Goal: Task Accomplishment & Management: Manage account settings

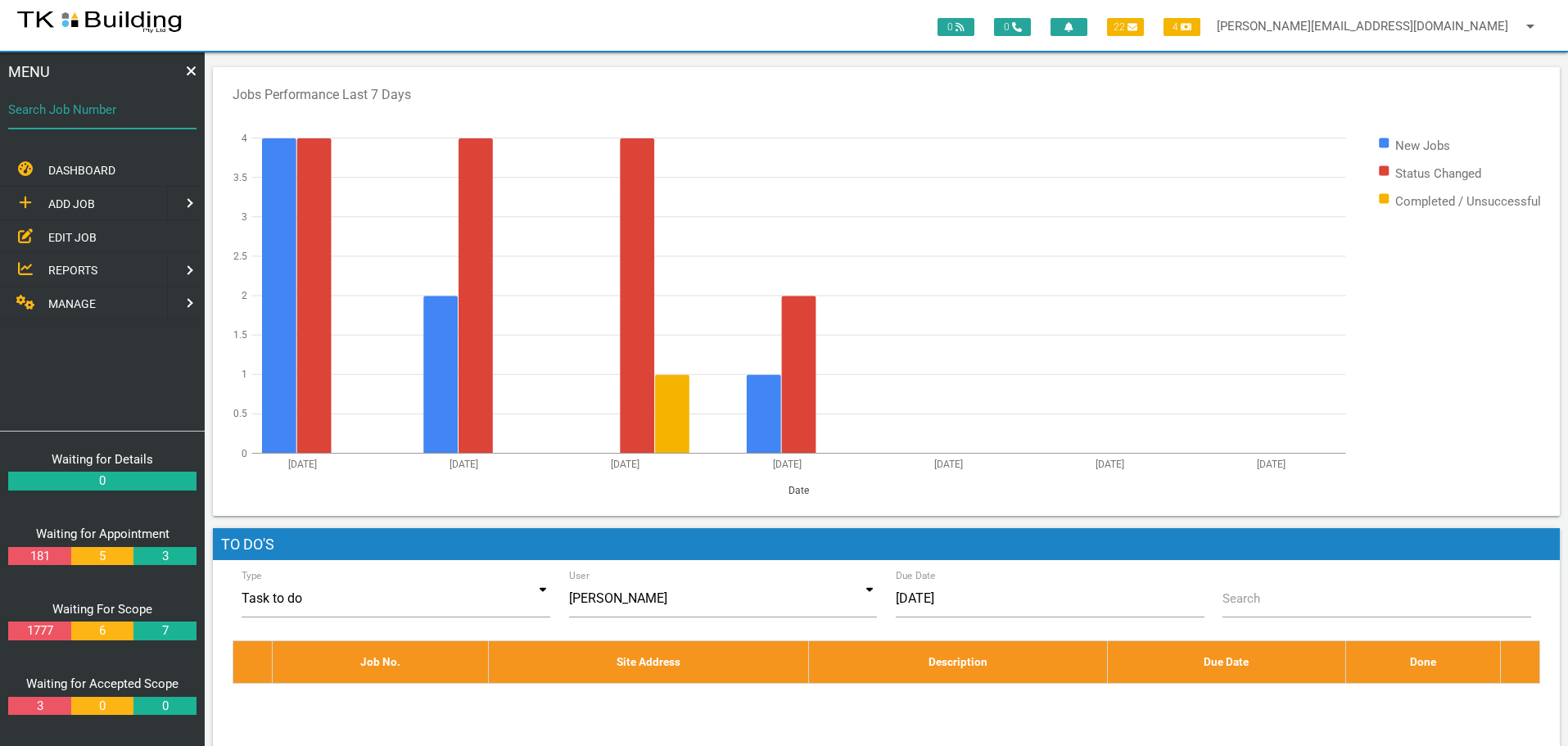
click at [92, 124] on input "Search Job Number" at bounding box center [103, 110] width 189 height 38
type input "27653"
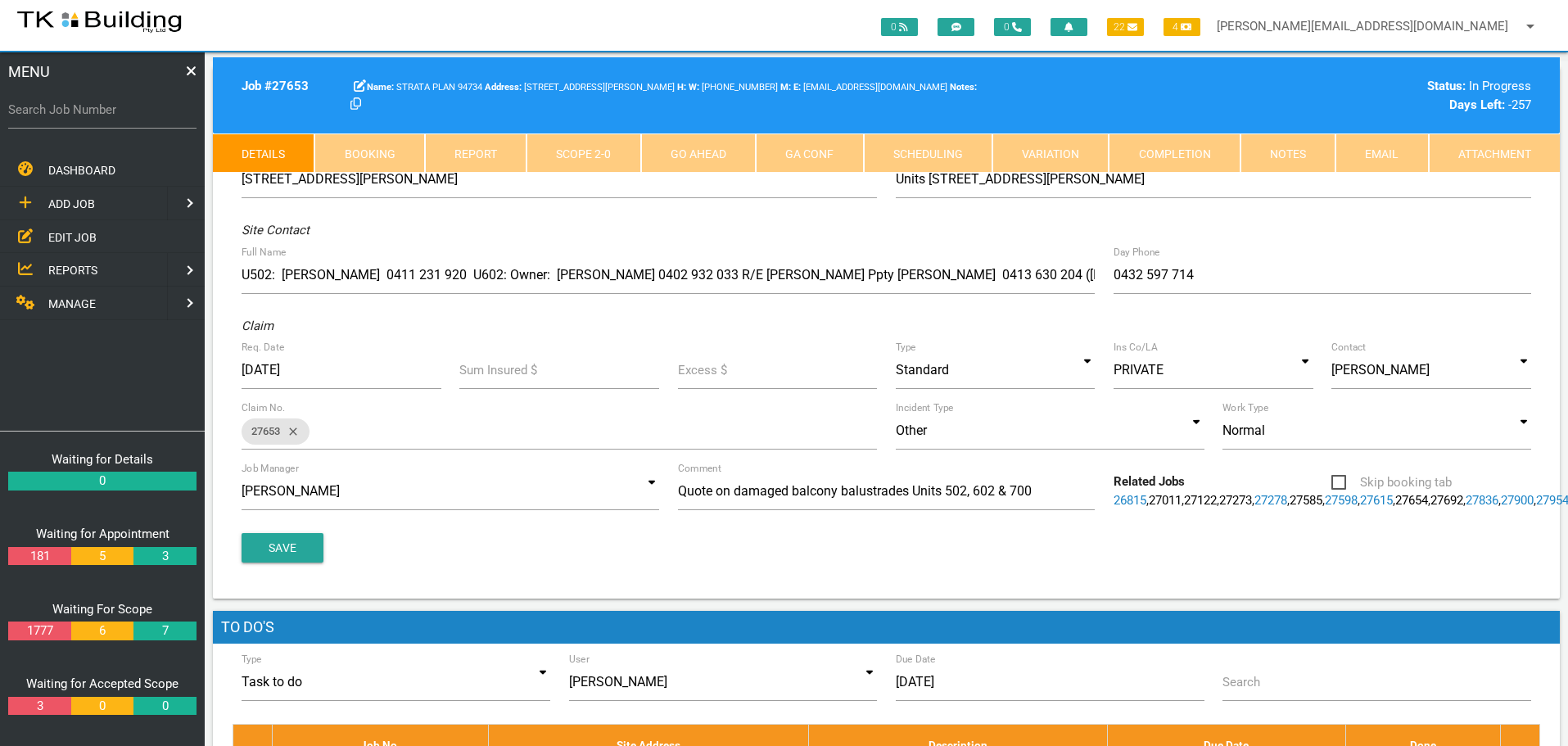
click at [1306, 154] on link "Notes" at bounding box center [1289, 152] width 95 height 39
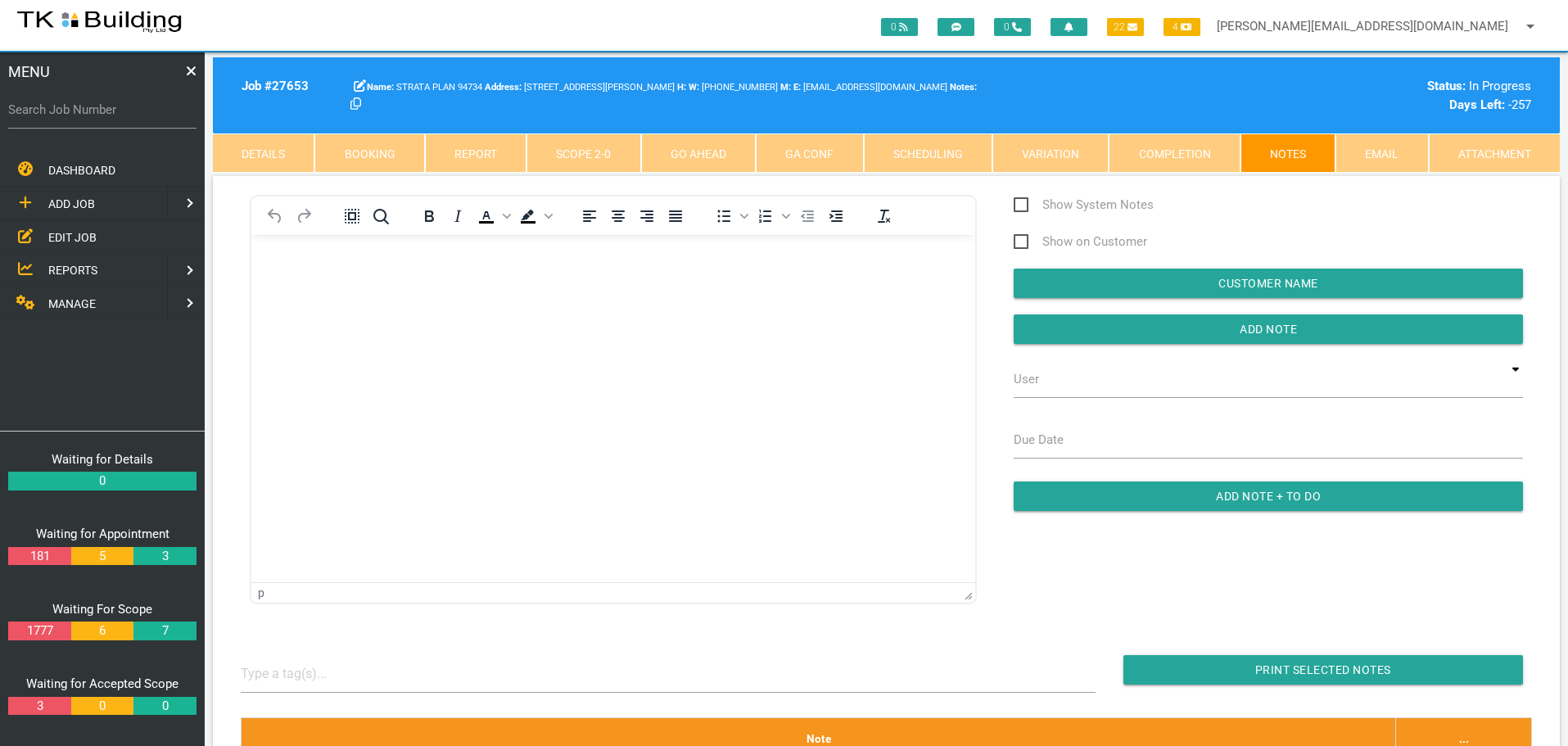
click at [282, 267] on p "Rich Text Area. Press ALT-0 for help." at bounding box center [613, 261] width 683 height 13
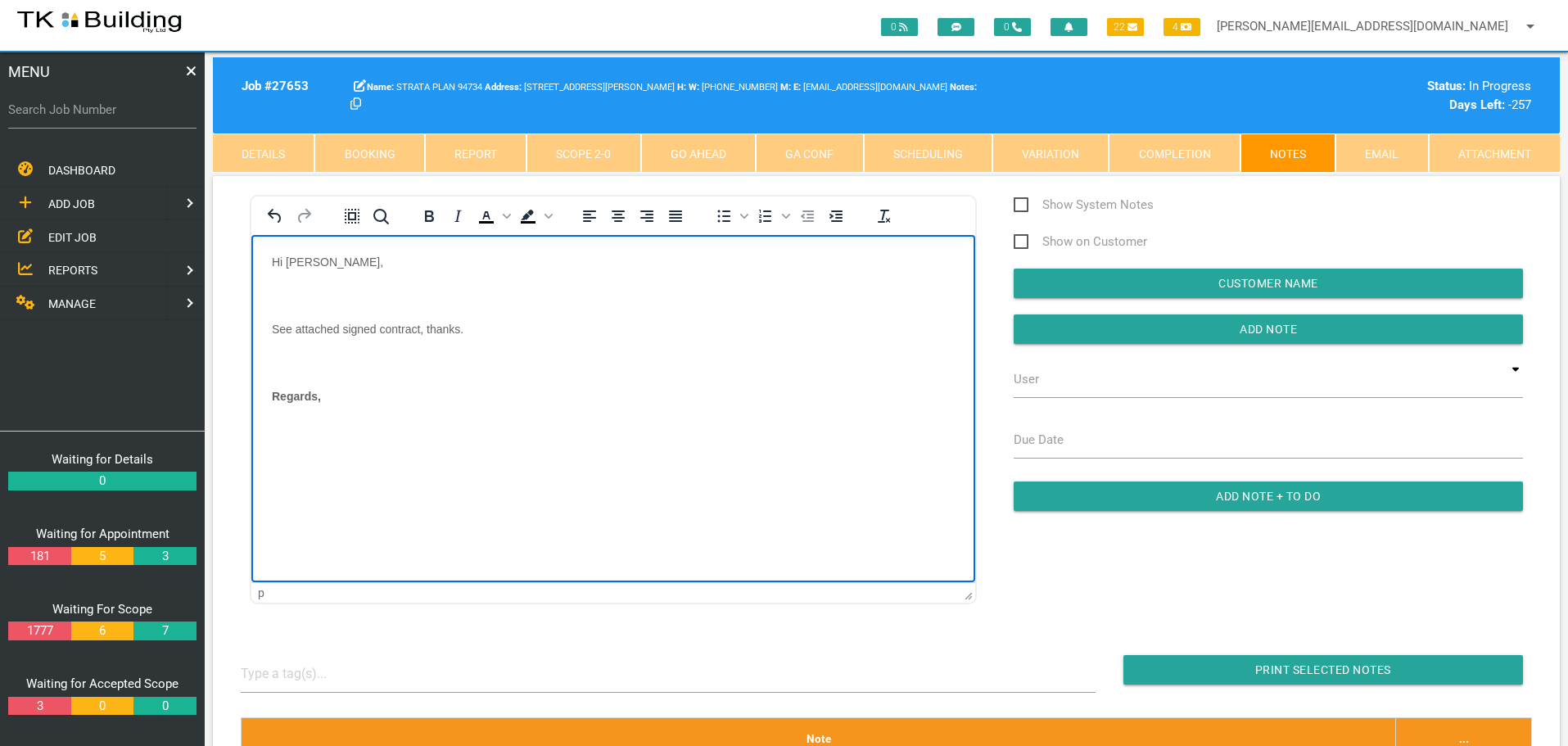
click at [281, 291] on p "Rich Text Area. Press ALT-0 for help." at bounding box center [613, 294] width 683 height 13
click at [292, 316] on body "Hi Sharon, See attached signed contract, thanks. Regards," at bounding box center [613, 332] width 723 height 154
click at [369, 326] on p "Regards," at bounding box center [613, 329] width 683 height 13
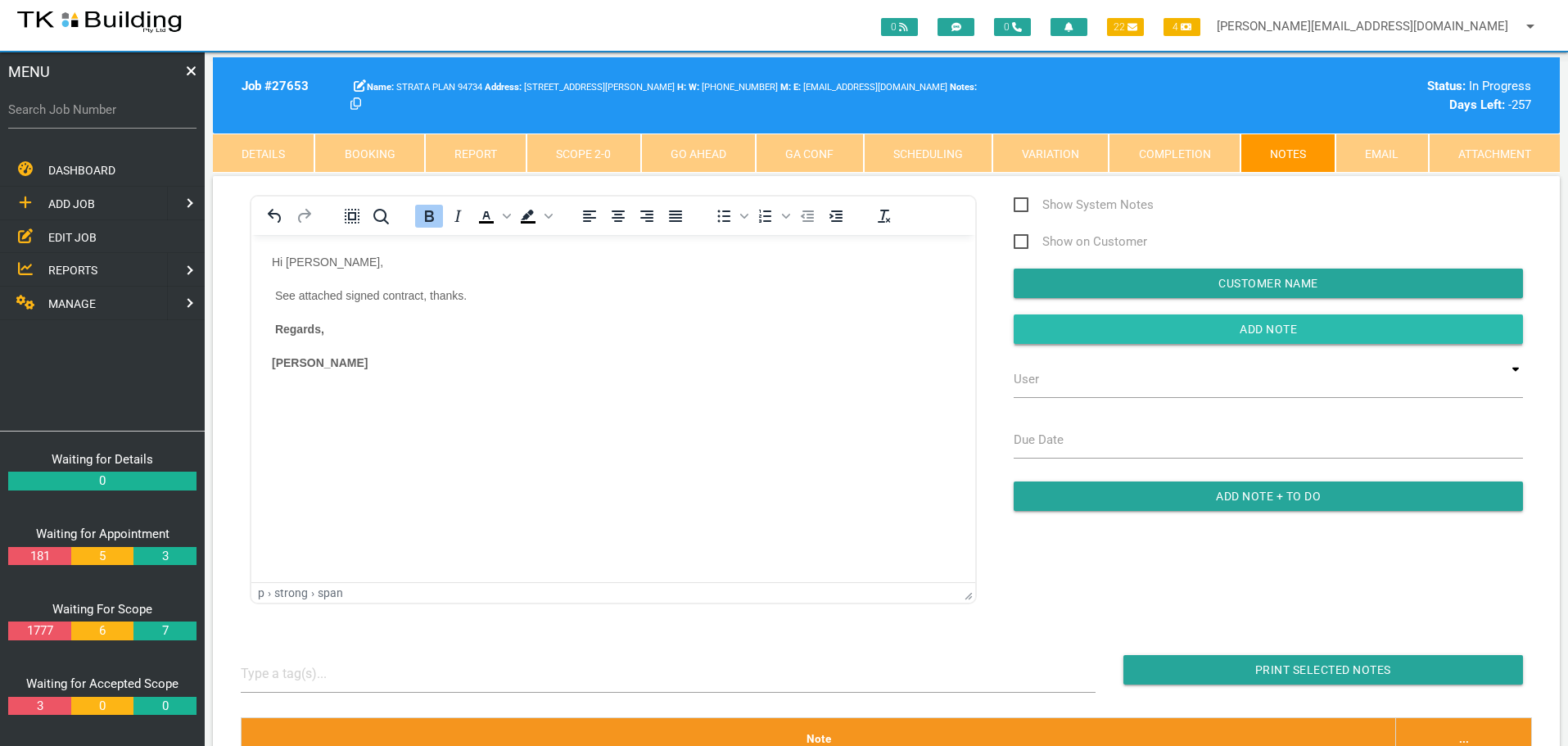
click at [1069, 330] on input "button" at bounding box center [1269, 329] width 509 height 30
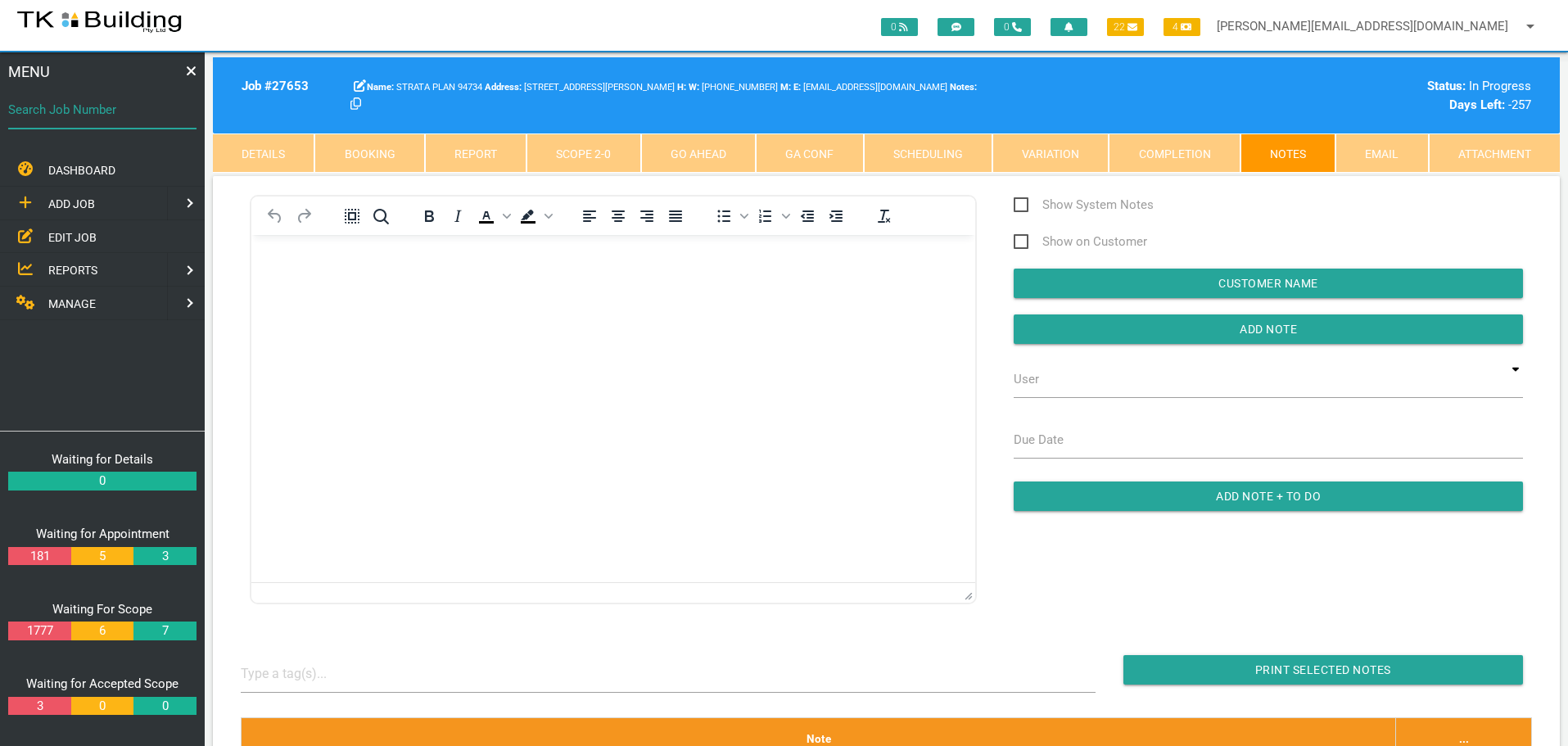
click at [113, 121] on input "Search Job Number" at bounding box center [103, 110] width 189 height 38
type input "27892"
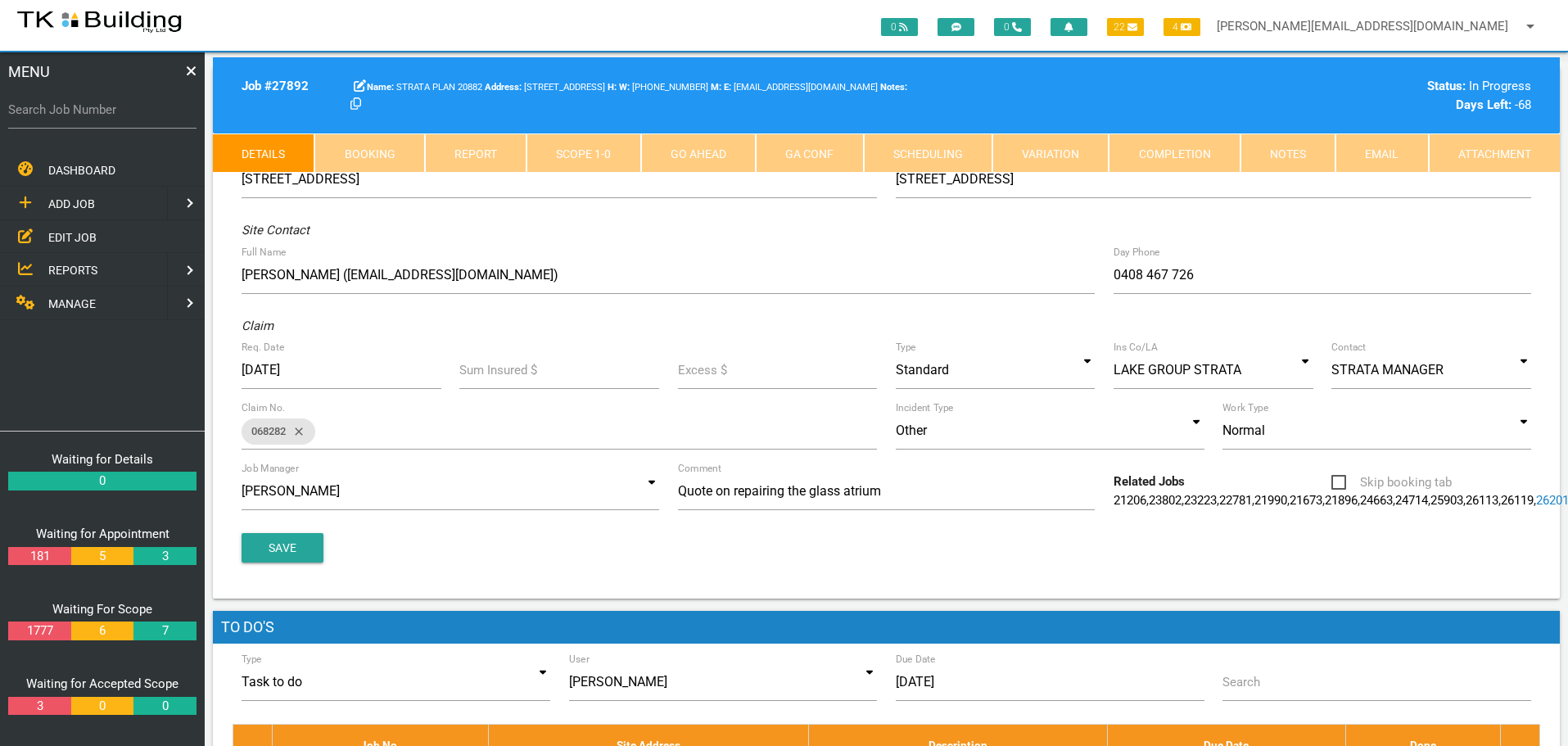
click at [1305, 154] on link "Notes" at bounding box center [1289, 152] width 95 height 39
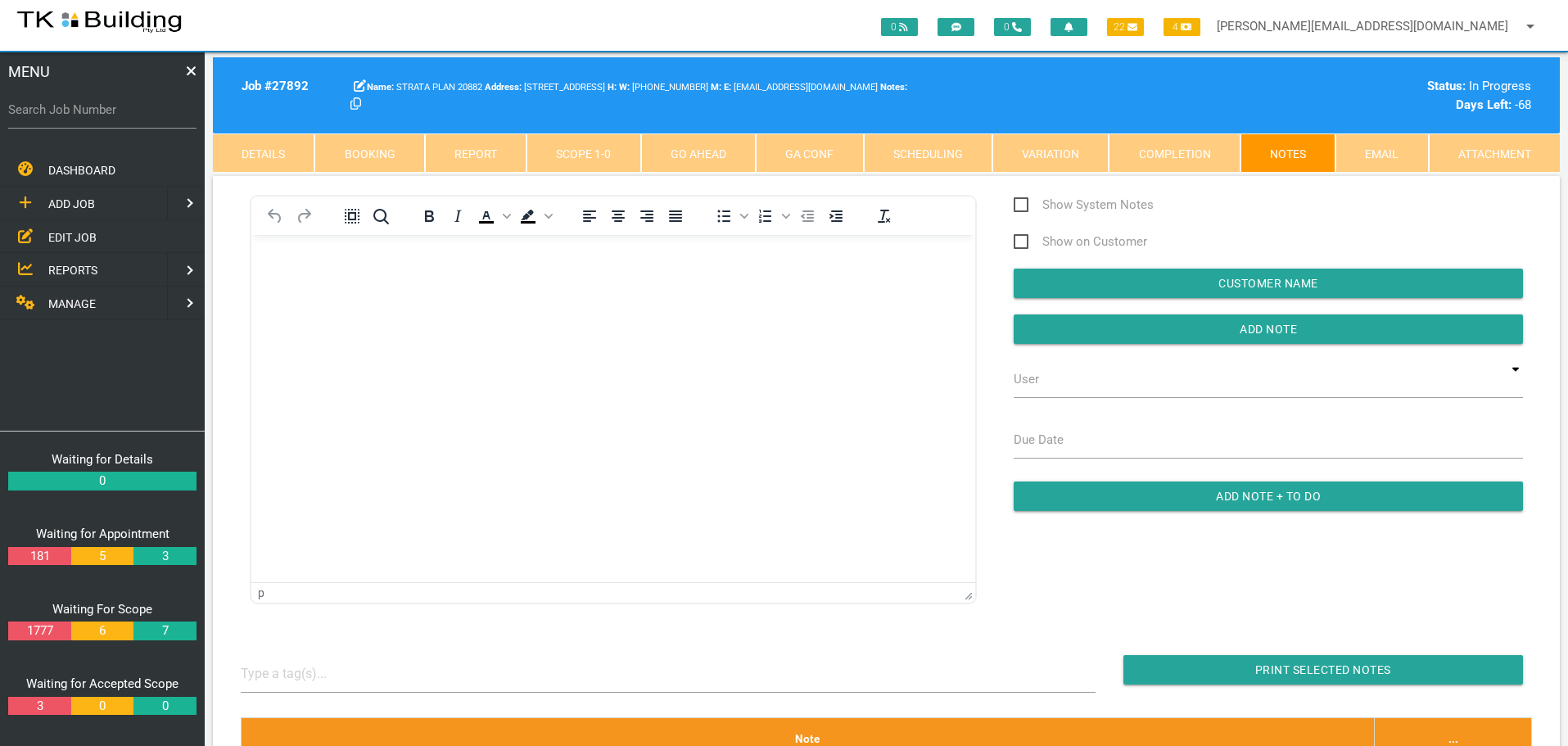
click at [276, 148] on link "Details" at bounding box center [263, 152] width 102 height 39
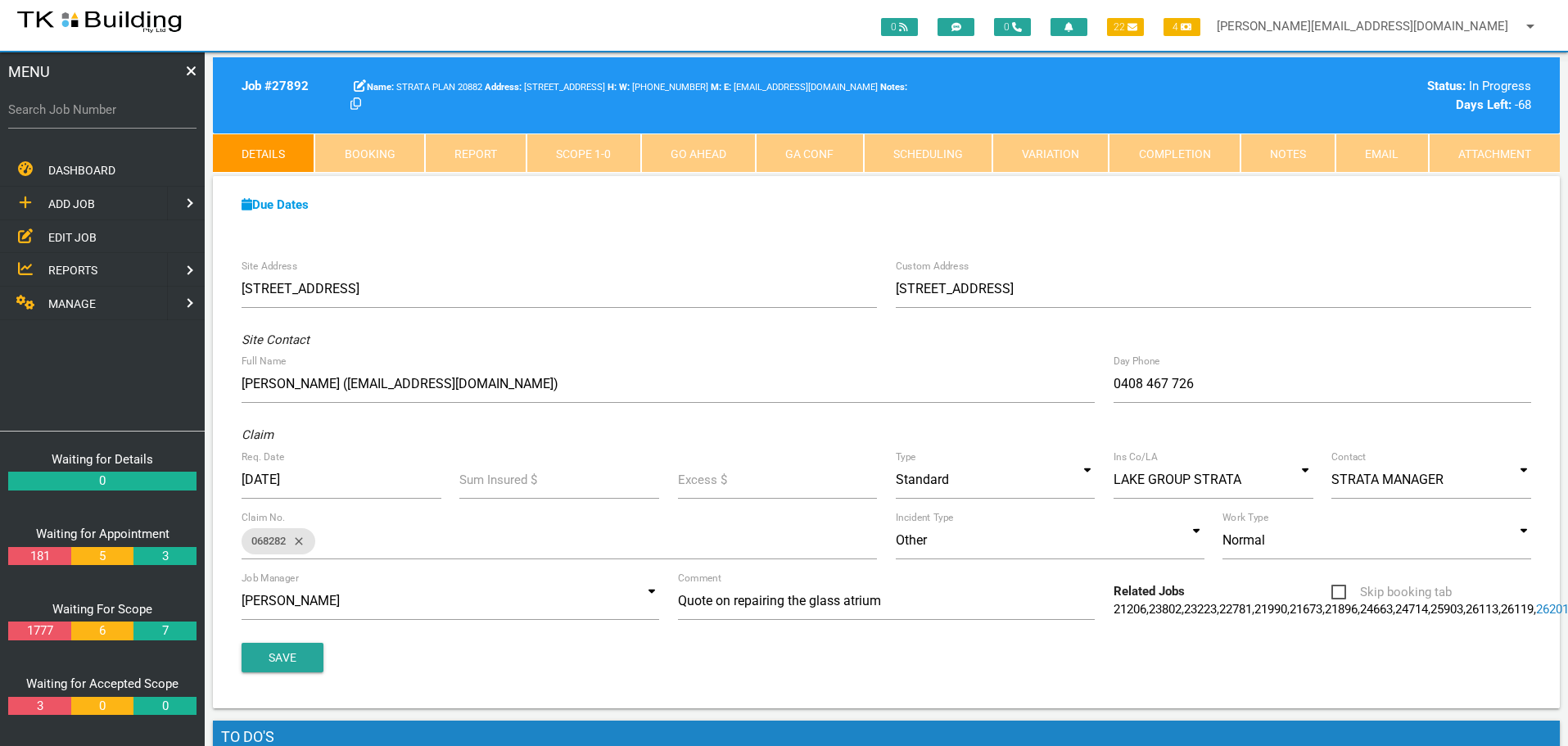
click at [1293, 156] on link "Notes" at bounding box center [1289, 152] width 95 height 39
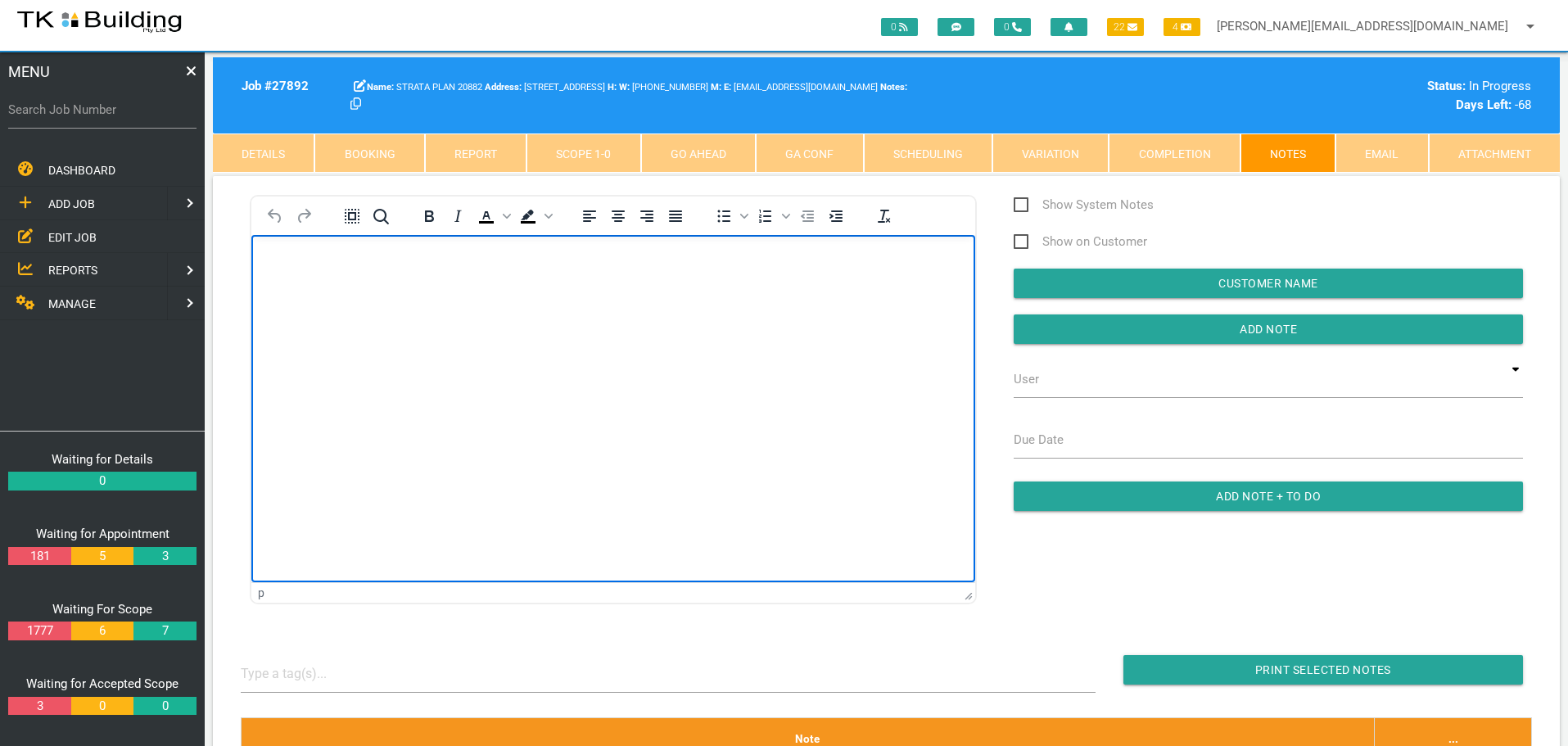
click at [323, 293] on body "Rich Text Area. Press ALT-0 for help." at bounding box center [613, 281] width 723 height 54
click at [302, 266] on p "Rich Text Area. Press ALT-0 for help." at bounding box center [613, 261] width 683 height 13
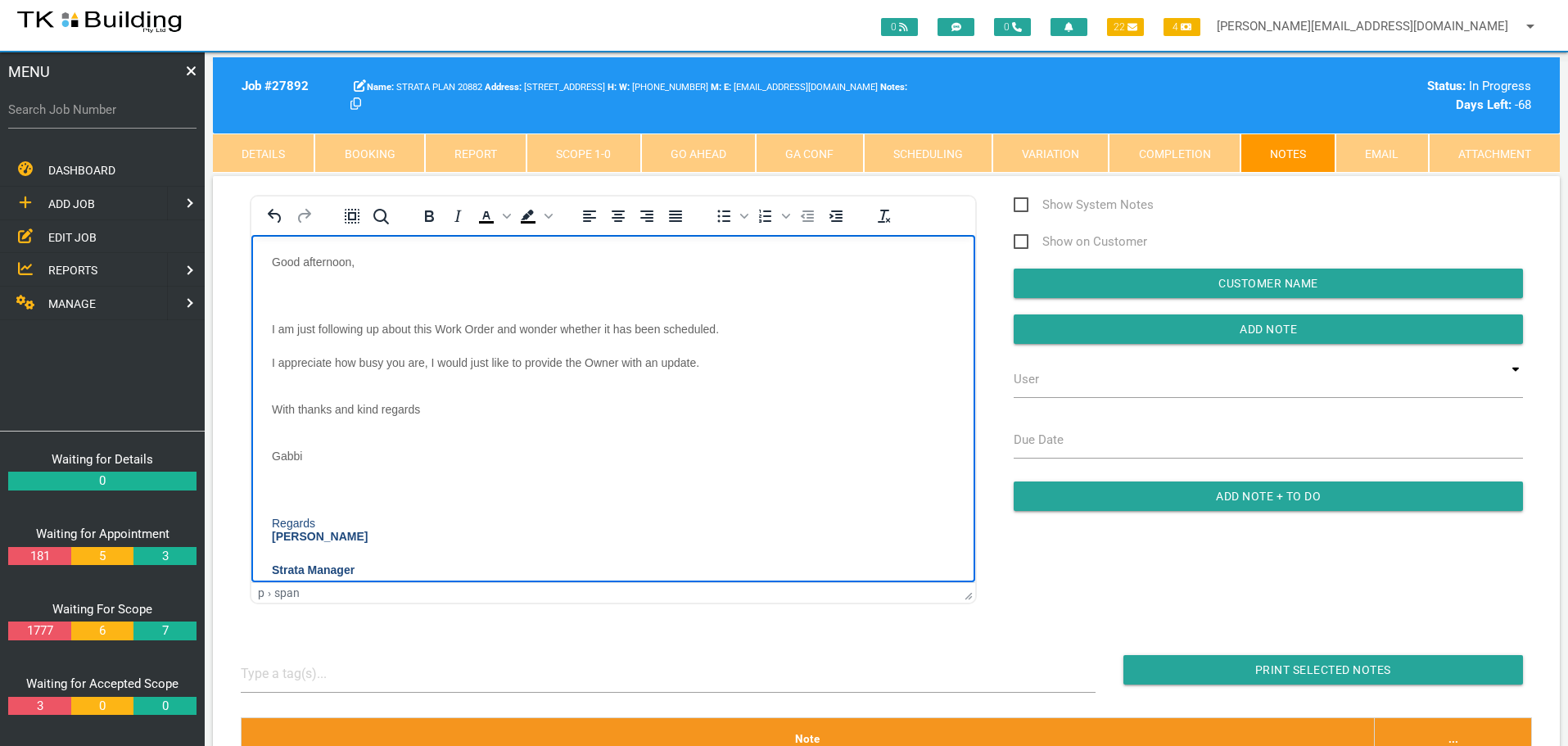
click at [287, 288] on p "Rich Text Area. Press ALT-0 for help." at bounding box center [613, 294] width 683 height 13
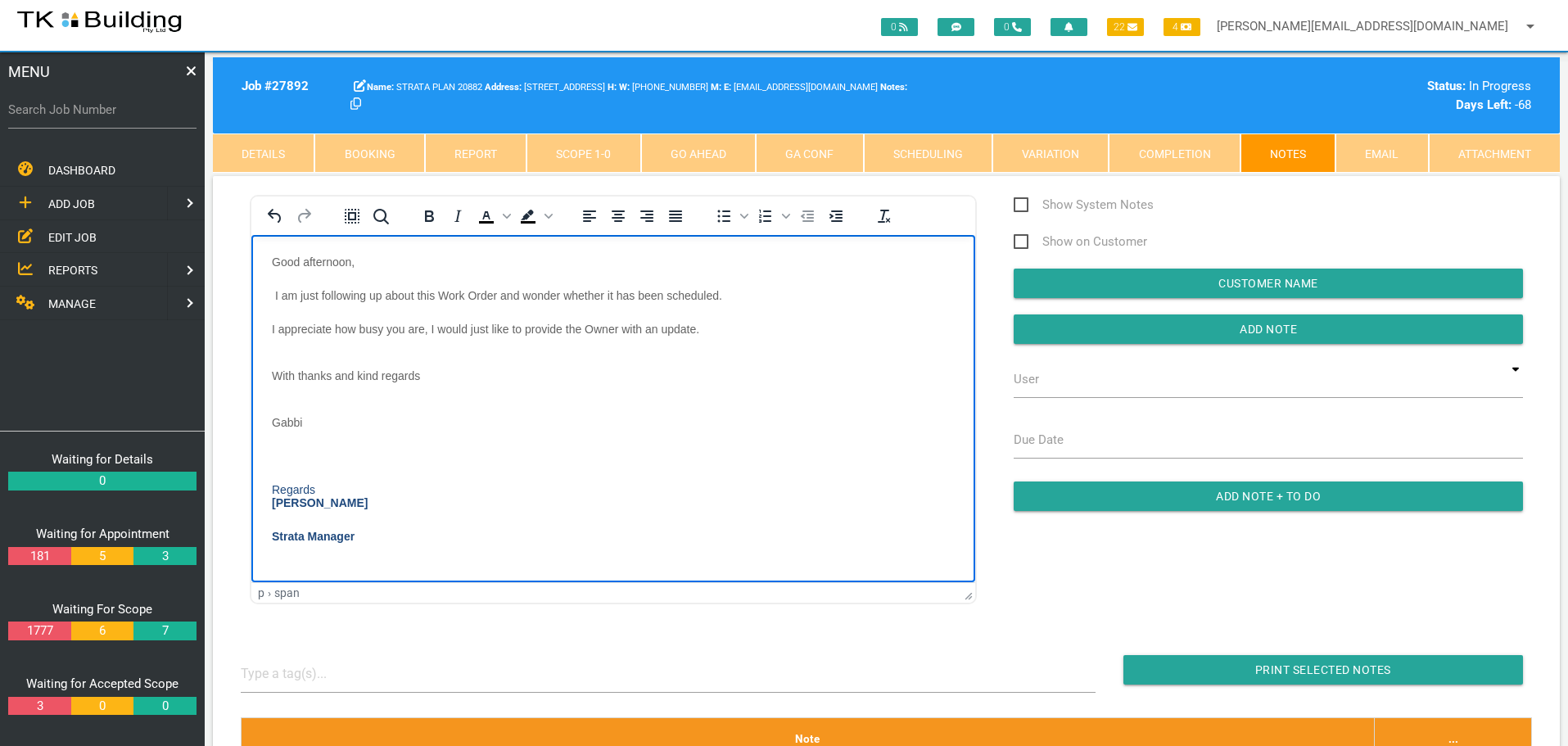
click at [293, 451] on p "Rich Text Area. Press ALT-0 for help." at bounding box center [613, 455] width 683 height 13
click at [287, 393] on body "Good afternoon, I am just following up about this Work Order and wonder whether…" at bounding box center [613, 401] width 723 height 294
click at [282, 347] on body "Good afternoon, I am just following up about this Work Order and wonder whether…" at bounding box center [613, 395] width 723 height 282
click at [282, 307] on body "Good afternoon, I am just following up about this Work Order and wonder whether…" at bounding box center [613, 389] width 723 height 269
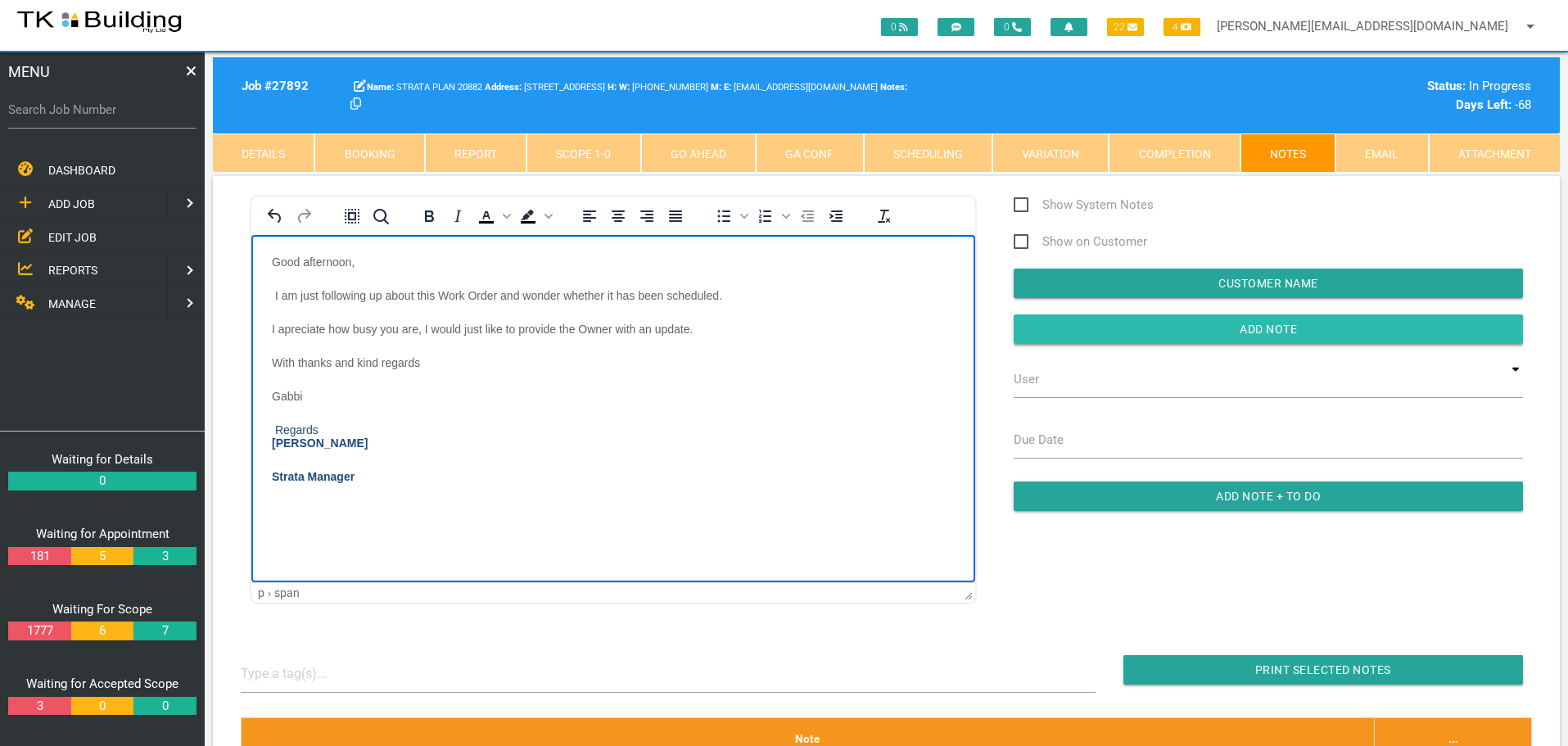
click at [1089, 334] on input "Add Note" at bounding box center [1269, 329] width 509 height 30
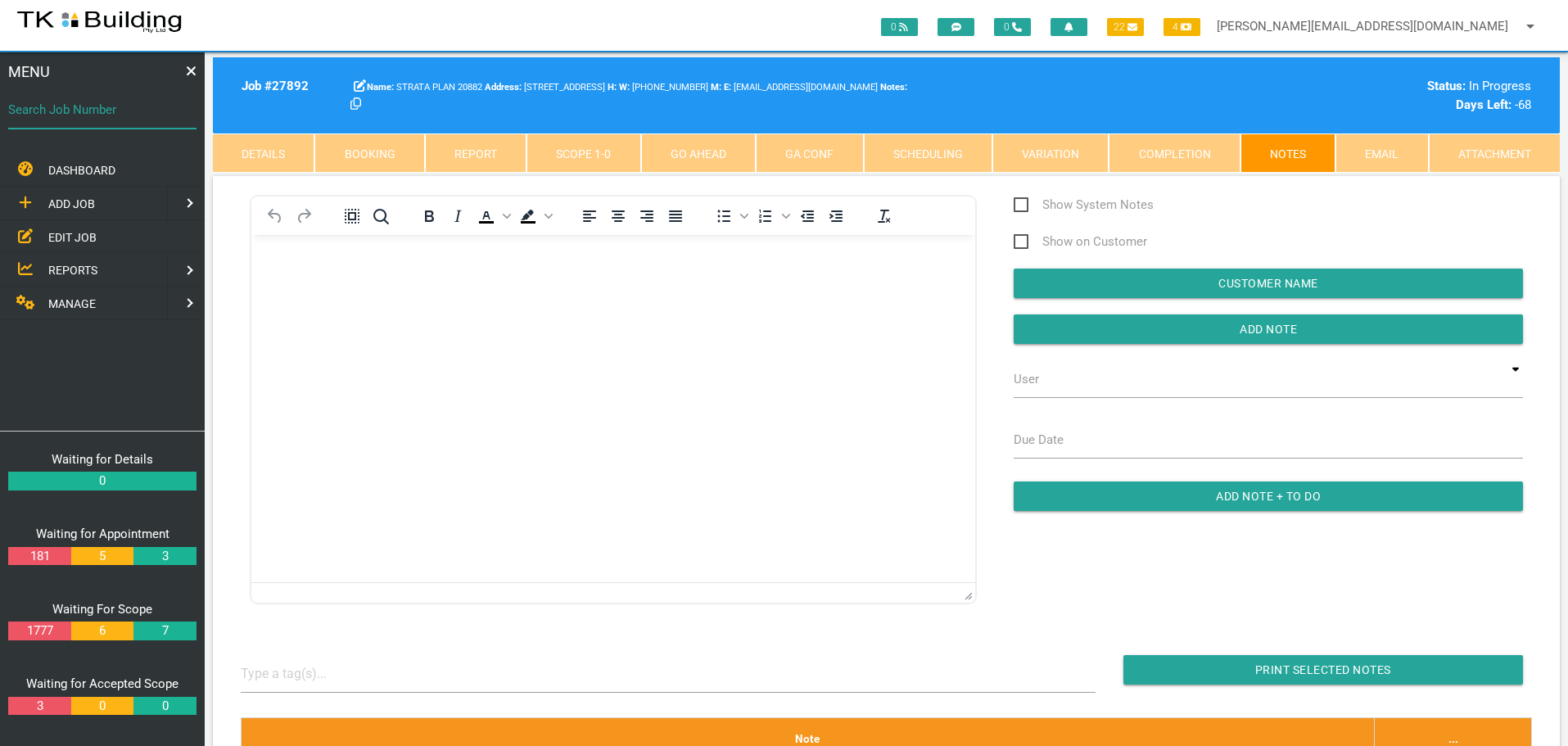
click at [91, 121] on input "Search Job Number" at bounding box center [103, 110] width 189 height 38
type input "12990"
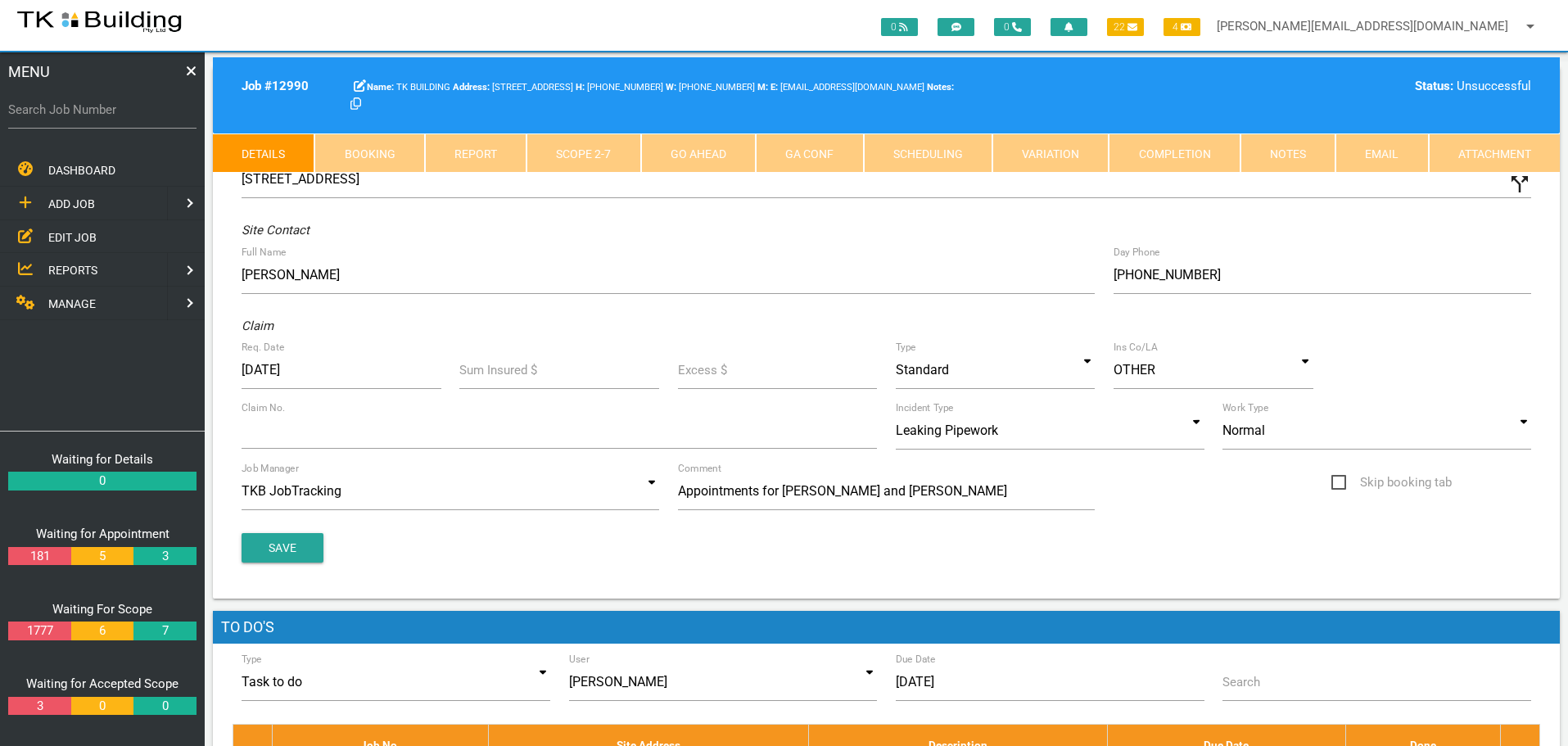
click at [388, 156] on link "Booking" at bounding box center [369, 152] width 110 height 39
select select "7"
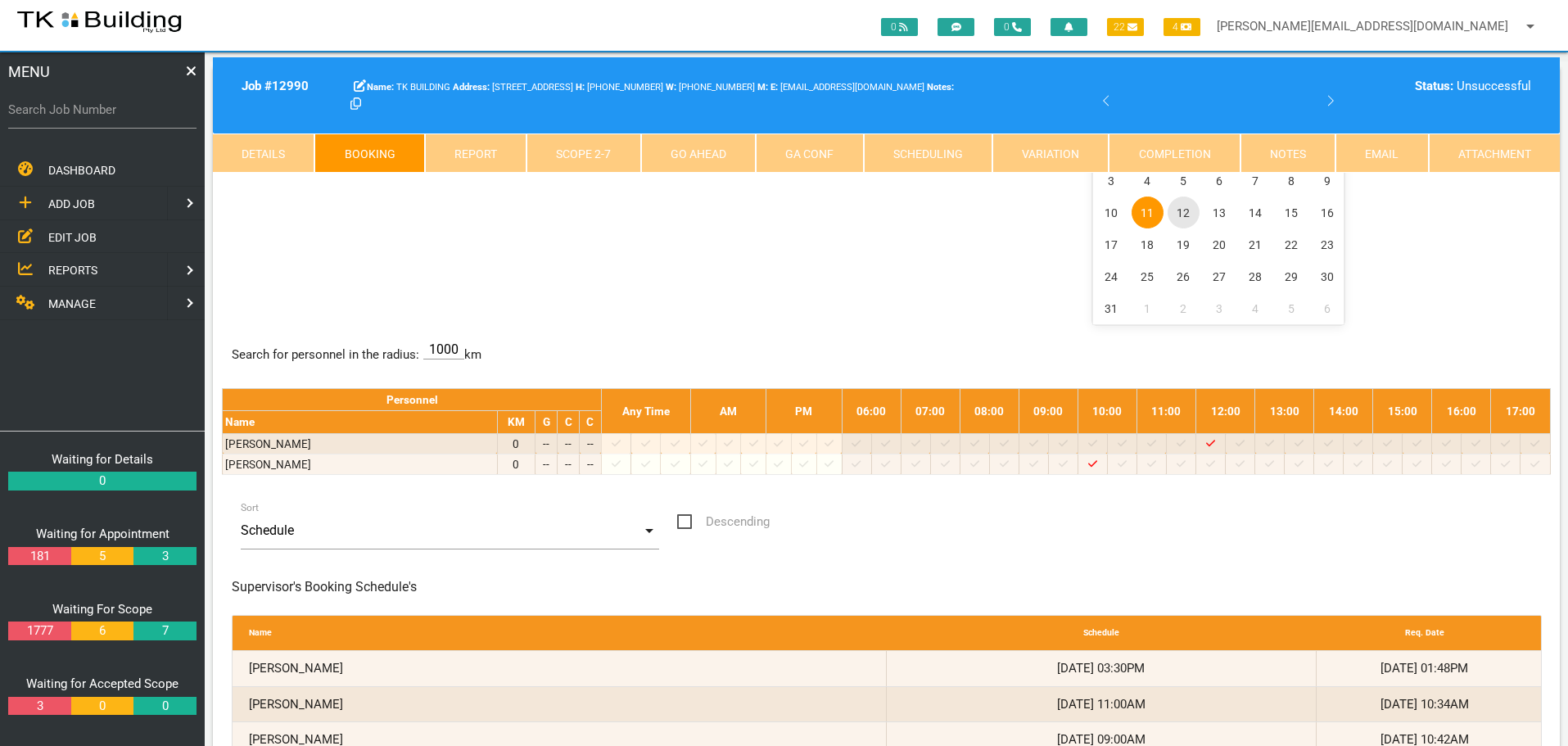
click at [1183, 212] on span "12" at bounding box center [1184, 212] width 32 height 32
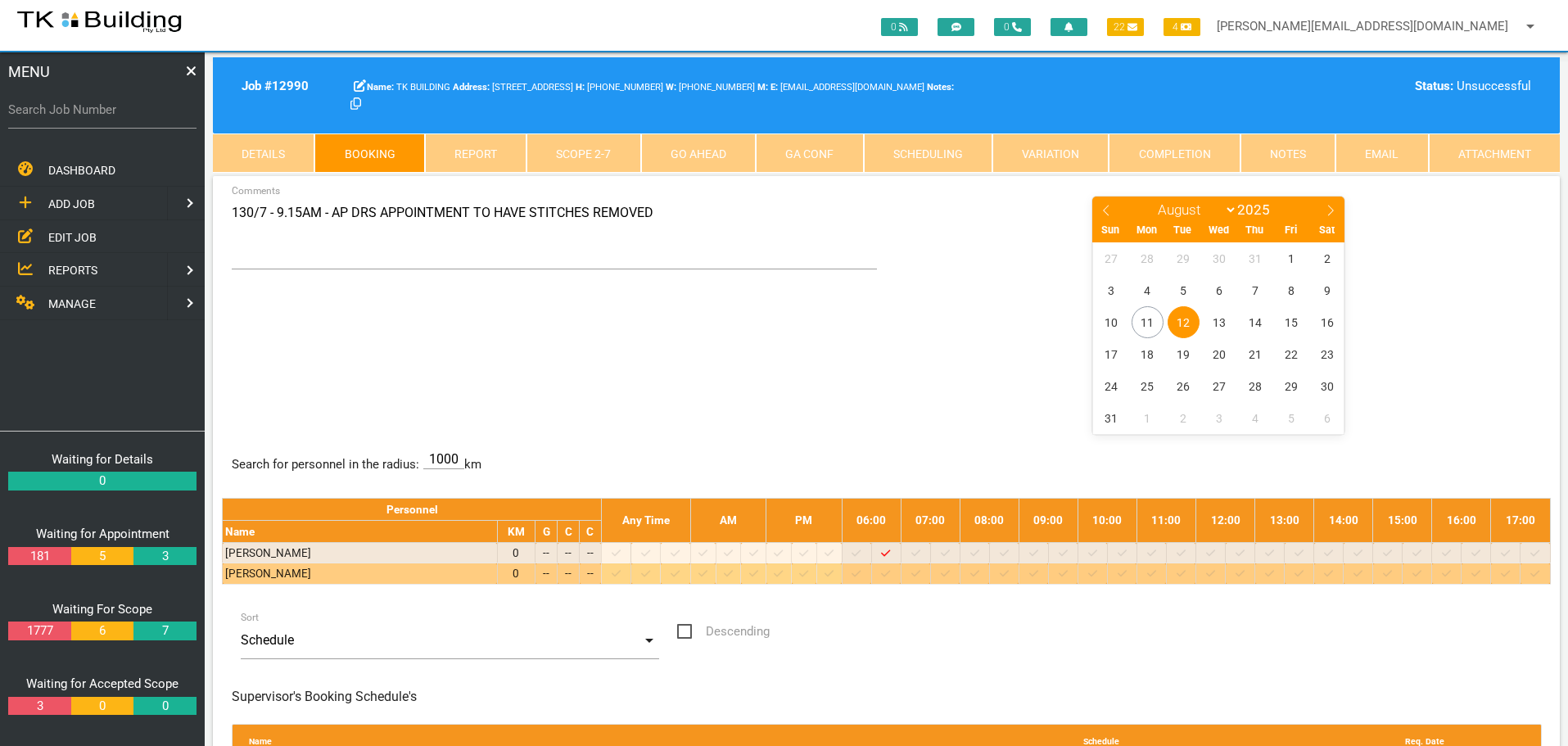
click at [1387, 573] on icon at bounding box center [1387, 573] width 9 height 10
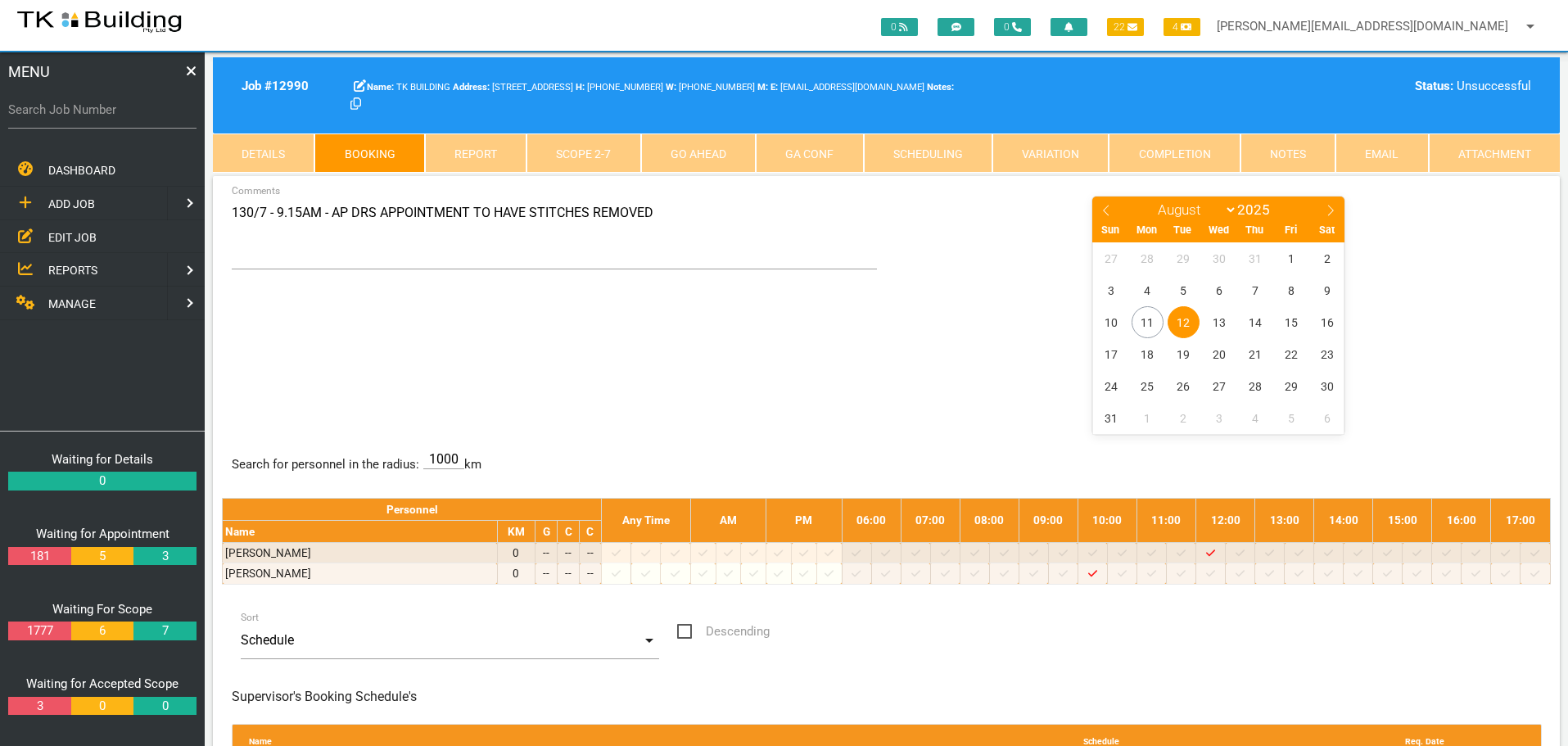
click at [230, 209] on div "130/7 - 9.15AM - AP DRS APPOINTMENT TO HAVE STITCHES REMOVED Comments" at bounding box center [554, 237] width 664 height 87
drag, startPoint x: 234, startPoint y: 210, endPoint x: 761, endPoint y: 217, distance: 527.0
click at [761, 217] on textarea "130/7 - 9.15AM - AP DRS APPOINTMENT TO HAVE STITCHES REMOVED" at bounding box center [555, 232] width 646 height 74
click at [232, 212] on textarea "3PM - CHANDLERS CAR BOOKED IN FOR A PINK SLIP AT KING AUTO" at bounding box center [555, 232] width 646 height 74
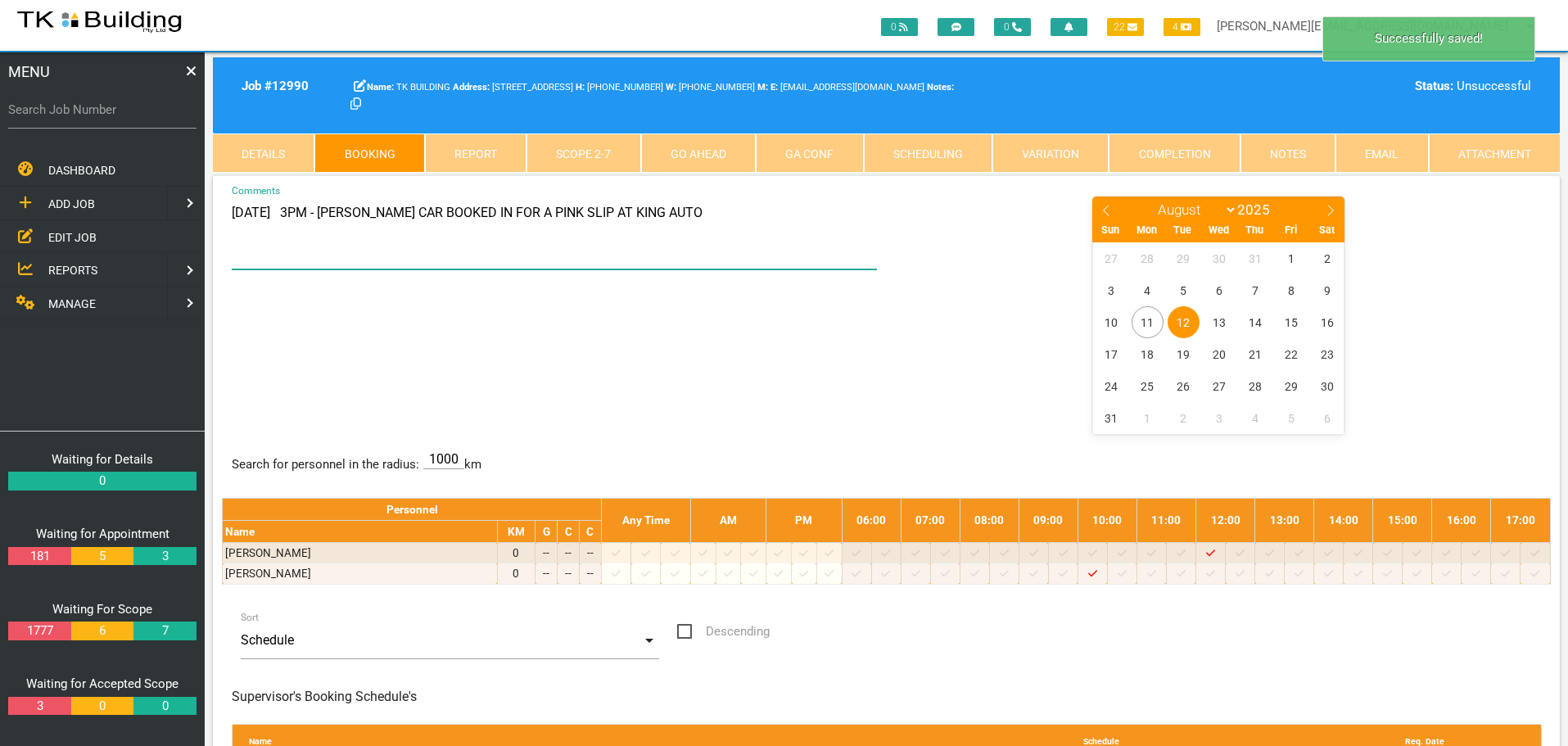
type textarea "12/8 3PM - CHANDLERS CAR BOOKED IN FOR A PINK SLIP AT KING AUTO"
click at [667, 395] on div "12/8 3PM - CHANDLERS CAR BOOKED IN FOR A PINK SLIP AT KING AUTO Comments Januar…" at bounding box center [886, 313] width 1329 height 238
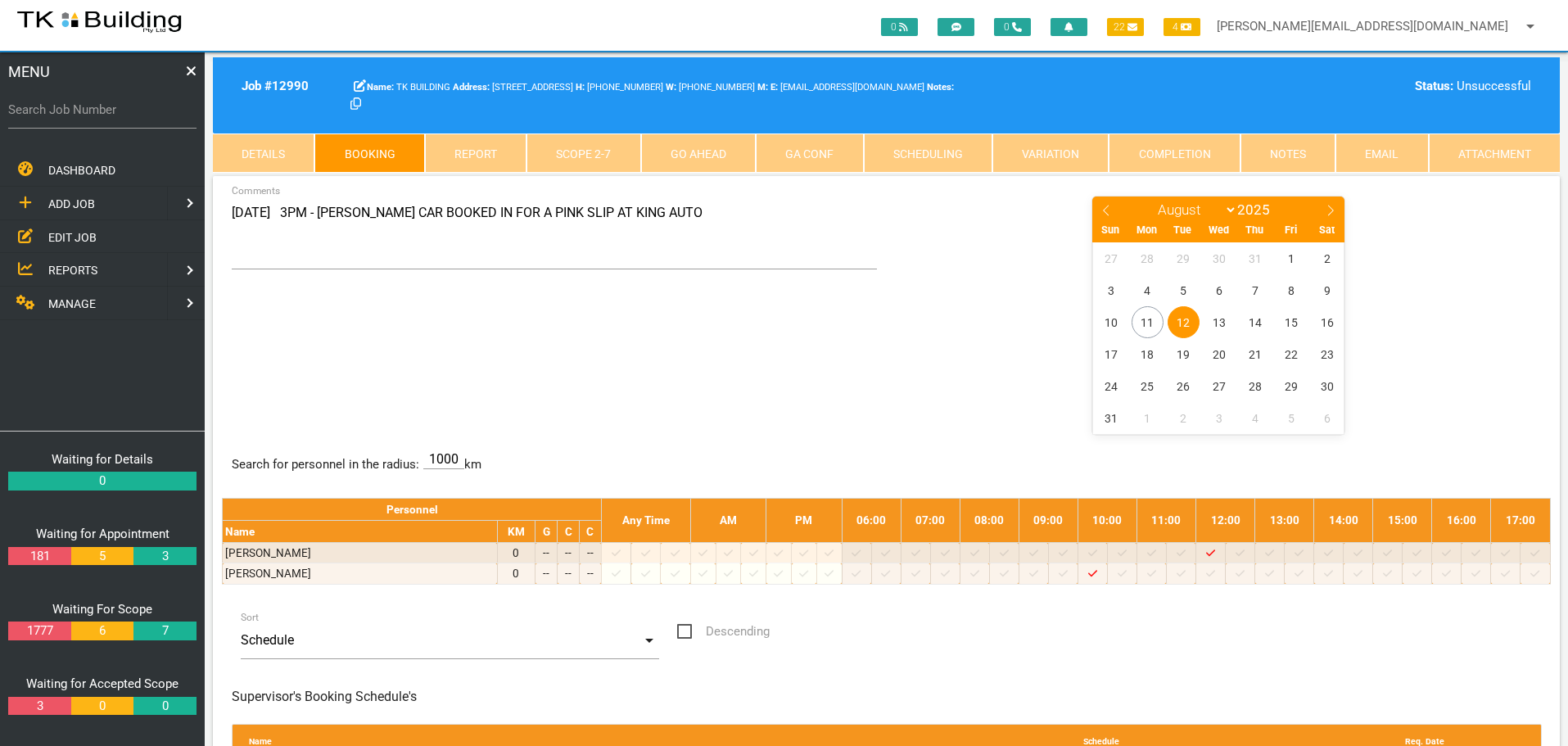
click at [67, 119] on label "Search Job Number" at bounding box center [103, 111] width 189 height 19
click at [67, 119] on input "Search Job Number" at bounding box center [103, 110] width 189 height 38
type input "28062"
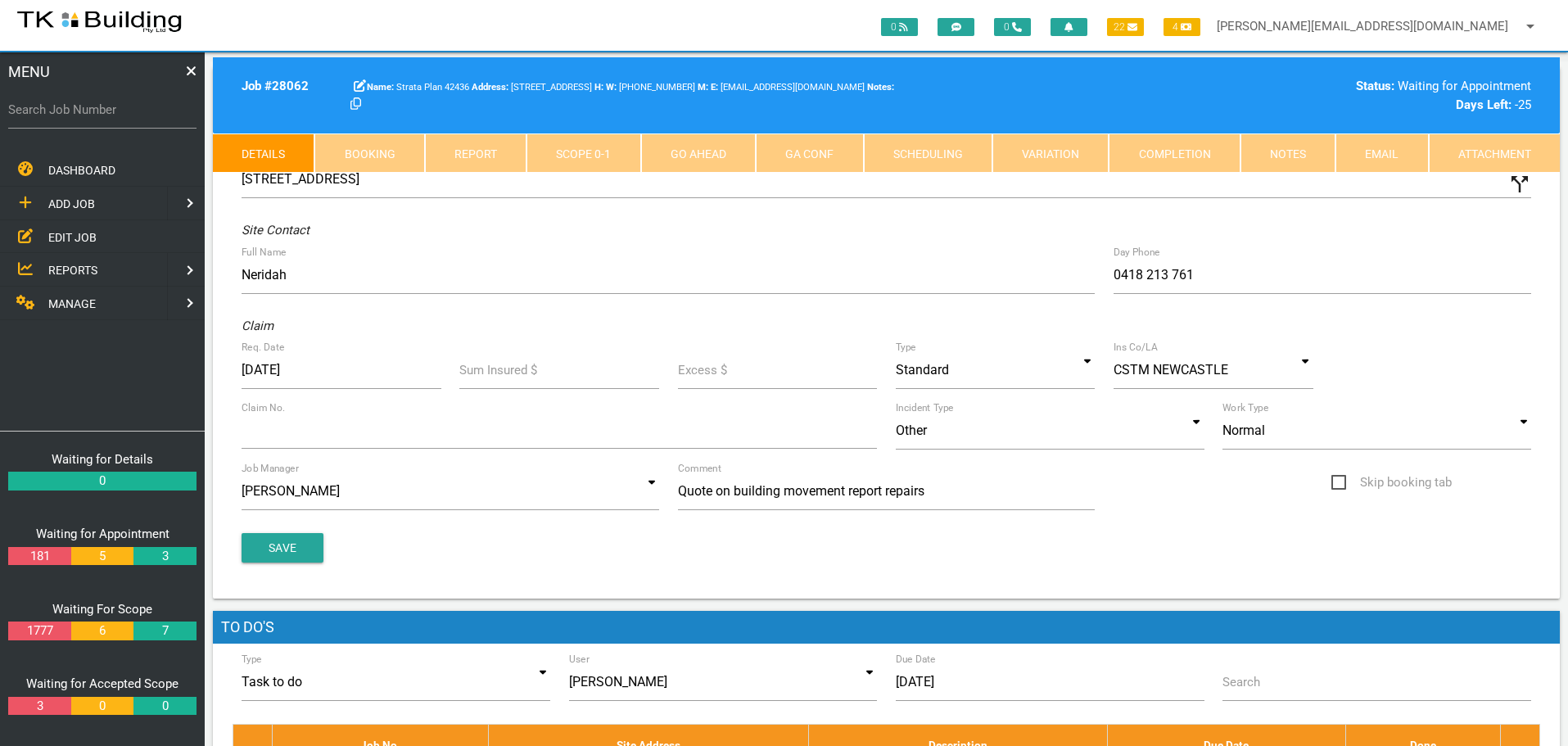
click at [388, 158] on link "Booking" at bounding box center [369, 152] width 110 height 39
select select "7"
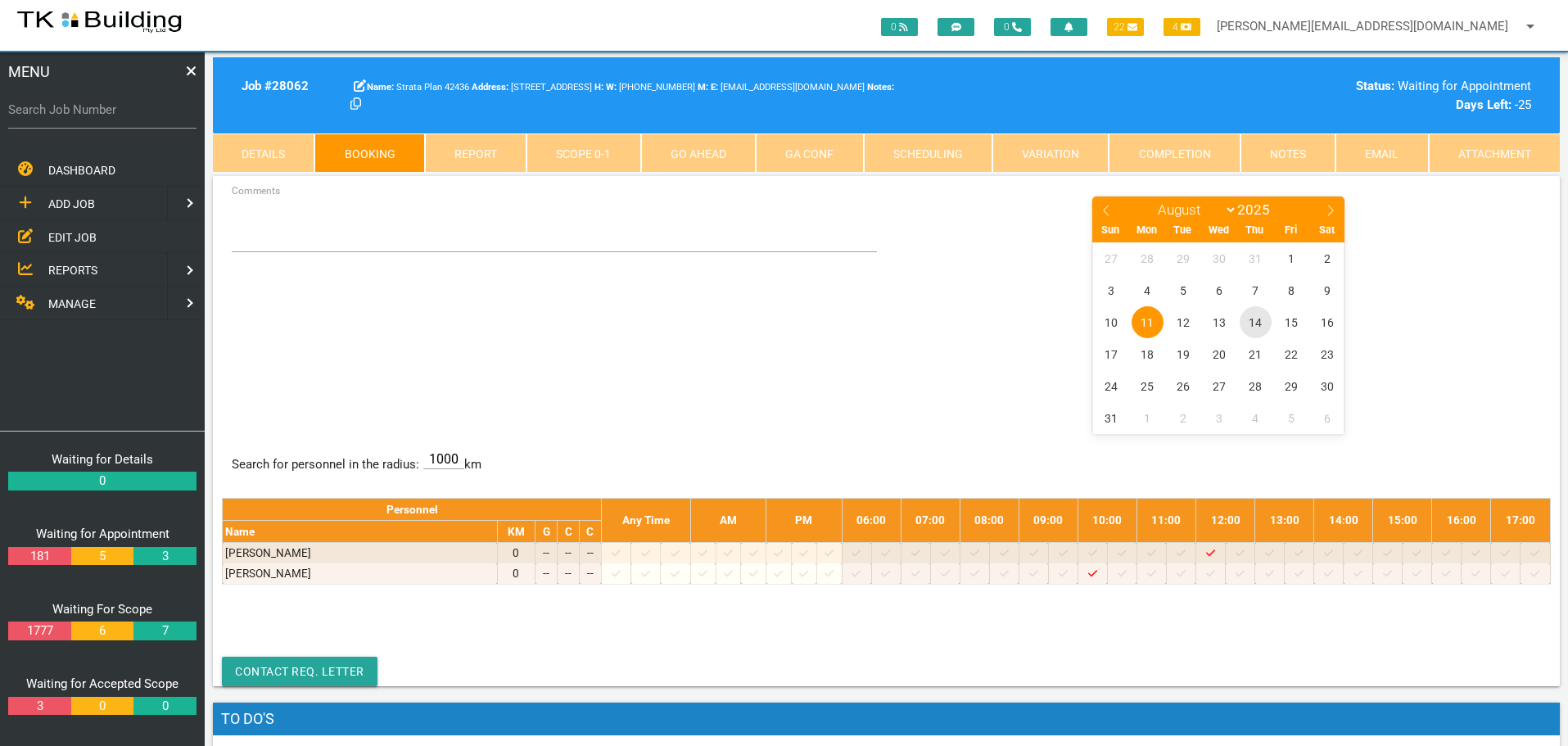
click at [1257, 326] on span "14" at bounding box center [1256, 322] width 32 height 32
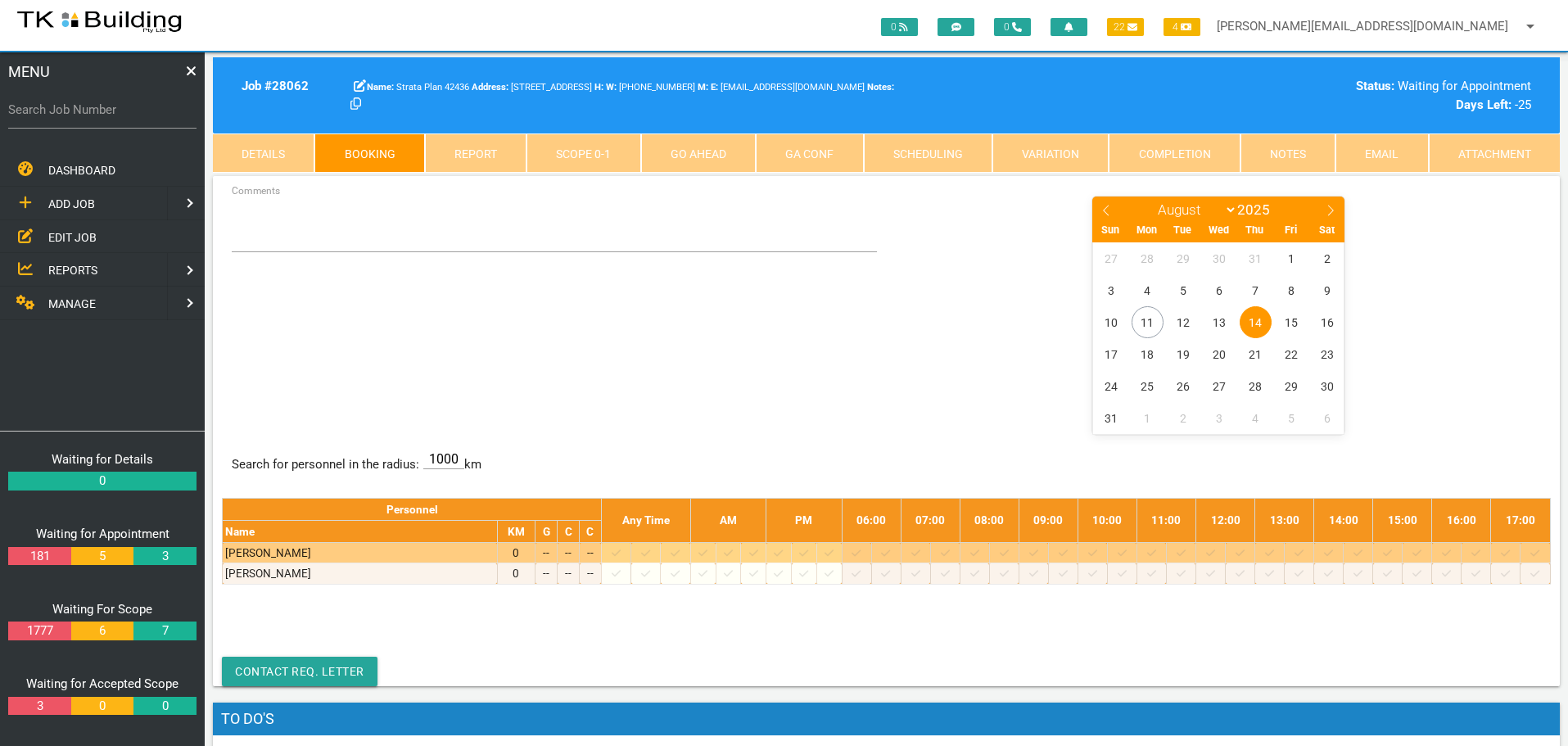
click at [1097, 552] on icon at bounding box center [1092, 553] width 9 height 10
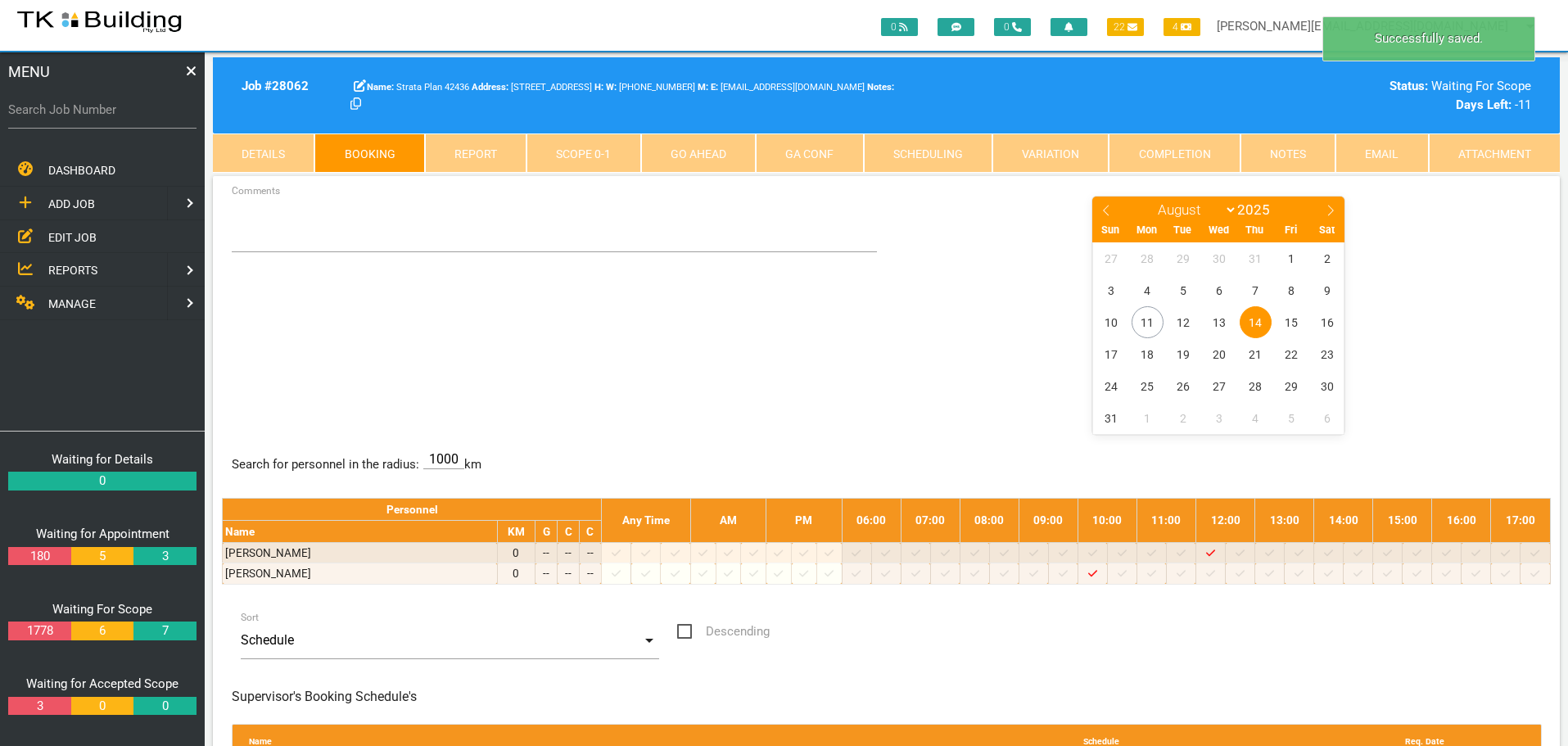
click at [1258, 321] on span "14" at bounding box center [1256, 322] width 32 height 32
click at [255, 230] on textarea "Comments" at bounding box center [555, 223] width 646 height 57
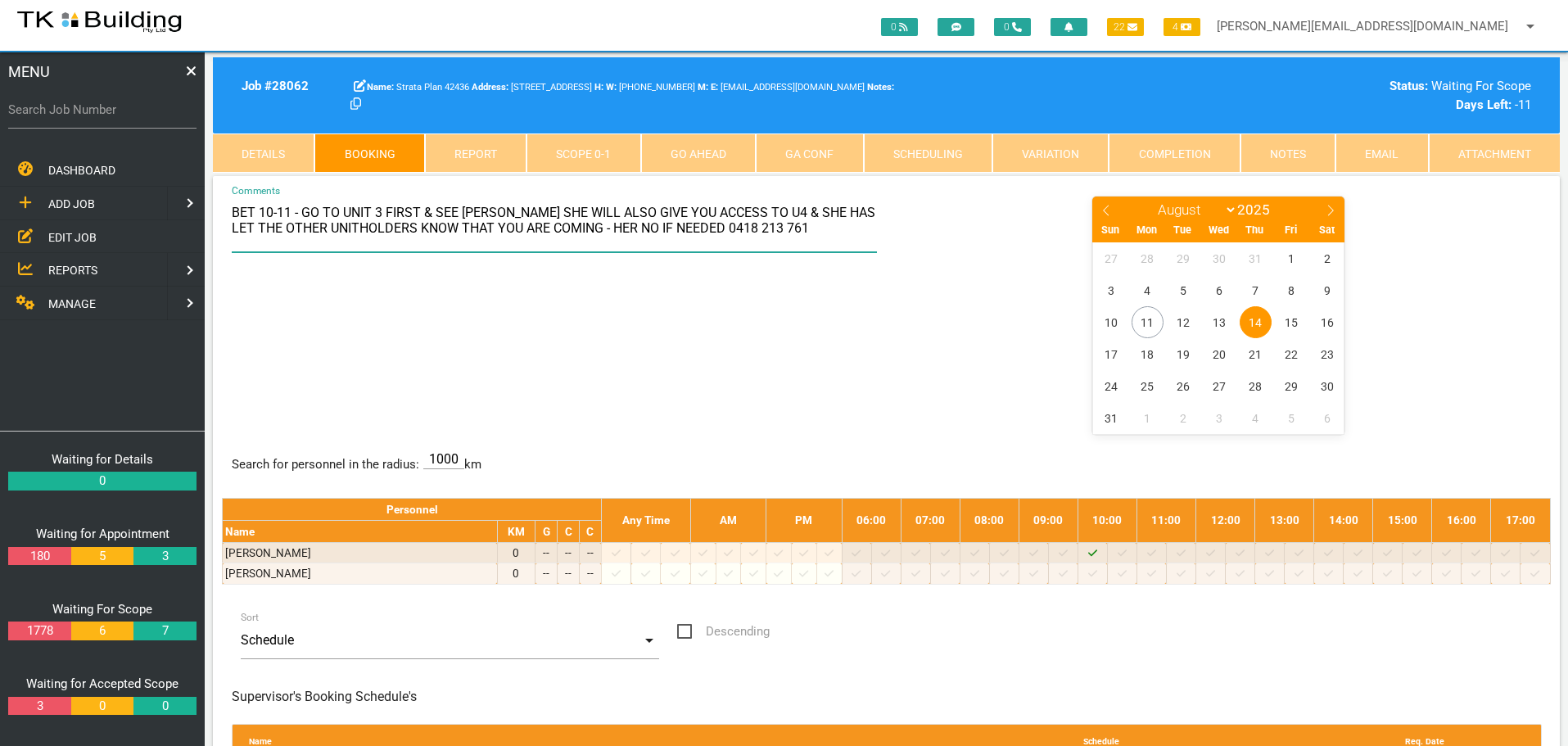
type textarea "BET 10-11 - GO TO UNIT 3 FIRST & SEE NERIDAH SHE WILL ALSO GIVE YOU ACCESS TO U…"
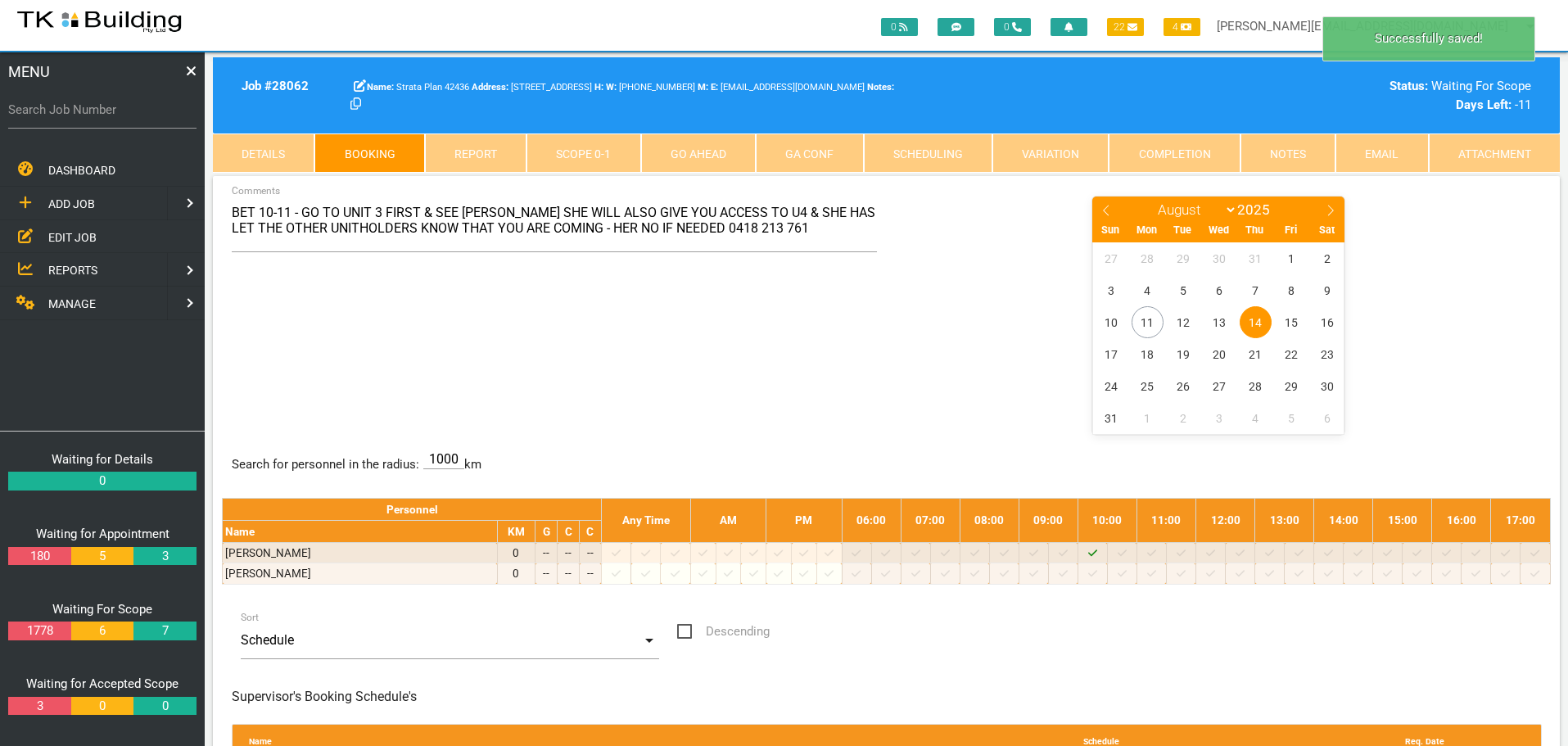
click at [696, 373] on div "BET 10-11 - GO TO UNIT 3 FIRST & SEE NERIDAH SHE WILL ALSO GIVE YOU ACCESS TO U…" at bounding box center [886, 313] width 1329 height 238
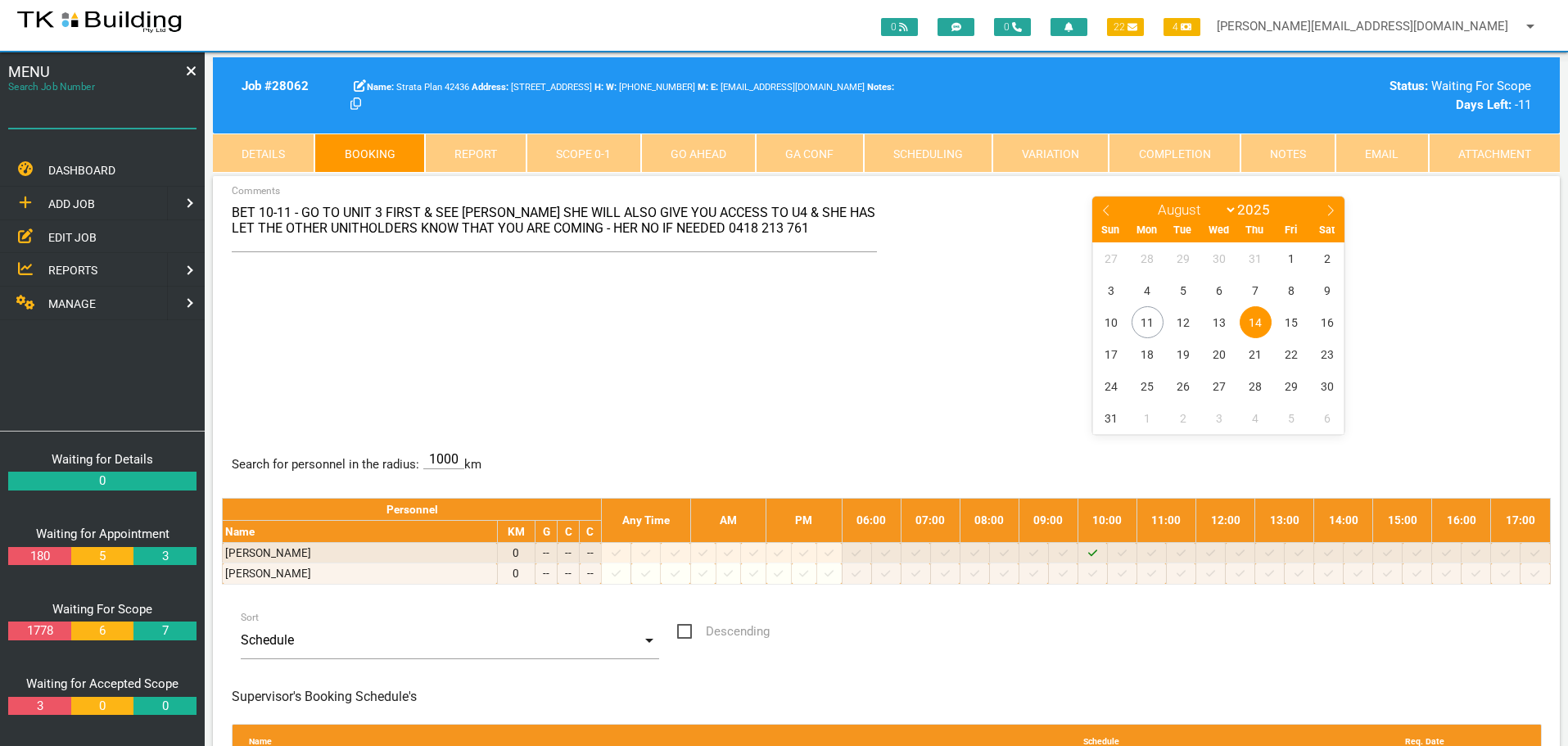
click at [108, 121] on input "Search Job Number" at bounding box center [103, 110] width 189 height 38
type input "27762"
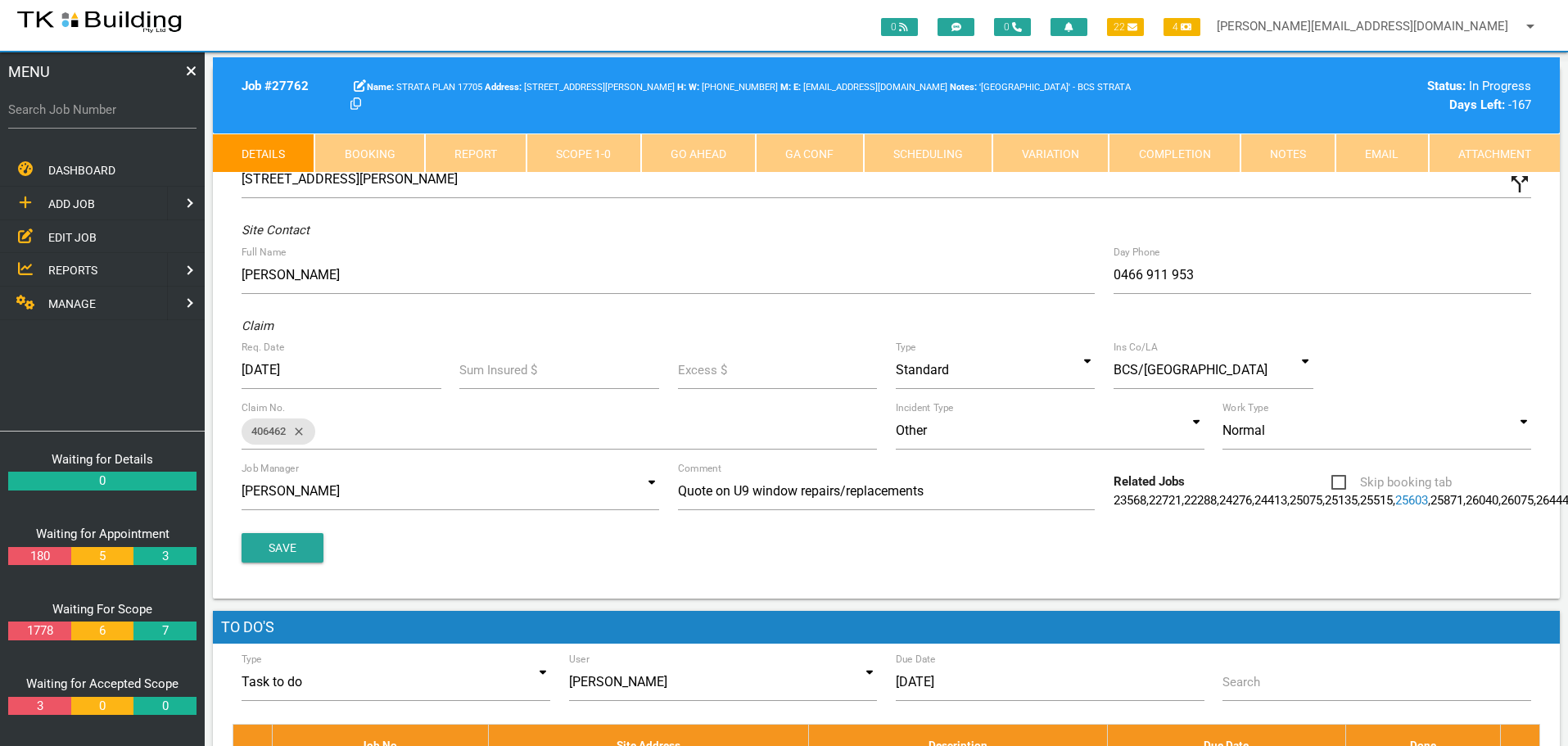
click at [391, 154] on link "Booking" at bounding box center [369, 152] width 110 height 39
select select "7"
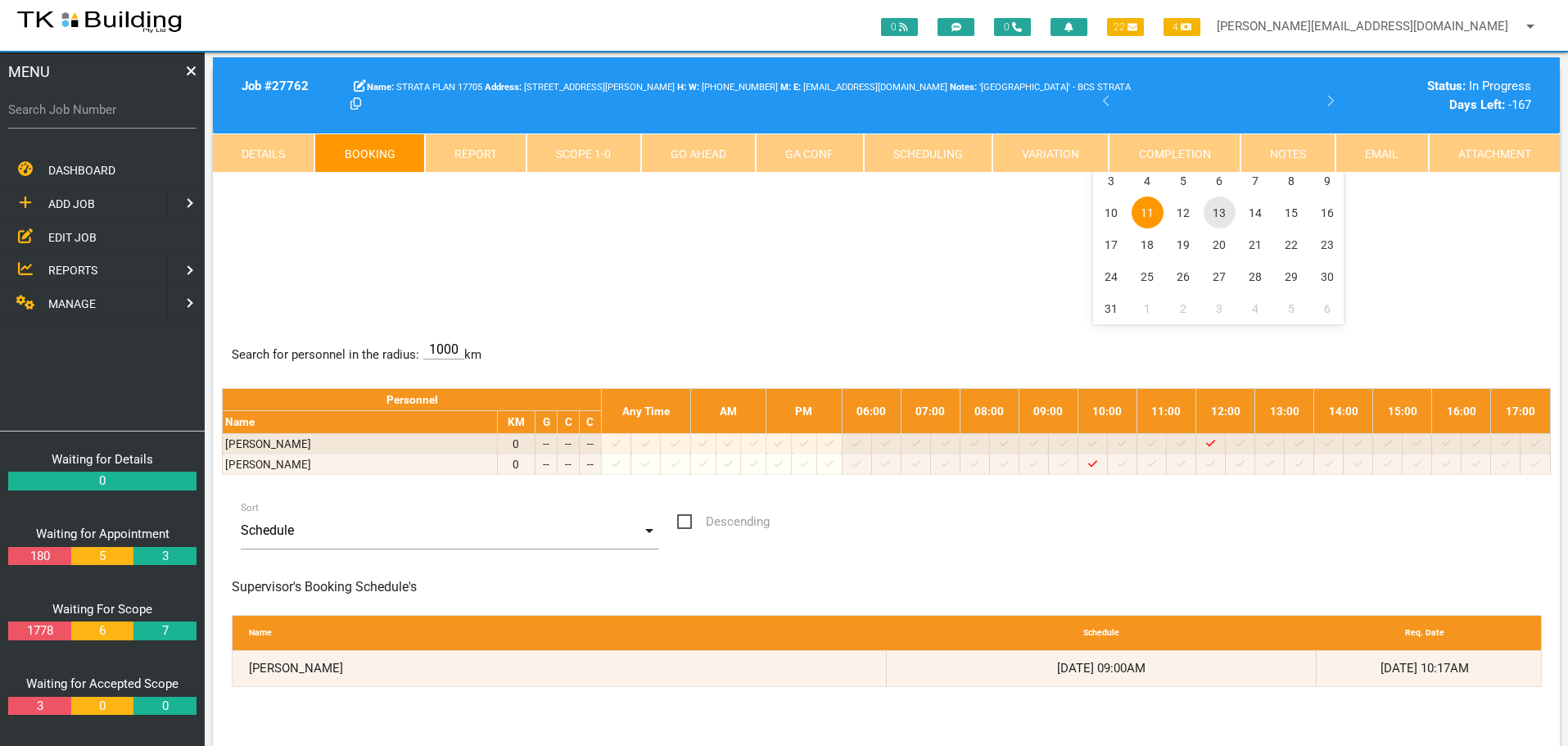
click at [1219, 213] on span "13" at bounding box center [1220, 212] width 32 height 32
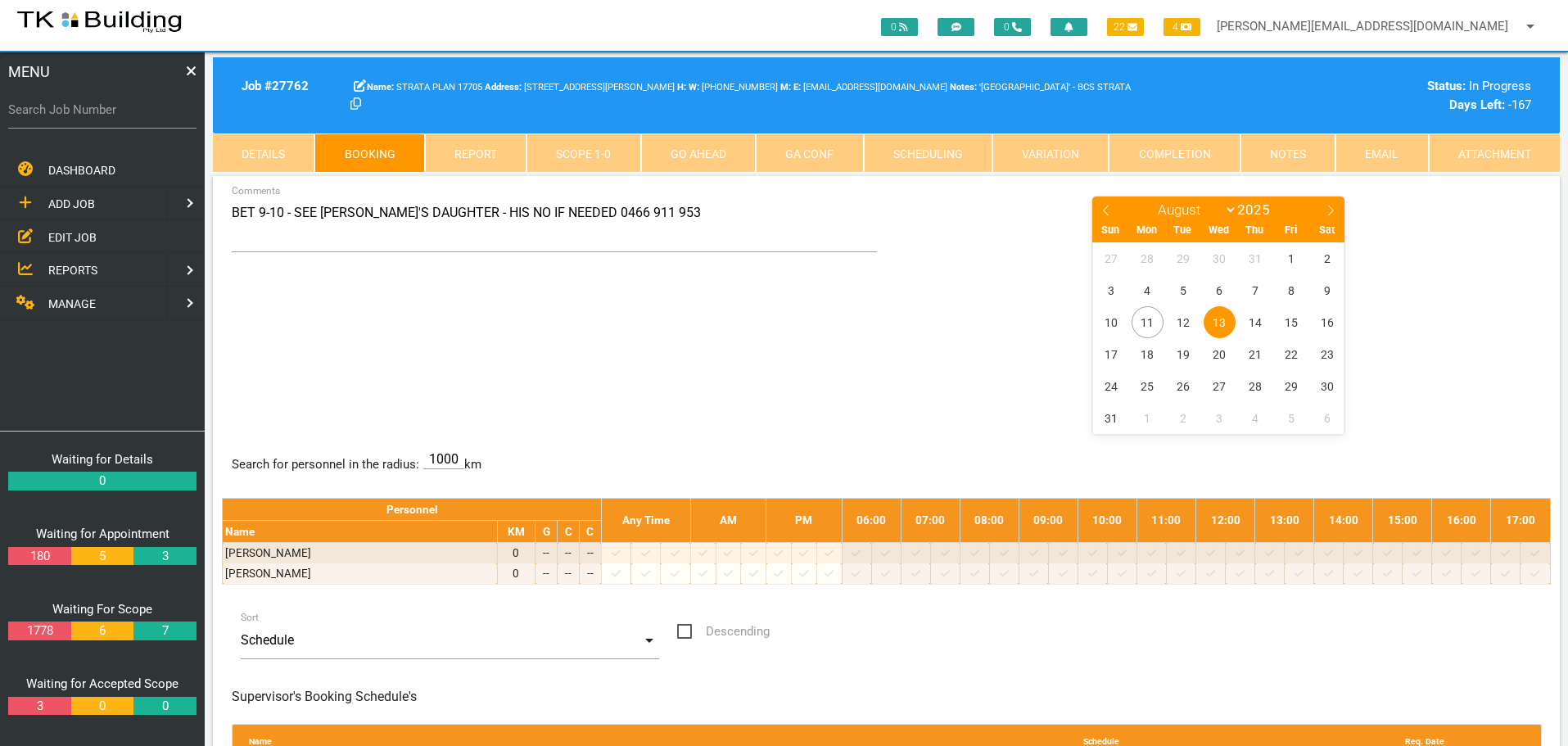
click at [590, 156] on link "Scope 1 - 0" at bounding box center [582, 152] width 113 height 39
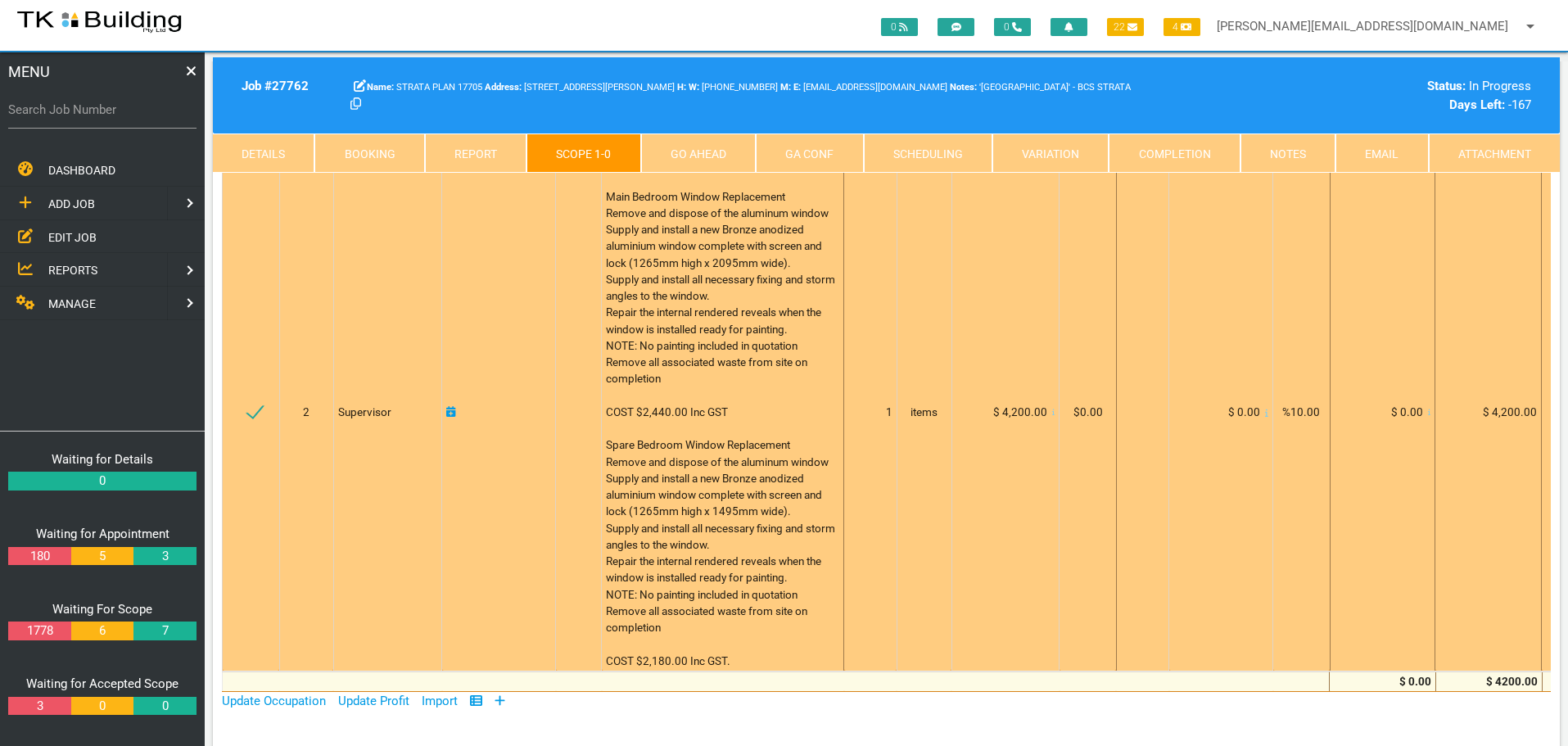
scroll to position [246, 0]
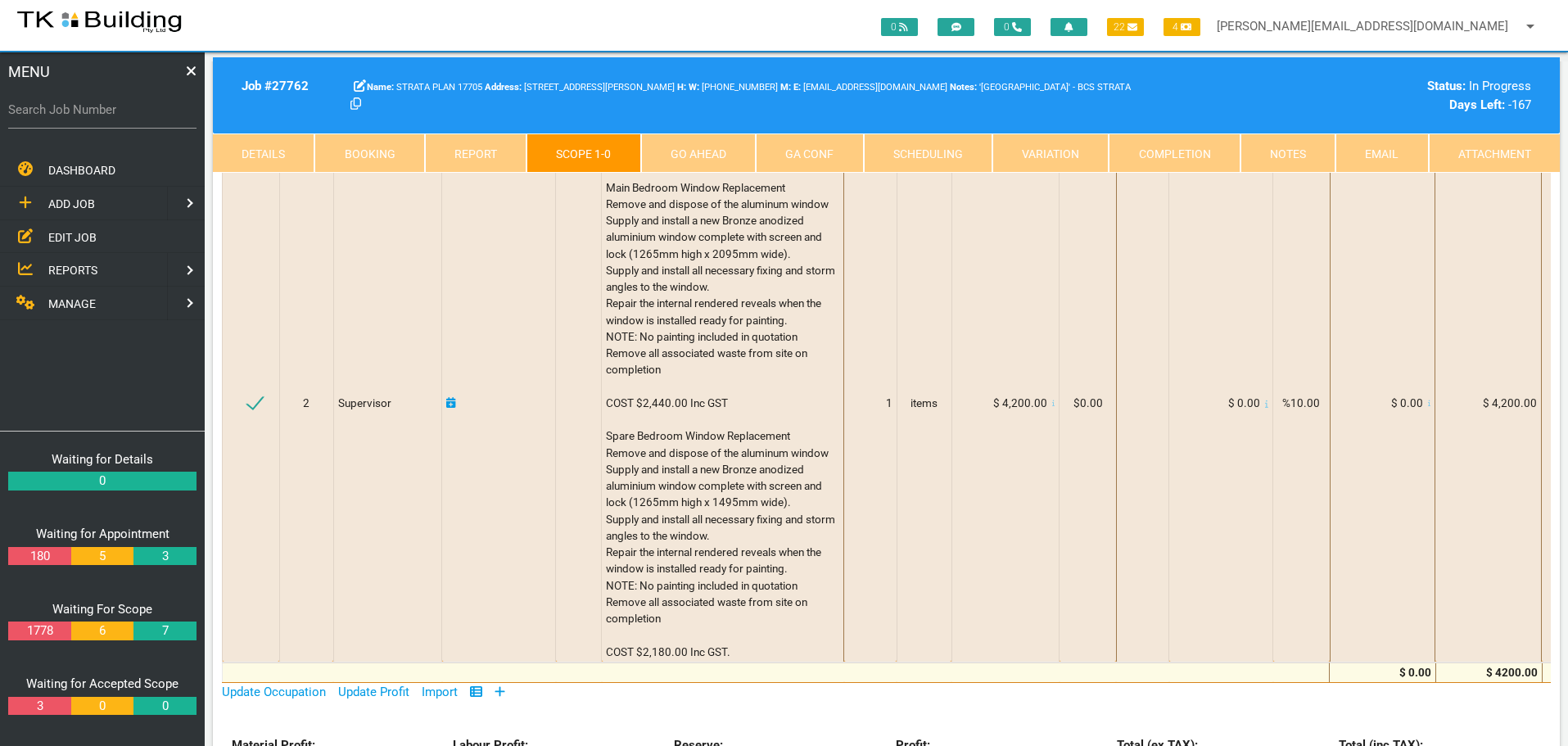
click at [382, 149] on link "Booking" at bounding box center [369, 152] width 110 height 39
select select "7"
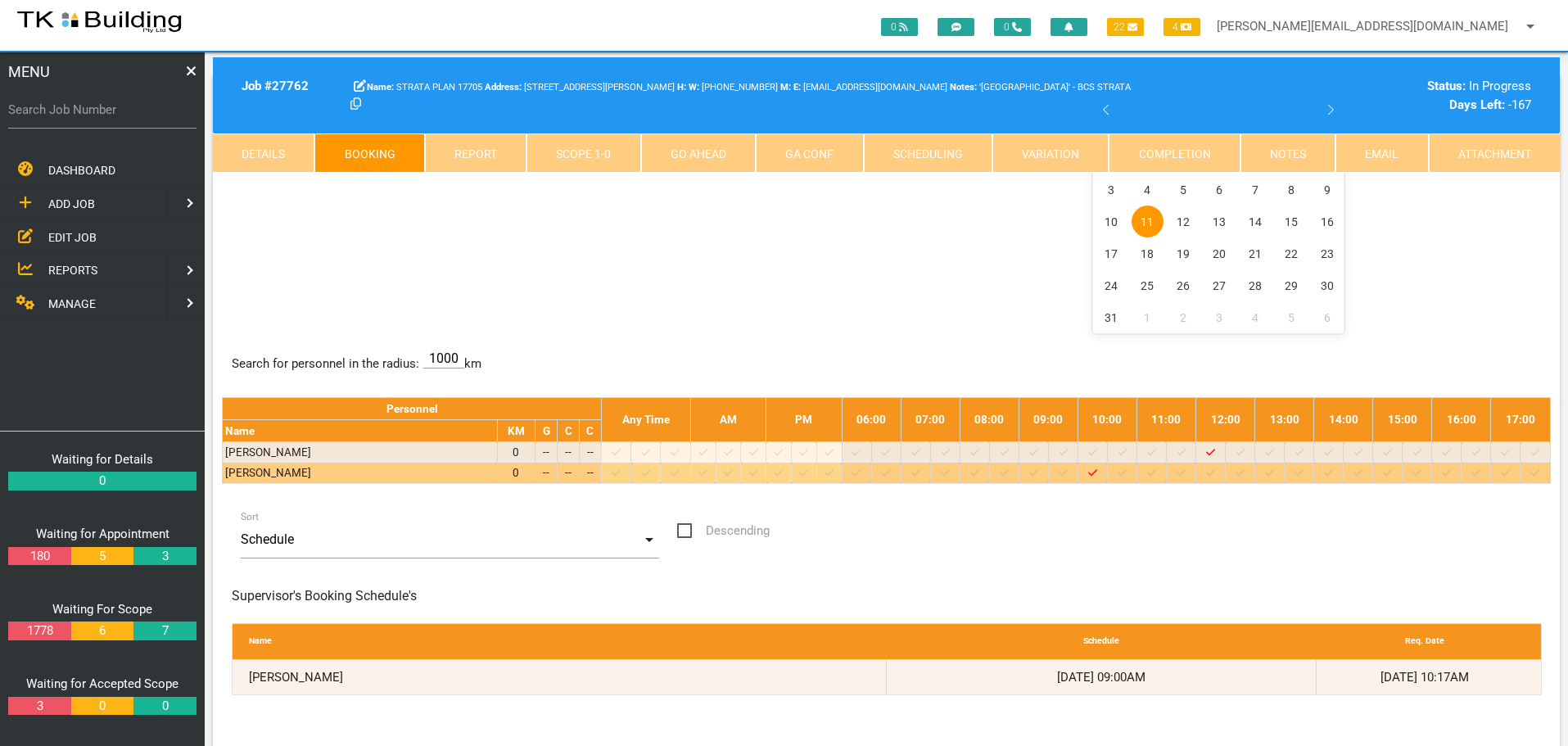
scroll to position [0, 0]
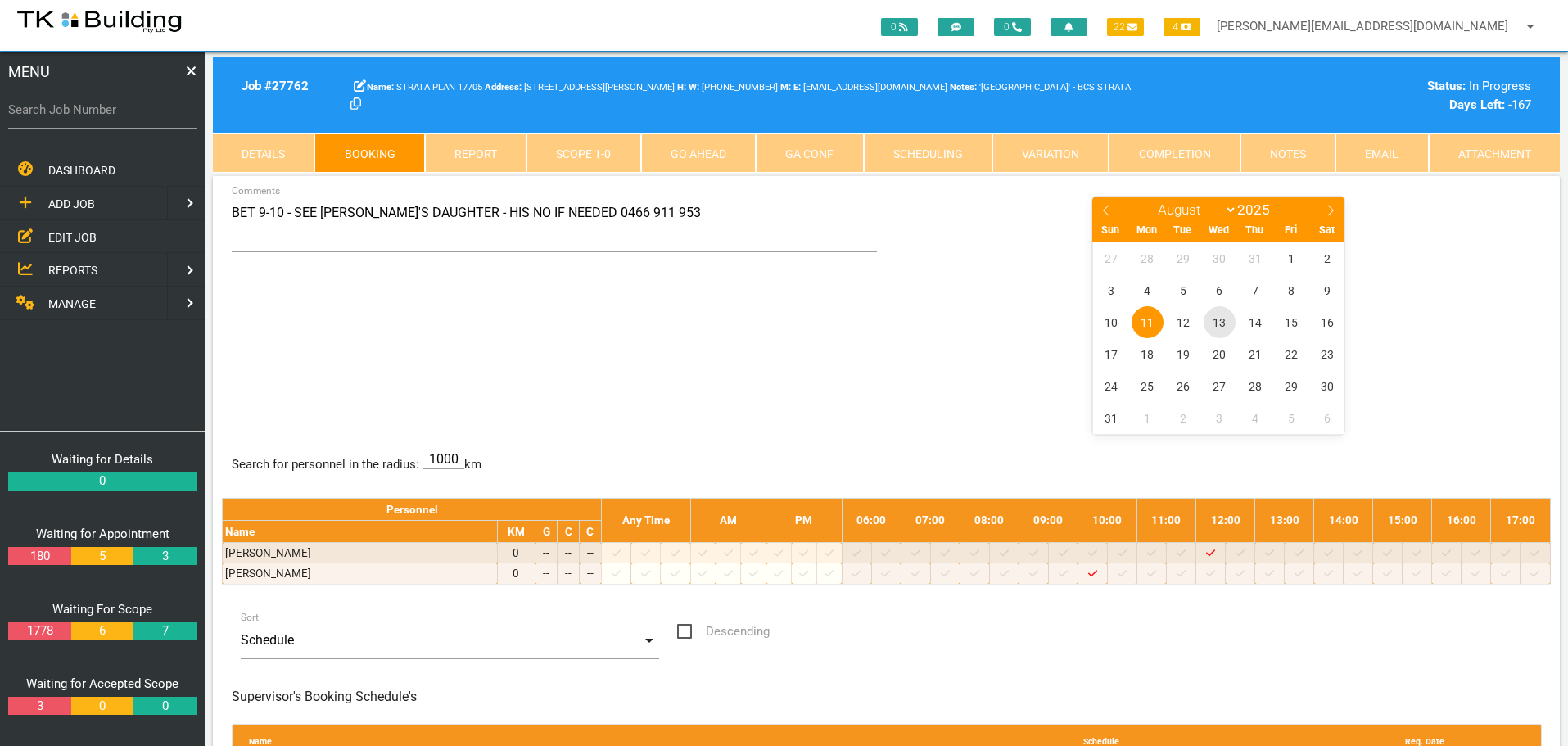
click at [1218, 320] on span "13" at bounding box center [1220, 322] width 32 height 32
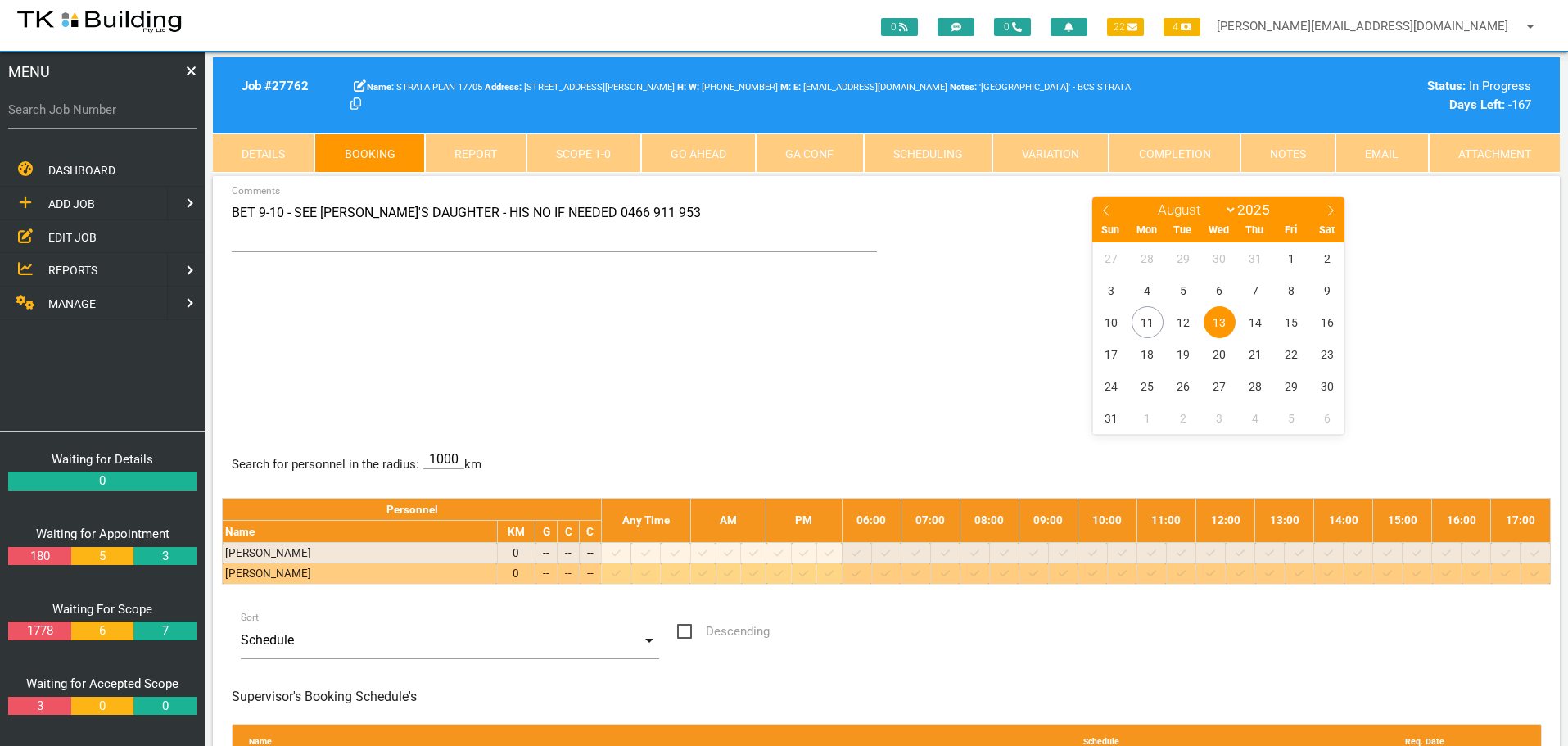
click at [1038, 571] on icon at bounding box center [1033, 573] width 9 height 10
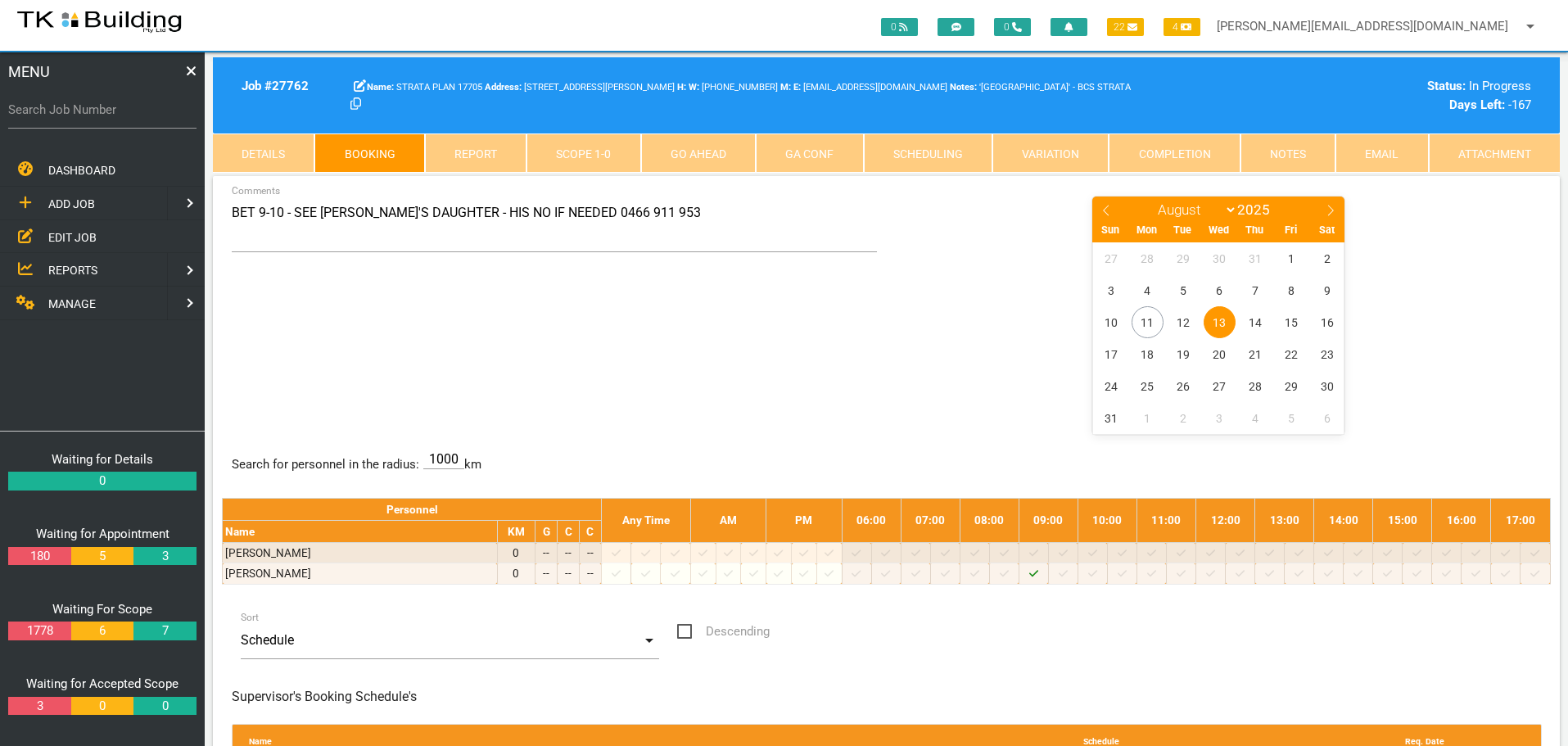
click at [1288, 154] on link "Notes" at bounding box center [1289, 152] width 95 height 39
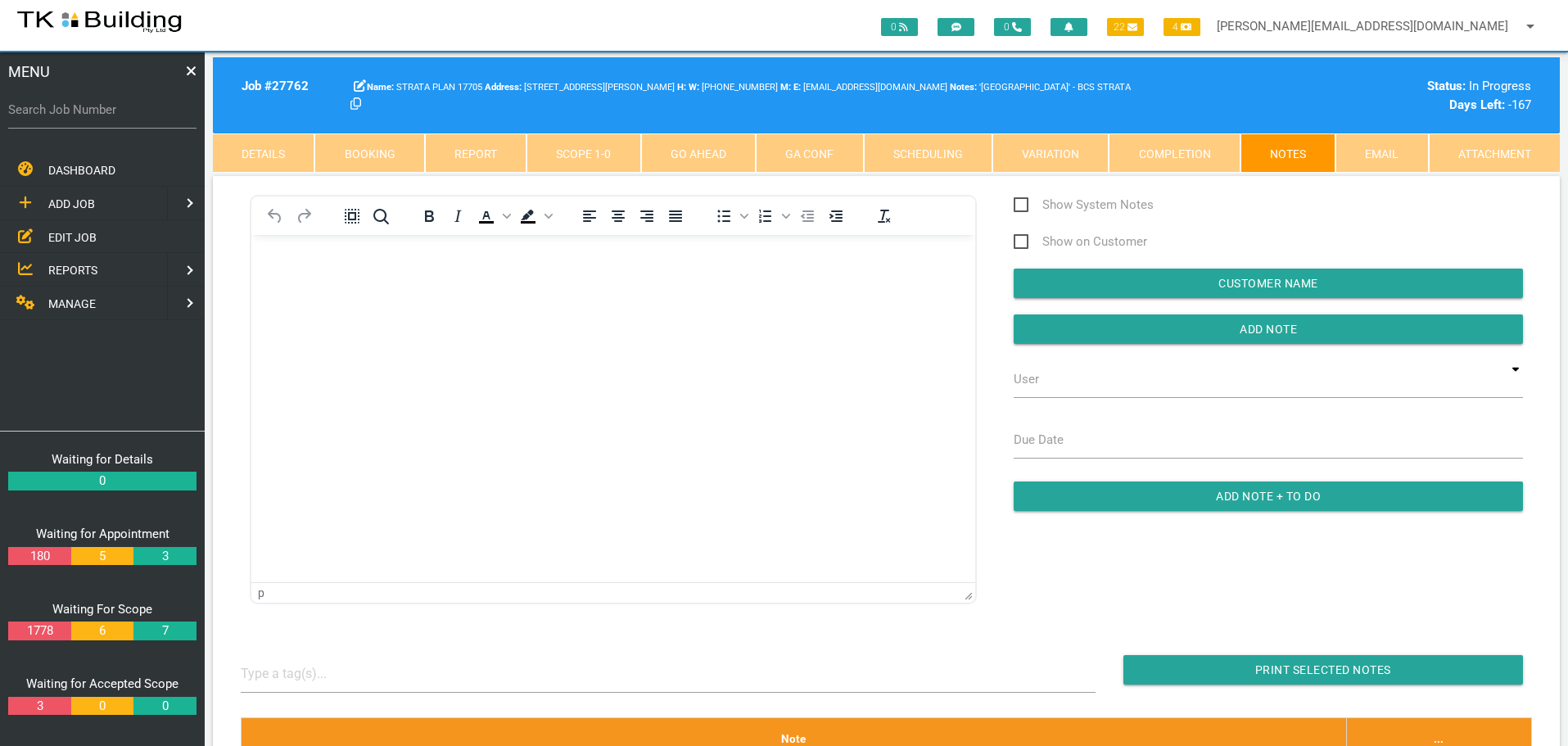
click at [310, 298] on body "Rich Text Area. Press ALT-0 for help." at bounding box center [613, 281] width 723 height 54
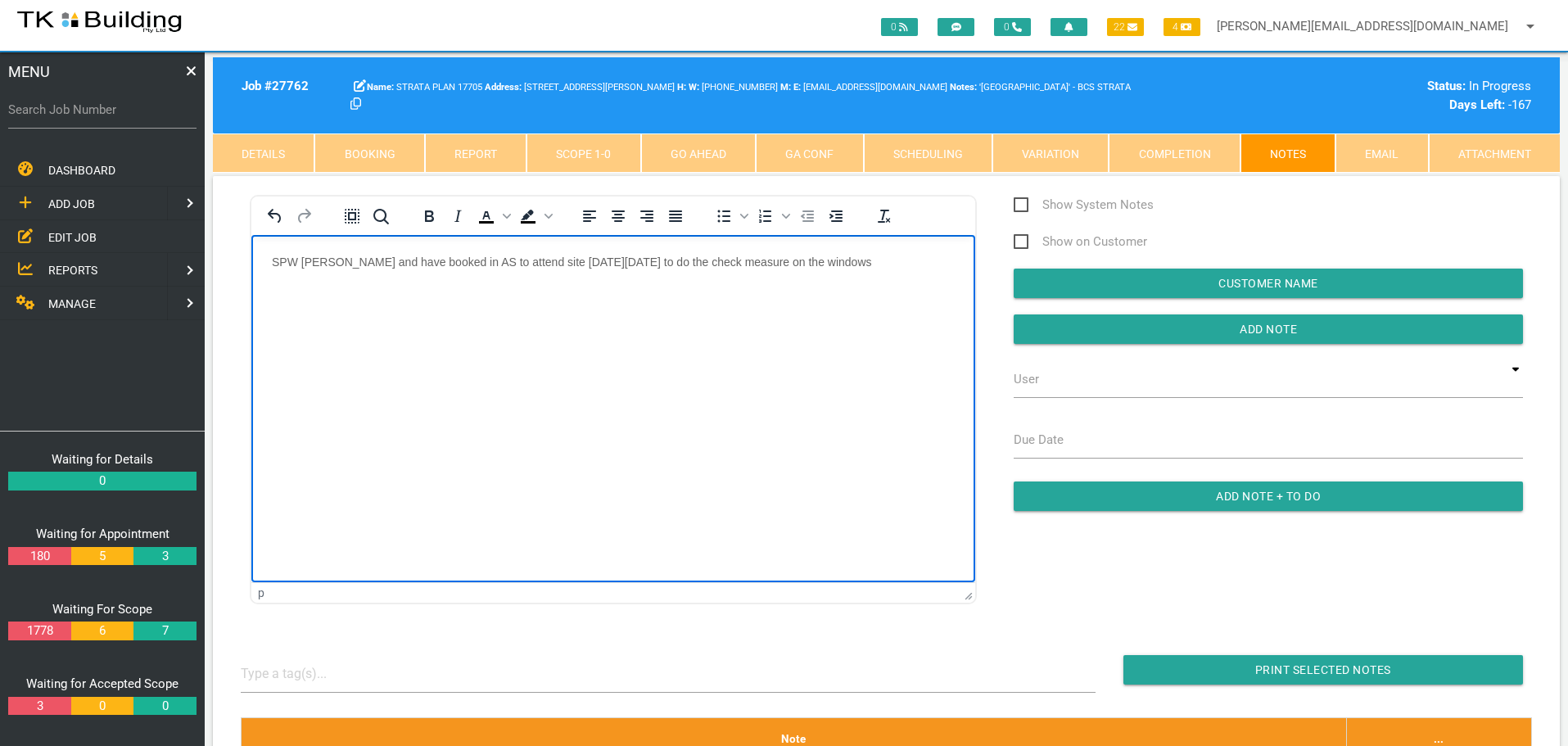
click at [829, 309] on html "SPW [PERSON_NAME] and have booked in AS to attend site [DATE][DATE] to do the c…" at bounding box center [613, 272] width 723 height 74
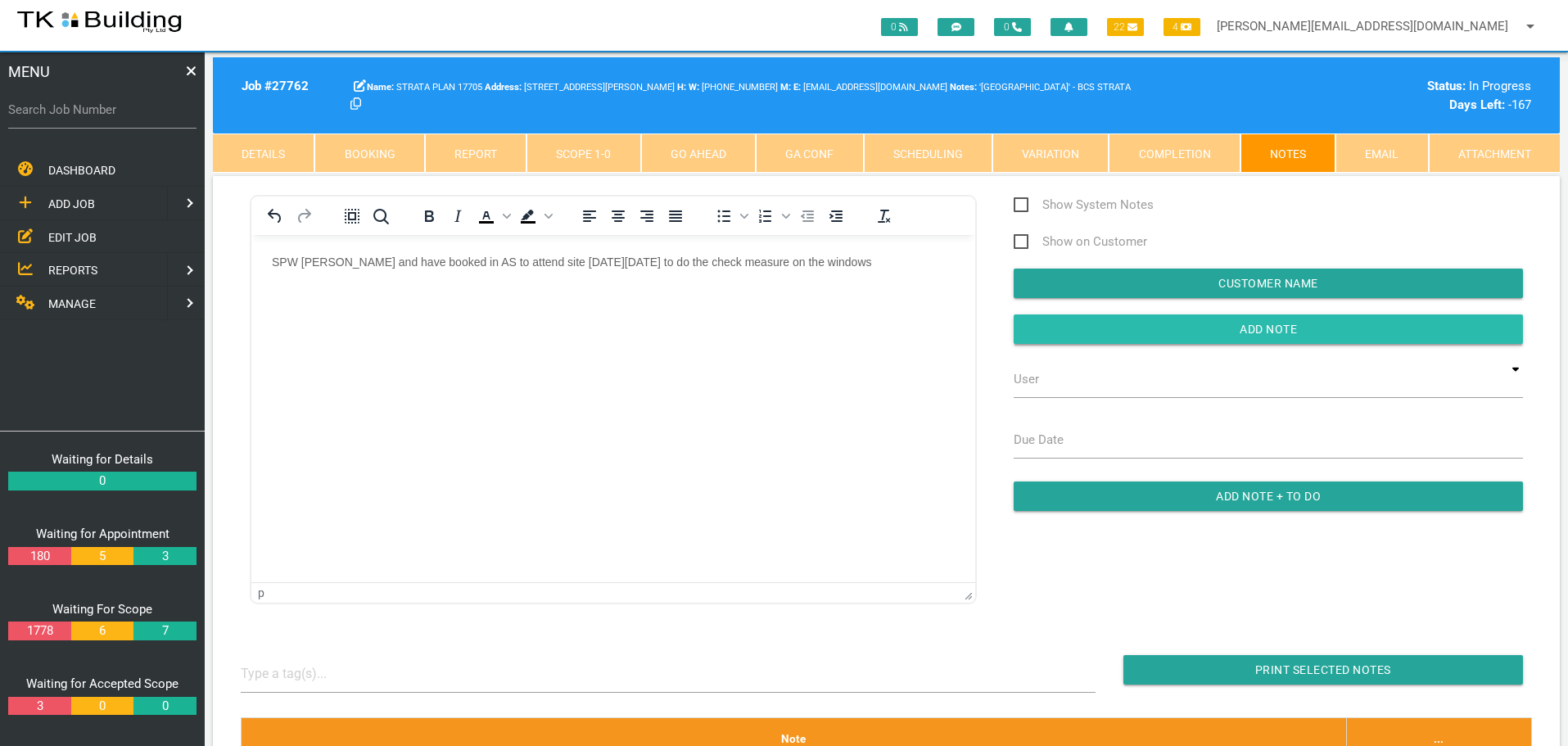
click at [1062, 330] on input "button" at bounding box center [1269, 329] width 509 height 30
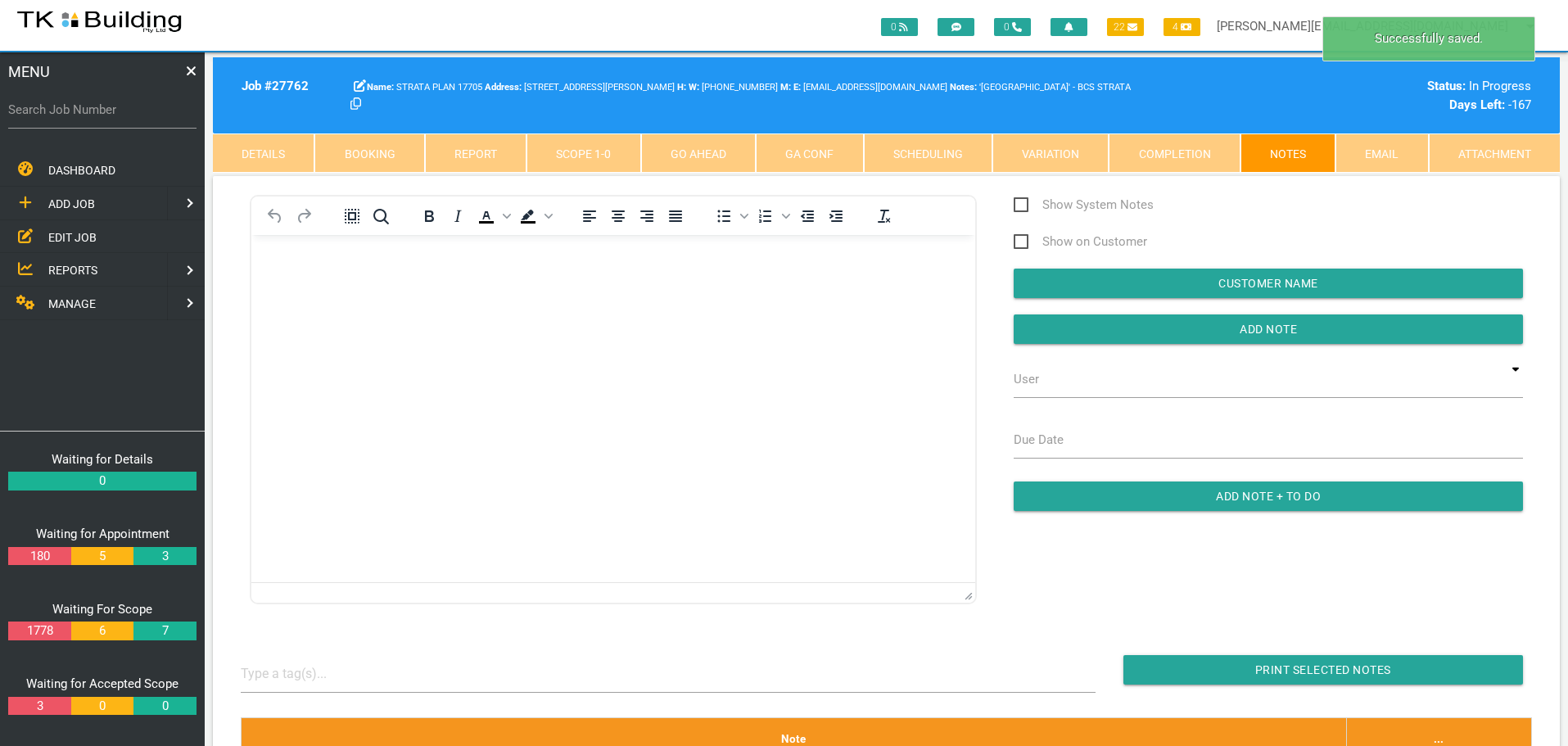
click at [132, 119] on label "Search Job Number" at bounding box center [103, 111] width 189 height 19
click at [132, 119] on input "Search Job Number" at bounding box center [103, 110] width 189 height 38
type input "28001"
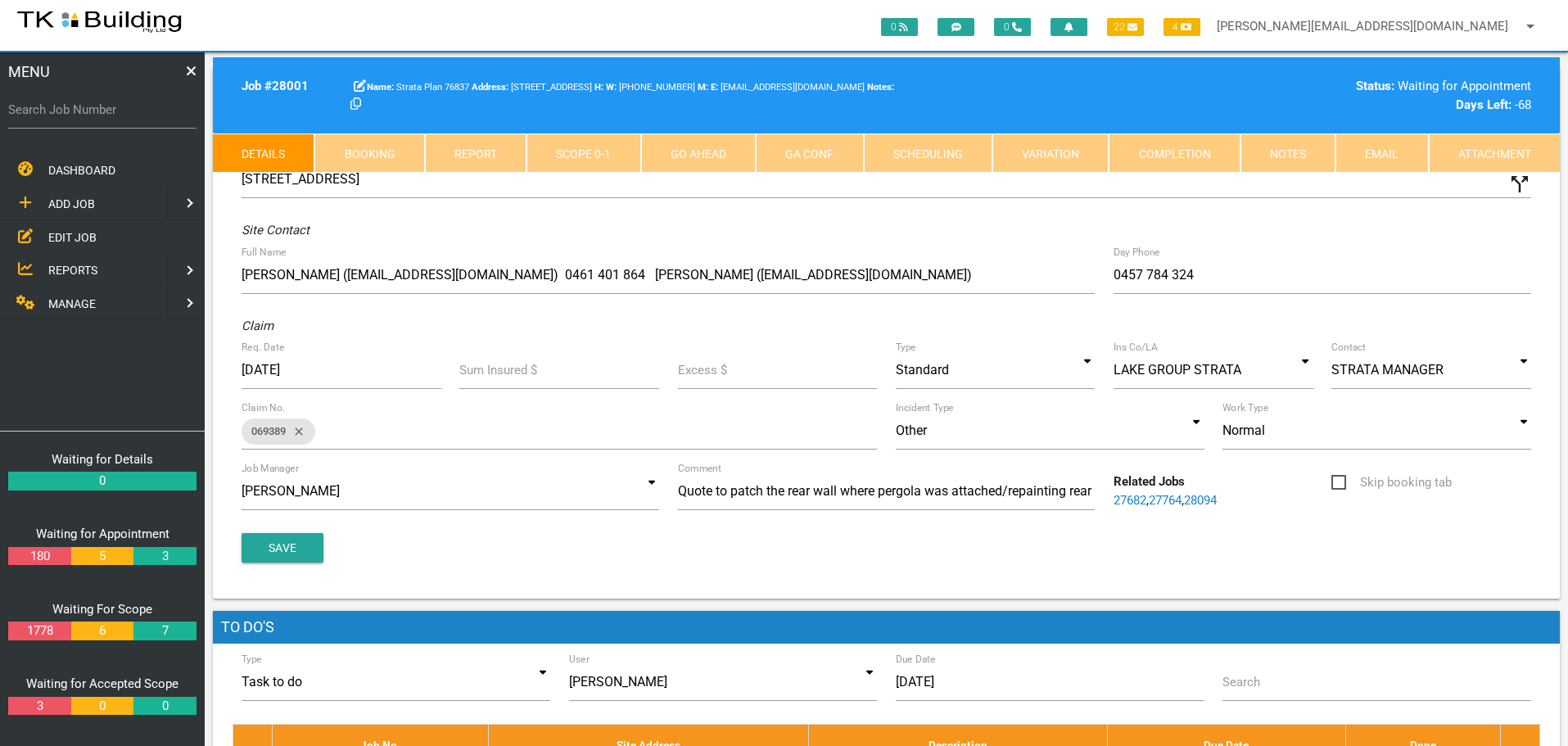
click at [345, 143] on link "Booking" at bounding box center [369, 152] width 110 height 39
select select "7"
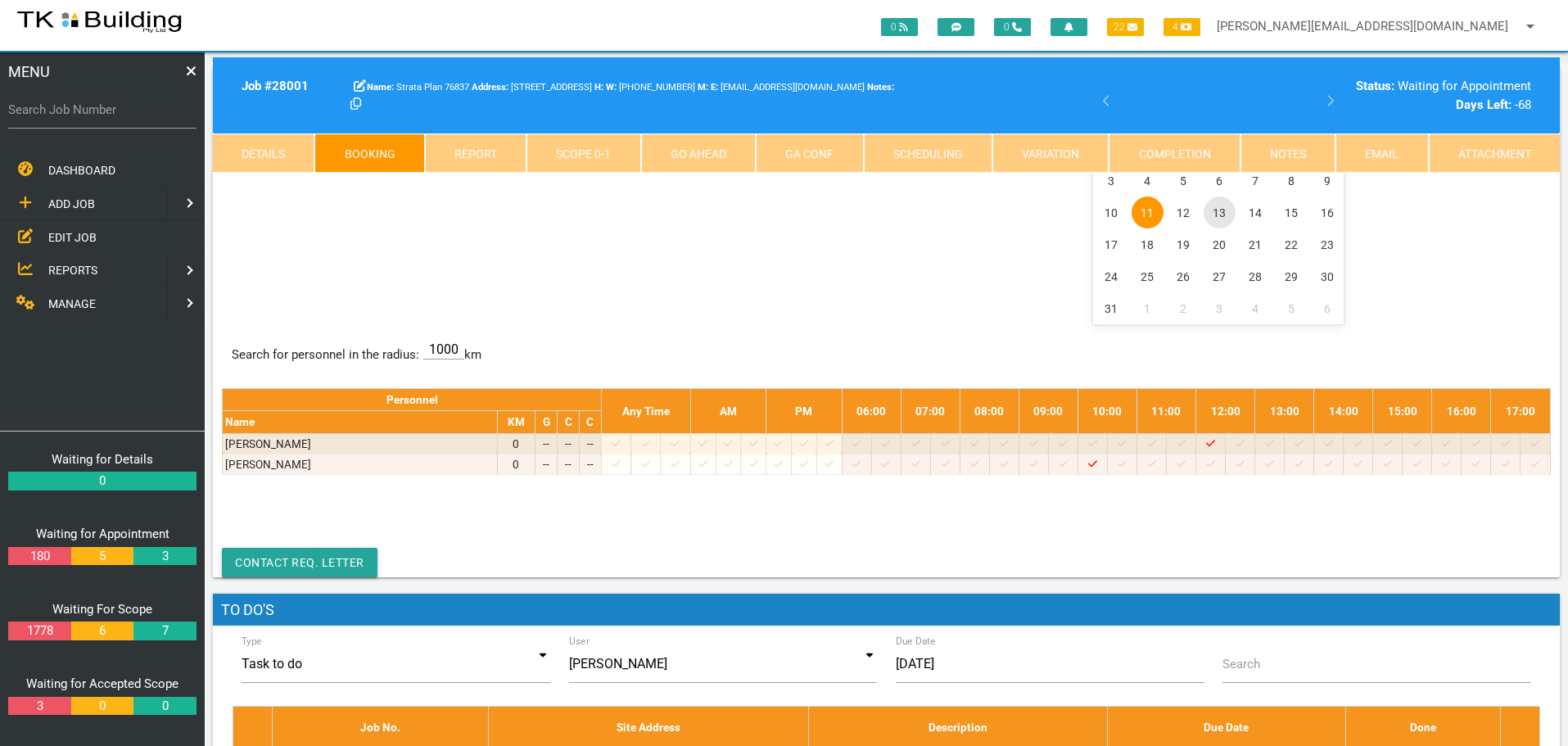
click at [1215, 214] on span "13" at bounding box center [1220, 212] width 32 height 32
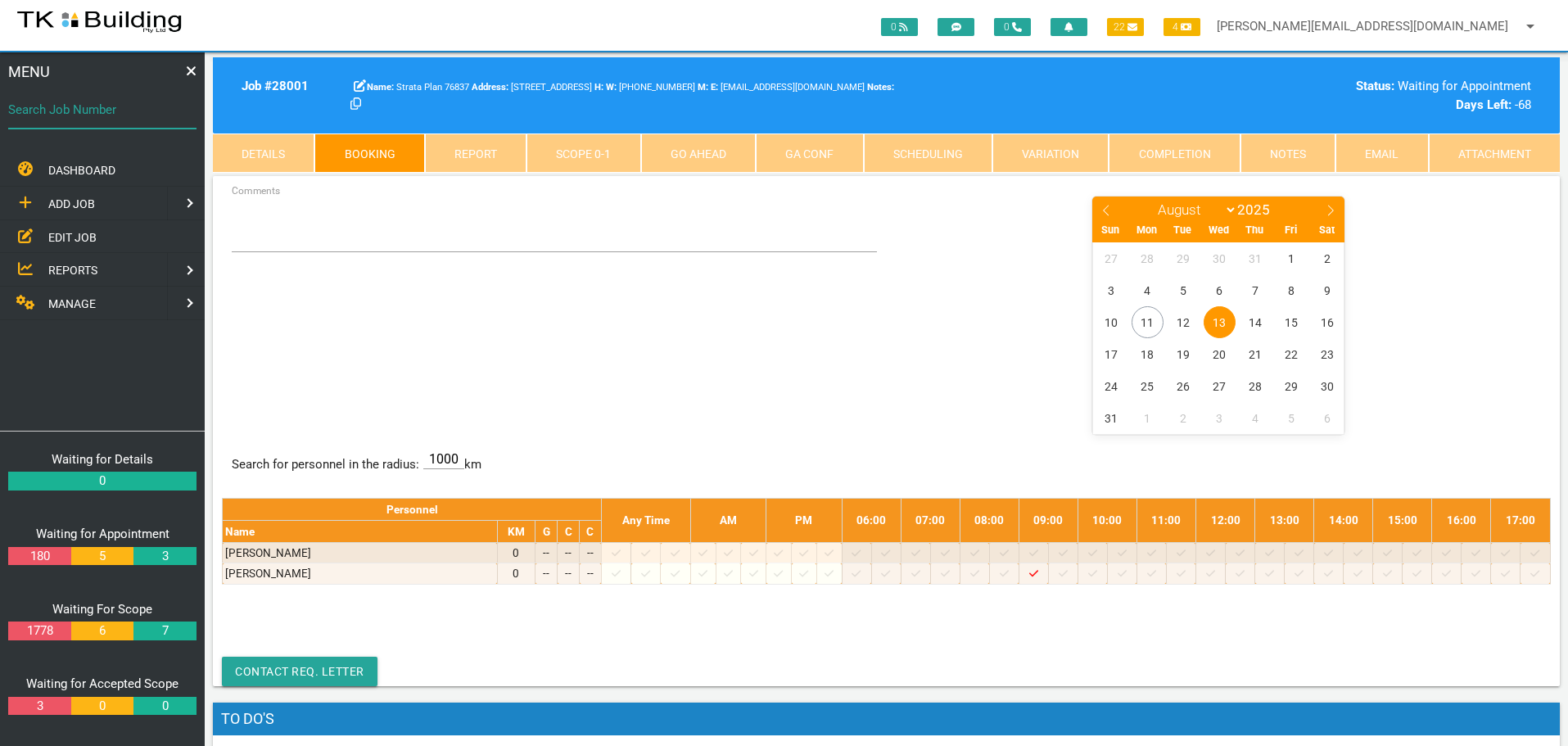
click at [116, 124] on input "Search Job Number" at bounding box center [103, 110] width 189 height 38
type input "28072"
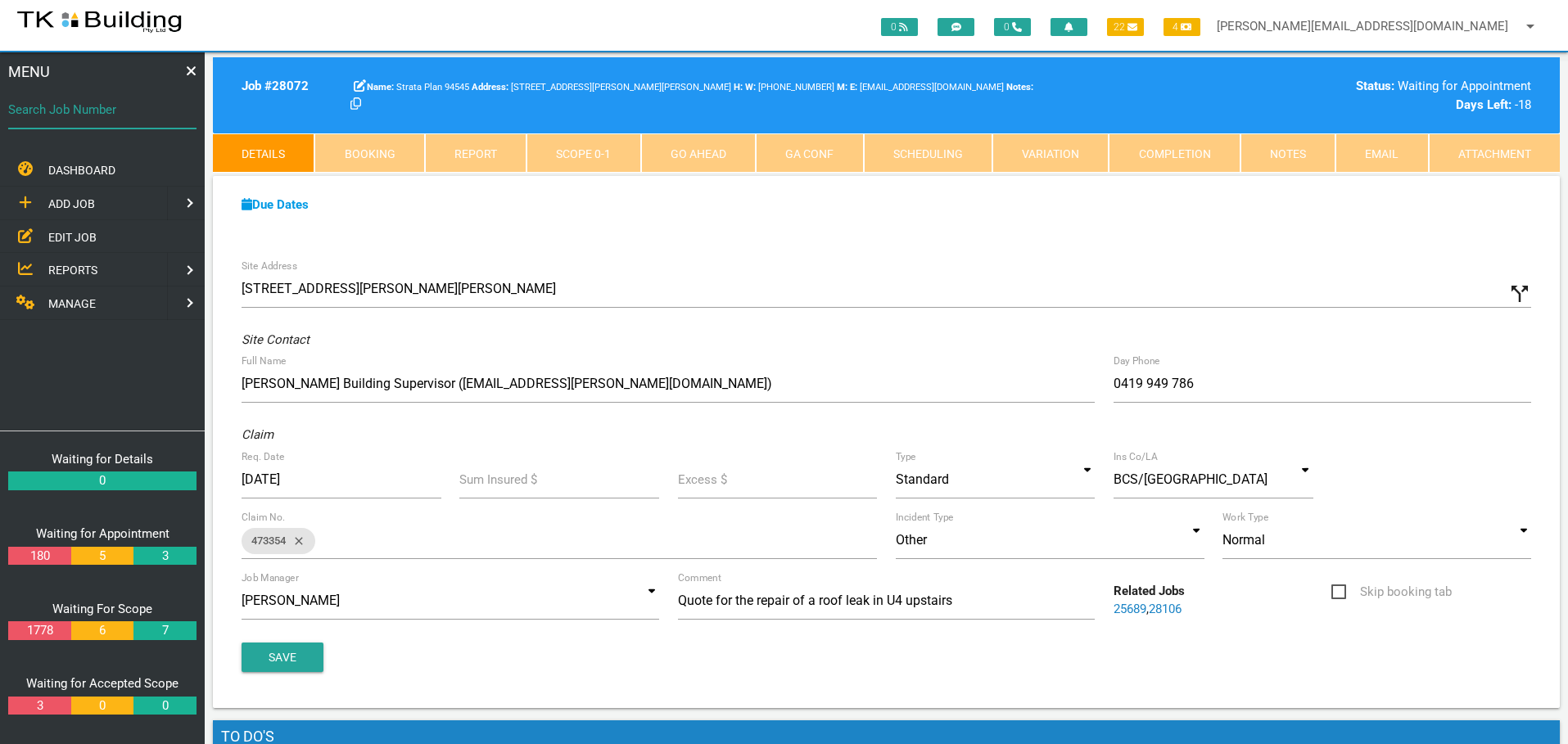
click at [86, 119] on input "Search Job Number" at bounding box center [103, 110] width 189 height 38
type input "28087"
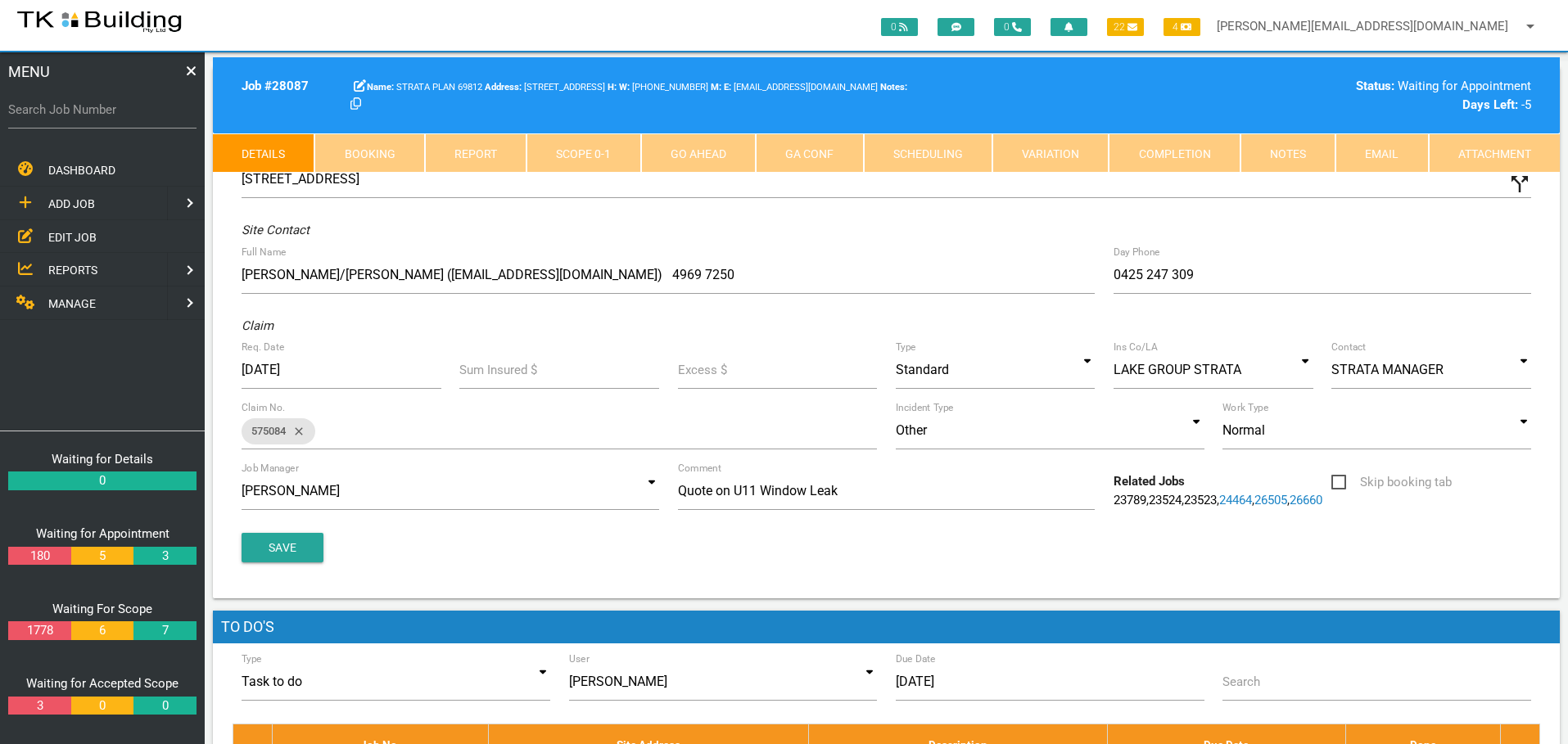
click at [387, 151] on link "Booking" at bounding box center [369, 152] width 110 height 39
select select "7"
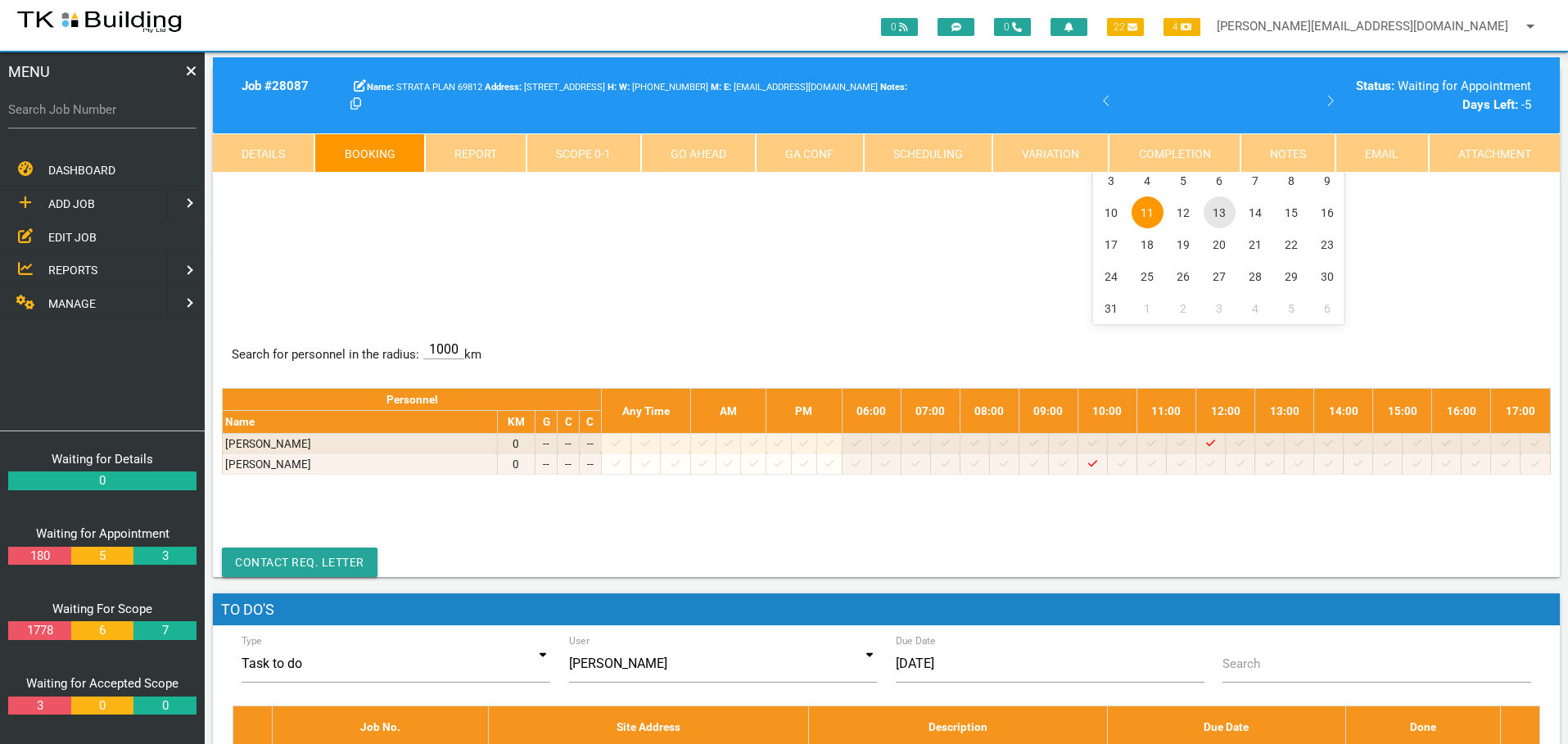
click at [1222, 211] on span "13" at bounding box center [1220, 212] width 32 height 32
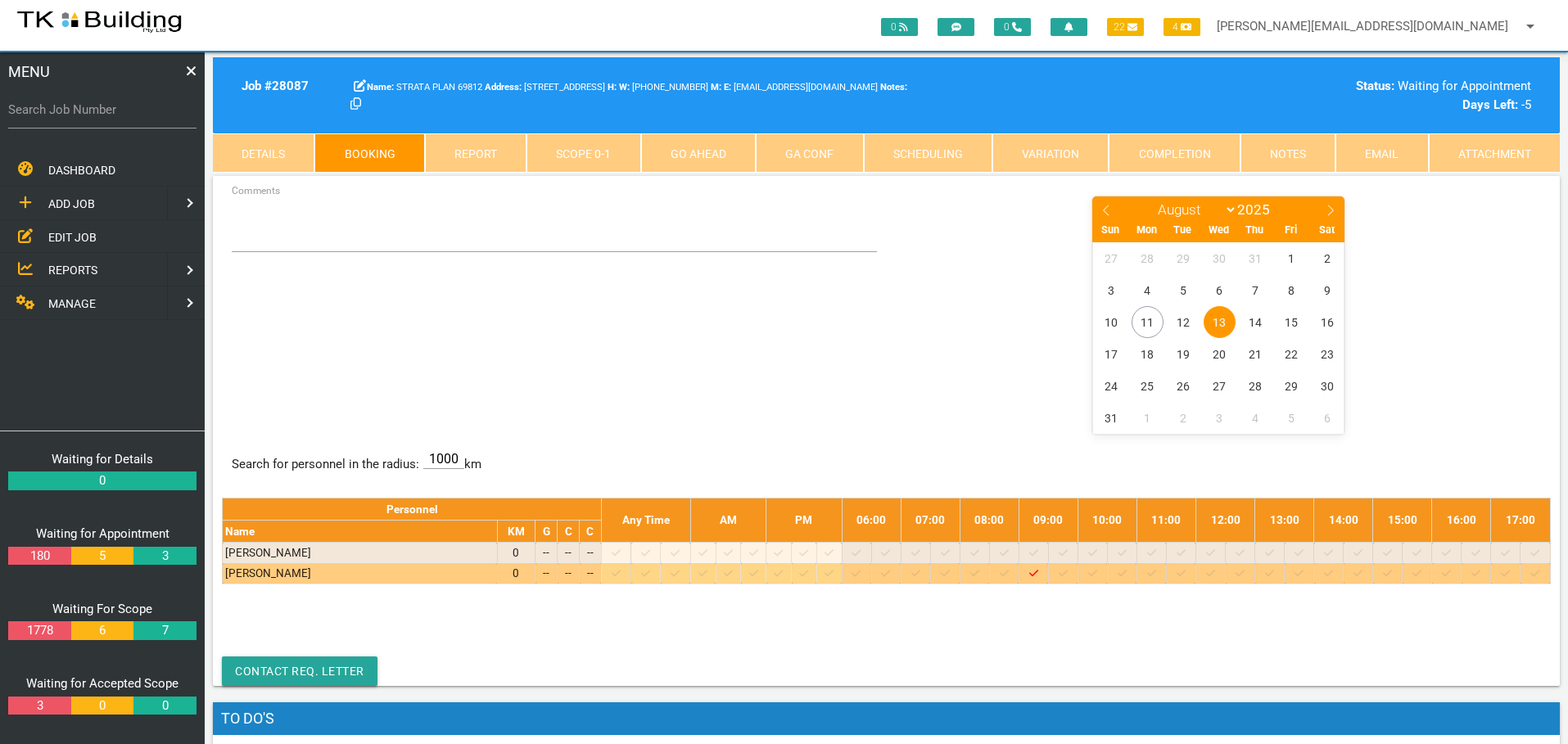
click at [1068, 573] on icon at bounding box center [1063, 573] width 9 height 7
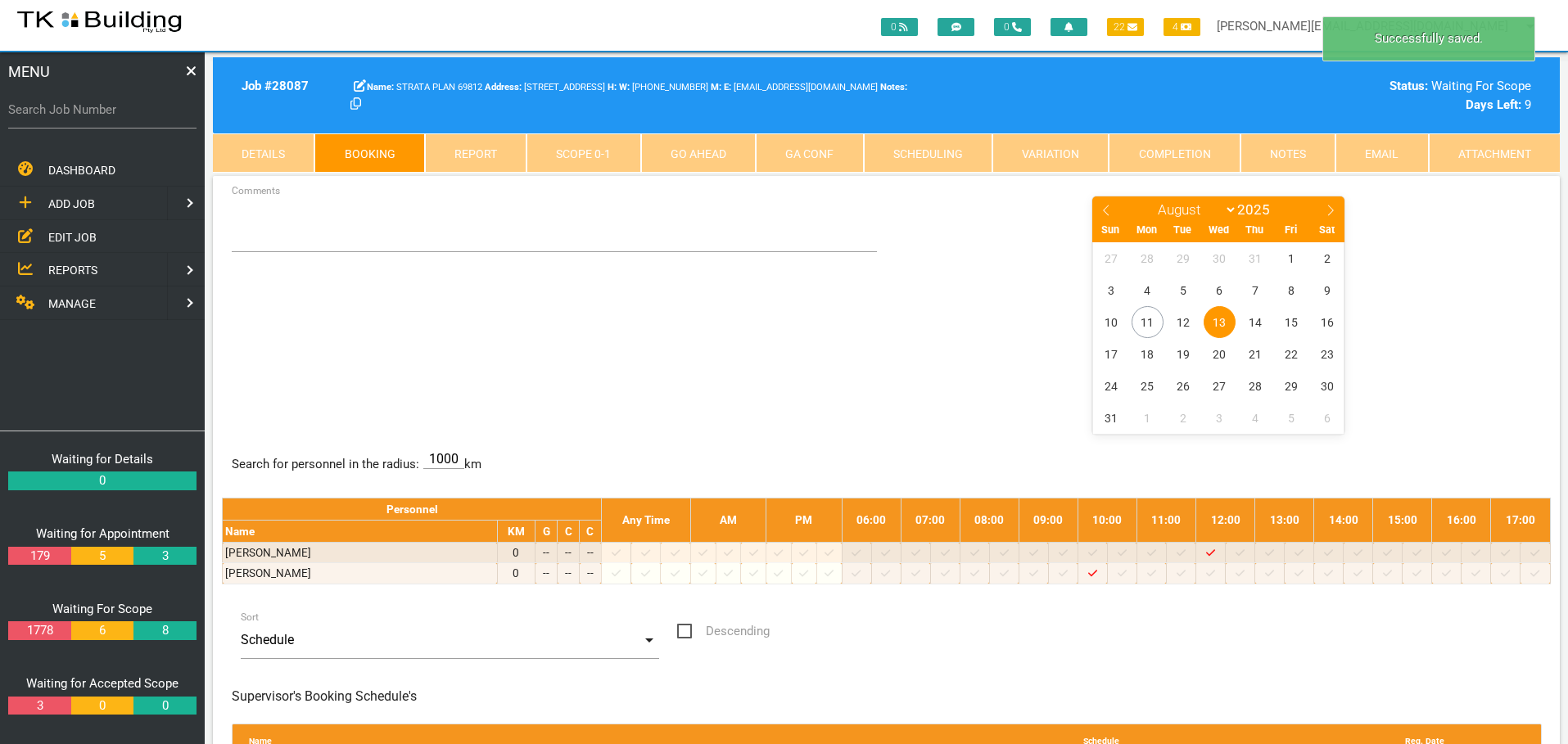
click at [1219, 326] on span "13" at bounding box center [1220, 322] width 32 height 32
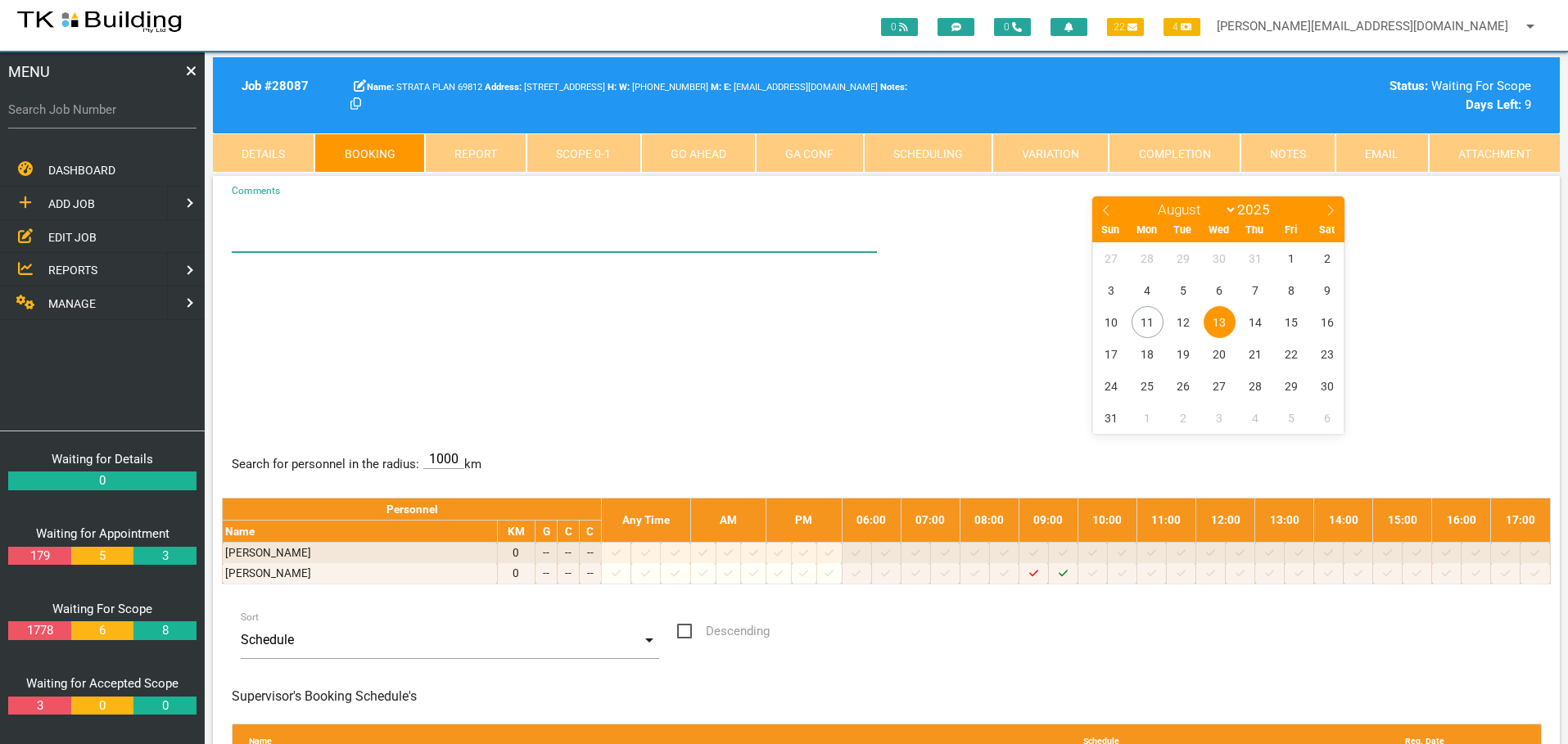
click at [314, 229] on textarea "Comments" at bounding box center [555, 223] width 646 height 57
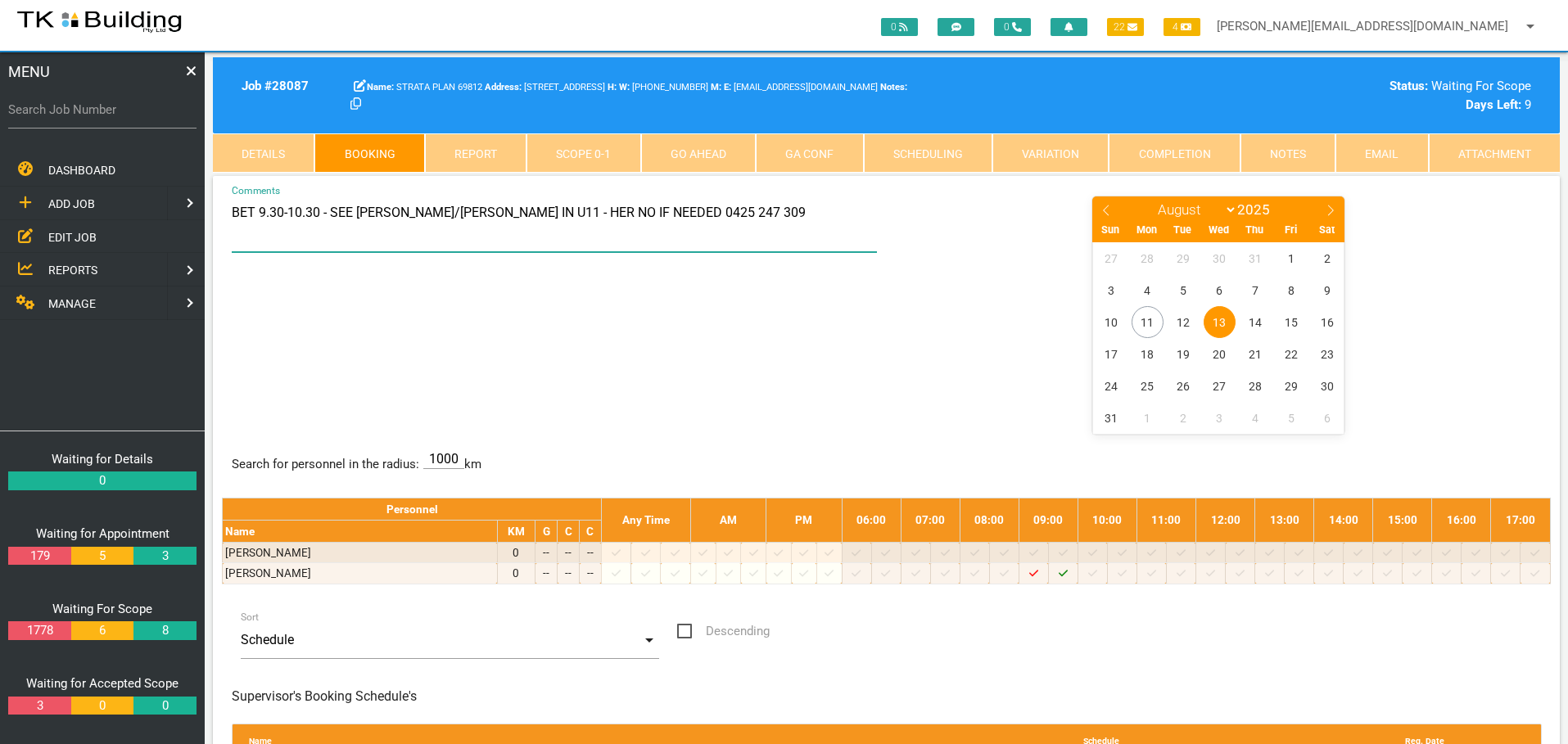
type textarea "BET 9.30-10.30 - SEE JULIE/DANIEL IN U11 - HER NO IF NEEDED 0425 247 309"
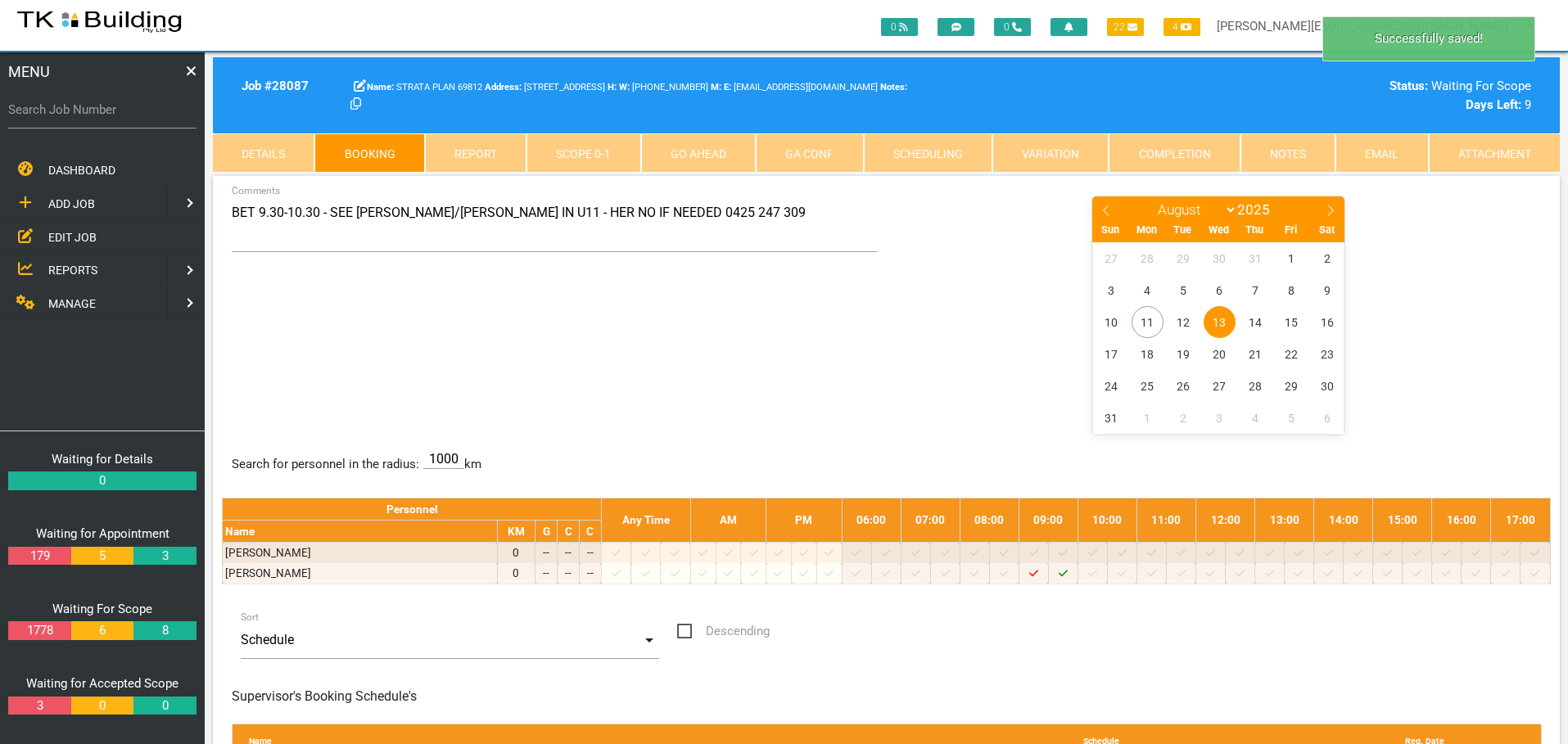
click at [607, 306] on div "BET 9.30-10.30 - SEE JULIE/DANIEL IN U11 - HER NO IF NEEDED 0425 247 309 Commen…" at bounding box center [886, 313] width 1329 height 238
click at [77, 113] on label "Search Job Number" at bounding box center [103, 111] width 189 height 19
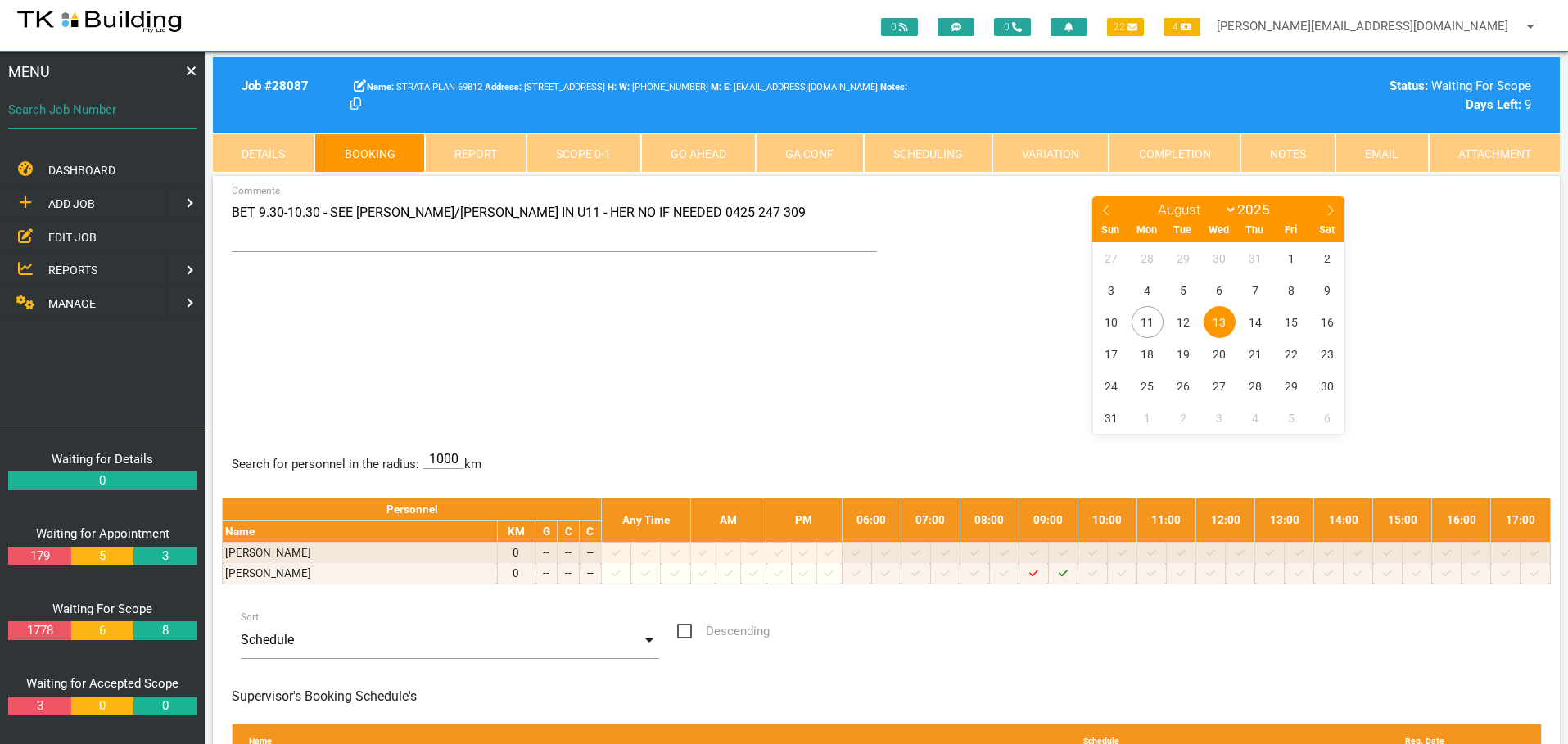
click at [77, 113] on input "Search Job Number" at bounding box center [103, 110] width 189 height 38
type input "2807"
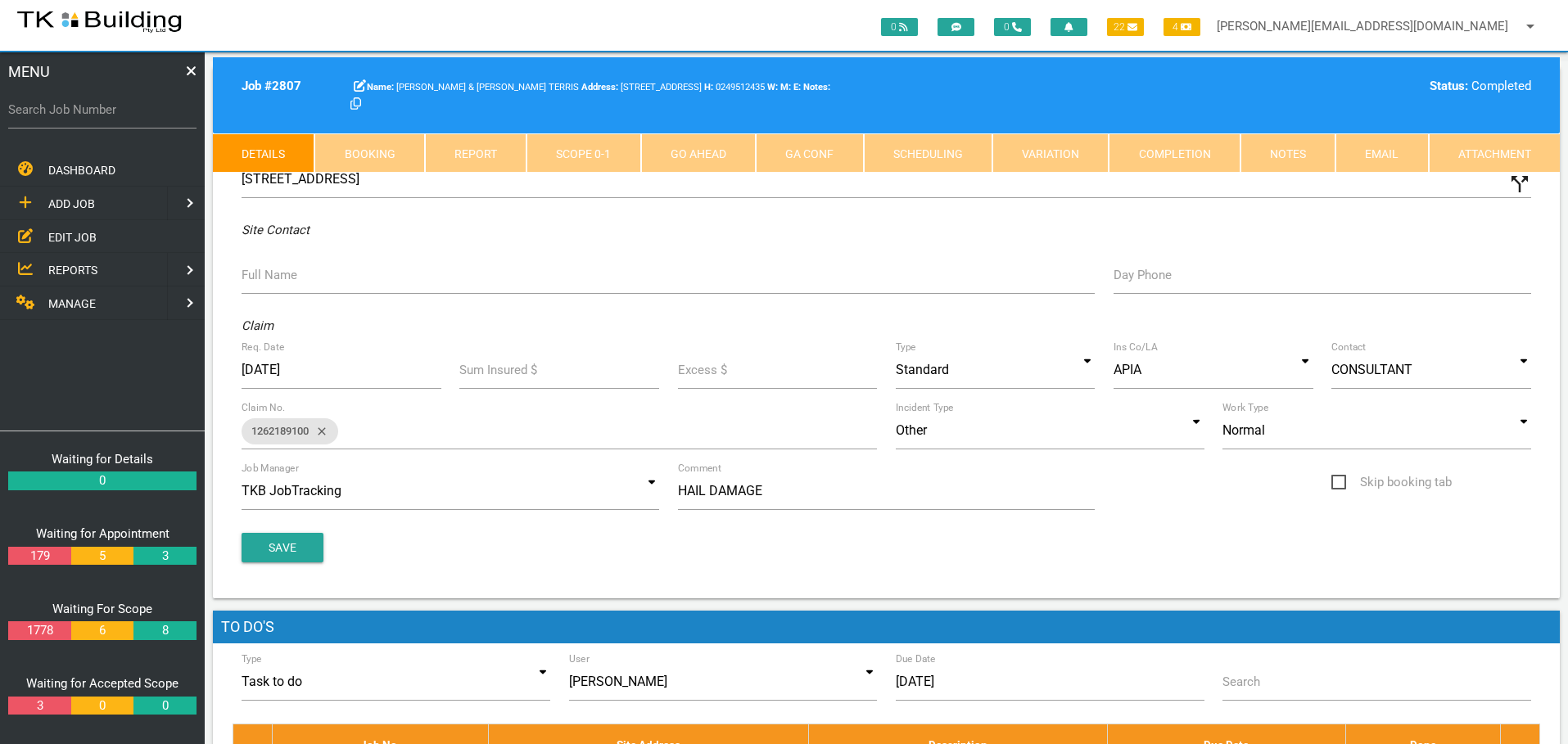
click at [77, 113] on label "Search Job Number" at bounding box center [103, 111] width 189 height 19
click at [77, 113] on input "Search Job Number" at bounding box center [103, 110] width 189 height 38
type input "28077"
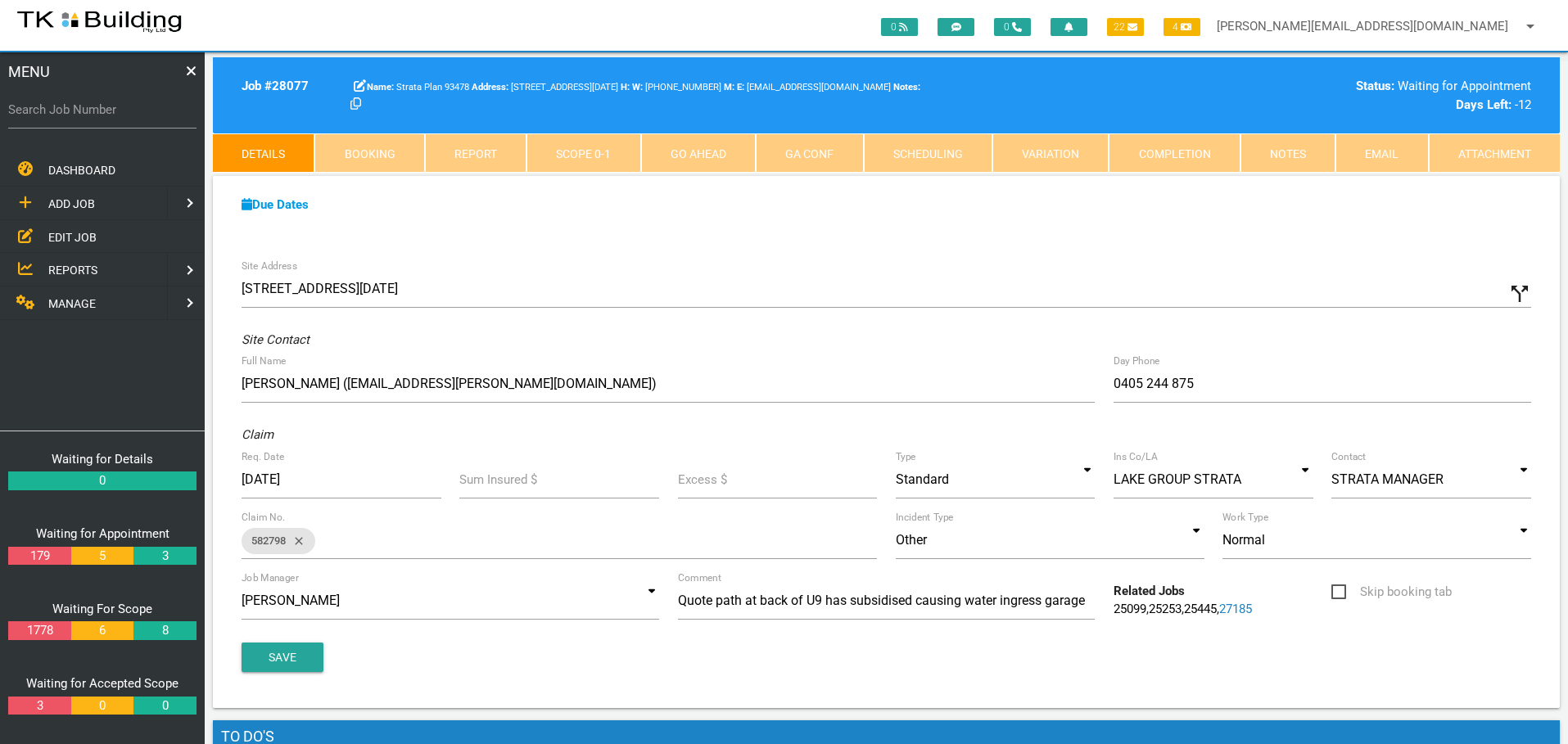
click at [374, 151] on link "Booking" at bounding box center [369, 152] width 110 height 39
select select "7"
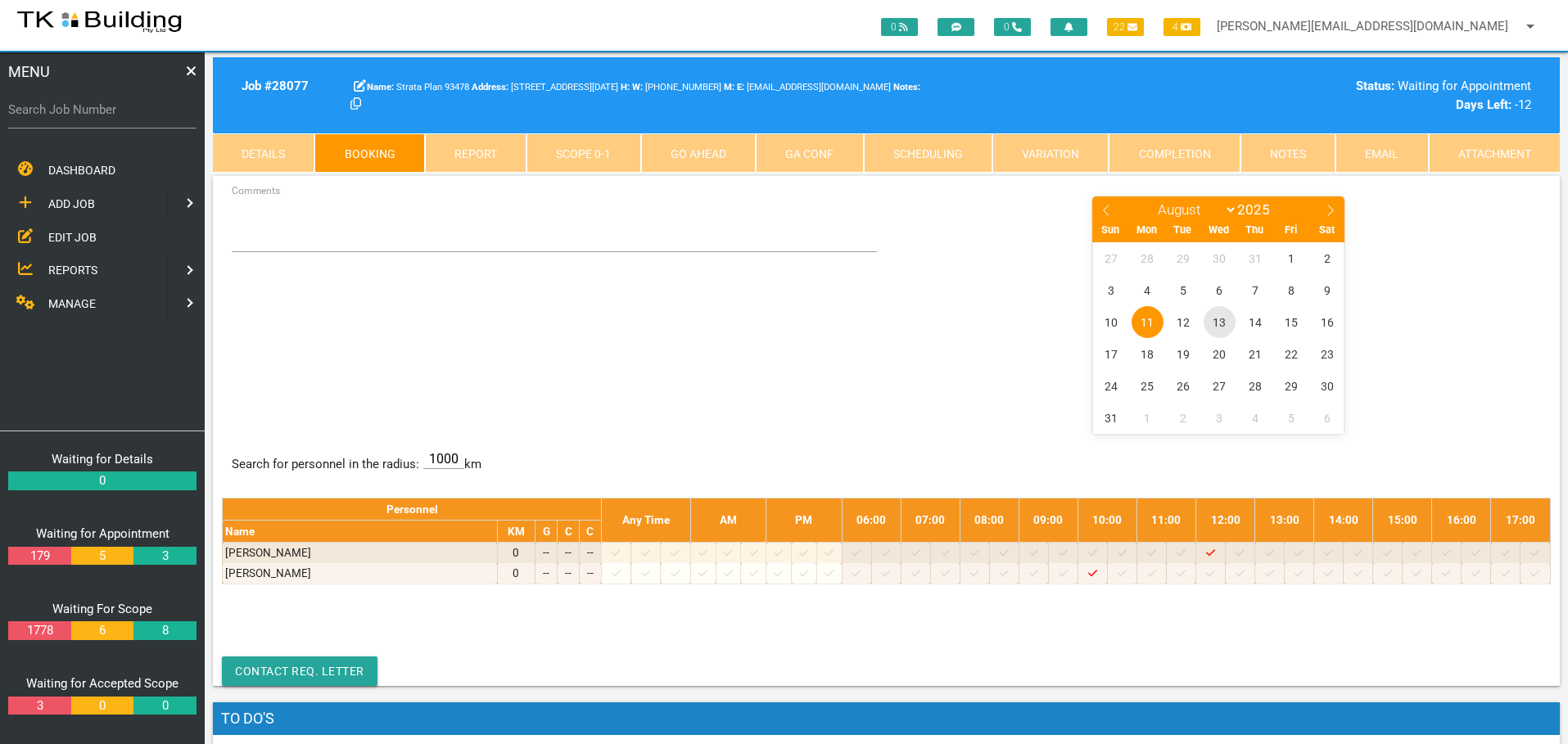
click at [1216, 318] on span "13" at bounding box center [1220, 322] width 32 height 32
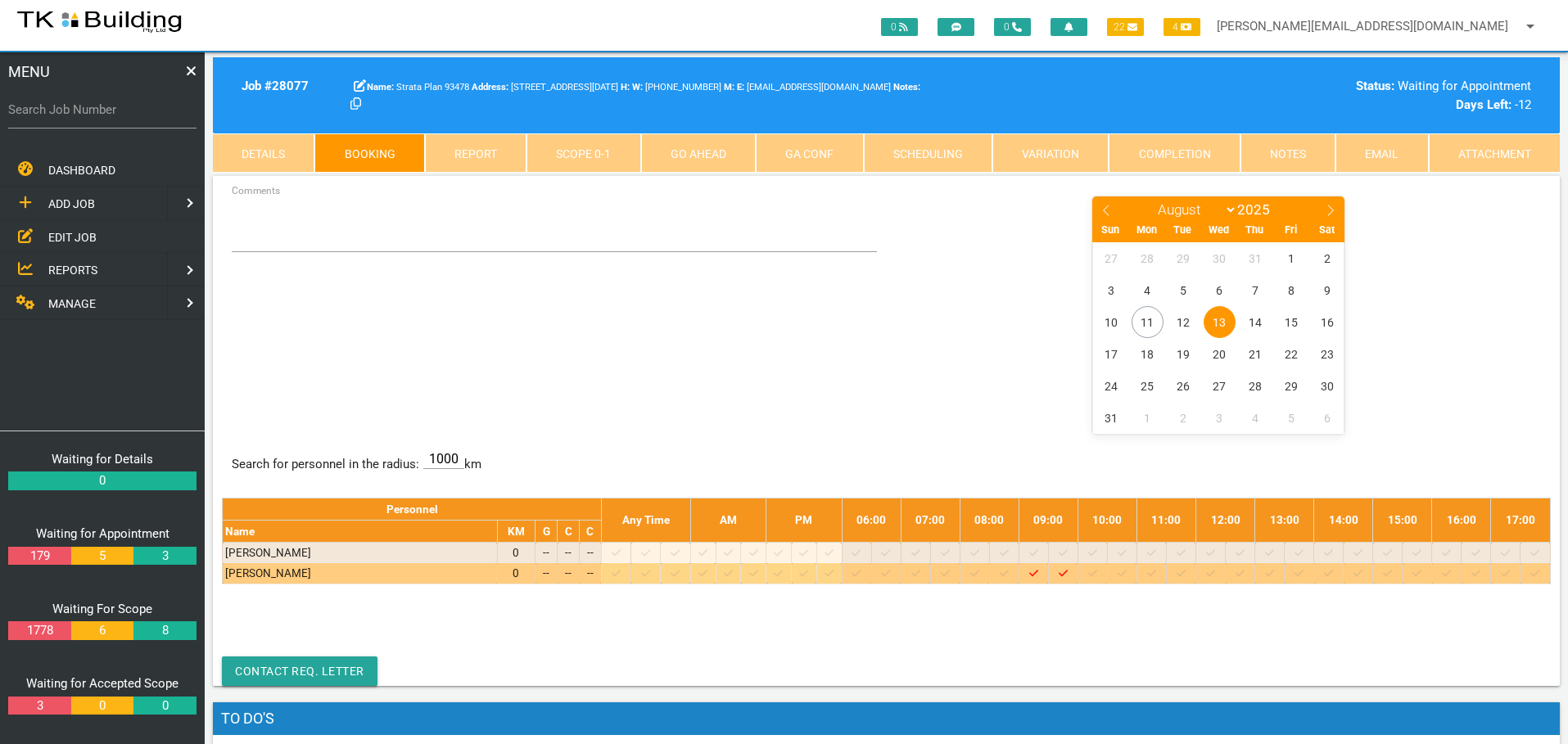
click at [1127, 571] on icon at bounding box center [1122, 573] width 9 height 10
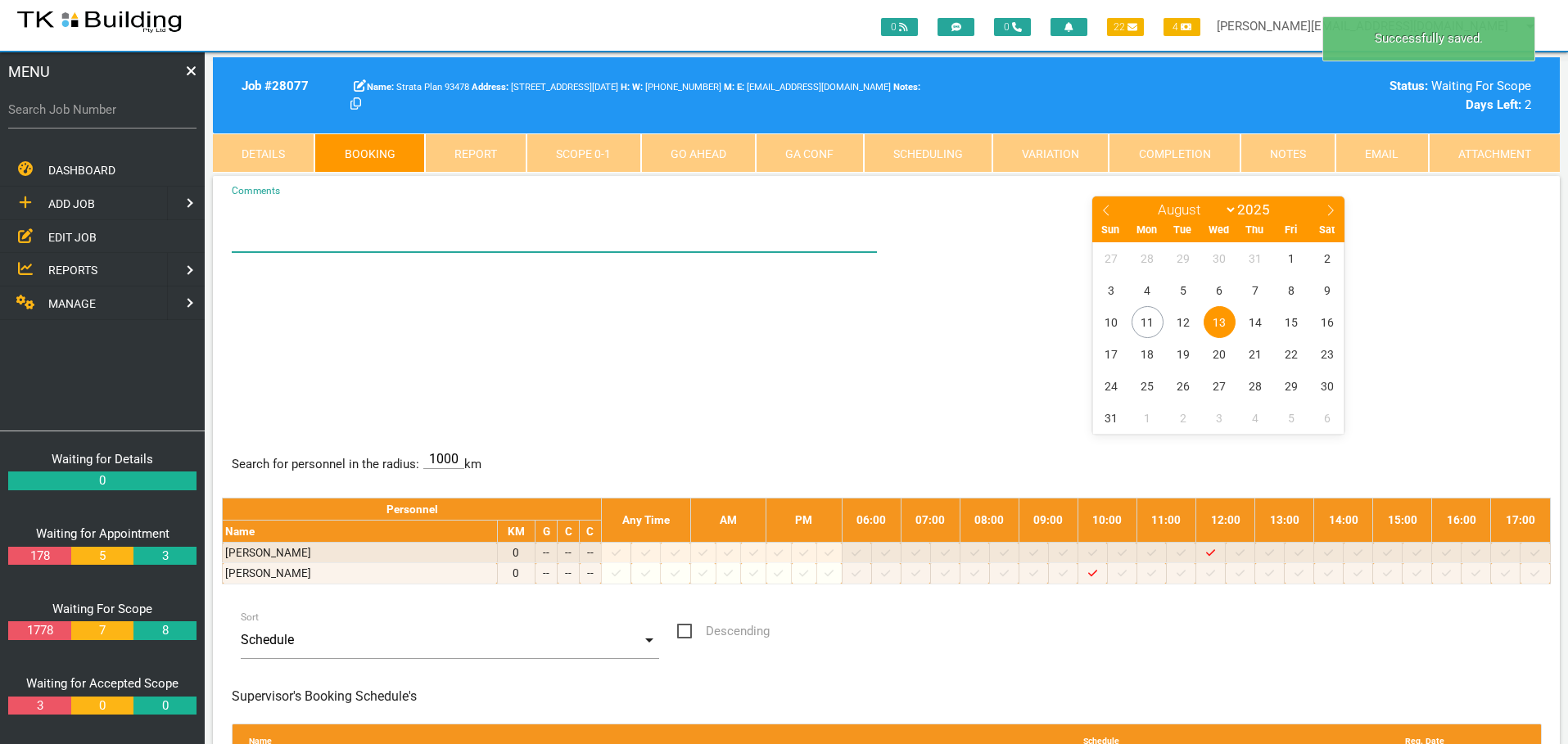
click at [248, 229] on textarea "Comments" at bounding box center [555, 223] width 646 height 57
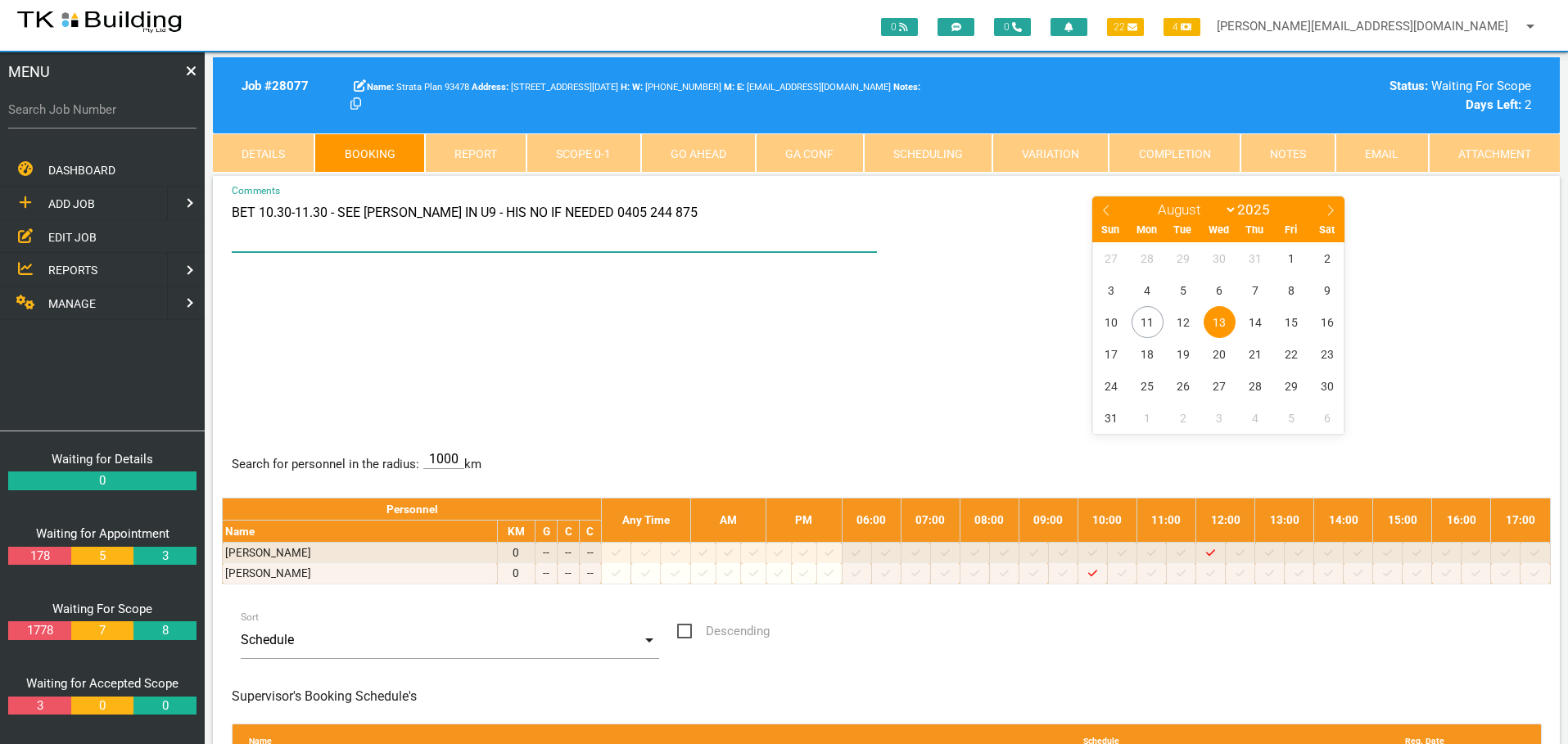
type textarea "BET 10.30-11.30 - SEE MALCOLM IN U9 - HIS NO IF NEEDED 0405 244 875"
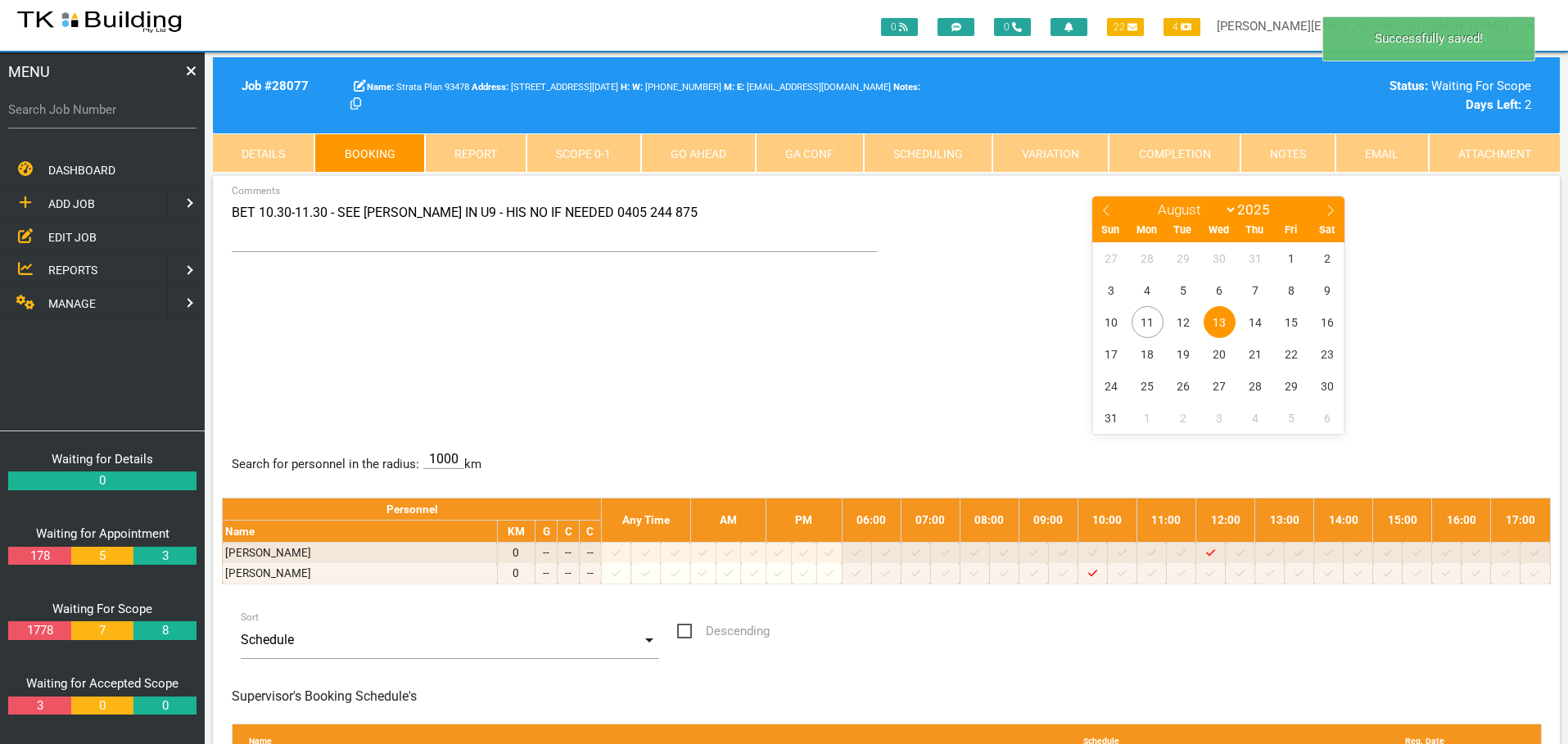
click at [755, 352] on div "BET 10.30-11.30 - SEE MALCOLM IN U9 - HIS NO IF NEEDED 0405 244 875 Comments Ja…" at bounding box center [886, 313] width 1329 height 238
click at [1223, 315] on span "13" at bounding box center [1220, 322] width 32 height 32
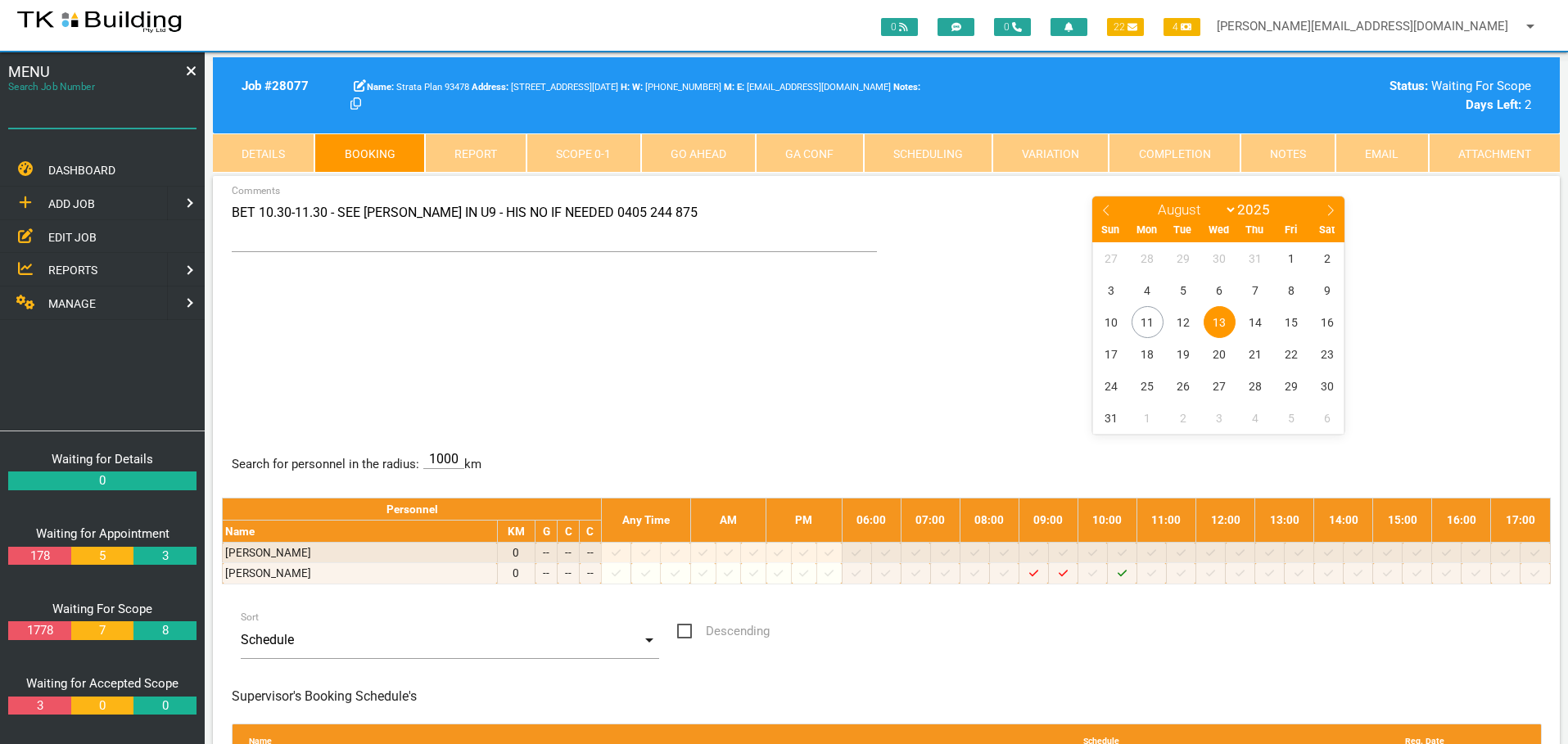
click at [89, 123] on input "Search Job Number" at bounding box center [103, 110] width 189 height 38
type input "28064"
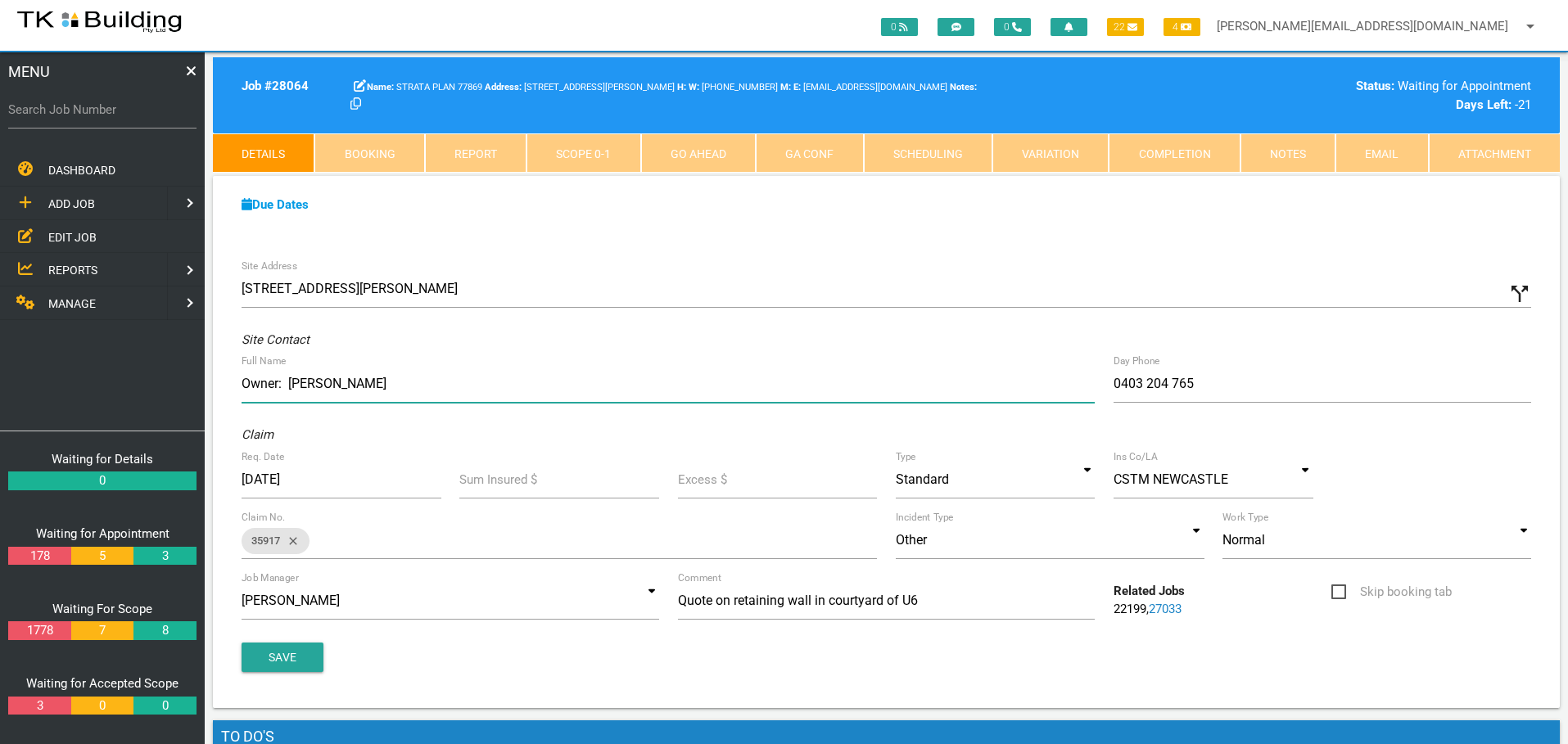
click at [361, 384] on input "Owner: Shana" at bounding box center [667, 384] width 853 height 38
click at [415, 383] on input "Owner: Shana 0403 204 765/gLOBAL pPTY 4965 7299 Tenants:" at bounding box center [667, 384] width 853 height 38
click at [638, 387] on input "Owner: Shana 0403 204 765/Global Ppty 4965 7299 Tenants:" at bounding box center [667, 384] width 853 height 38
type input "Owner: Shana 0403 204 765/Global Ppty 4965 7299 Tenant: Belinda"
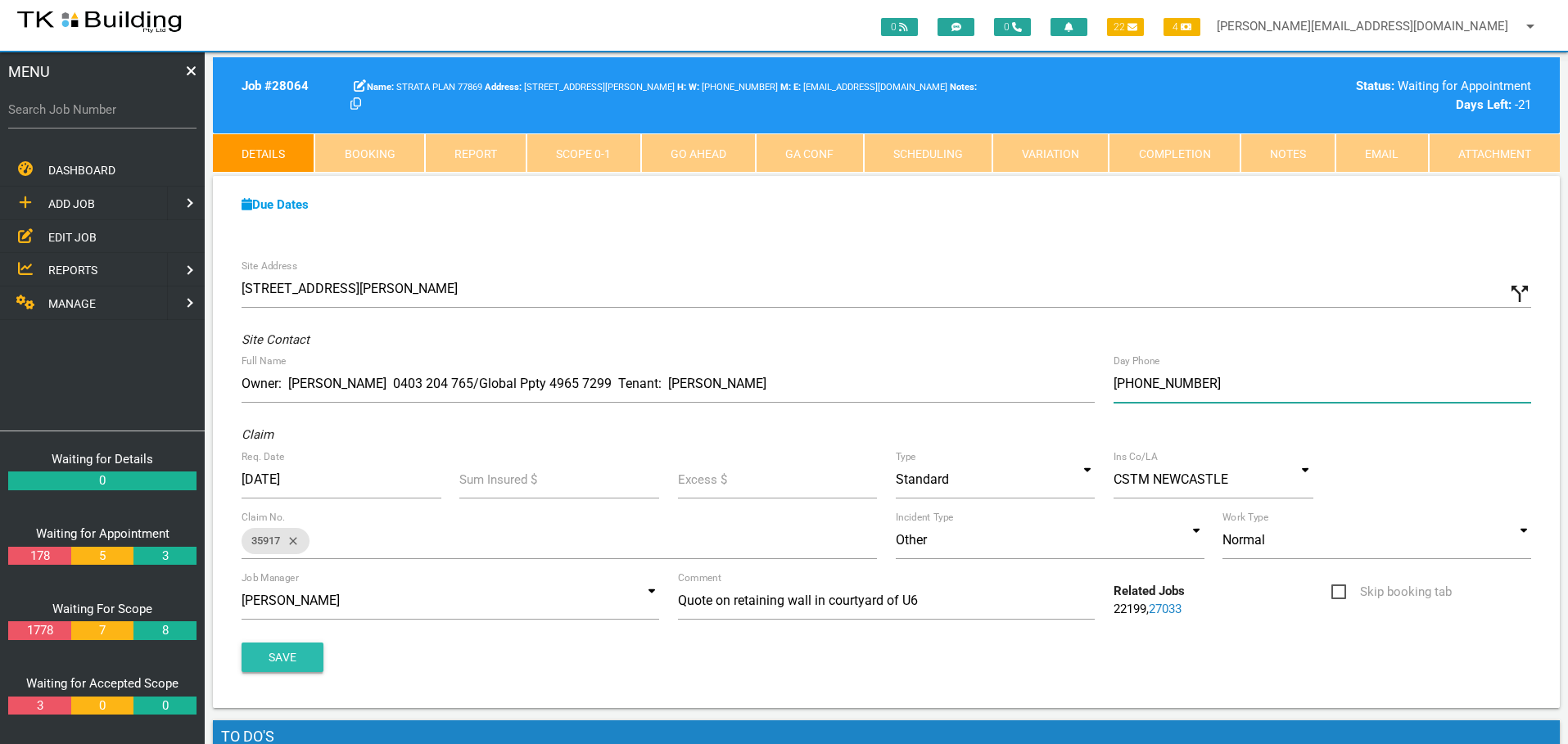
type input "(04) 5050 8817"
click at [287, 655] on button "Save" at bounding box center [282, 656] width 82 height 30
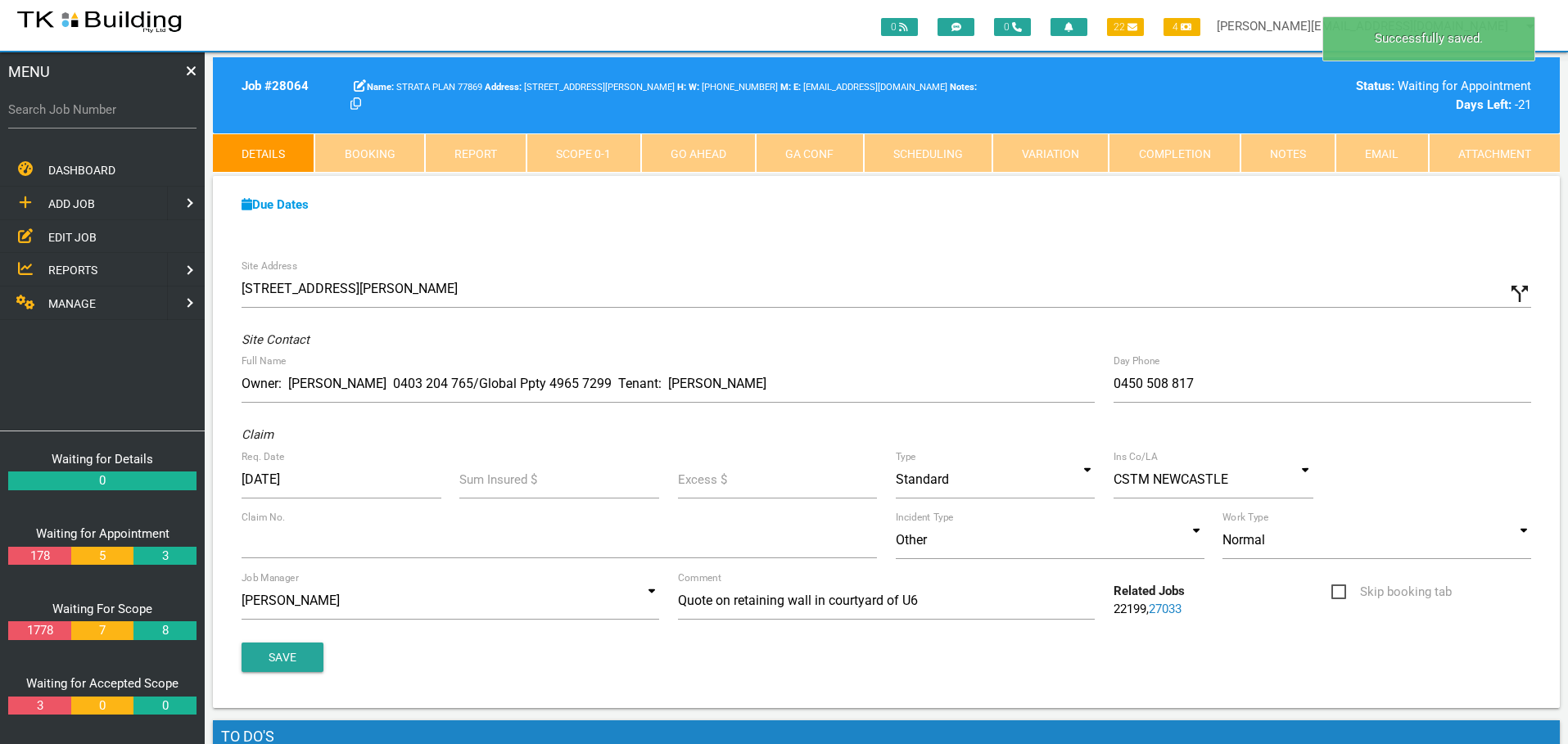
click at [382, 151] on link "Booking" at bounding box center [369, 152] width 110 height 39
select select "7"
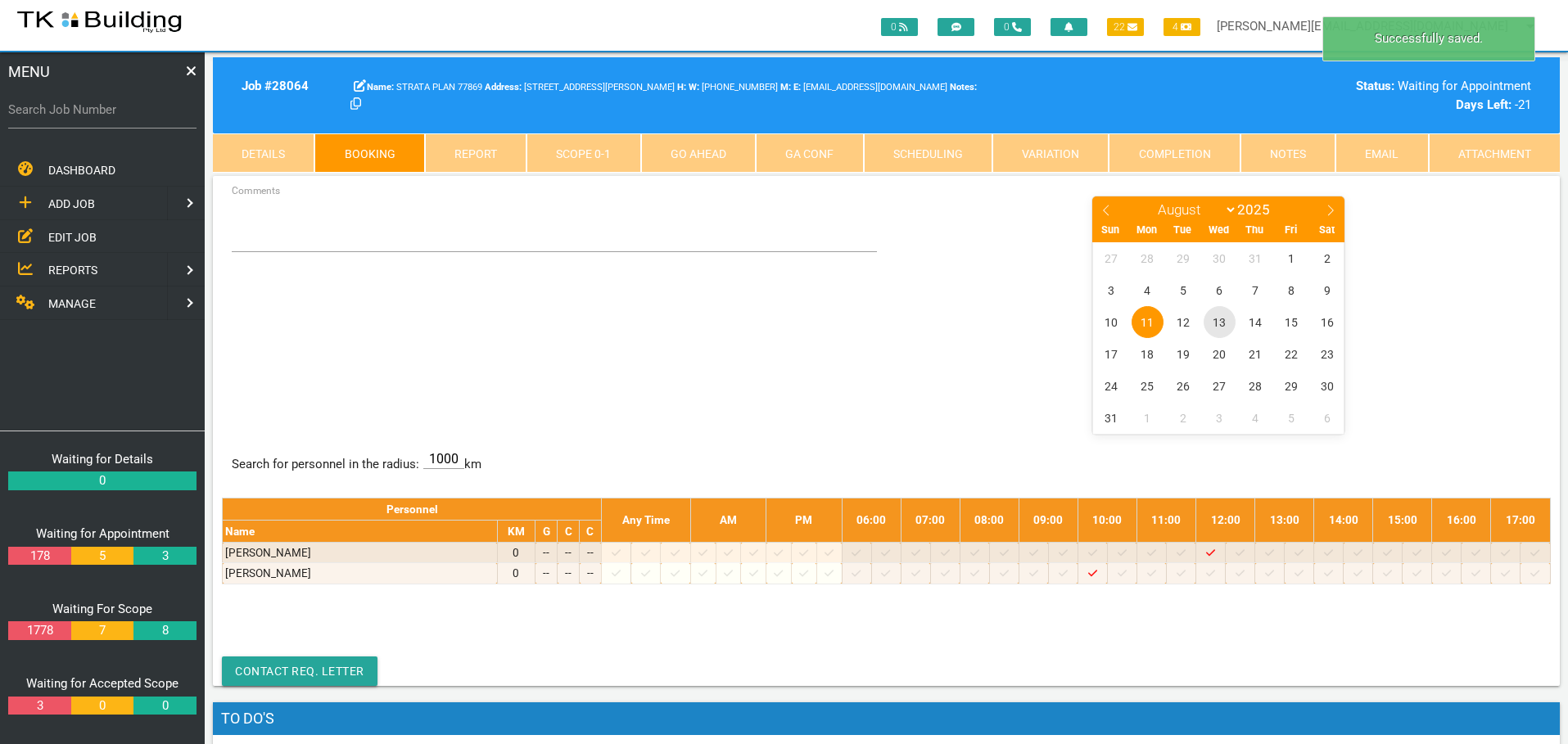
click at [1218, 323] on span "13" at bounding box center [1220, 322] width 32 height 32
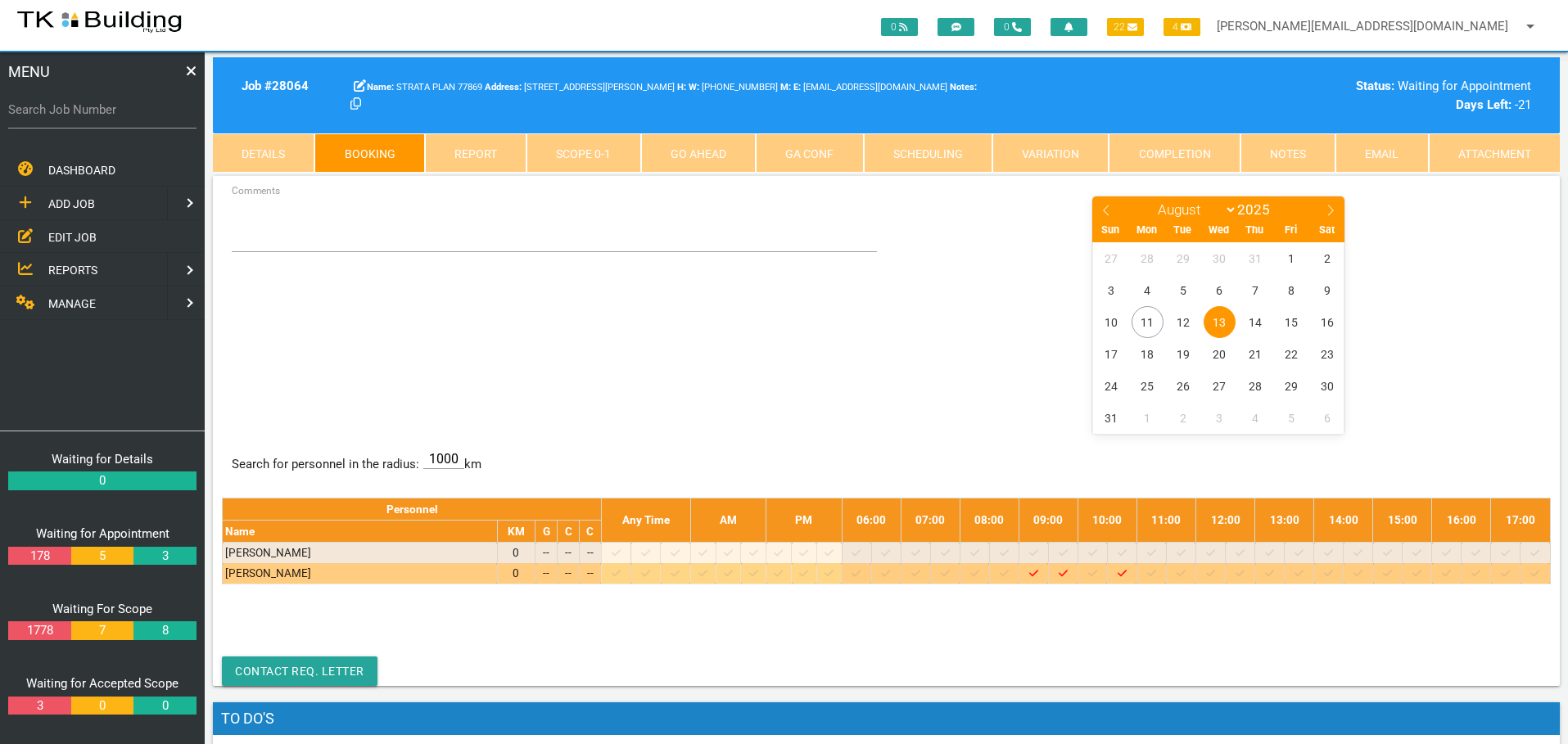
click at [1215, 573] on icon at bounding box center [1210, 573] width 9 height 10
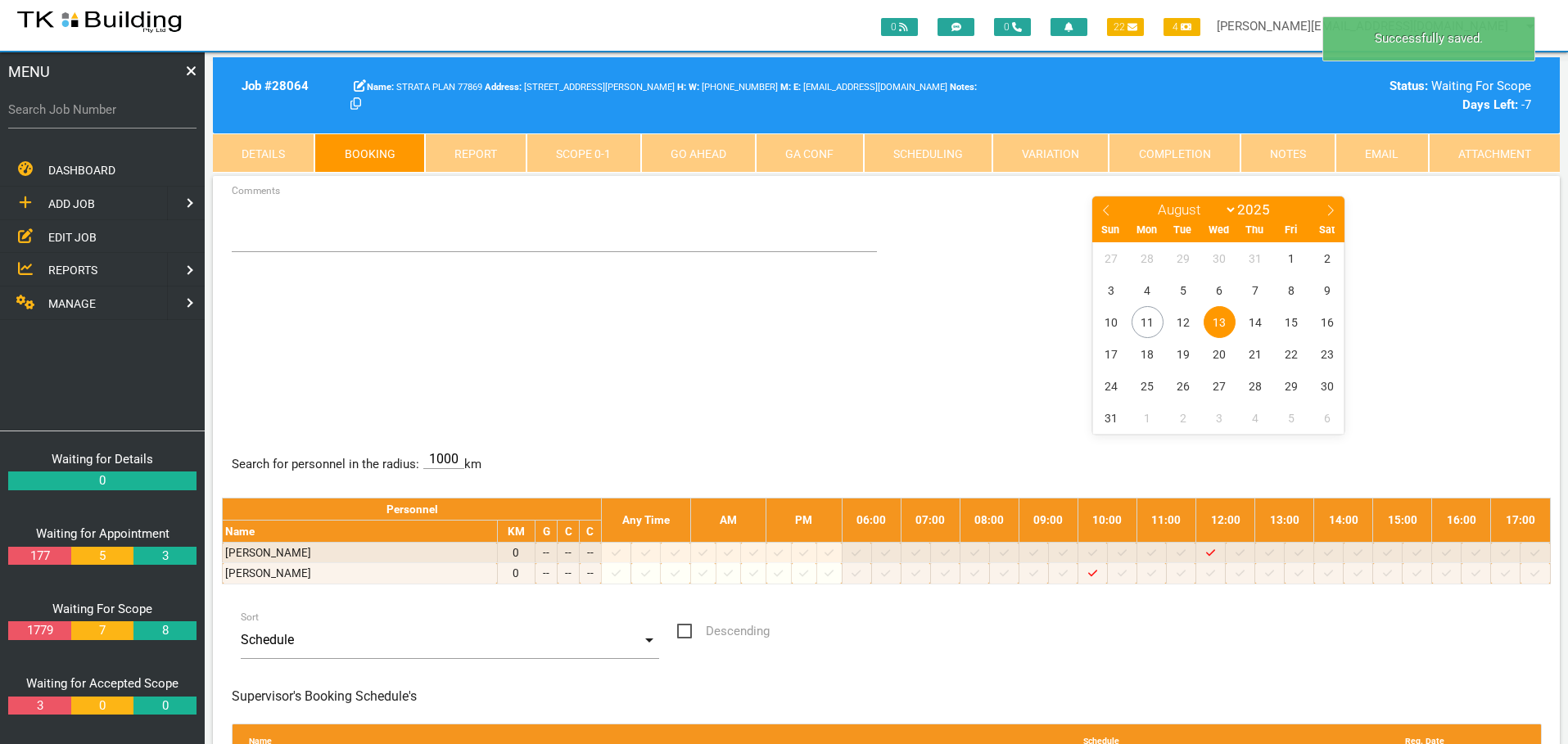
click at [1215, 318] on span "13" at bounding box center [1220, 322] width 32 height 32
click at [294, 231] on textarea "Comments" at bounding box center [555, 223] width 646 height 57
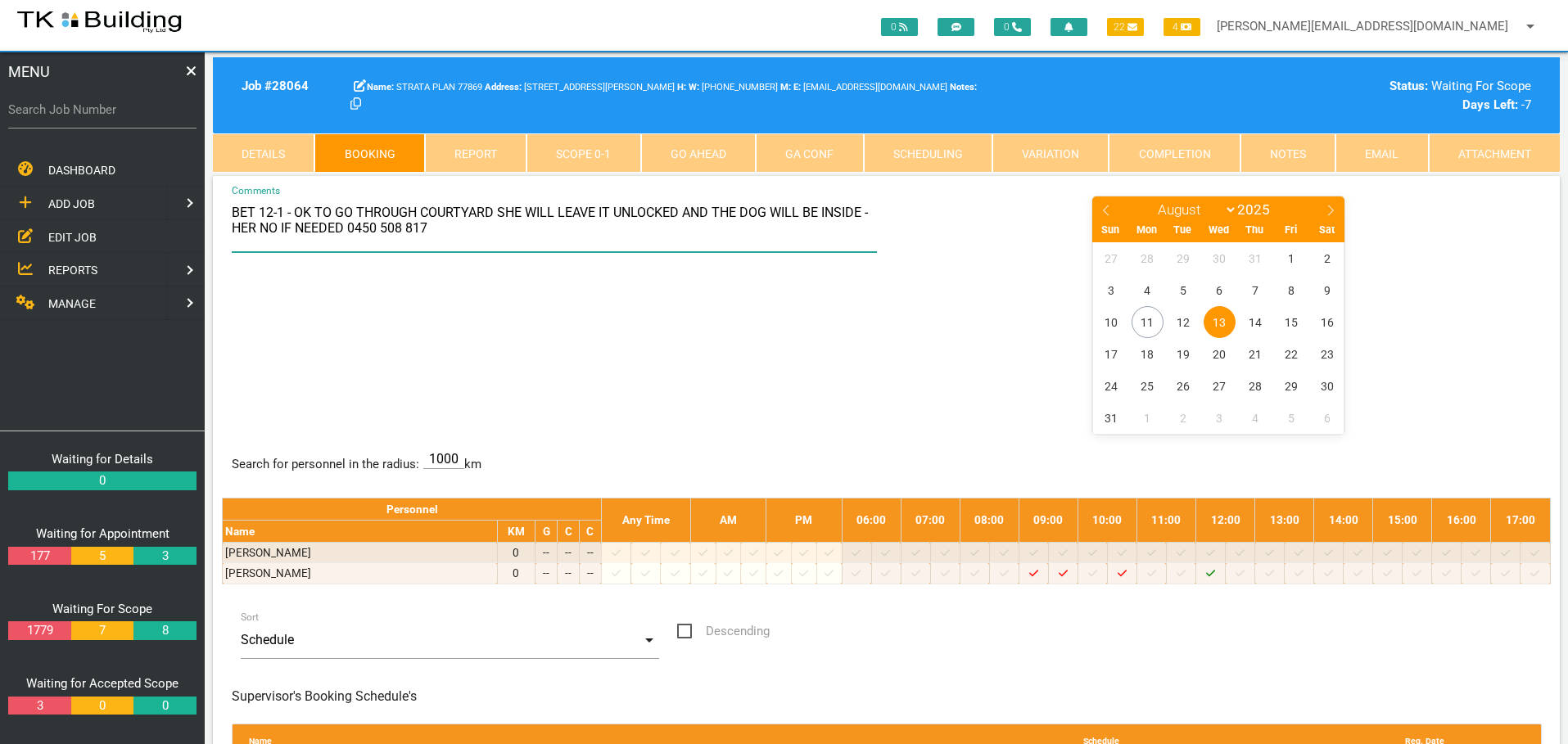
click at [299, 212] on textarea "BET 12-1 - OK TO GO THROUGH COURTYARD SHE WILL LEAVE IT UNLOCKED AND THE DOG WI…" at bounding box center [555, 223] width 646 height 57
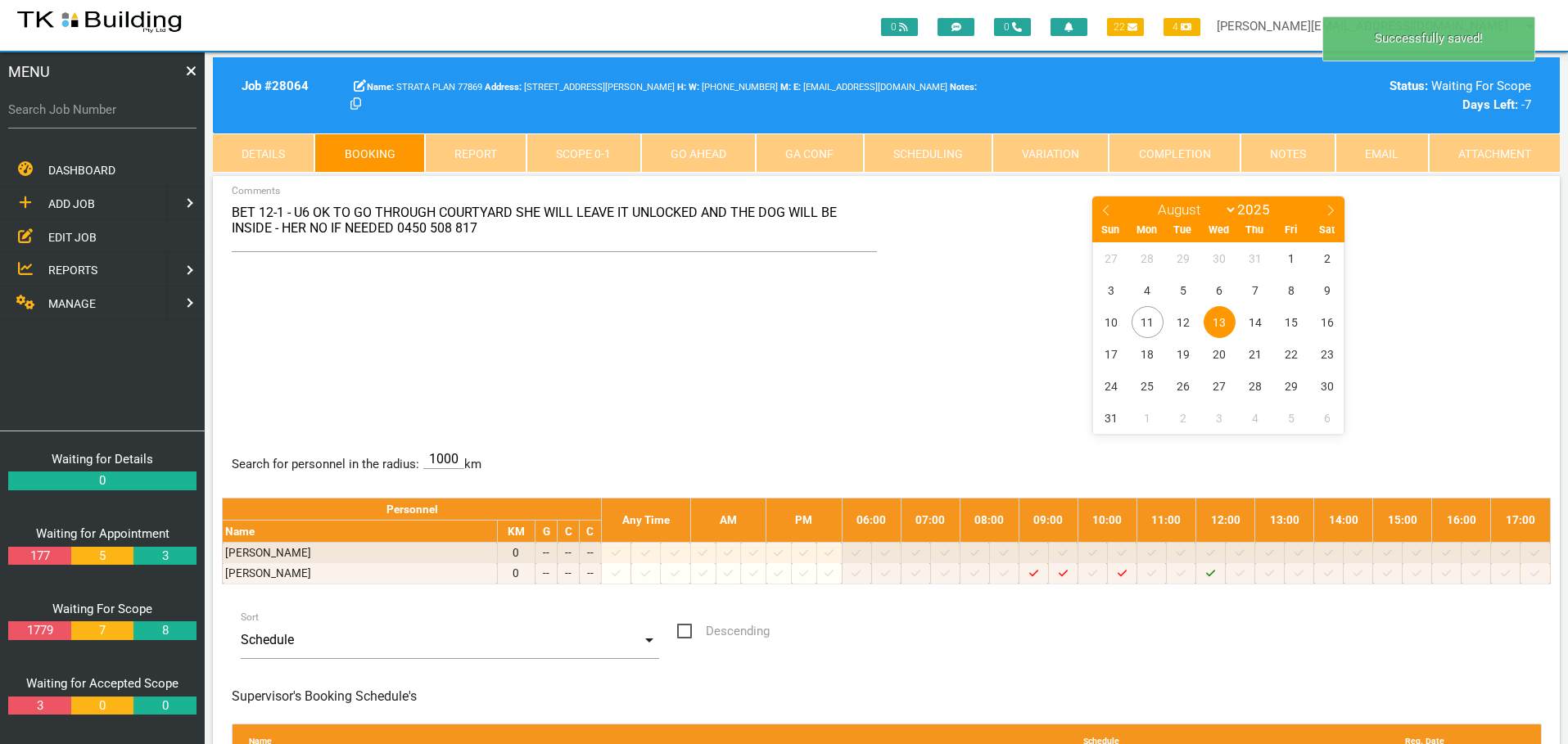
click at [573, 323] on div "BET 12-1 - U6 OK TO GO THROUGH COURTYARD SHE WILL LEAVE IT UNLOCKED AND THE DOG…" at bounding box center [886, 313] width 1329 height 238
click at [519, 212] on textarea "BET 12-1 - U6 OK TO GO THROUGH COURTYARD SHE WILL LEAVE IT UNLOCKED AND THE DOG…" at bounding box center [555, 223] width 646 height 57
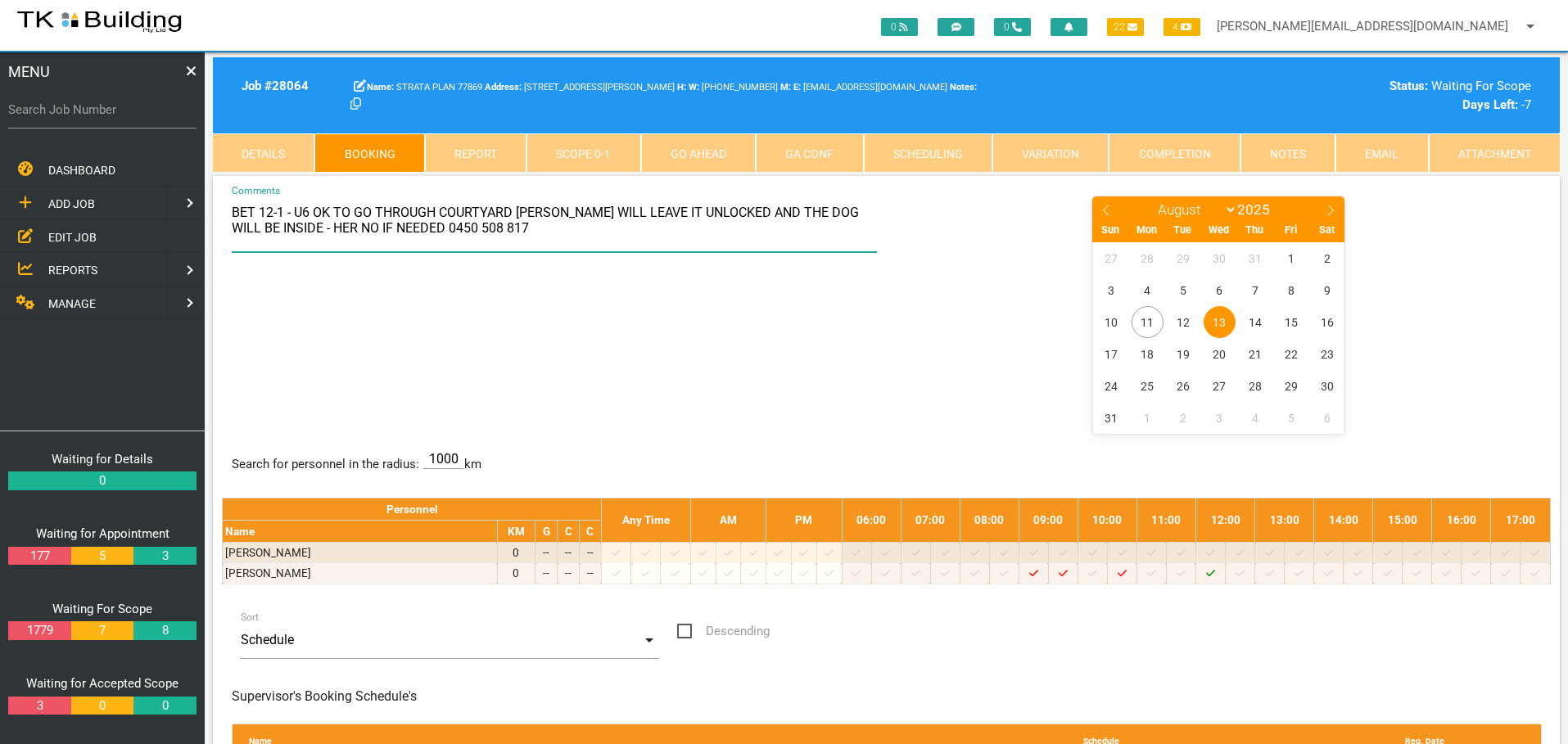
type textarea "BET 12-1 - U6 OK TO GO THROUGH COURTYARD [PERSON_NAME] WILL LEAVE IT UNLOCKED A…"
click at [616, 340] on div "BET 12-1 - U6 OK TO GO THROUGH COURTYARD BELINDA WILL LEAVE IT UNLOCKED AND THE…" at bounding box center [886, 313] width 1329 height 238
click at [471, 324] on div "BET 12-1 - U6 OK TO GO THROUGH COURTYARD BELINDA WILL LEAVE IT UNLOCKED AND THE…" at bounding box center [886, 313] width 1329 height 238
click at [46, 113] on label "Search Job Number" at bounding box center [103, 111] width 189 height 19
click at [46, 113] on input "Search Job Number" at bounding box center [103, 110] width 189 height 38
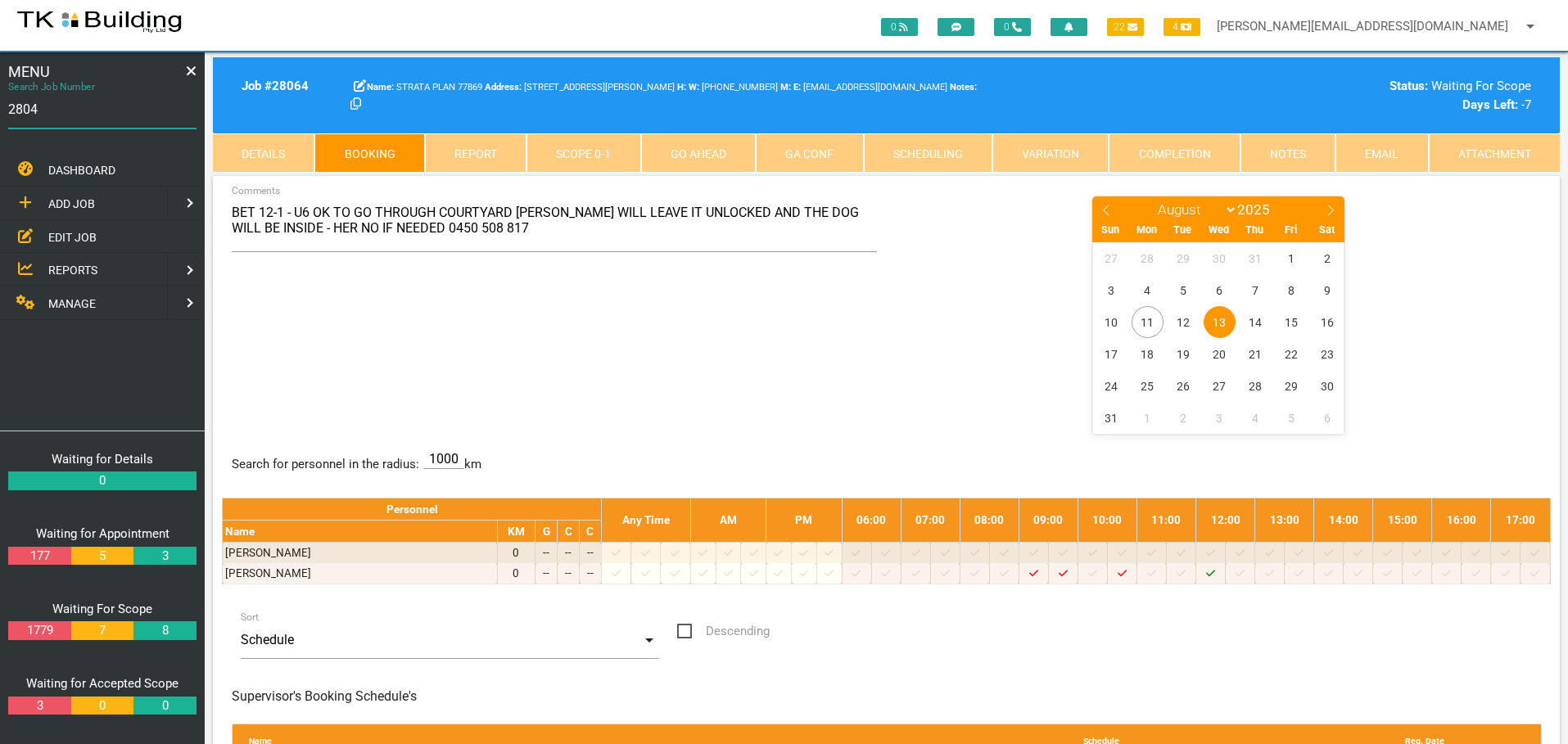
type input "28044"
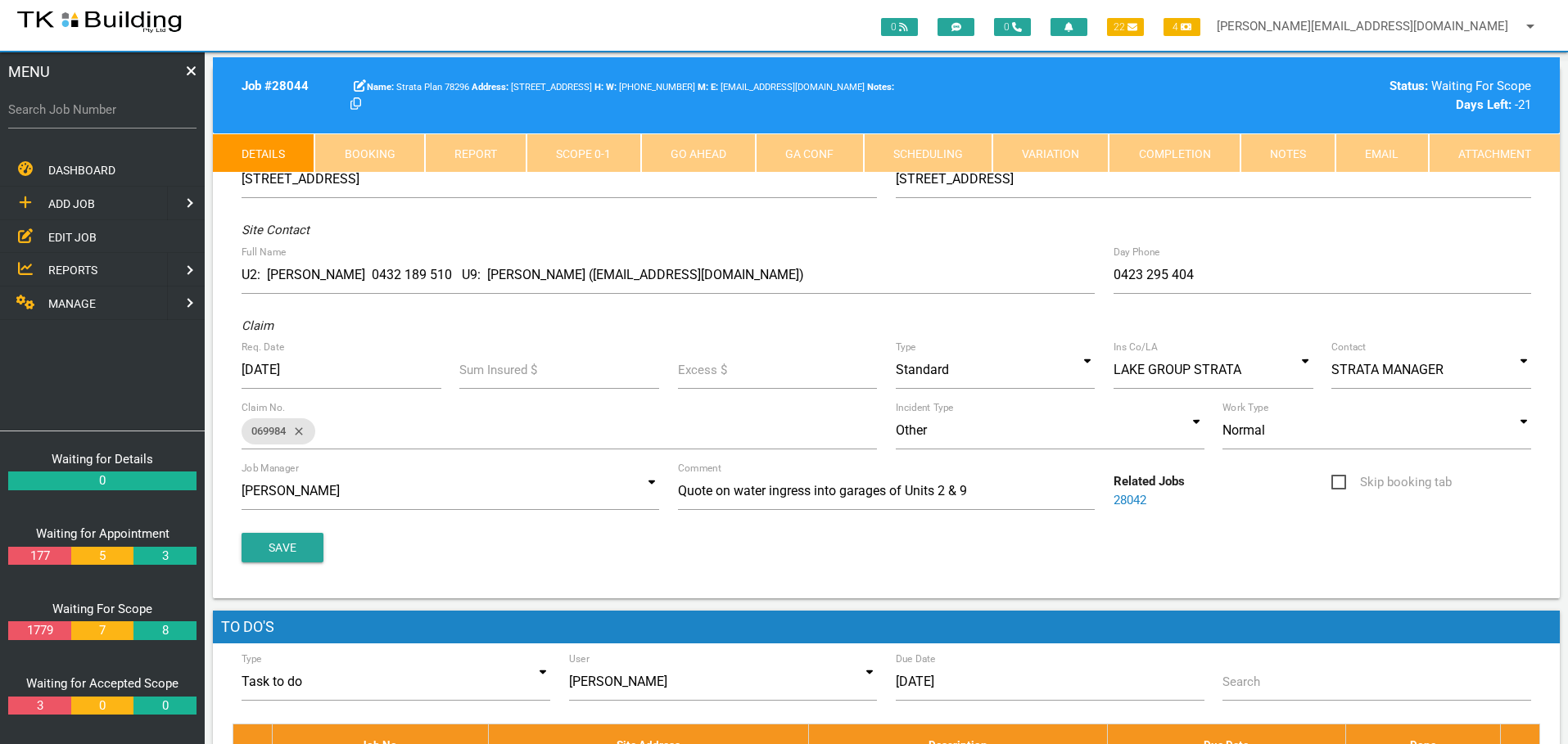
click at [1274, 149] on link "Notes" at bounding box center [1289, 152] width 95 height 39
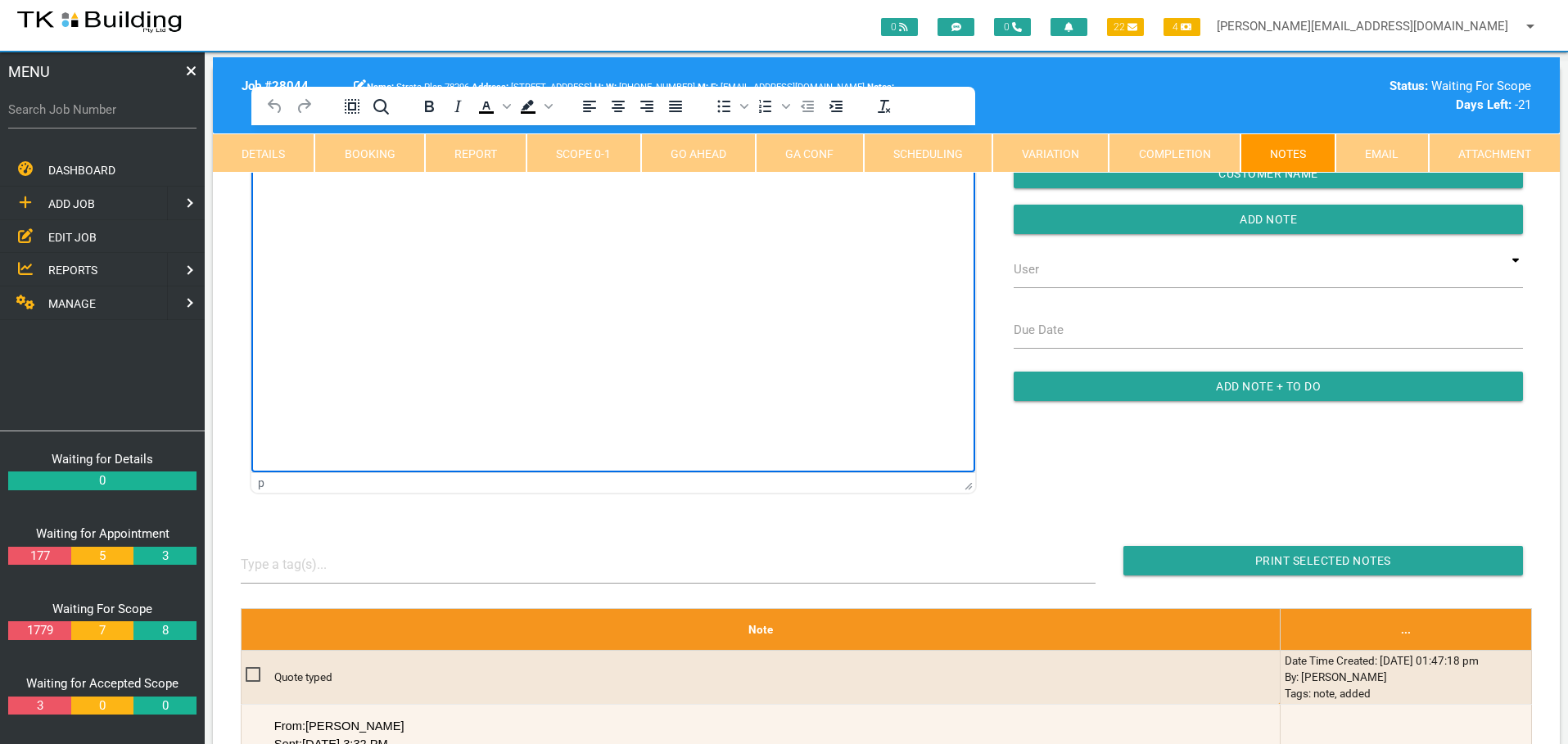
click at [322, 200] on html at bounding box center [613, 162] width 723 height 74
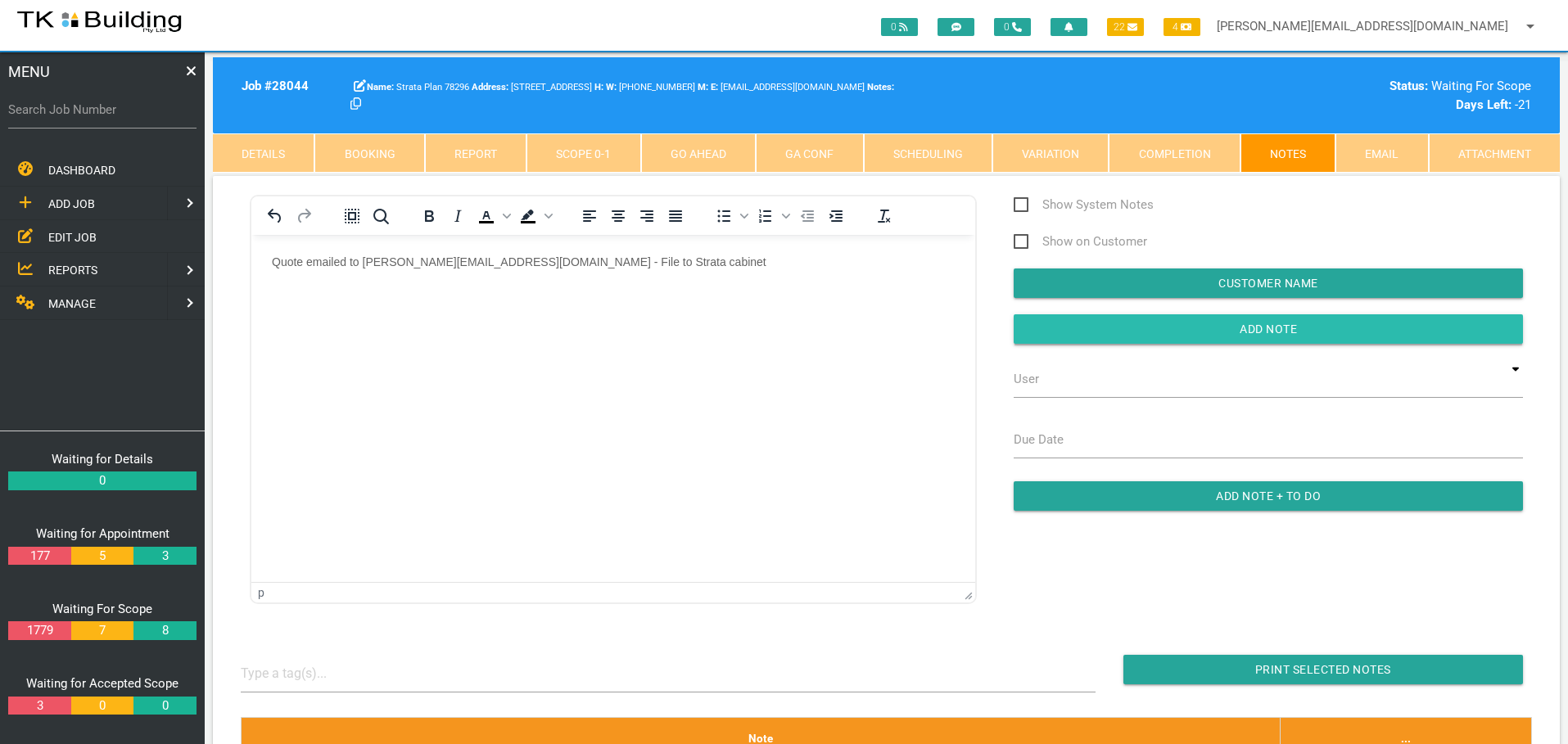
click at [1085, 322] on input "button" at bounding box center [1269, 329] width 509 height 30
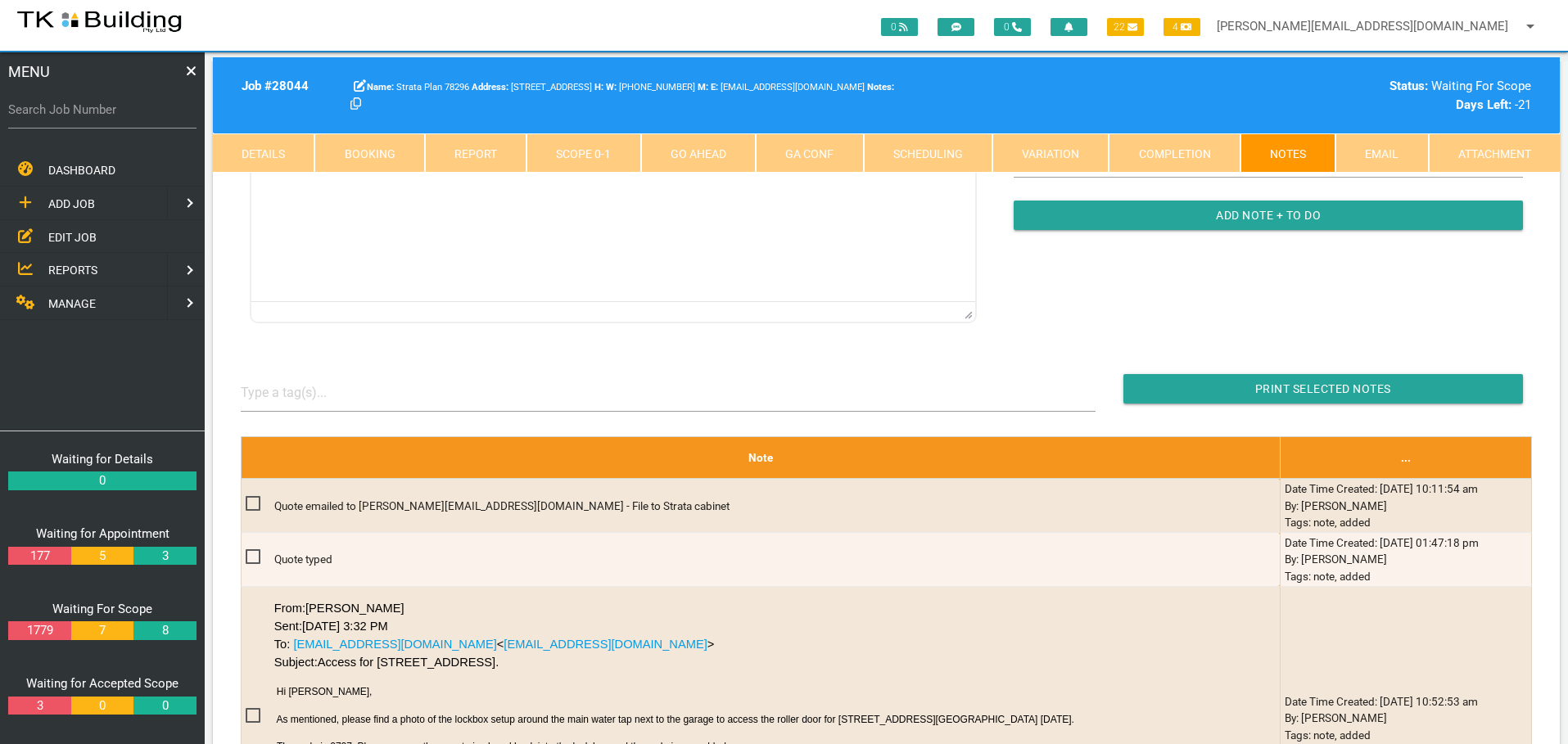
scroll to position [328, 0]
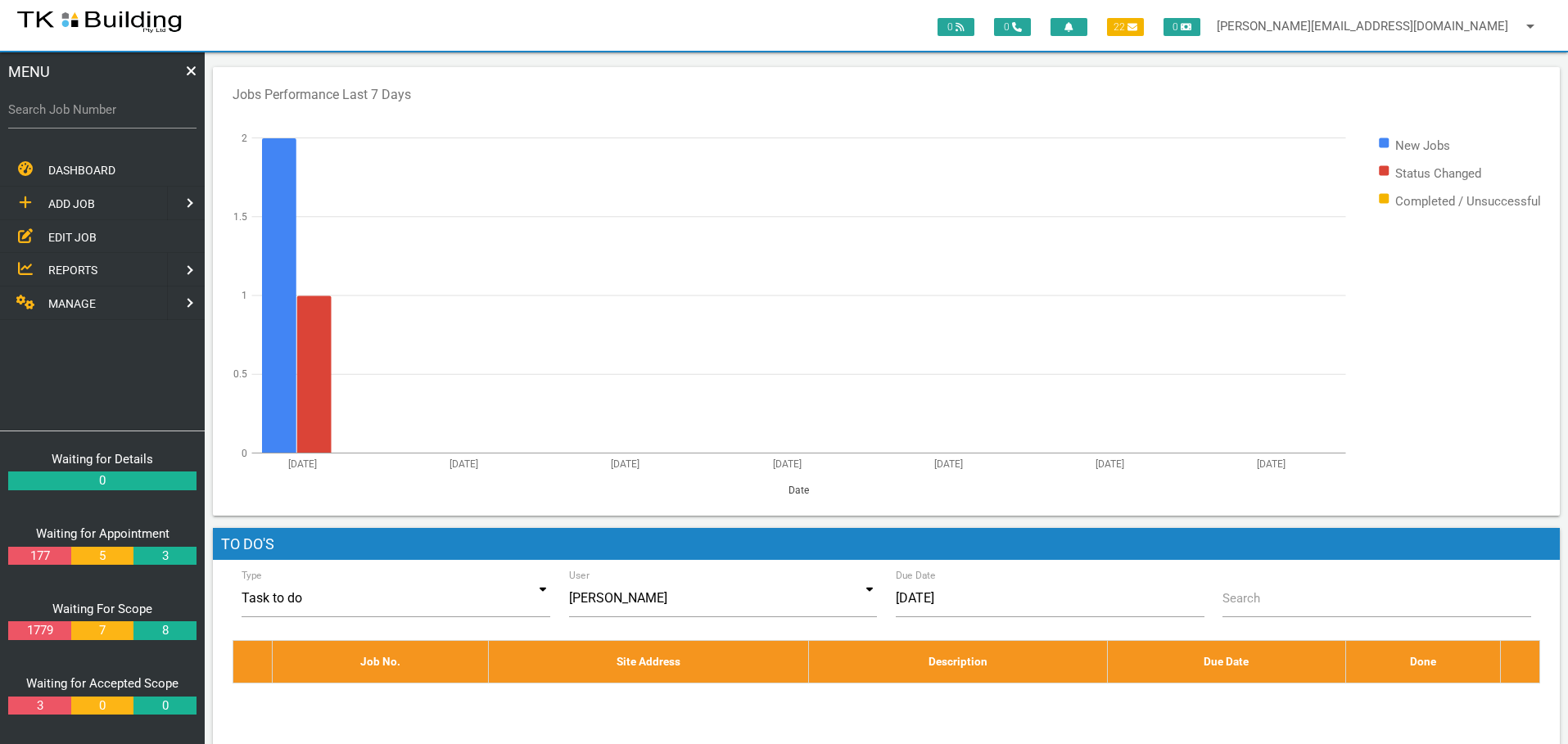
click at [56, 235] on span "EDIT JOB" at bounding box center [72, 236] width 49 height 13
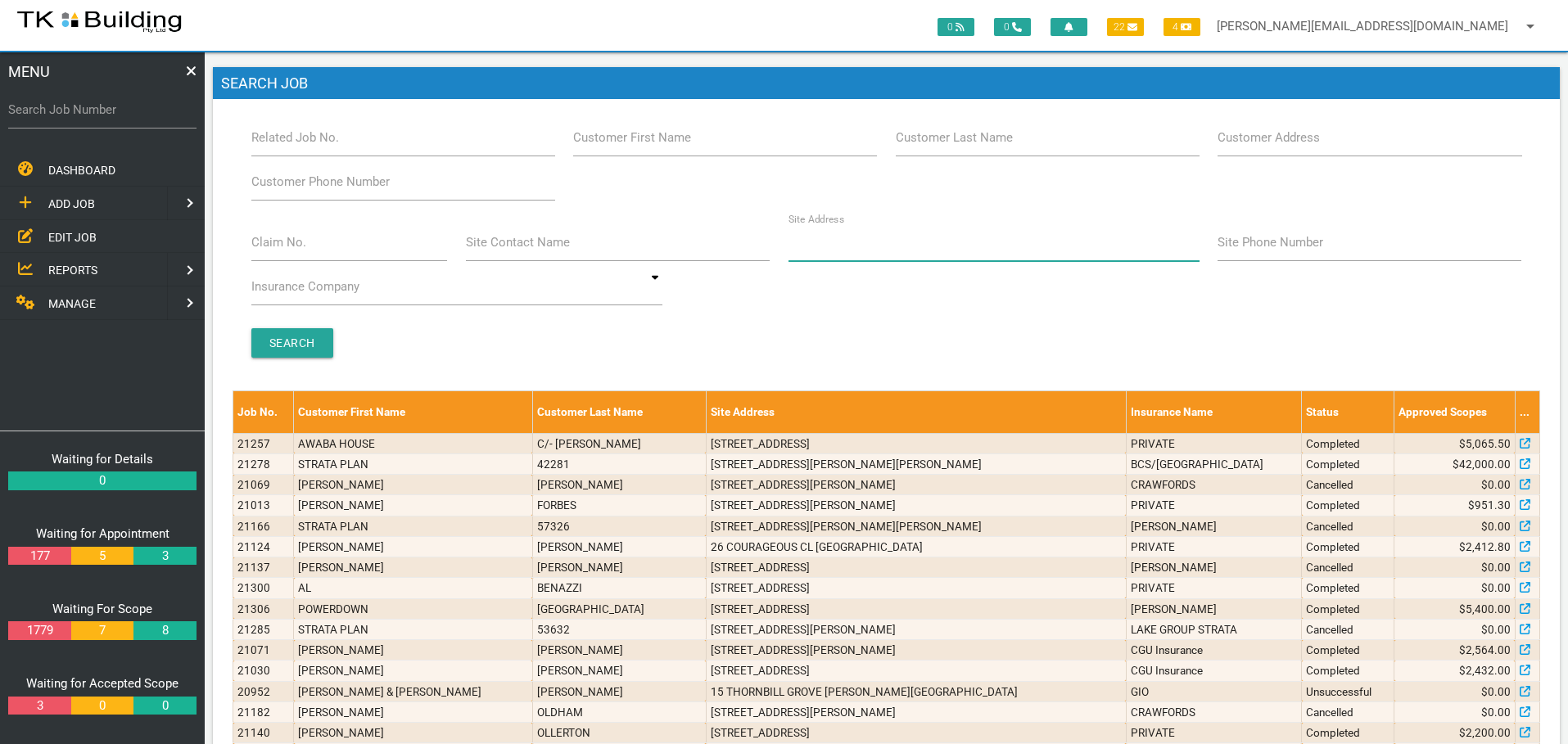
click at [856, 250] on input "Site Address" at bounding box center [993, 243] width 411 height 38
type input "25 BERESFORD"
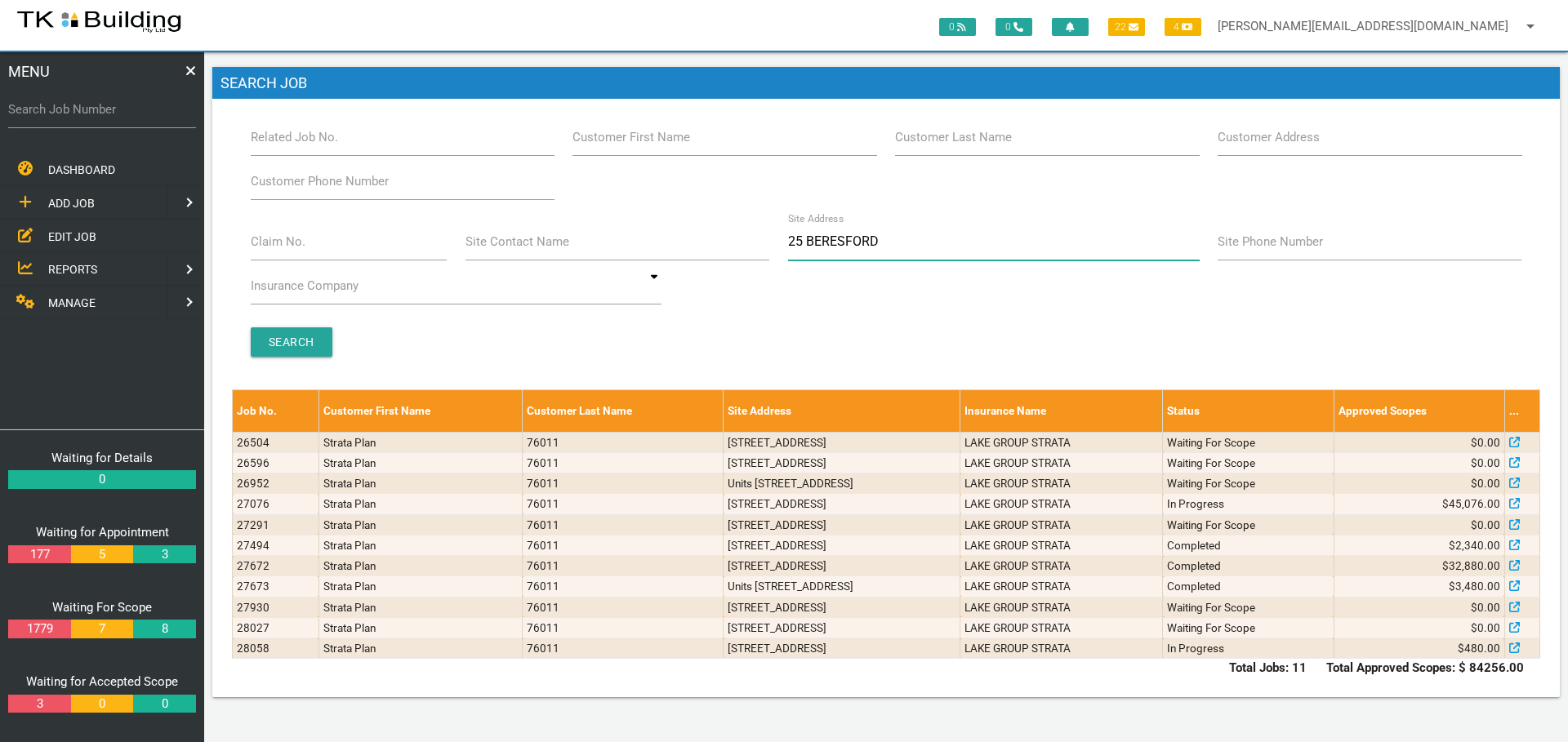
click at [888, 240] on input "25 BERESFORD" at bounding box center [993, 242] width 411 height 38
type input "2"
click at [984, 140] on label "Customer Last Name" at bounding box center [953, 138] width 117 height 19
click at [984, 140] on input "Customer Last Name" at bounding box center [1047, 138] width 304 height 38
type input "76011"
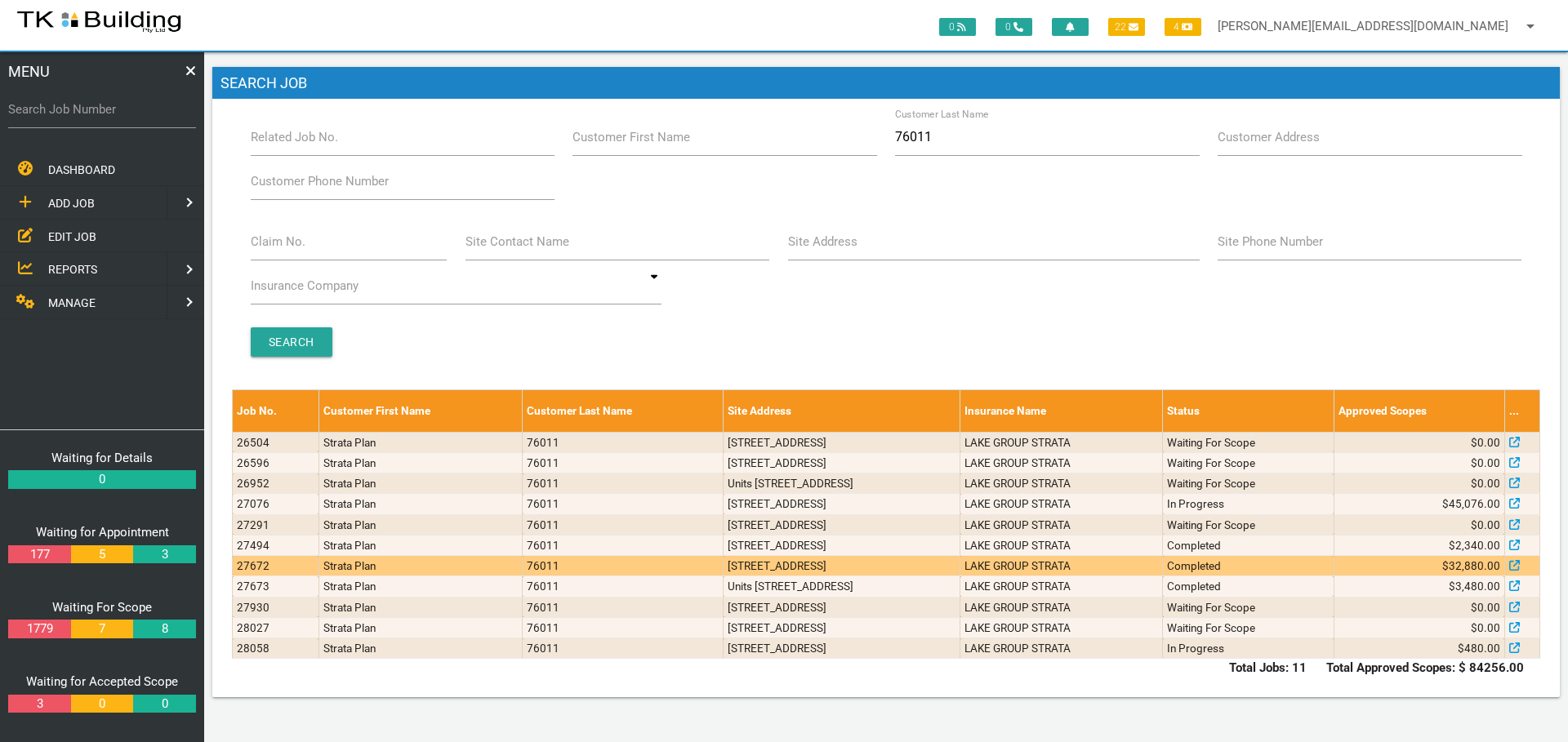
click at [1245, 562] on td "Completed" at bounding box center [1248, 565] width 171 height 20
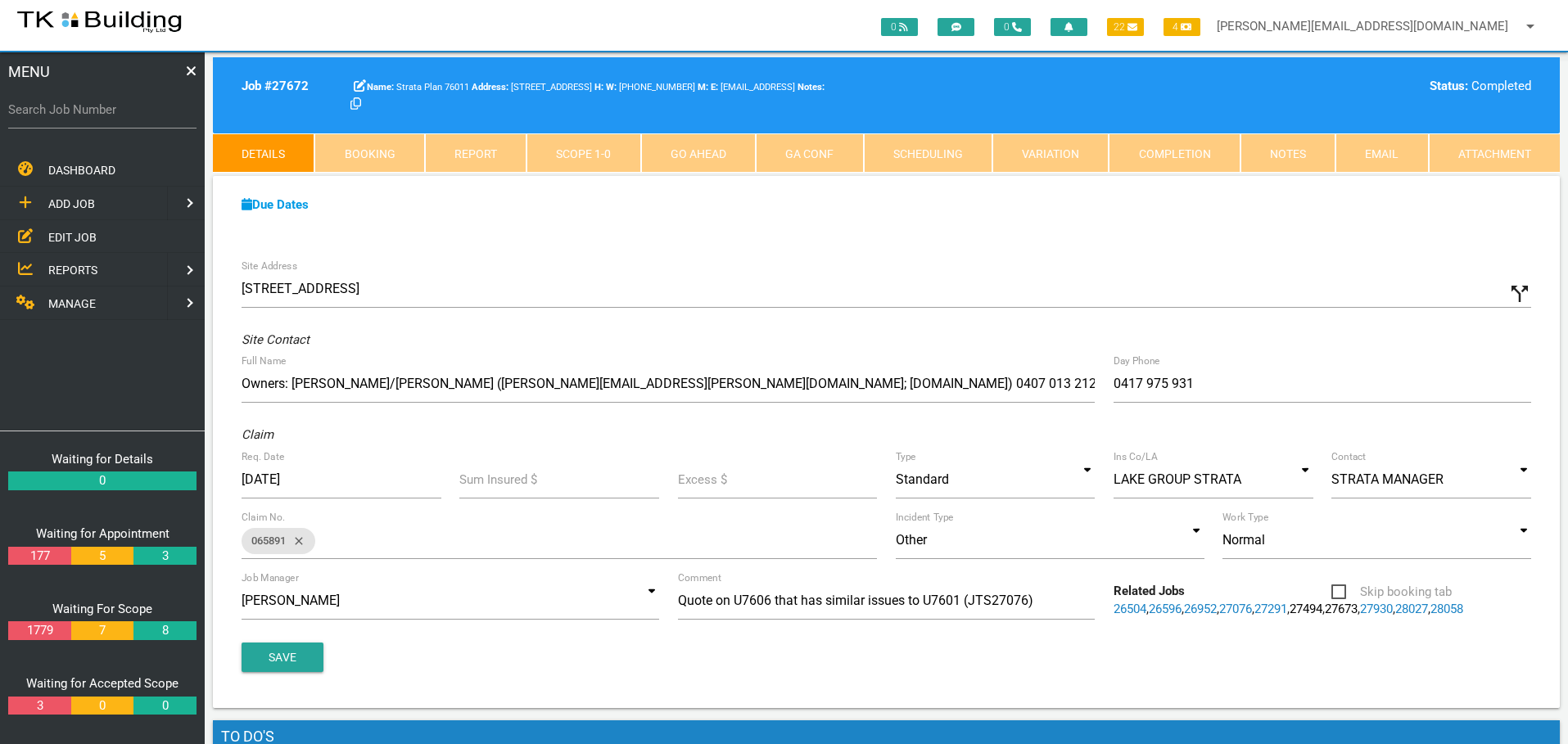
click at [1273, 151] on link "Notes" at bounding box center [1289, 152] width 95 height 39
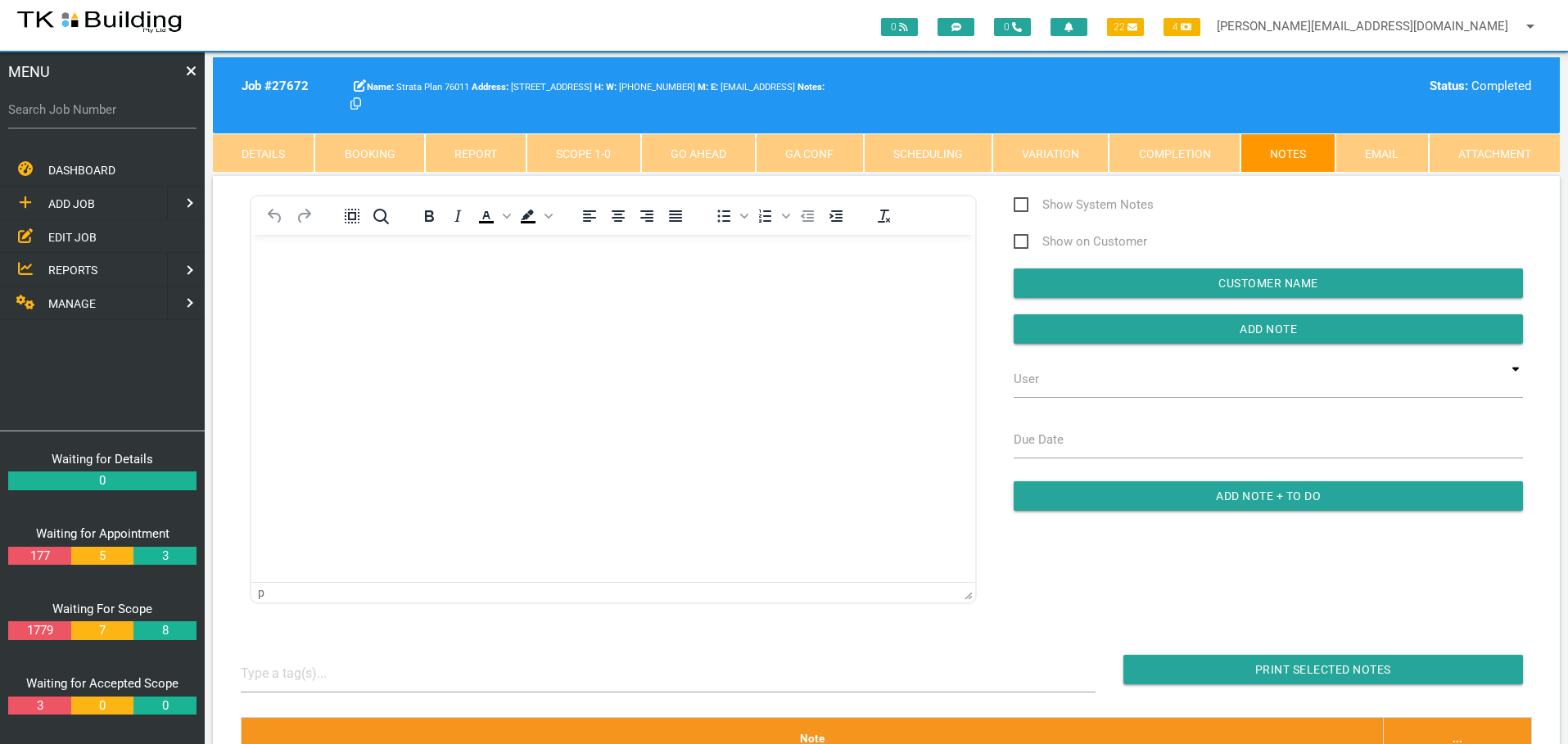
click at [346, 151] on link "Booking" at bounding box center [369, 152] width 110 height 39
select select "7"
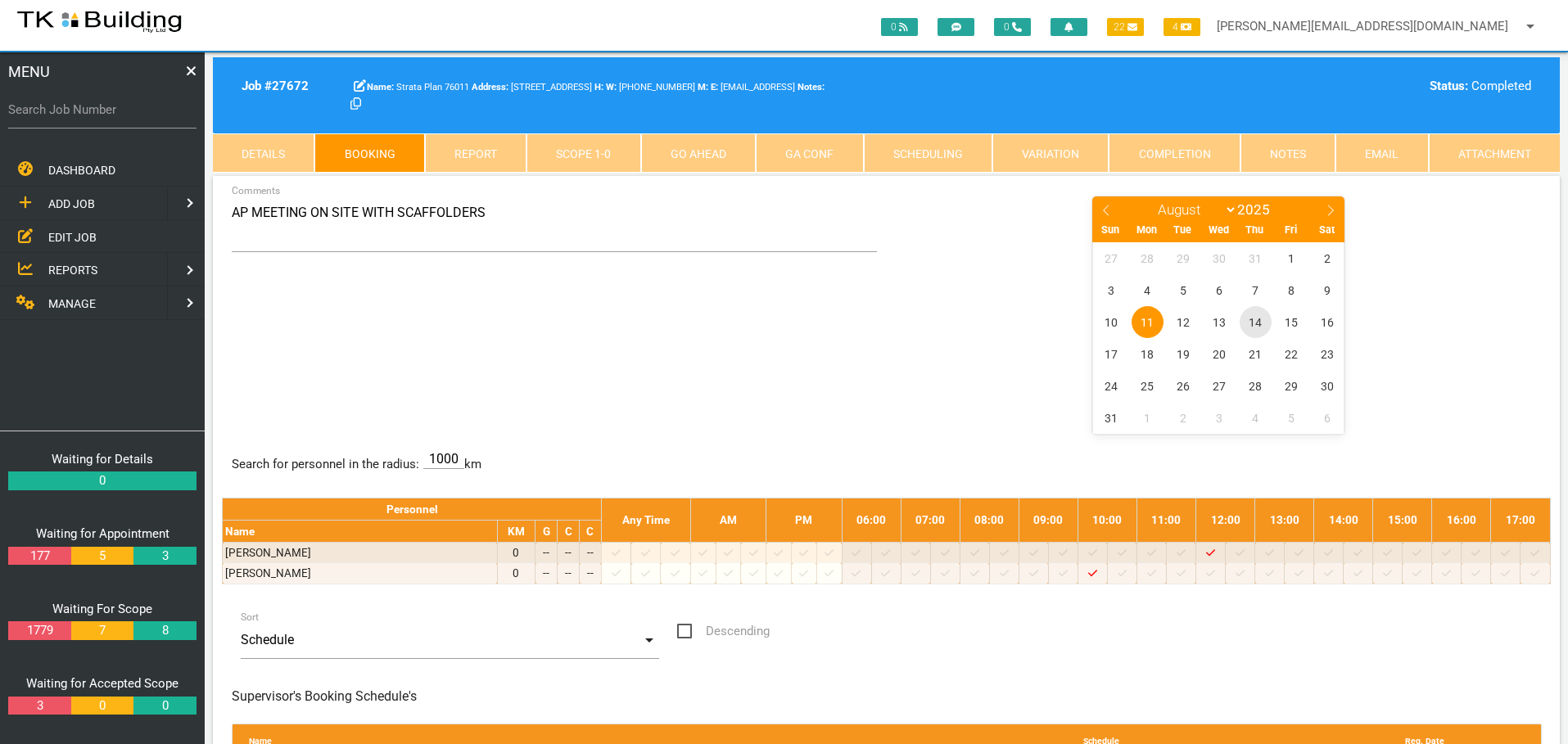
click at [1256, 321] on span "14" at bounding box center [1256, 322] width 32 height 32
click at [267, 149] on link "Details" at bounding box center [263, 152] width 102 height 39
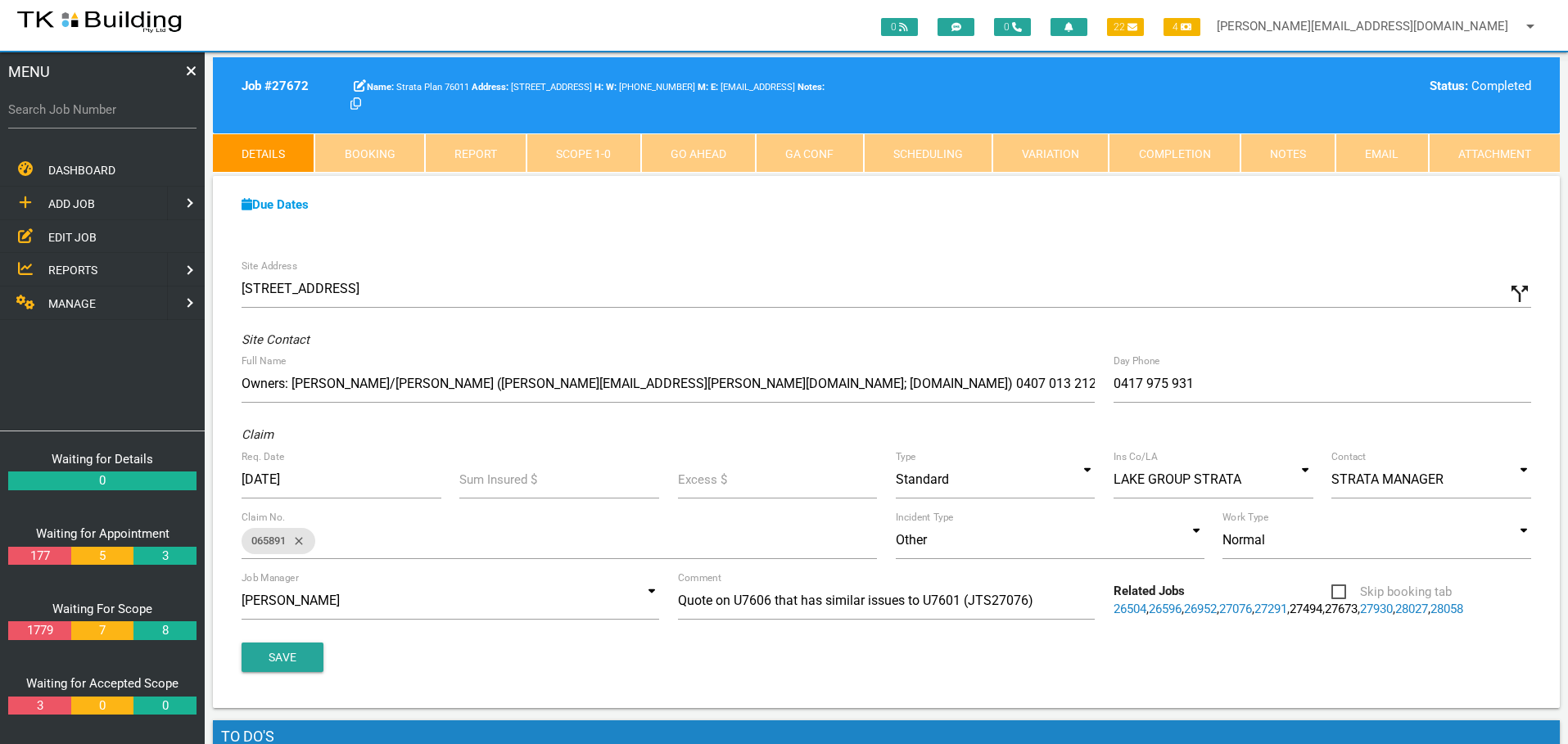
click at [375, 150] on link "Booking" at bounding box center [369, 152] width 110 height 39
select select "7"
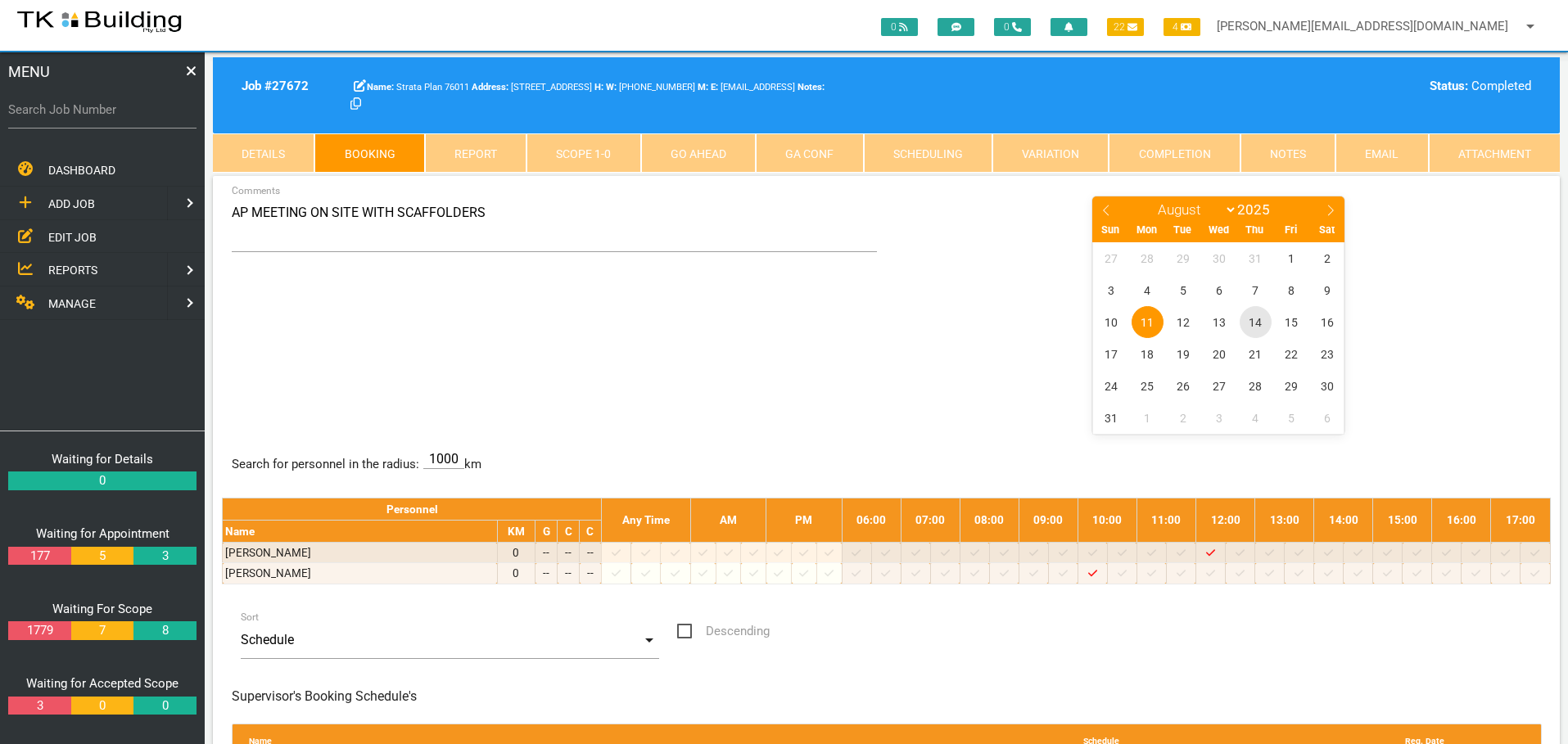
click at [1258, 322] on span "14" at bounding box center [1256, 322] width 32 height 32
click at [938, 491] on div "Search for personnel in the radius: 1000 km Personnel Any Time AM PM 06:00 07:0…" at bounding box center [886, 527] width 1329 height 154
click at [1292, 153] on link "Notes" at bounding box center [1289, 152] width 95 height 39
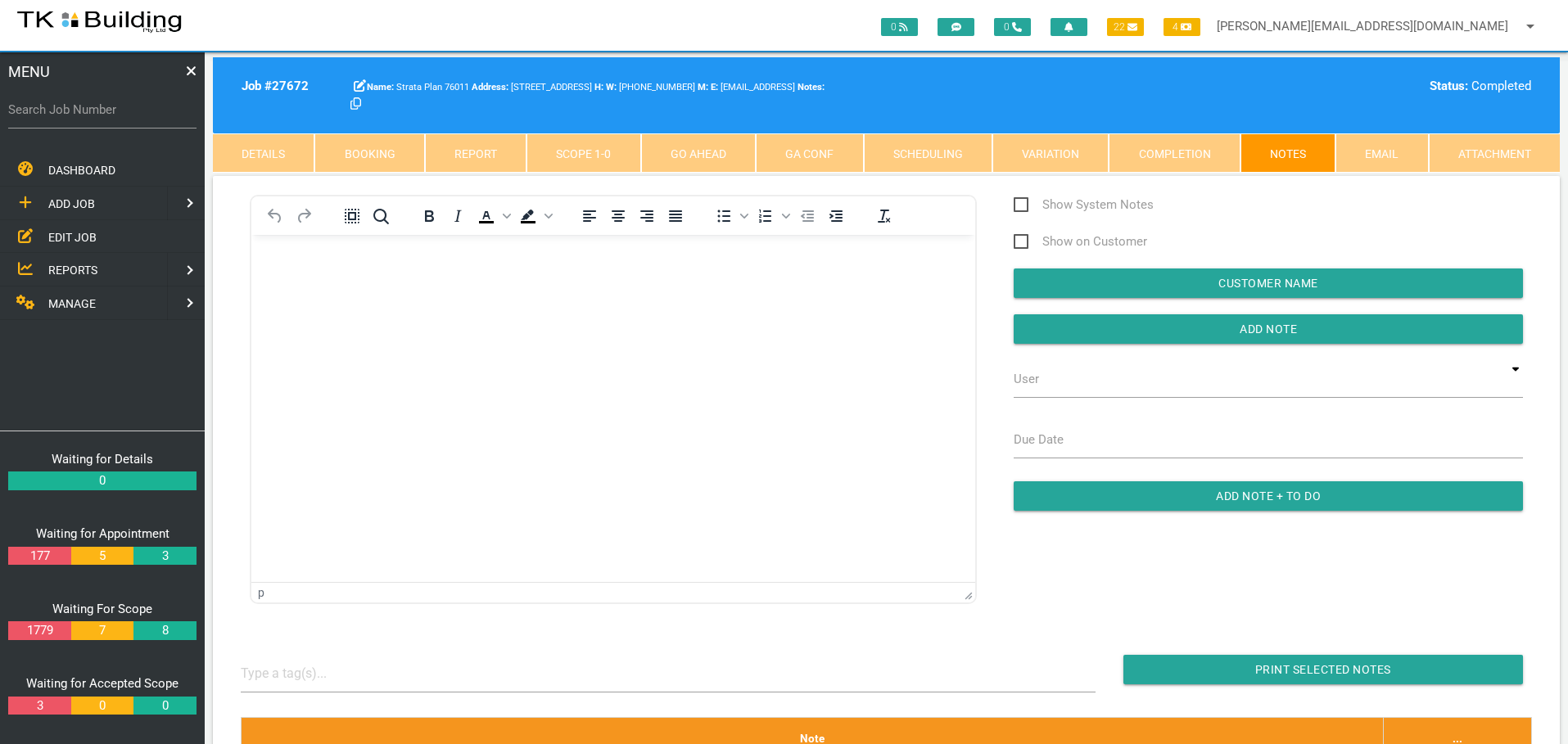
click at [327, 265] on p "Rich Text Area. Press ALT-0 for help." at bounding box center [613, 261] width 683 height 13
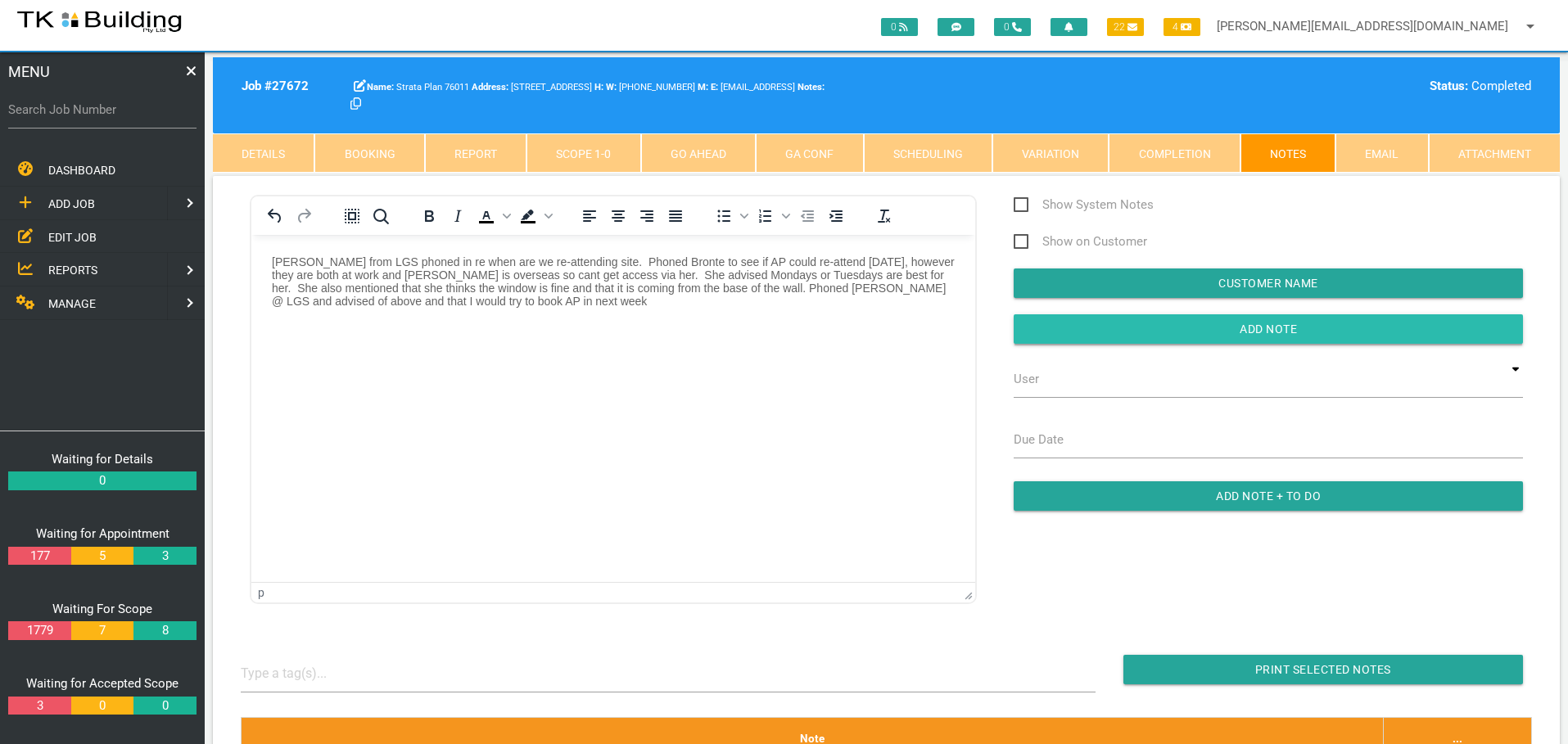
click at [1203, 330] on input "button" at bounding box center [1269, 329] width 509 height 30
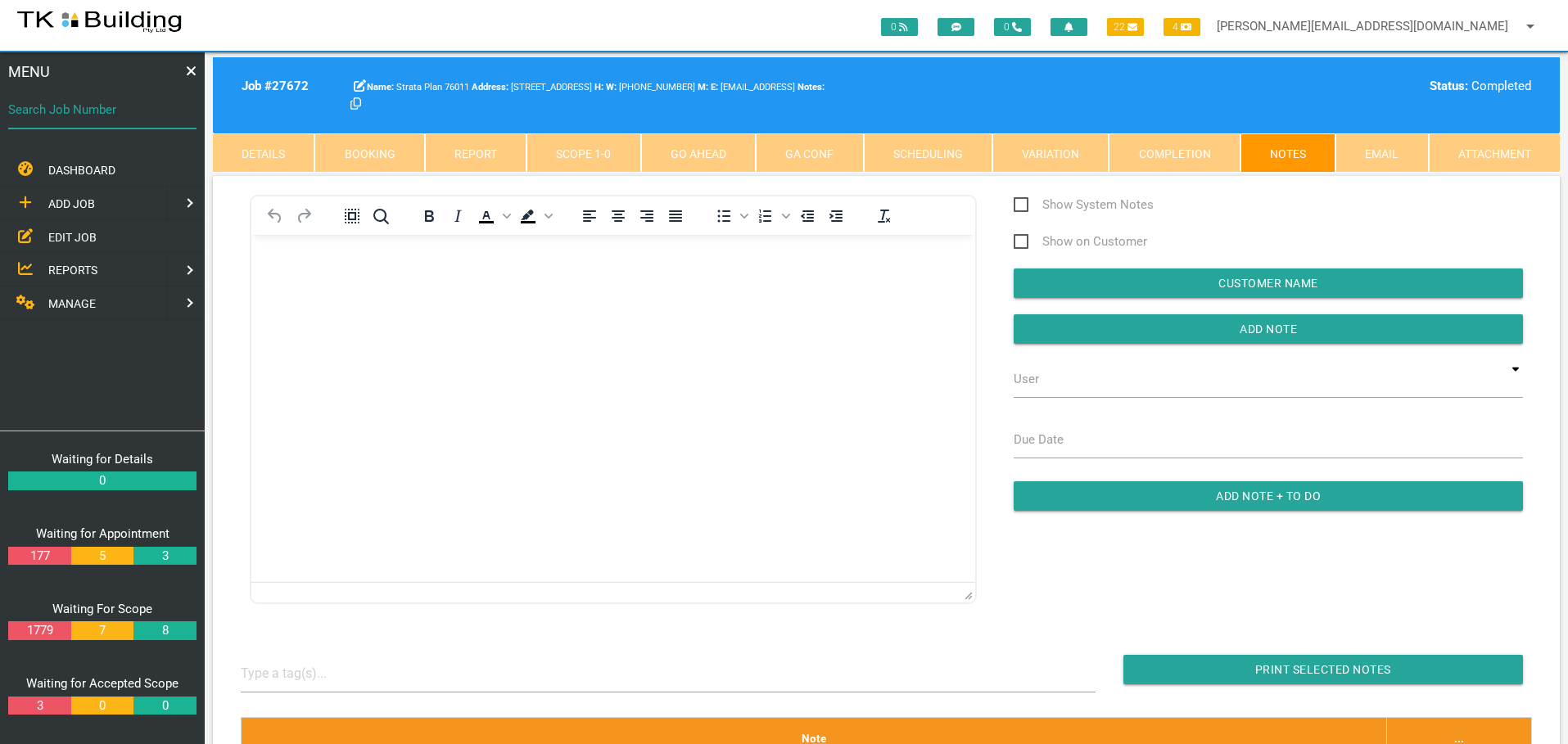
click at [93, 120] on input "Search Job Number" at bounding box center [103, 110] width 189 height 38
type input "27976"
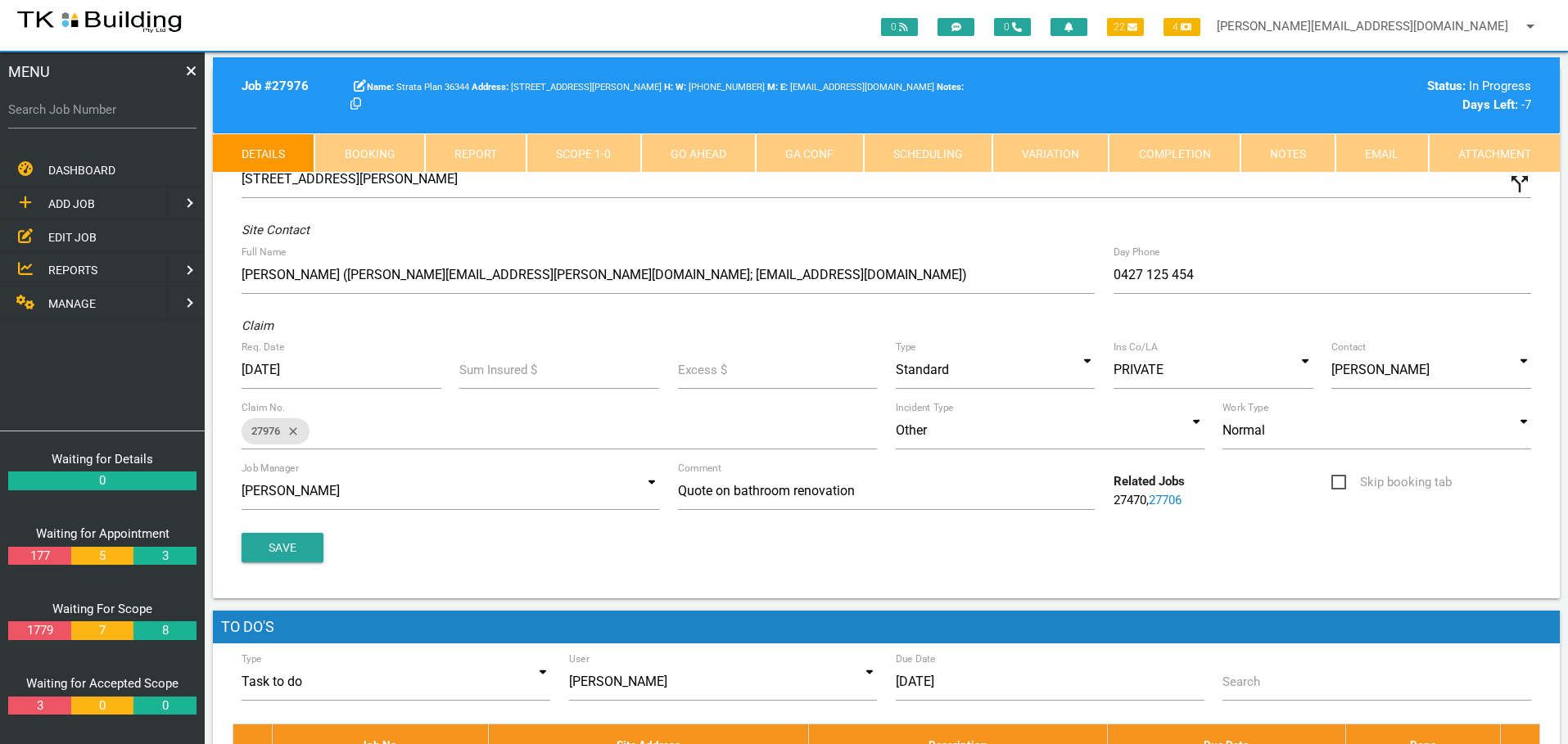
click at [1177, 150] on link "Completion" at bounding box center [1173, 152] width 131 height 39
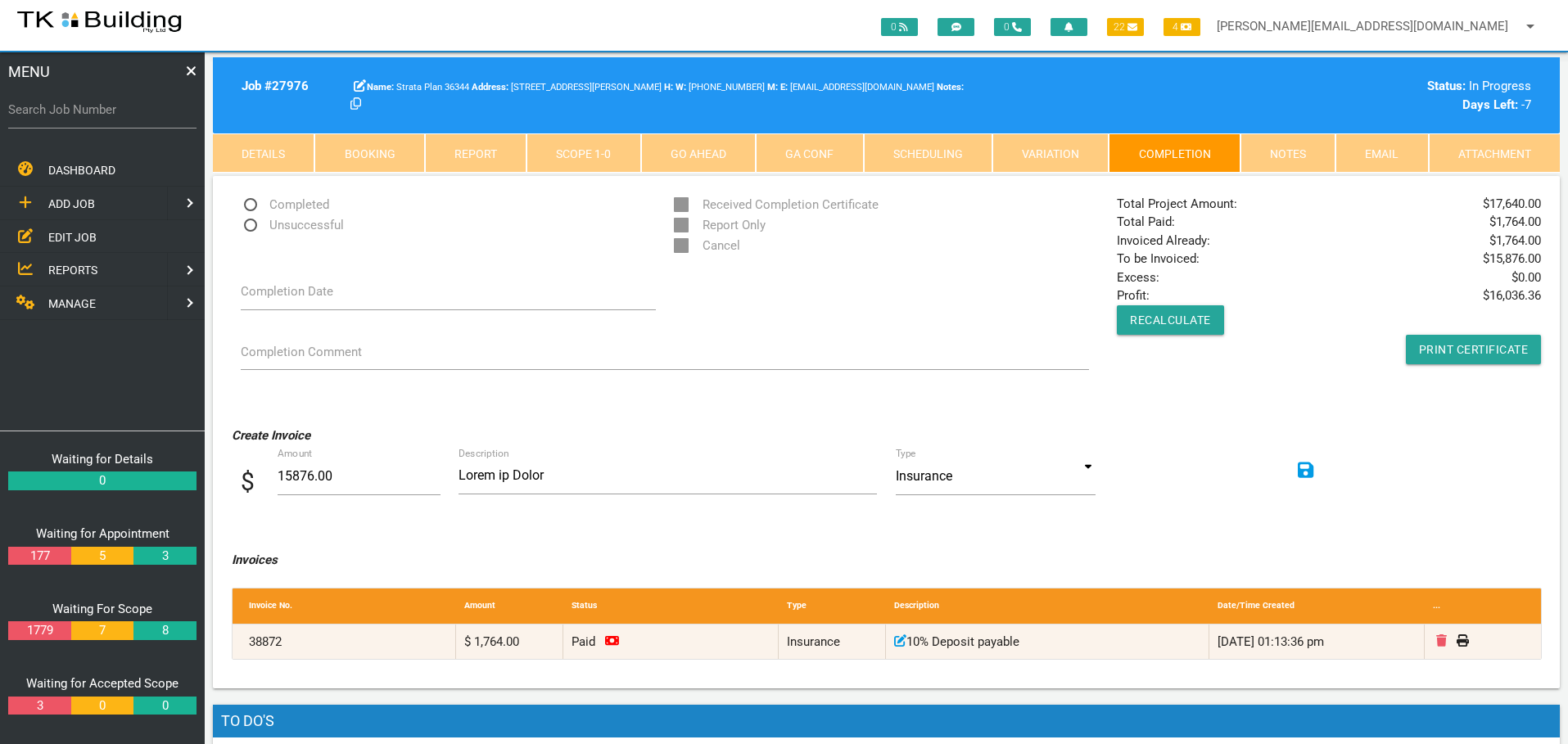
click at [250, 206] on span "Completed" at bounding box center [285, 204] width 89 height 20
click at [250, 206] on input "Completed" at bounding box center [246, 199] width 10 height 10
radio input "true"
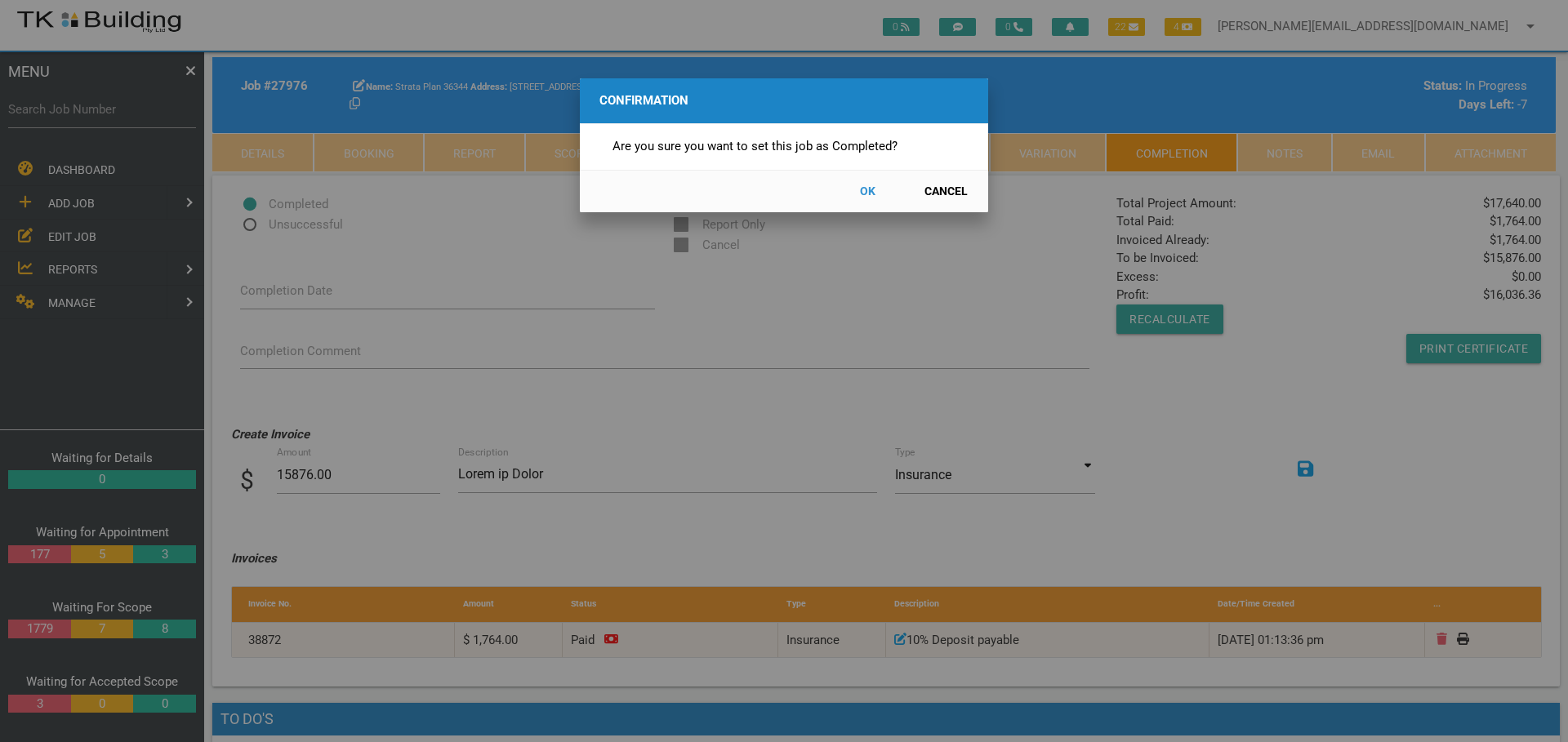
click at [865, 192] on button "OK" at bounding box center [868, 191] width 72 height 29
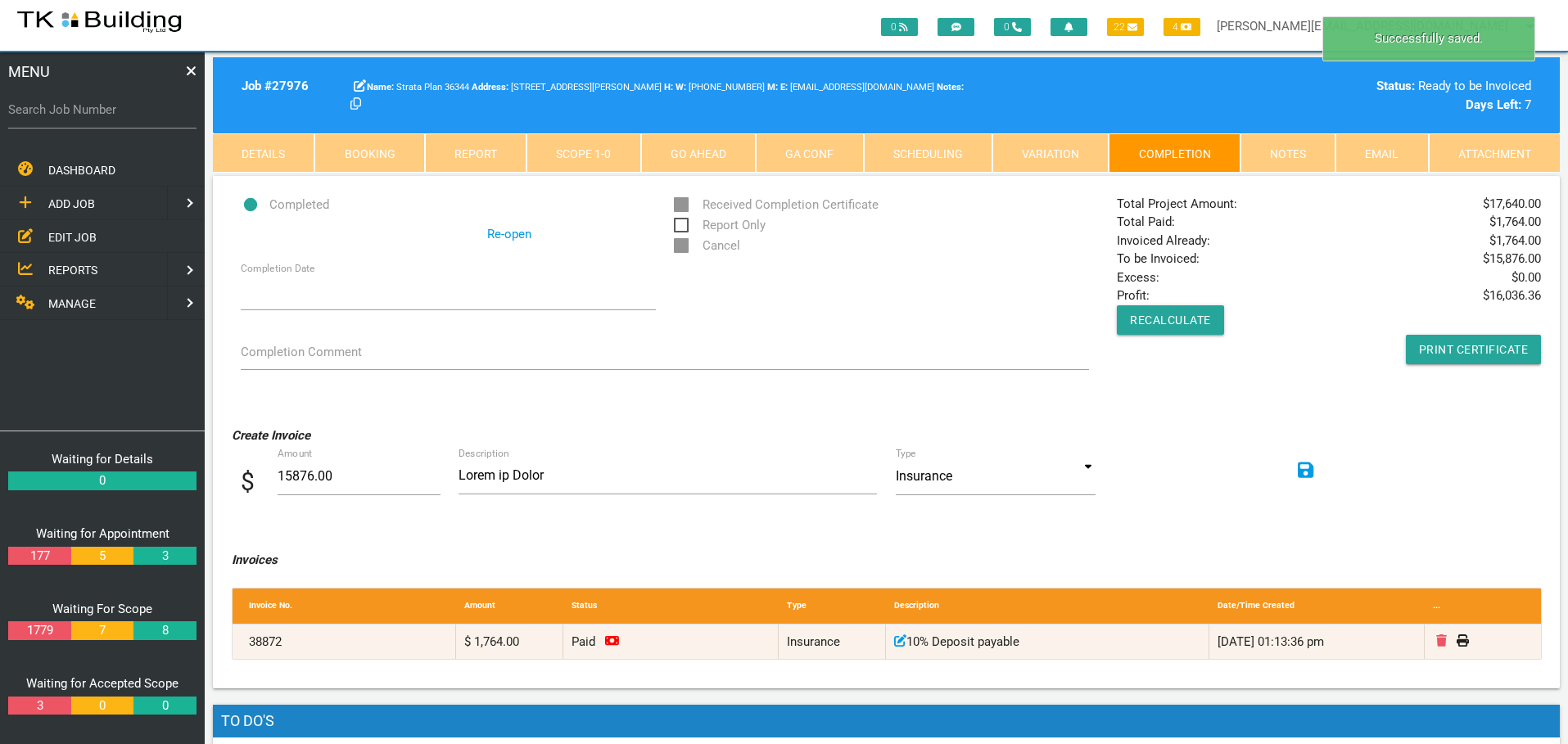
click at [1311, 473] on icon at bounding box center [1306, 470] width 16 height 16
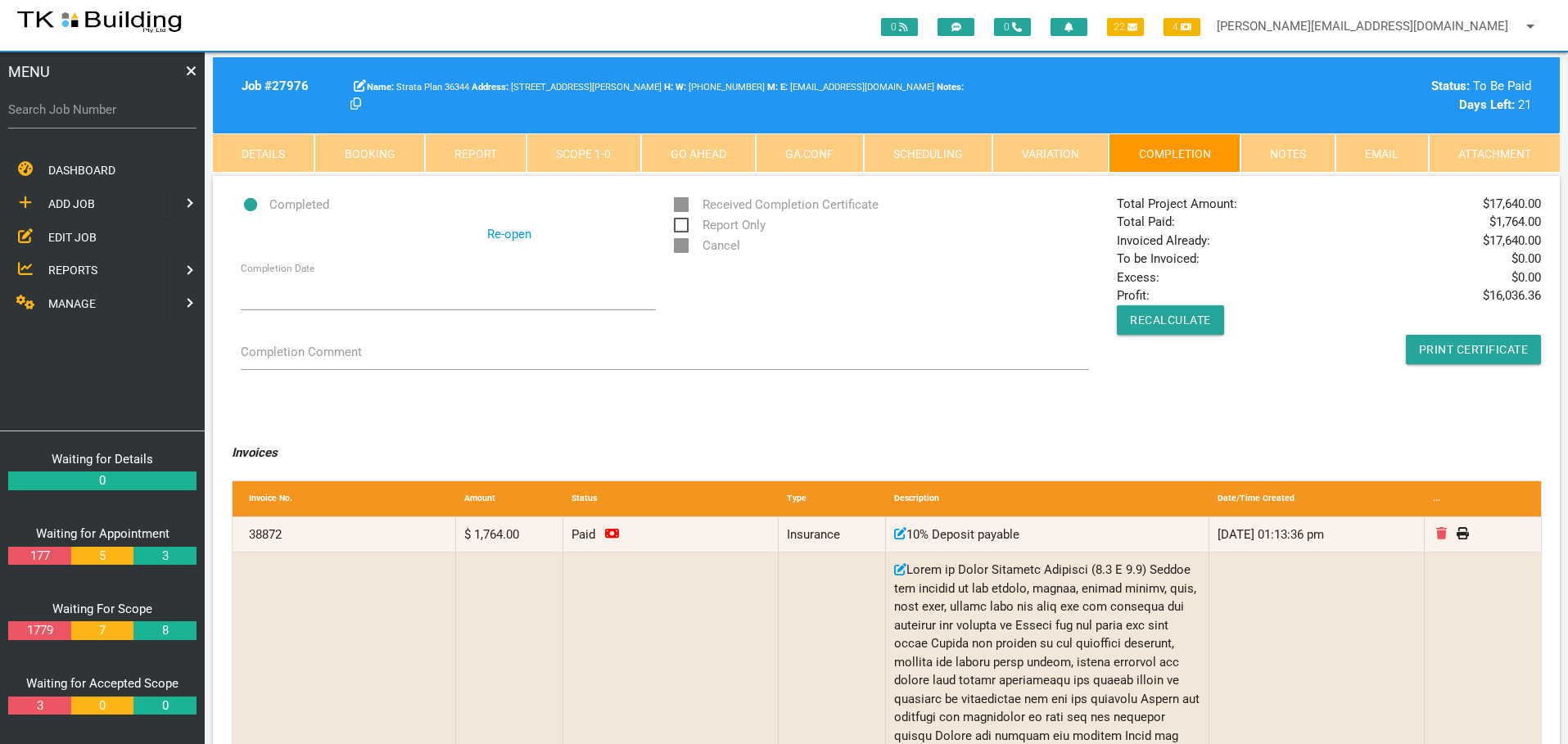
click at [1288, 154] on link "Notes" at bounding box center [1289, 152] width 95 height 39
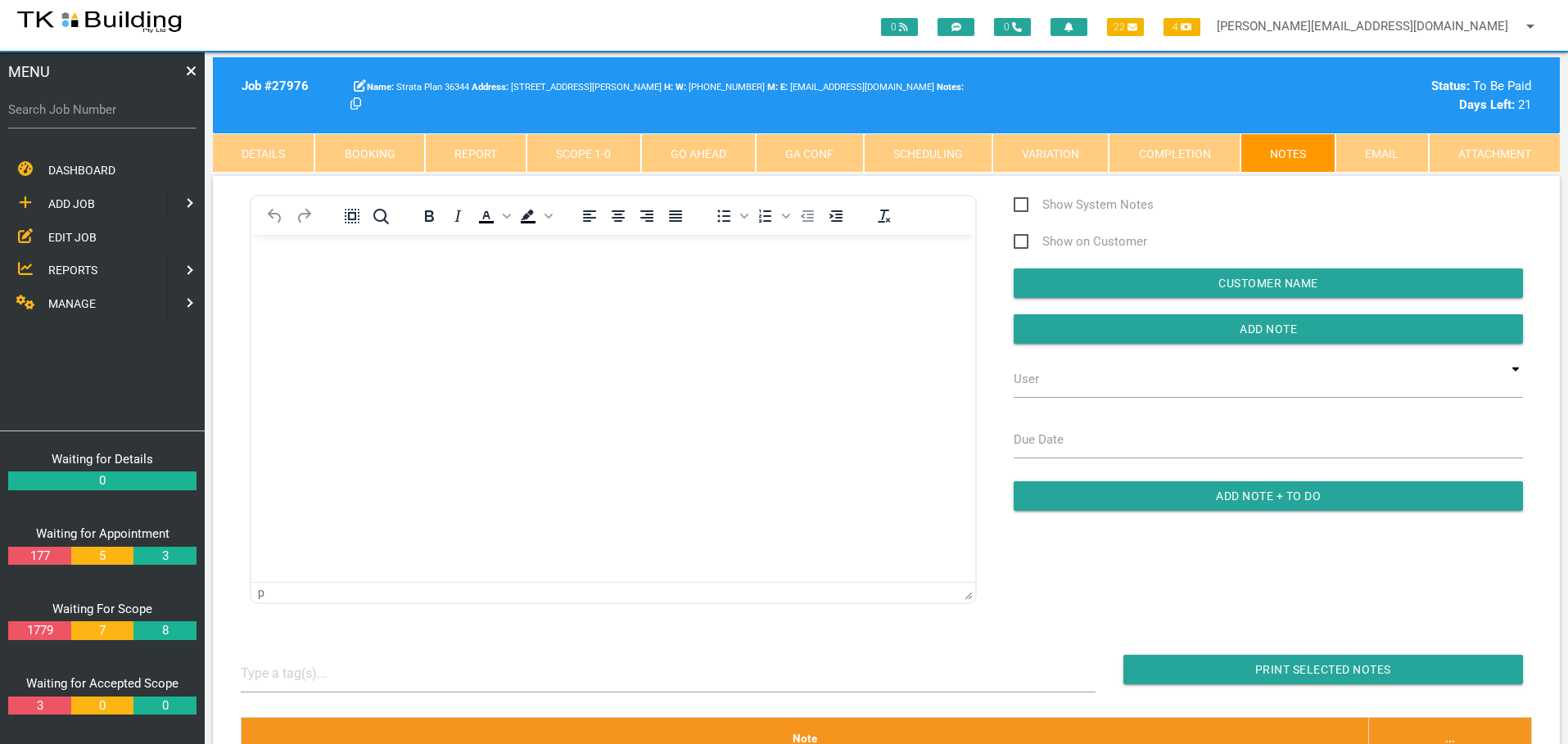
click at [288, 278] on body "Rich Text Area. Press ALT-0 for help." at bounding box center [613, 281] width 723 height 54
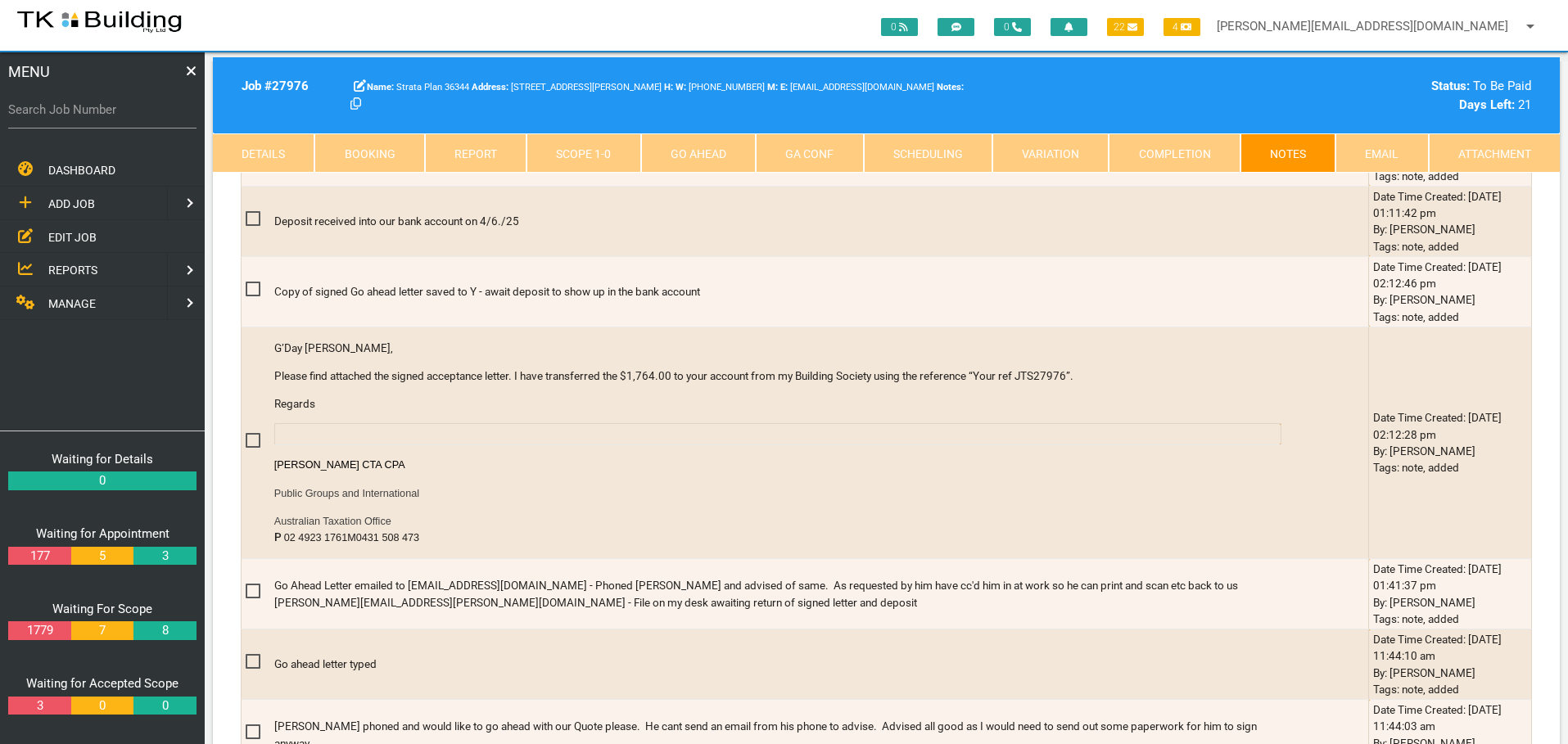
scroll to position [1228, 0]
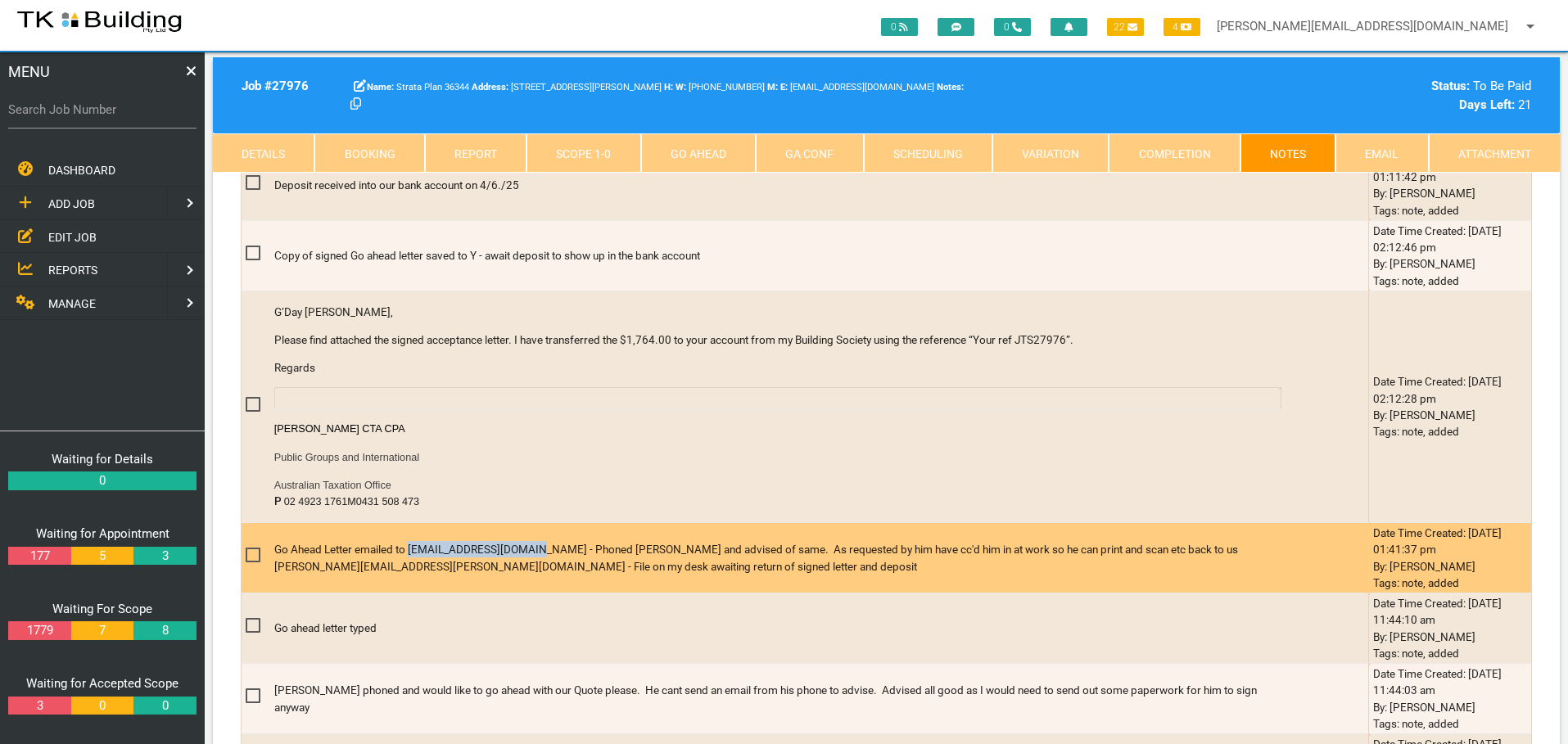
drag, startPoint x: 413, startPoint y: 551, endPoint x: 534, endPoint y: 554, distance: 121.0
click at [534, 554] on p "Go Ahead Letter emailed to angelis012@tpg.com.au - Phoned Daniel and advised of…" at bounding box center [778, 557] width 1008 height 33
copy p "angelis012@tpg.com.au"
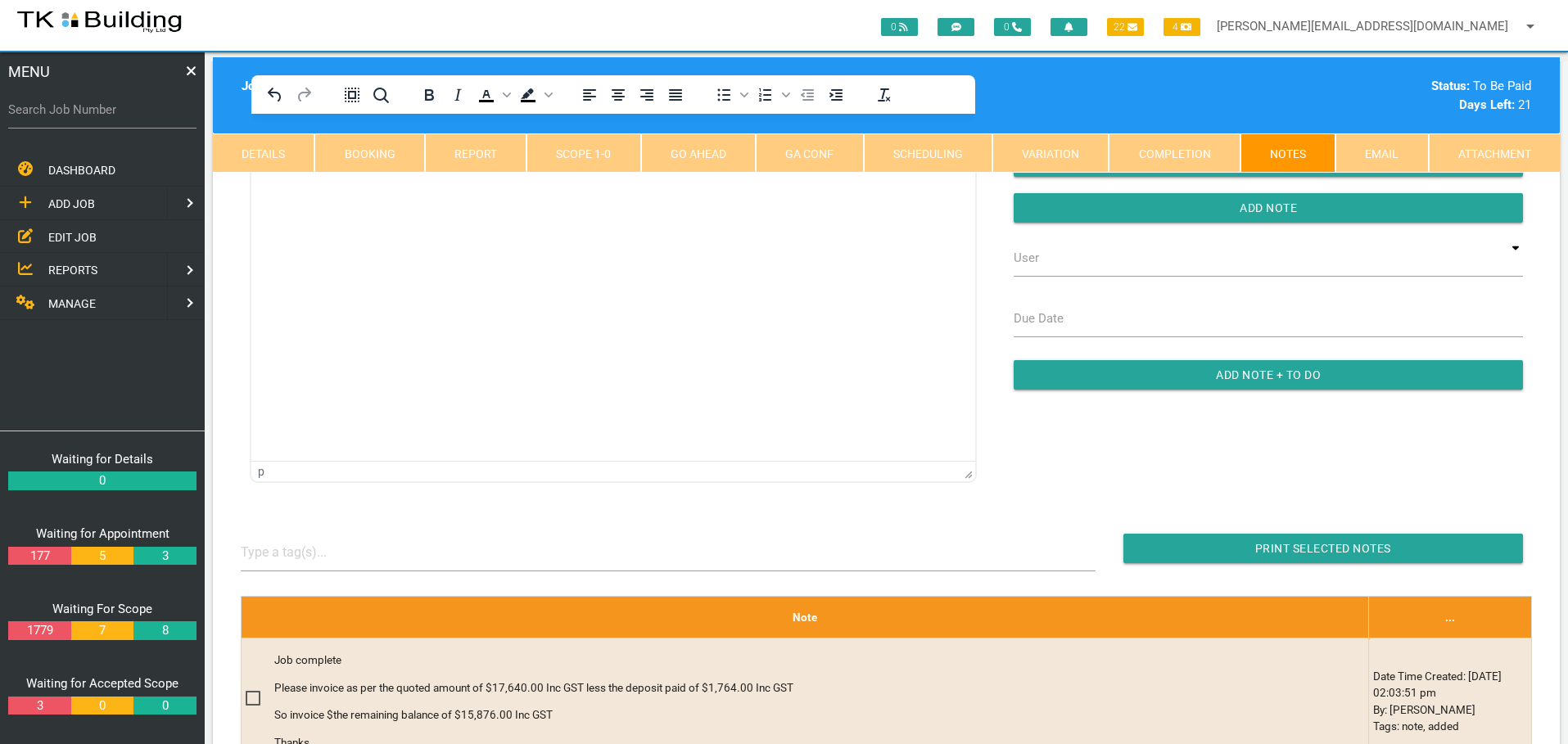
scroll to position [0, 0]
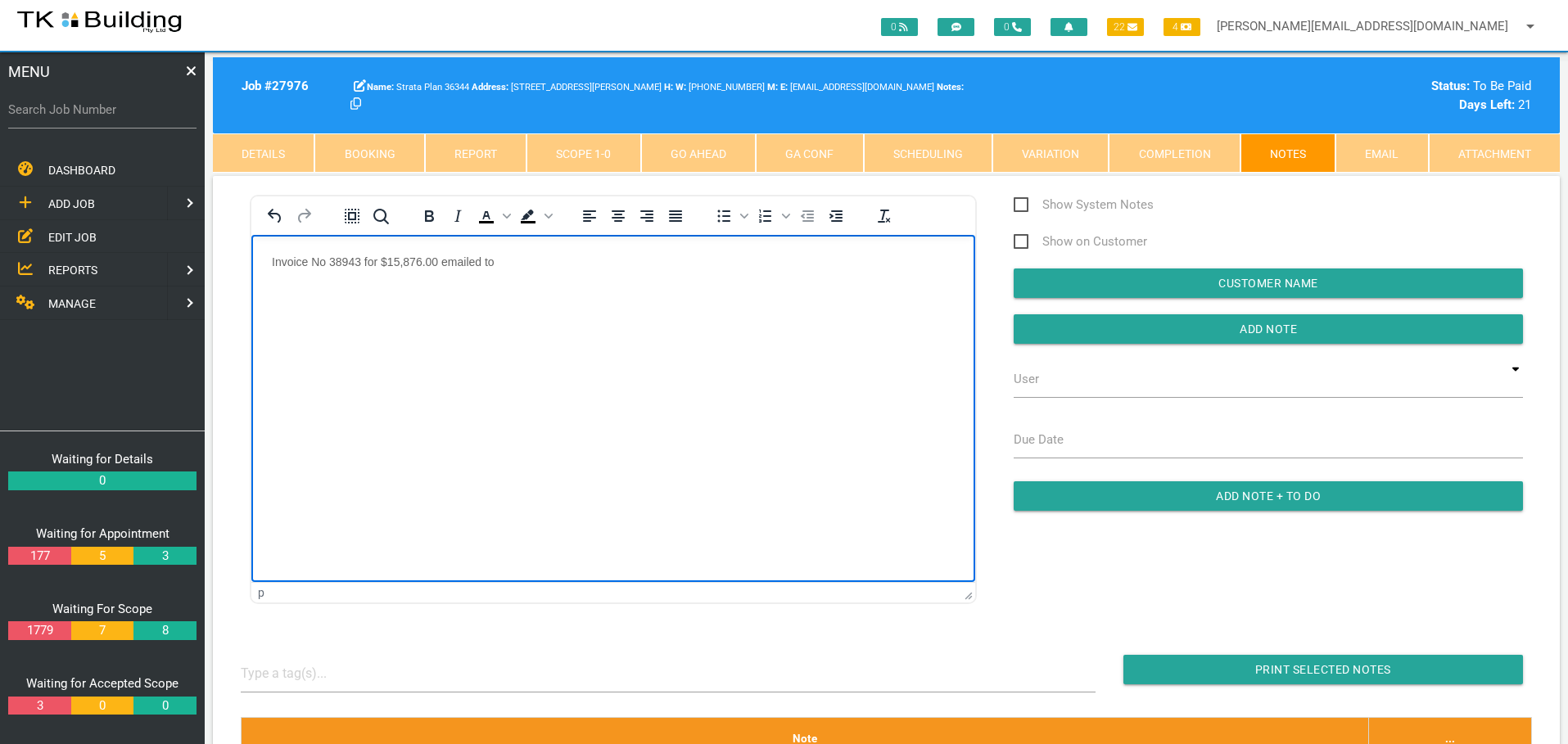
click at [515, 260] on p "Invoice No 38943 for $15,876.00 emailed to" at bounding box center [613, 261] width 683 height 13
click at [673, 262] on p "Invoice No 38943 for $15,876.00 emailed to angelis012@tpg.com.au" at bounding box center [613, 261] width 683 height 13
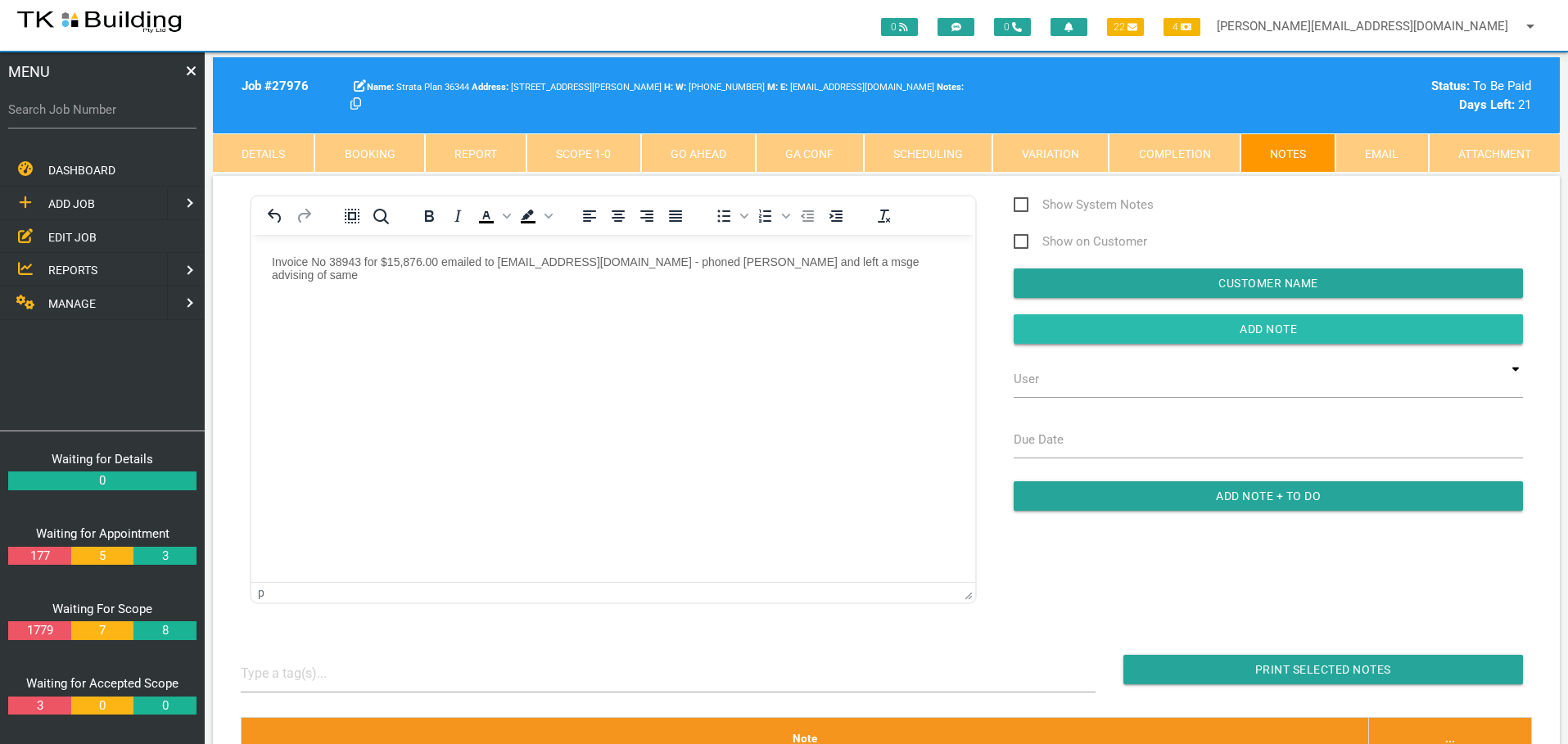
click at [1049, 326] on input "button" at bounding box center [1269, 329] width 509 height 30
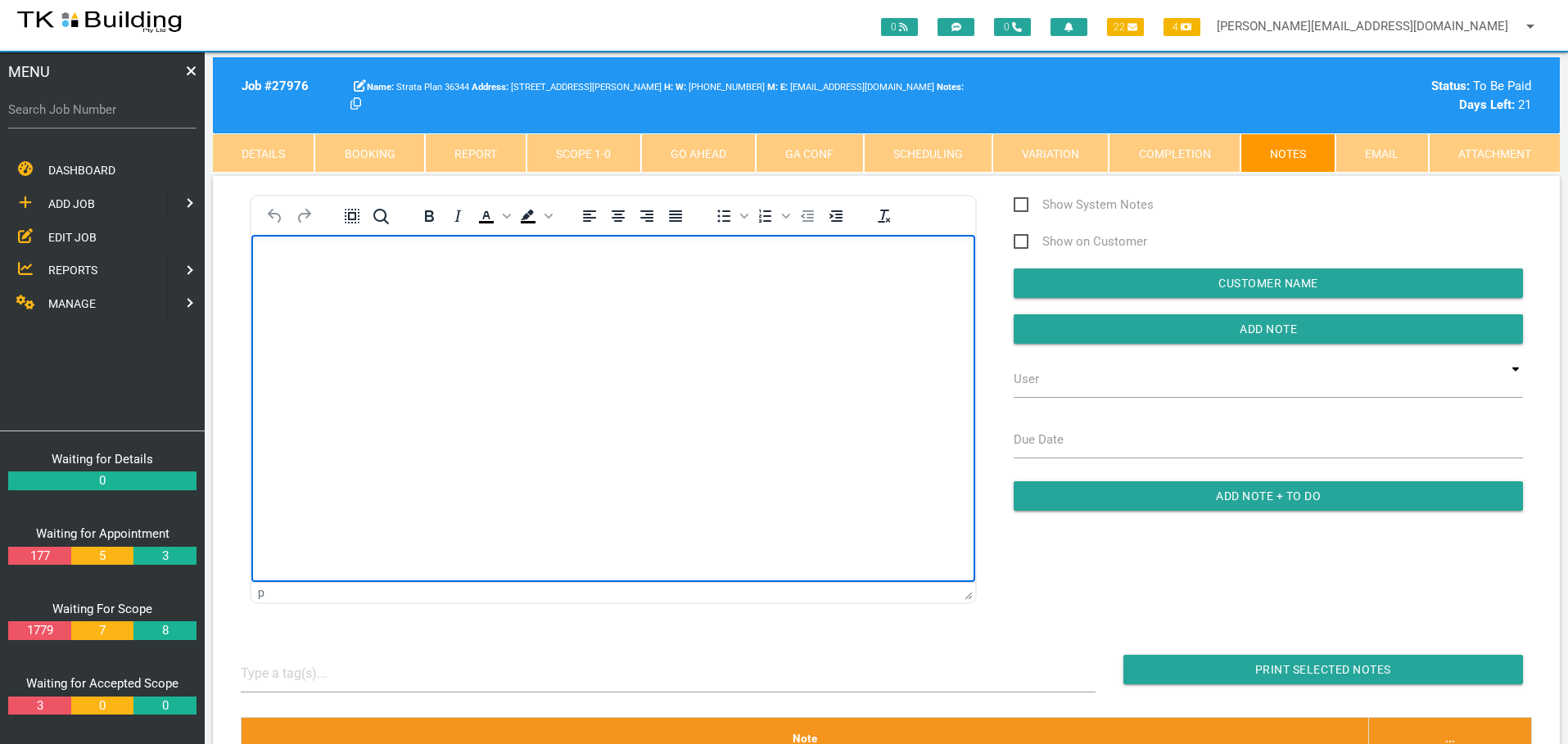
click at [305, 271] on body "Rich Text Area. Press ALT-0 for help." at bounding box center [613, 281] width 723 height 54
click at [549, 262] on p "Quote for the bathroom sky window emailed" at bounding box center [613, 261] width 683 height 13
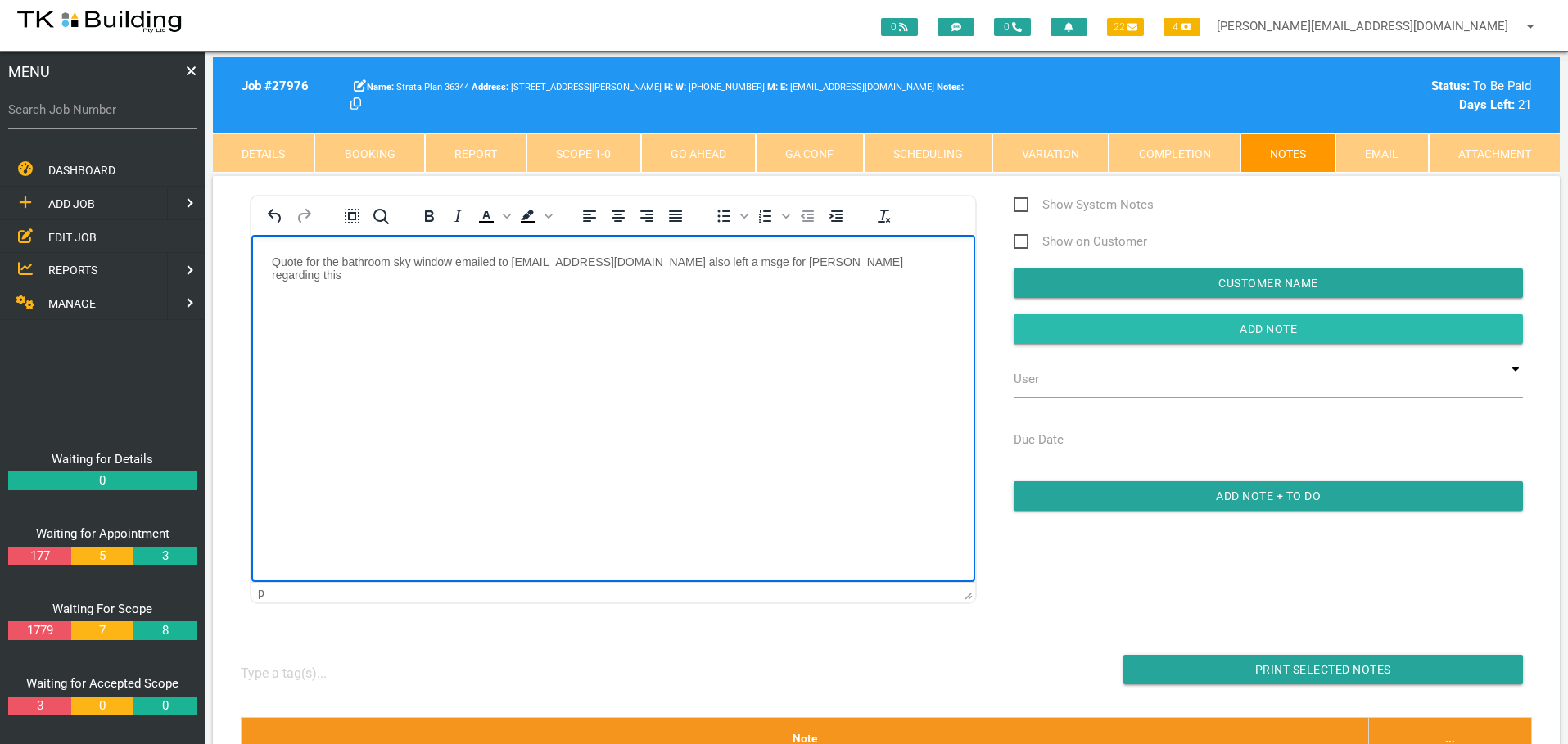
click at [1040, 336] on input "Add Note" at bounding box center [1269, 329] width 509 height 30
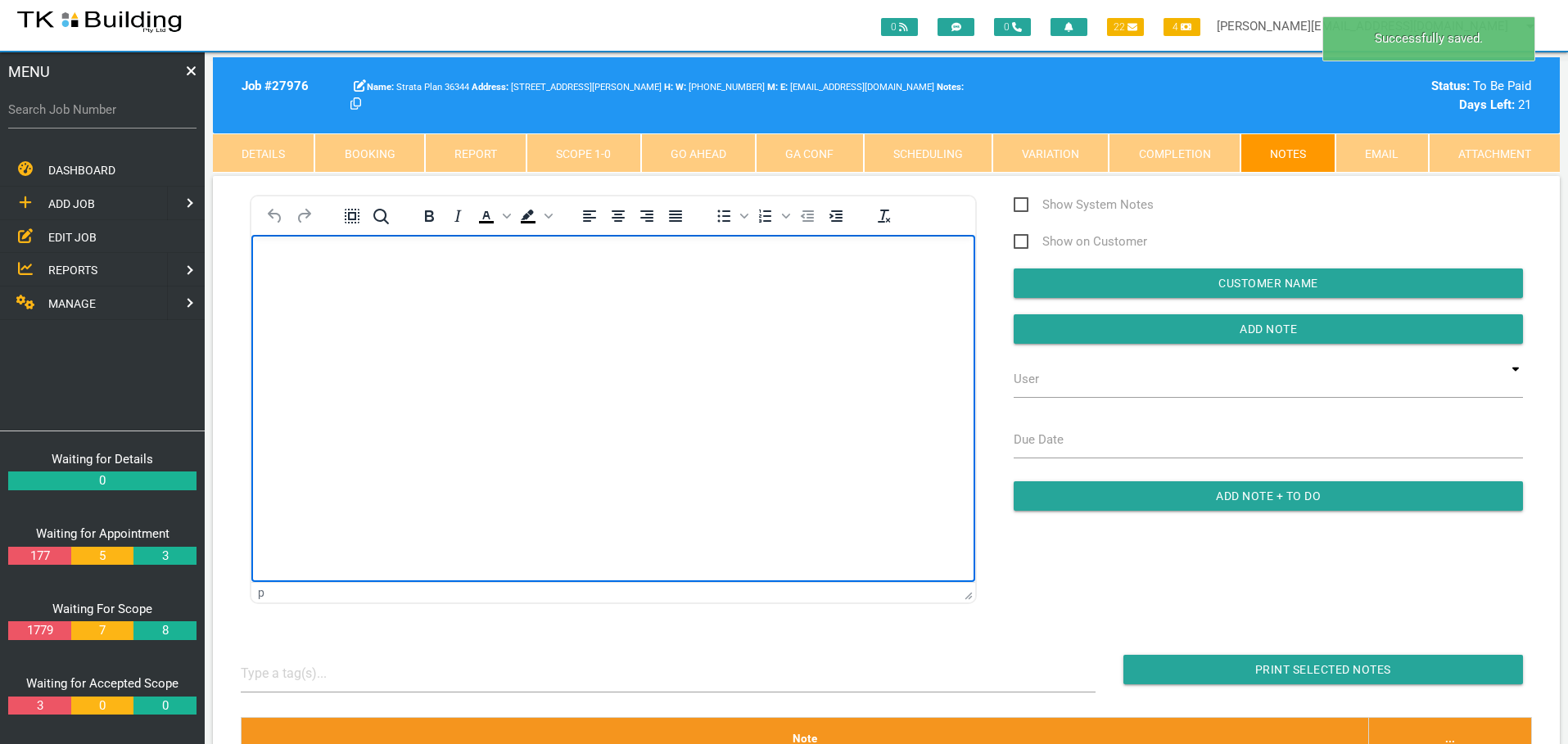
click at [328, 273] on body "Rich Text Area. Press ALT-0 for help." at bounding box center [613, 281] width 723 height 54
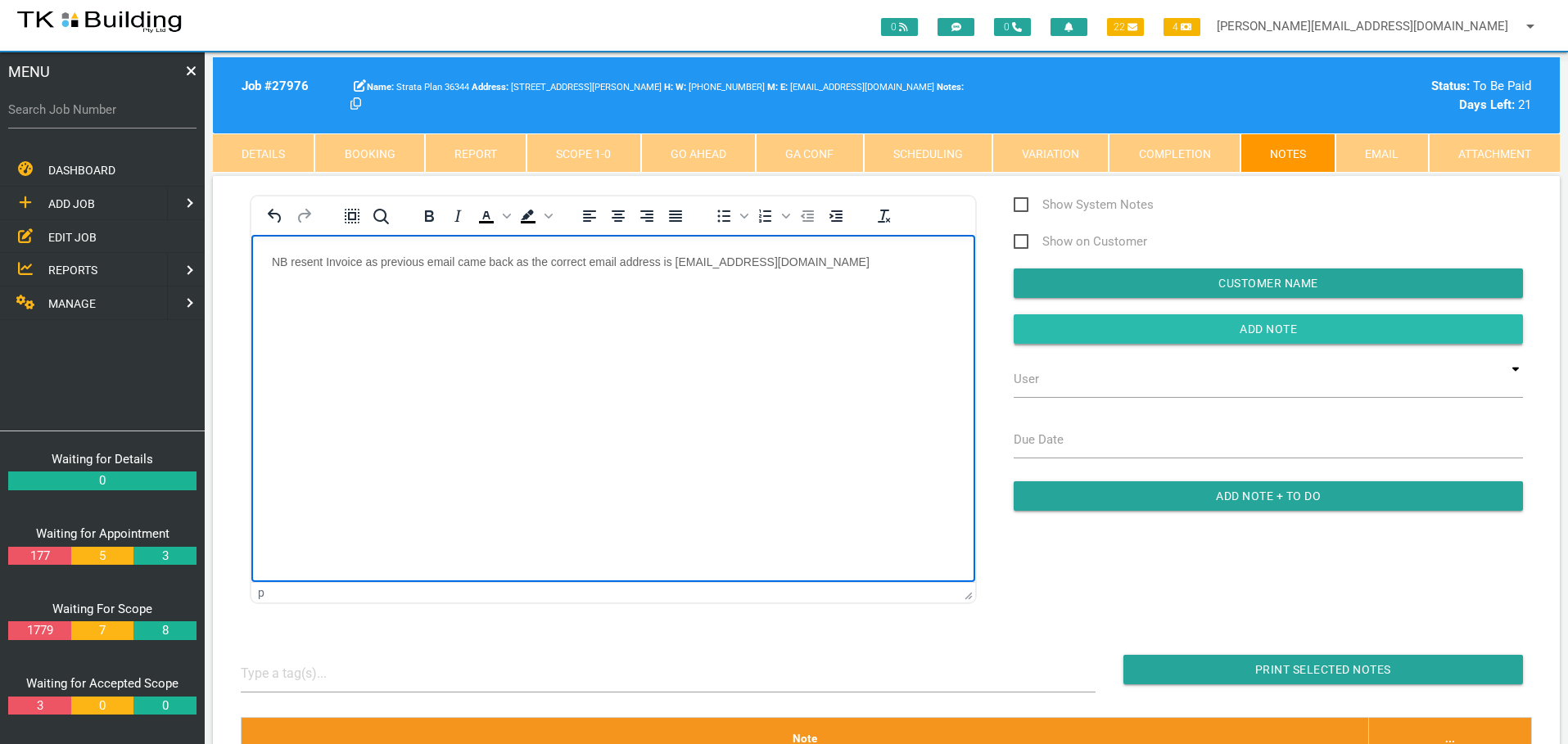
click at [1068, 321] on input "Add Note" at bounding box center [1269, 329] width 509 height 30
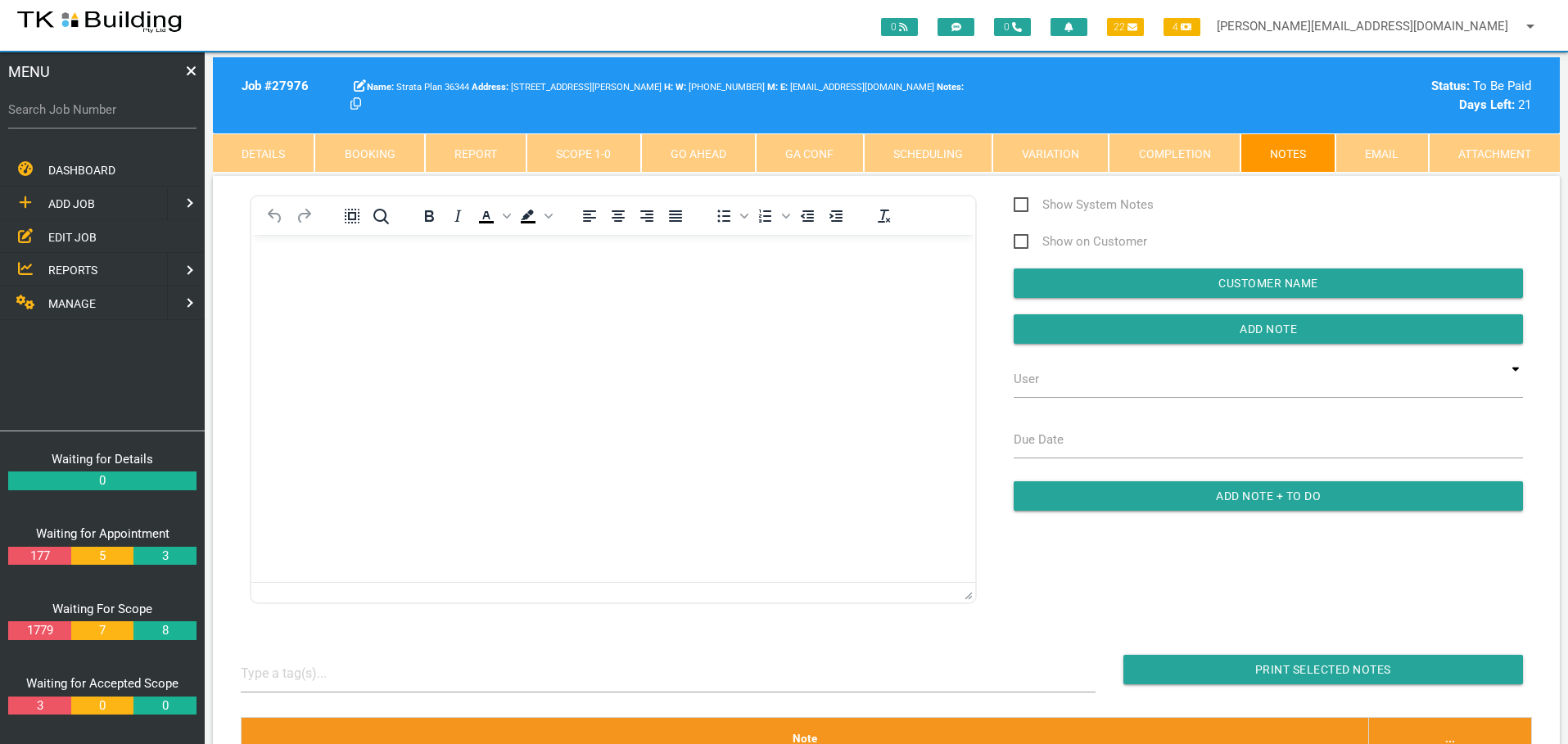
click at [323, 292] on body "Rich Text Area. Press ALT-0 for help." at bounding box center [613, 281] width 723 height 54
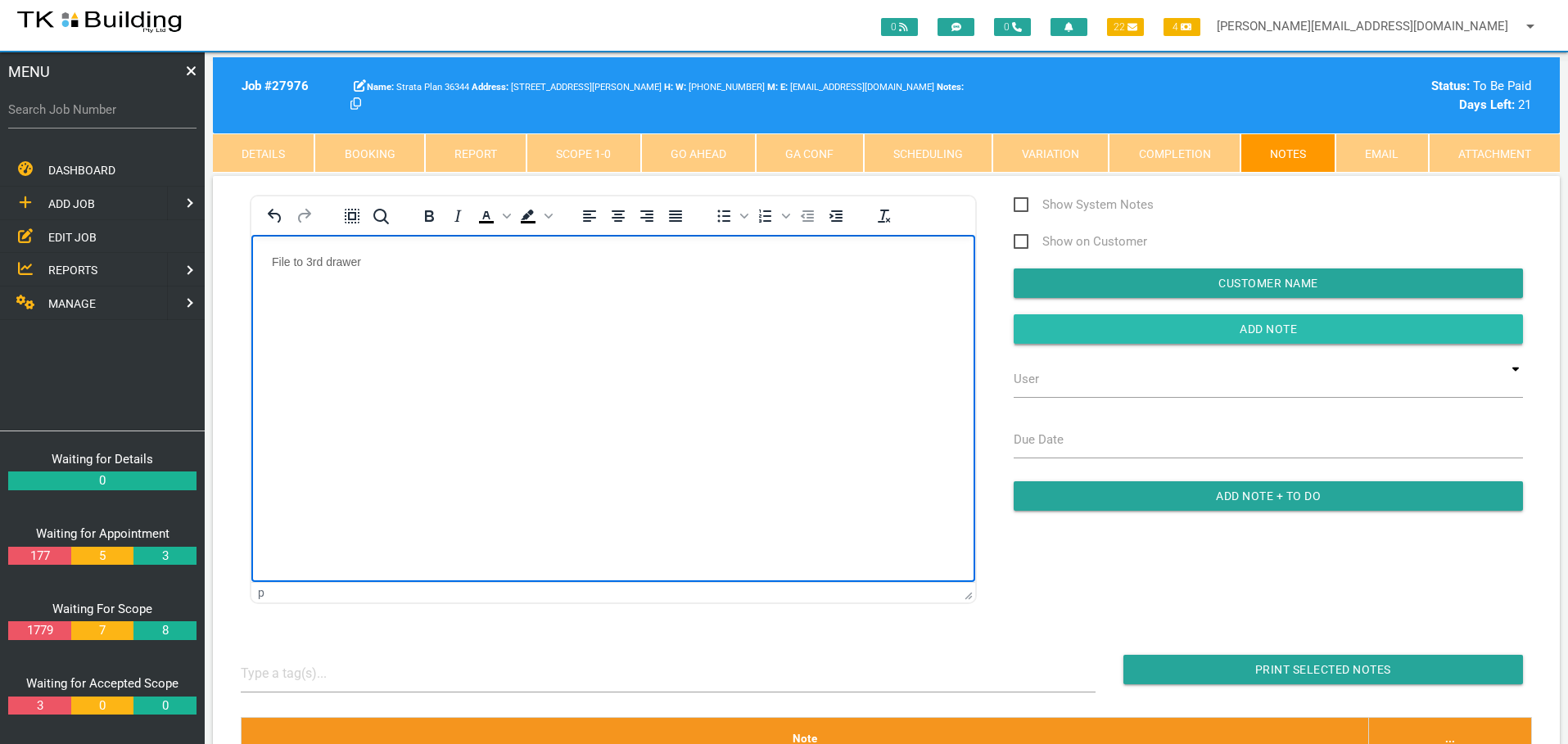
click at [1117, 336] on input "Add Note" at bounding box center [1269, 329] width 509 height 30
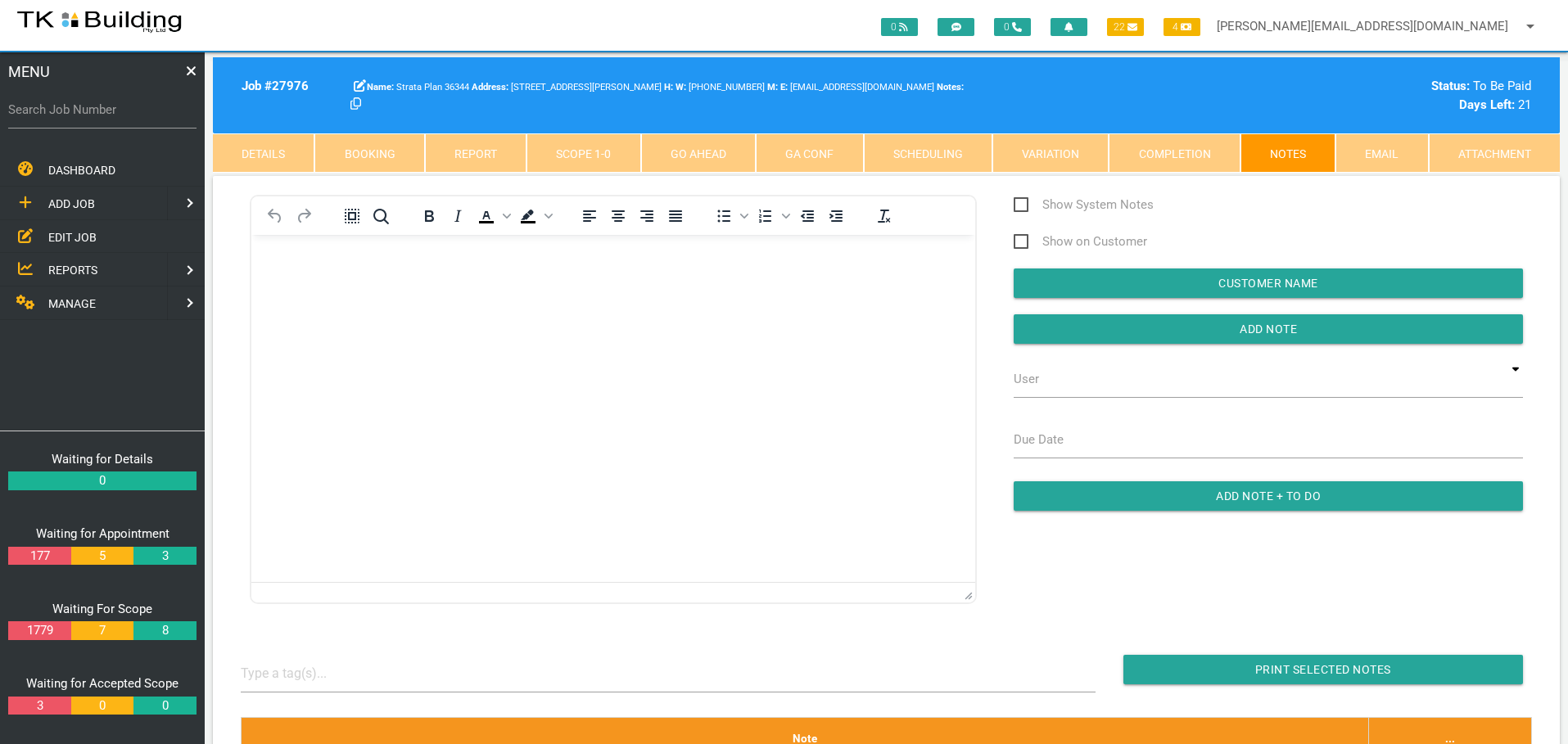
click at [117, 117] on label "Search Job Number" at bounding box center [103, 111] width 189 height 19
click at [117, 117] on input "Search Job Number" at bounding box center [103, 110] width 189 height 38
type input "28084"
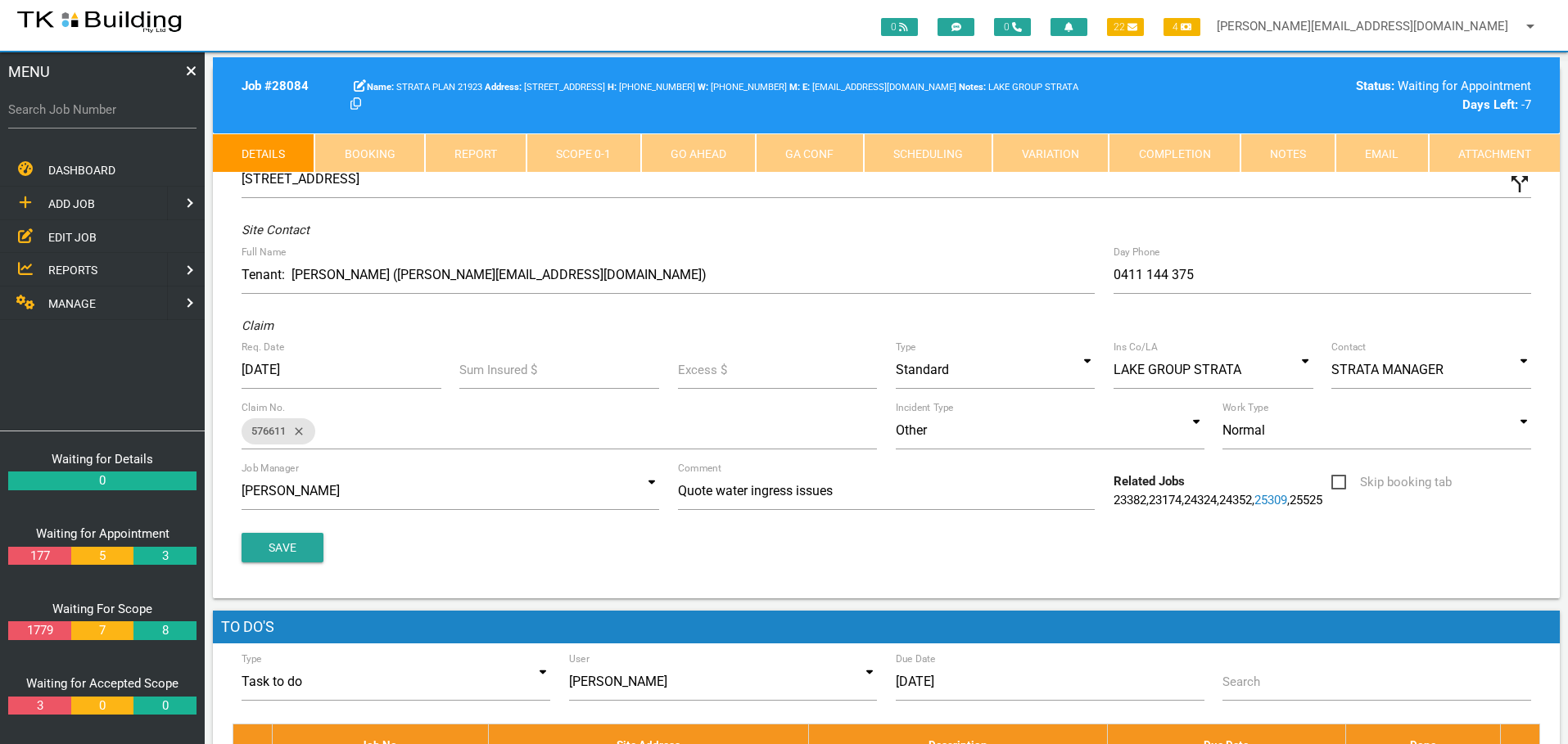
click at [1293, 154] on link "Notes" at bounding box center [1289, 152] width 95 height 39
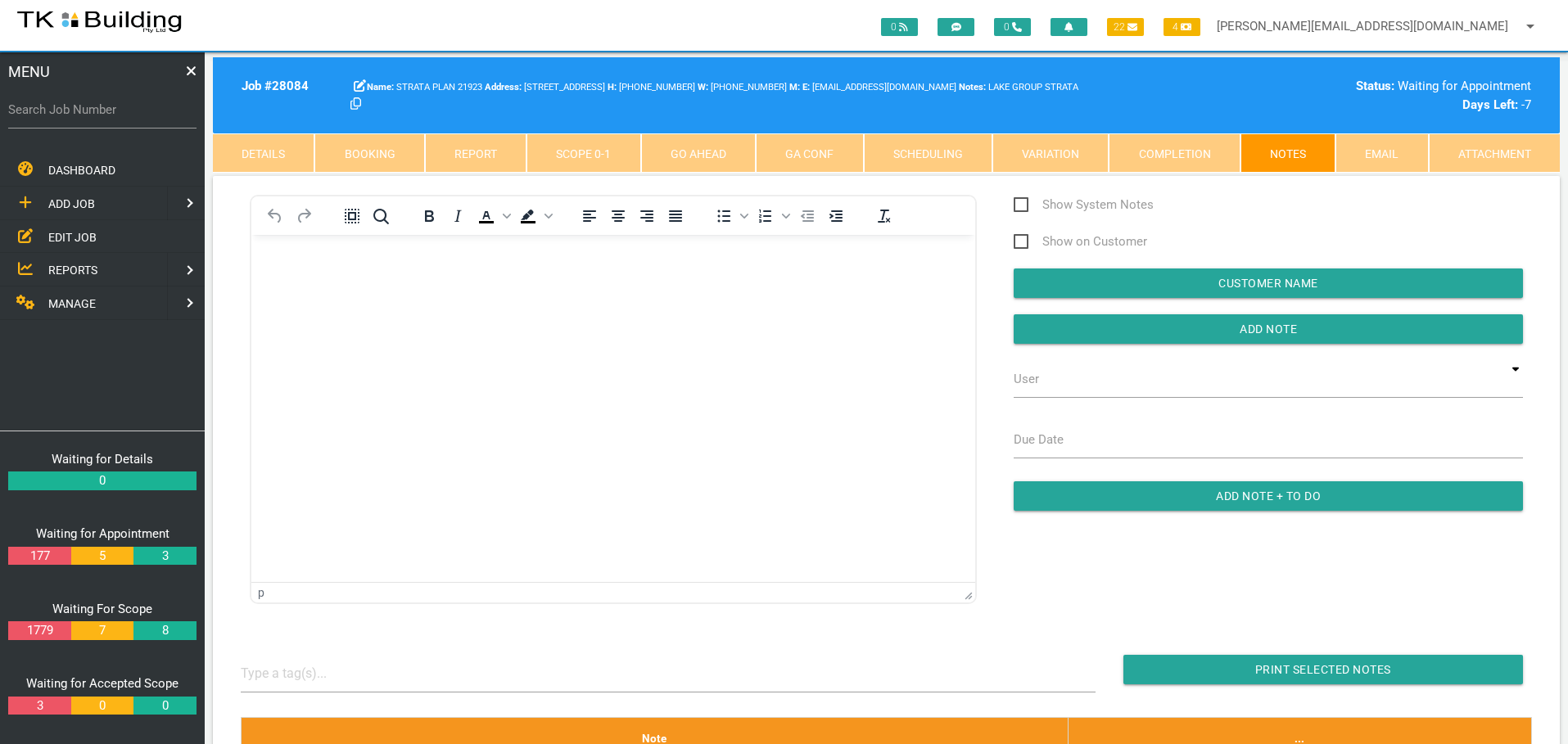
click at [301, 292] on body "Rich Text Area. Press ALT-0 for help." at bounding box center [613, 281] width 723 height 54
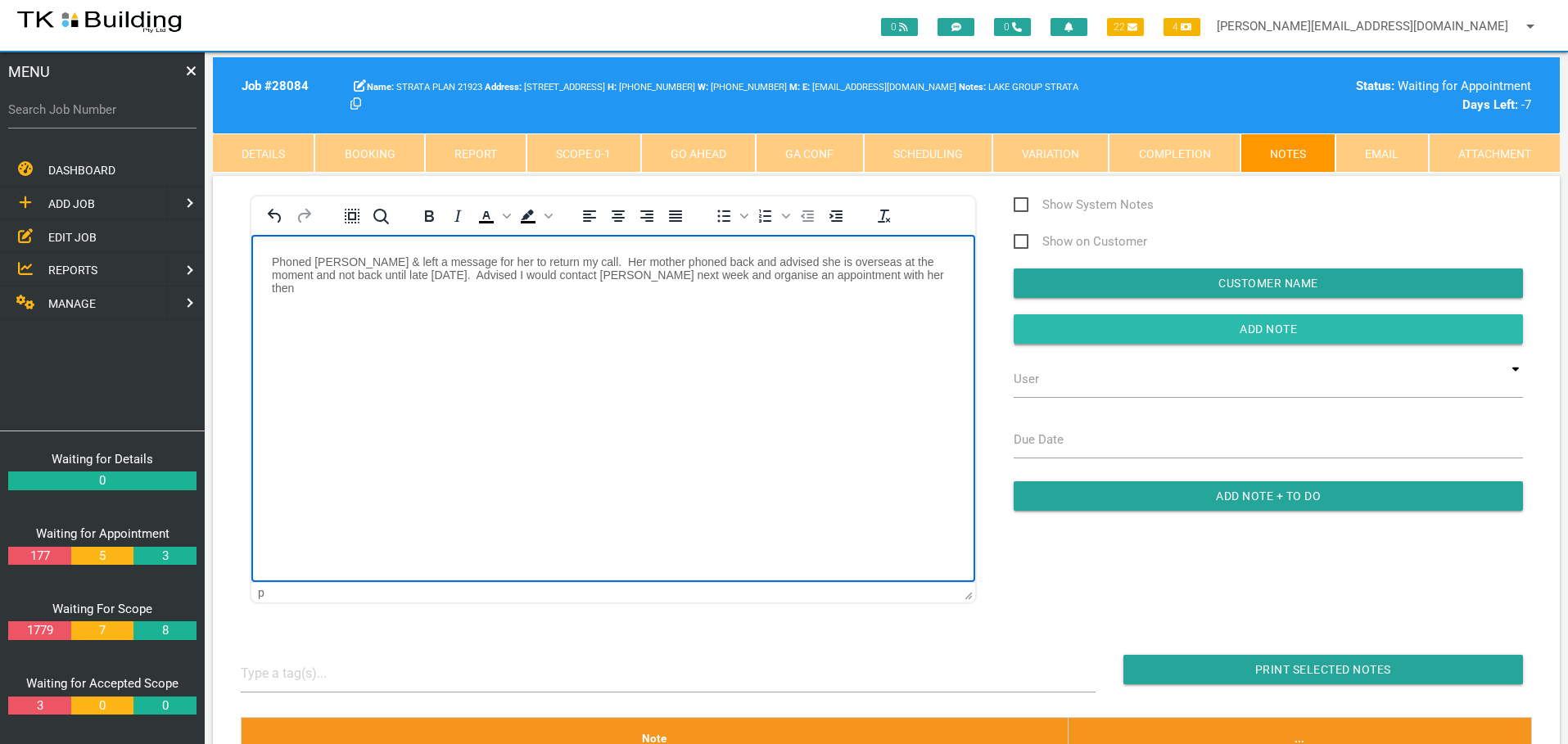
click at [1108, 330] on input "button" at bounding box center [1269, 329] width 509 height 30
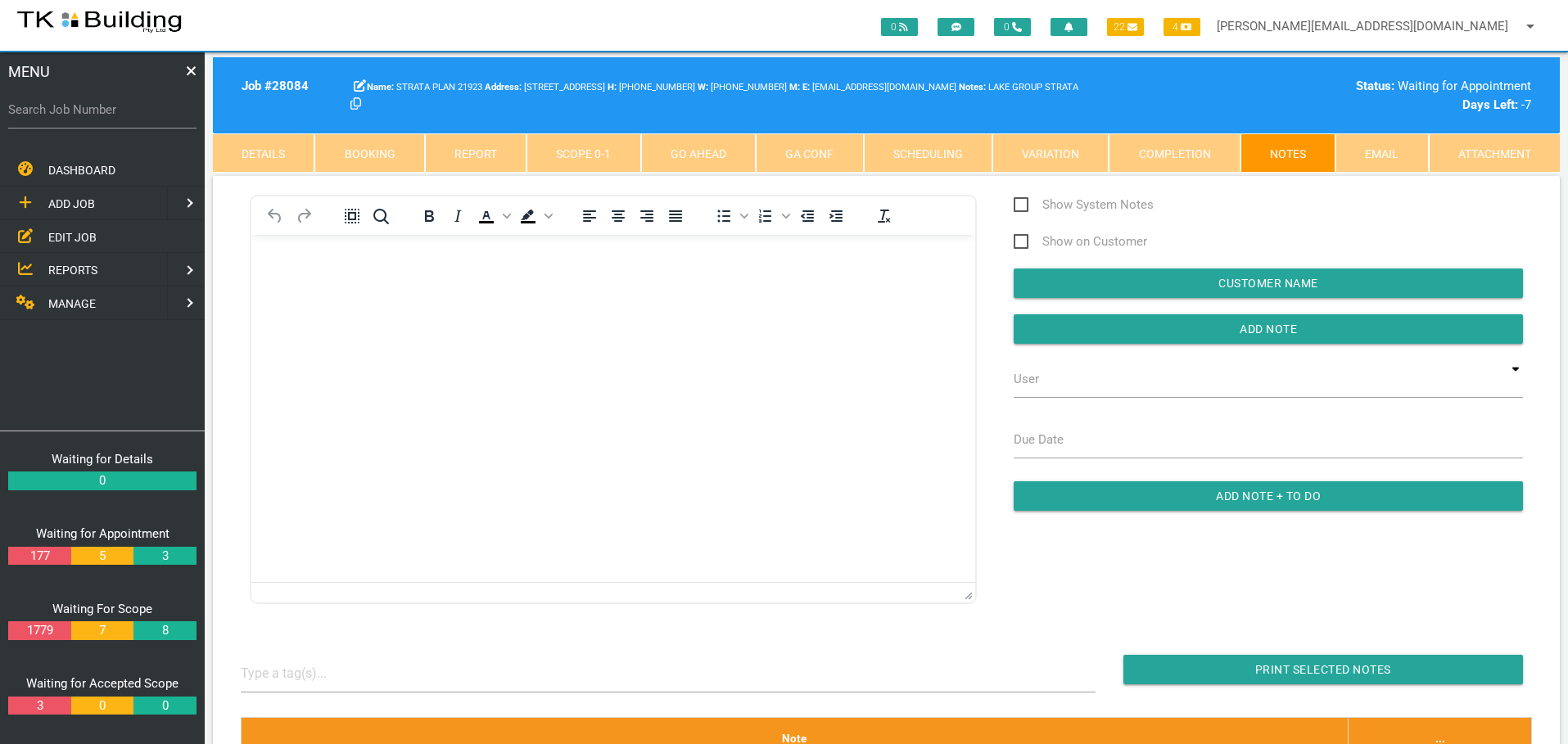
click at [109, 117] on label "Search Job Number" at bounding box center [103, 111] width 189 height 19
click at [109, 117] on input "Search Job Number" at bounding box center [103, 110] width 189 height 38
type input "28072"
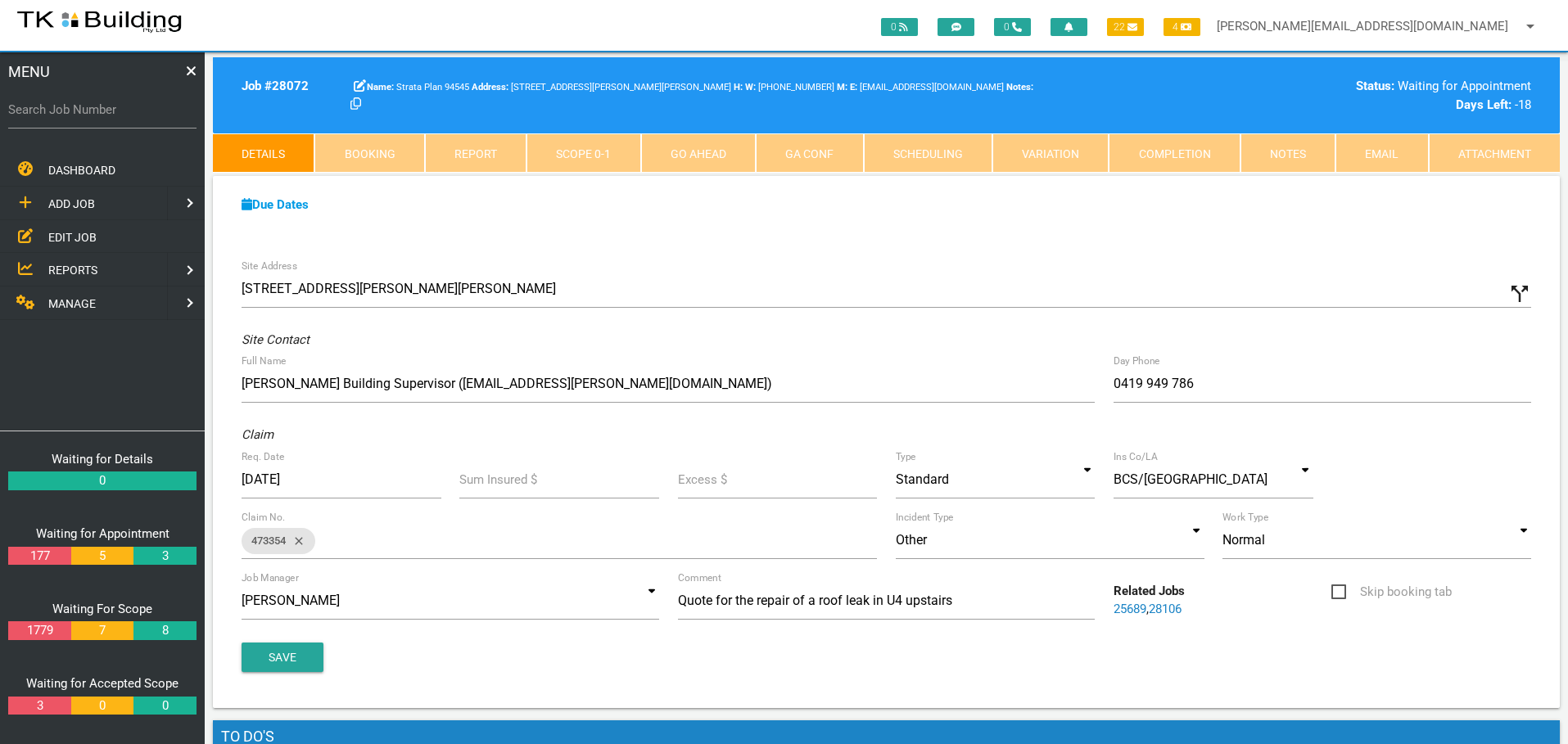
click at [364, 140] on link "Booking" at bounding box center [369, 152] width 110 height 39
select select "7"
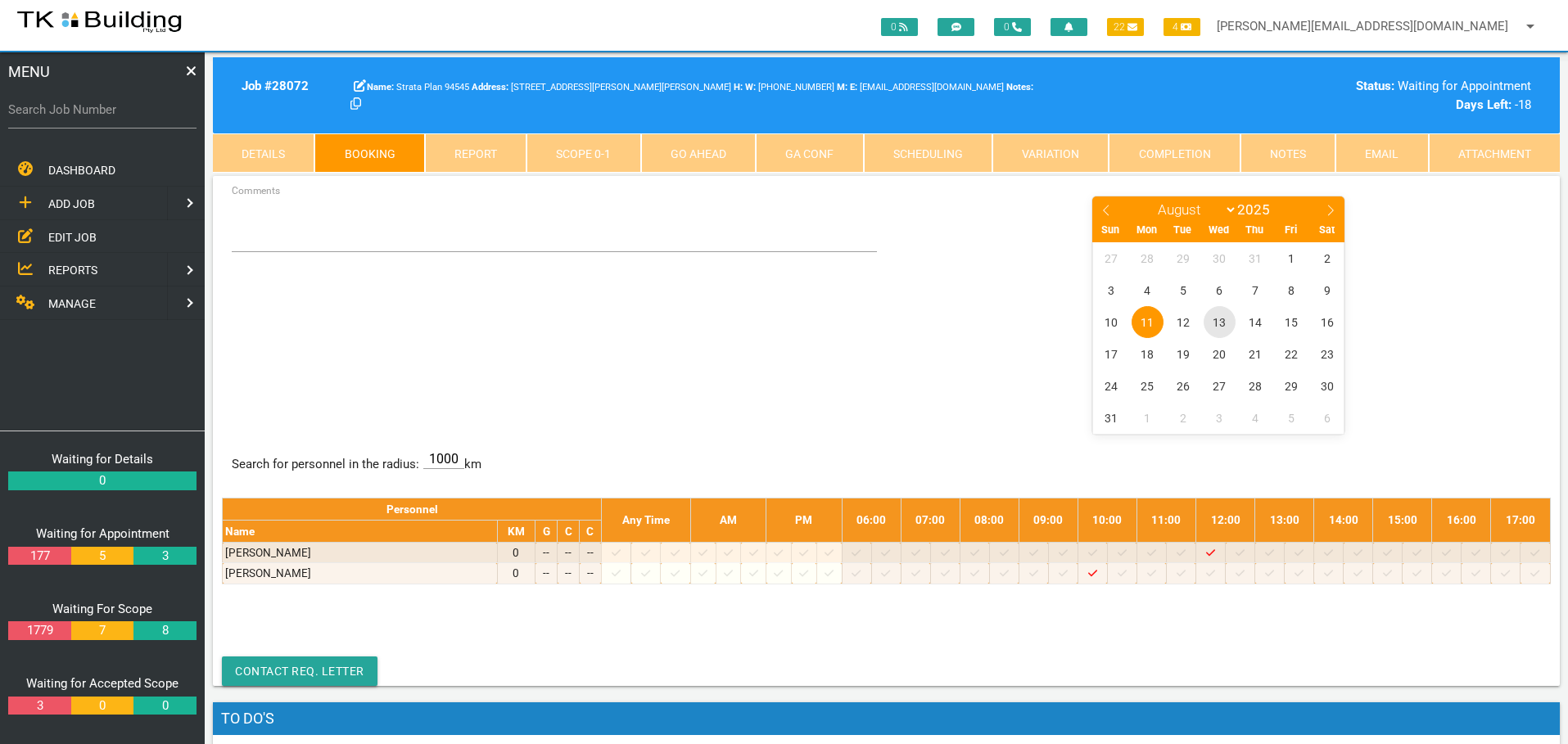
click at [1217, 321] on span "13" at bounding box center [1220, 322] width 32 height 32
click at [1264, 154] on link "Notes" at bounding box center [1289, 152] width 95 height 39
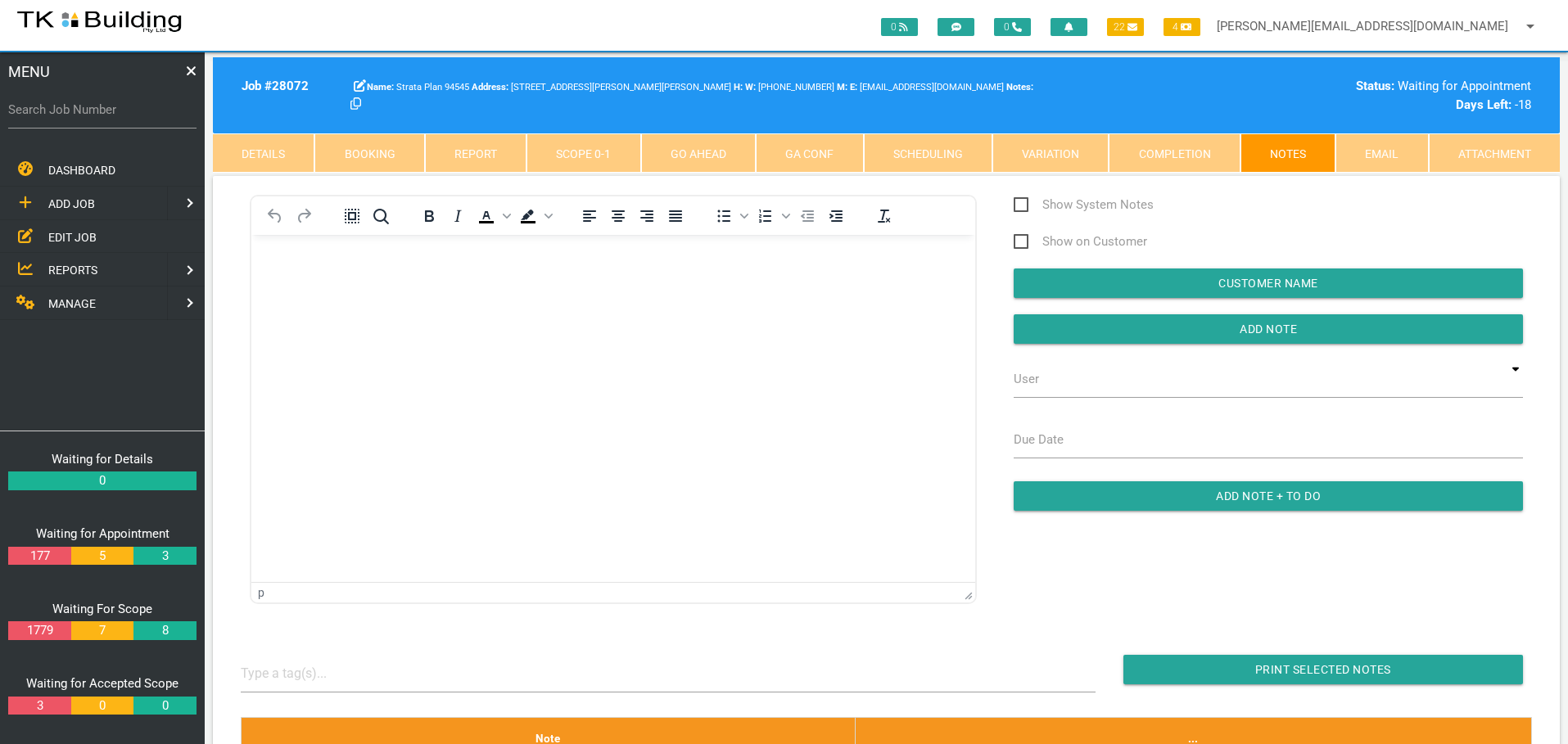
click at [72, 234] on span "EDIT JOB" at bounding box center [72, 236] width 49 height 13
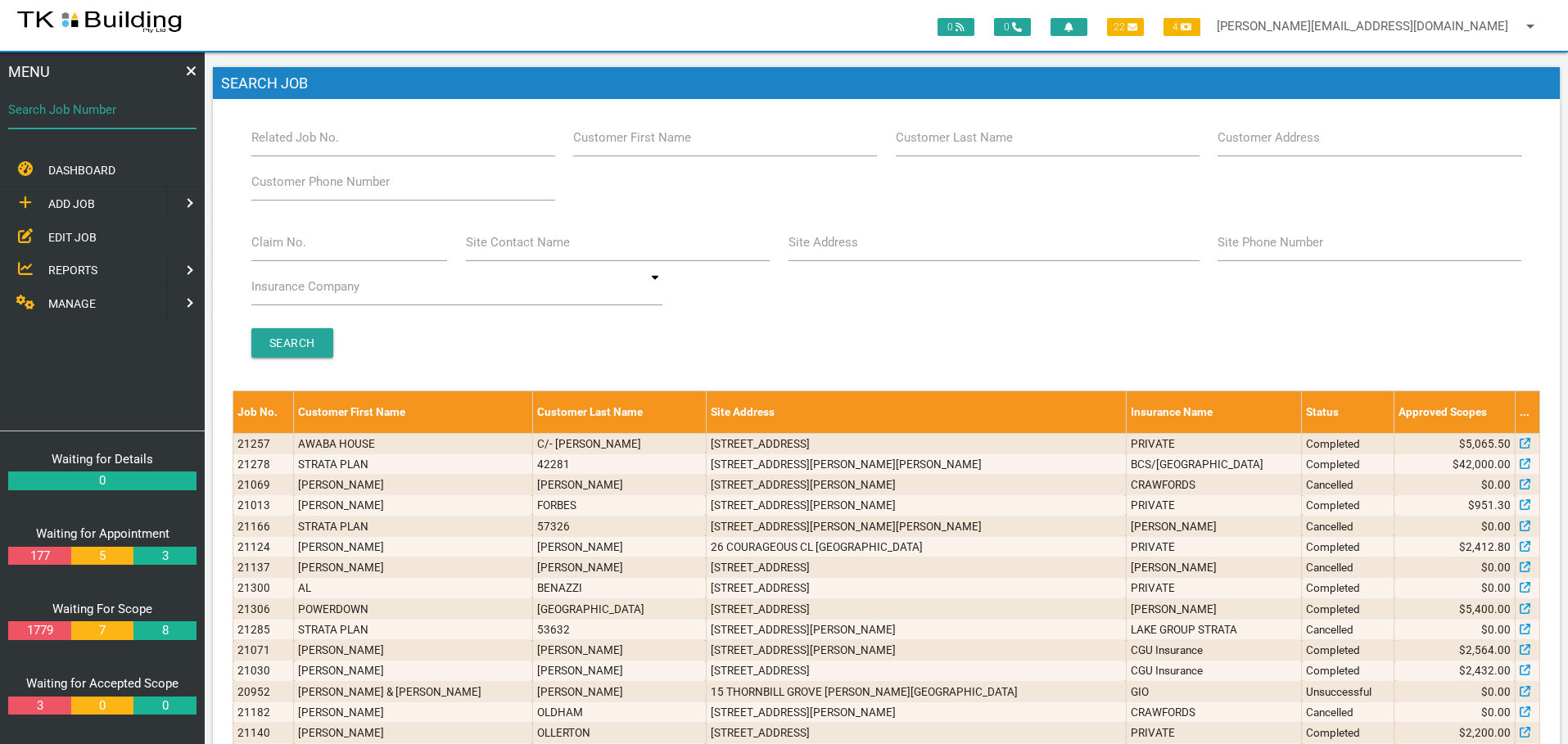
click at [98, 125] on input "Search Job Number" at bounding box center [103, 110] width 189 height 38
type input "28072"
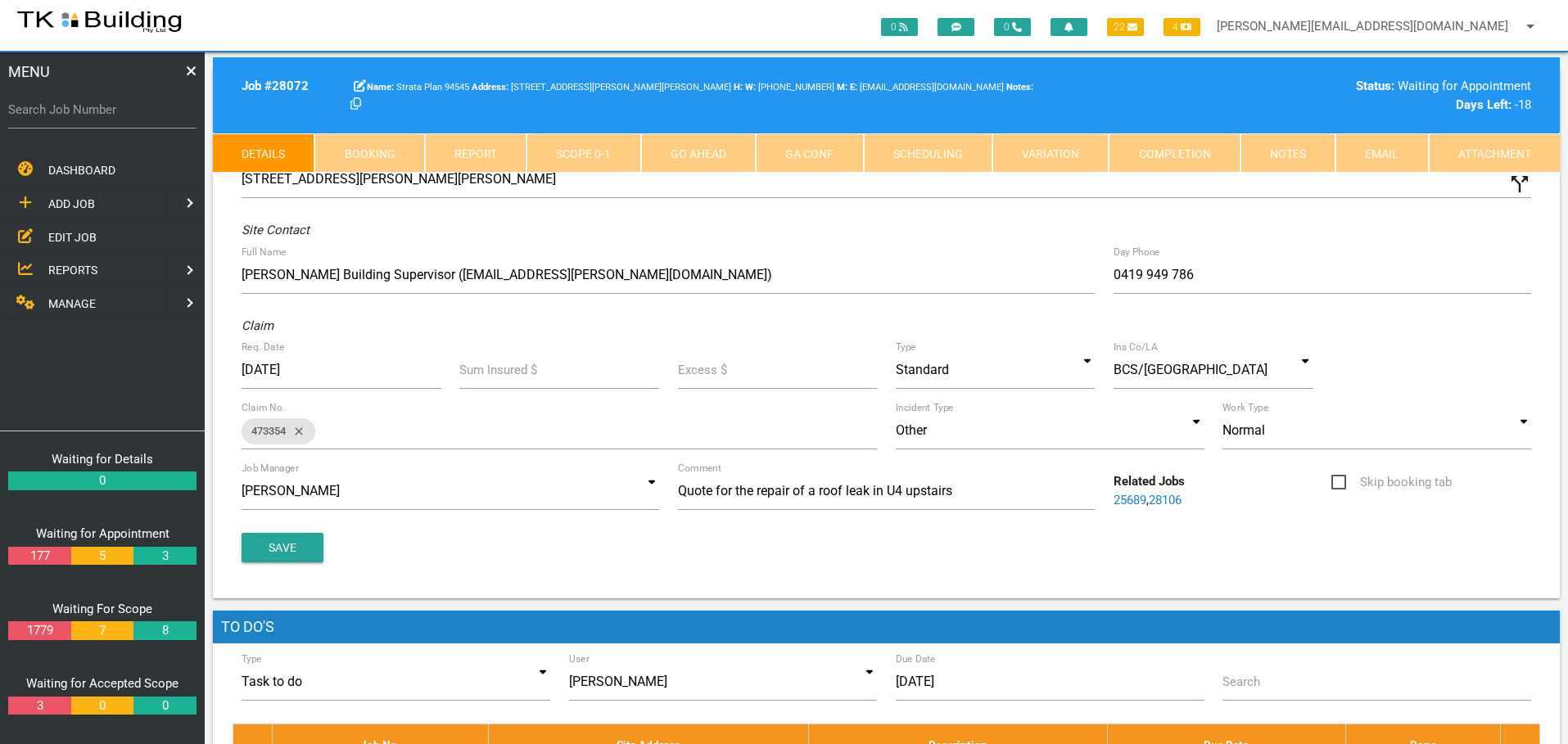
click at [396, 154] on link "Booking" at bounding box center [369, 152] width 110 height 39
select select "7"
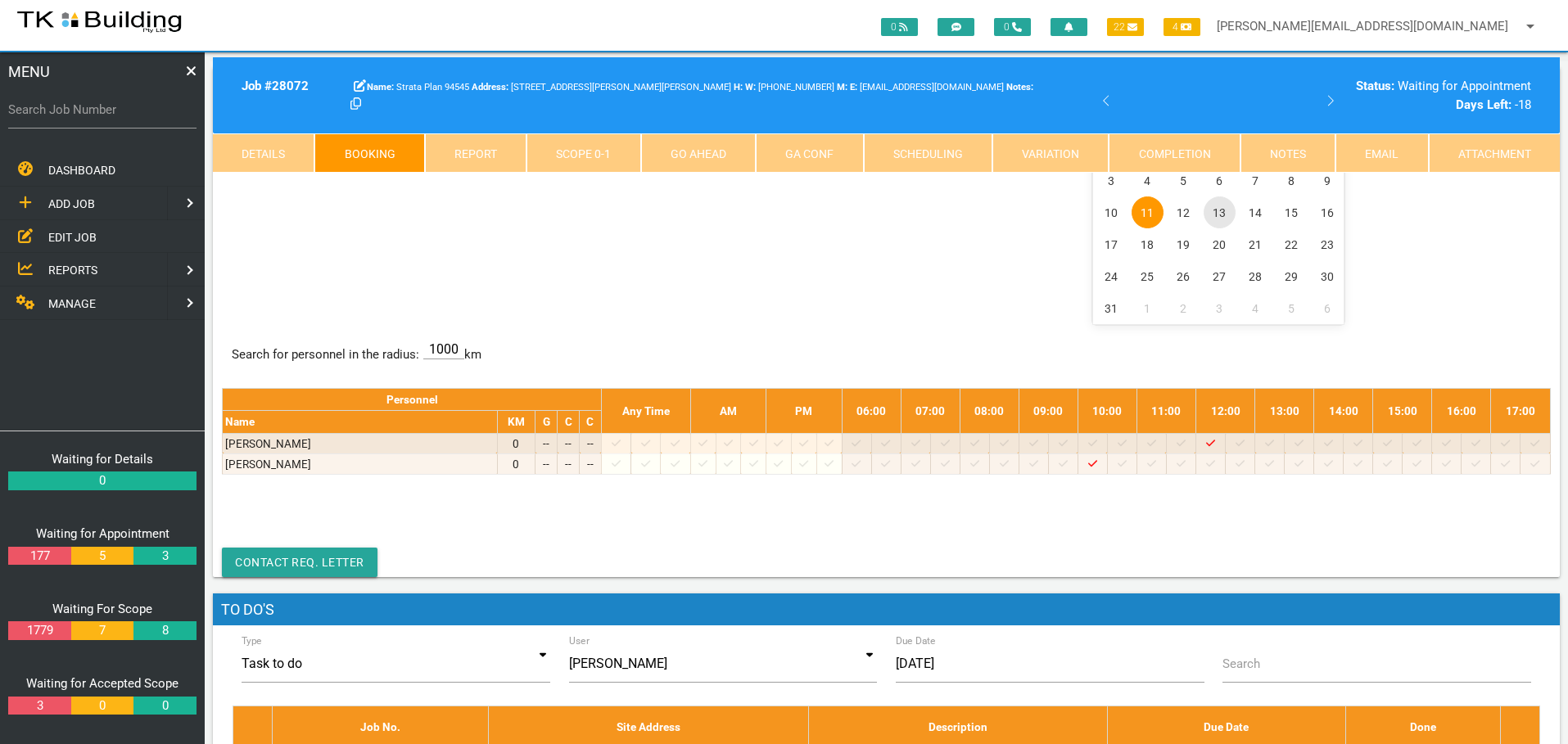
click at [1217, 211] on span "13" at bounding box center [1220, 212] width 32 height 32
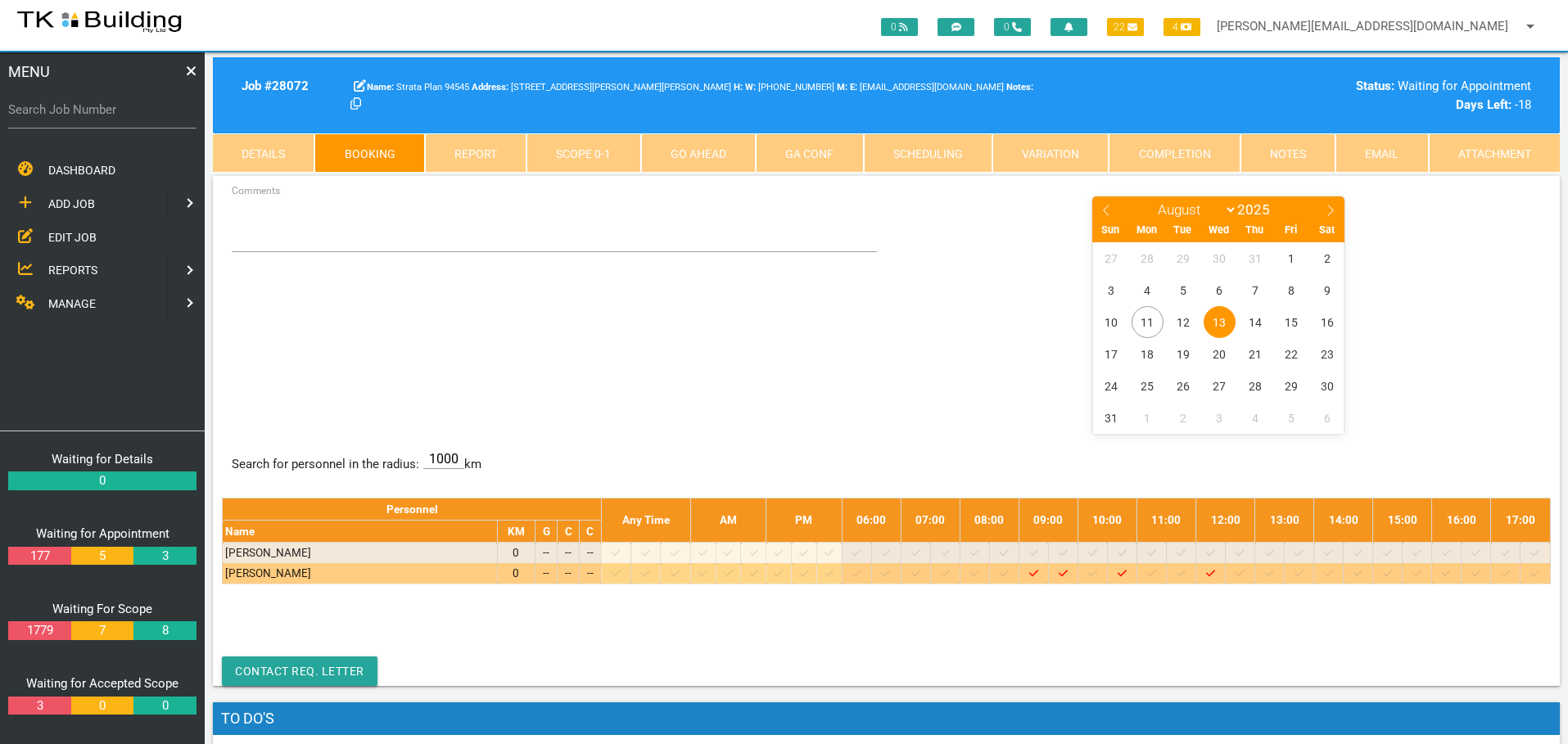
click at [1156, 573] on icon at bounding box center [1151, 573] width 9 height 10
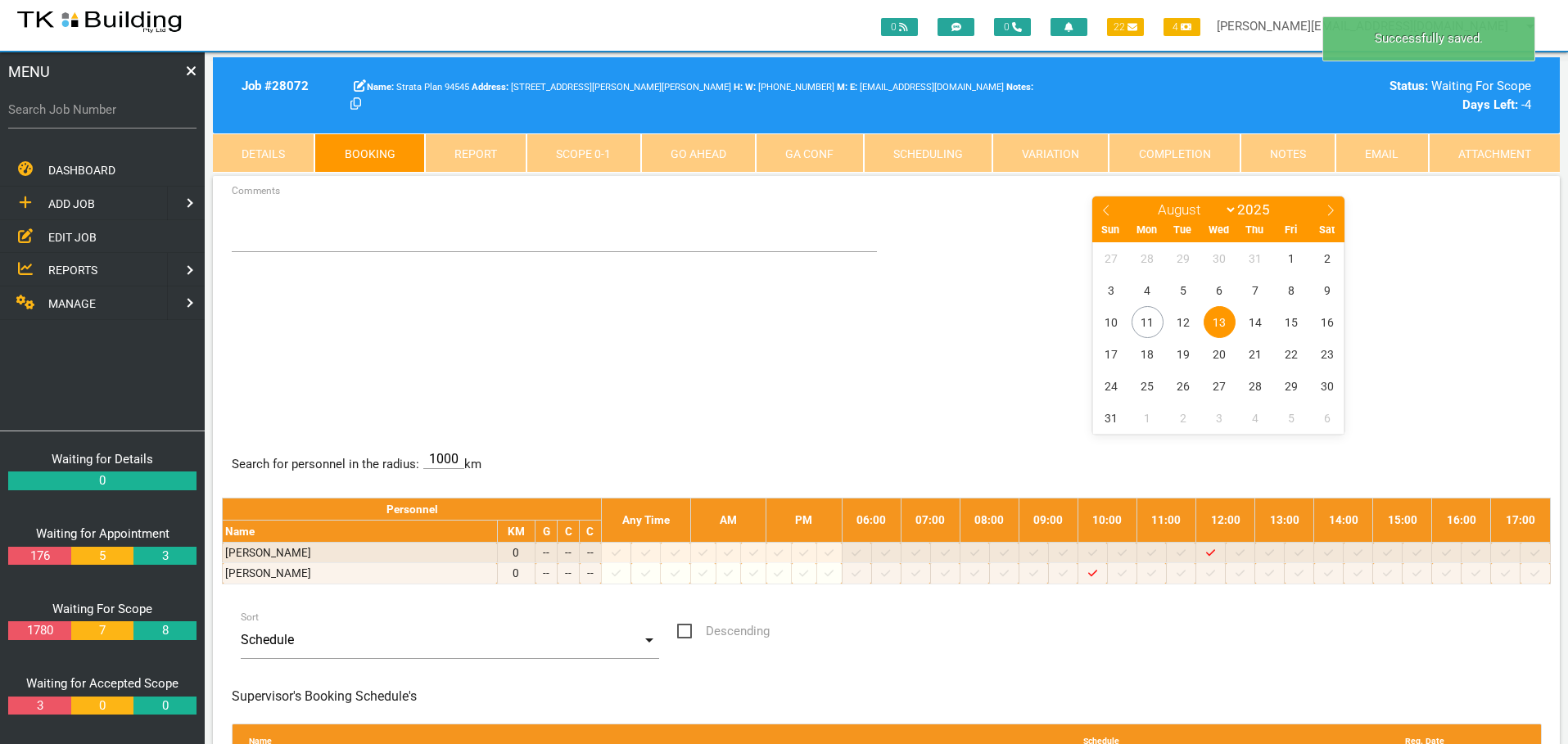
click at [1225, 316] on span "13" at bounding box center [1220, 322] width 32 height 32
click at [245, 229] on textarea "Comments" at bounding box center [555, 223] width 646 height 57
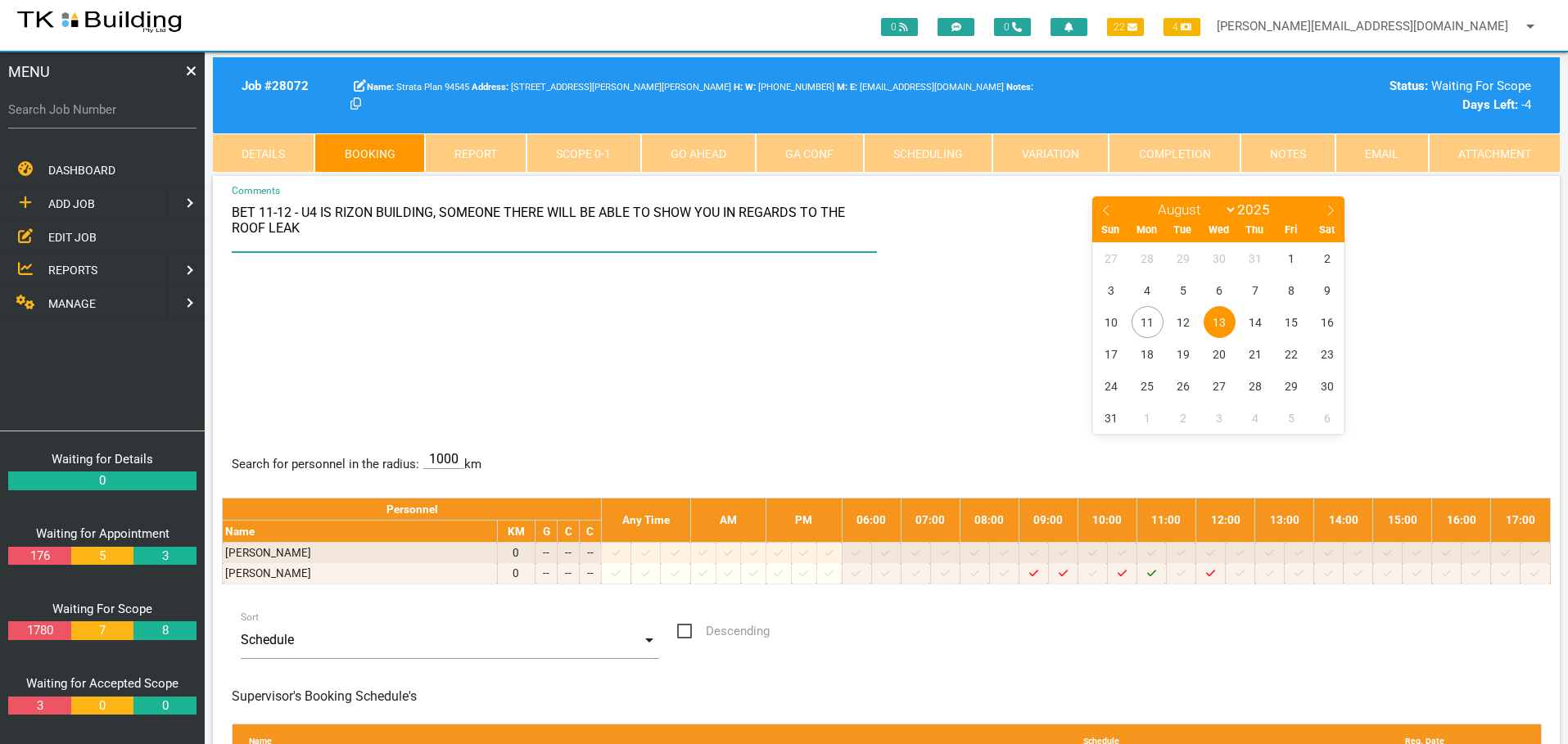
type textarea "BET 11-12 - U4 IS RIZON BUILDING, SOMEONE THERE WILL BE ABLE TO SHOW YOU IN REG…"
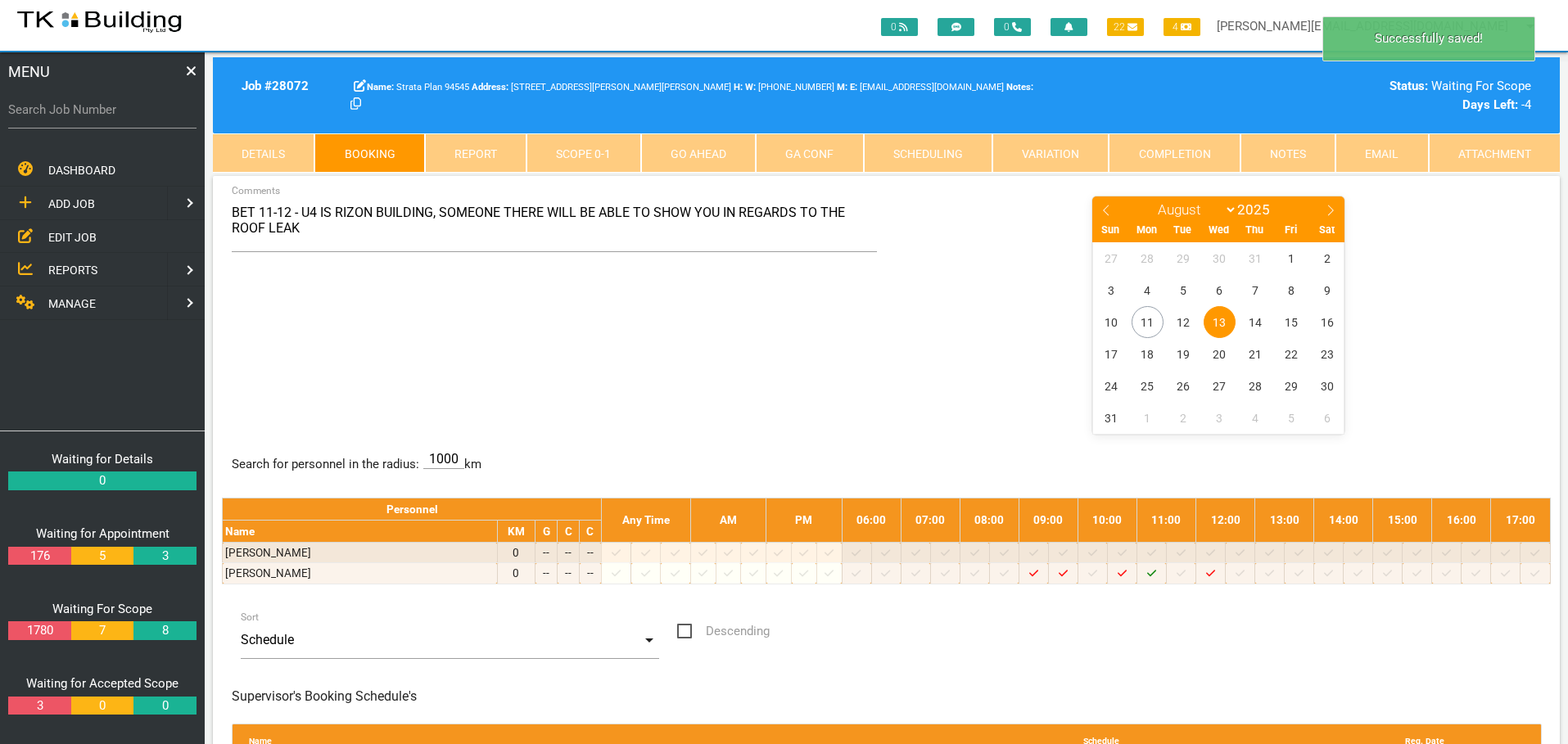
click at [678, 341] on div "BET 11-12 - U4 IS RIZON BUILDING, SOMEONE THERE WILL BE ABLE TO SHOW YOU IN REG…" at bounding box center [886, 313] width 1329 height 238
click at [87, 118] on label "Search Job Number" at bounding box center [103, 111] width 189 height 19
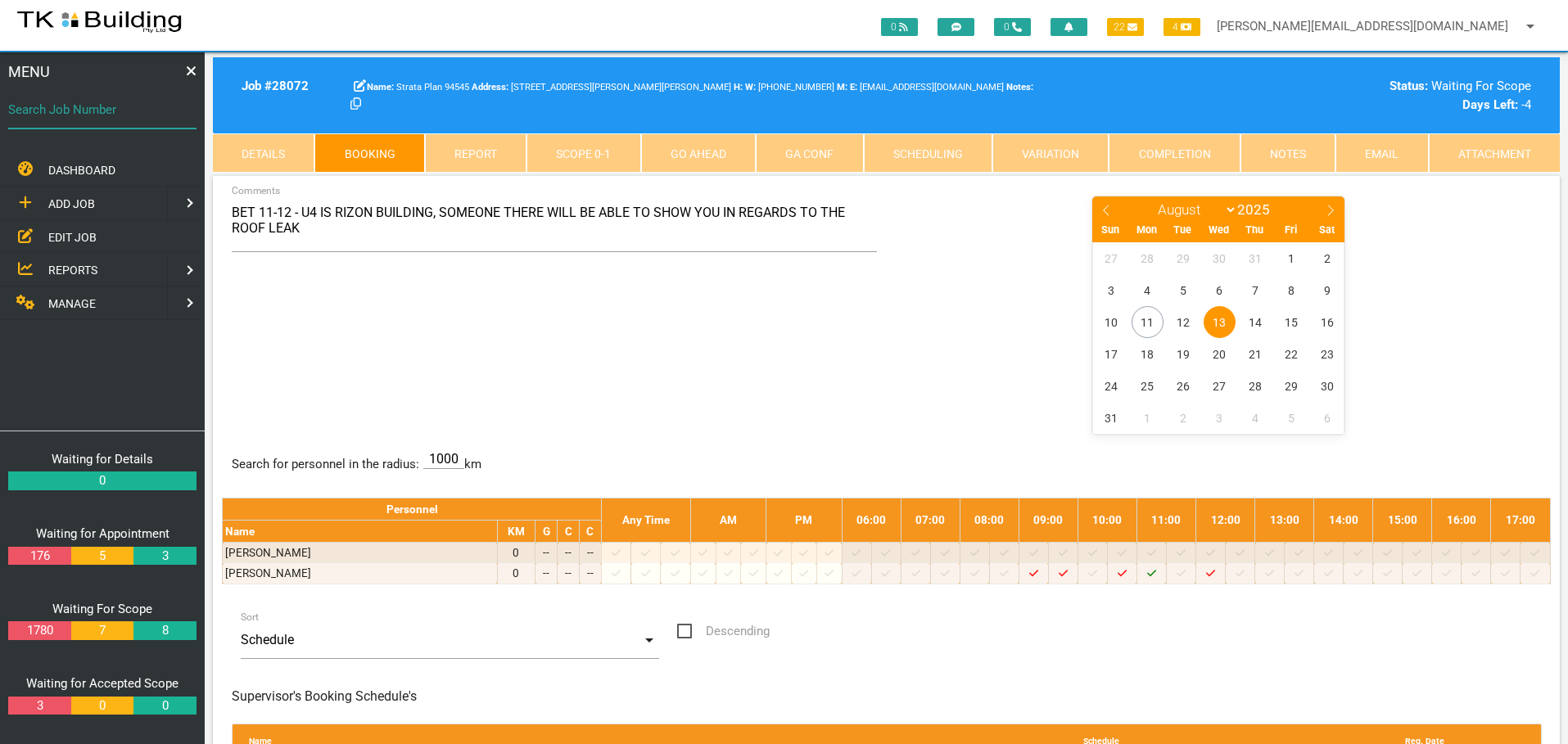
click at [87, 118] on input "Search Job Number" at bounding box center [103, 110] width 189 height 38
type input "28086"
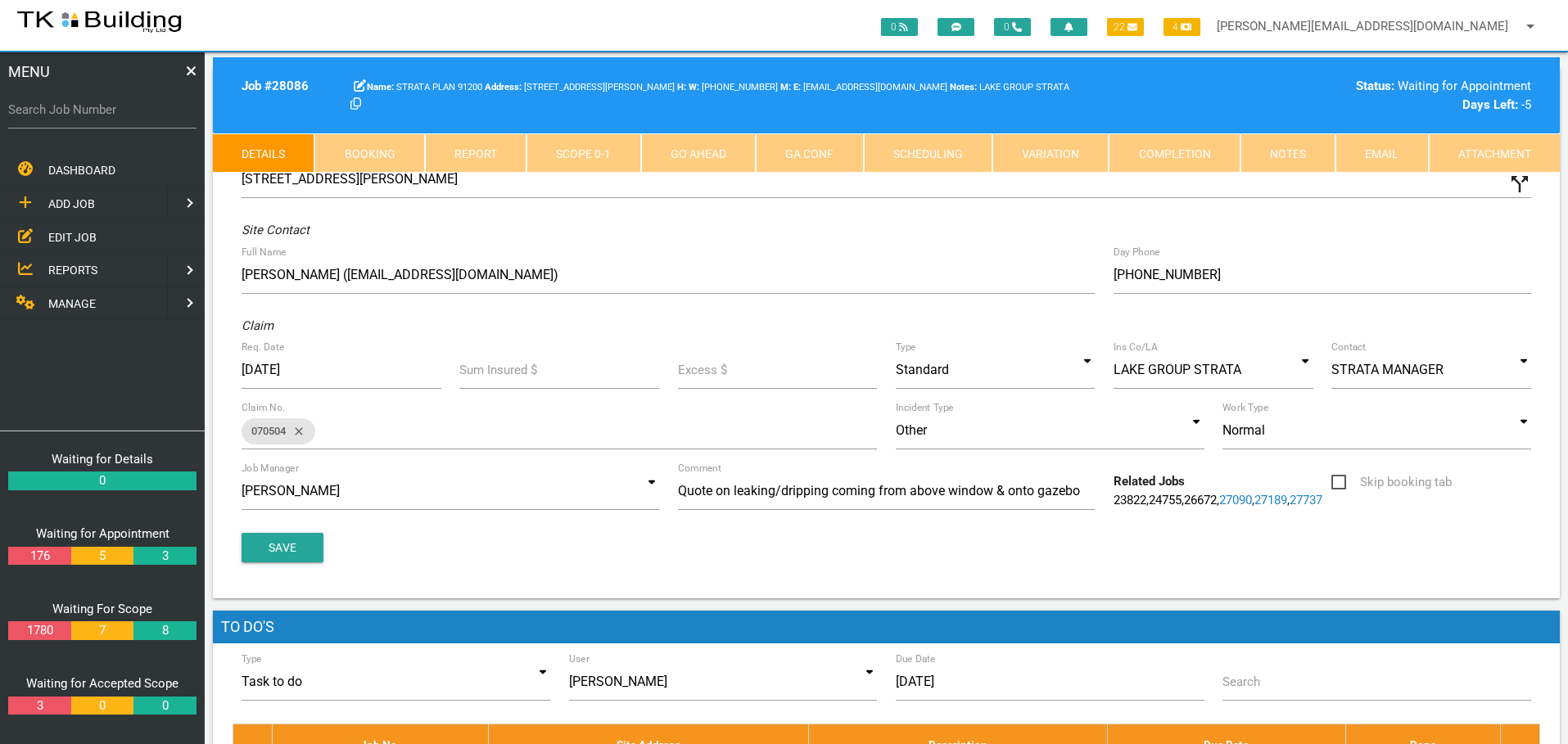
click at [387, 138] on link "Booking" at bounding box center [369, 152] width 110 height 39
select select "7"
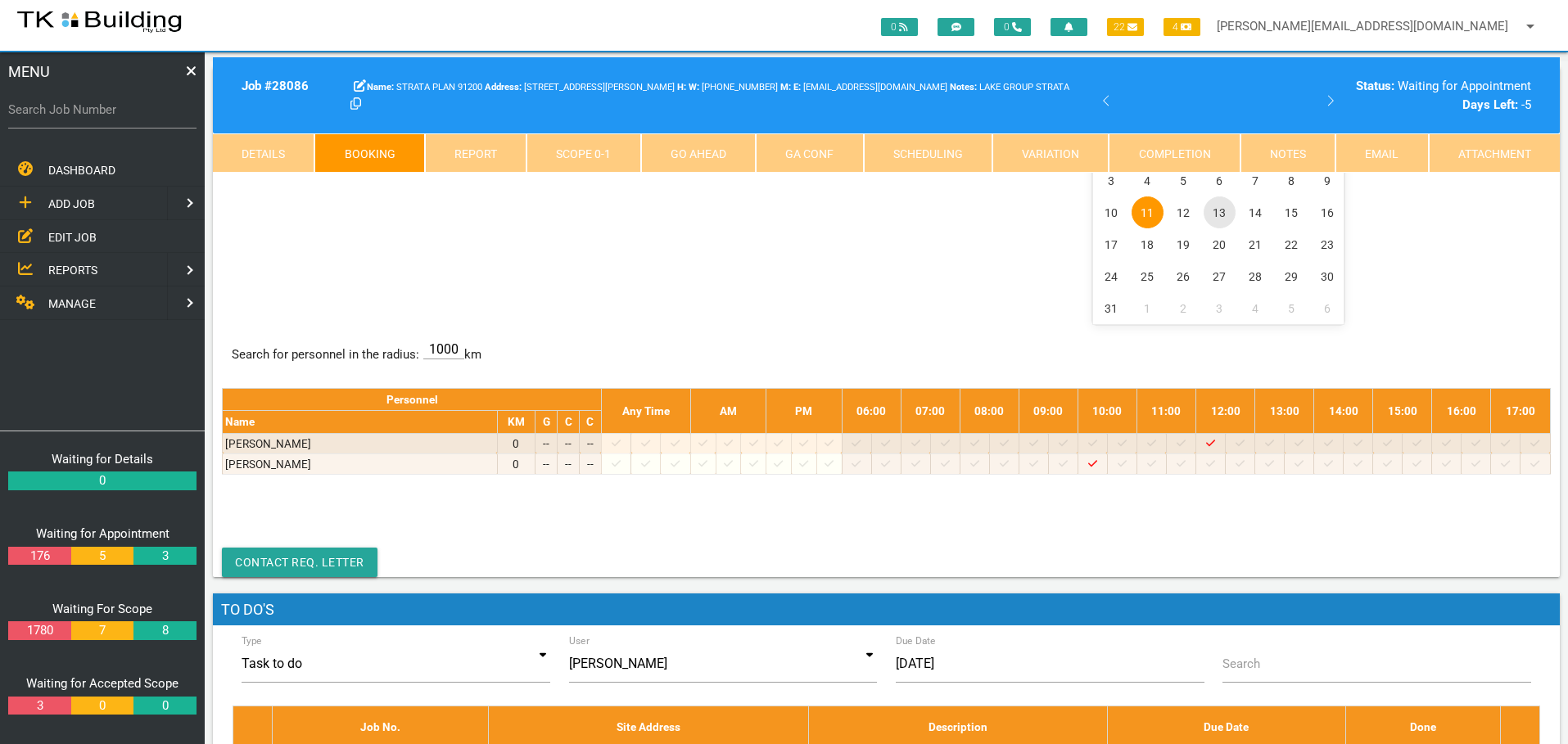
click at [1216, 211] on span "13" at bounding box center [1220, 212] width 32 height 32
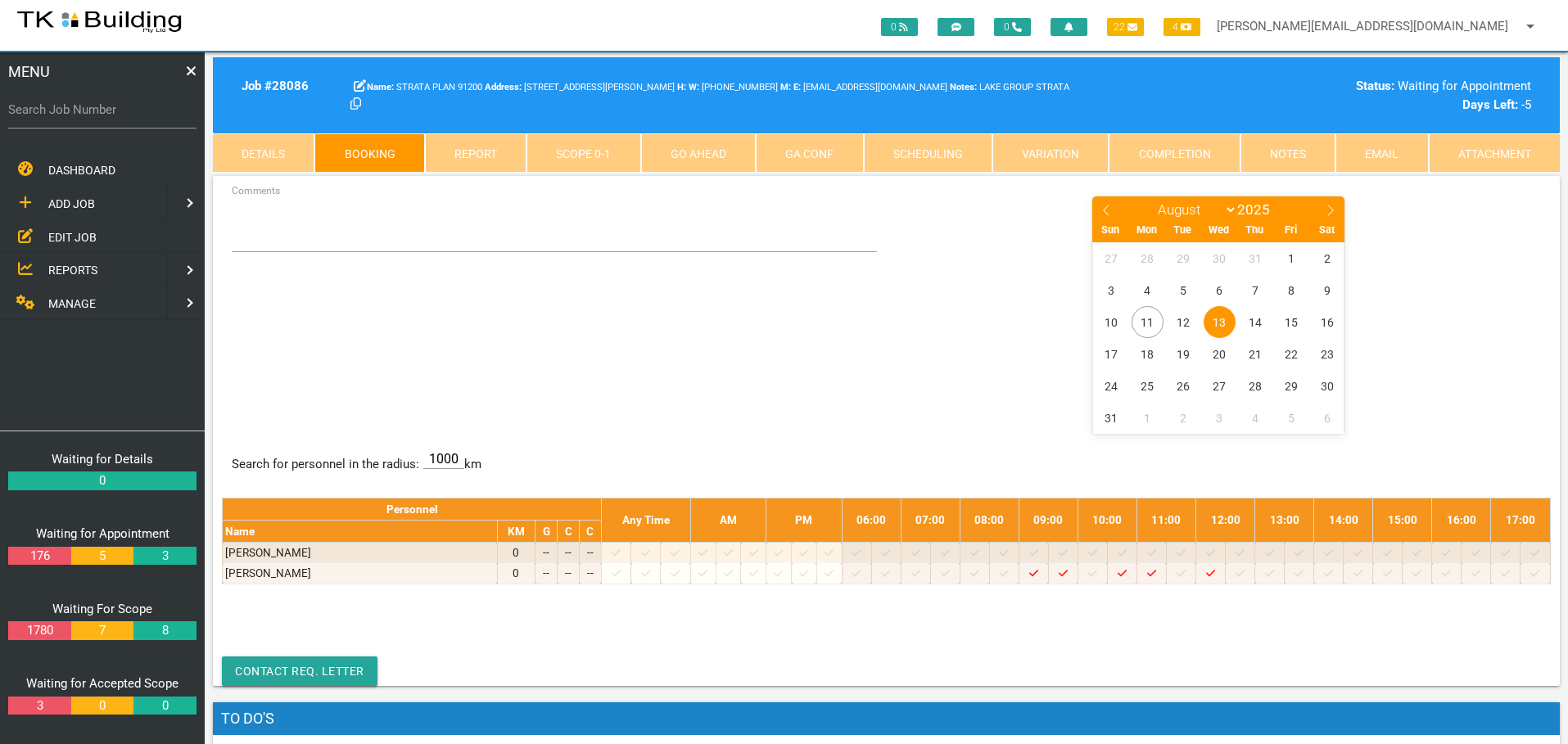
click at [71, 239] on span "EDIT JOB" at bounding box center [72, 236] width 49 height 13
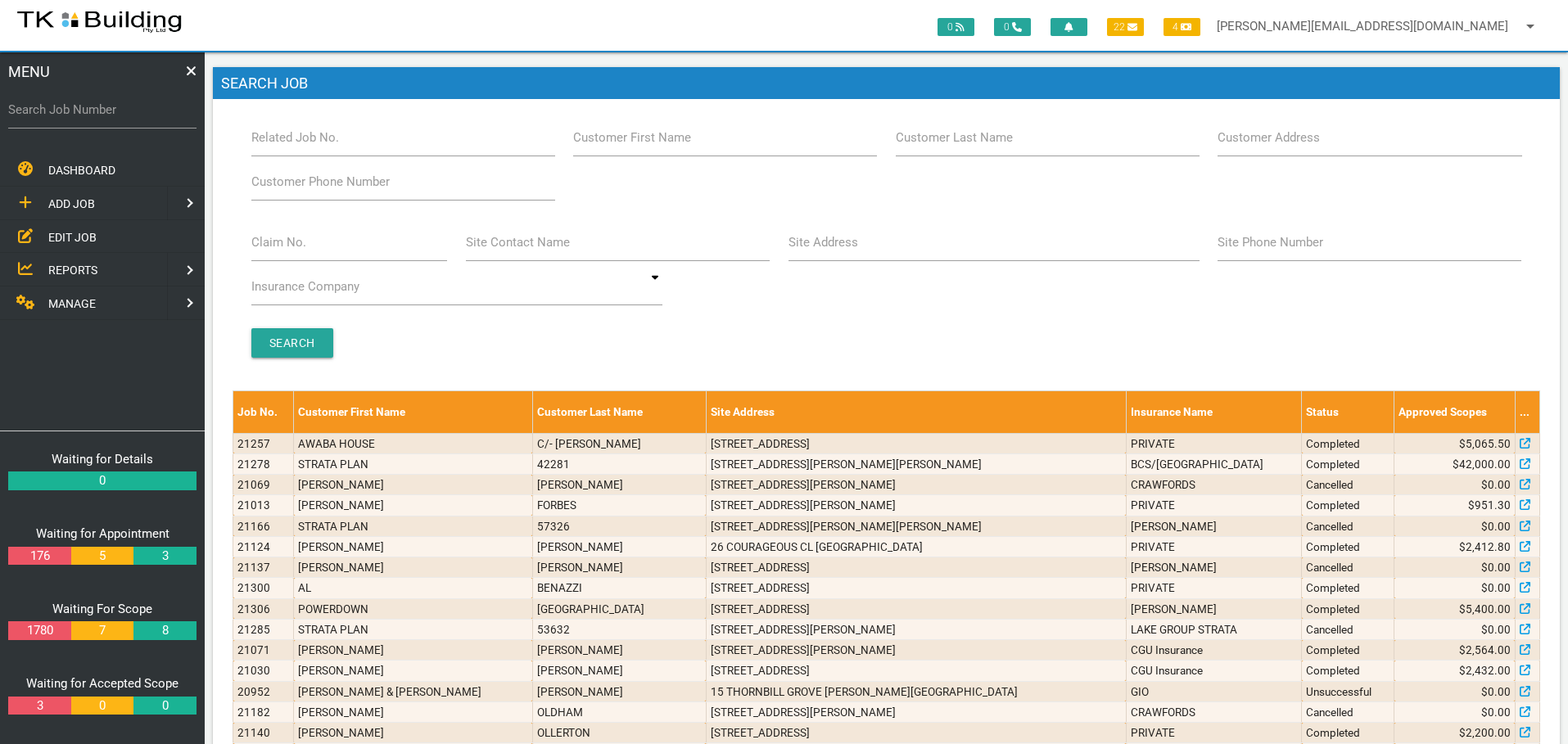
click at [814, 251] on label "Site Address" at bounding box center [823, 243] width 70 height 19
click at [814, 251] on input "Site Address" at bounding box center [993, 243] width 411 height 38
type input "WOODBERRY"
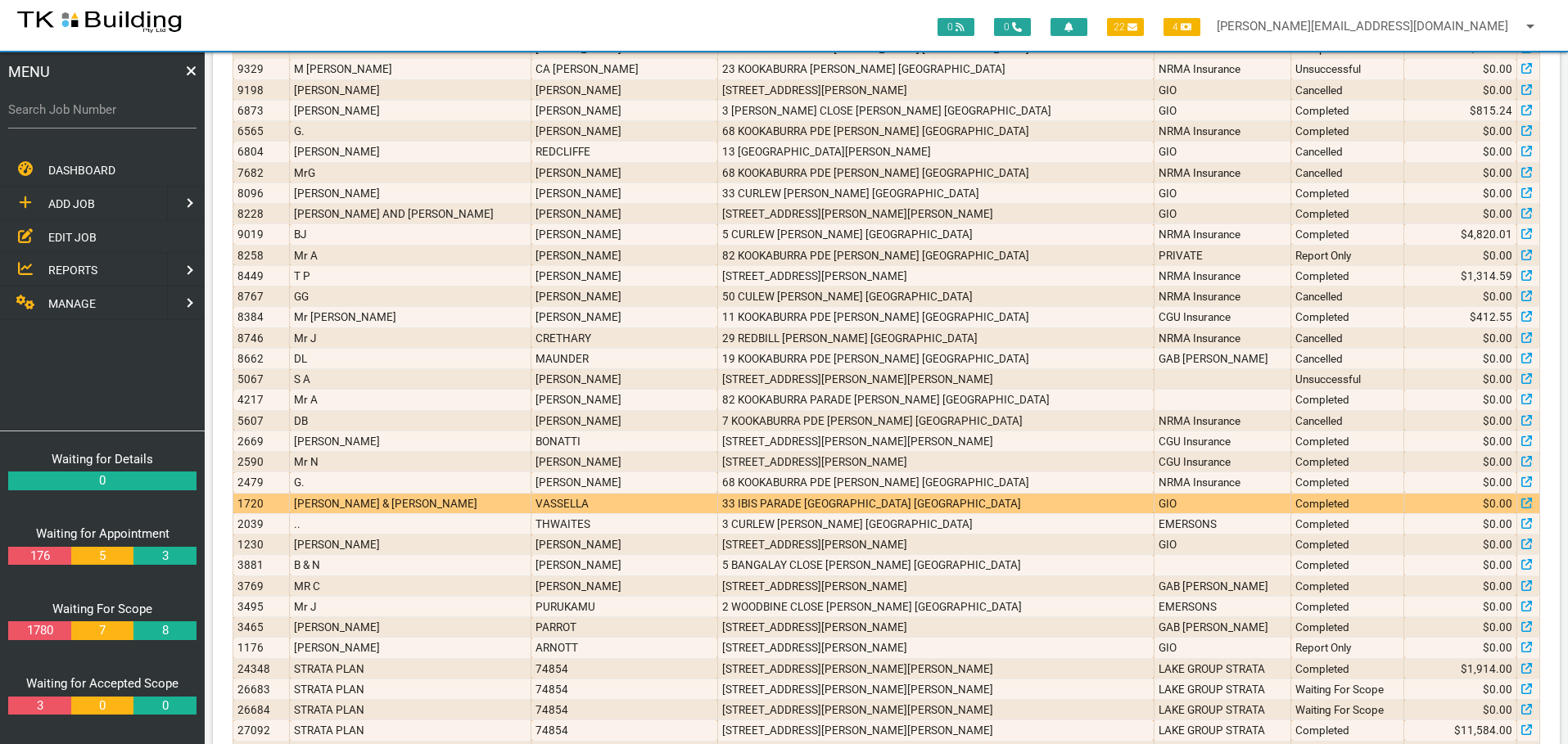
scroll to position [1257, 0]
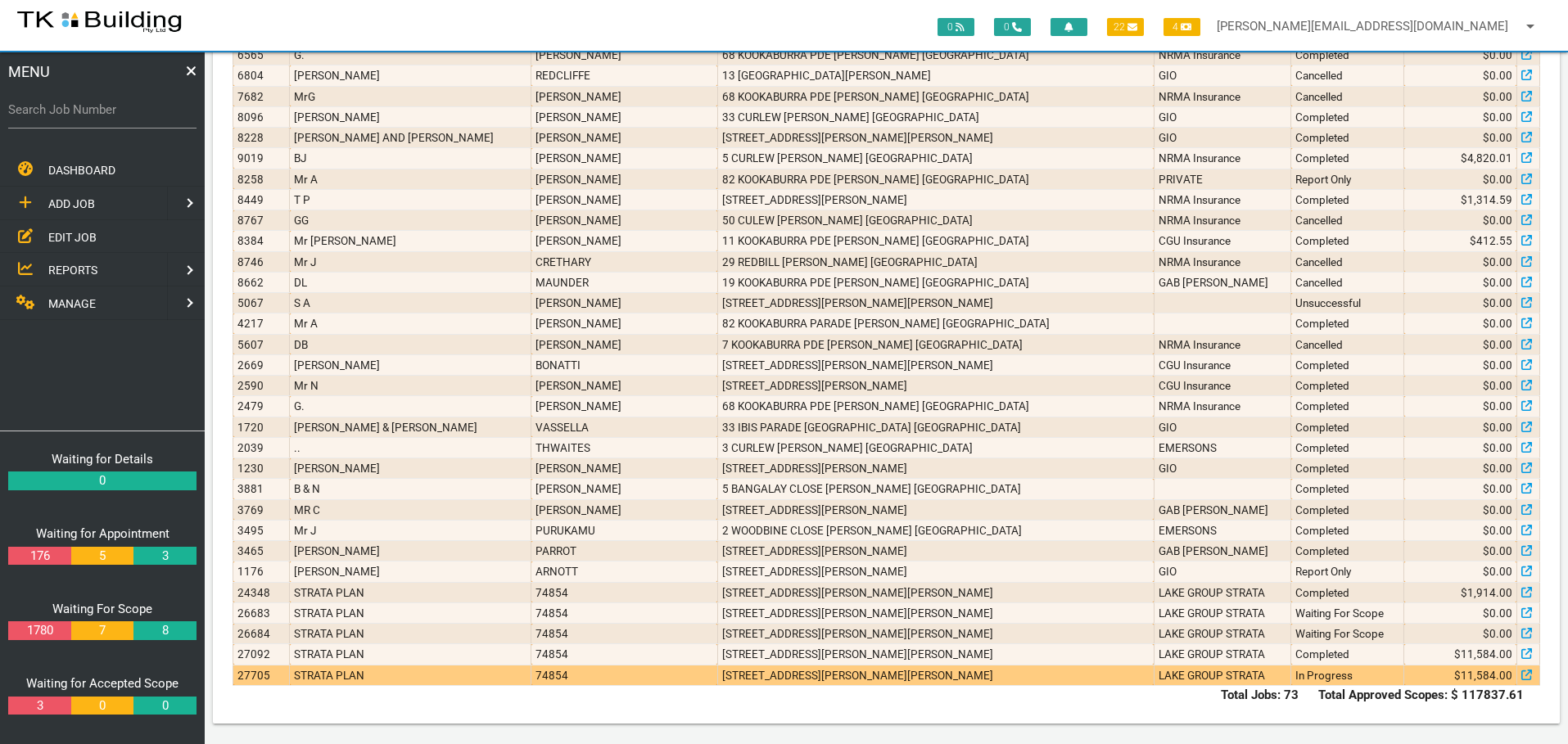
click at [986, 679] on td "6/452 Woodberry Rd, Woodberry NSW 2322, Australia" at bounding box center [936, 674] width 437 height 20
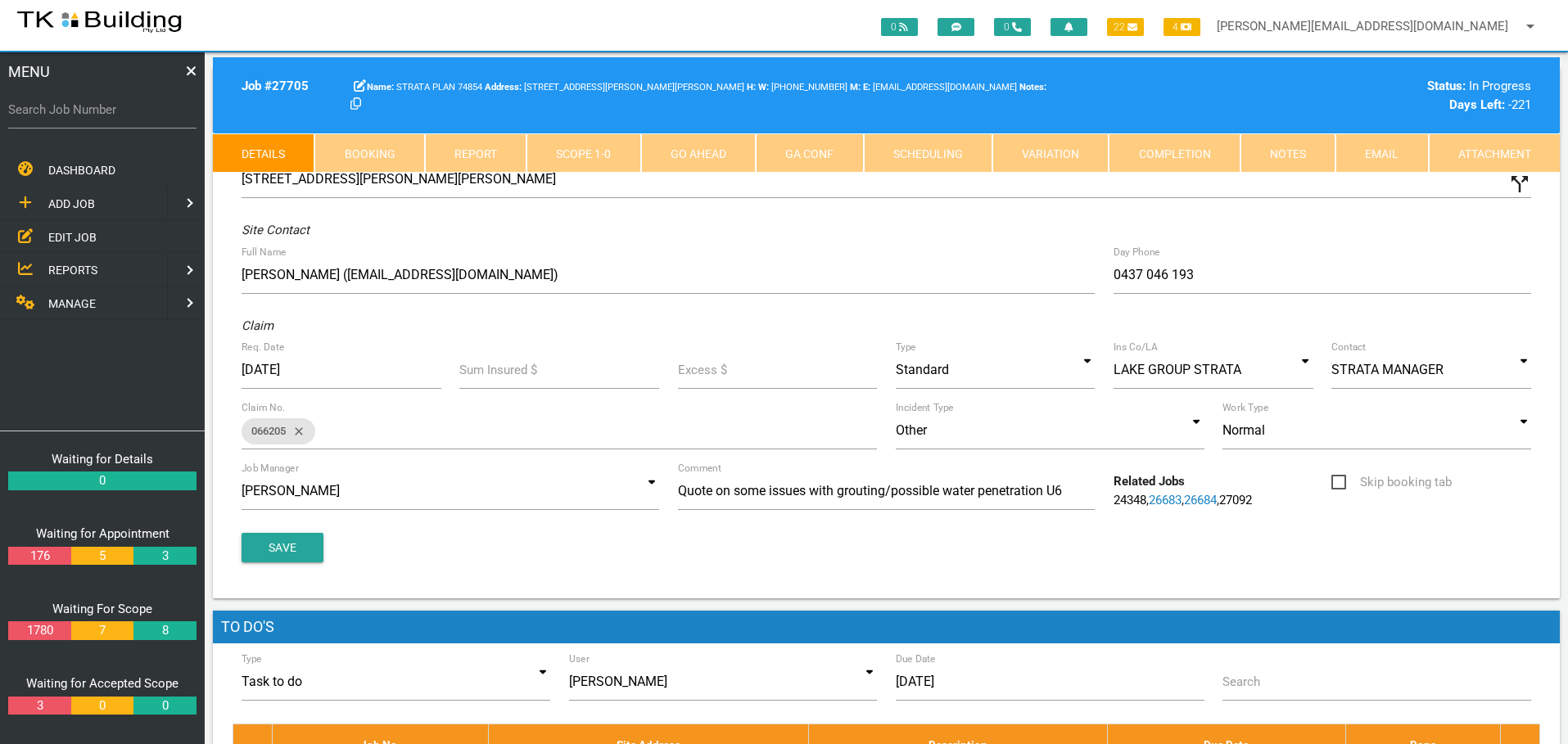
click at [1288, 160] on link "Notes" at bounding box center [1289, 152] width 95 height 39
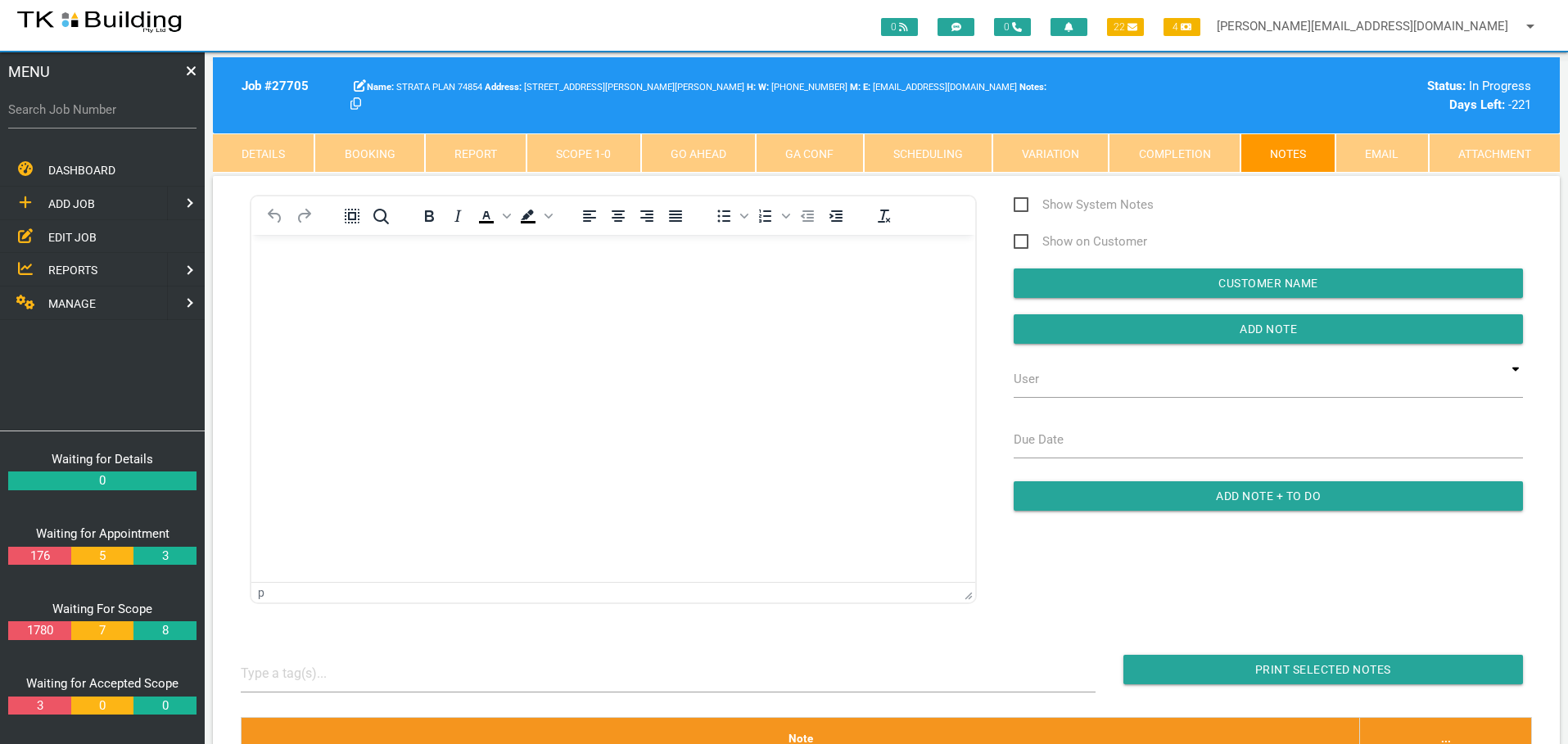
click at [387, 154] on link "Booking" at bounding box center [369, 152] width 110 height 39
select select "7"
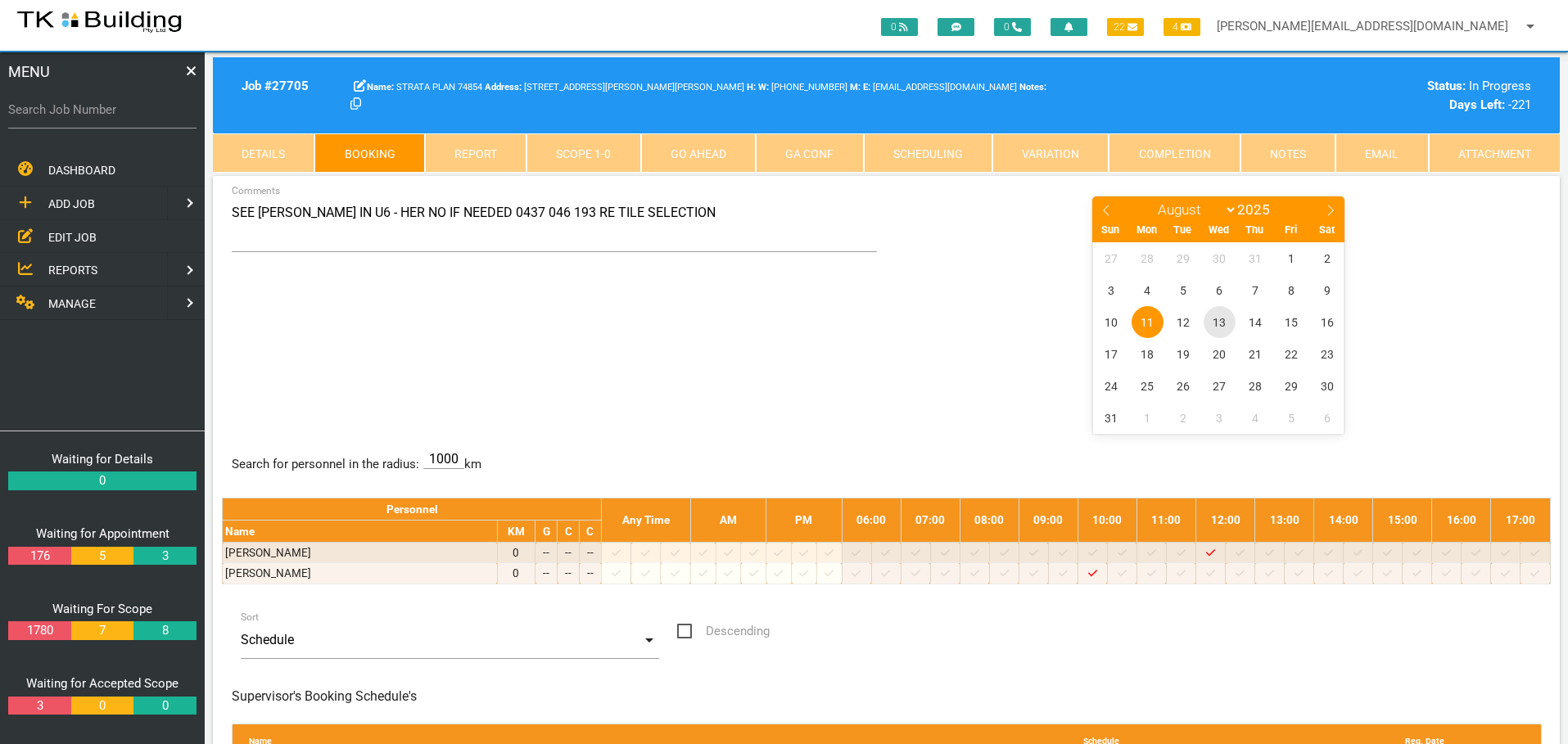
click at [1218, 322] on span "13" at bounding box center [1220, 322] width 32 height 32
click at [1145, 321] on span "11" at bounding box center [1148, 322] width 32 height 32
click at [1151, 316] on span "11" at bounding box center [1148, 322] width 32 height 32
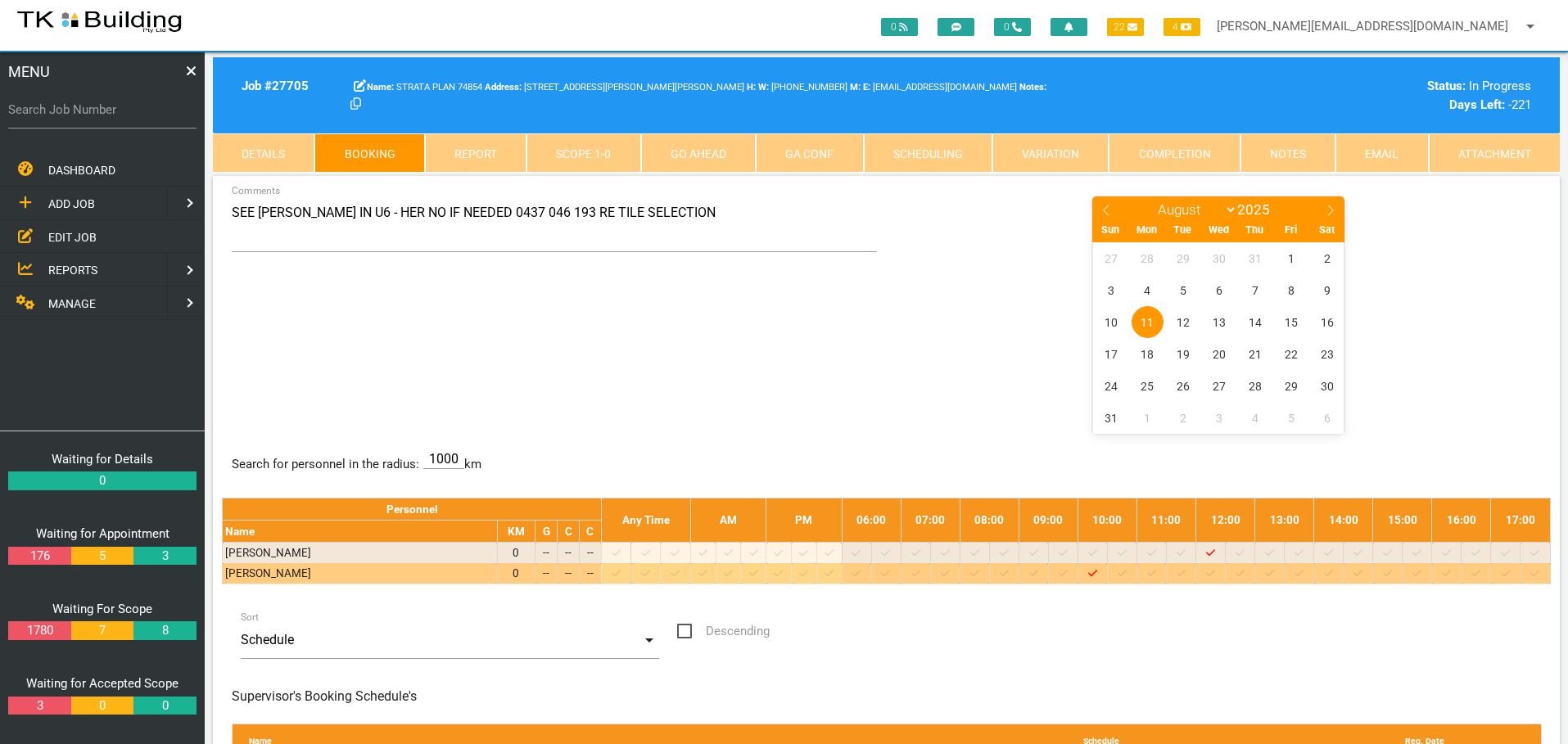
click at [1334, 573] on icon at bounding box center [1328, 573] width 9 height 7
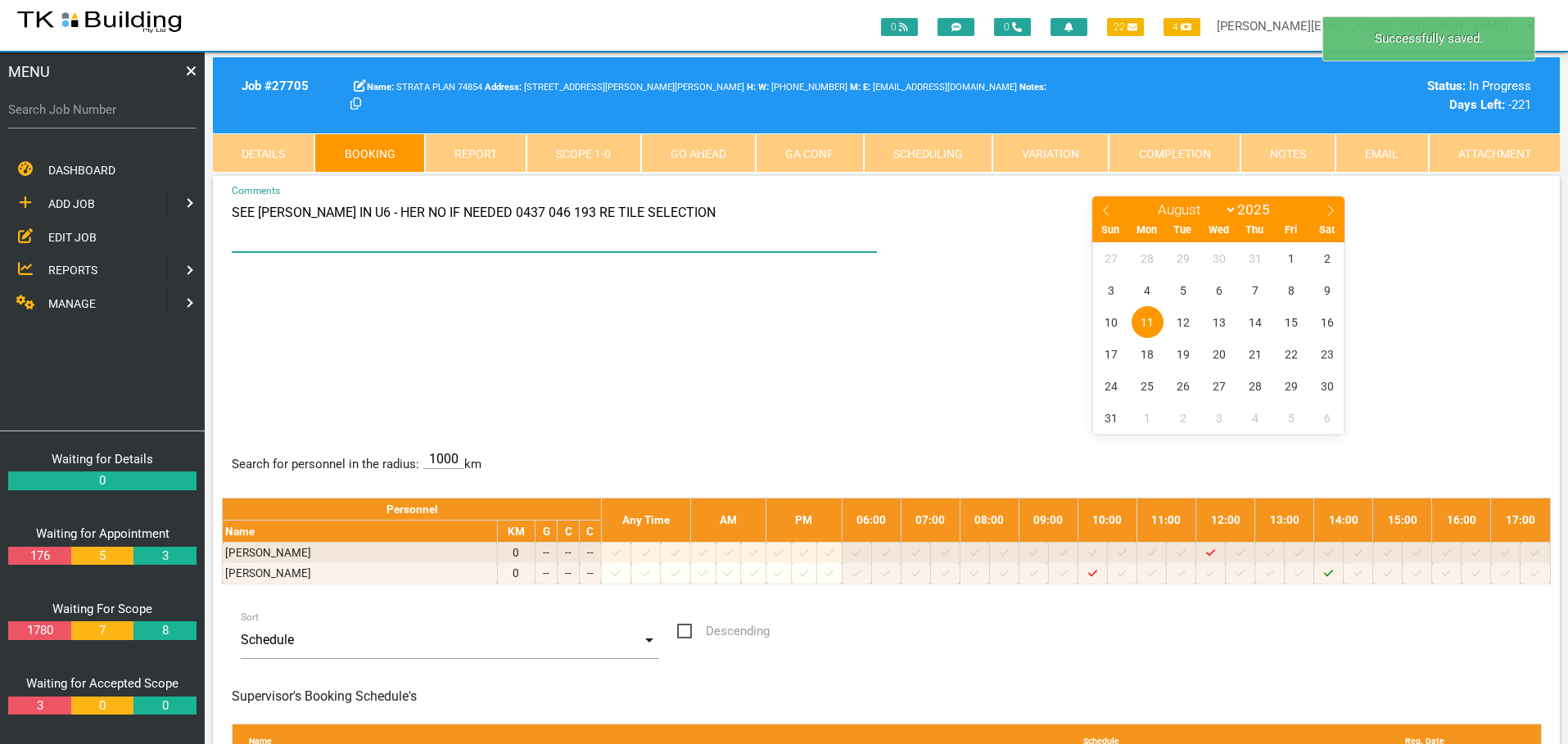
click at [232, 212] on textarea "SEE JANNETTE IN U6 - HER NO IF NEEDED 0437 046 193 RE TILE SELECTION" at bounding box center [555, 223] width 646 height 57
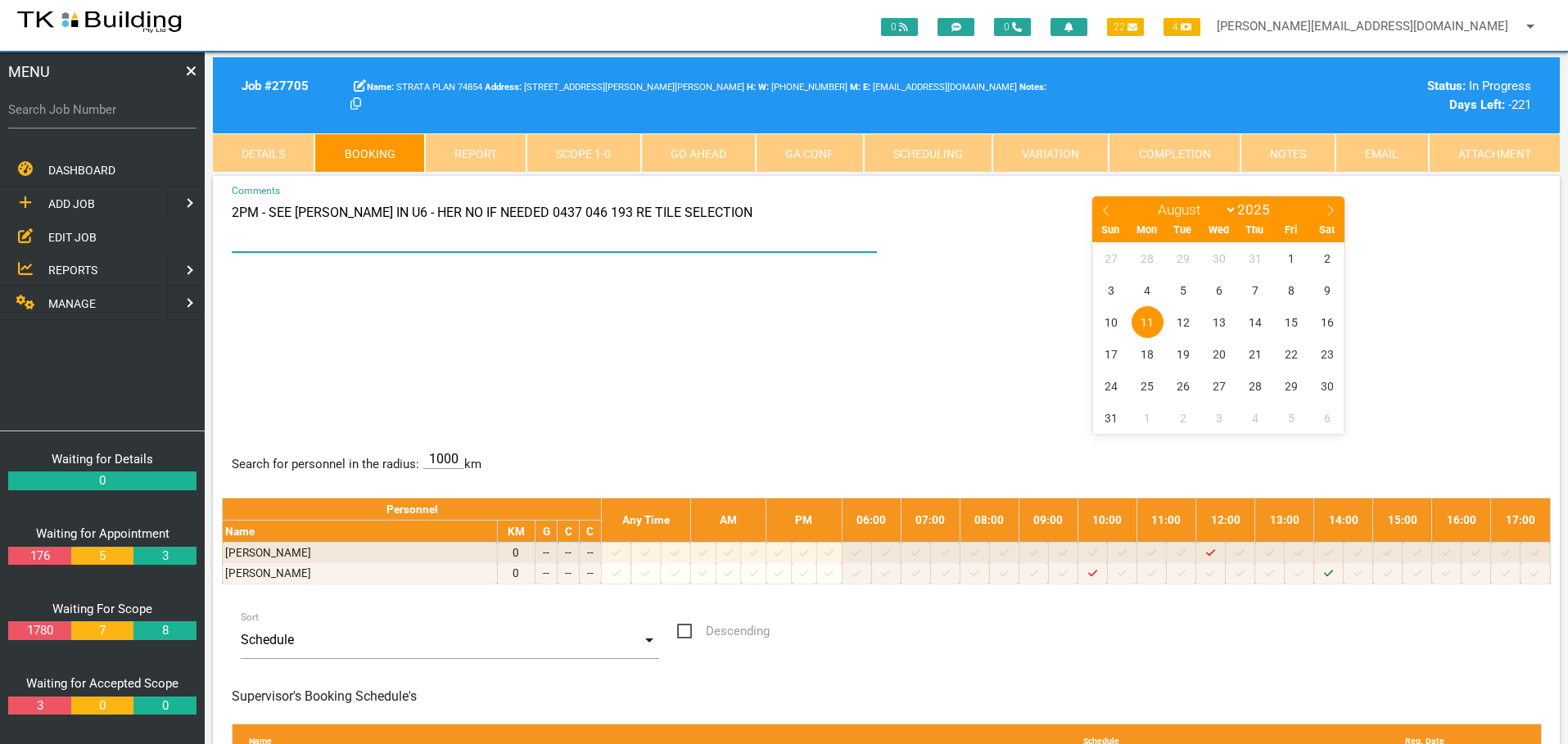
drag, startPoint x: 641, startPoint y: 214, endPoint x: 664, endPoint y: 198, distance: 28.0
click at [648, 210] on textarea "2PM - SEE JANNETTE IN U6 - HER NO IF NEEDED 0437 046 193 RE TILE SELECTION" at bounding box center [555, 223] width 646 height 57
click at [795, 211] on textarea "2PM - SEE JANNETTE IN U6 - HER NO IF NEEDED 0437 046 193 RE TILE SELECTION" at bounding box center [555, 223] width 646 height 57
type textarea "2PM - SEE JANNETTE IN U6 - HER NO IF NEEDED 0437 046 193 RE TILE SAMPLES & TO G…"
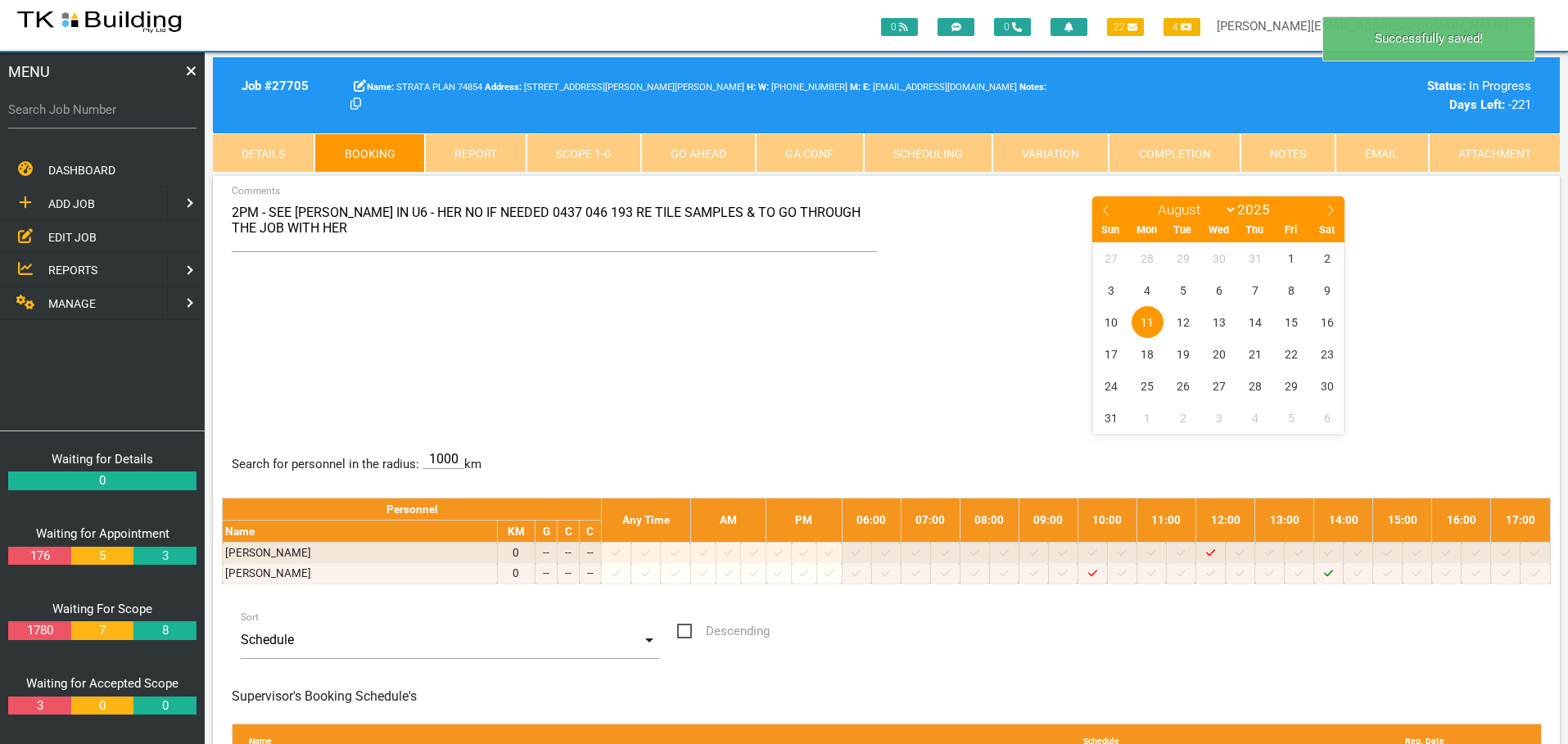
click at [825, 340] on div "2PM - SEE JANNETTE IN U6 - HER NO IF NEEDED 0437 046 193 RE TILE SAMPLES & TO G…" at bounding box center [886, 313] width 1329 height 238
click at [56, 264] on span "REPORTS" at bounding box center [73, 271] width 50 height 13
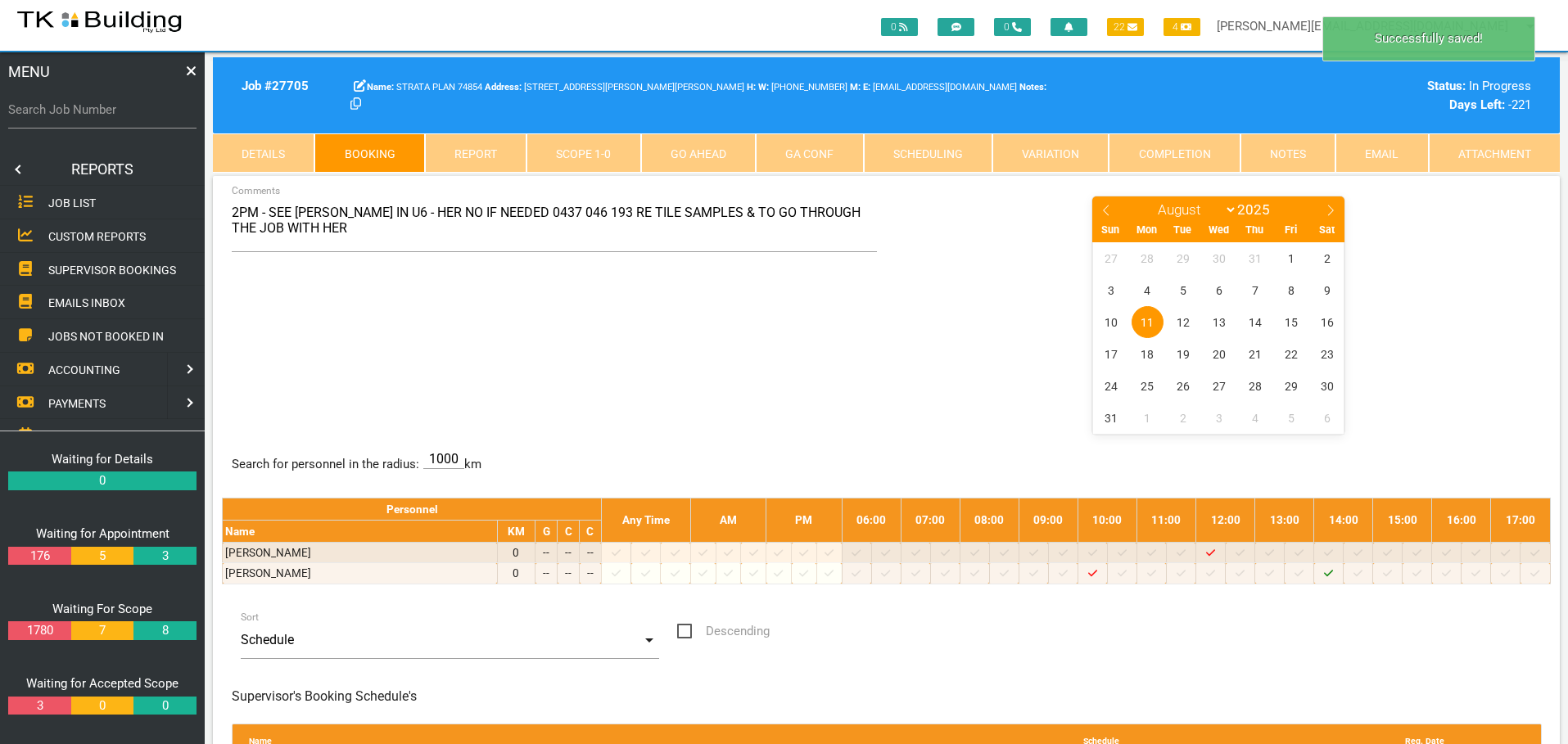
click at [53, 270] on span "SUPERVISOR BOOKINGS" at bounding box center [112, 270] width 128 height 13
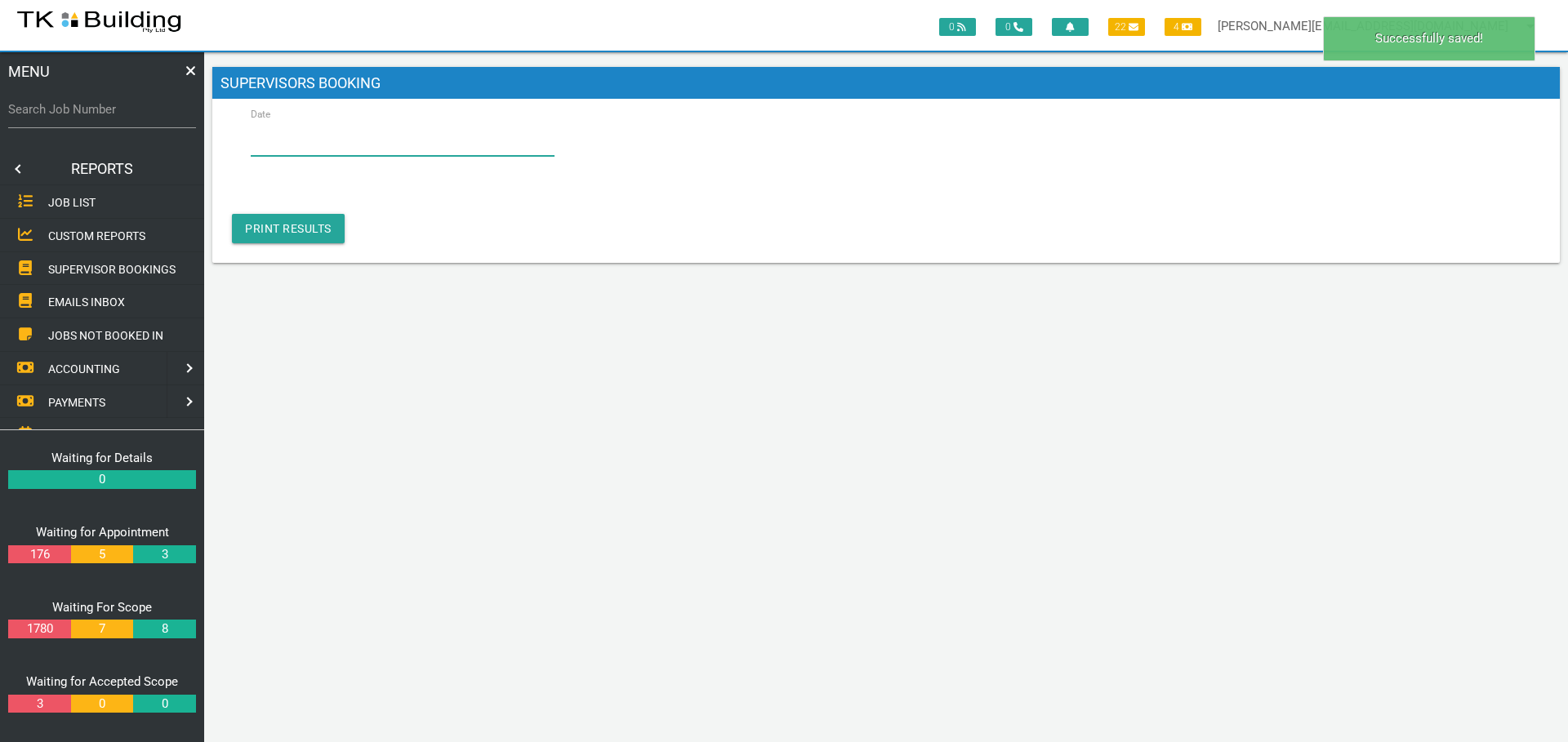
click at [298, 142] on input "Date" at bounding box center [403, 138] width 304 height 38
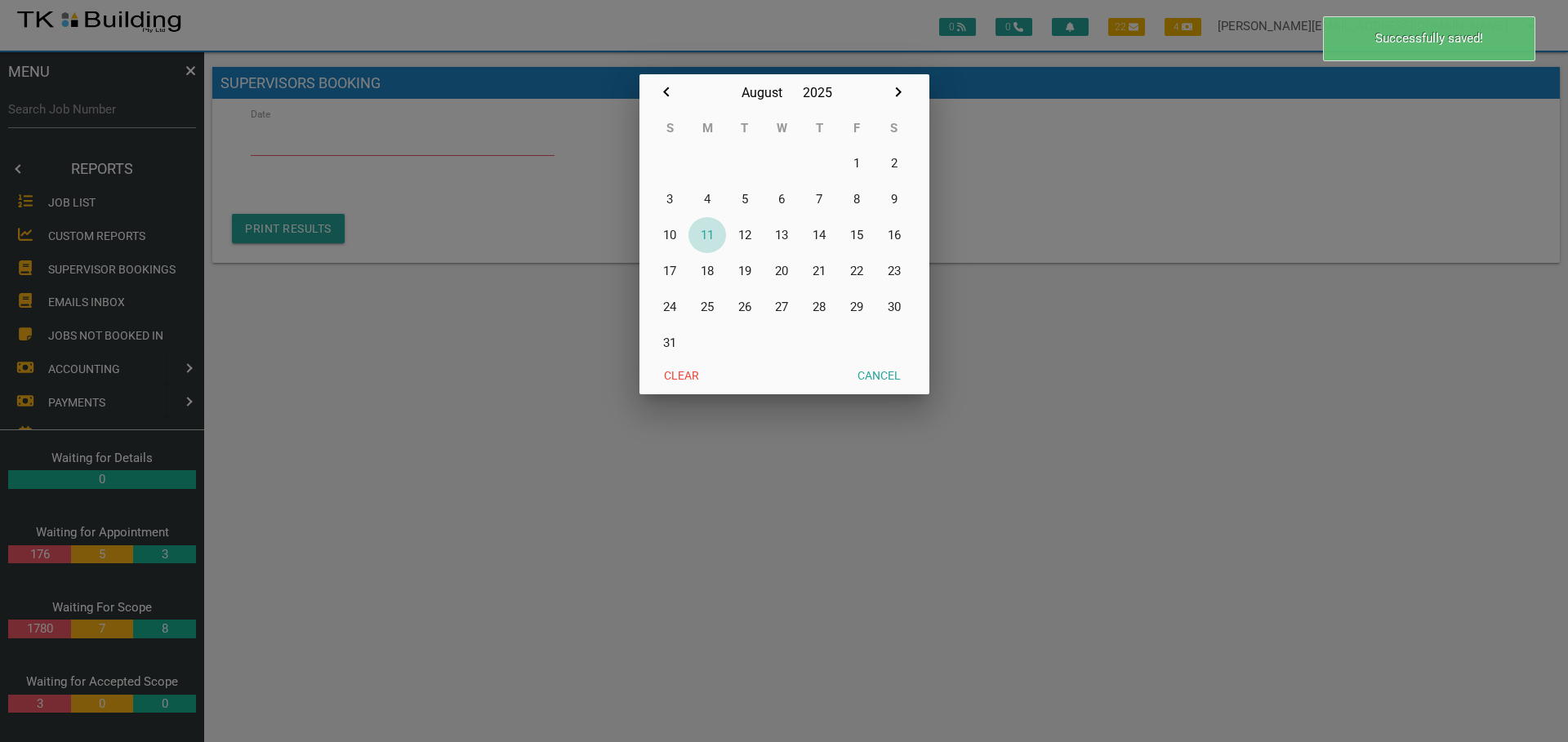
click at [709, 233] on button "11" at bounding box center [707, 236] width 38 height 36
type input "[DATE]"
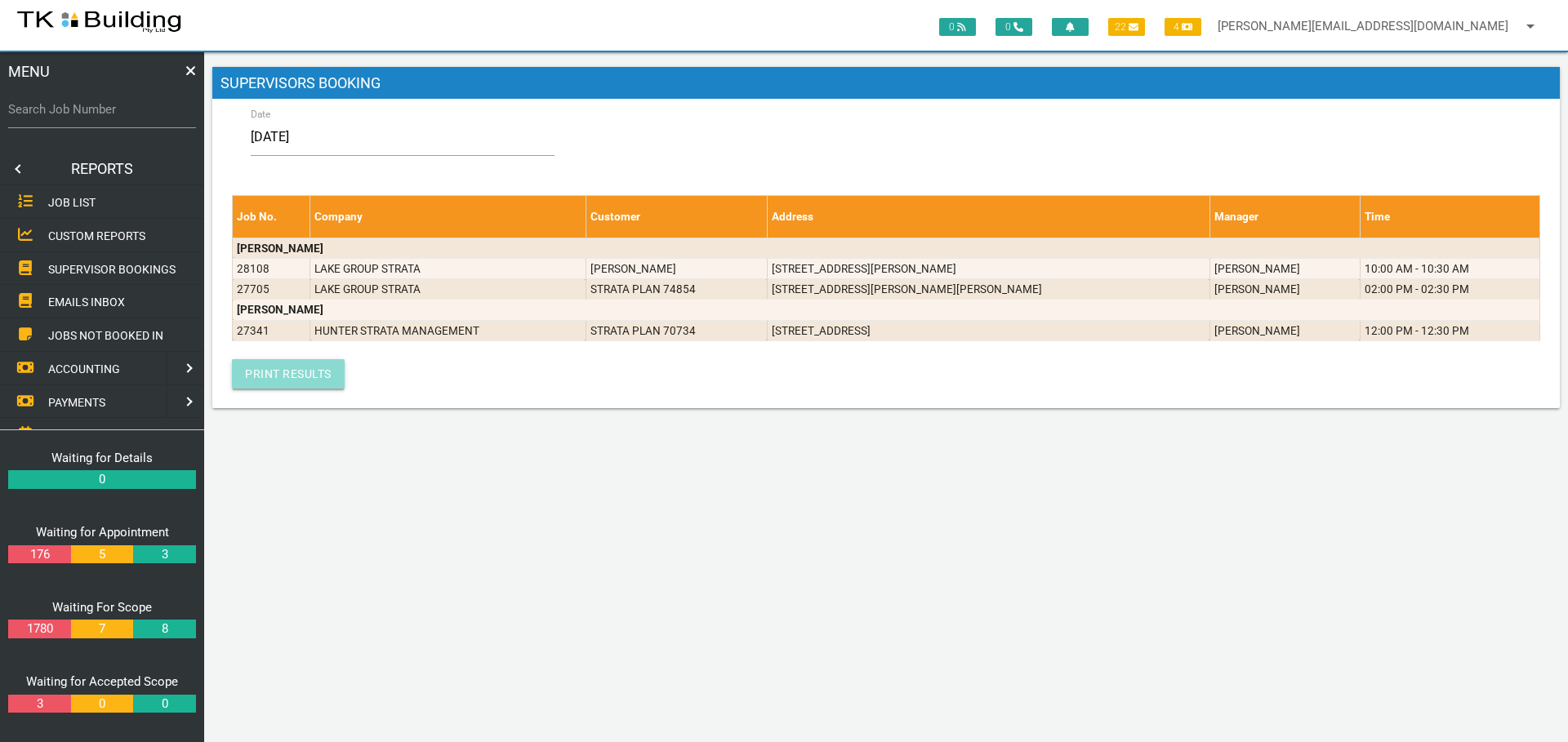
click at [302, 369] on link "Print Results" at bounding box center [288, 373] width 113 height 29
click at [664, 402] on div "Date 2025 Mon, Aug 11 August January February March April May June July August …" at bounding box center [886, 254] width 1348 height 310
click at [75, 117] on label "Search Job Number" at bounding box center [103, 110] width 188 height 19
click at [75, 117] on input "Search Job Number" at bounding box center [103, 109] width 188 height 38
type input "27764"
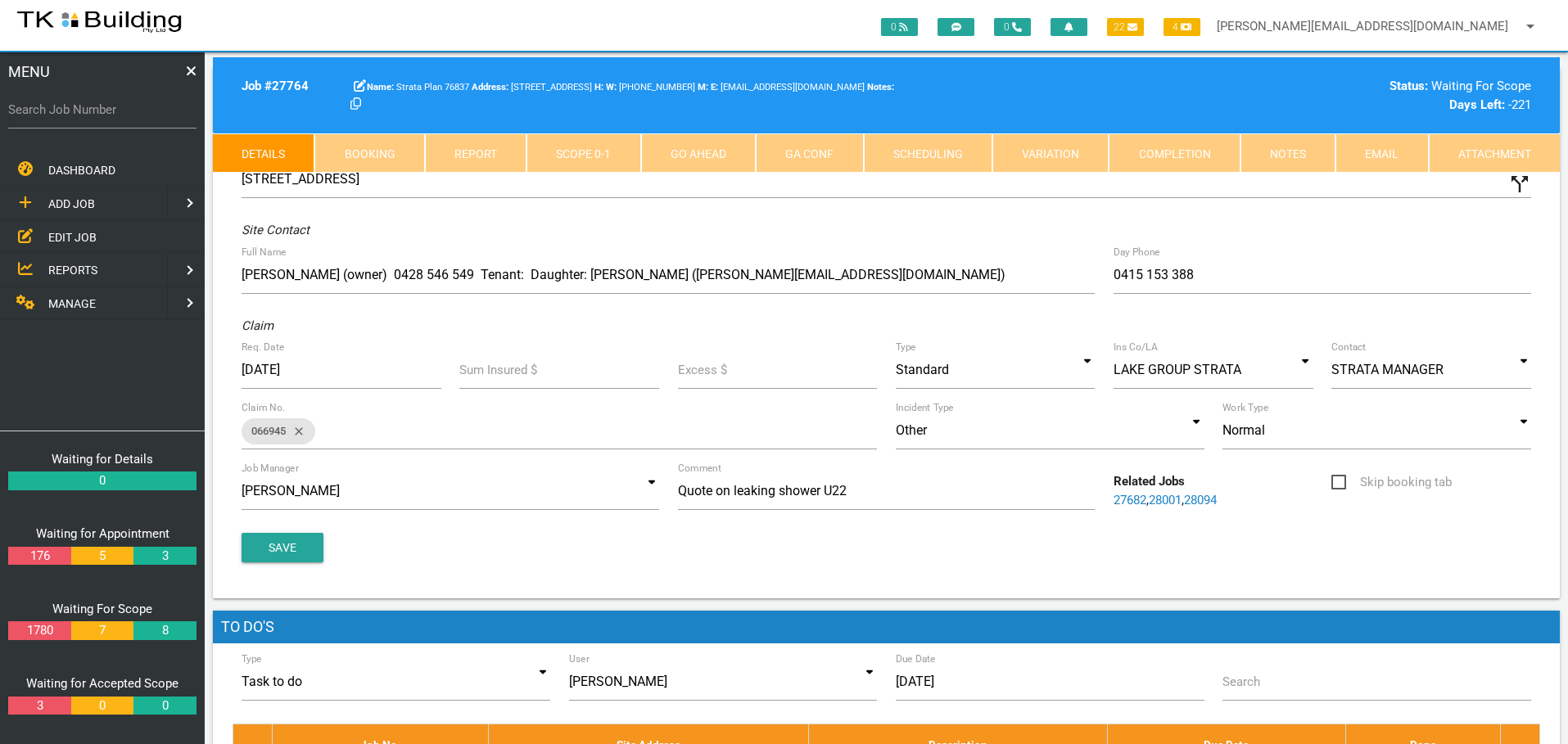
click at [1311, 152] on link "Notes" at bounding box center [1289, 152] width 95 height 39
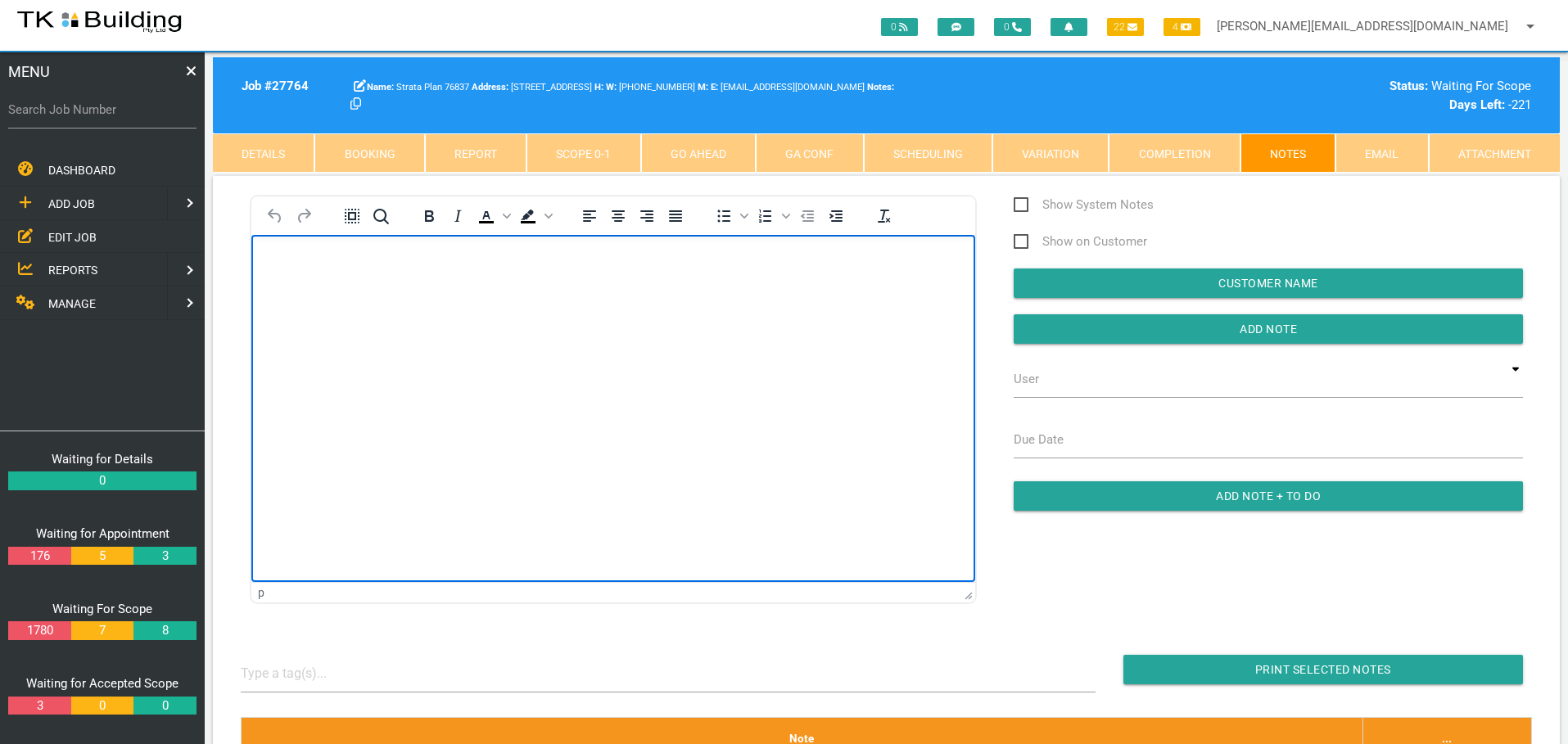
click at [311, 305] on body "Rich Text Area. Press ALT-0 for help." at bounding box center [613, 281] width 723 height 54
click at [295, 264] on p "Rich Text Area. Press ALT-0 for help." at bounding box center [613, 261] width 683 height 13
click at [284, 288] on body "Good morning, Please find attached copy of the signed contractor for your recor…" at bounding box center [613, 402] width 723 height 295
click at [276, 312] on body "Good morning, Please find attached copy of the signed contractor for your recor…" at bounding box center [613, 385] width 723 height 262
click at [292, 362] on p "Rich Text Area. Press ALT-0 for help." at bounding box center [613, 364] width 683 height 14
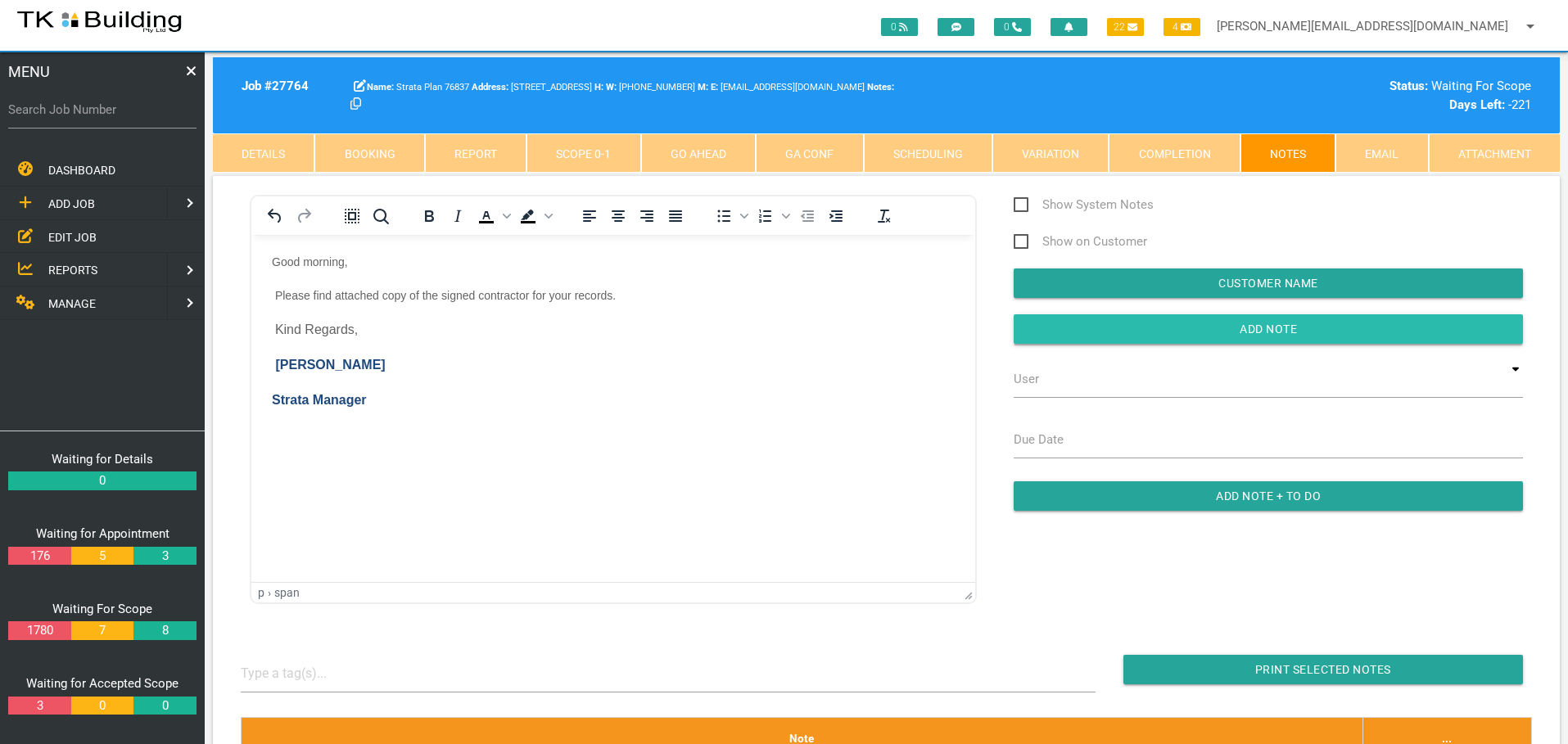
click at [1037, 327] on input "button" at bounding box center [1269, 329] width 509 height 30
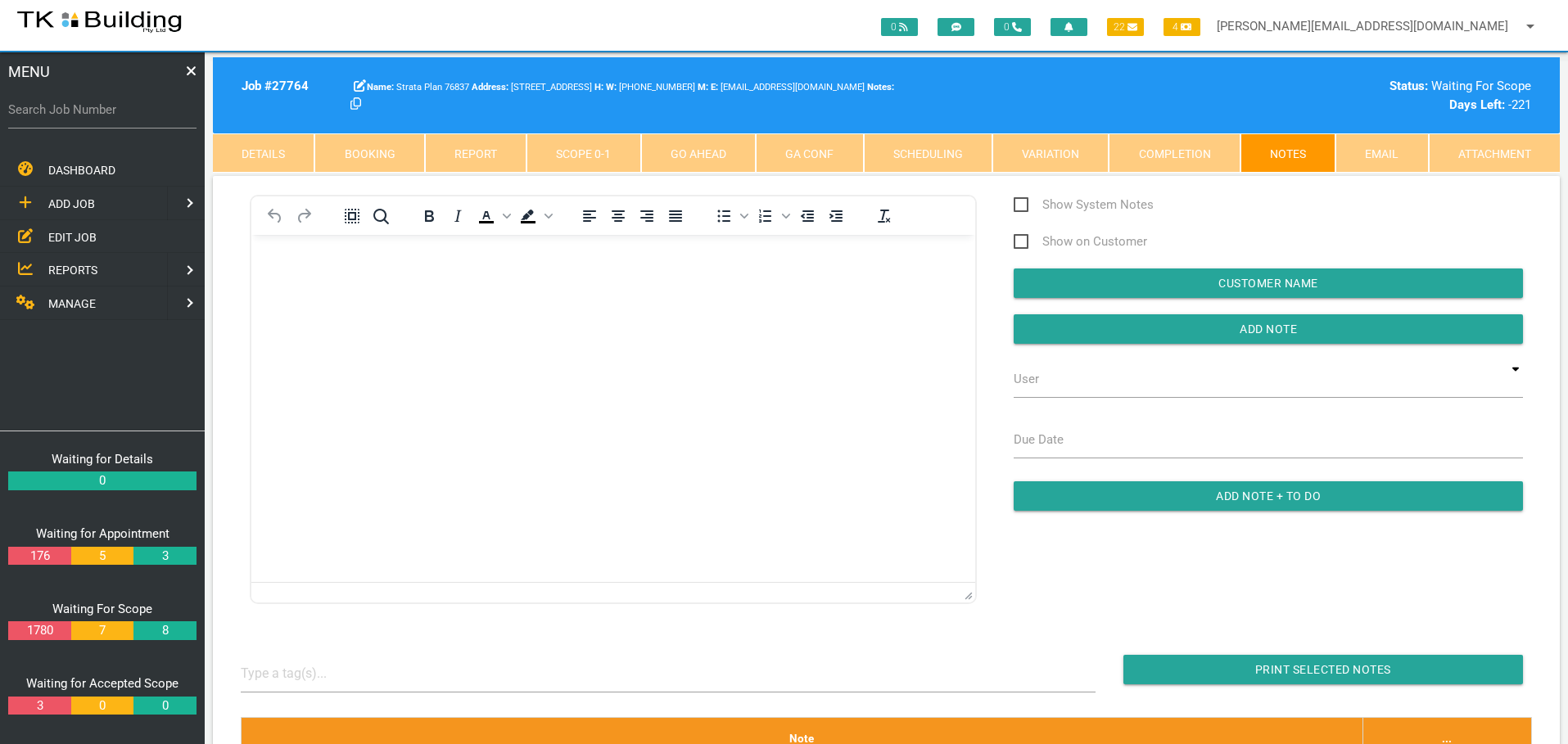
click at [116, 116] on label "Search Job Number" at bounding box center [103, 111] width 189 height 19
click at [116, 116] on input "Search Job Number" at bounding box center [103, 110] width 189 height 38
type input "28086"
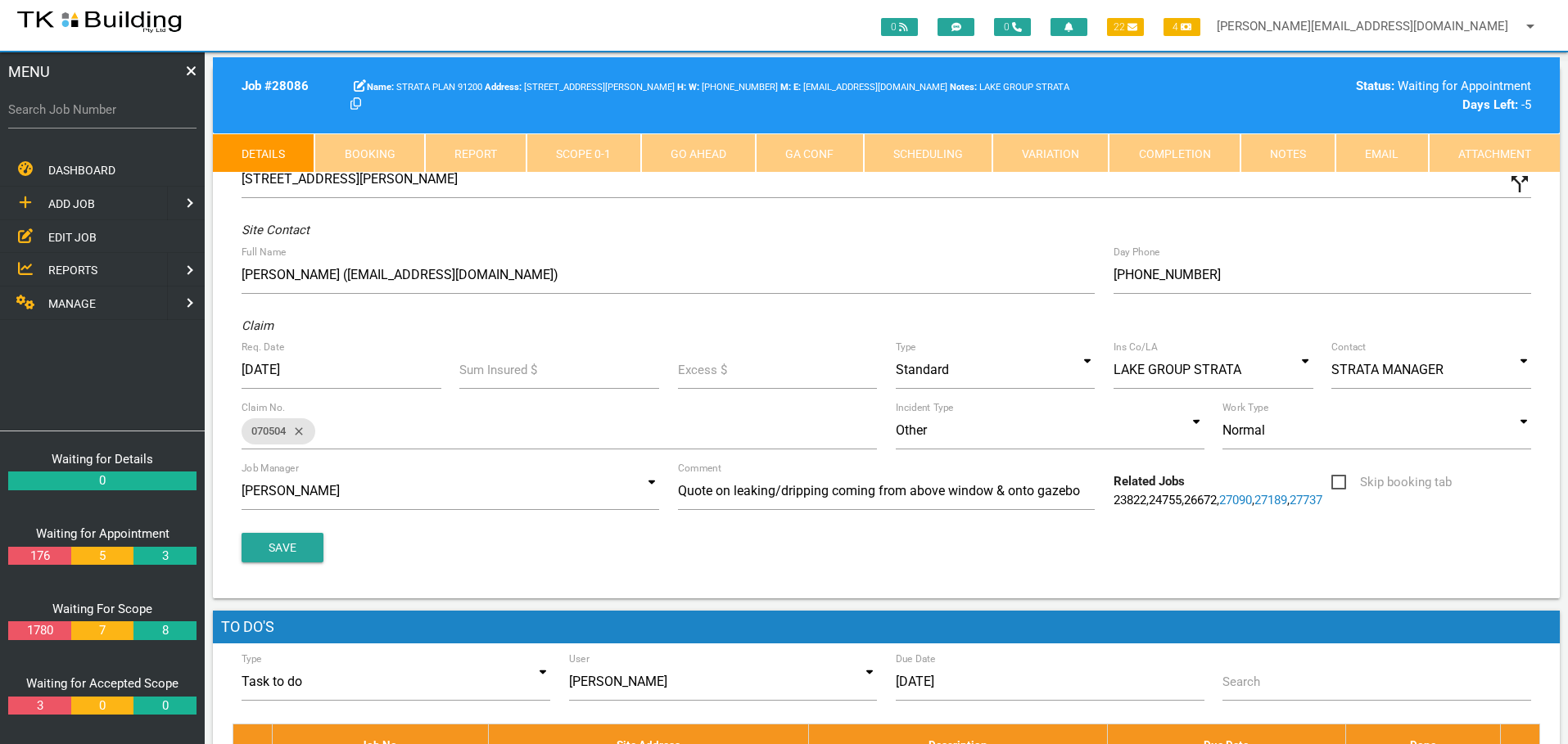
click at [378, 162] on link "Booking" at bounding box center [369, 152] width 110 height 39
select select "7"
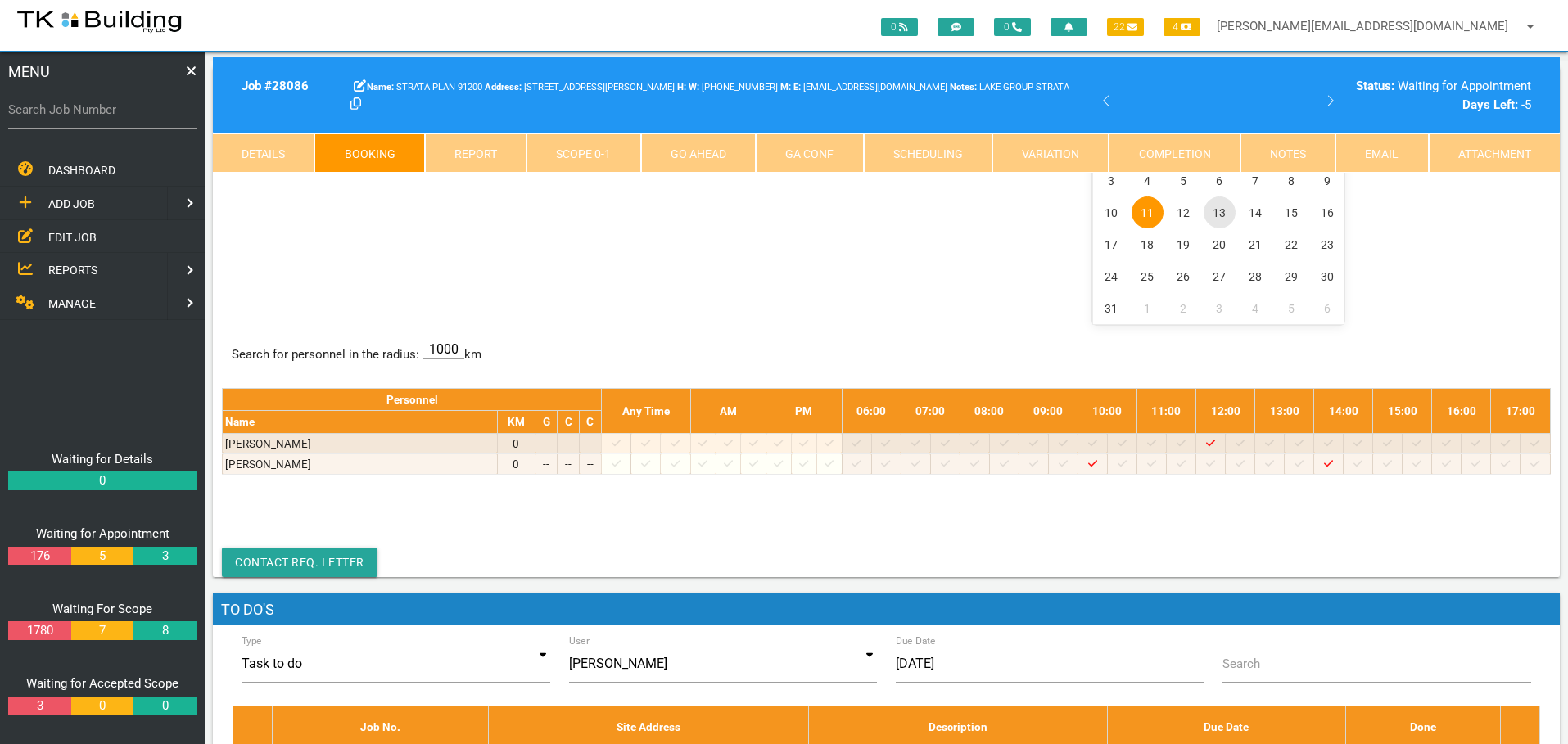
click at [1218, 213] on span "13" at bounding box center [1220, 212] width 32 height 32
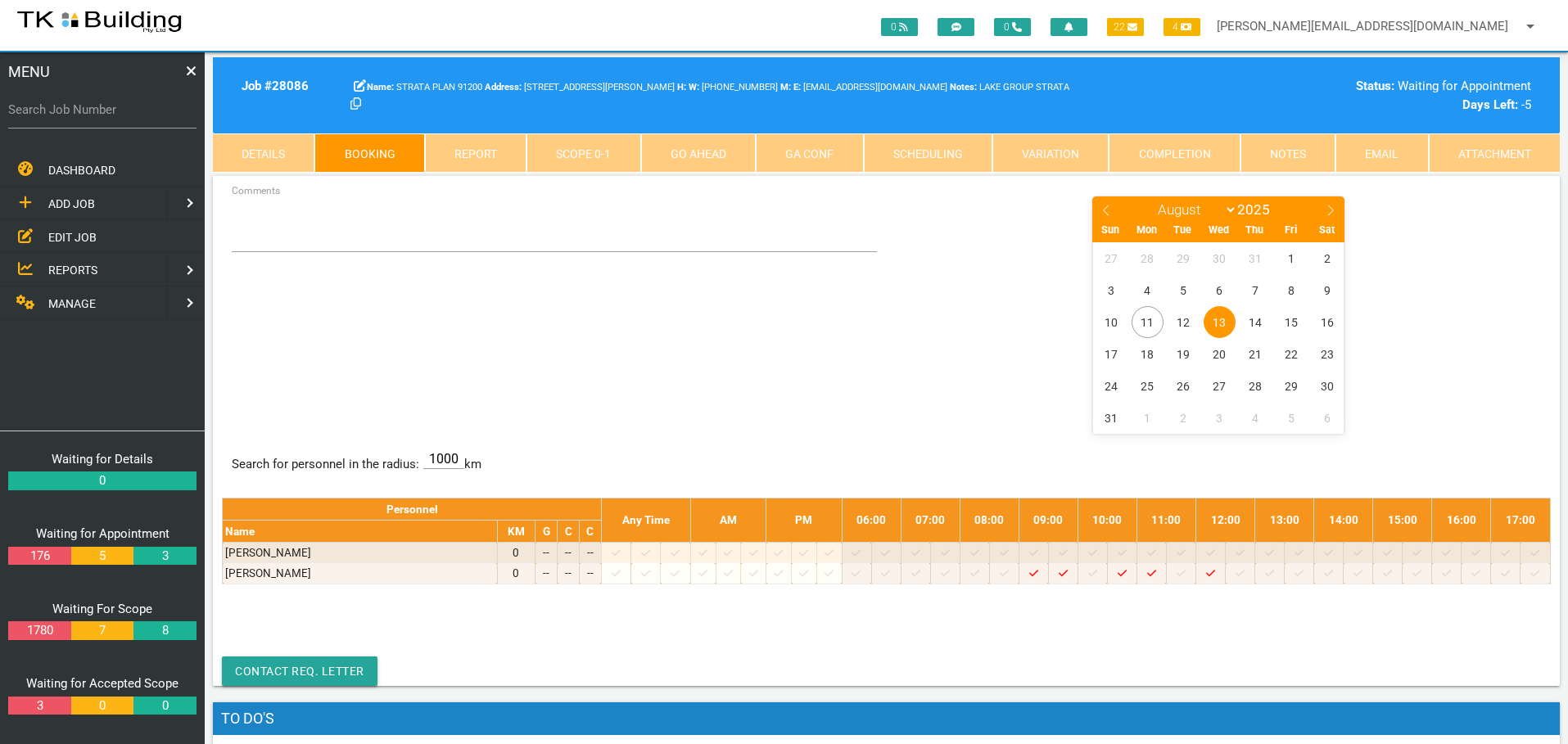
click at [112, 119] on label "Search Job Number" at bounding box center [103, 111] width 189 height 19
click at [112, 119] on input "Search Job Number" at bounding box center [103, 110] width 189 height 38
type input "27341"
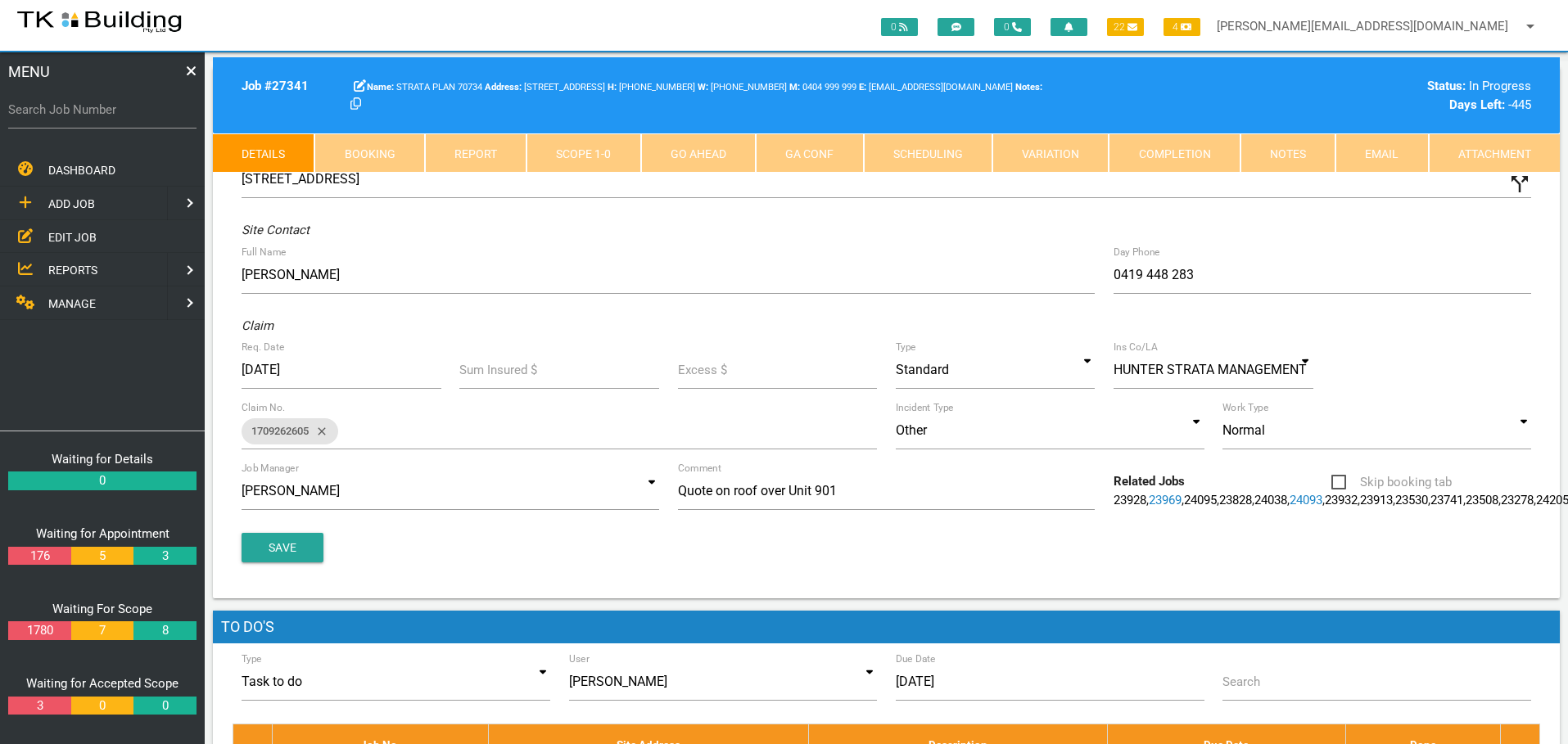
click at [375, 151] on link "Booking" at bounding box center [369, 152] width 110 height 39
select select "7"
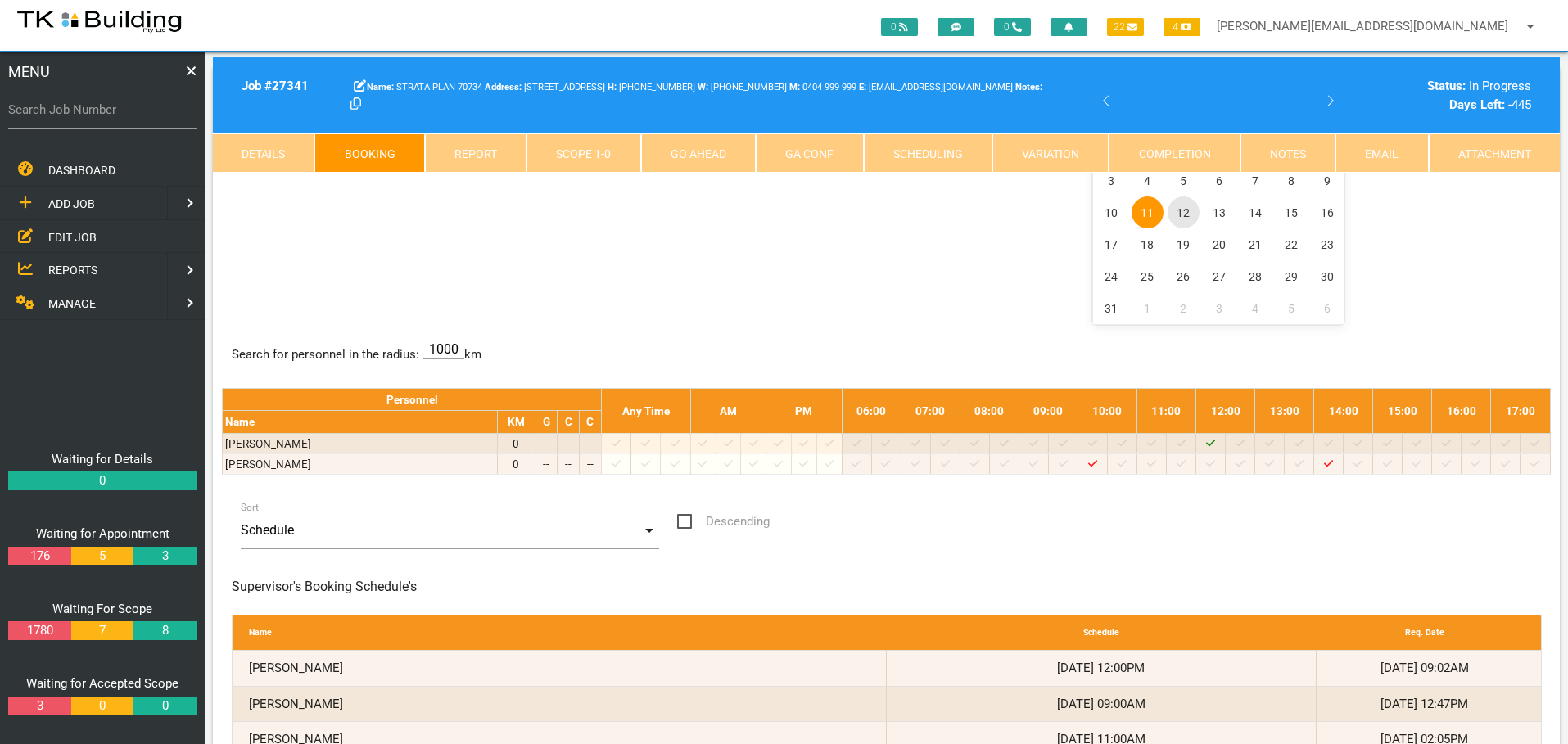
click at [1179, 211] on span "12" at bounding box center [1184, 212] width 32 height 32
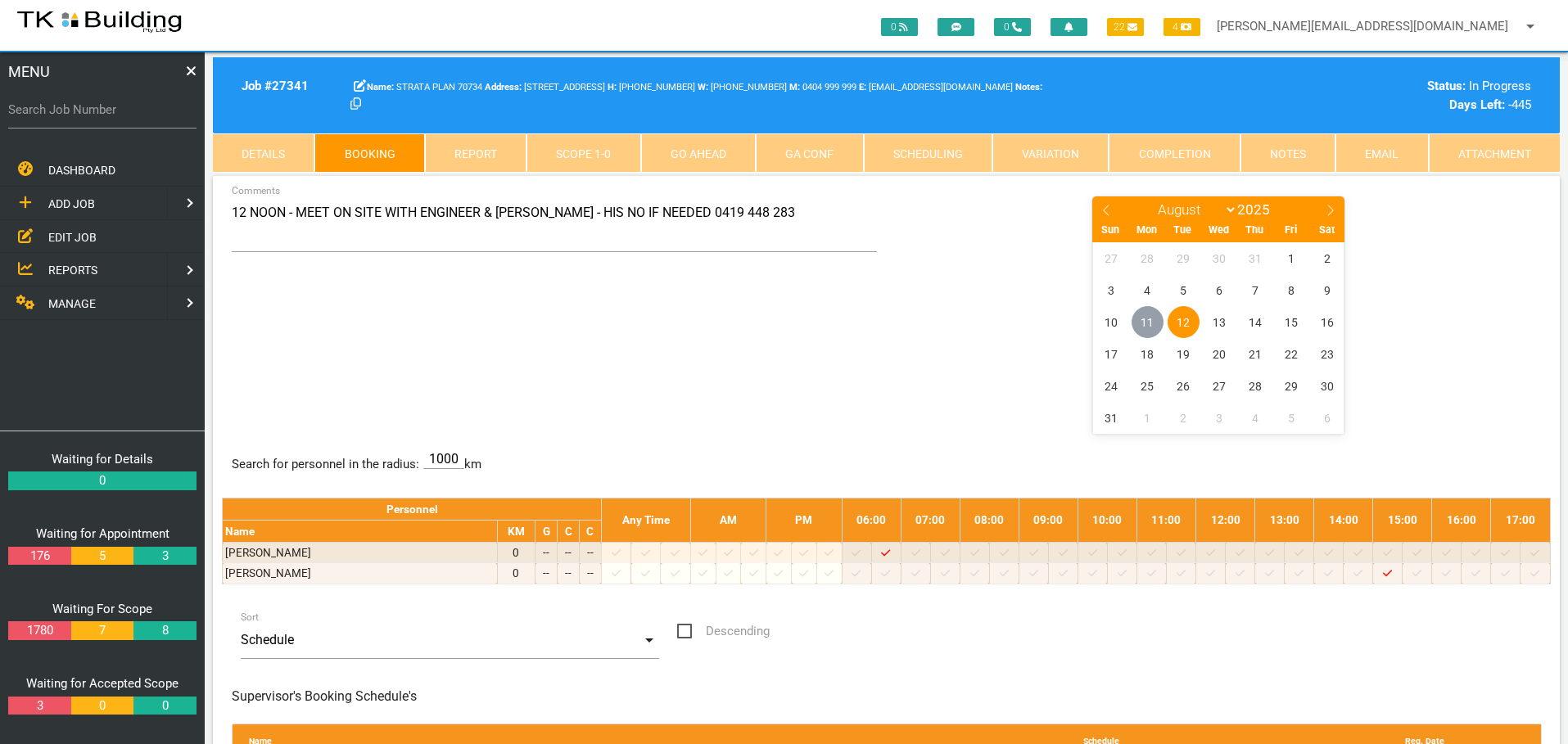
click at [1153, 323] on span "11" at bounding box center [1148, 322] width 32 height 32
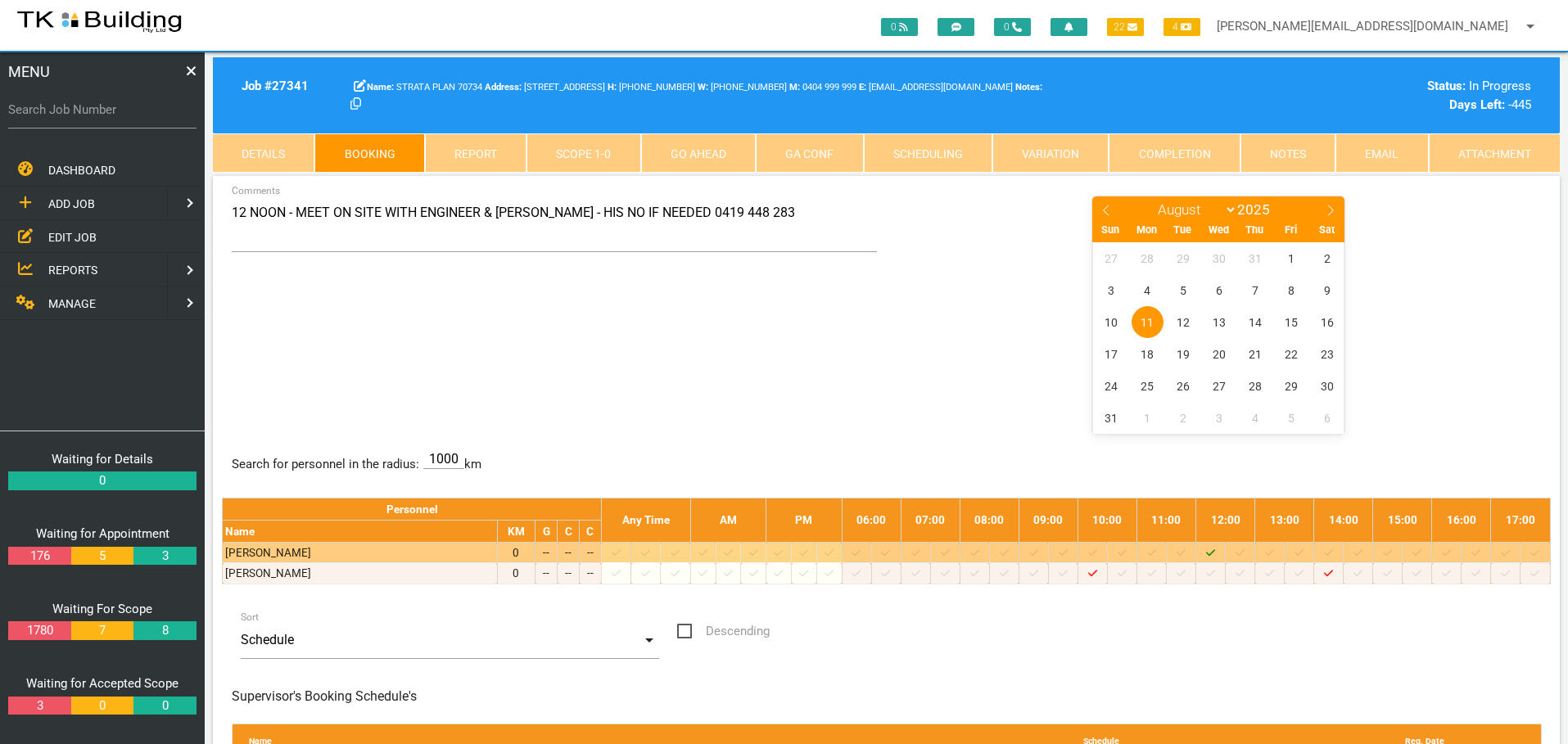
click at [1215, 554] on icon "Job: 27341 Scope: First Scope Suburb: Newcastle West Customer: STRATA PLAN 70734" at bounding box center [1210, 553] width 9 height 10
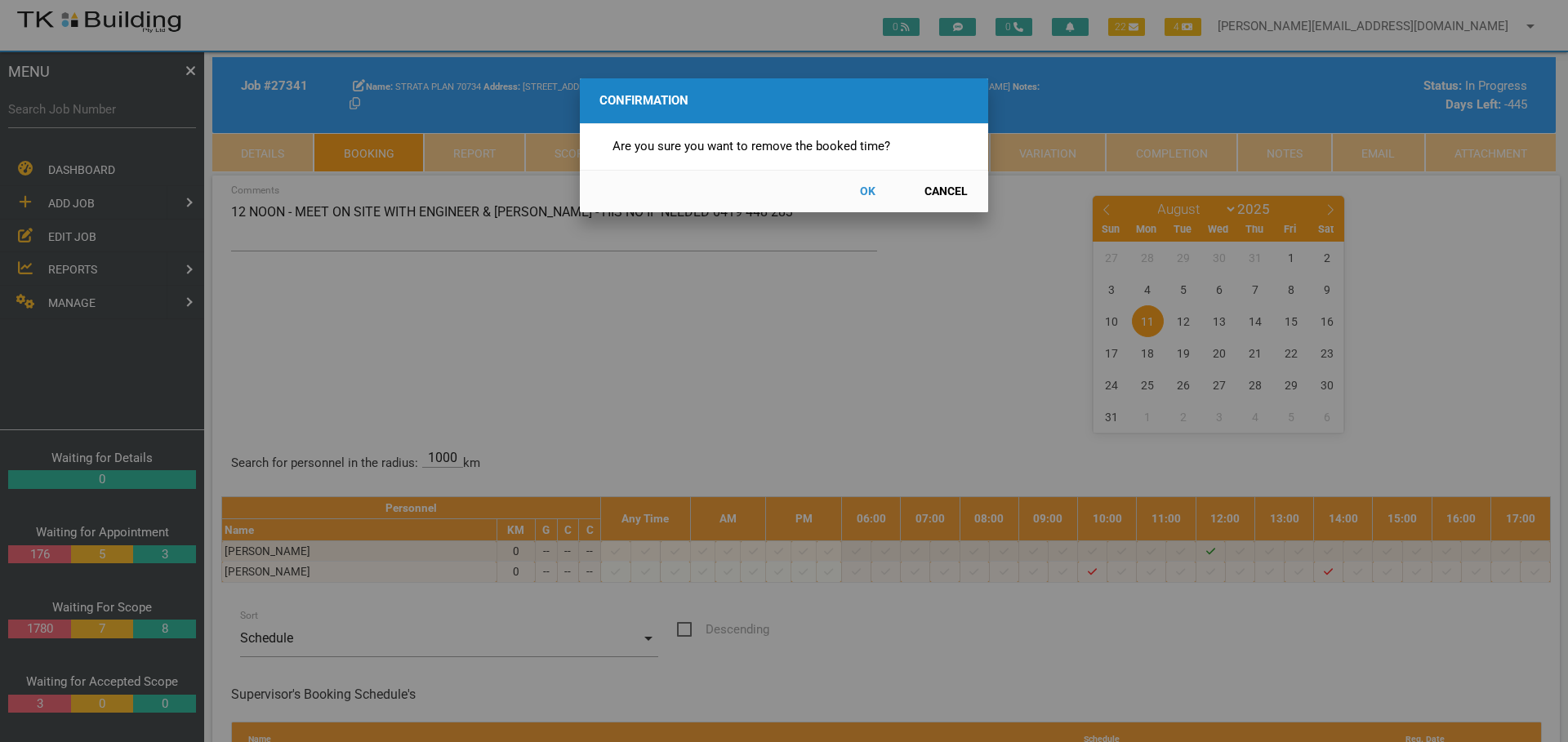
click at [869, 190] on button "OK" at bounding box center [868, 191] width 72 height 29
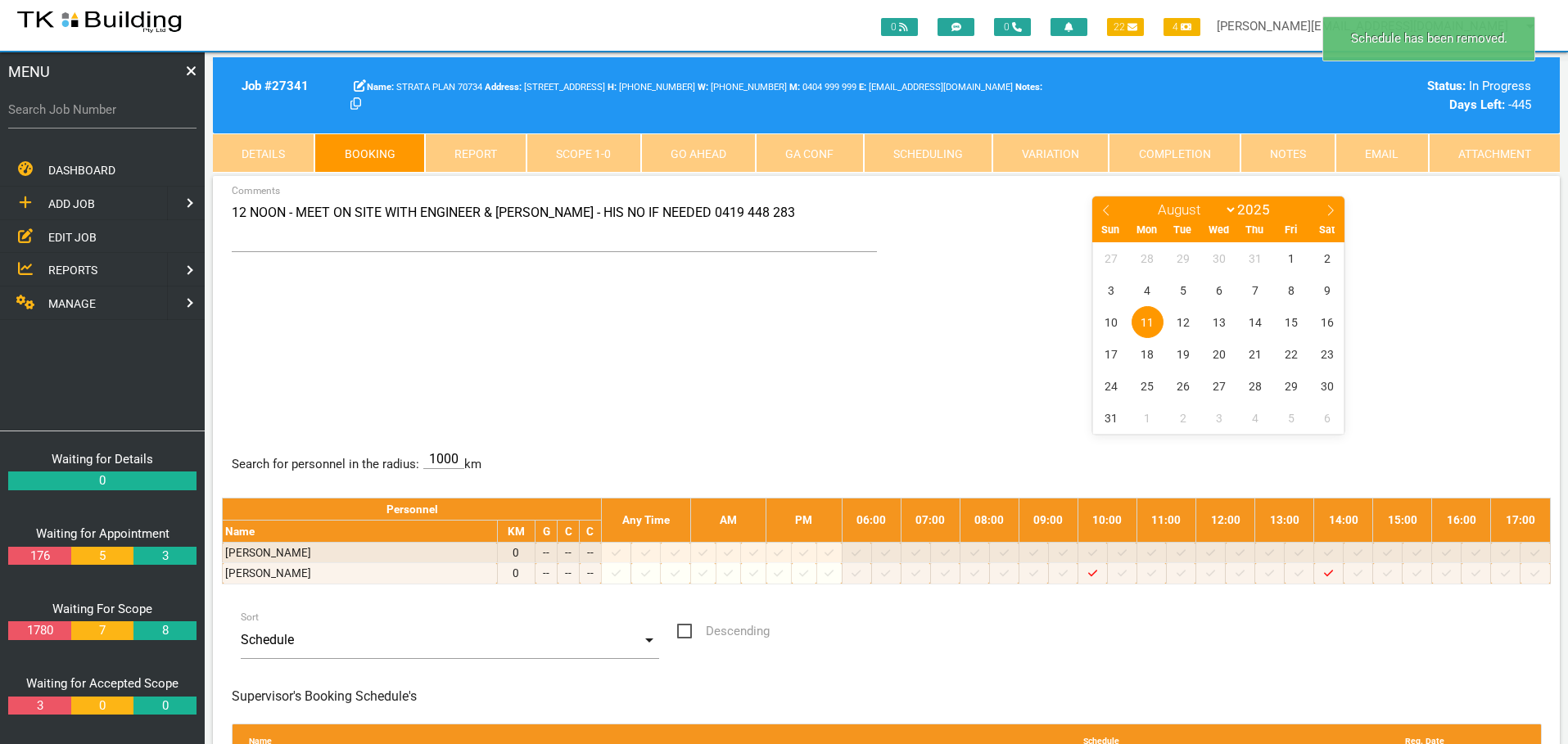
scroll to position [52, 0]
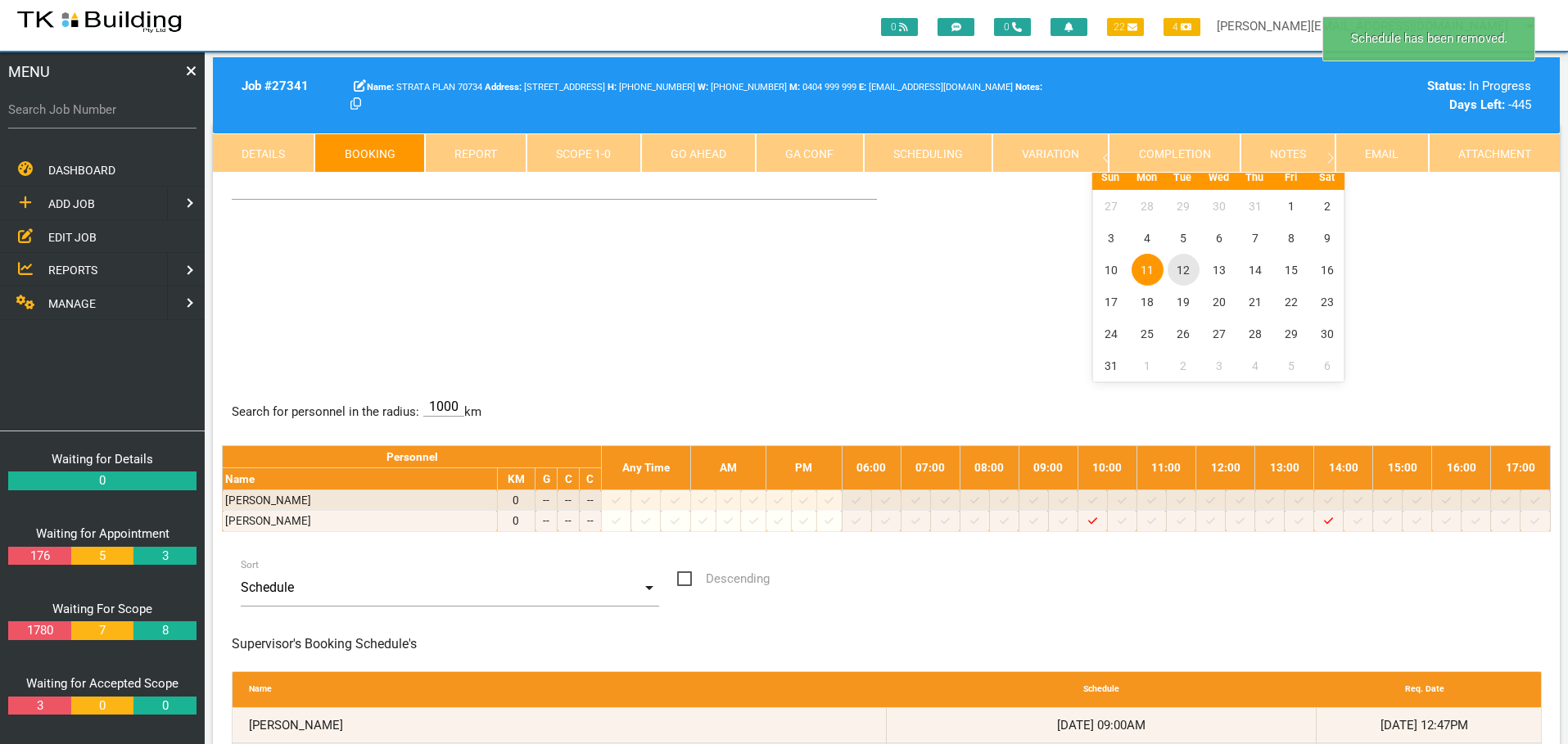
click at [1186, 266] on span "12" at bounding box center [1184, 270] width 32 height 32
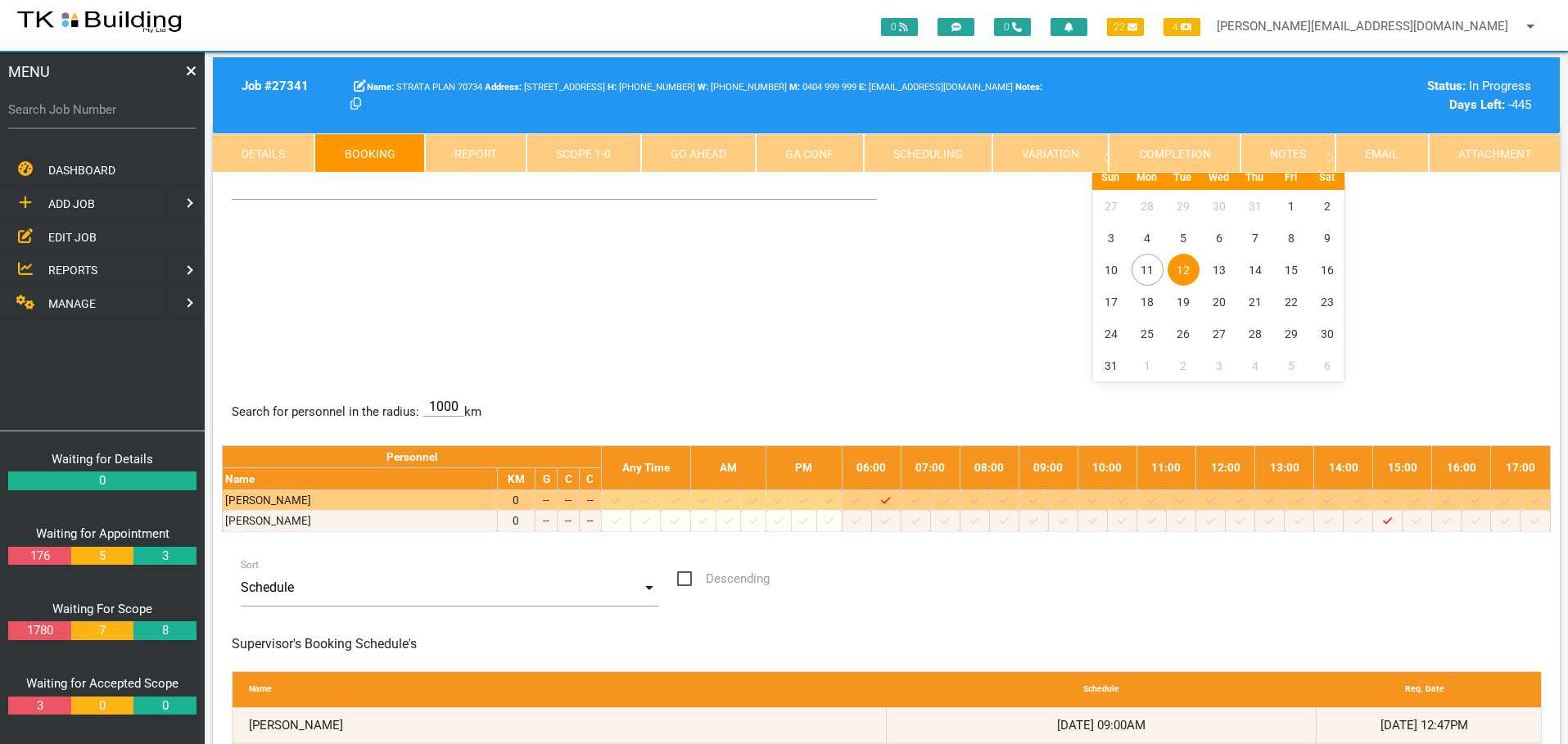
click at [1097, 499] on icon at bounding box center [1092, 500] width 9 height 10
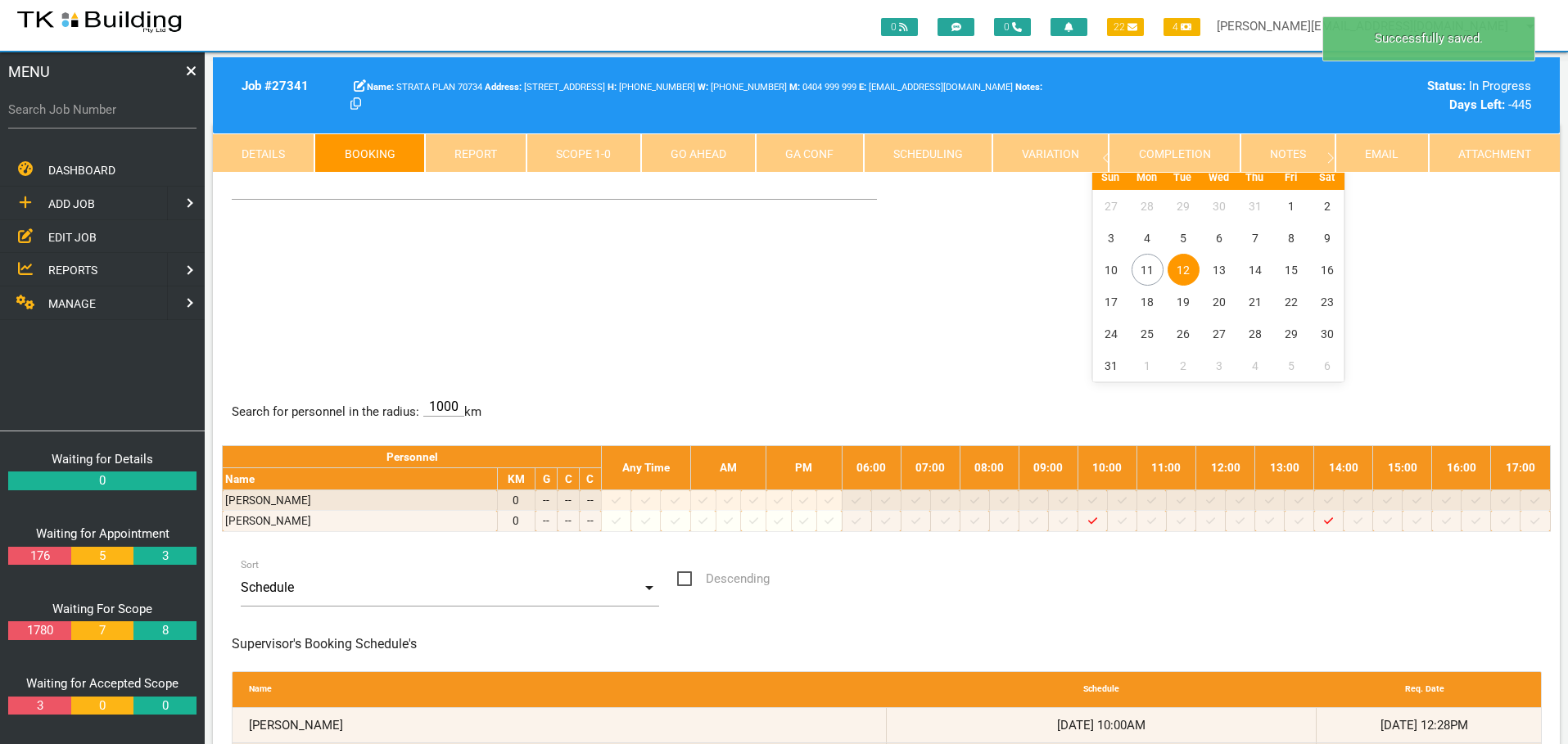
click at [1186, 266] on span "12" at bounding box center [1184, 270] width 32 height 32
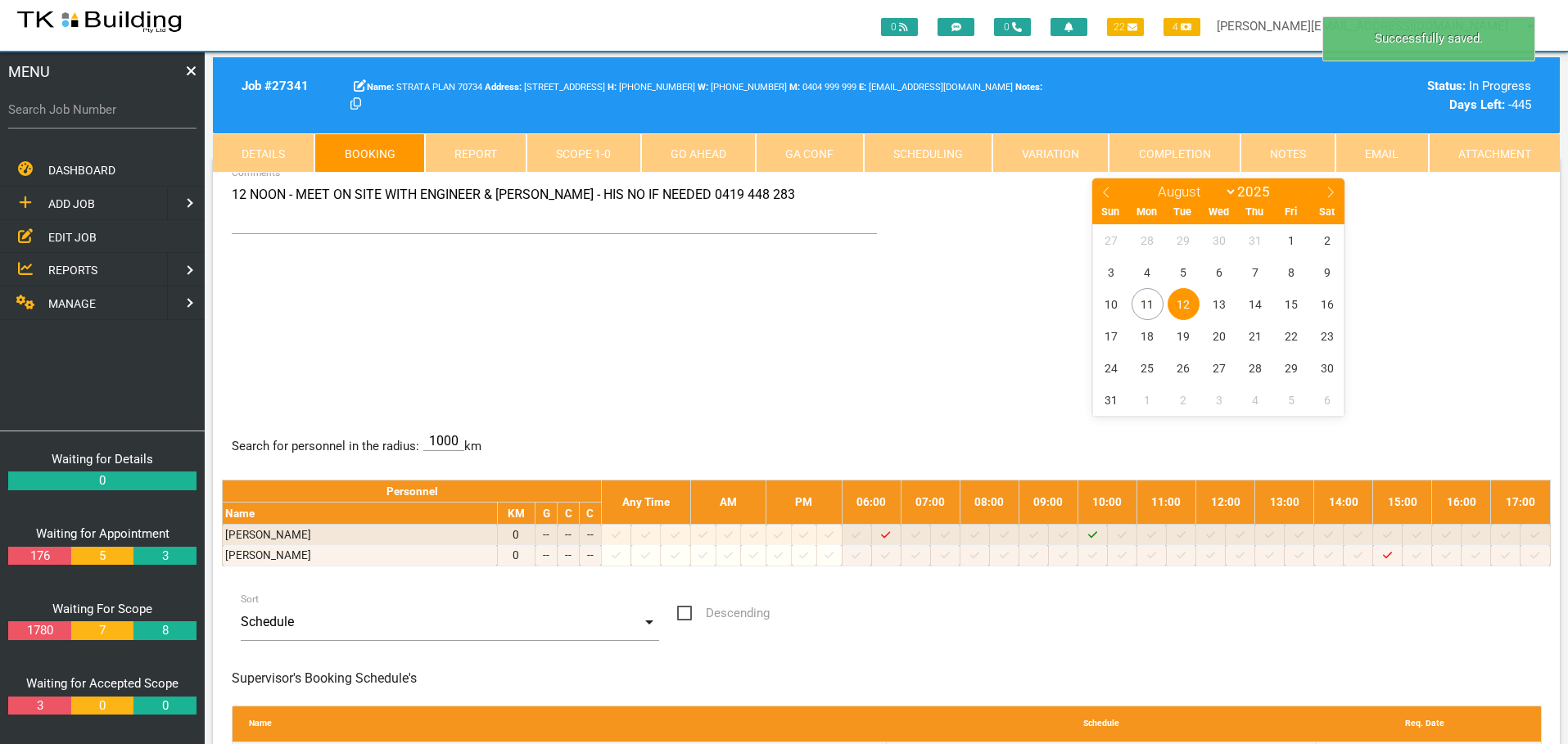
scroll to position [0, 0]
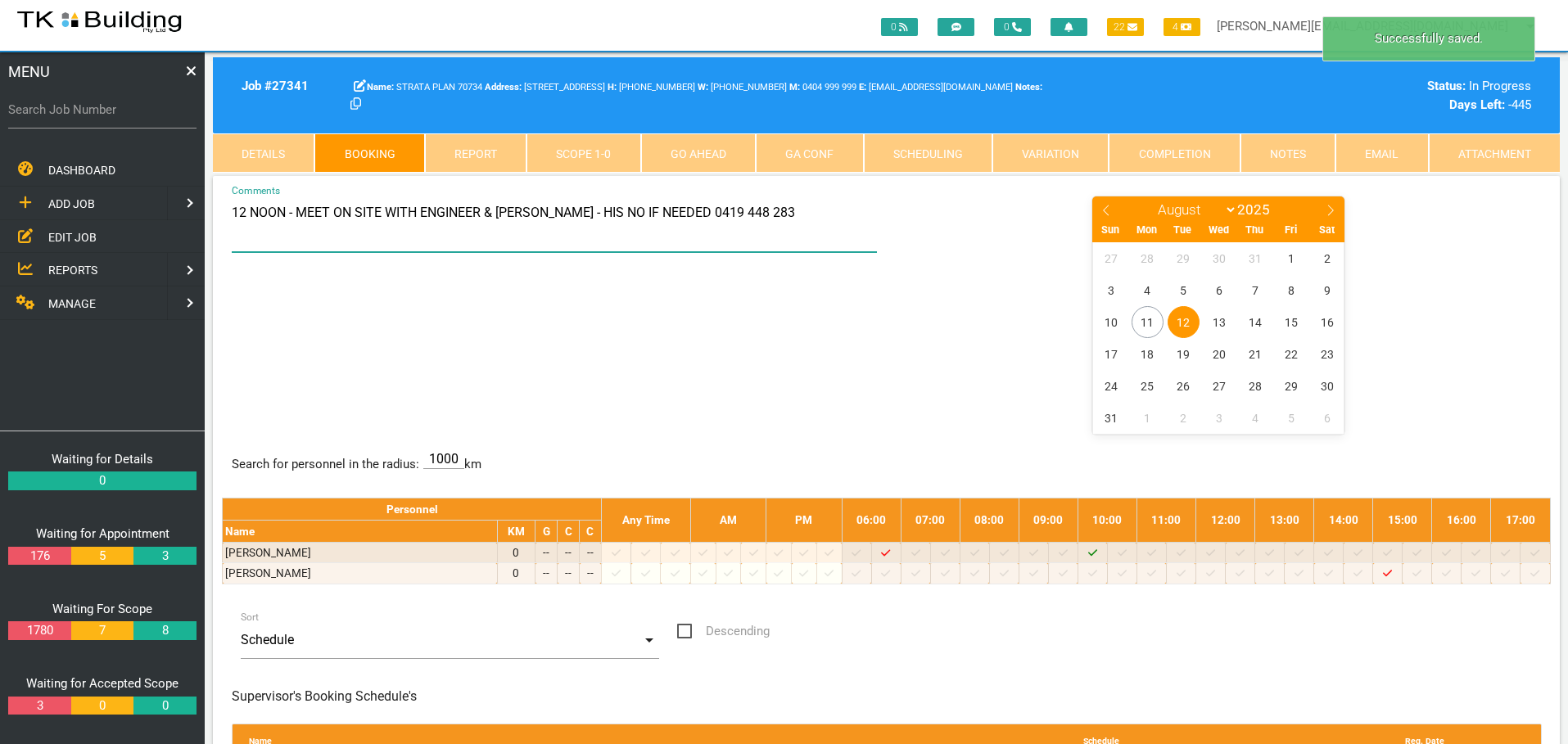
click at [235, 207] on textarea "12 NOON - MEET ON SITE WITH ENGINEER & DARRELL - HIS NO IF NEEDED 0419 448 283" at bounding box center [555, 223] width 646 height 57
type textarea "110AM - MEET ON SITE WITH ENGINEER & DARRELL - HIS NO IF NEEDED 0419 448 283"
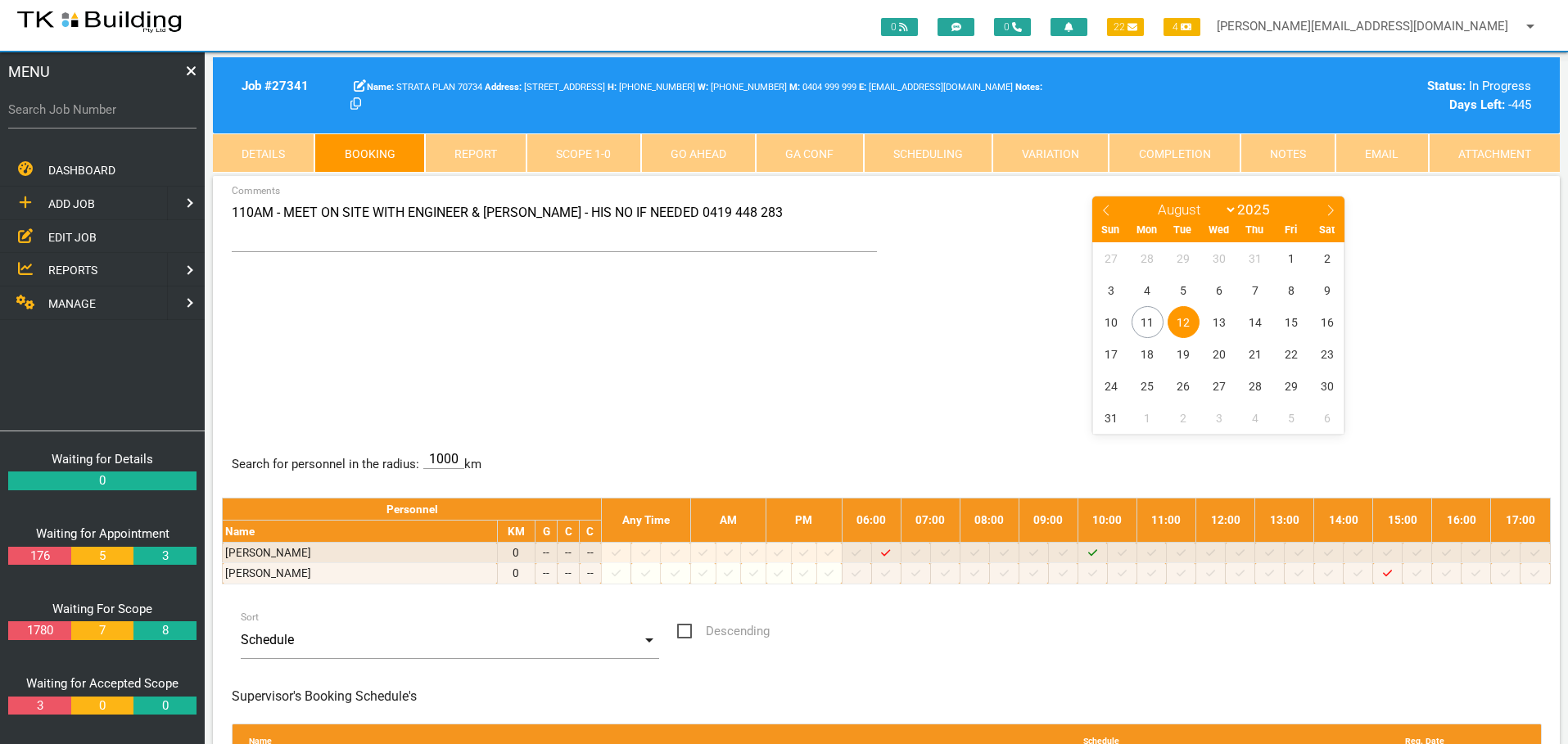
click at [852, 355] on div "110AM - MEET ON SITE WITH ENGINEER & DARRELL - HIS NO IF NEEDED 0419 448 283 Co…" at bounding box center [886, 313] width 1329 height 238
click at [512, 67] on div "Job # 27341 STRATA PLAN 70734 25 Bellevue St, Newcastle West NSW 2302, Australi…" at bounding box center [886, 95] width 1347 height 76
click at [71, 264] on span "REPORTS" at bounding box center [73, 271] width 50 height 13
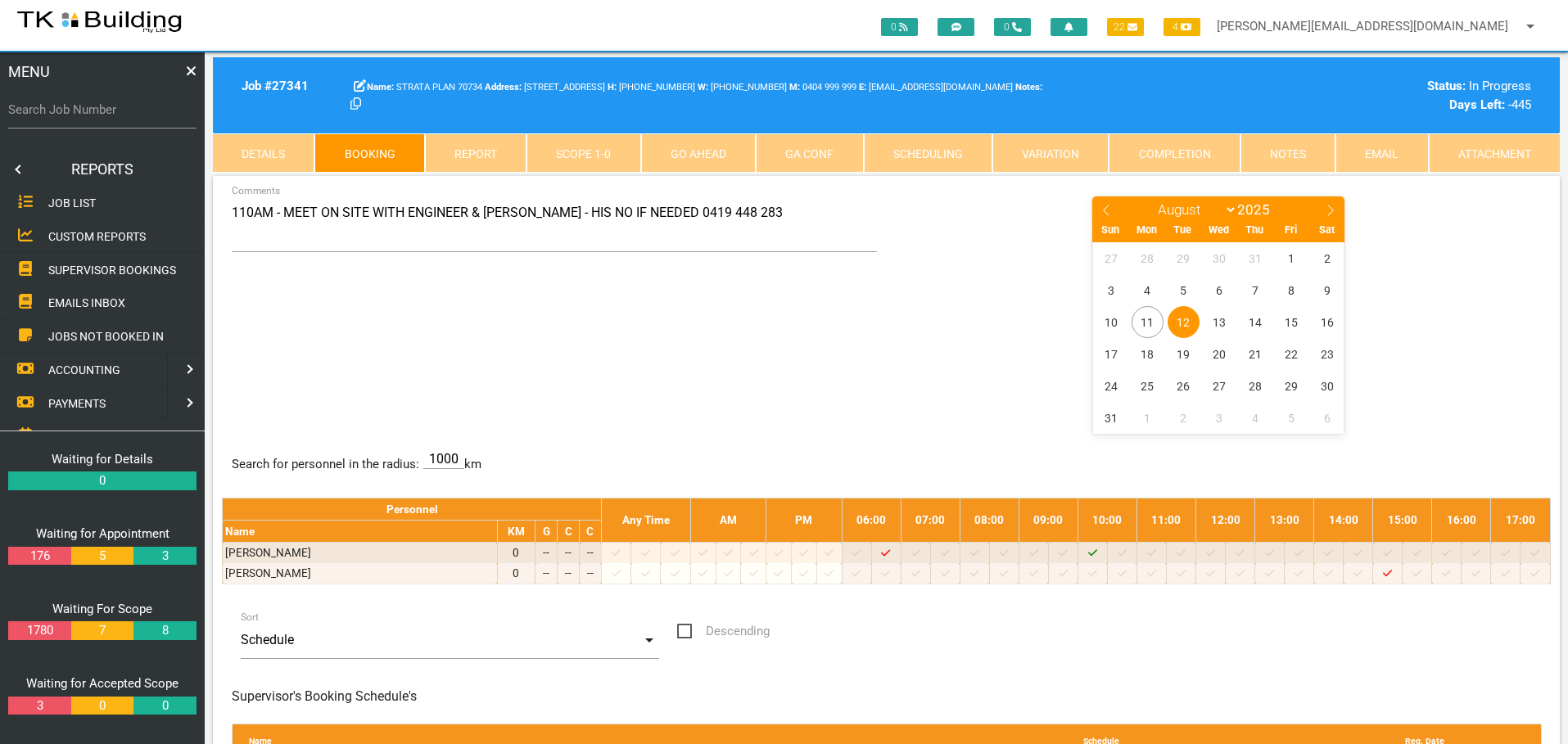
click at [71, 264] on span "SUPERVISOR BOOKINGS" at bounding box center [112, 270] width 128 height 13
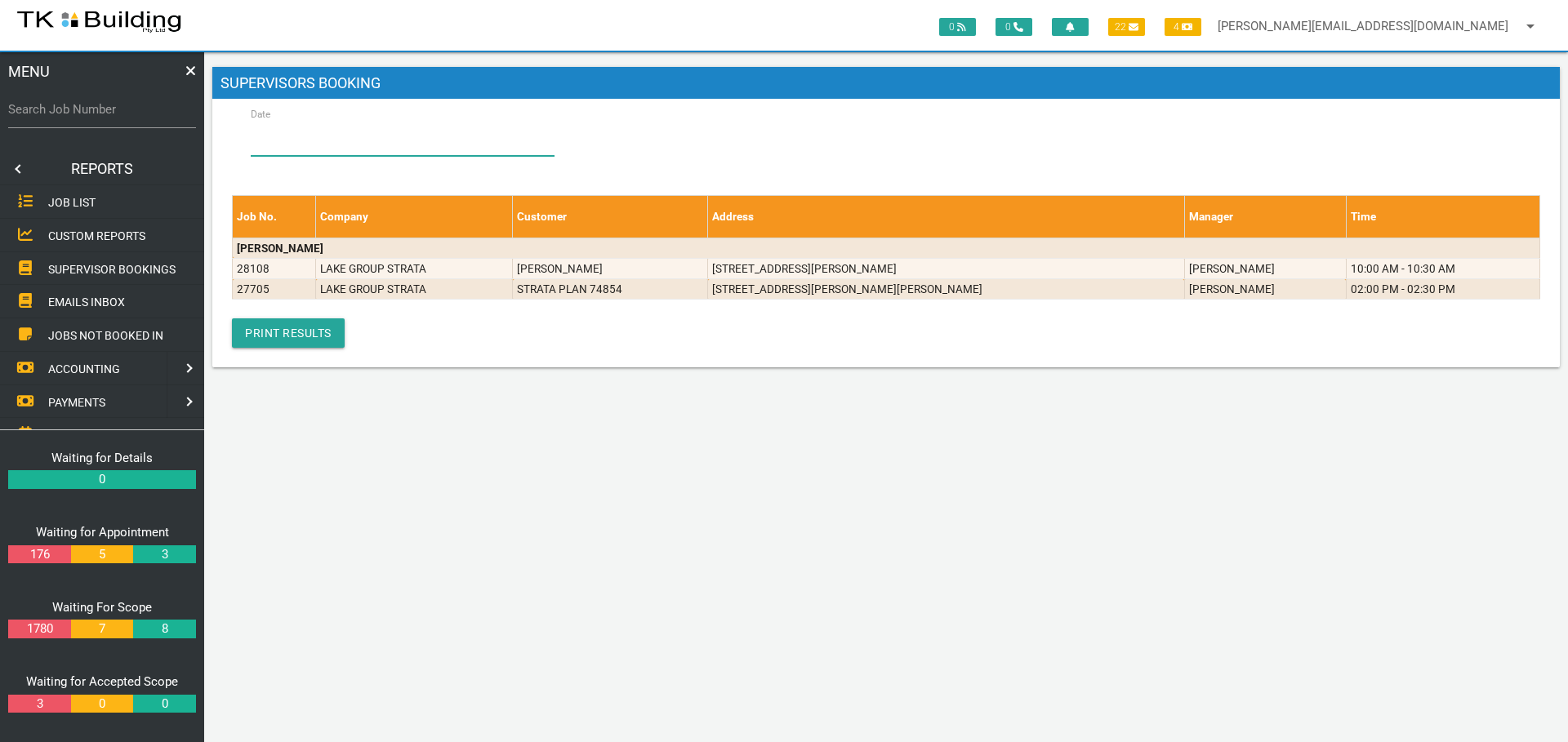
click at [287, 136] on input "Date" at bounding box center [403, 138] width 304 height 38
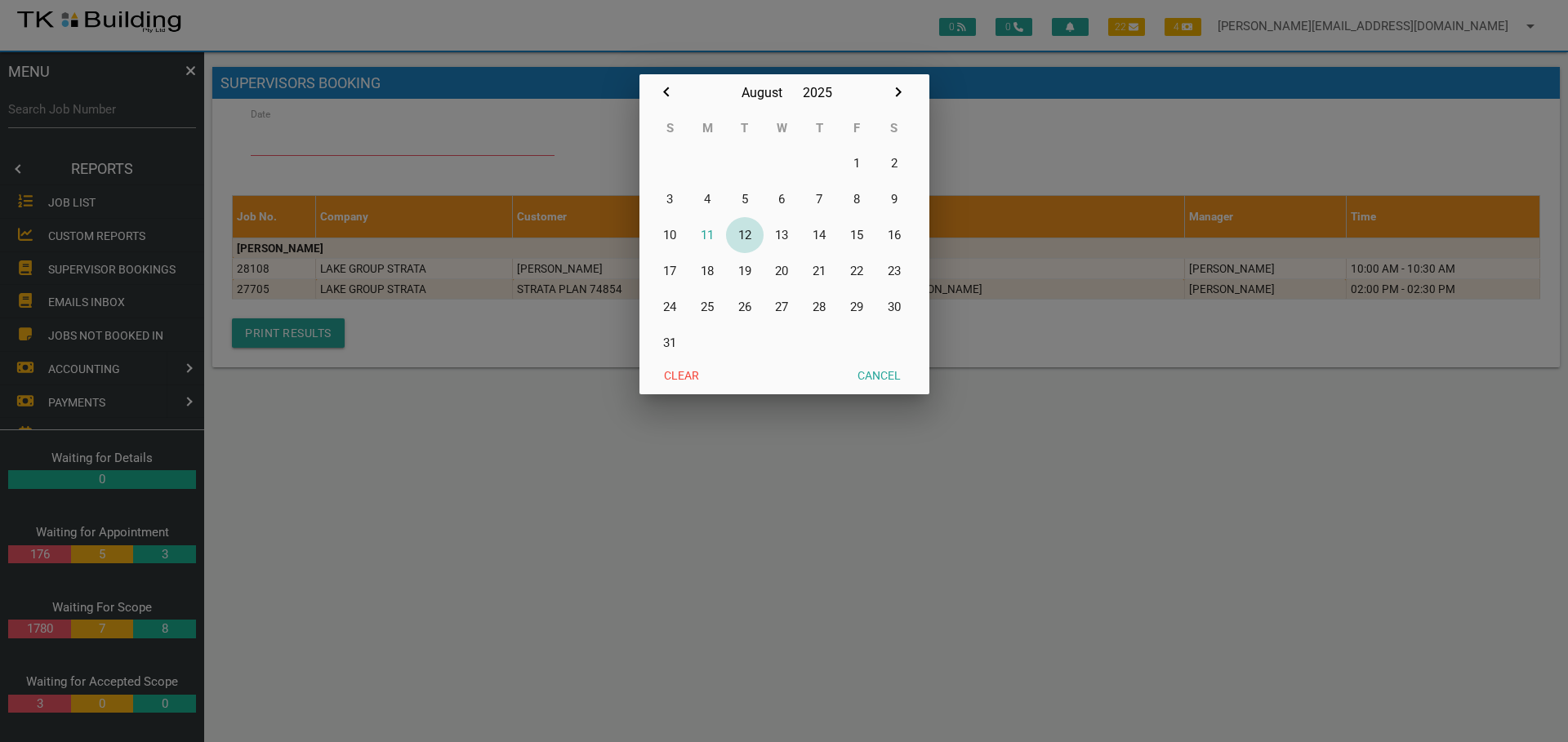
click at [750, 235] on button "12" at bounding box center [745, 236] width 38 height 36
type input "12/08/2025"
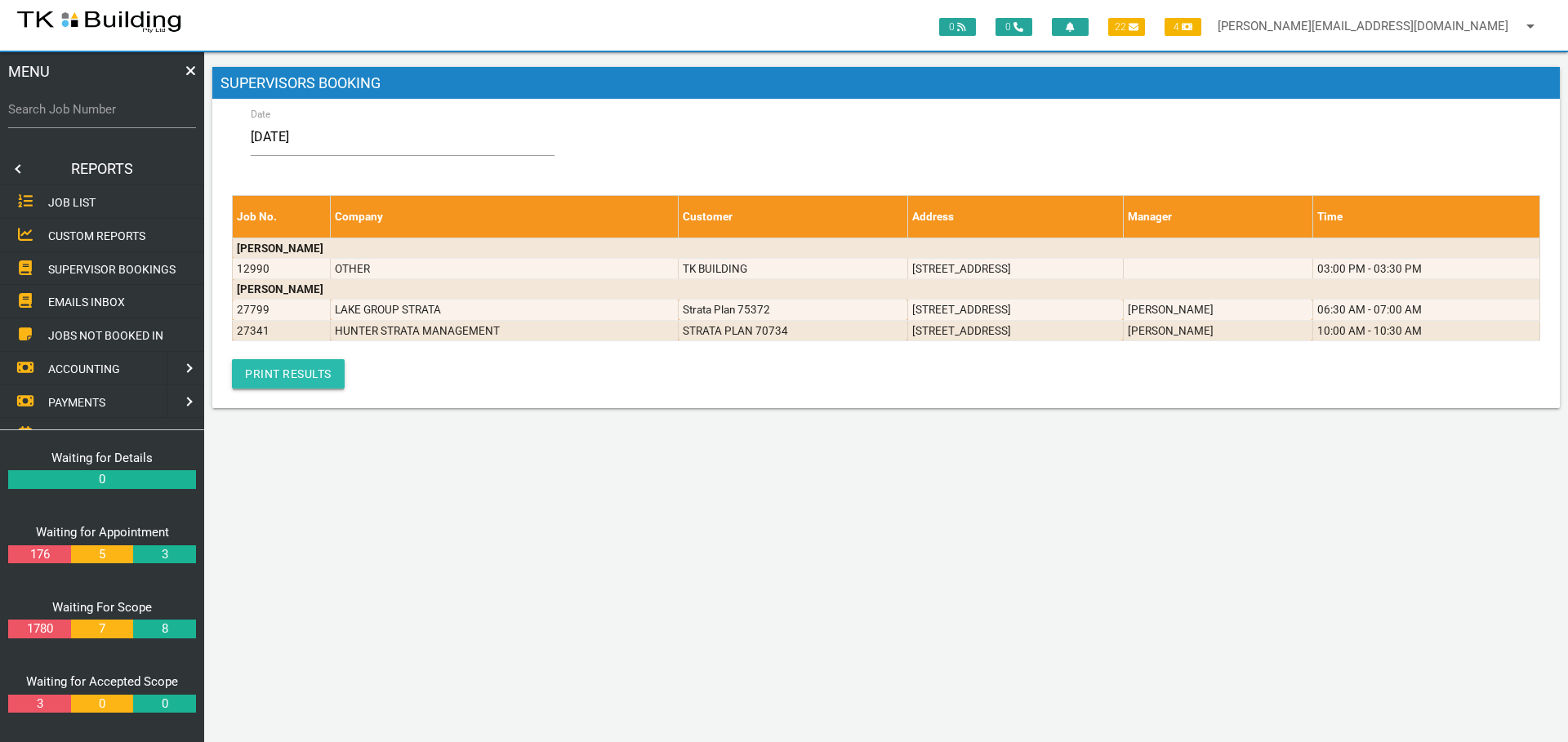
click at [275, 376] on link "Print Results" at bounding box center [288, 373] width 113 height 29
click at [115, 121] on input "Search Job Number" at bounding box center [103, 109] width 188 height 38
type input "27799"
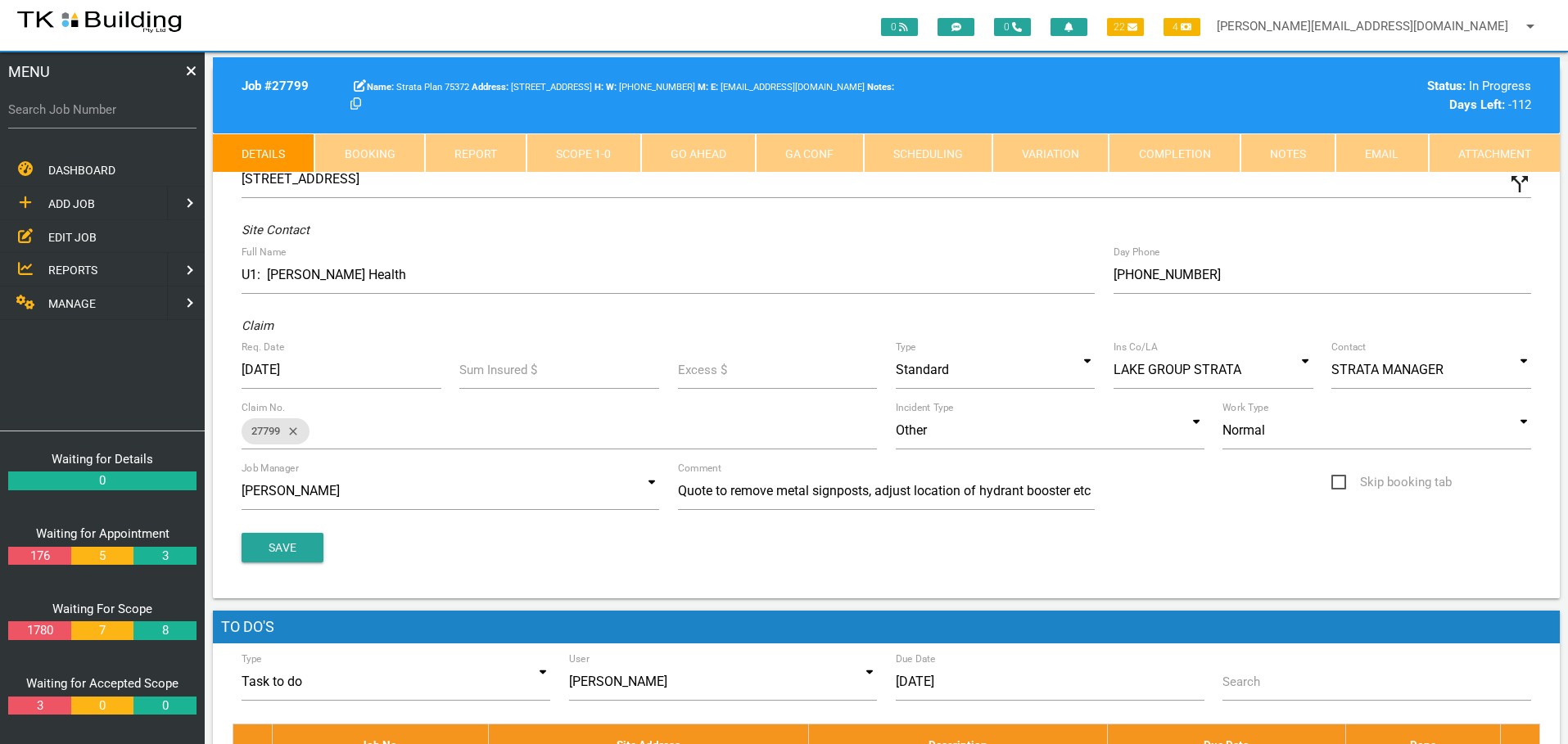
click at [377, 143] on link "Booking" at bounding box center [369, 152] width 110 height 39
select select "7"
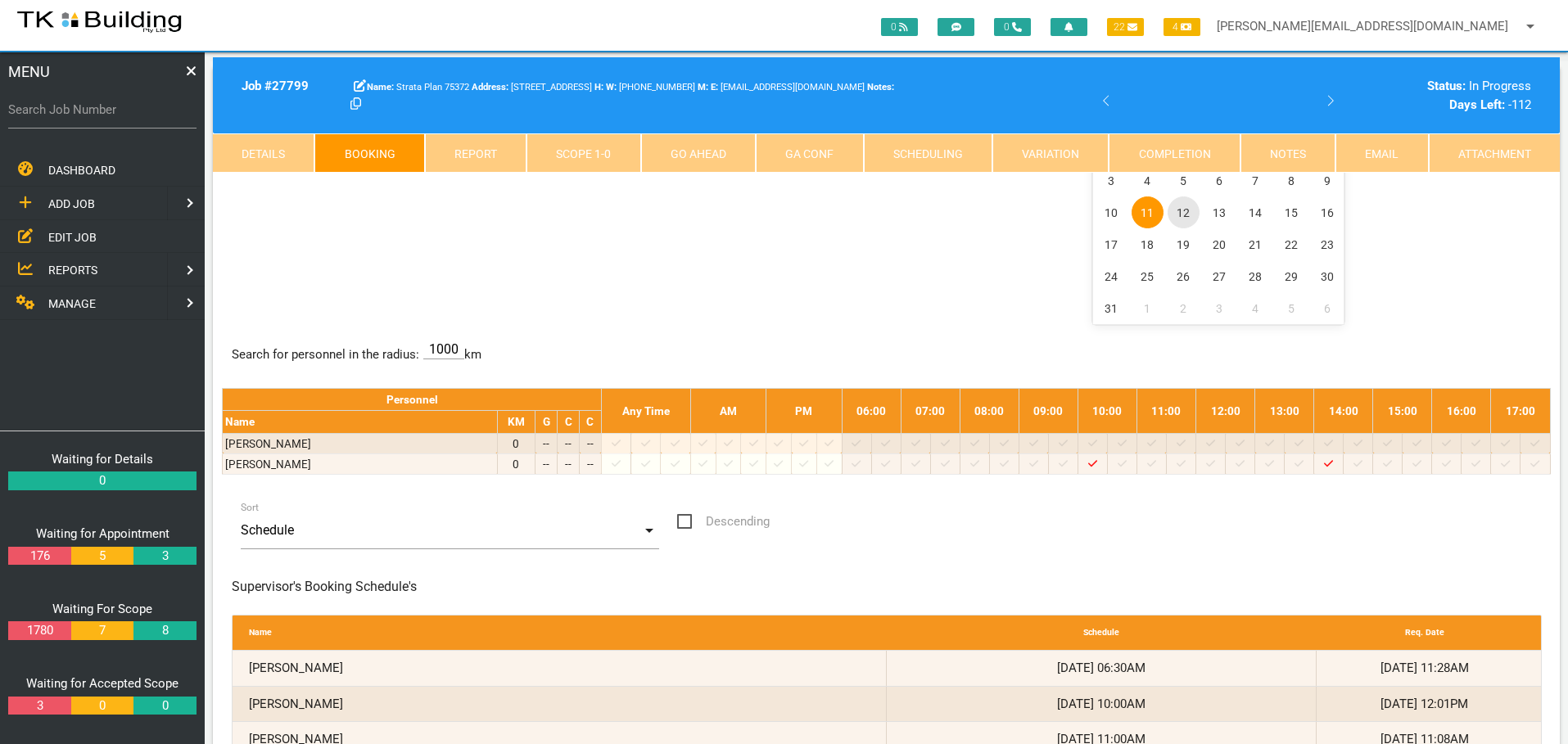
click at [1181, 211] on span "12" at bounding box center [1184, 212] width 32 height 32
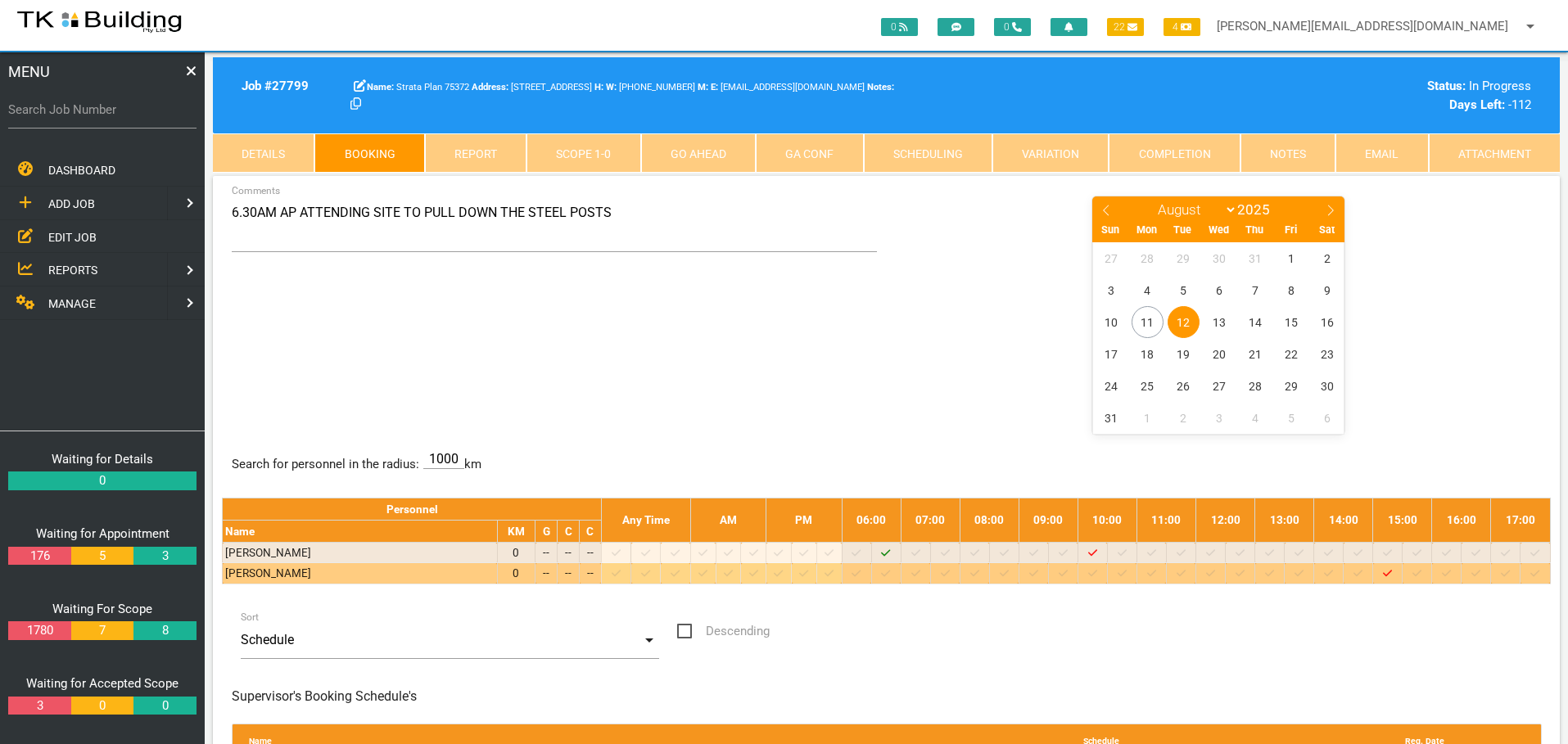
click at [890, 574] on icon at bounding box center [885, 573] width 9 height 7
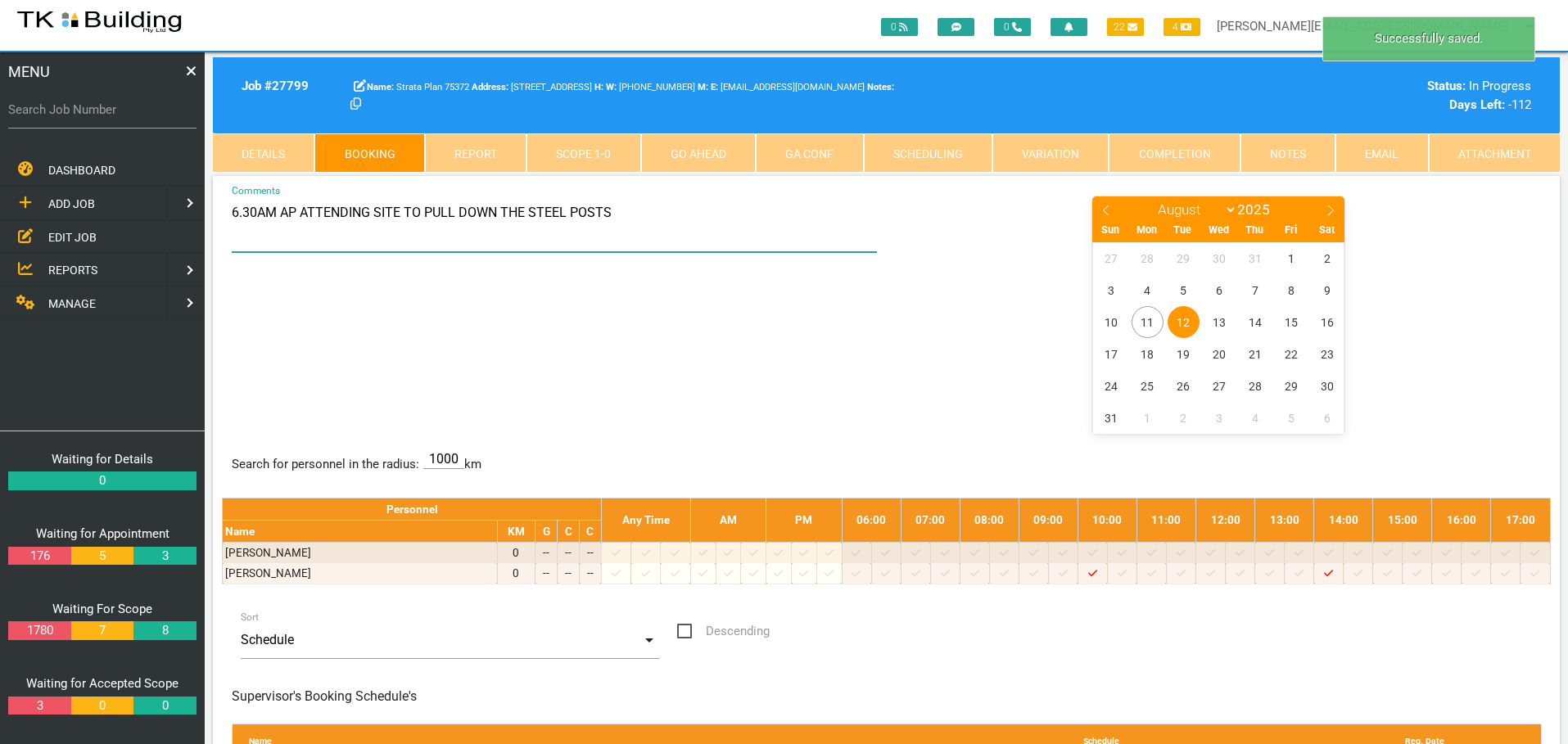
click at [295, 211] on textarea "6.30AM AP ATTENDING SITE TO PULL DOWN THE STEEL POSTS" at bounding box center [555, 223] width 646 height 57
type textarea "6.30AM AP/AS ATTENDING SITE TO PULL DOWN THE STEEL POSTS"
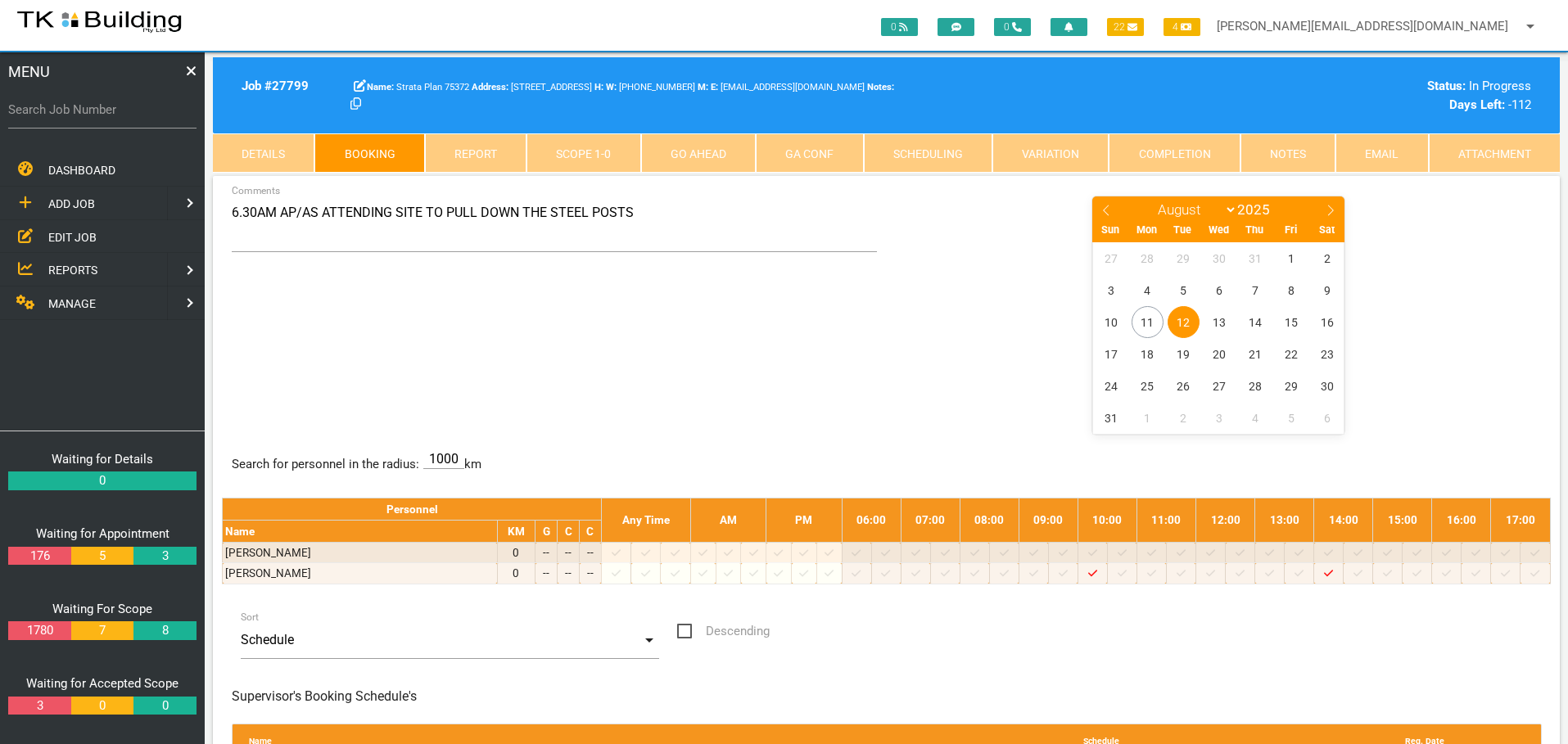
click at [84, 271] on span "REPORTS" at bounding box center [73, 271] width 50 height 13
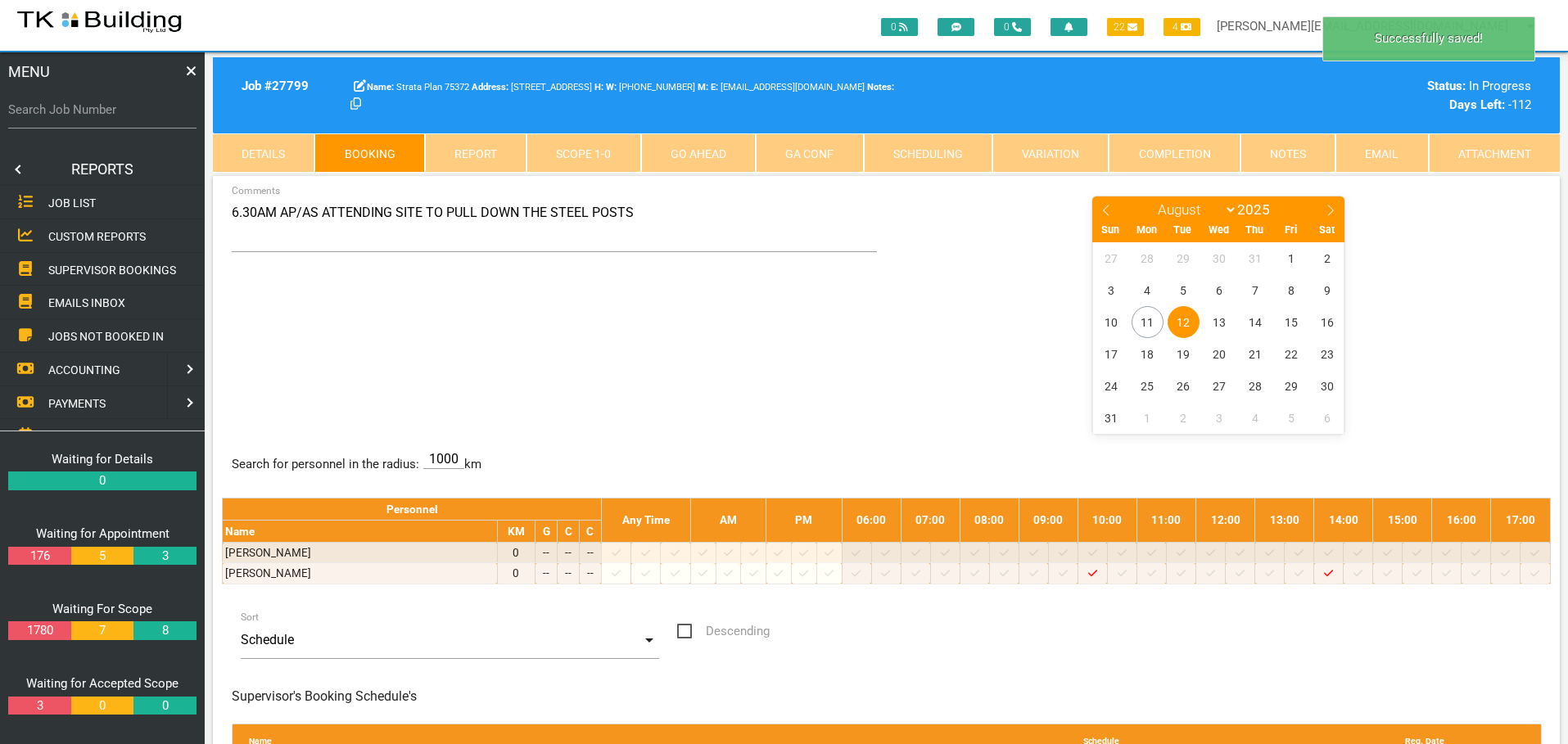
click at [84, 271] on span "SUPERVISOR BOOKINGS" at bounding box center [112, 270] width 128 height 13
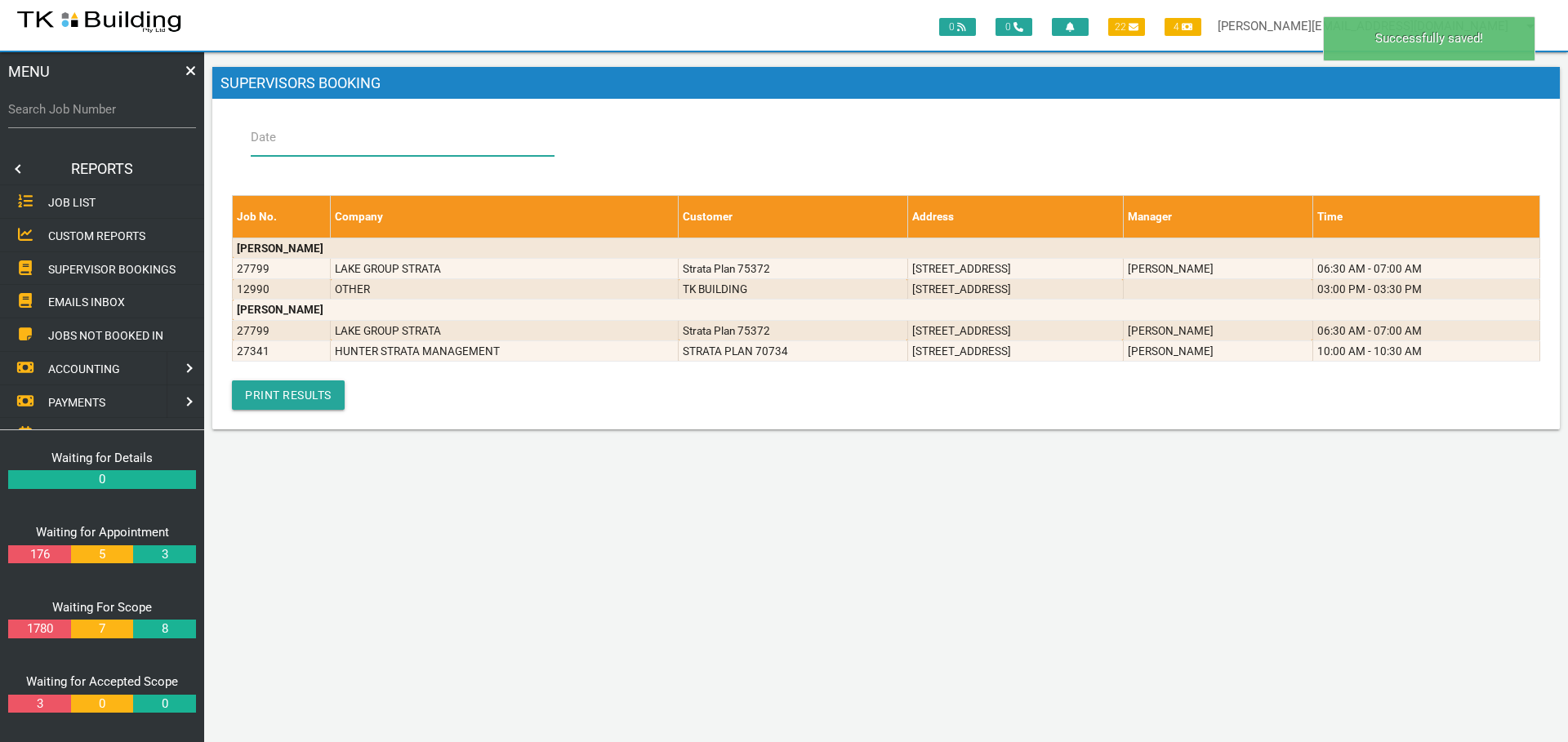
click at [334, 135] on input "Date" at bounding box center [403, 138] width 304 height 38
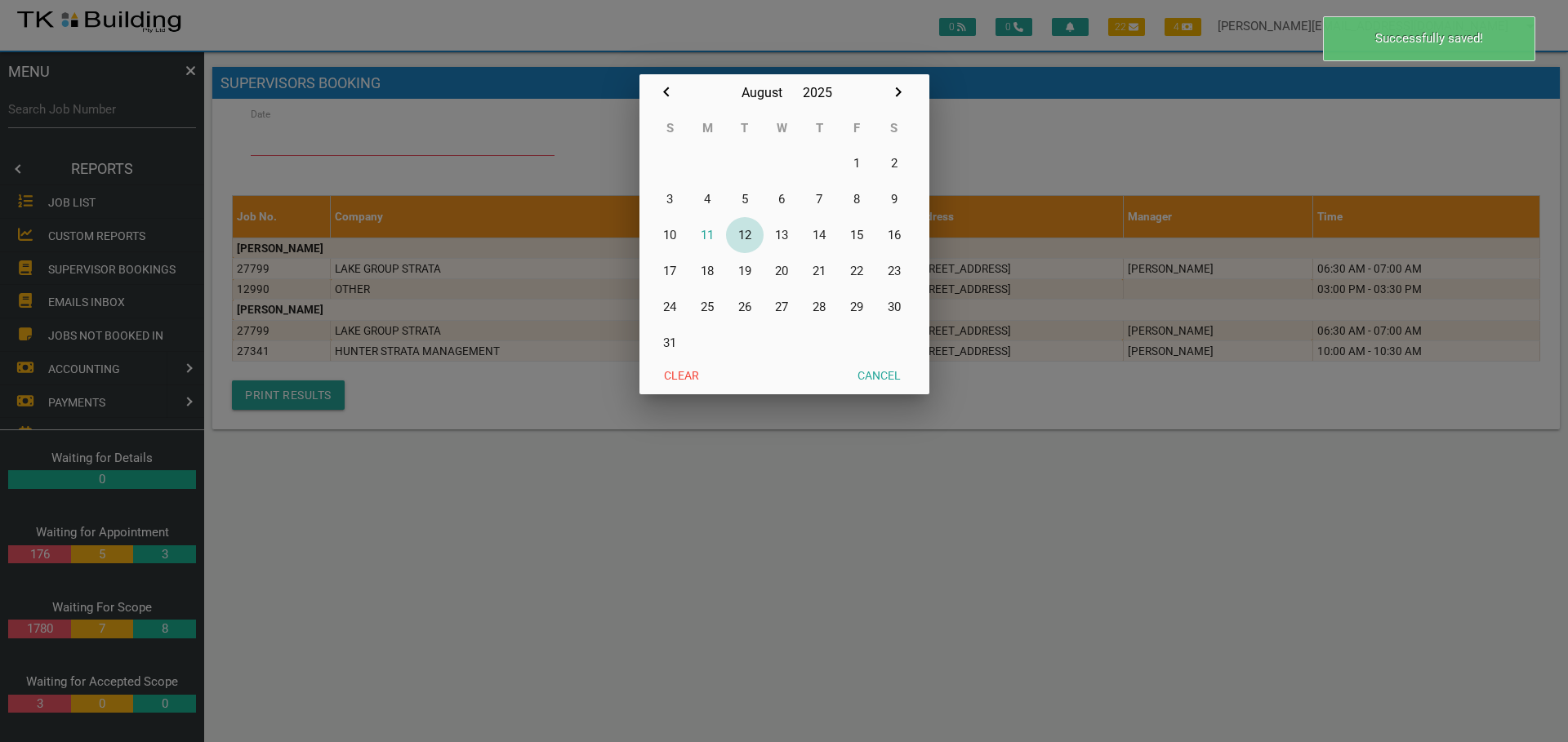
click at [746, 235] on button "12" at bounding box center [745, 236] width 38 height 36
type input "12/08/2025"
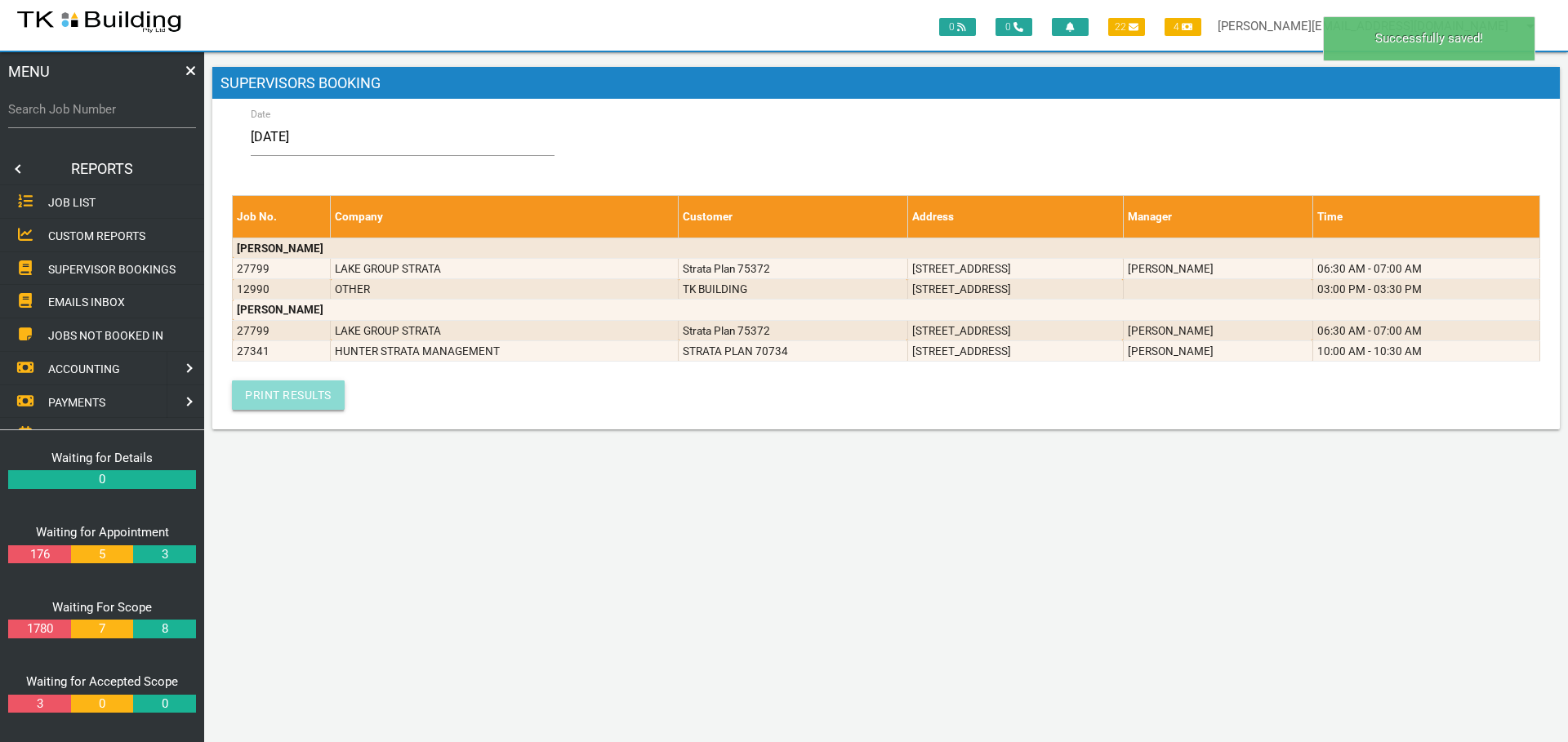
click at [255, 397] on link "Print Results" at bounding box center [288, 394] width 113 height 29
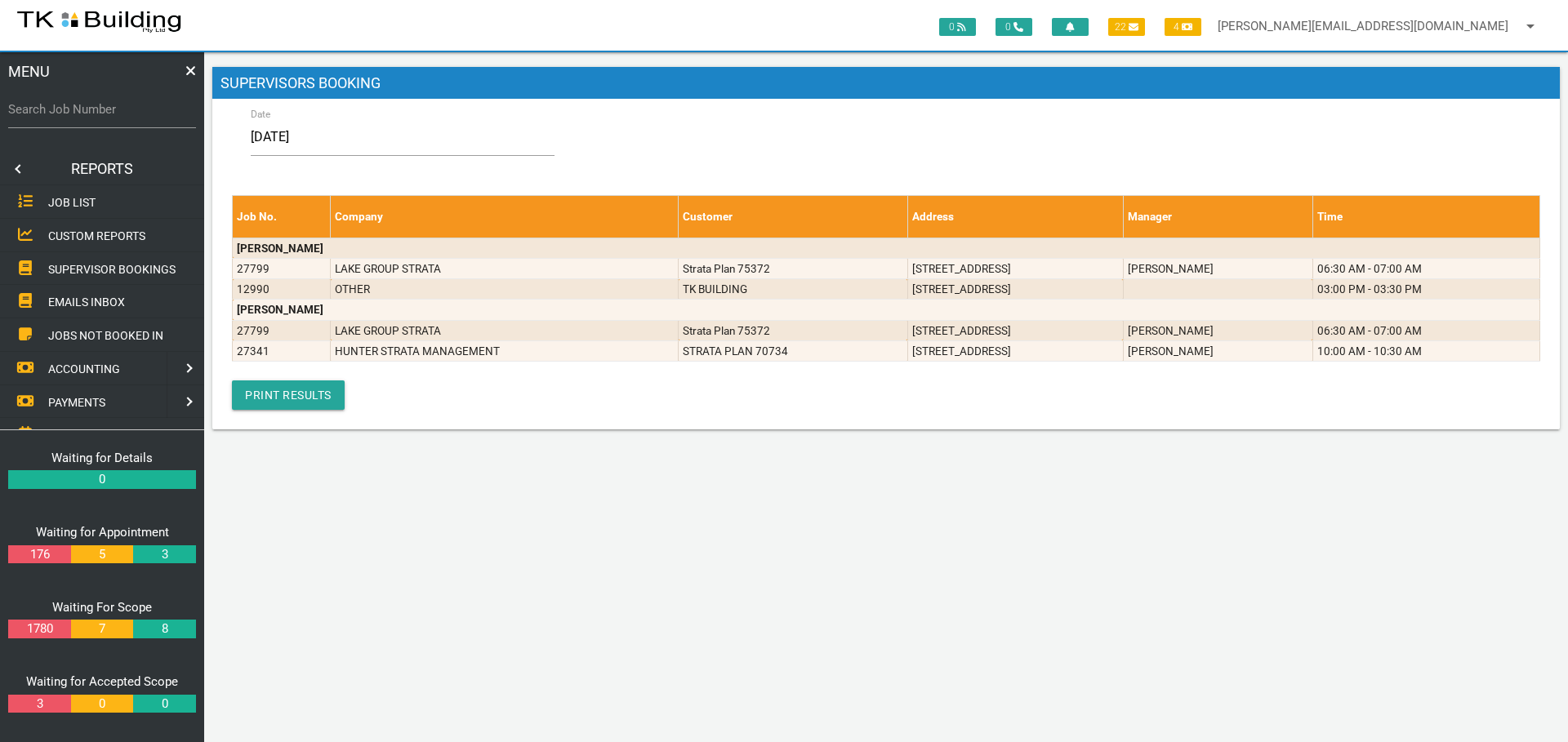
click at [16, 168] on link at bounding box center [16, 169] width 32 height 32
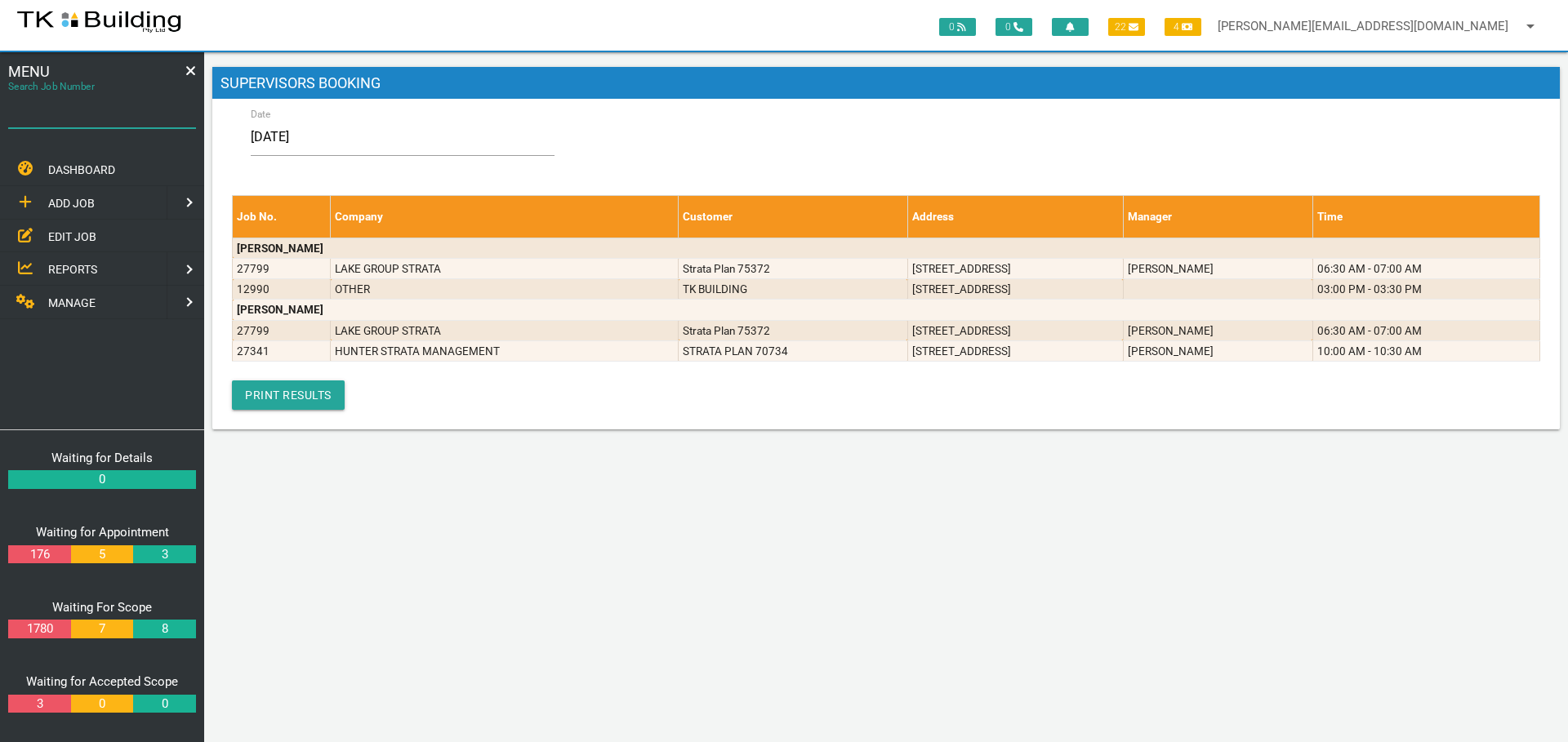
click at [108, 122] on input "Search Job Number" at bounding box center [103, 109] width 188 height 38
type input "27764"
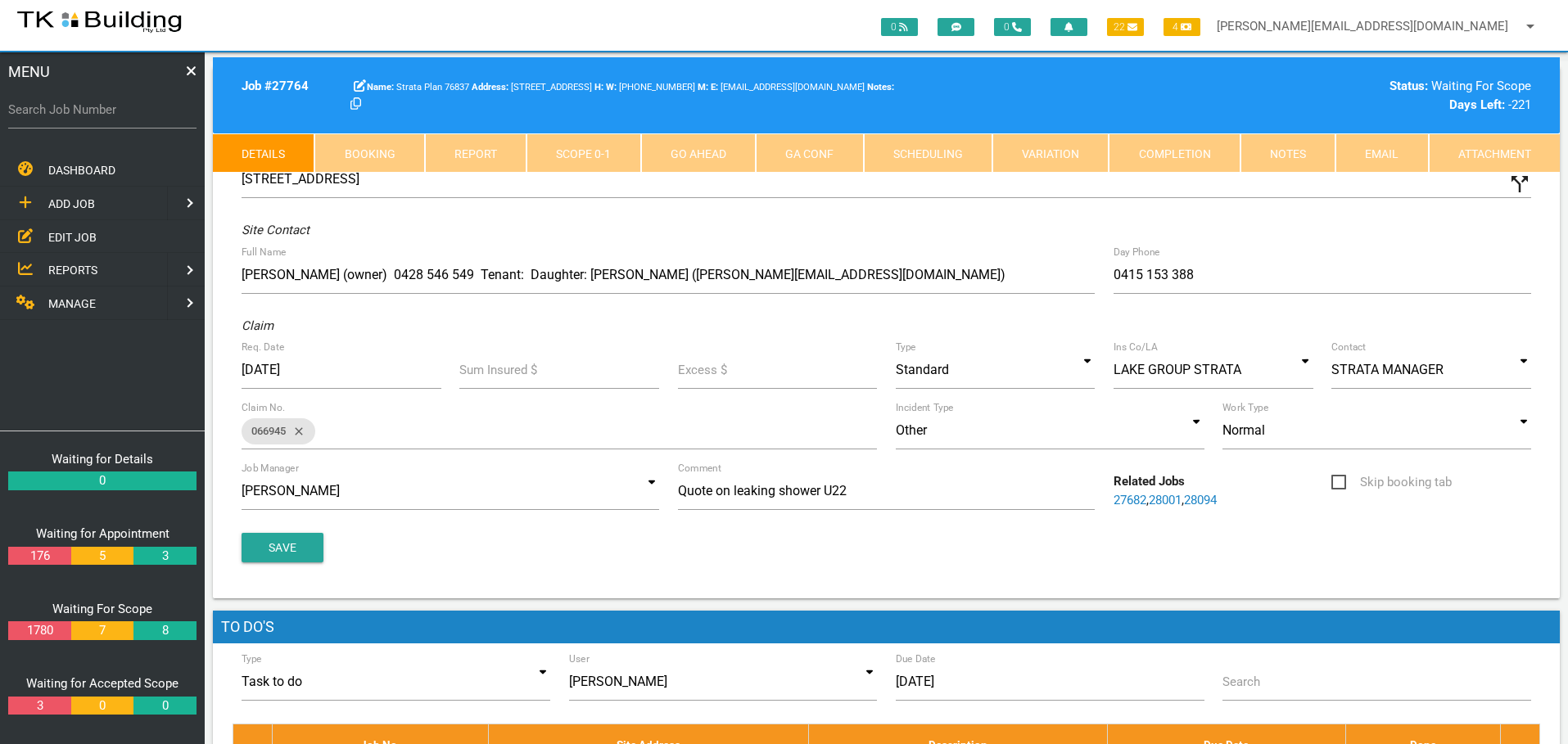
click at [1288, 158] on link "Notes" at bounding box center [1289, 152] width 95 height 39
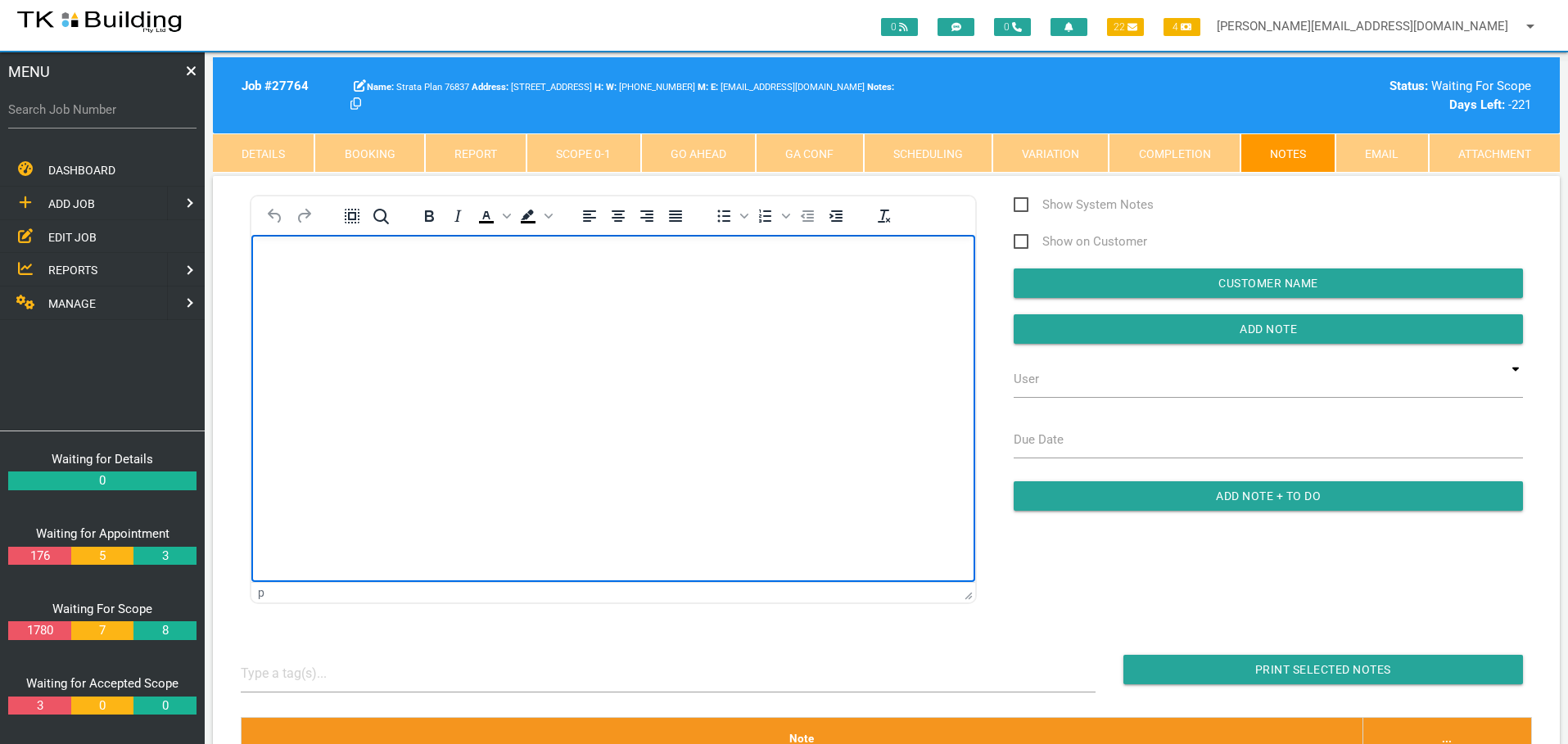
click at [295, 283] on body "Rich Text Area. Press ALT-0 for help." at bounding box center [613, 281] width 723 height 54
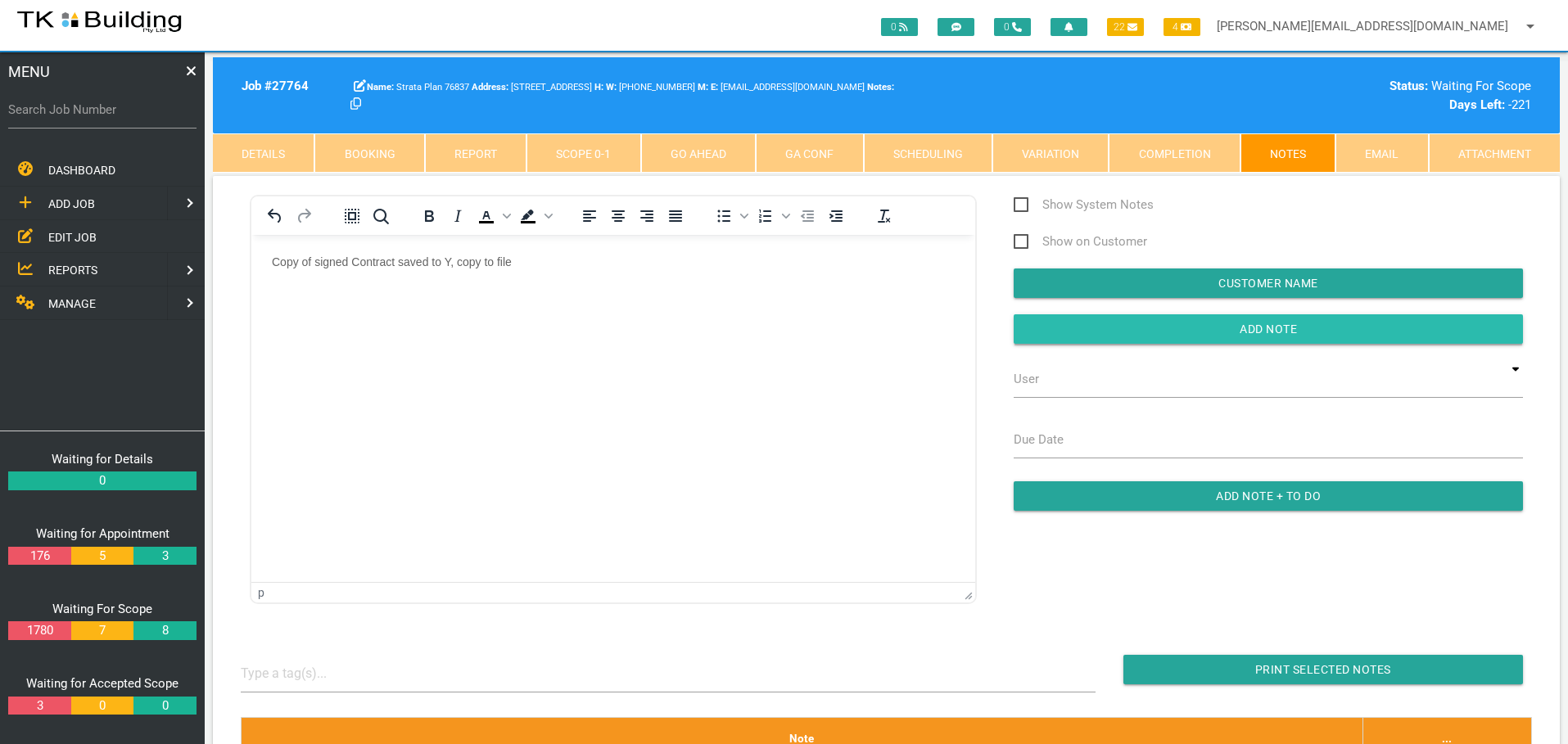
click at [1110, 335] on input "button" at bounding box center [1269, 329] width 509 height 30
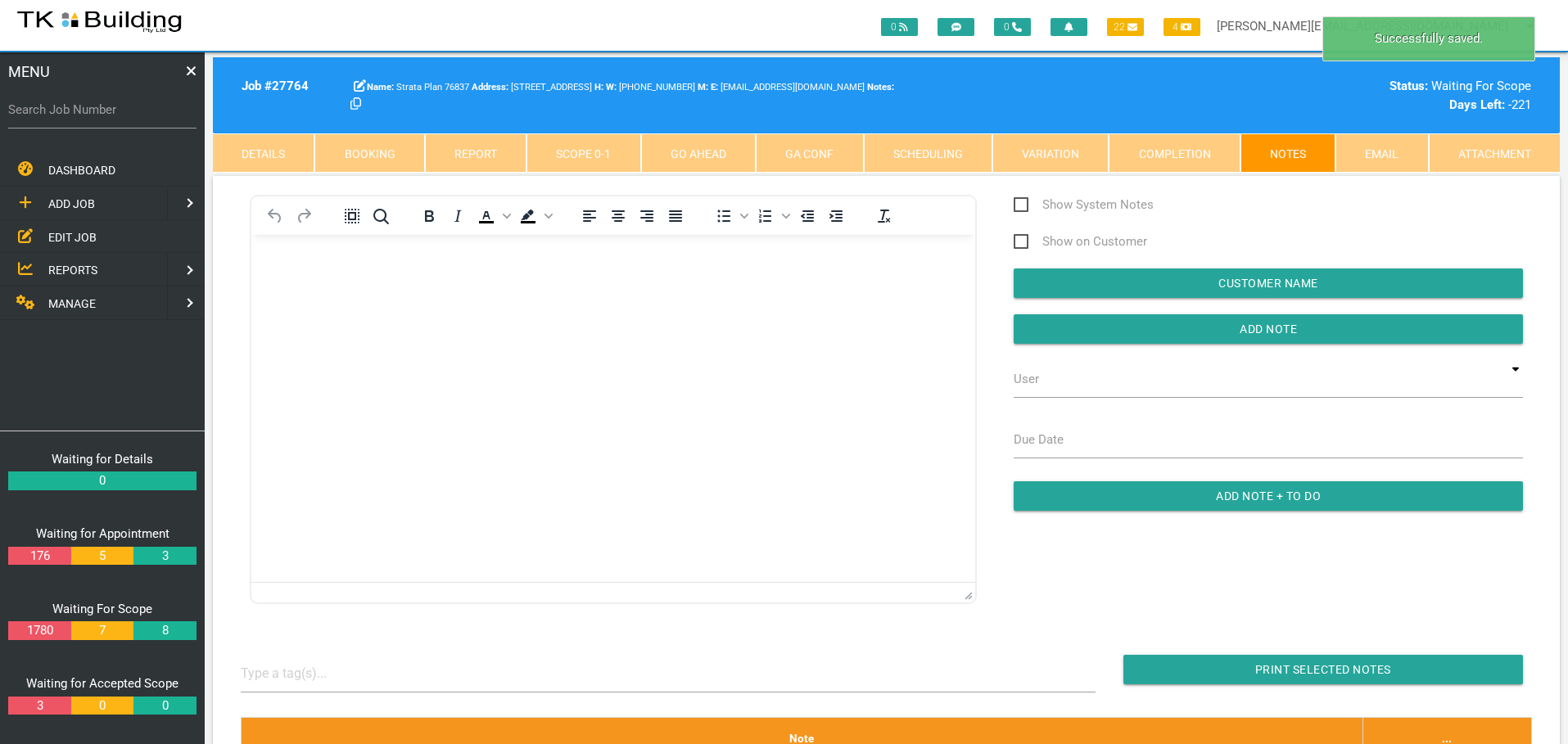
click at [596, 152] on link "Scope 0 - 1" at bounding box center [582, 152] width 113 height 39
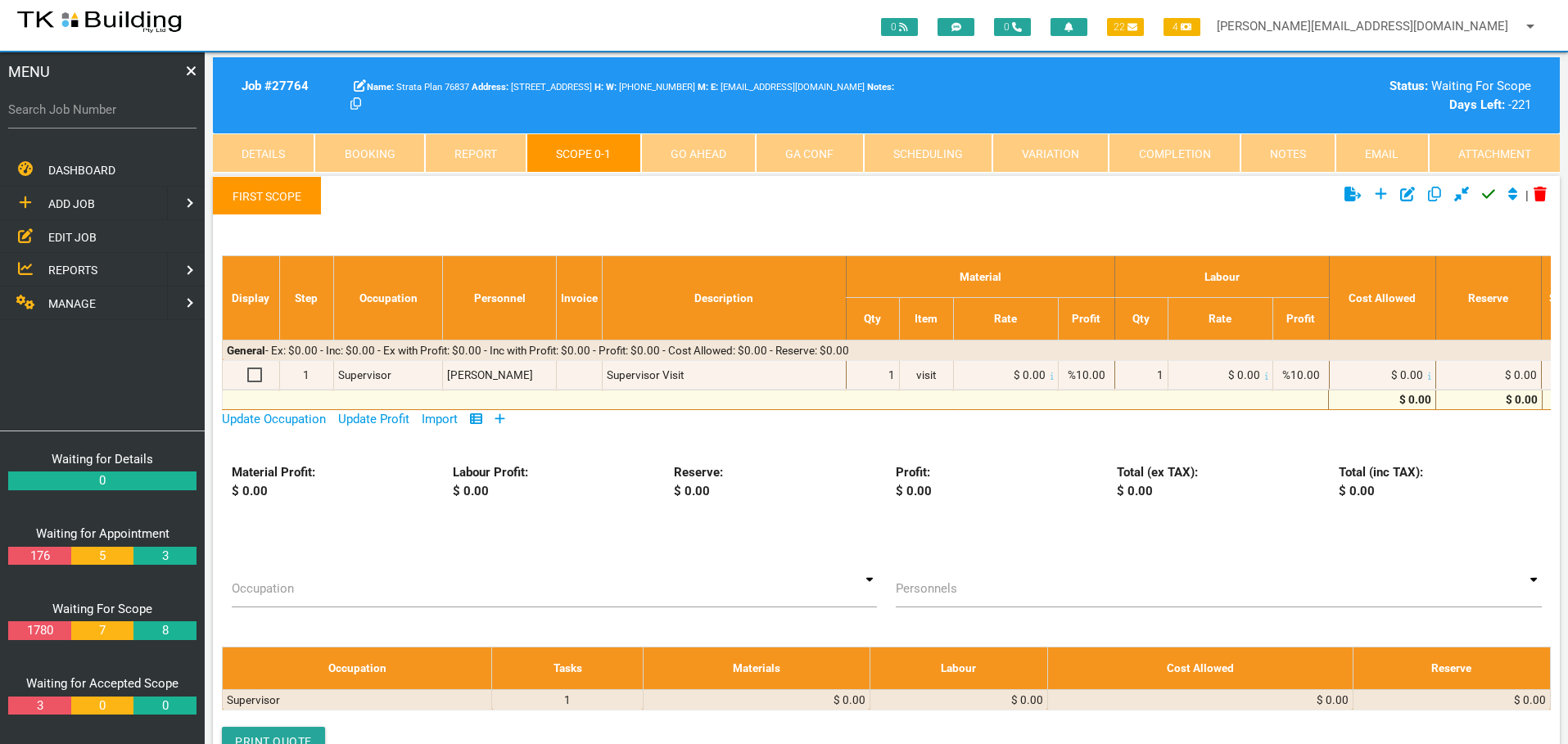
click at [500, 417] on icon at bounding box center [499, 418] width 10 height 12
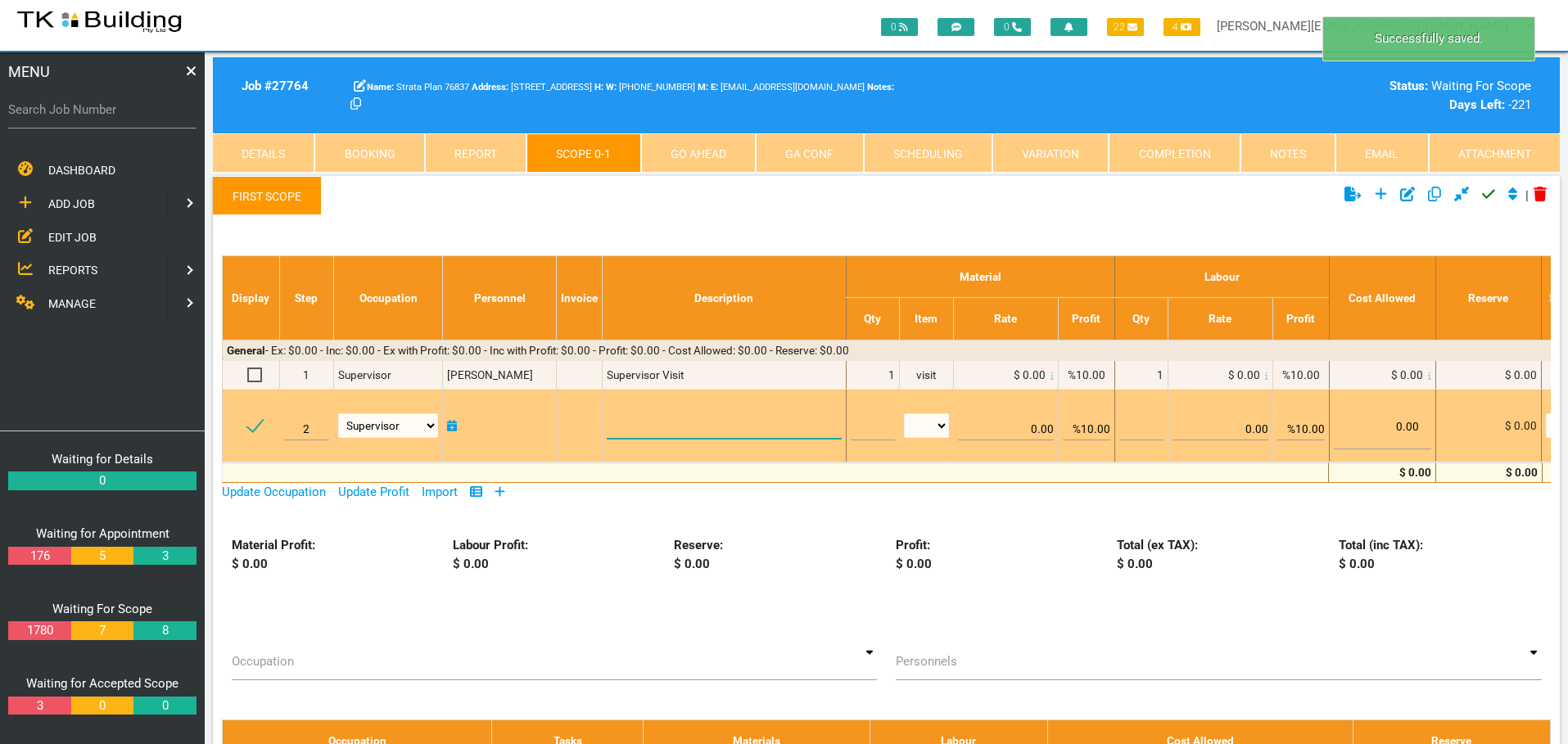
click at [658, 417] on textarea at bounding box center [724, 420] width 234 height 37
paste textarea "Bathroom (1.85 X 2.7) Disconnect the shower screen, vanity unit, bath, bath tap…"
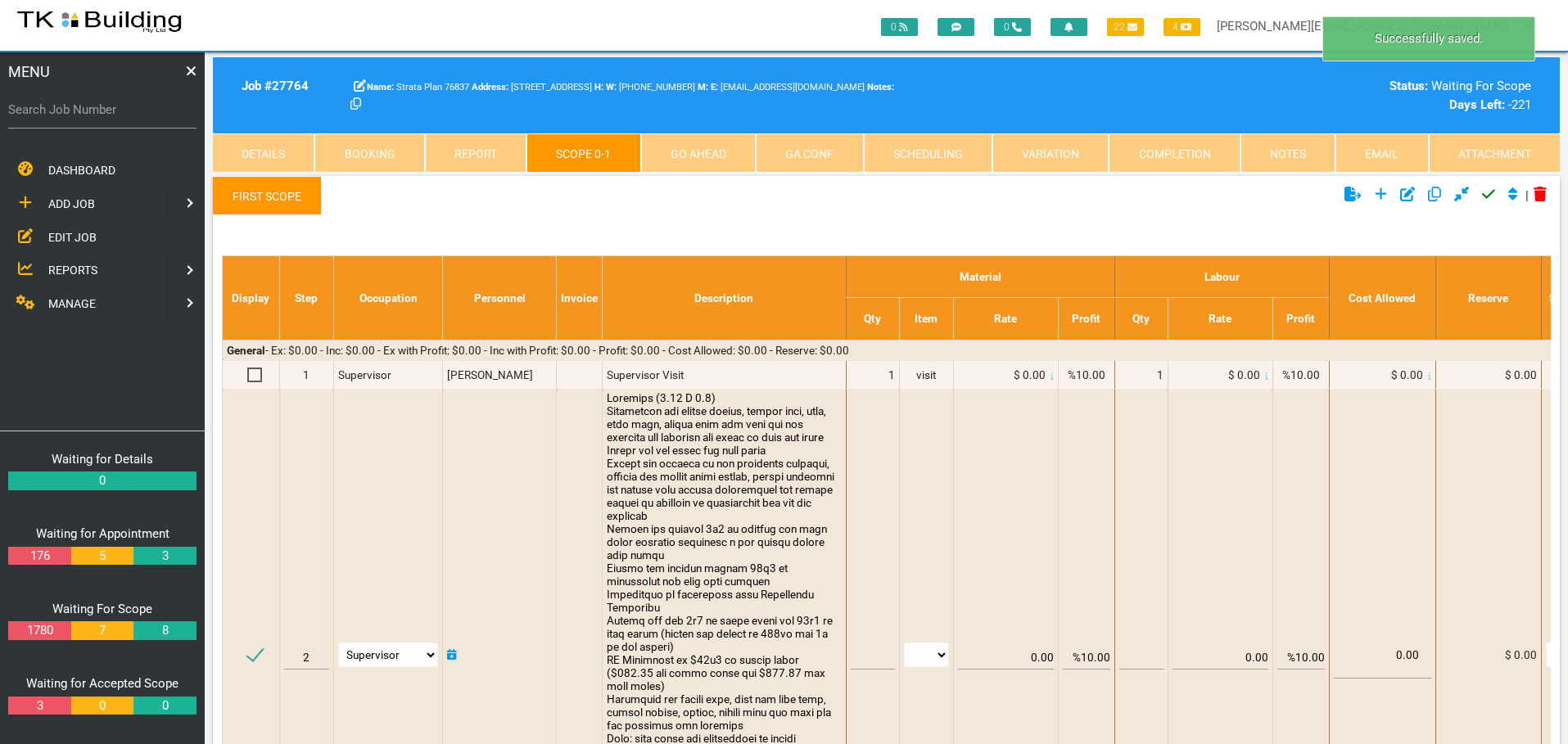
type textarea "Bathroom (1.85 X 2.7) Disconnect the shower screen, vanity unit, bath, bath tap…"
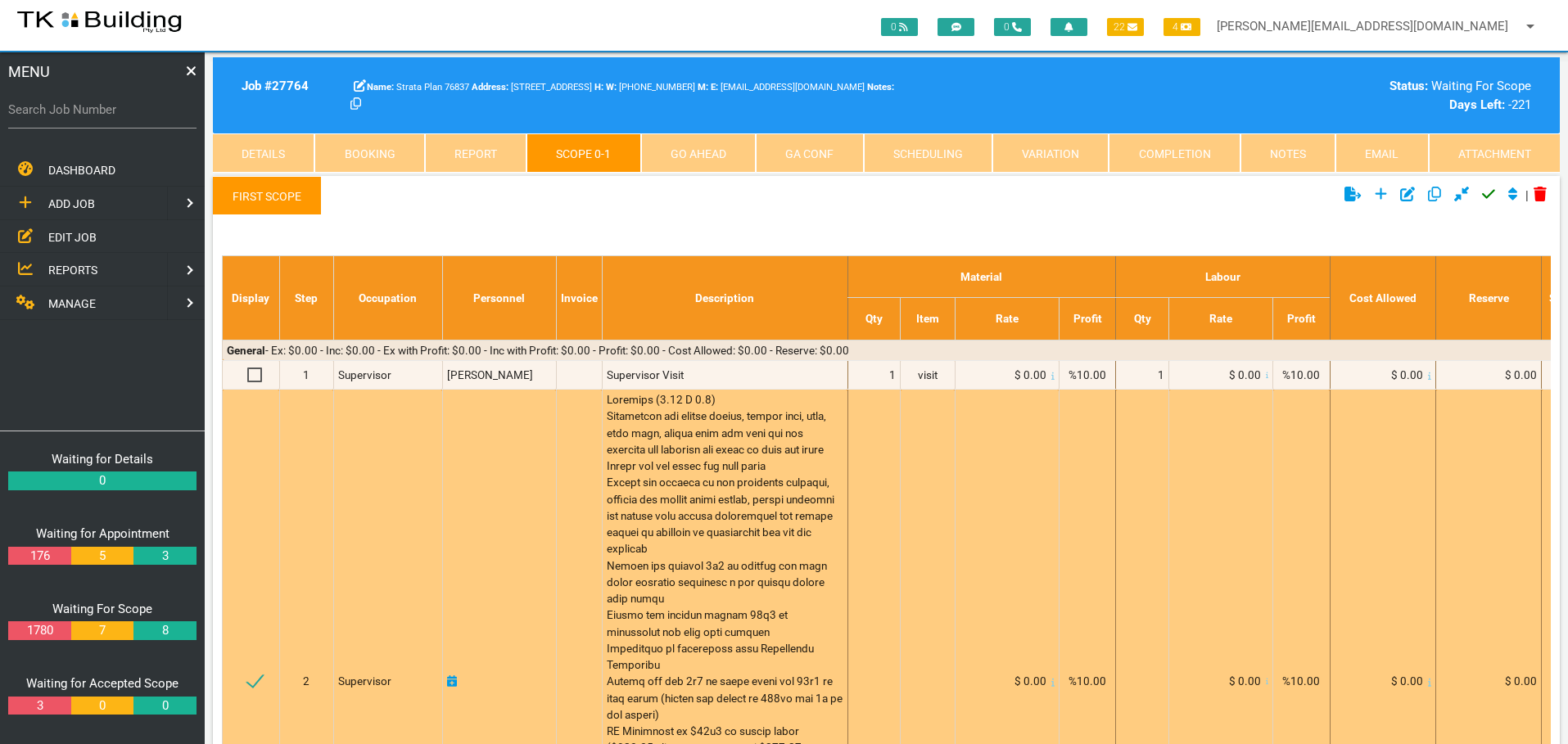
click at [692, 538] on div at bounding box center [725, 681] width 236 height 580
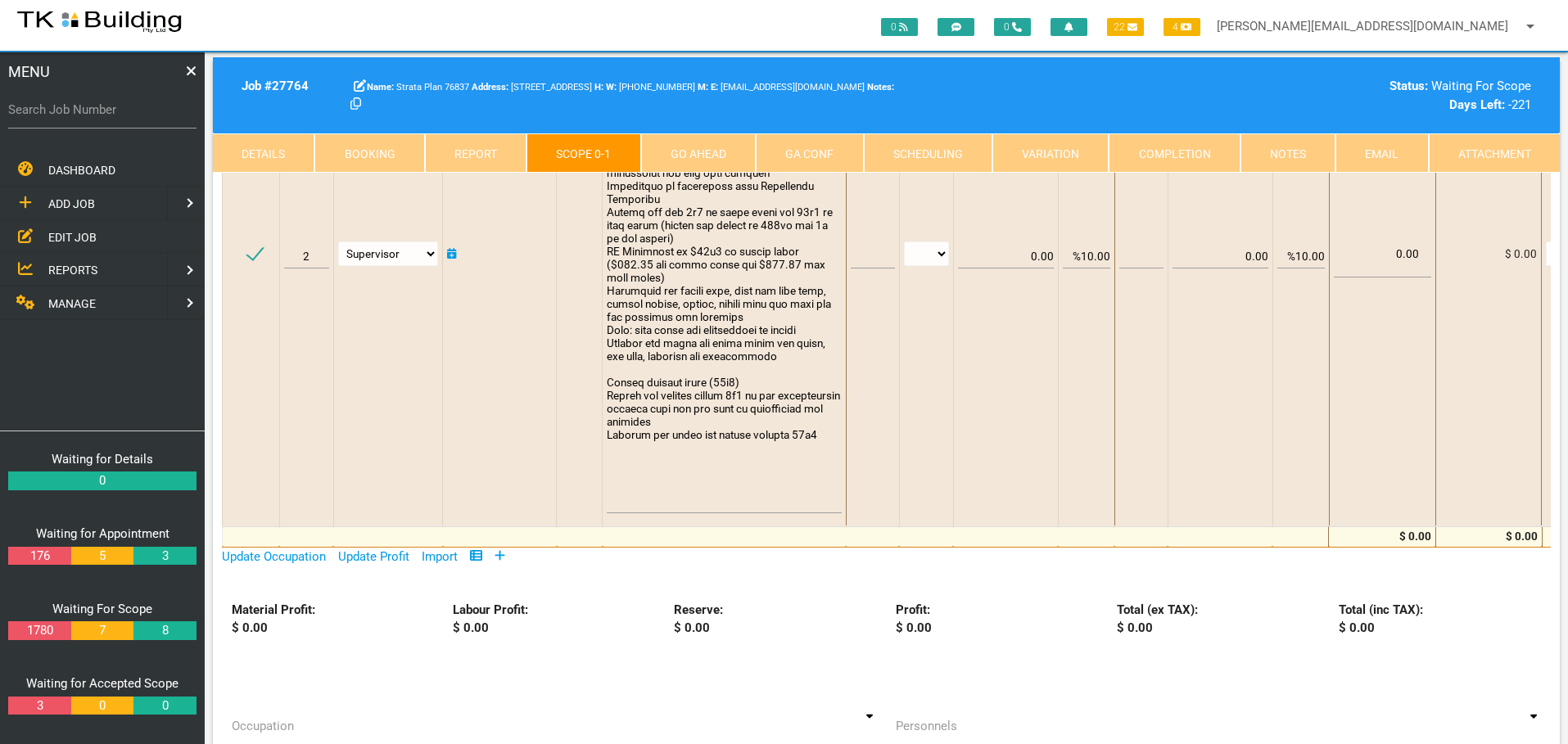
scroll to position [410, 0]
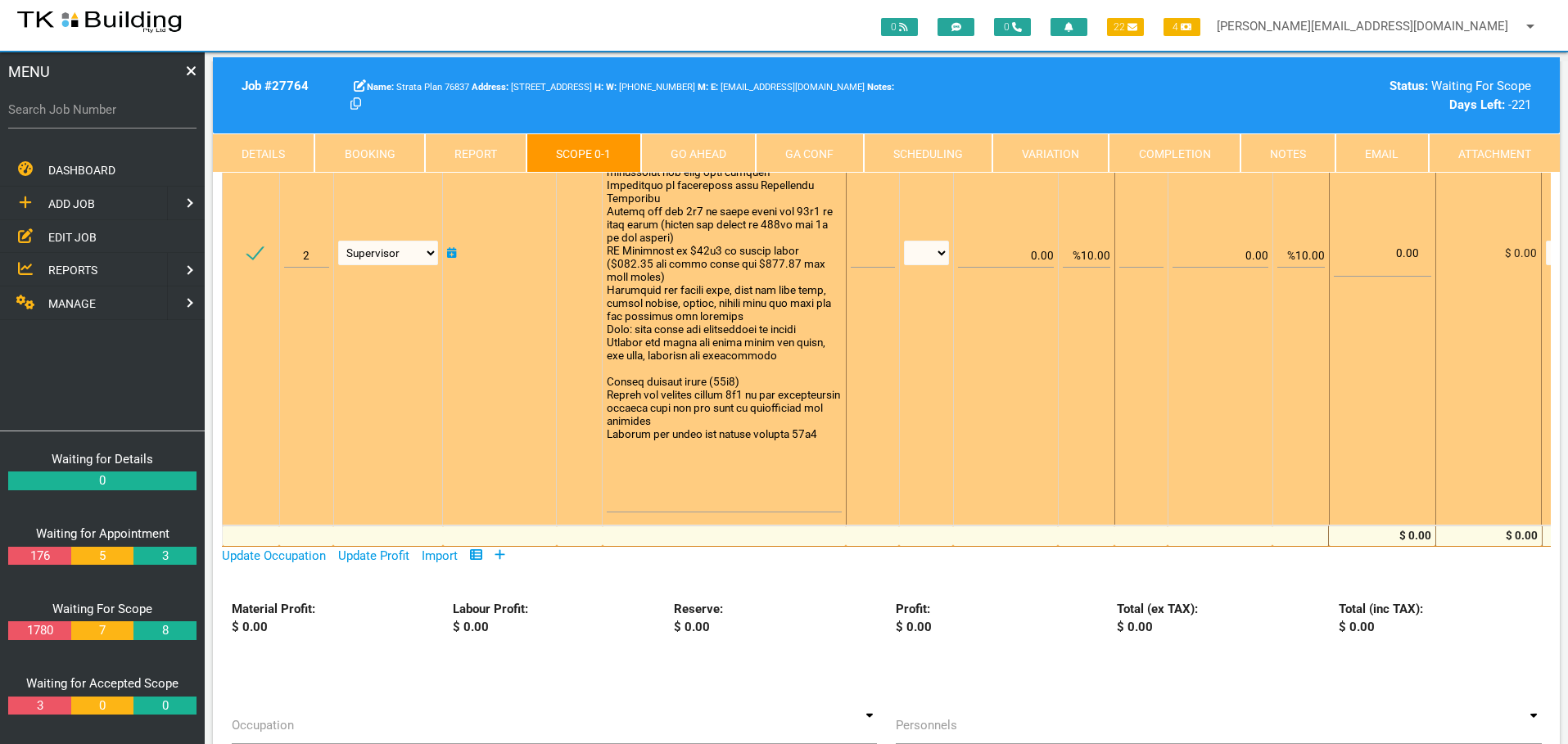
click at [653, 499] on textarea at bounding box center [724, 247] width 234 height 531
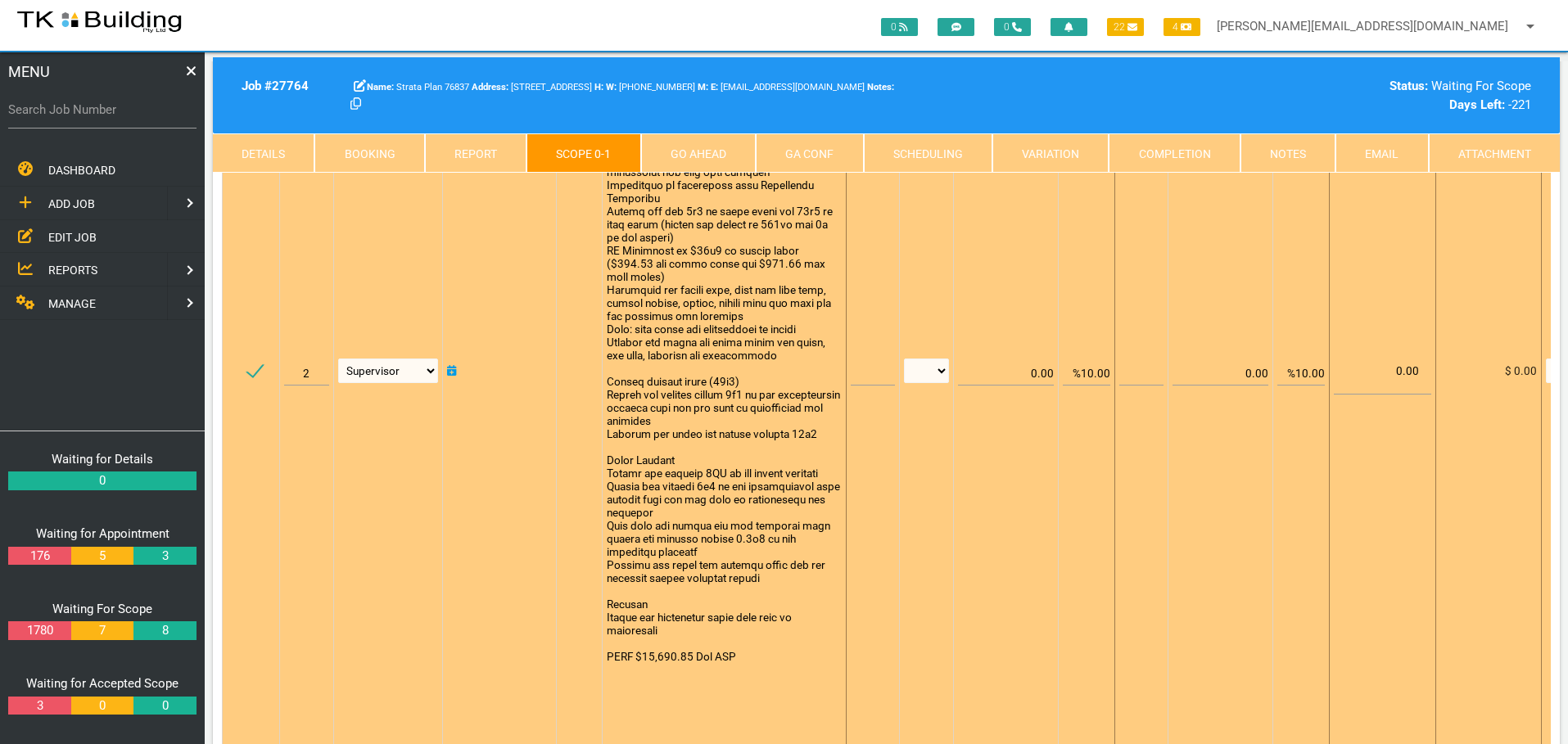
type textarea "Bathroom (1.85 X 2.7) Disconnect the shower screen, vanity unit, bath, bath tap…"
click at [862, 372] on input "text" at bounding box center [873, 366] width 44 height 38
type input "1"
click at [939, 371] on select "patch LM hrs m3 items m2 m" at bounding box center [926, 371] width 45 height 25
select select "items"
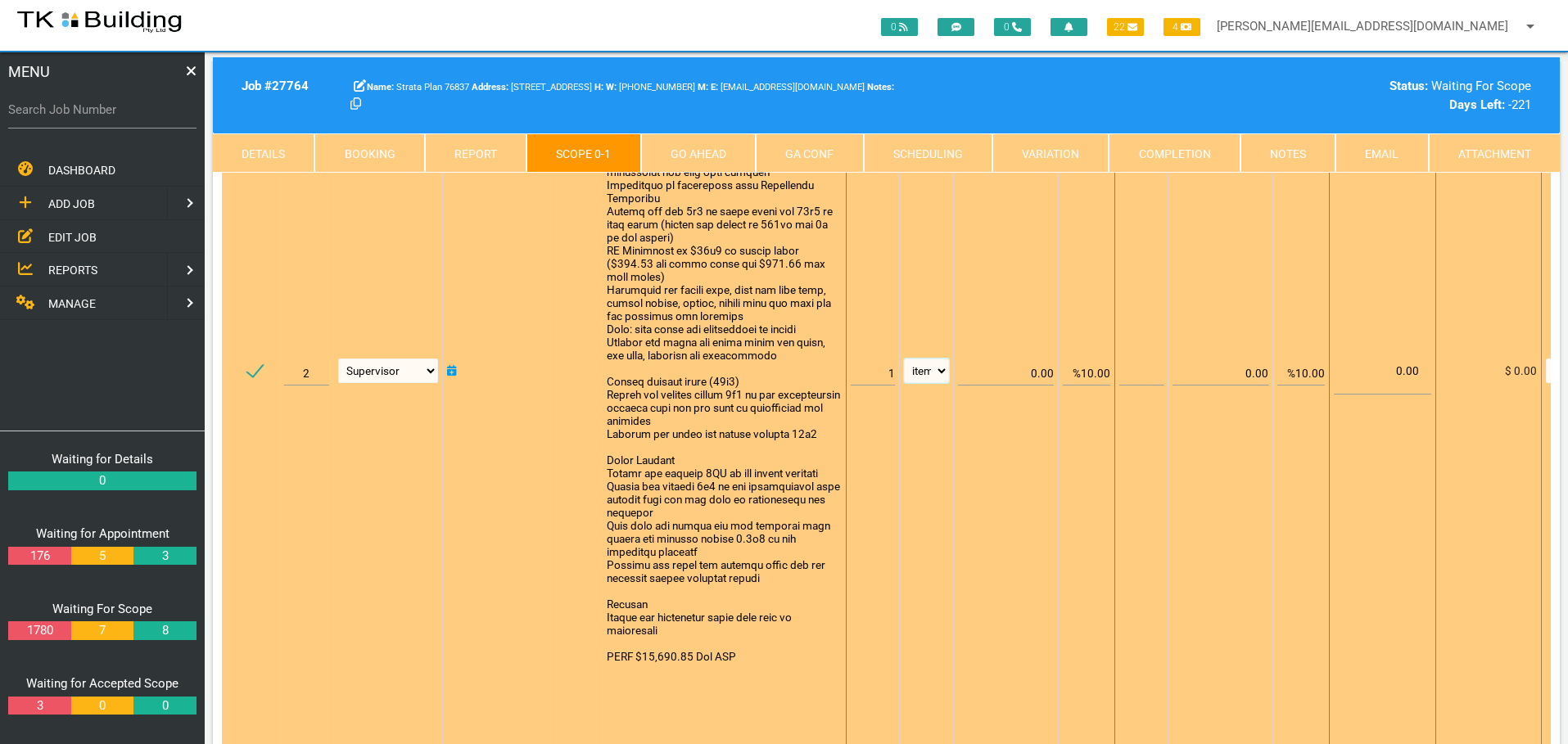
click at [904, 358] on select "patch LM hrs m3 items m2 m" at bounding box center [926, 371] width 45 height 25
click at [1089, 370] on input "%10.00" at bounding box center [1087, 366] width 48 height 38
type input "0.00"
click at [1041, 277] on td "0.00" at bounding box center [1006, 371] width 105 height 781
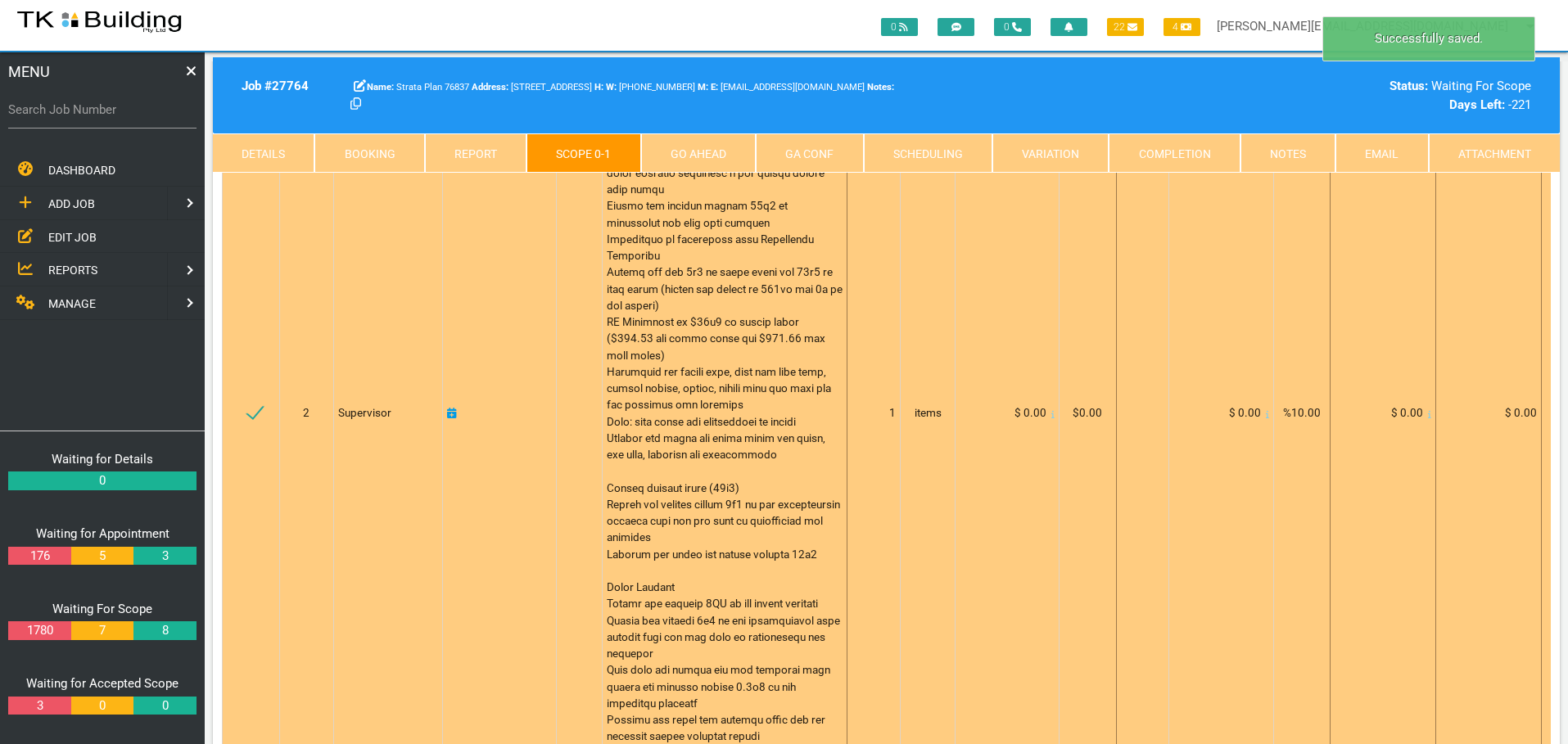
click at [1051, 410] on icon at bounding box center [1052, 413] width 3 height 9
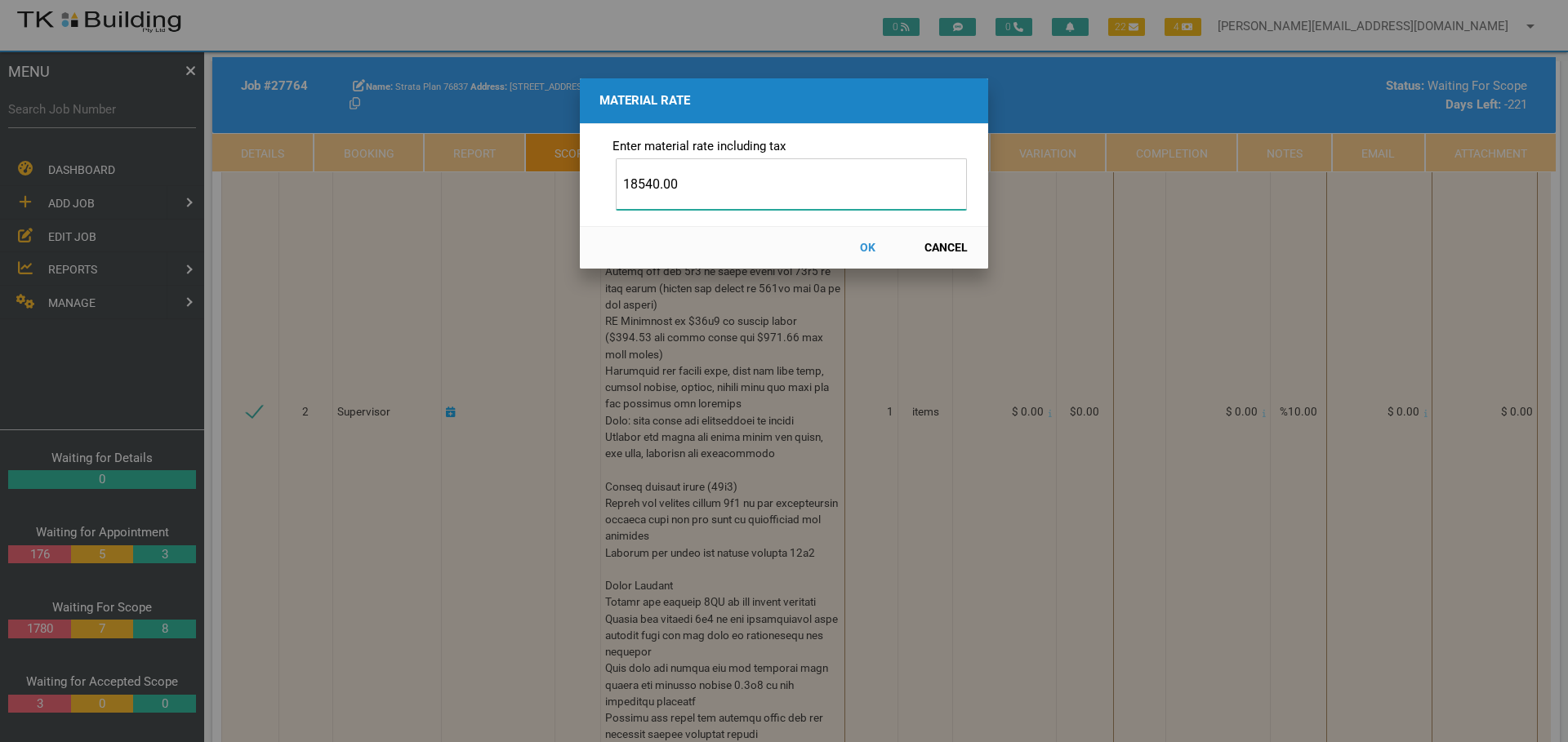
type input "18540.00"
click at [861, 246] on button "OK" at bounding box center [868, 248] width 72 height 29
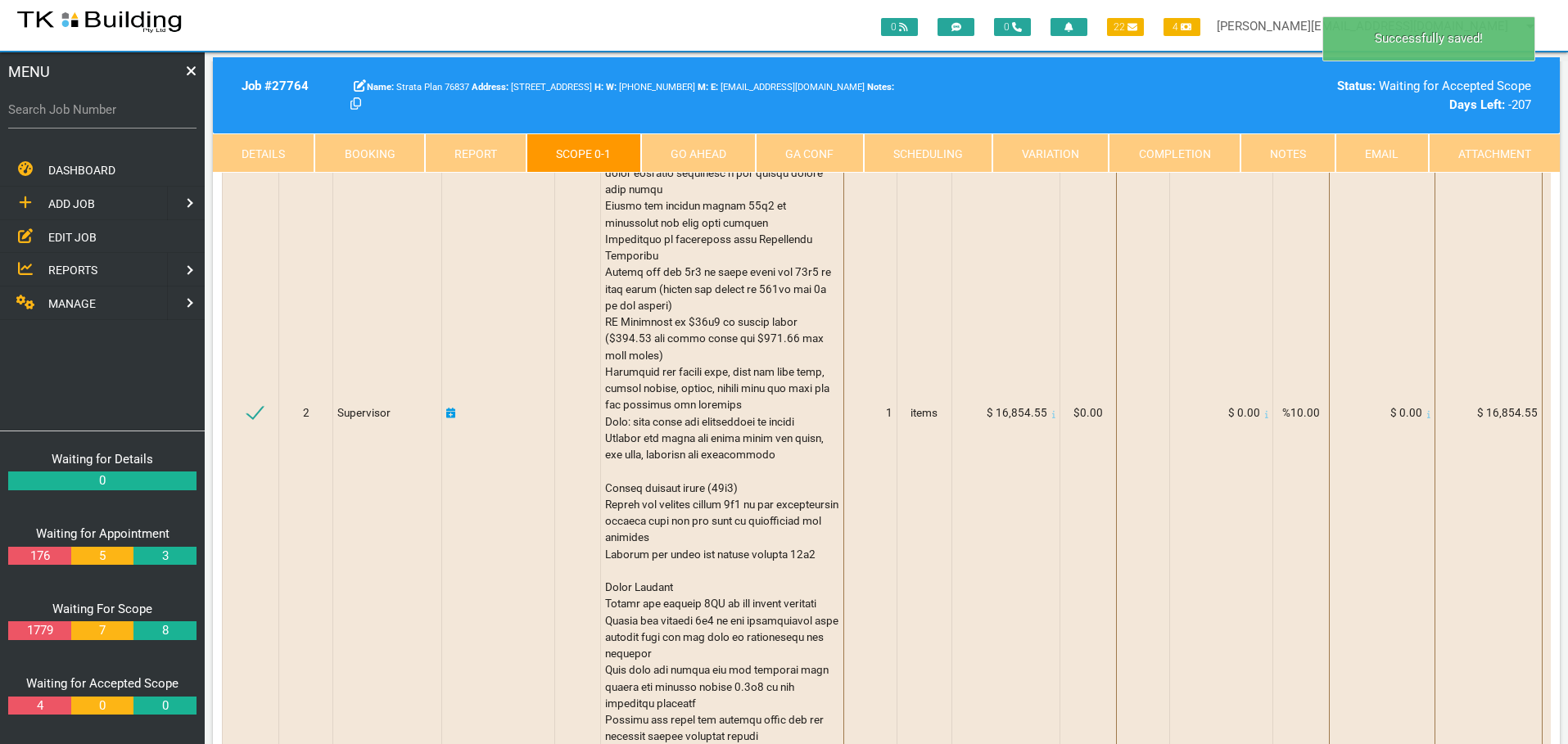
scroll to position [0, 0]
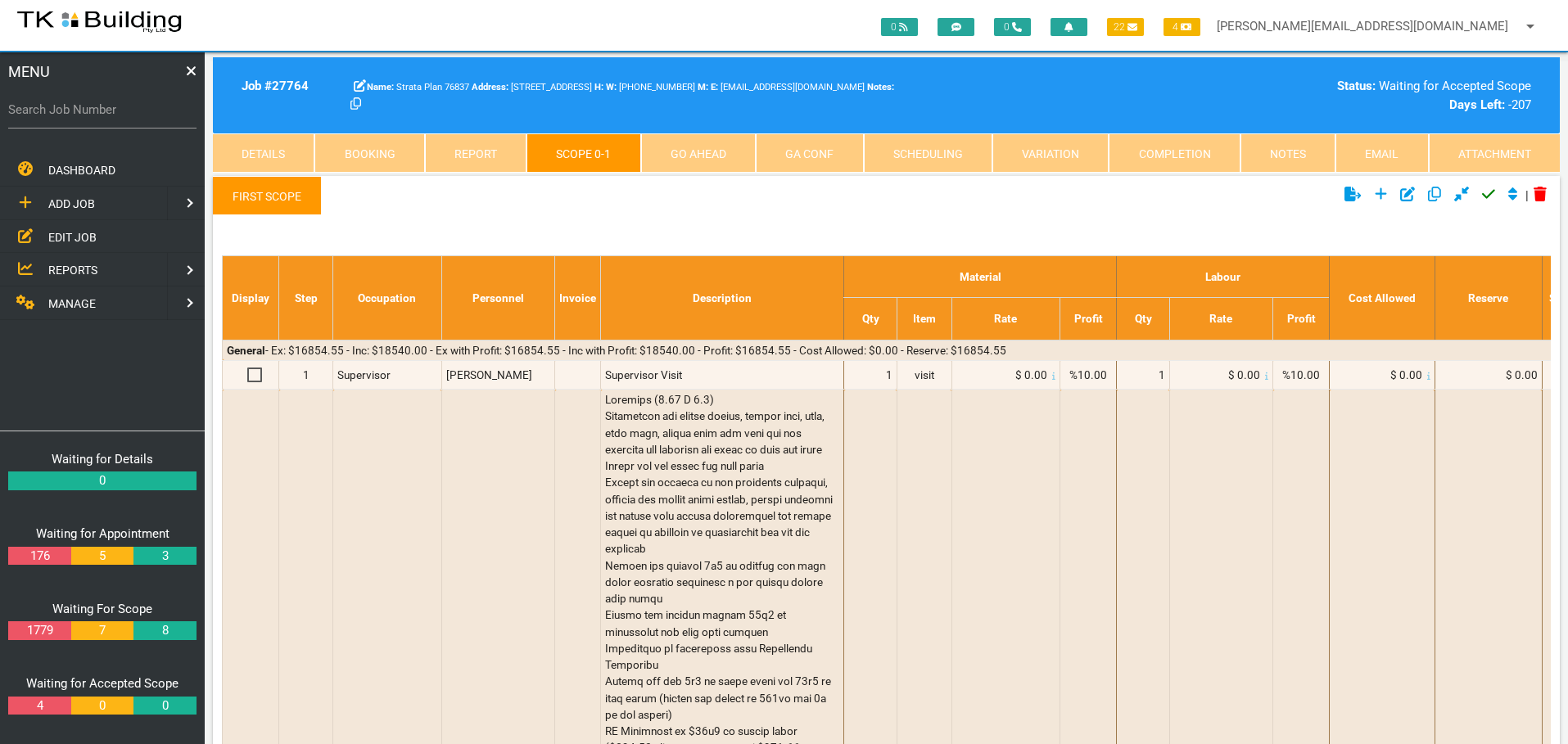
click at [1486, 193] on icon "Click to approve current scope" at bounding box center [1489, 193] width 13 height 14
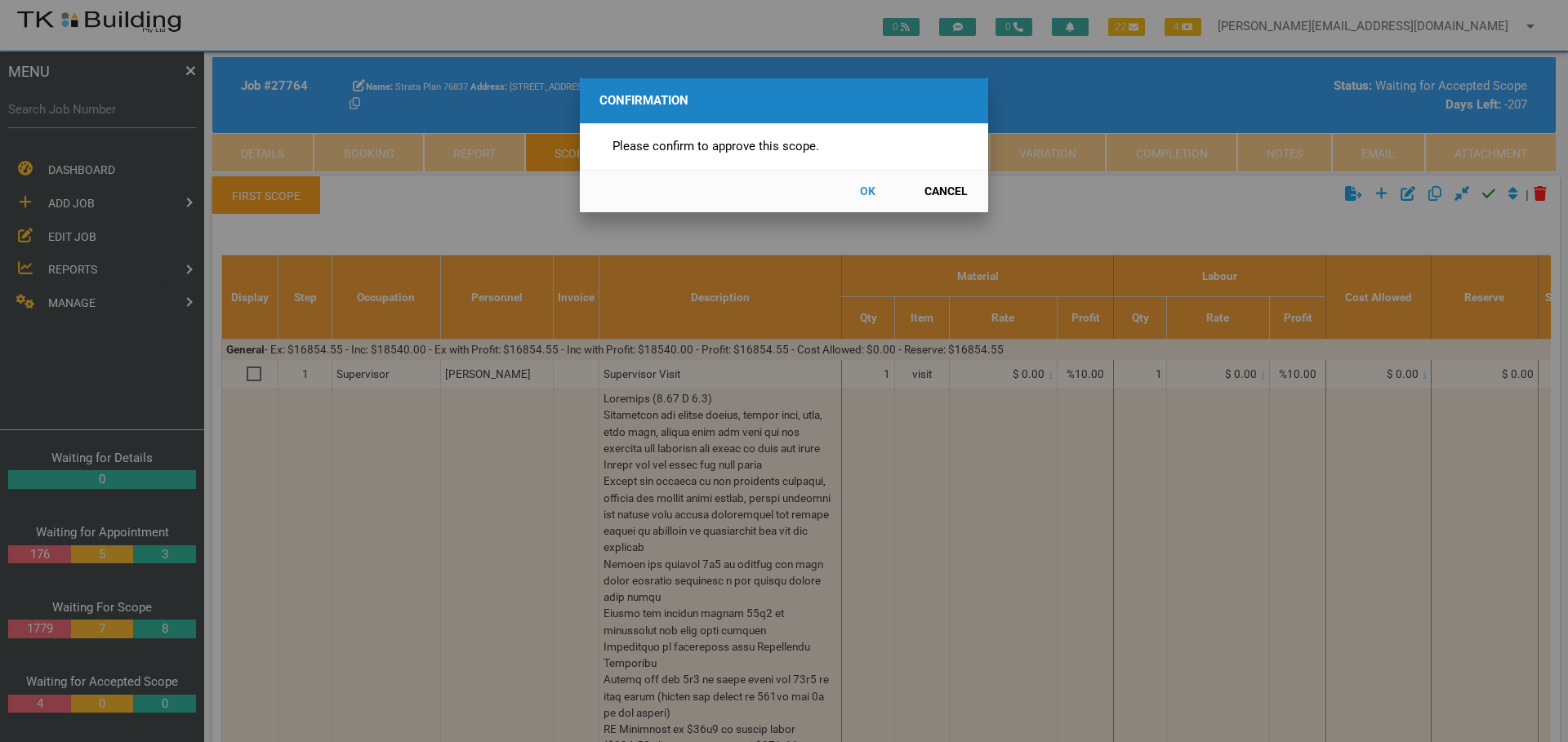
click at [867, 188] on button "OK" at bounding box center [868, 191] width 72 height 29
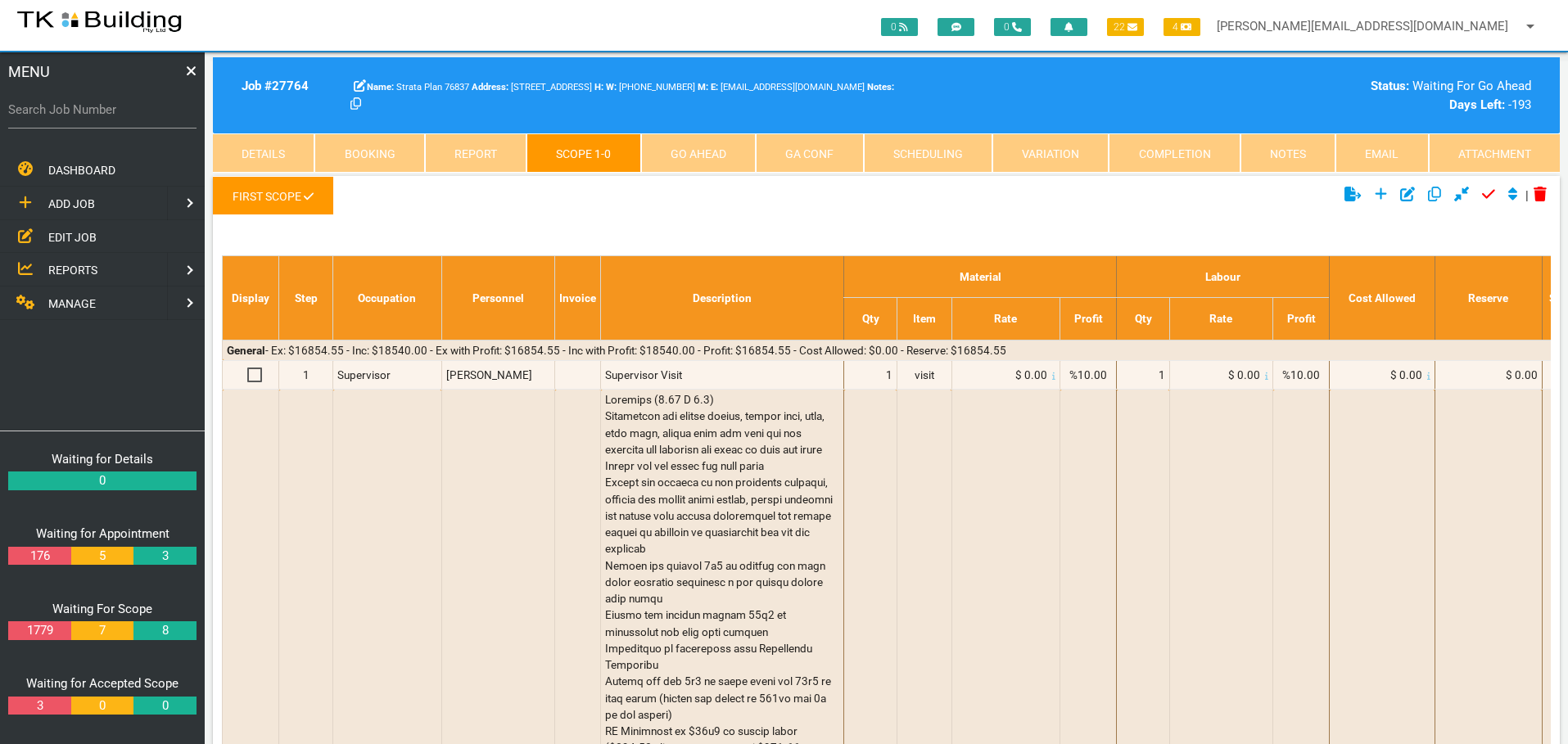
click at [722, 154] on link "Go Ahead" at bounding box center [699, 152] width 114 height 39
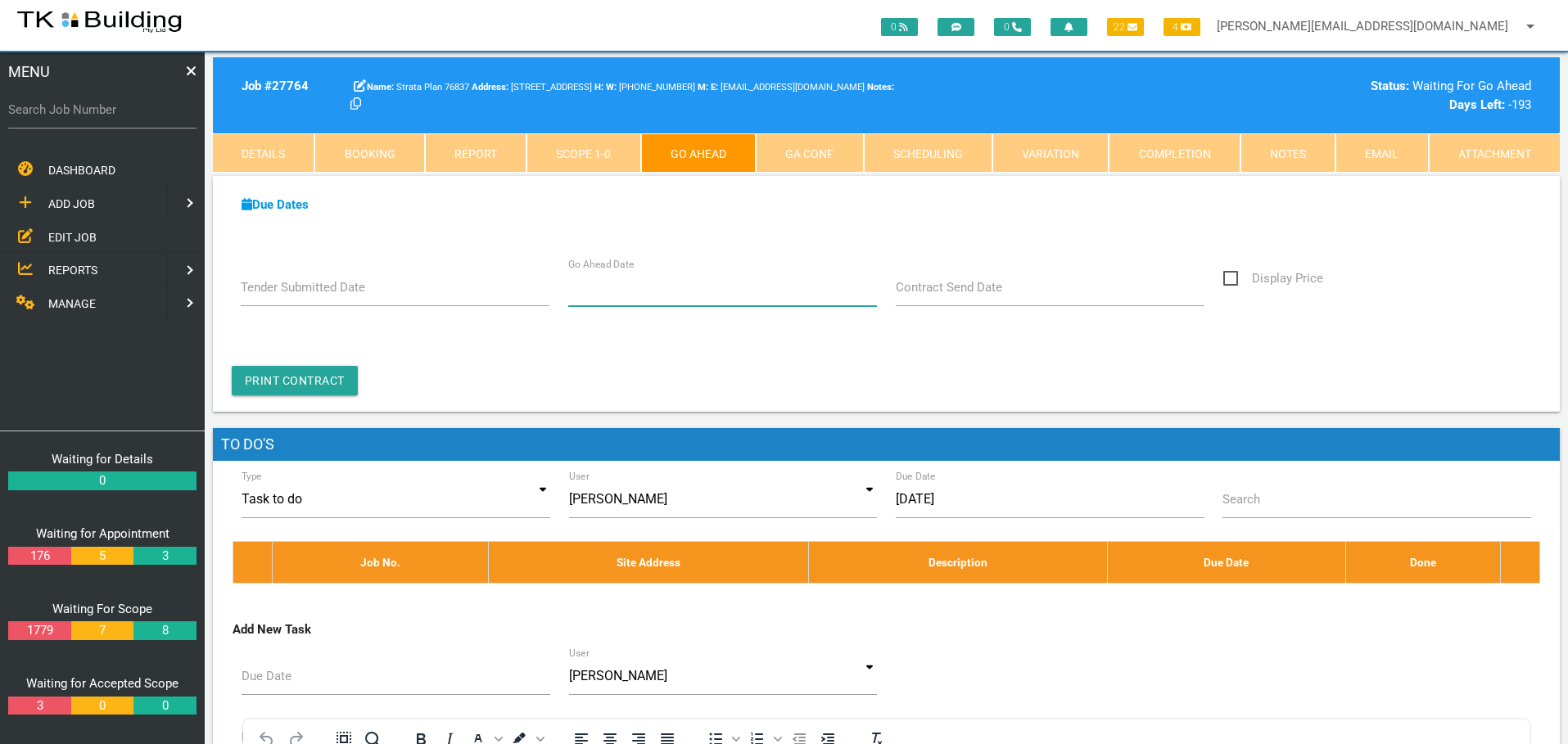
click at [664, 288] on input "Go Ahead Date" at bounding box center [723, 288] width 310 height 38
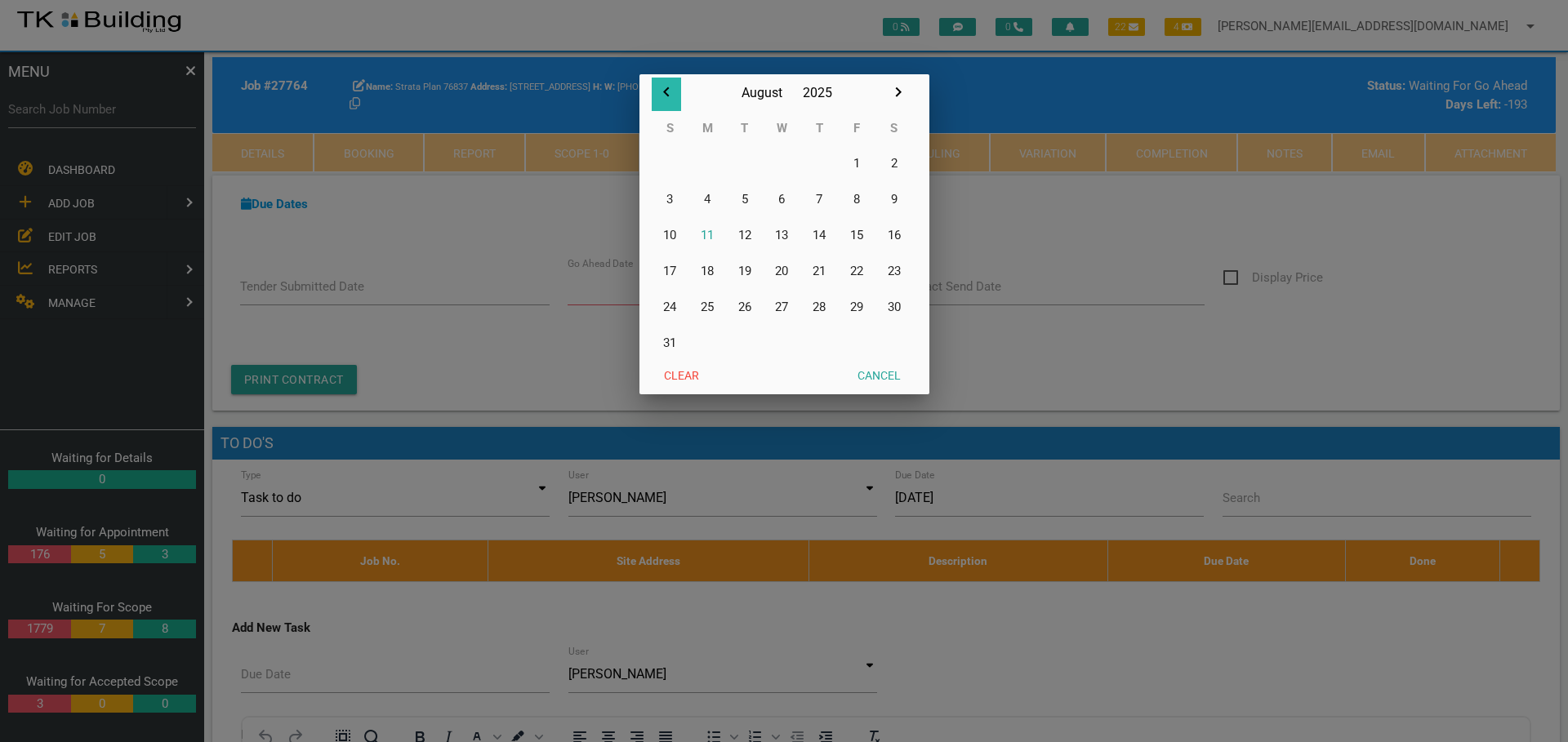
click at [666, 90] on icon "button" at bounding box center [666, 92] width 6 height 10
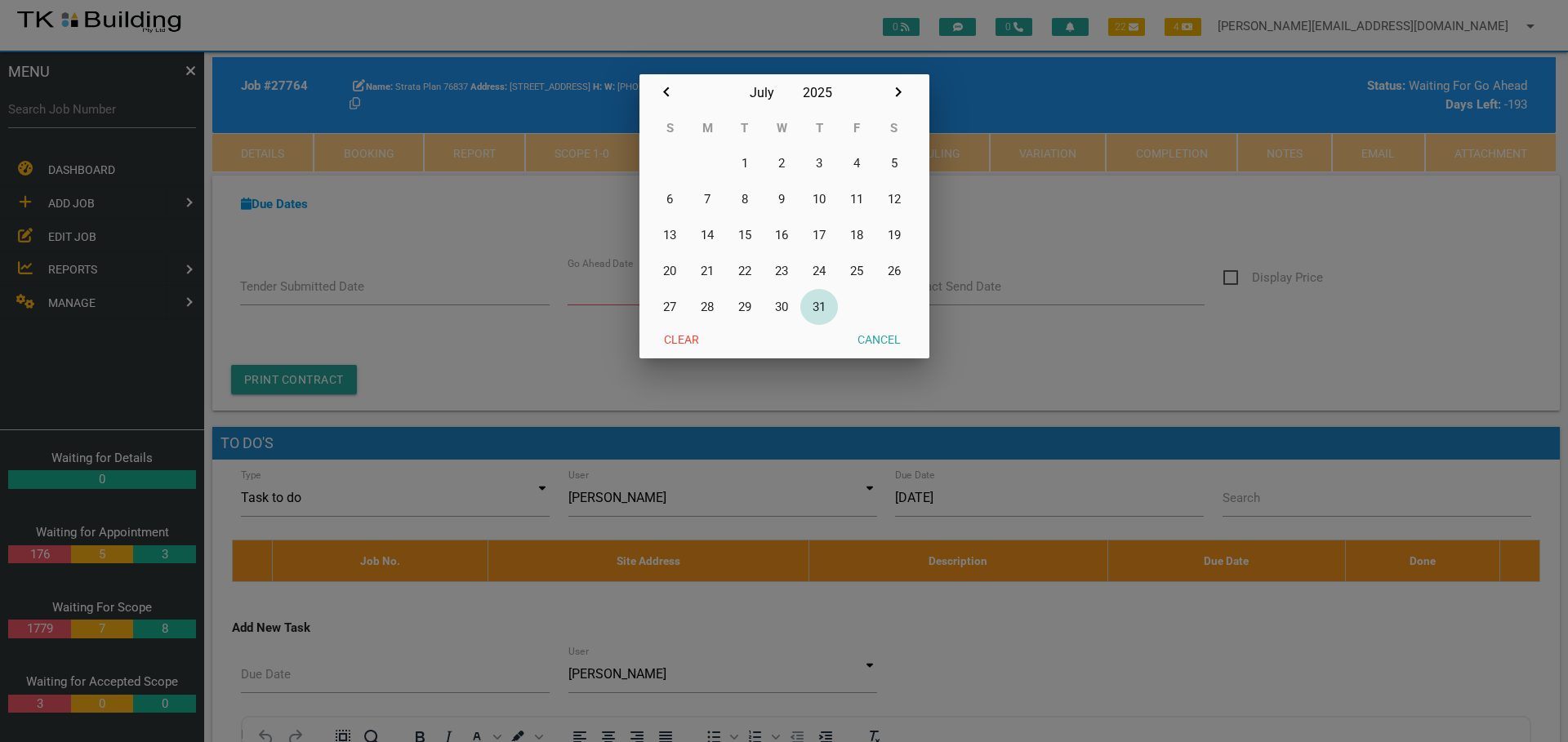
click at [820, 308] on button "31" at bounding box center [819, 307] width 38 height 36
type input "31/07/2025"
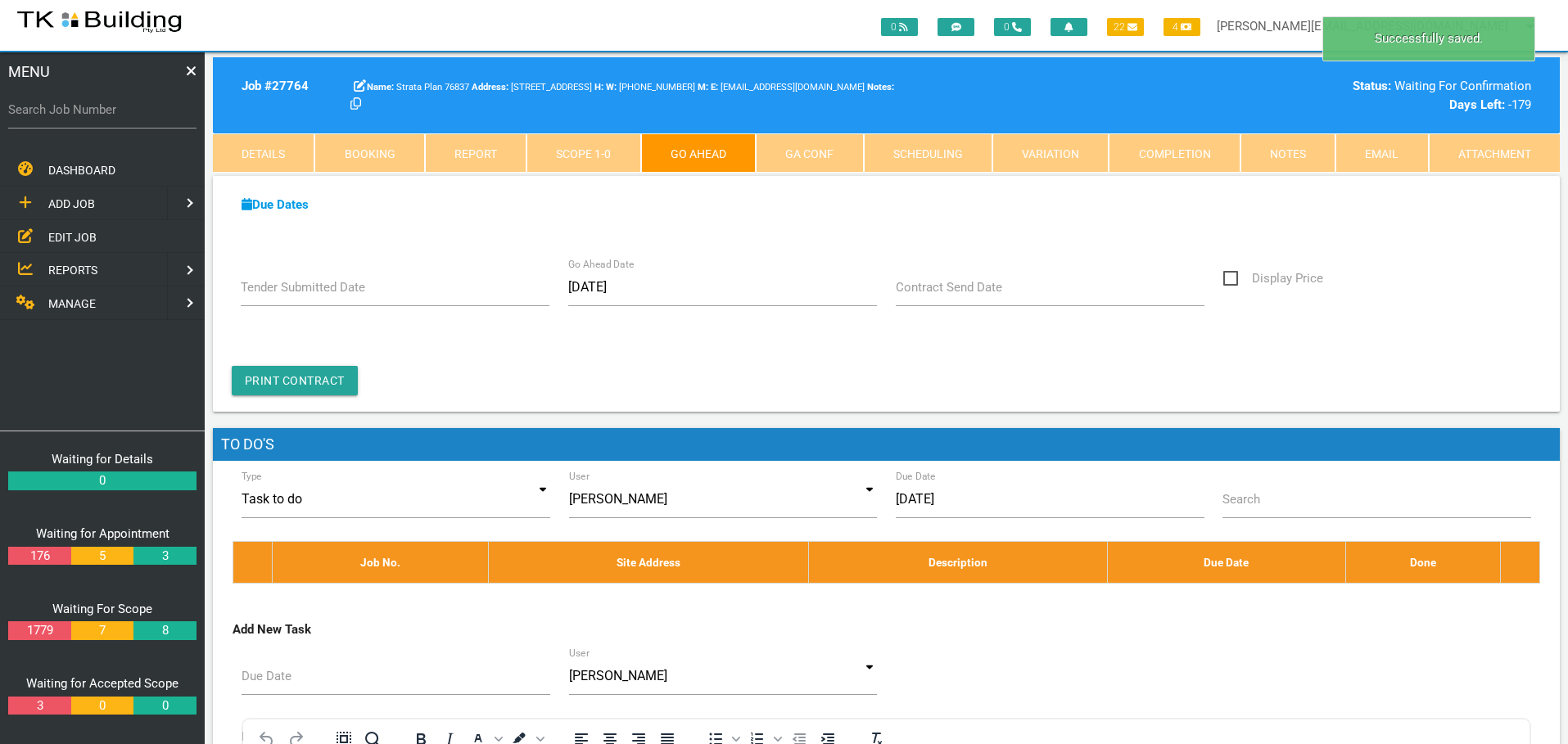
click at [1306, 152] on link "Notes" at bounding box center [1289, 152] width 95 height 39
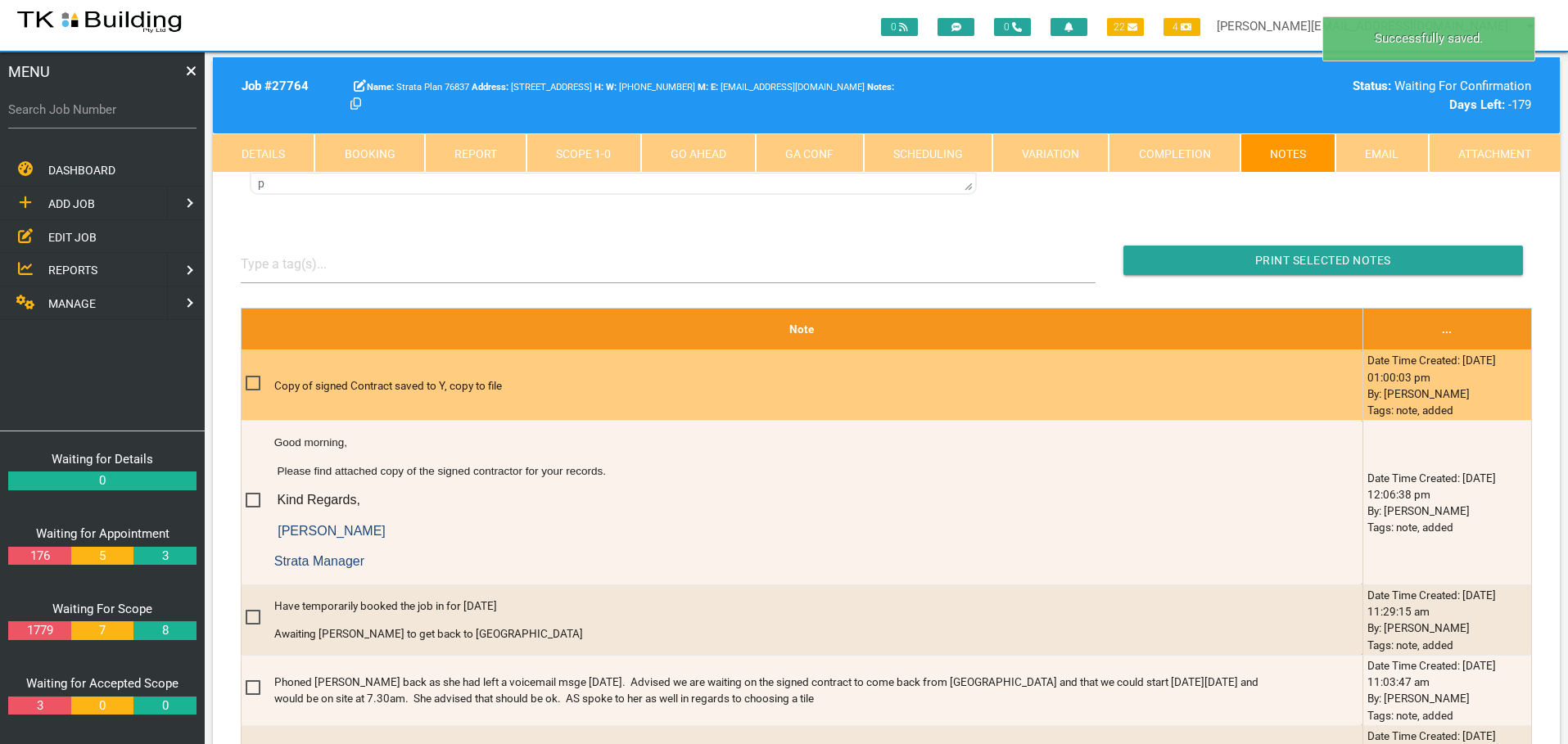
scroll to position [736, 0]
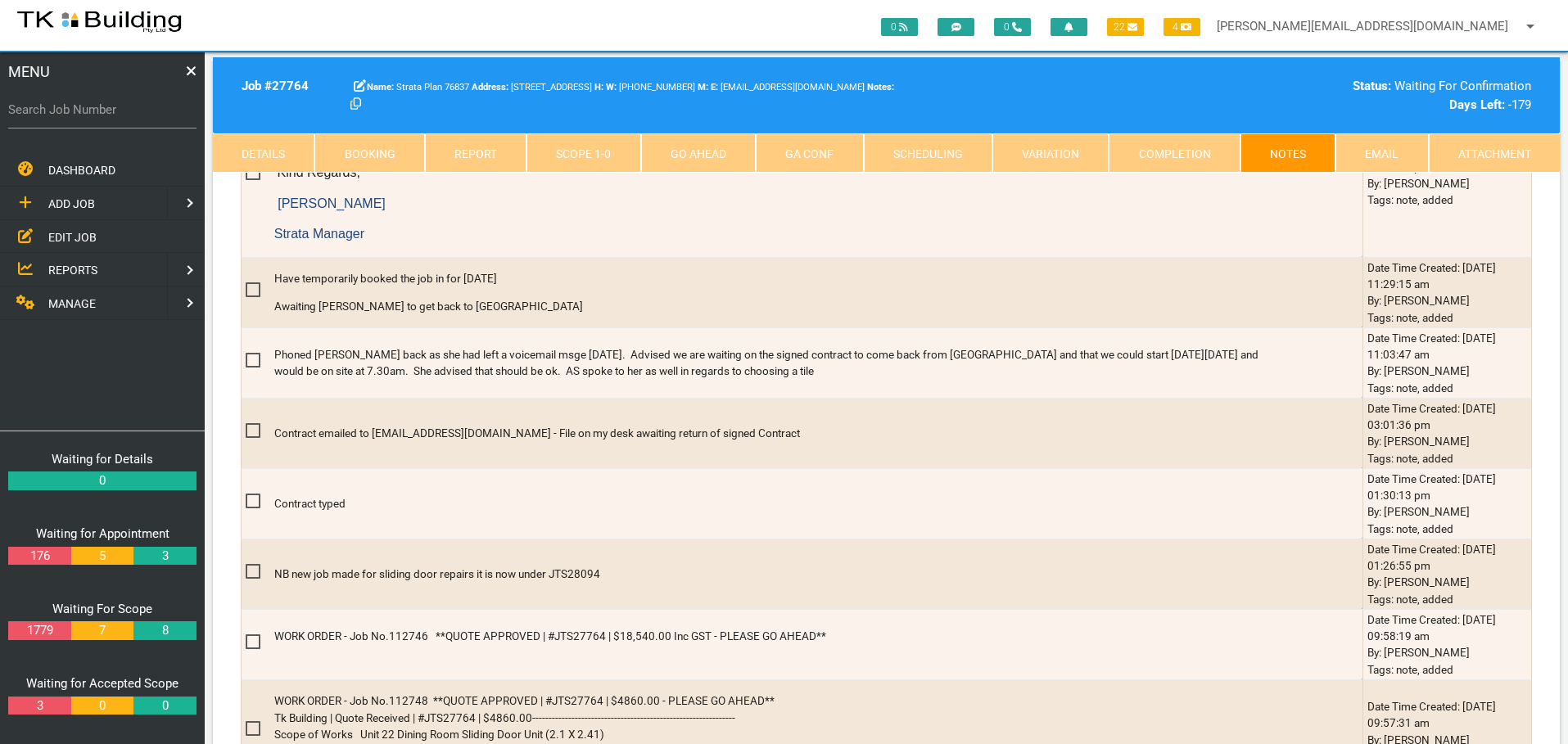
click at [729, 152] on link "Go Ahead" at bounding box center [699, 152] width 114 height 39
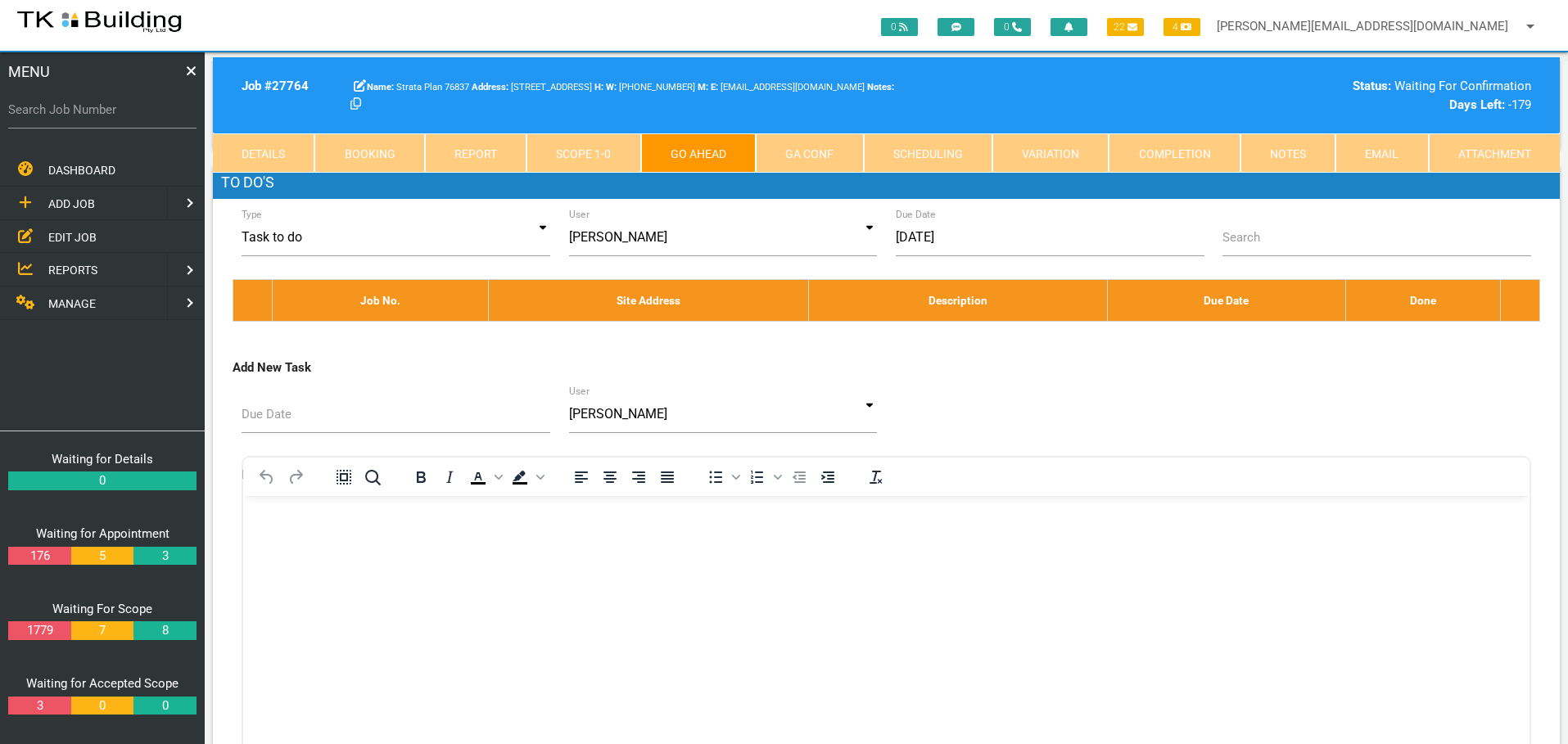
scroll to position [31, 0]
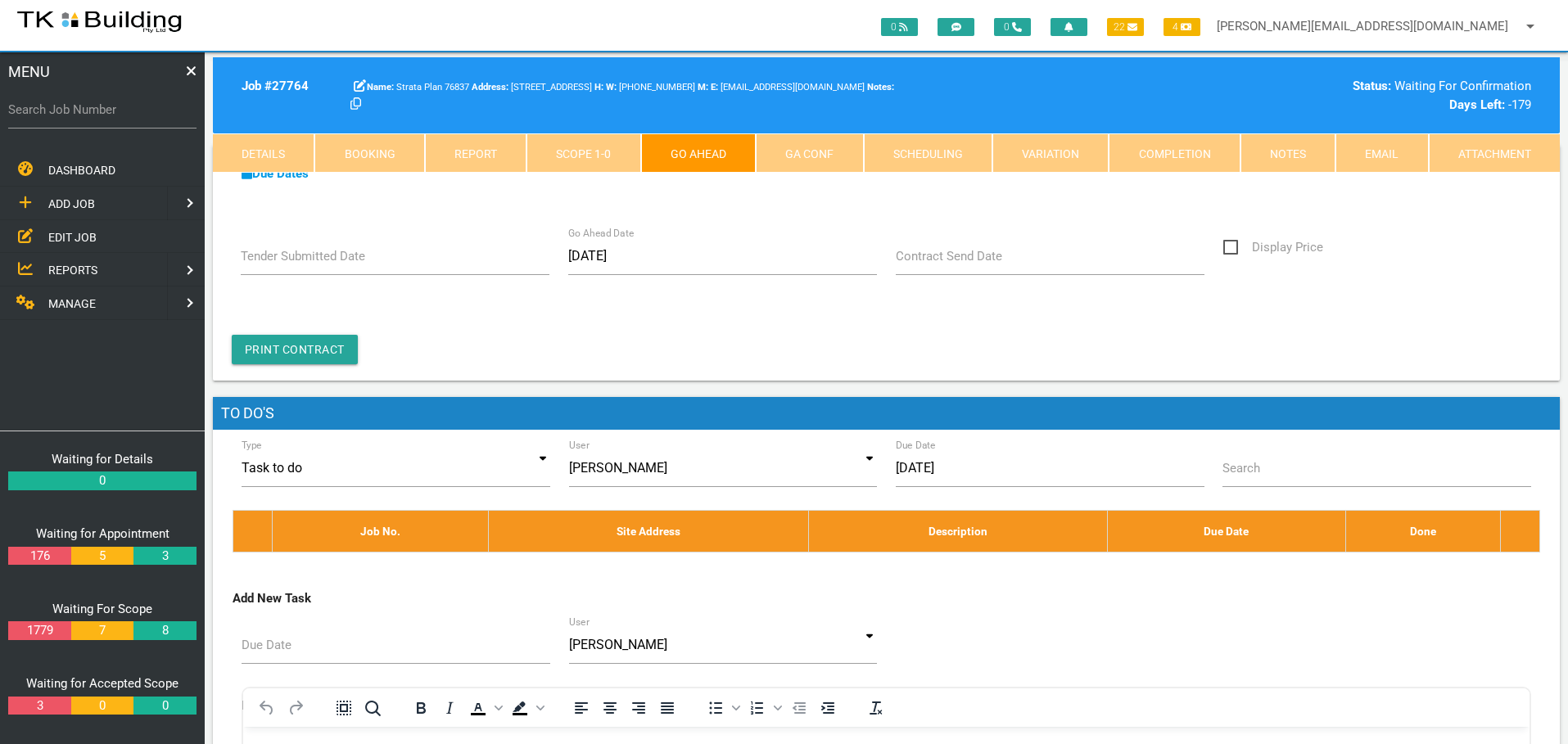
click at [974, 264] on label "Contract Send Date" at bounding box center [949, 256] width 107 height 19
click at [974, 264] on input "Contract Send Date" at bounding box center [1050, 256] width 310 height 38
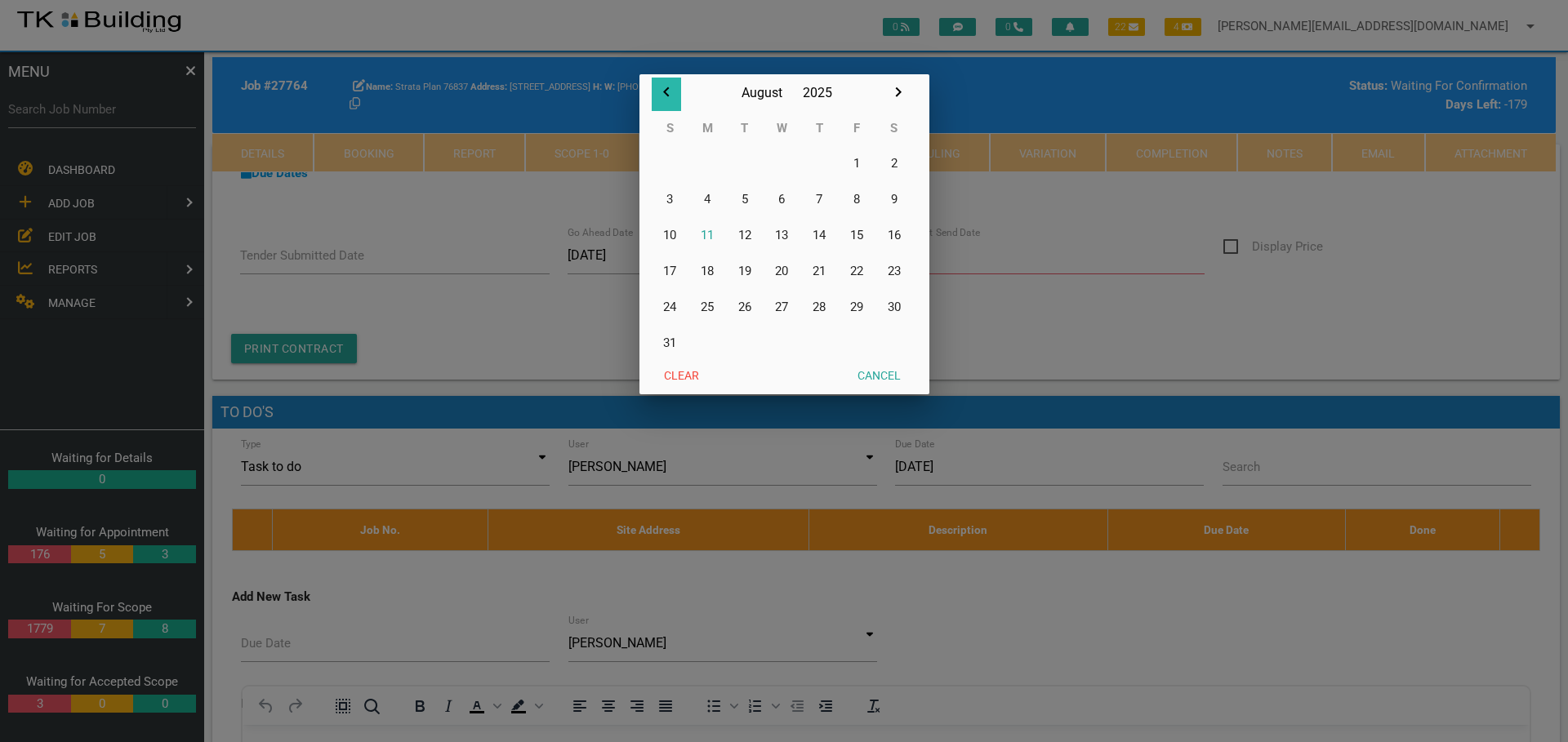
click at [665, 90] on icon "button" at bounding box center [666, 92] width 6 height 10
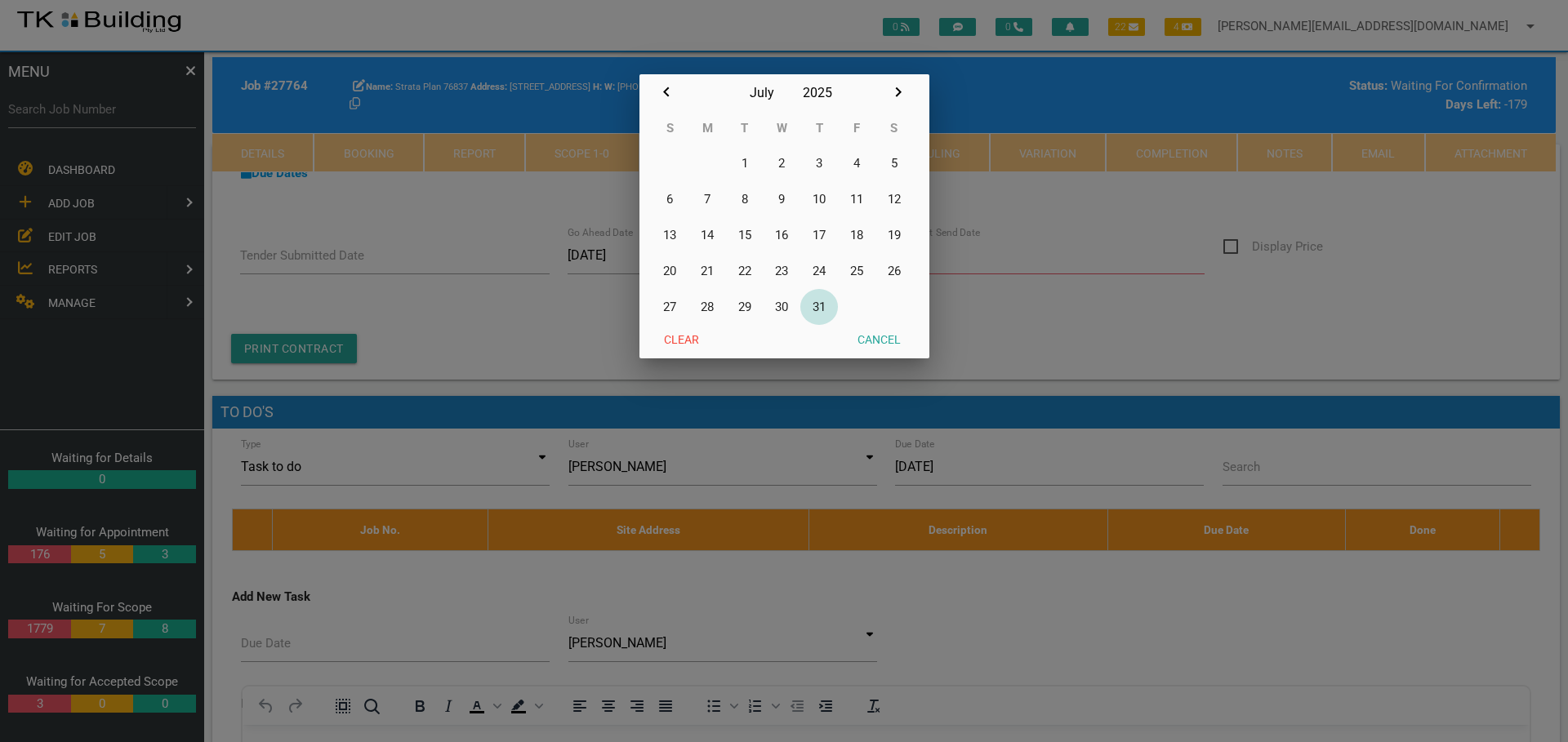
click at [818, 309] on button "31" at bounding box center [819, 307] width 38 height 36
type input "31/07/2025"
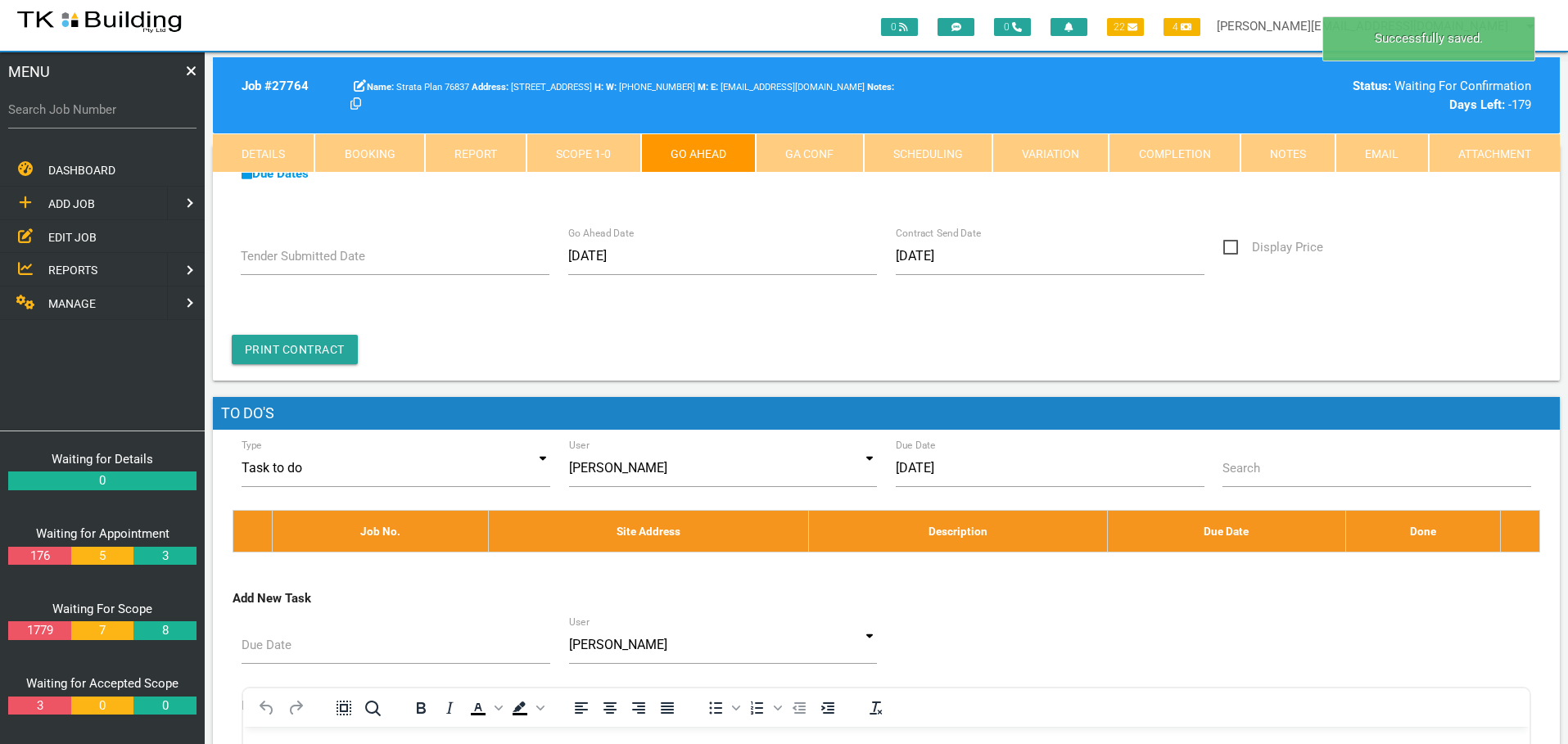
click at [812, 149] on link "GA Conf" at bounding box center [809, 152] width 108 height 39
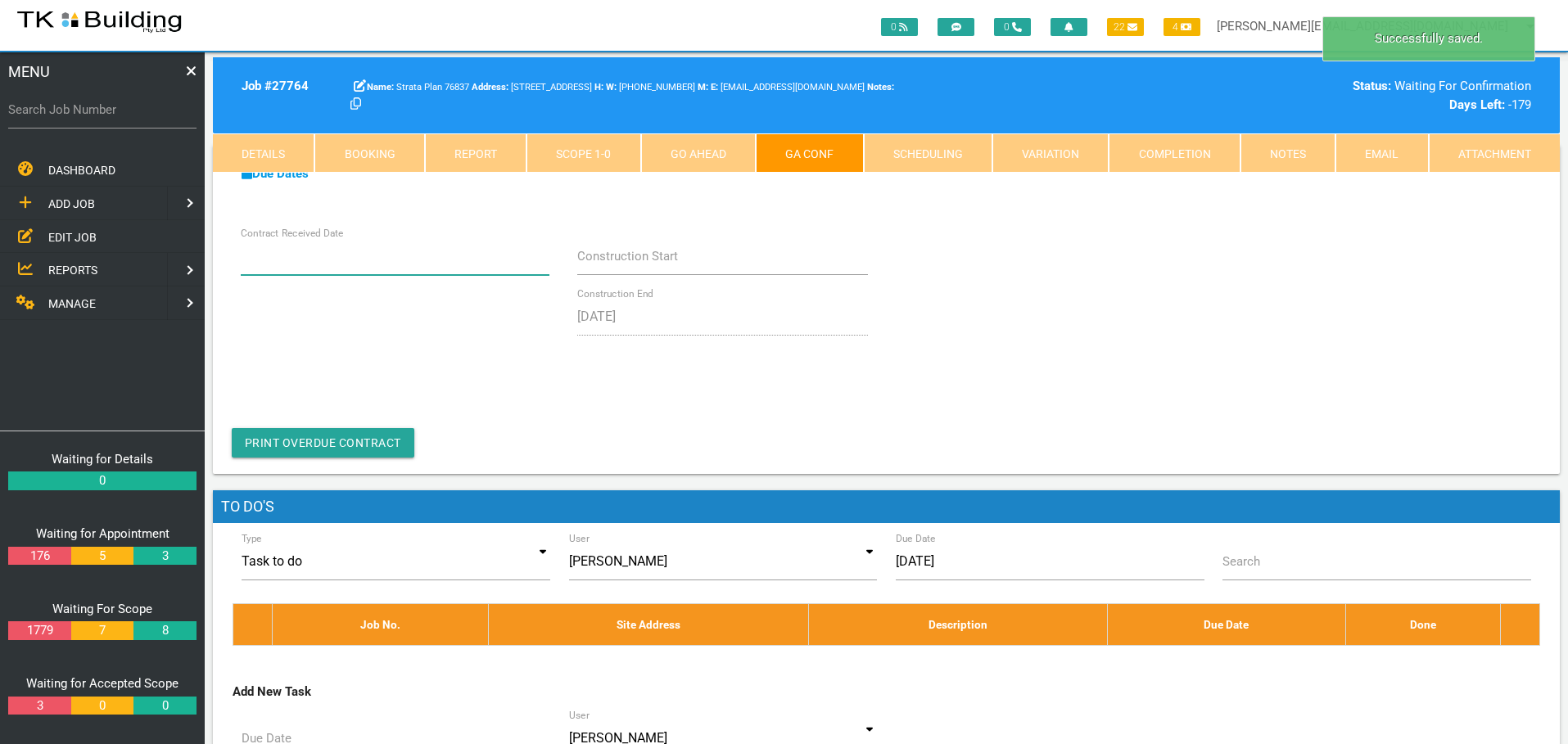
click at [387, 258] on input "Contract Received Date" at bounding box center [396, 256] width 310 height 38
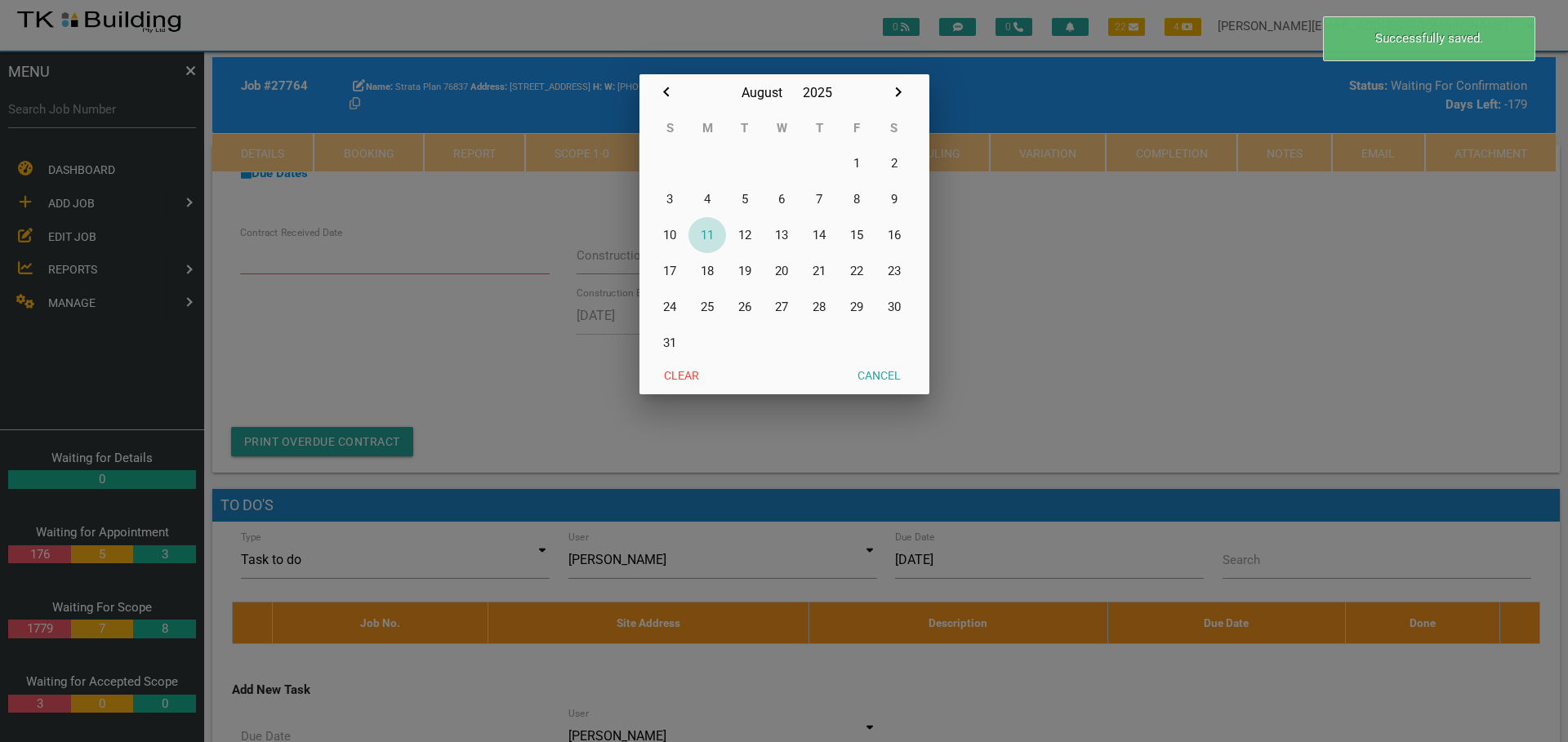
click at [710, 234] on button "11" at bounding box center [707, 236] width 38 height 36
type input "[DATE]"
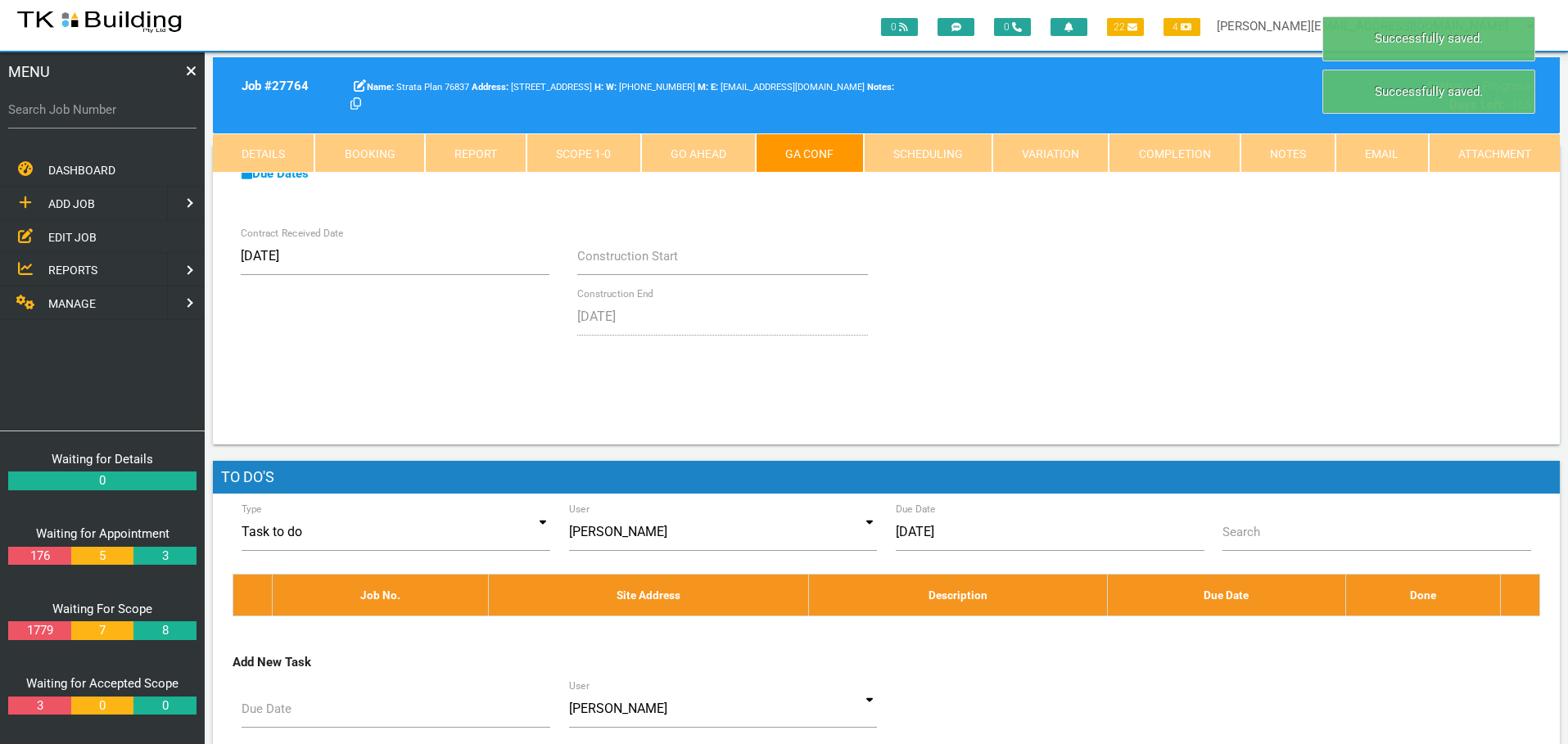
click at [1259, 146] on link "Notes" at bounding box center [1289, 152] width 95 height 39
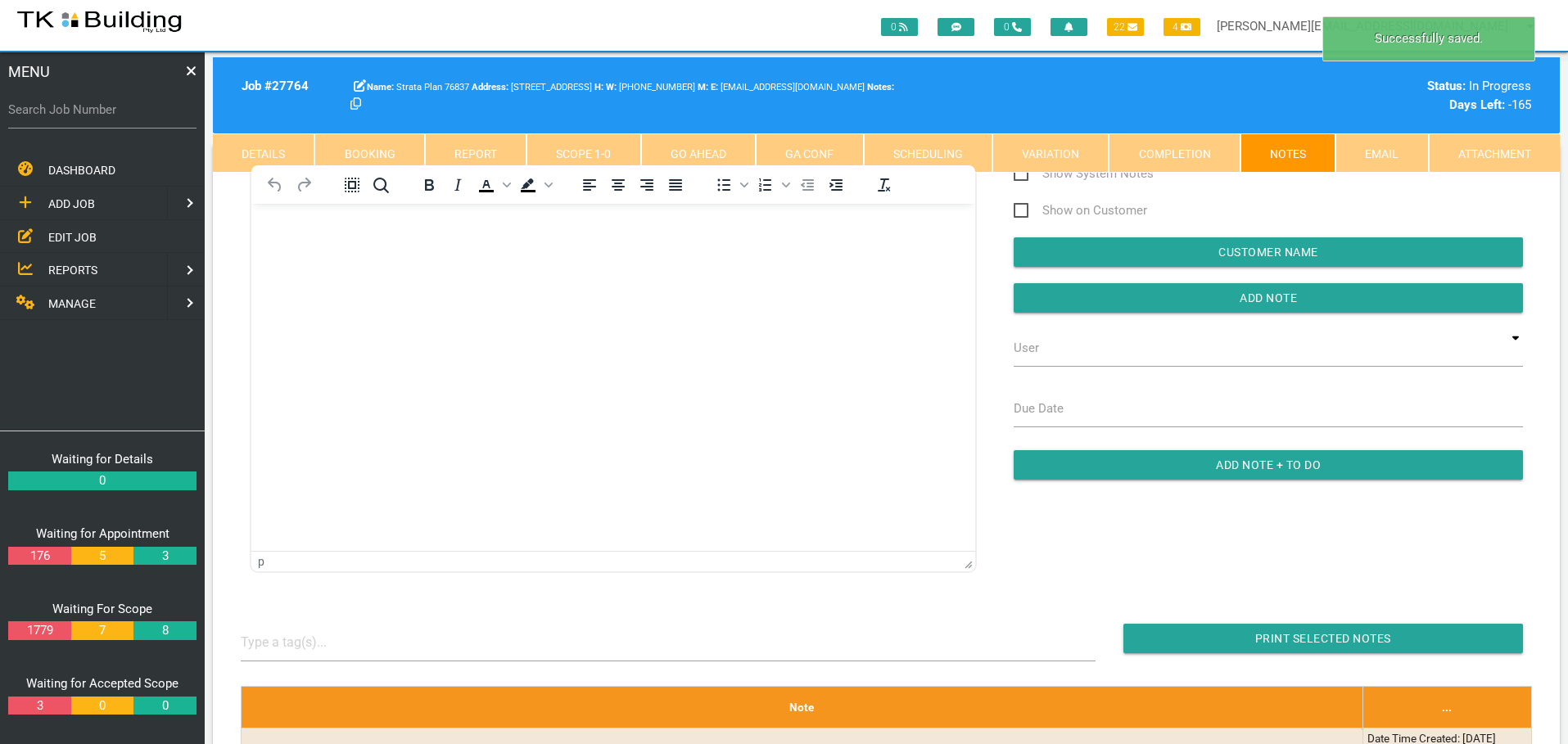
scroll to position [0, 0]
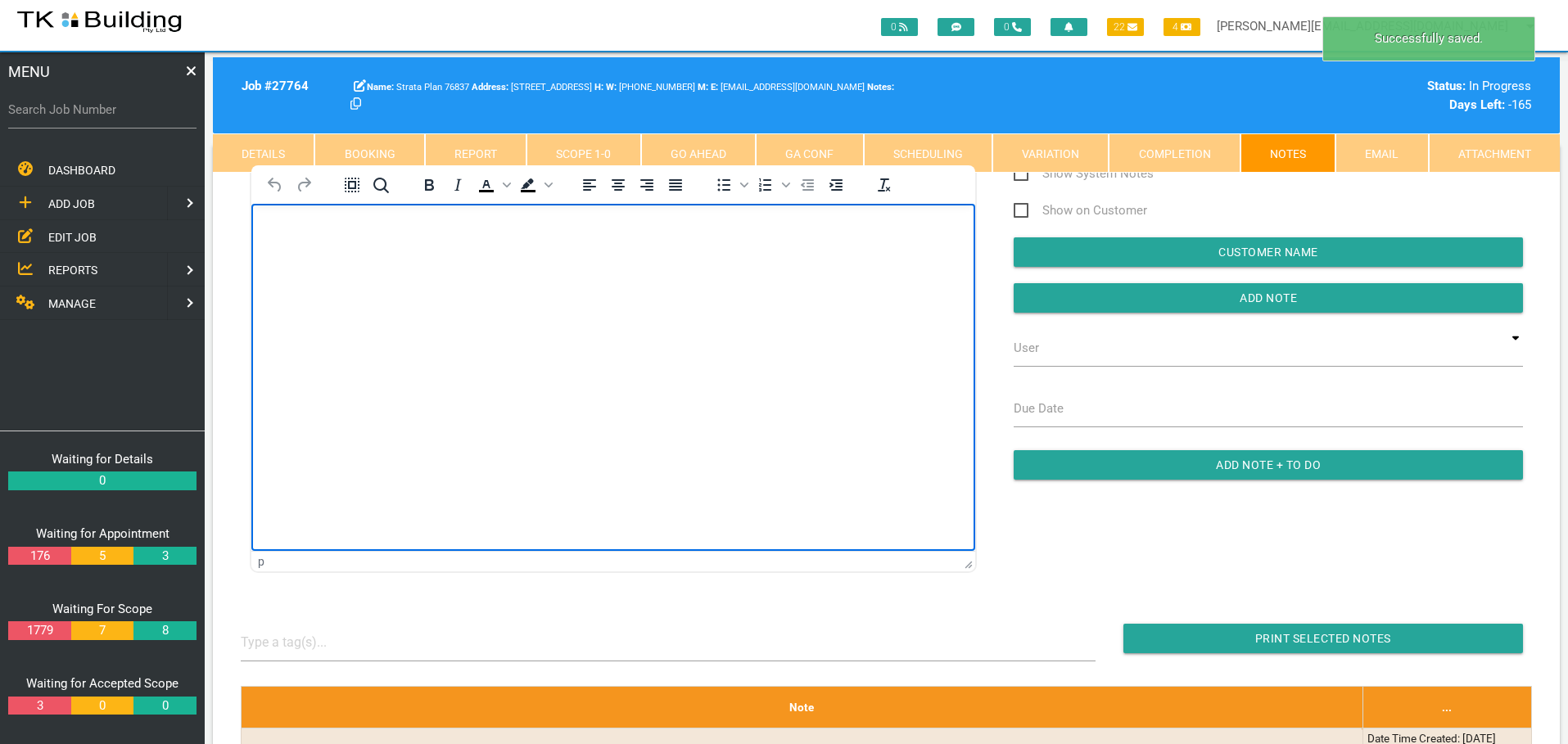
click at [314, 254] on body "Rich Text Area. Press ALT-0 for help." at bounding box center [613, 251] width 723 height 54
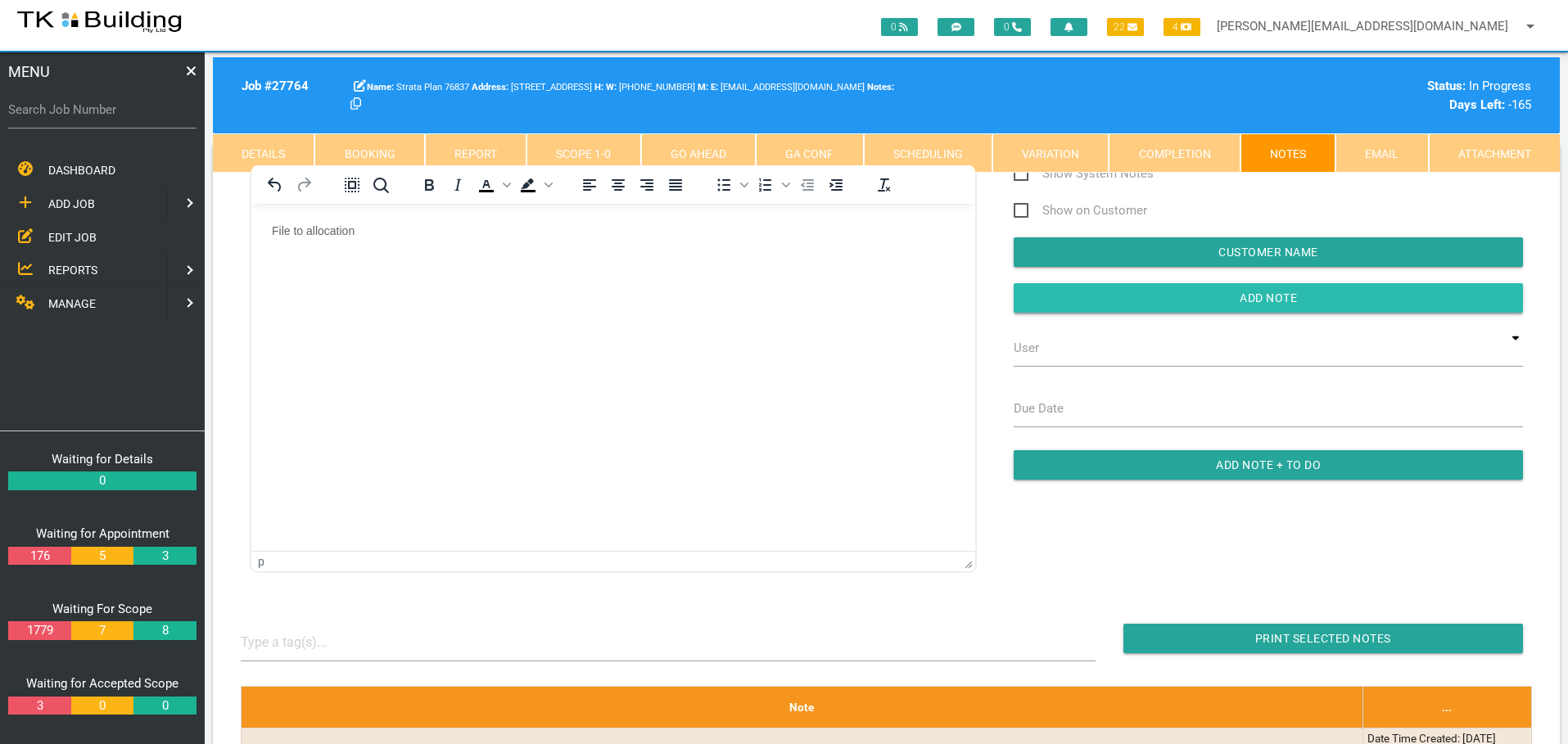
click at [1031, 295] on input "button" at bounding box center [1269, 297] width 509 height 30
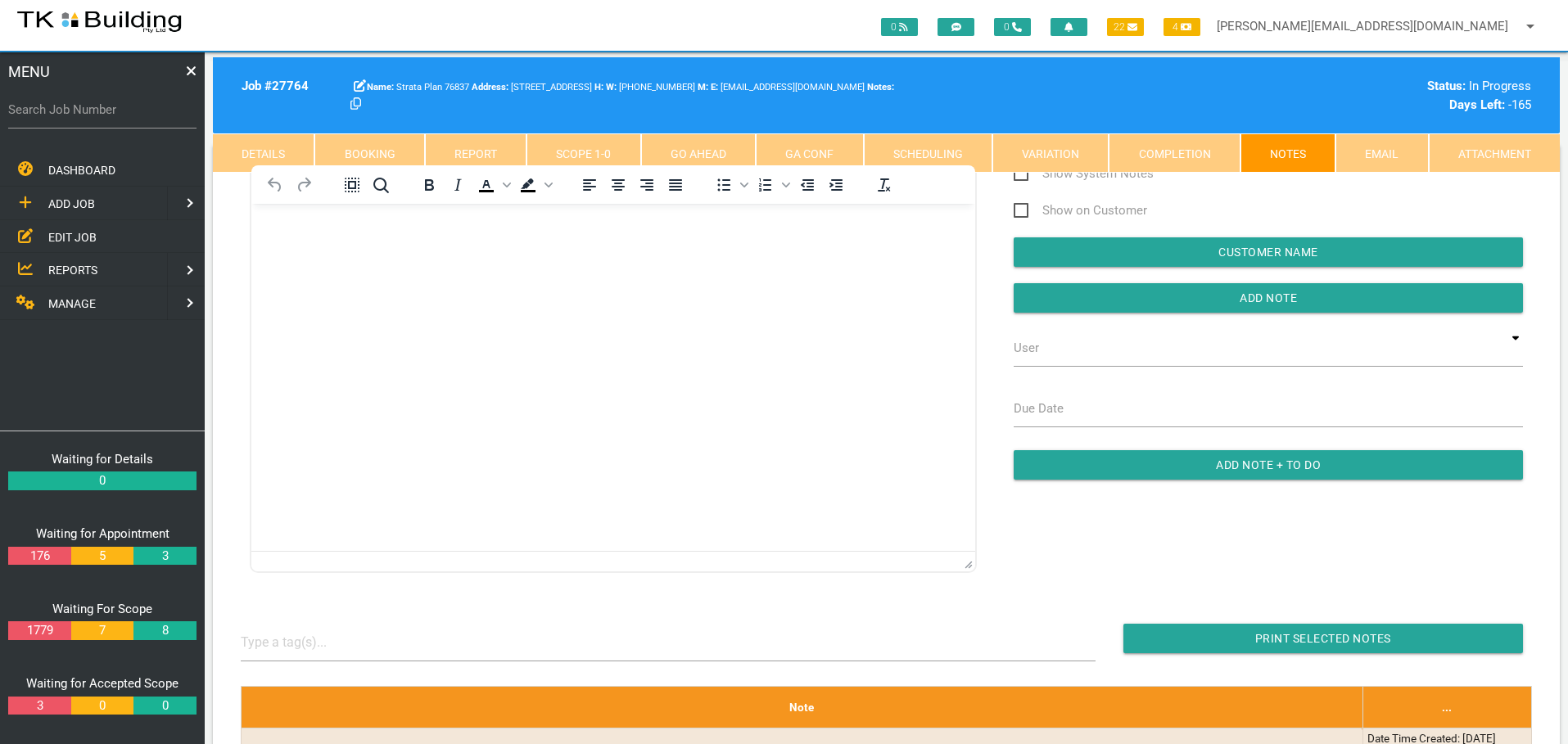
click at [111, 113] on label "Search Job Number" at bounding box center [103, 111] width 189 height 19
click at [111, 113] on input "Search Job Number" at bounding box center [103, 110] width 189 height 38
type input "28081"
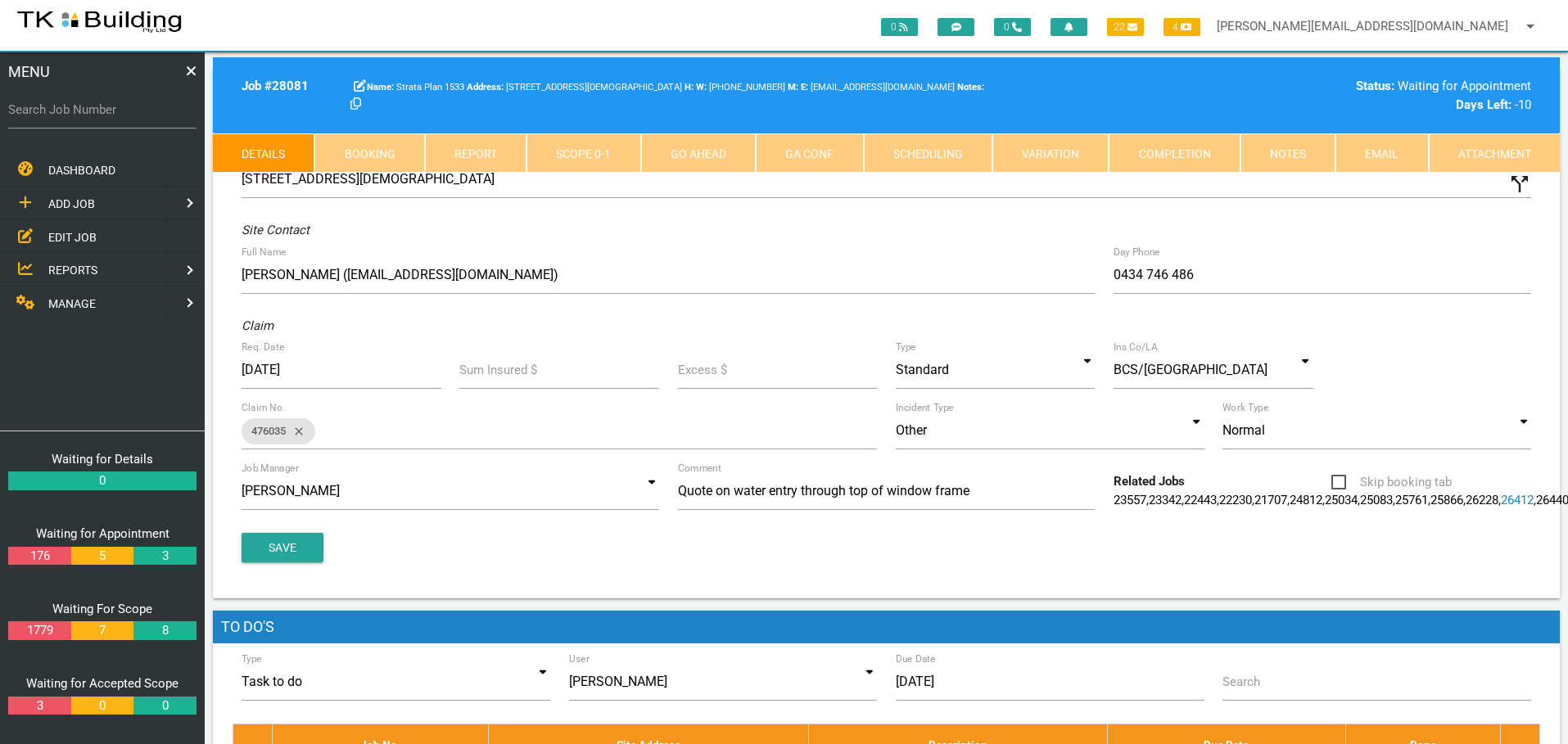
click at [362, 142] on link "Booking" at bounding box center [369, 152] width 110 height 39
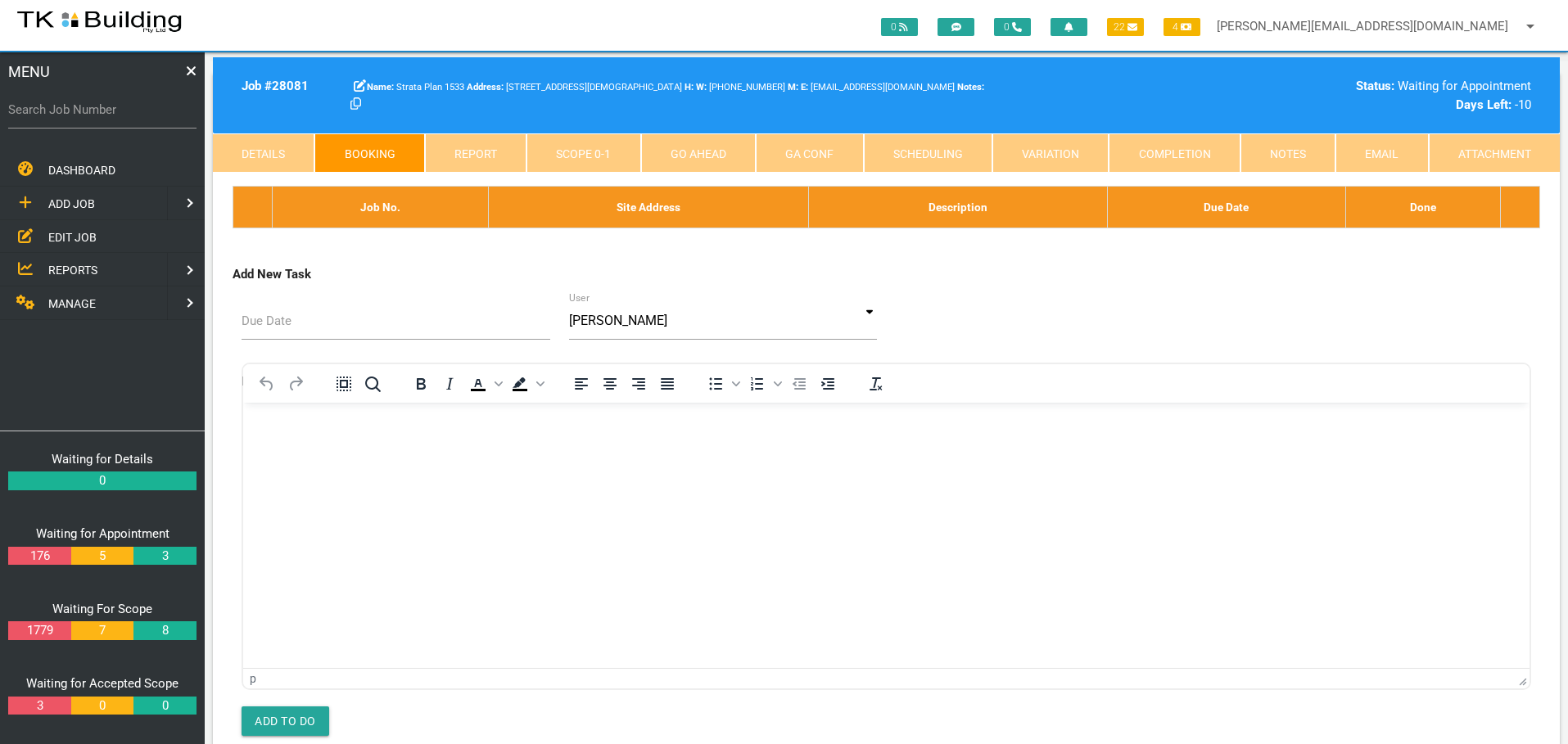
select select "7"
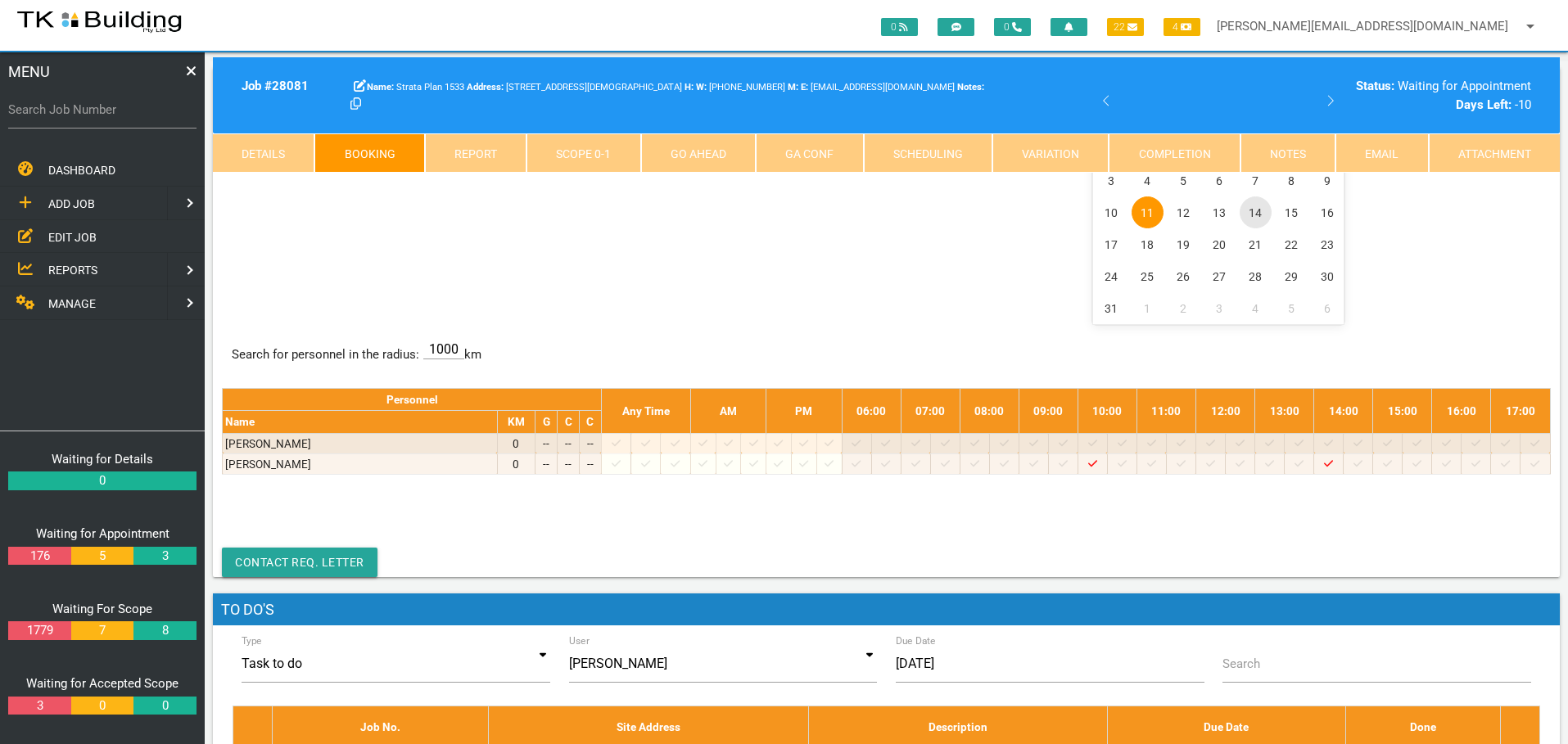
click at [1253, 209] on span "14" at bounding box center [1256, 212] width 32 height 32
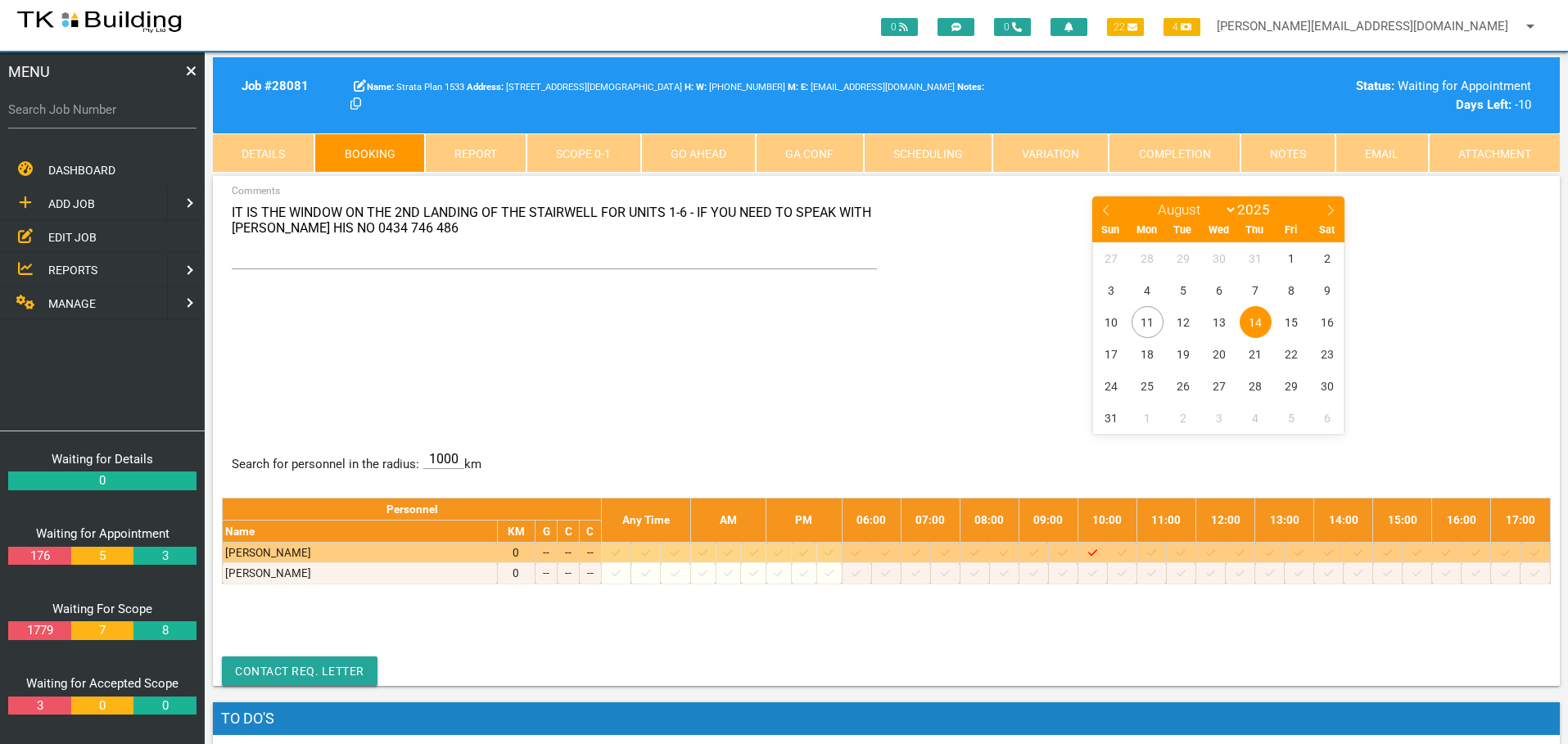
click at [980, 552] on icon at bounding box center [974, 553] width 9 height 10
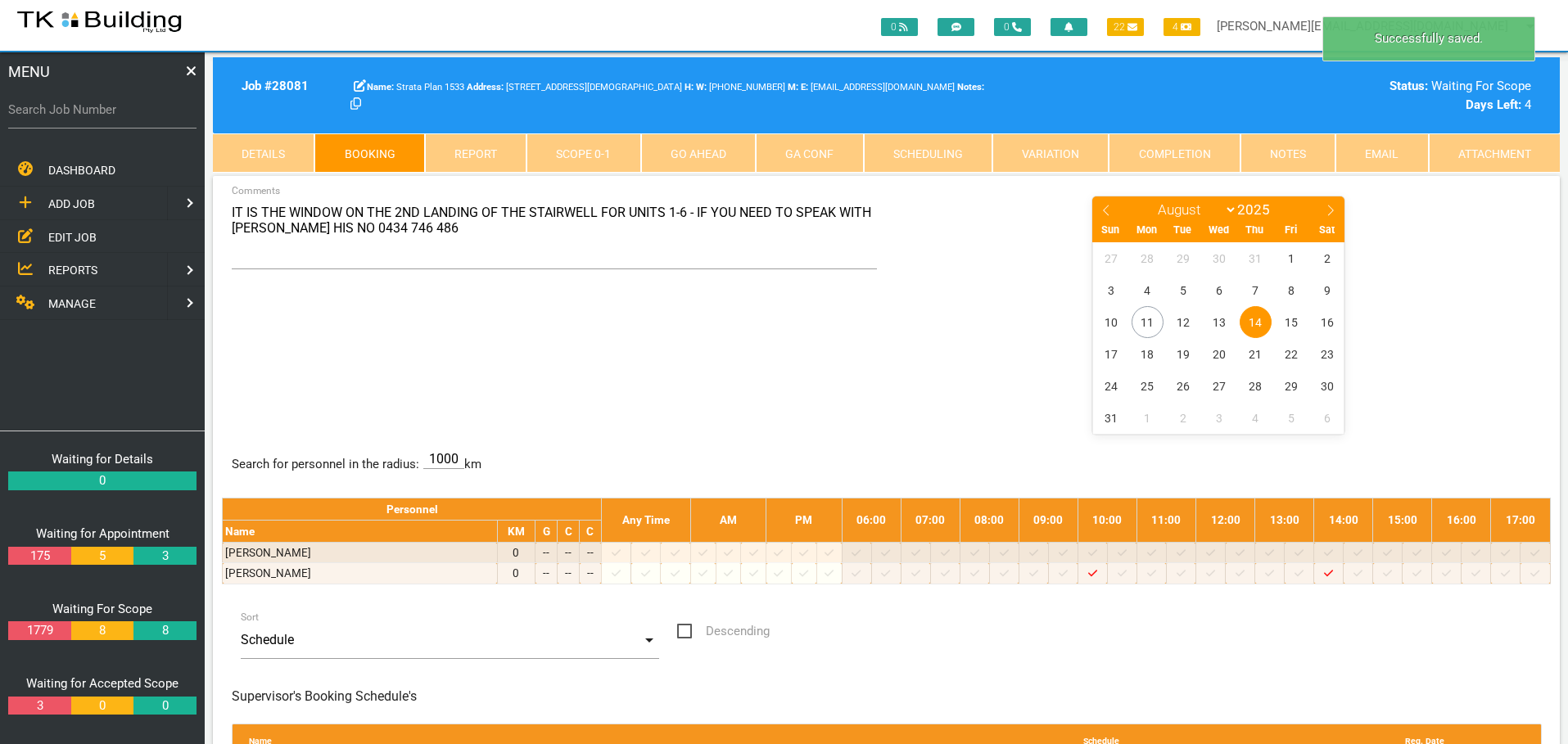
click at [601, 369] on div "IT IS THE WINDOW ON THE 2ND LANDING OF THE STAIRWELL FOR UNITS 1-6 - IF YOU NEE…" at bounding box center [886, 313] width 1329 height 238
click at [398, 331] on div "IT IS THE WINDOW ON THE 2ND LANDING OF THE STAIRWELL FOR UNITS 1-6 - IF YOU NEE…" at bounding box center [886, 313] width 1329 height 238
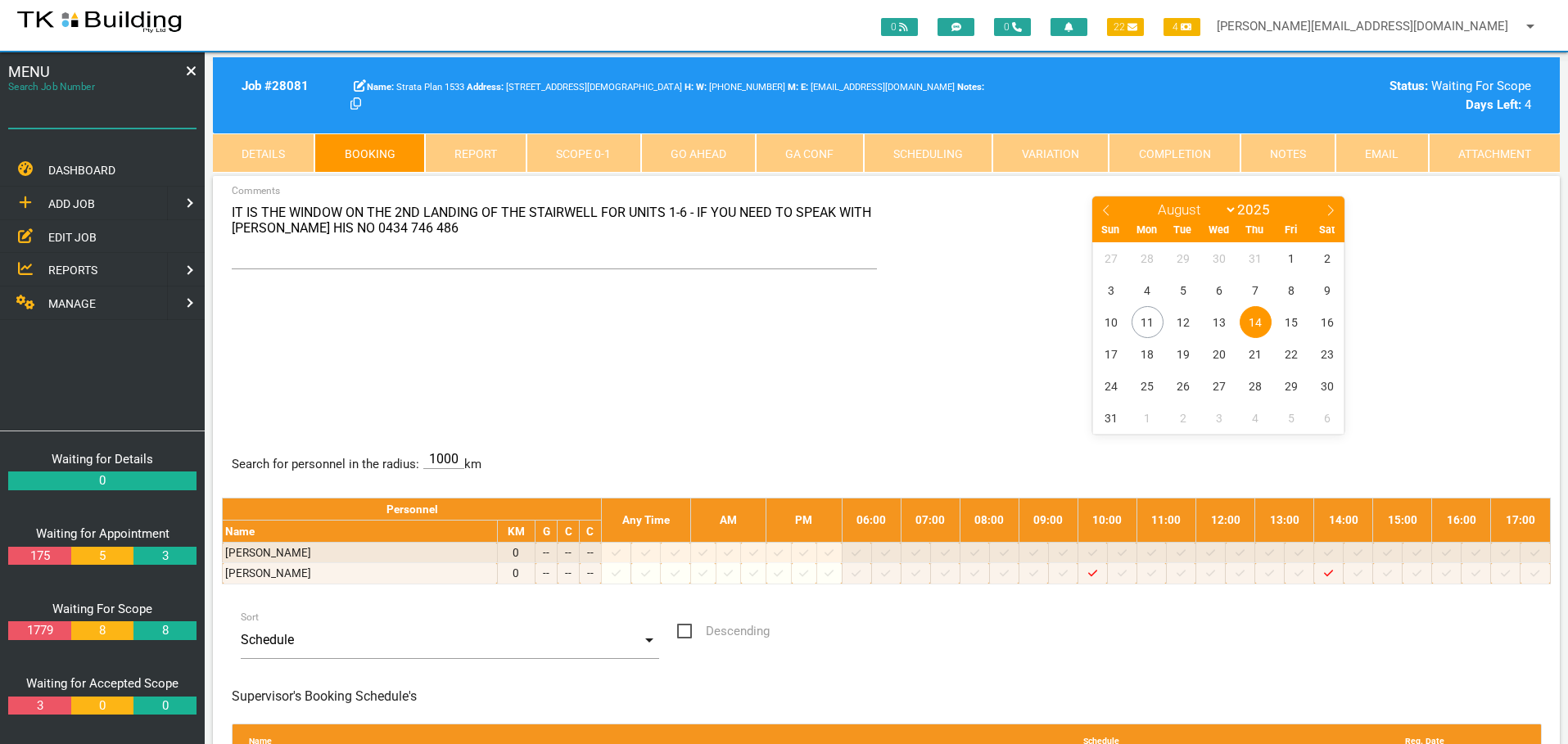
drag, startPoint x: 129, startPoint y: 123, endPoint x: 113, endPoint y: 125, distance: 16.1
click at [122, 123] on input "Search Job Number" at bounding box center [103, 110] width 189 height 38
type input "27959"
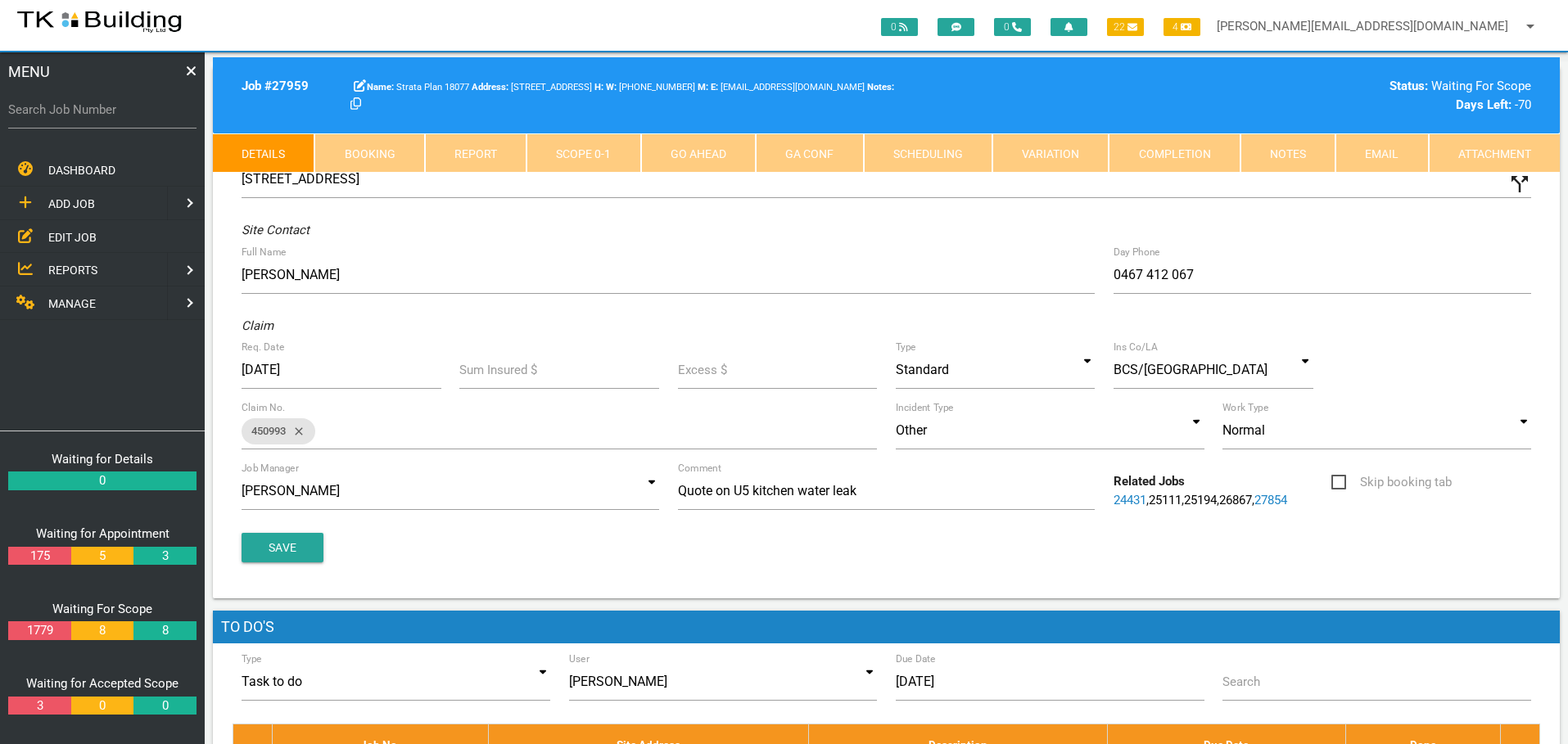
click at [379, 151] on link "Booking" at bounding box center [369, 152] width 110 height 39
select select "7"
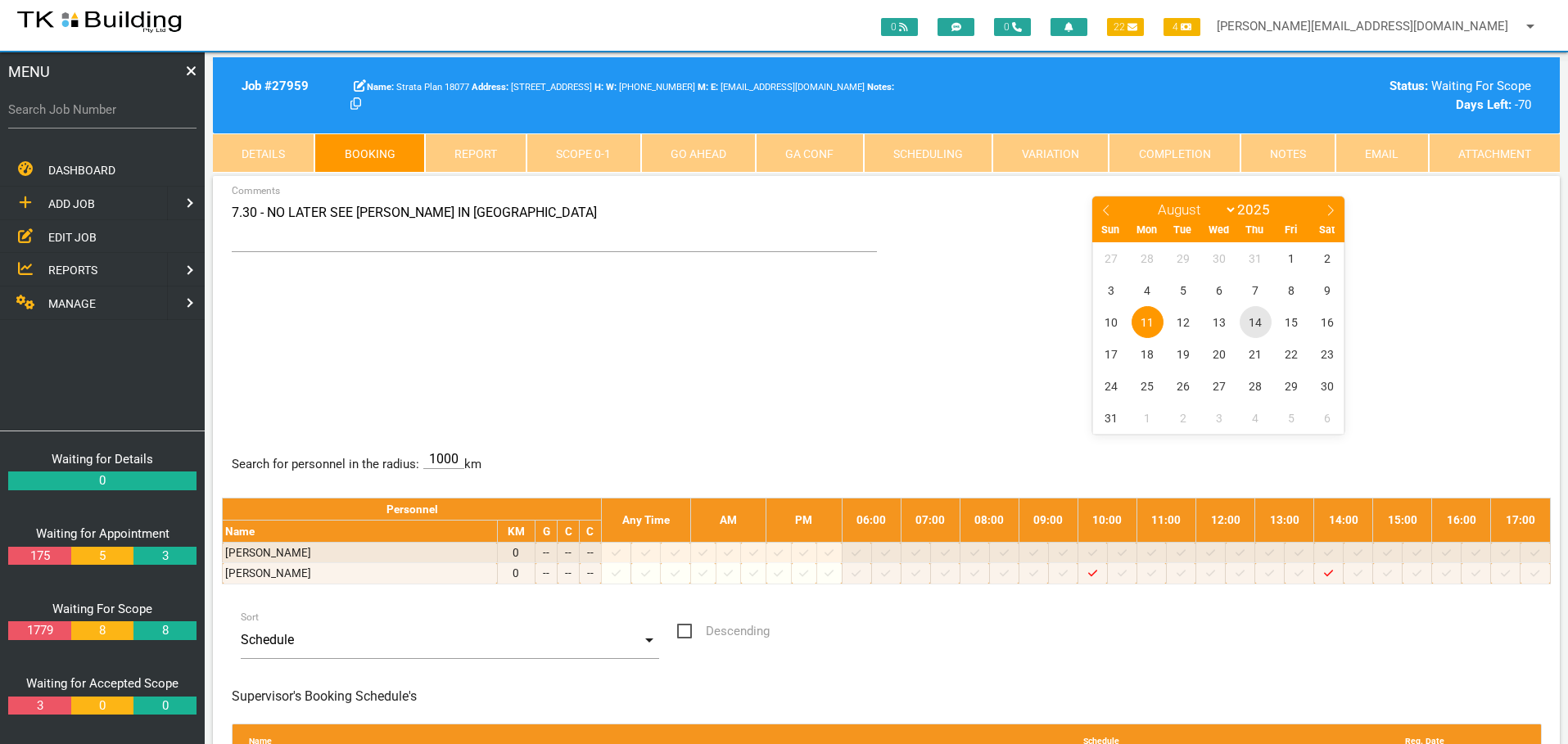
click at [1255, 321] on span "14" at bounding box center [1256, 322] width 32 height 32
click at [1274, 147] on link "Notes" at bounding box center [1289, 152] width 95 height 39
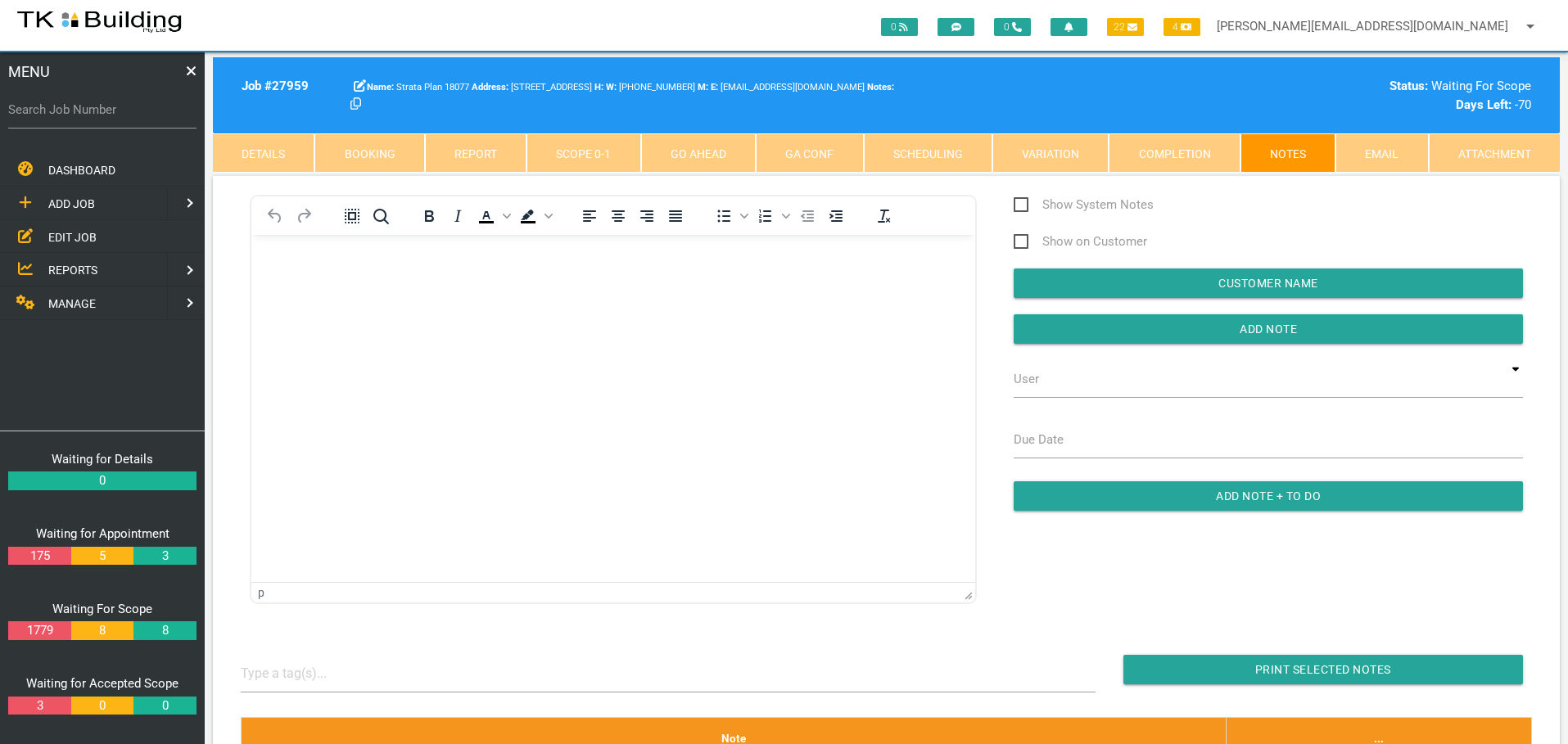
click at [72, 113] on label "Search Job Number" at bounding box center [103, 111] width 189 height 19
click at [72, 113] on input "Search Job Number" at bounding box center [103, 110] width 189 height 38
type input "28045"
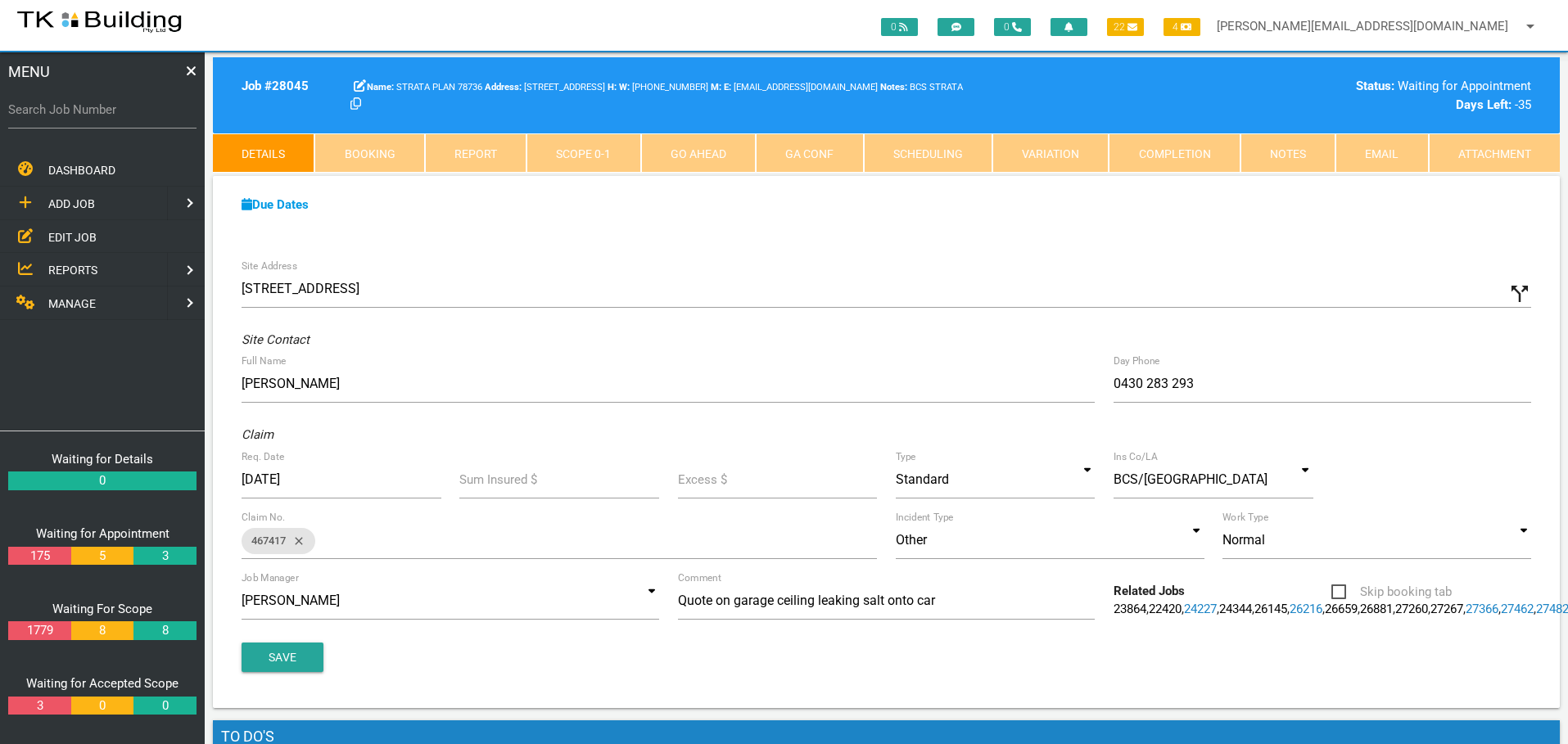
click at [367, 148] on link "Booking" at bounding box center [369, 152] width 110 height 39
select select "7"
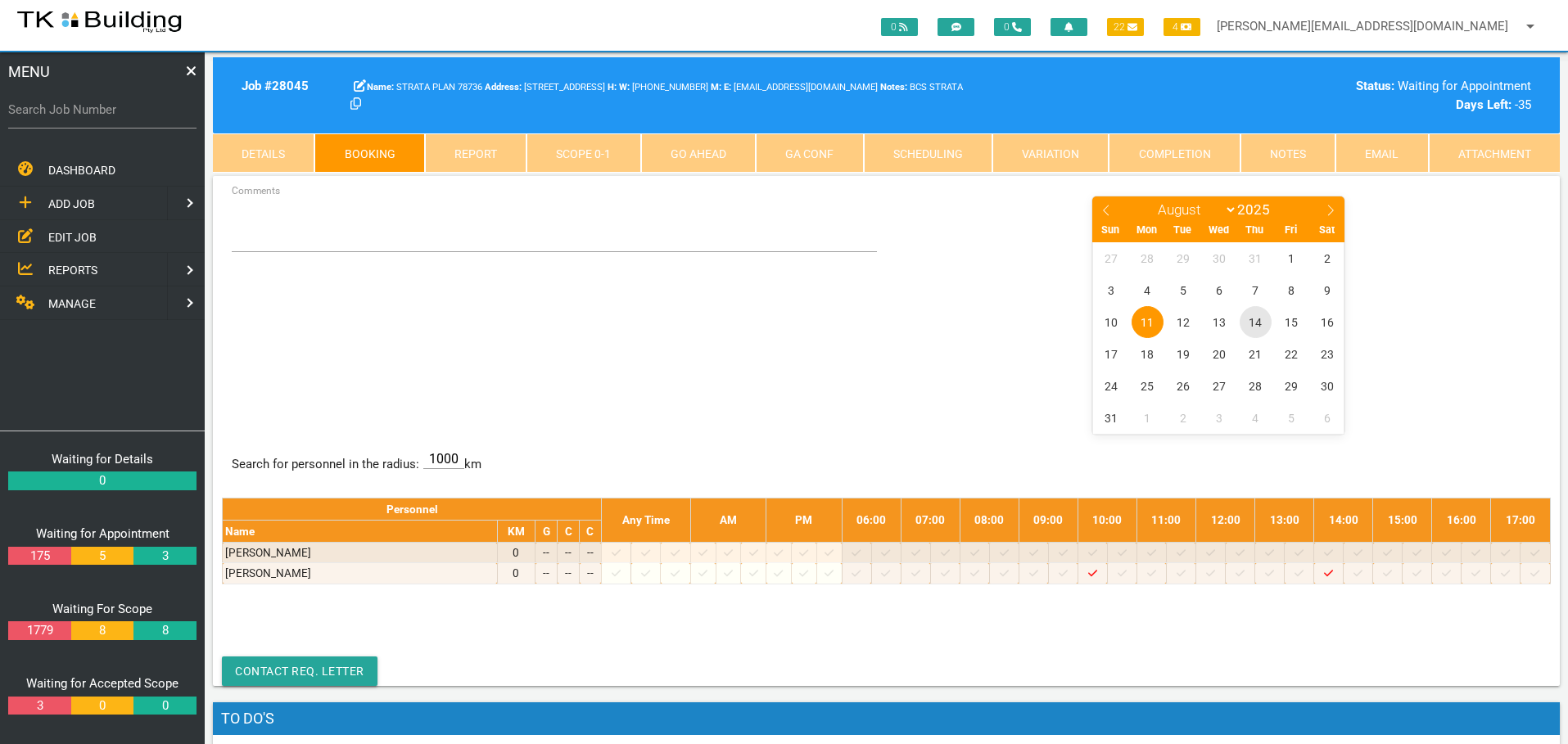
click at [1256, 318] on span "14" at bounding box center [1256, 322] width 32 height 32
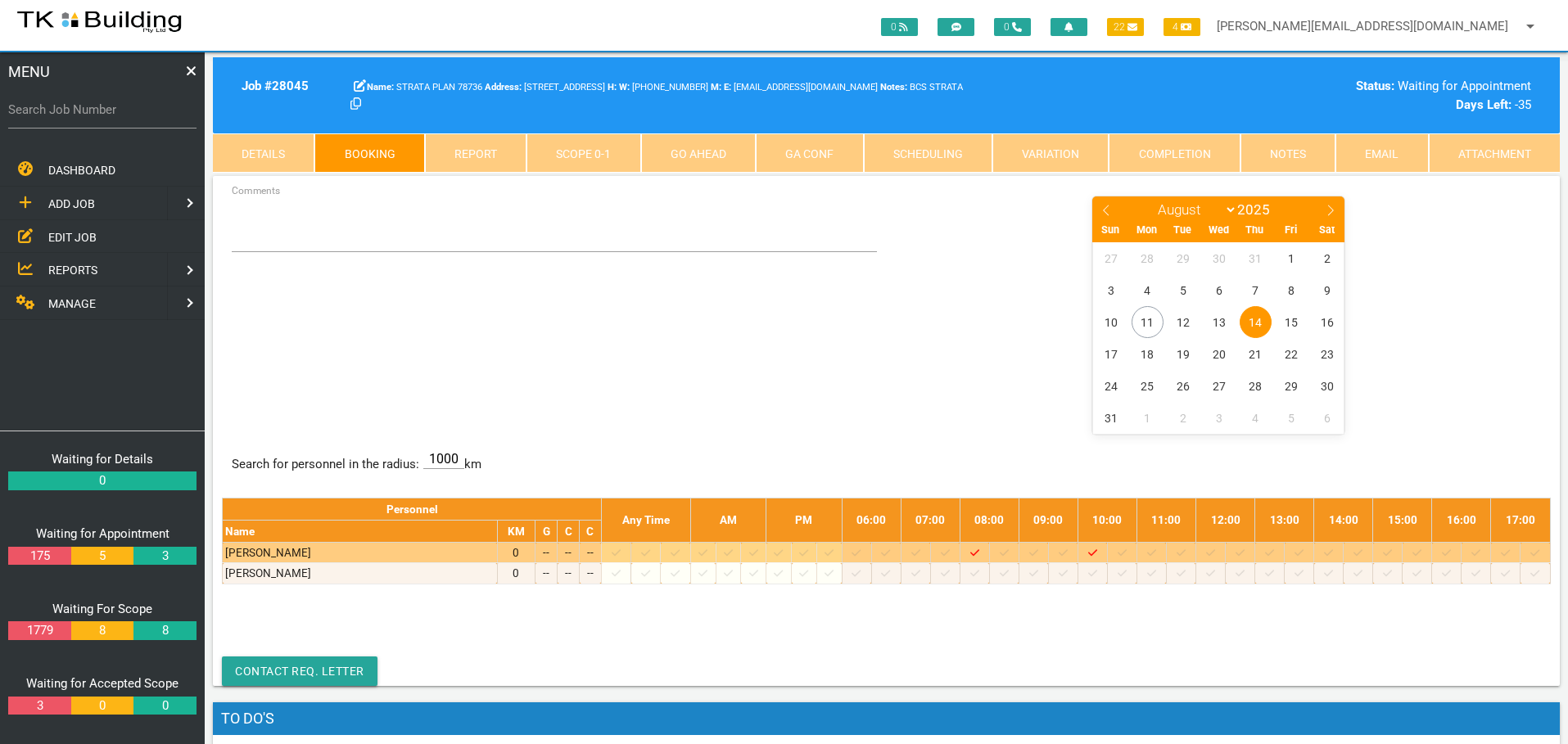
click at [950, 553] on icon at bounding box center [945, 553] width 9 height 10
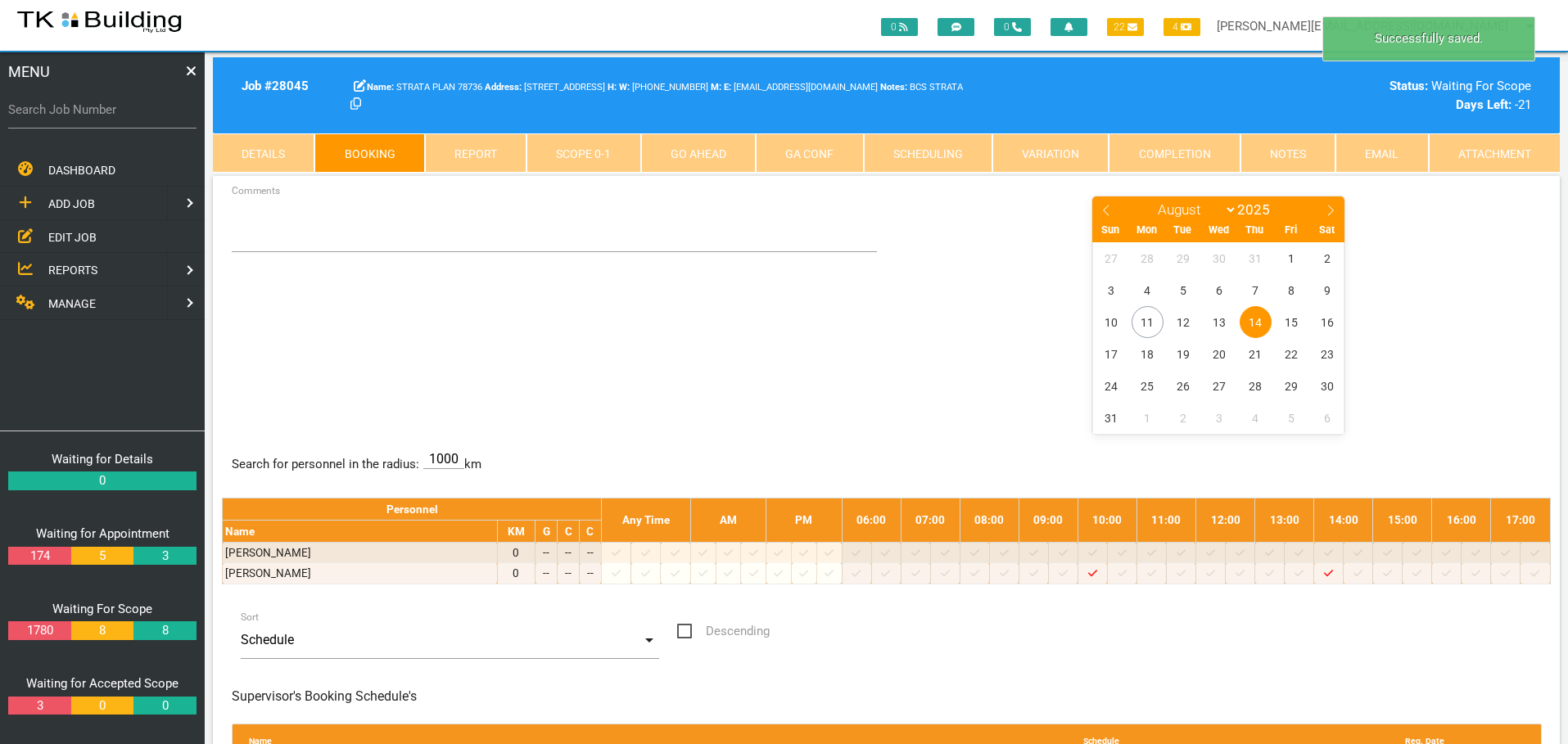
click at [1258, 318] on span "14" at bounding box center [1256, 322] width 32 height 32
click at [261, 238] on textarea "Comments" at bounding box center [555, 223] width 646 height 57
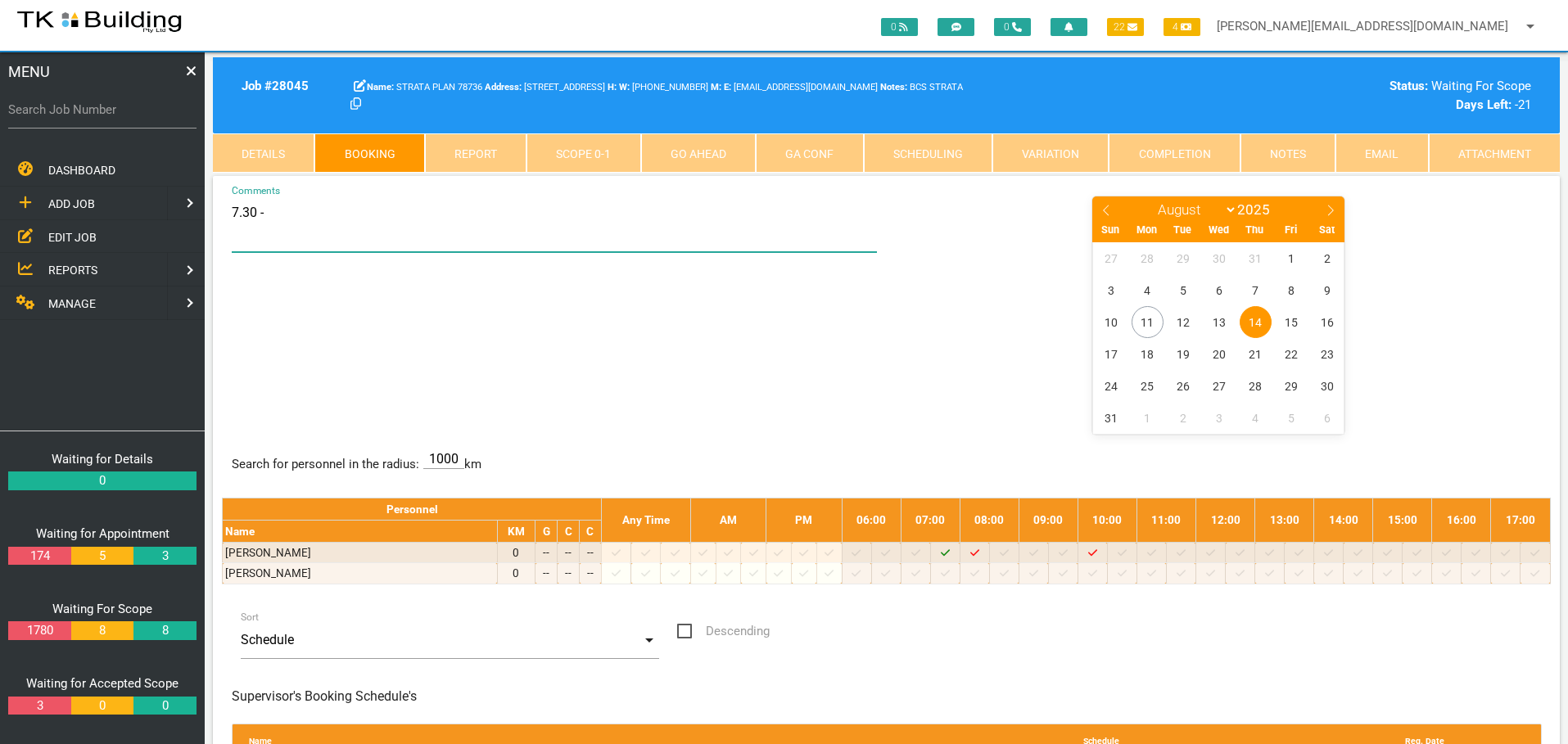
click at [307, 218] on textarea "7.30 -" at bounding box center [555, 223] width 646 height 57
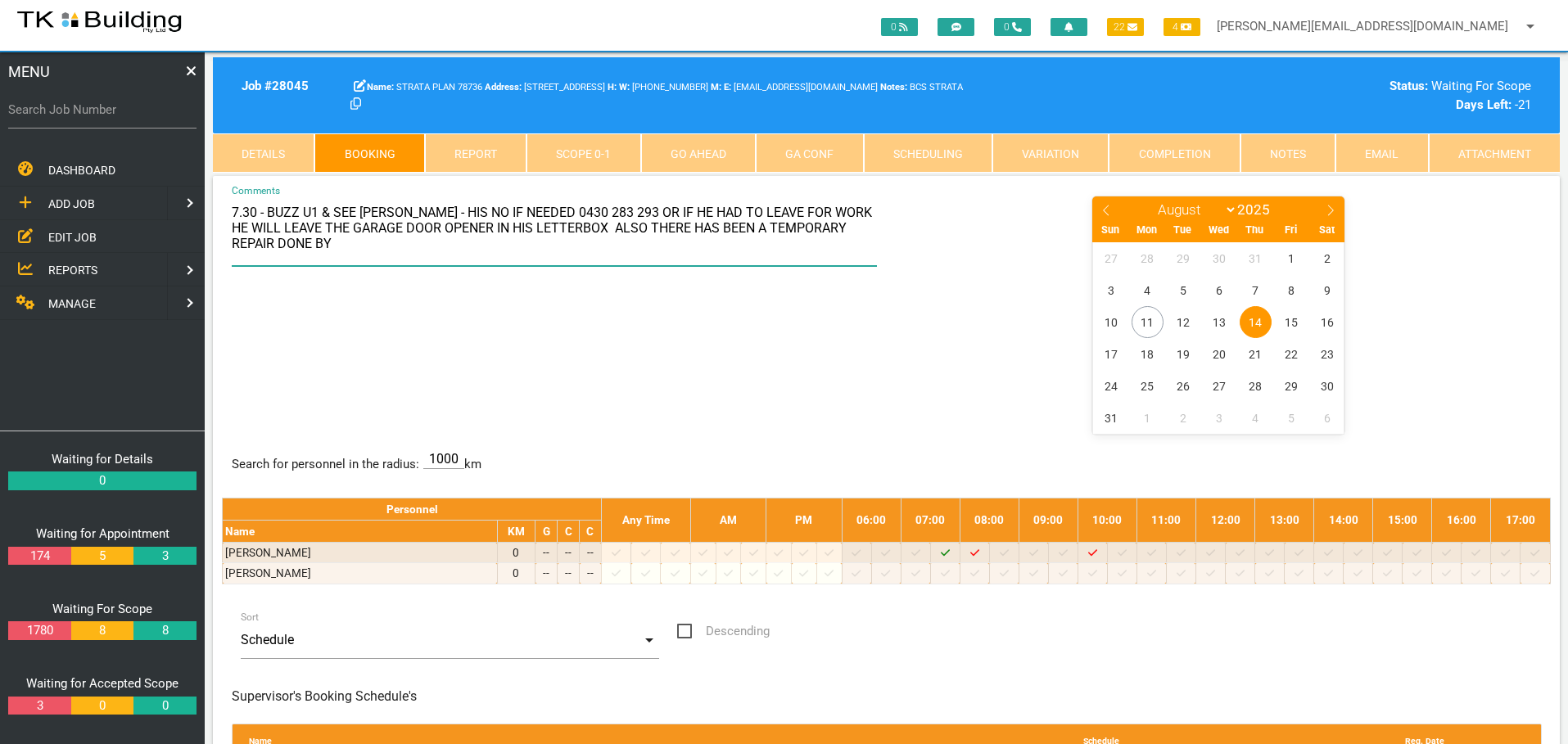
scroll to position [1, 0]
type textarea "7.30 - BUZZ U1 & SEE JAKE - HIS NO IF NEEDED 0430 283 293 OR IF HE HAD TO LEAVE…"
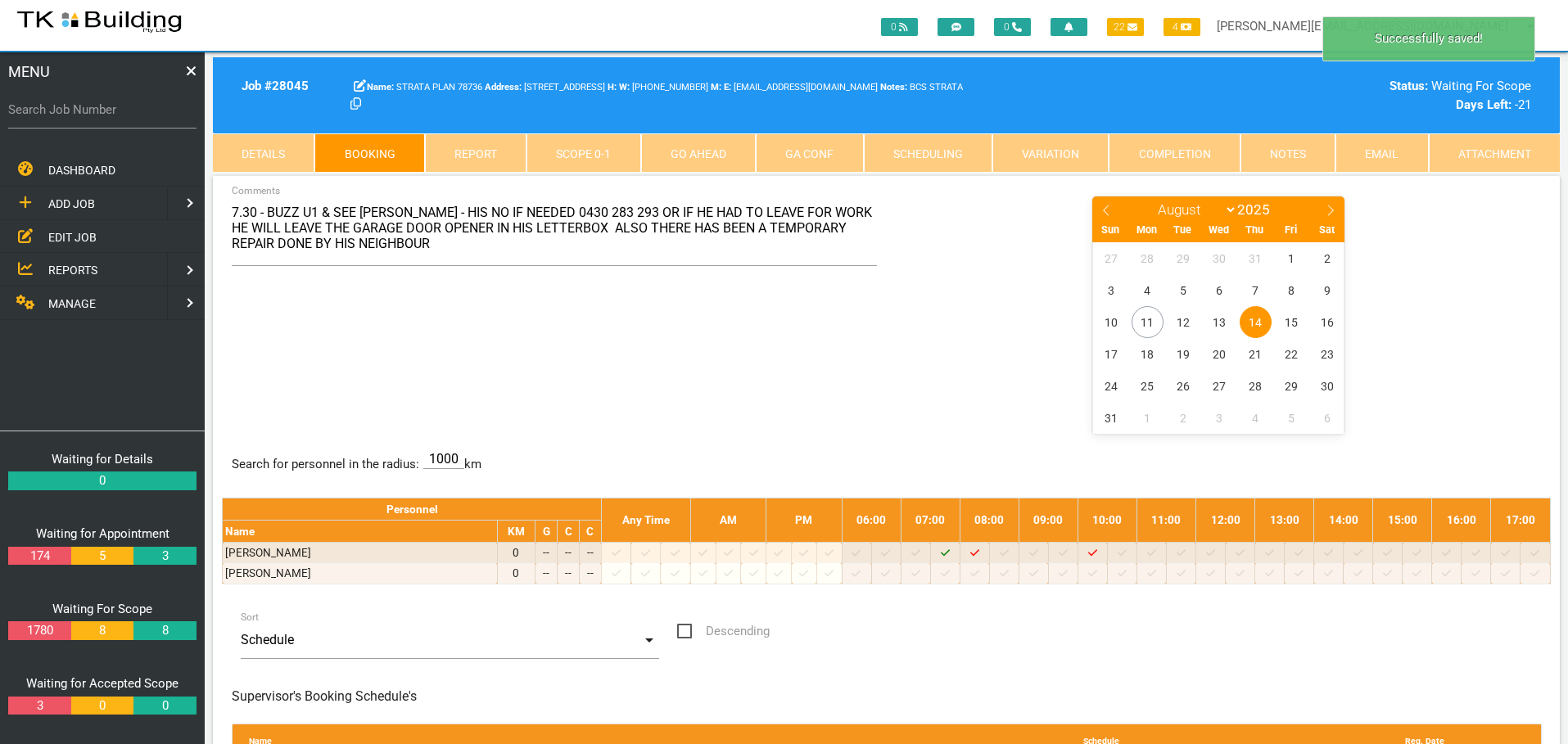
click at [616, 346] on div "7.30 - BUZZ U1 & SEE JAKE - HIS NO IF NEEDED 0430 283 293 OR IF HE HAD TO LEAVE…" at bounding box center [886, 313] width 1329 height 238
click at [81, 115] on label "Search Job Number" at bounding box center [103, 111] width 189 height 19
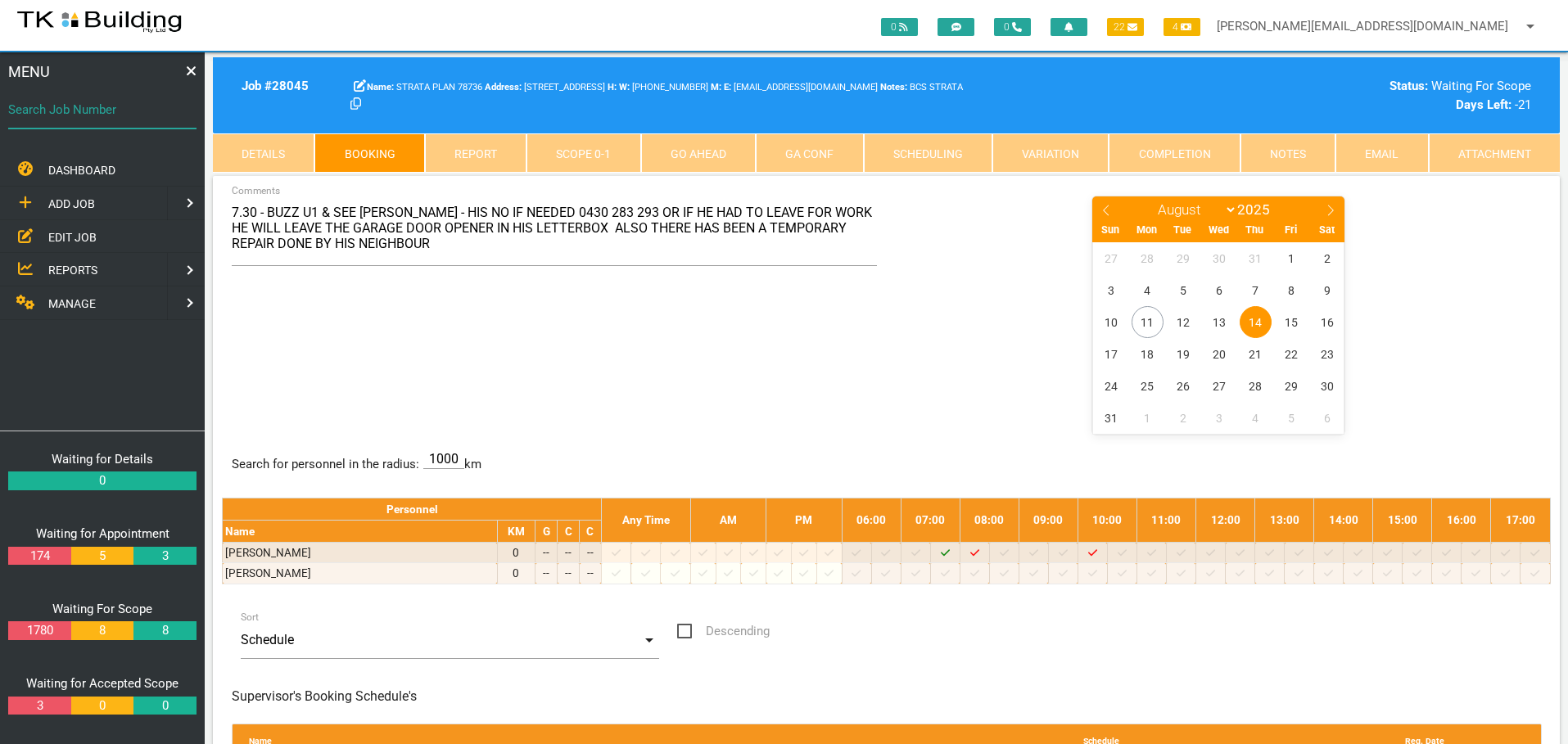
click at [81, 115] on input "Search Job Number" at bounding box center [103, 110] width 189 height 38
type input "27538"
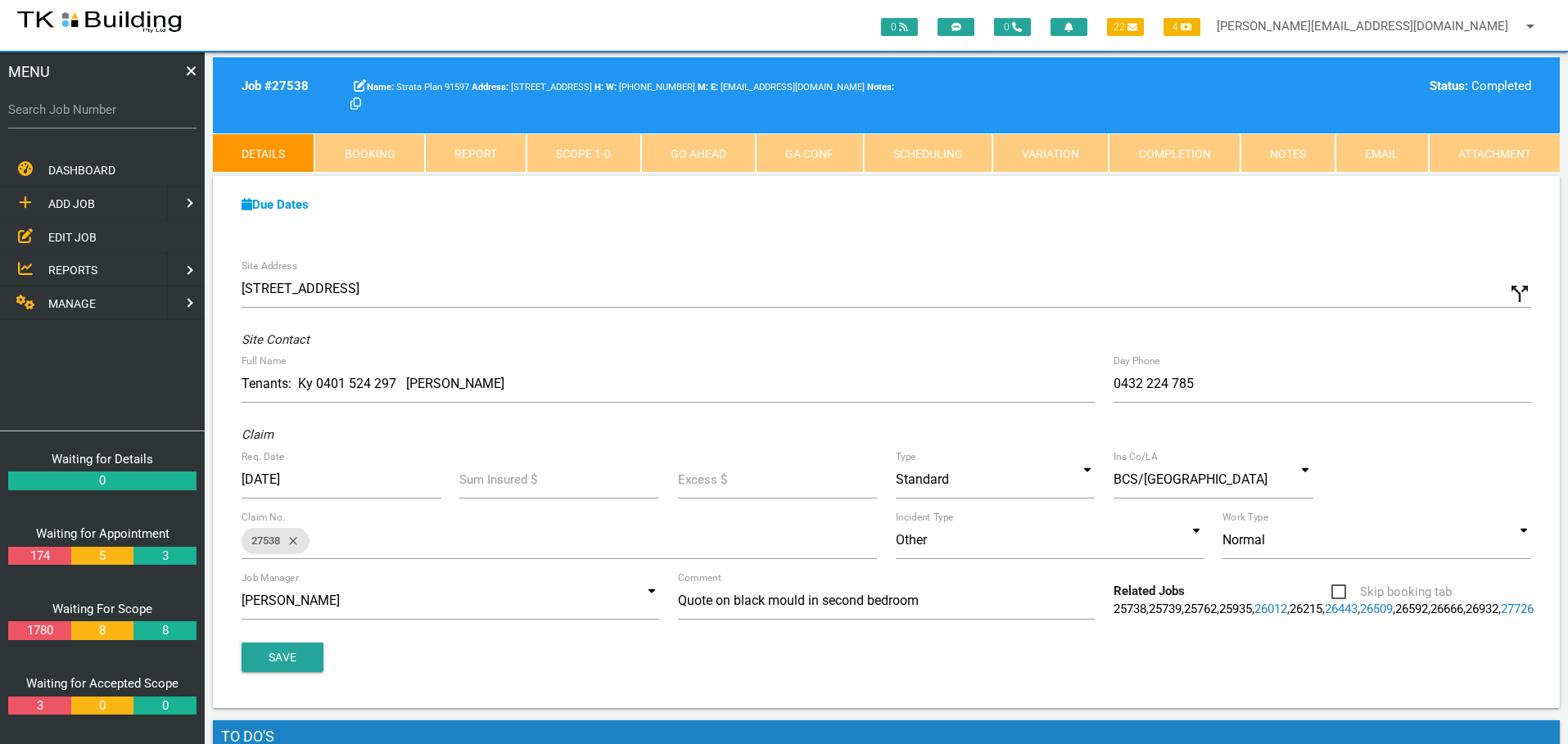
click at [351, 143] on link "Booking" at bounding box center [369, 152] width 110 height 39
select select "7"
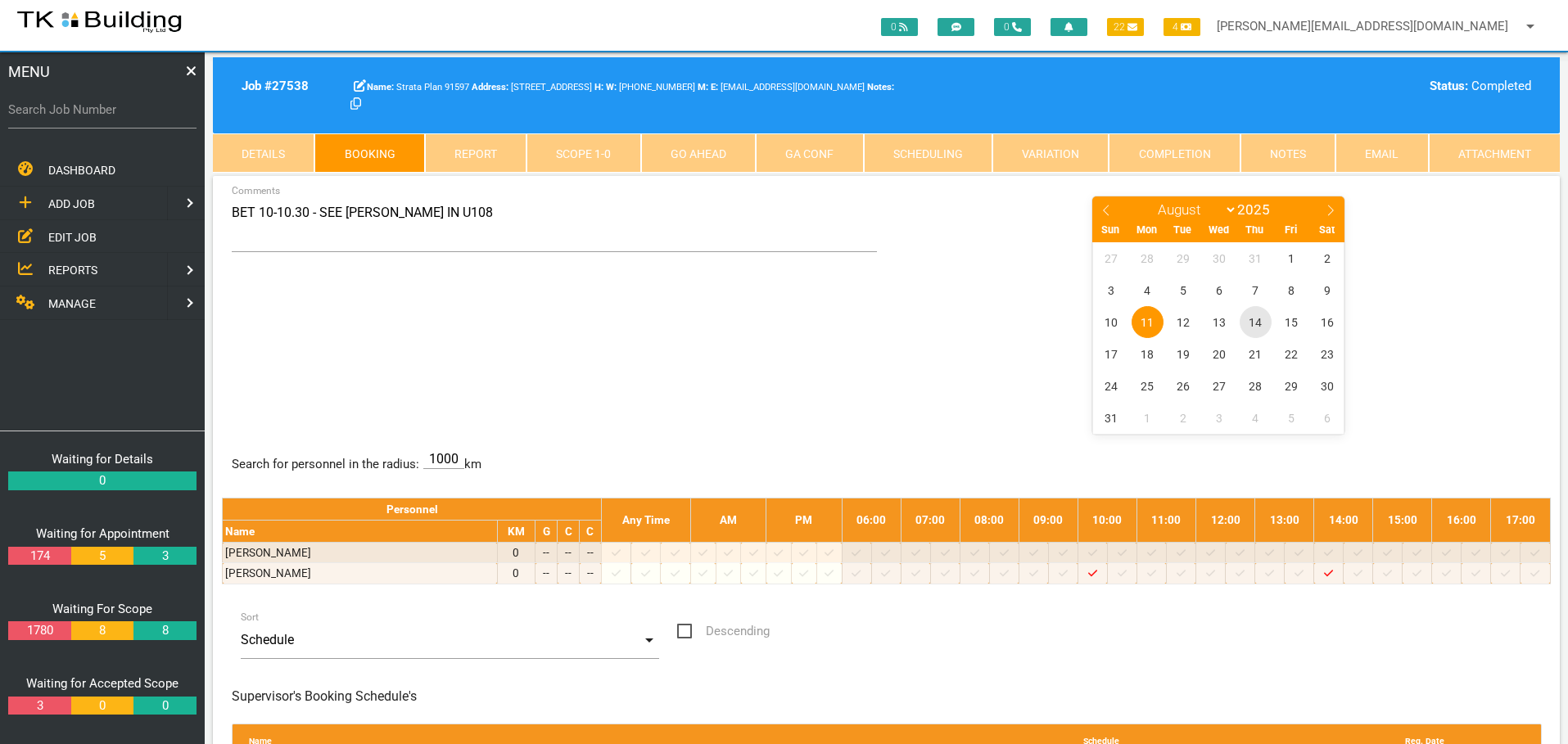
click at [1256, 322] on span "14" at bounding box center [1256, 322] width 32 height 32
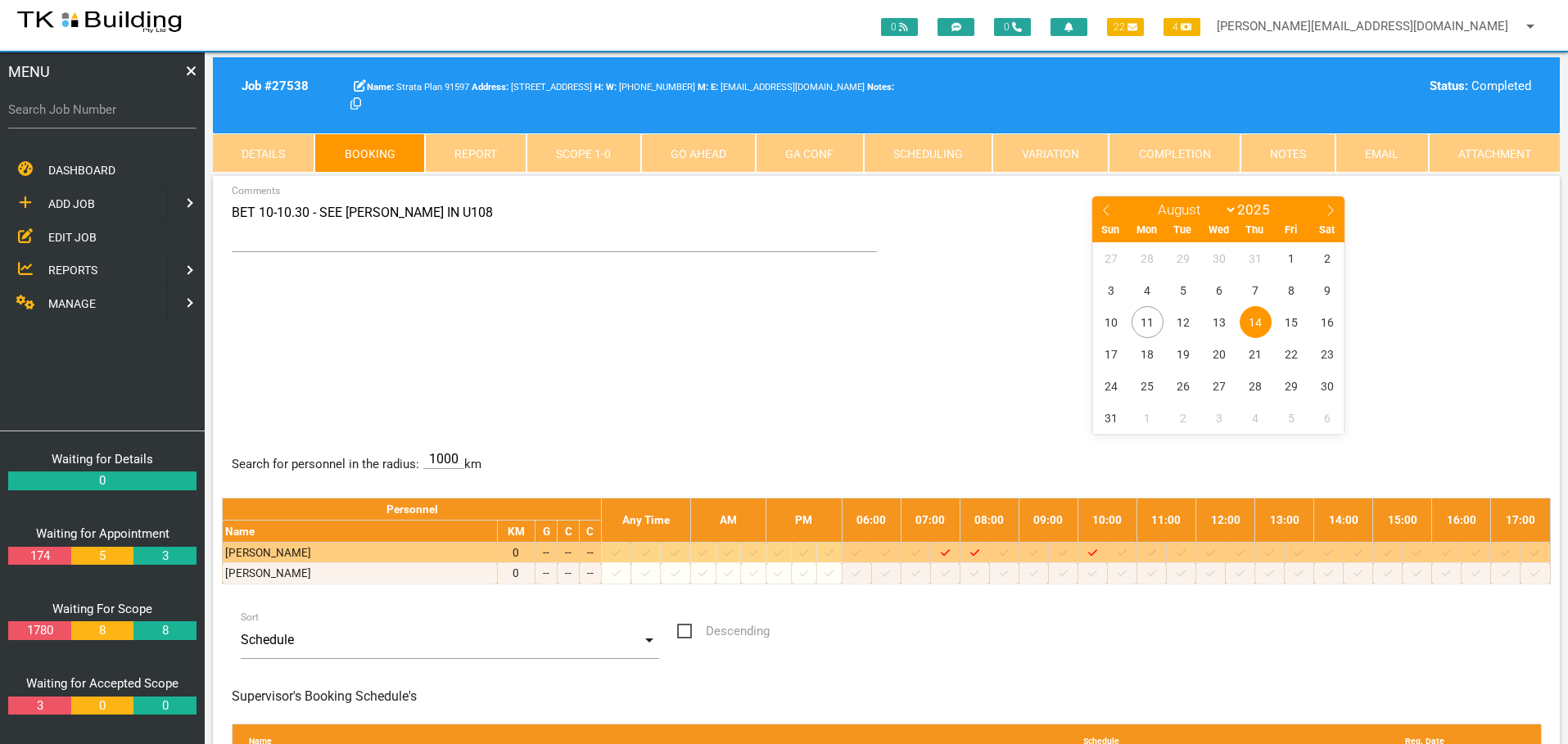
click at [1008, 553] on icon at bounding box center [1004, 552] width 9 height 7
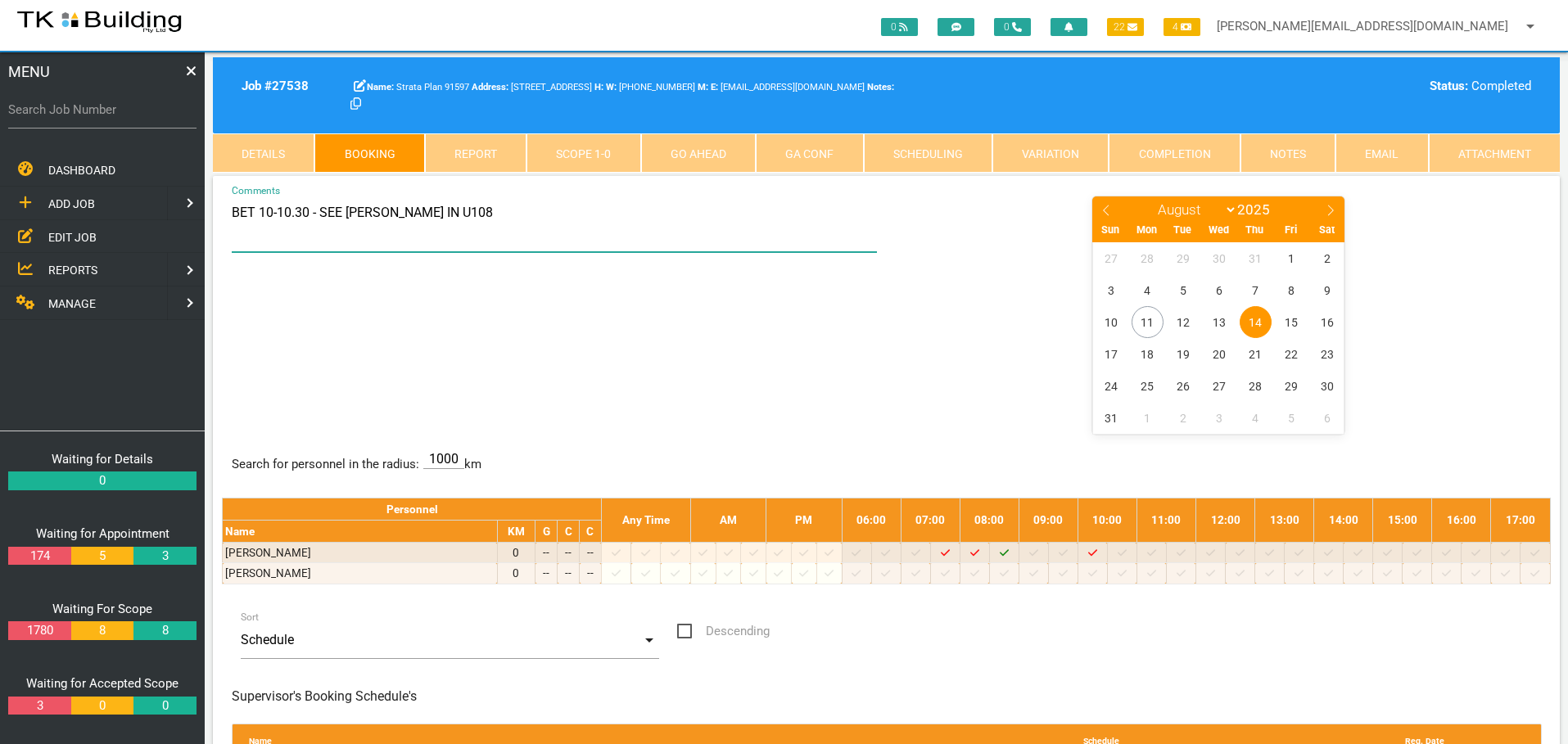
click at [258, 211] on textarea "BET 10-10.30 - SEE TARA IN U108" at bounding box center [555, 223] width 646 height 57
click at [330, 213] on textarea "BET 8.30-9 - SEE TARA IN U108" at bounding box center [555, 223] width 646 height 57
type textarea "BET 8.30-9 - SEE KY - HIS NO IF NEEDED 0401 524 297 U108"
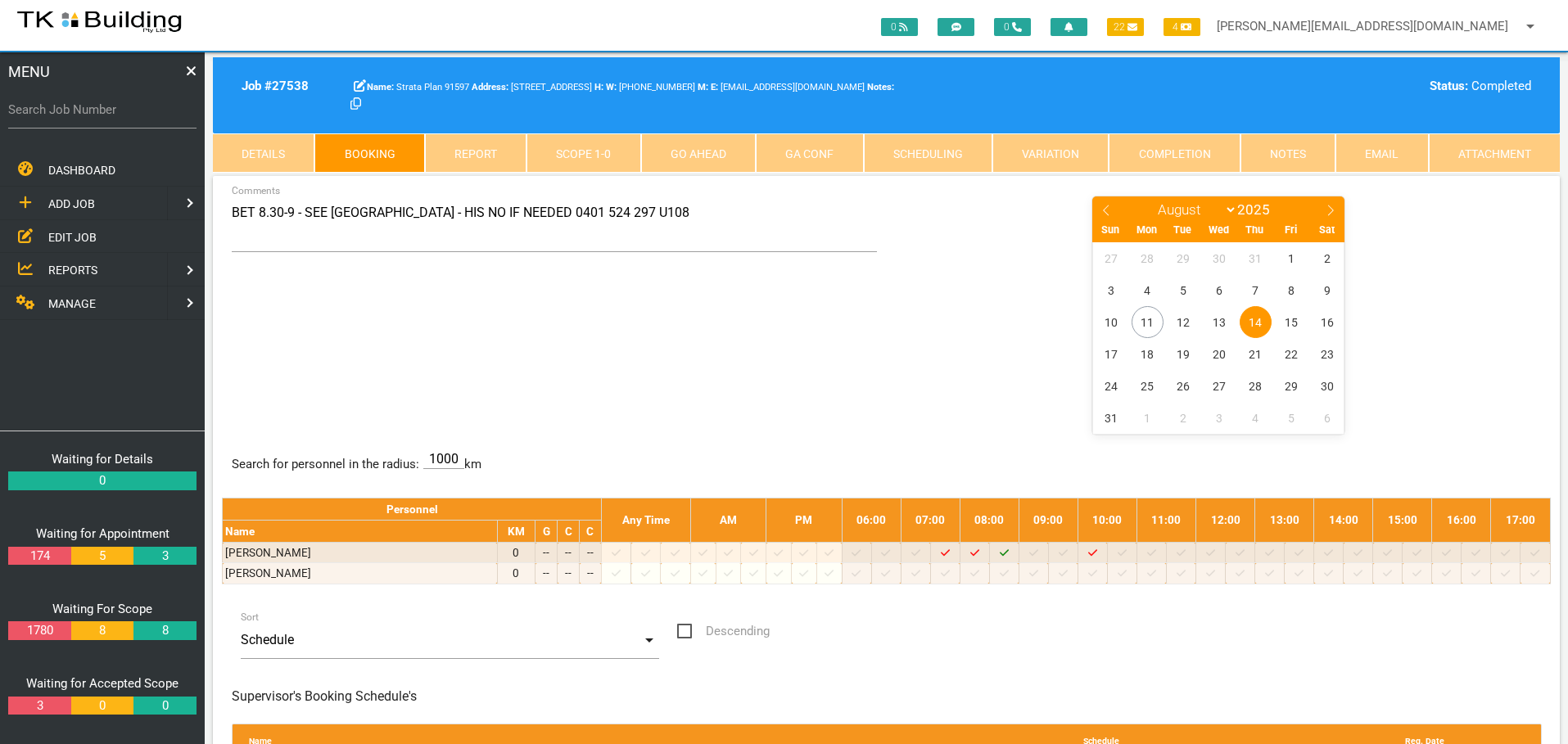
click at [665, 328] on div "BET 8.30-9 - SEE KY - HIS NO IF NEEDED 0401 524 297 U108 Comments January Febru…" at bounding box center [886, 313] width 1329 height 238
click at [1302, 153] on link "Notes" at bounding box center [1289, 152] width 95 height 39
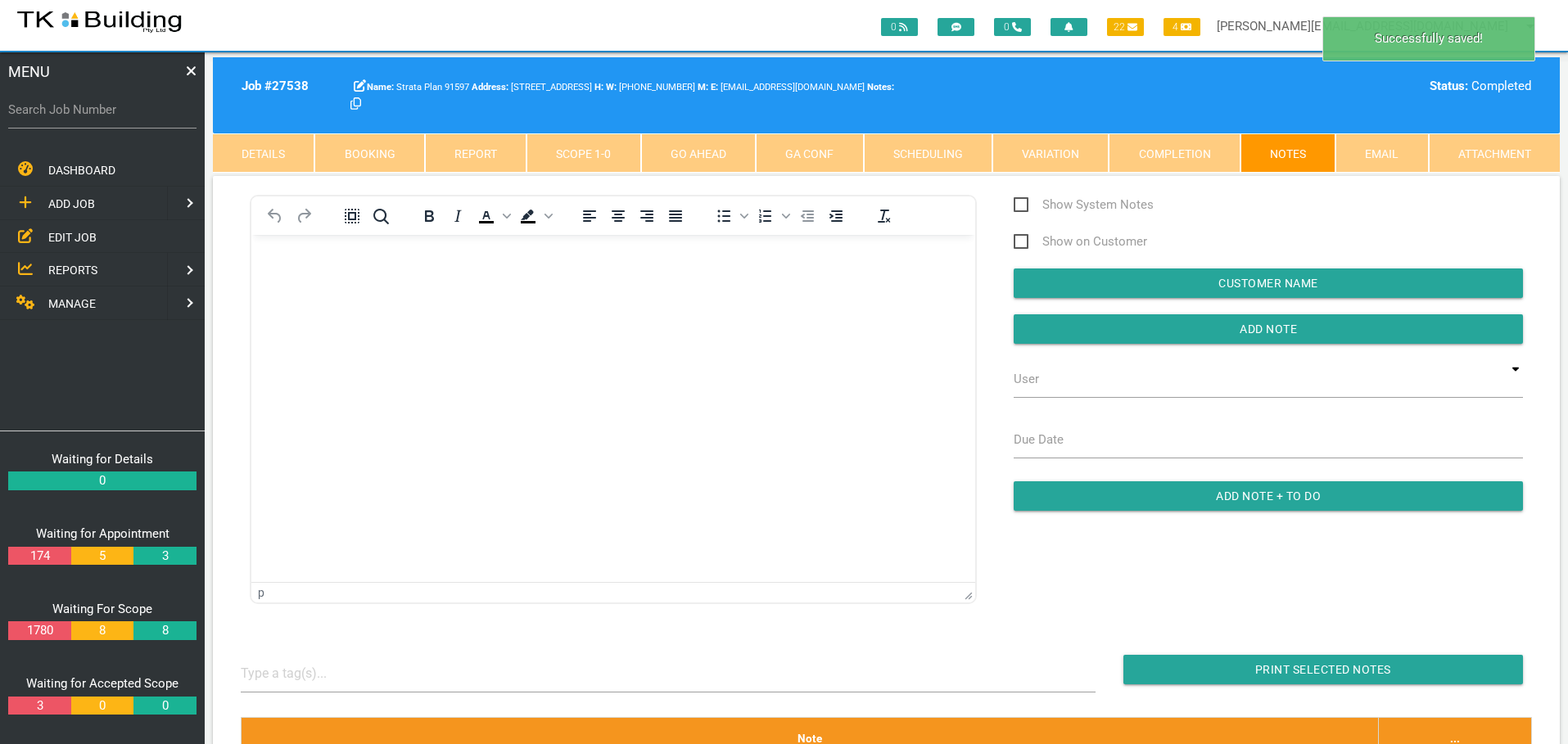
click at [314, 268] on body "Rich Text Area. Press ALT-0 for help." at bounding box center [613, 281] width 723 height 54
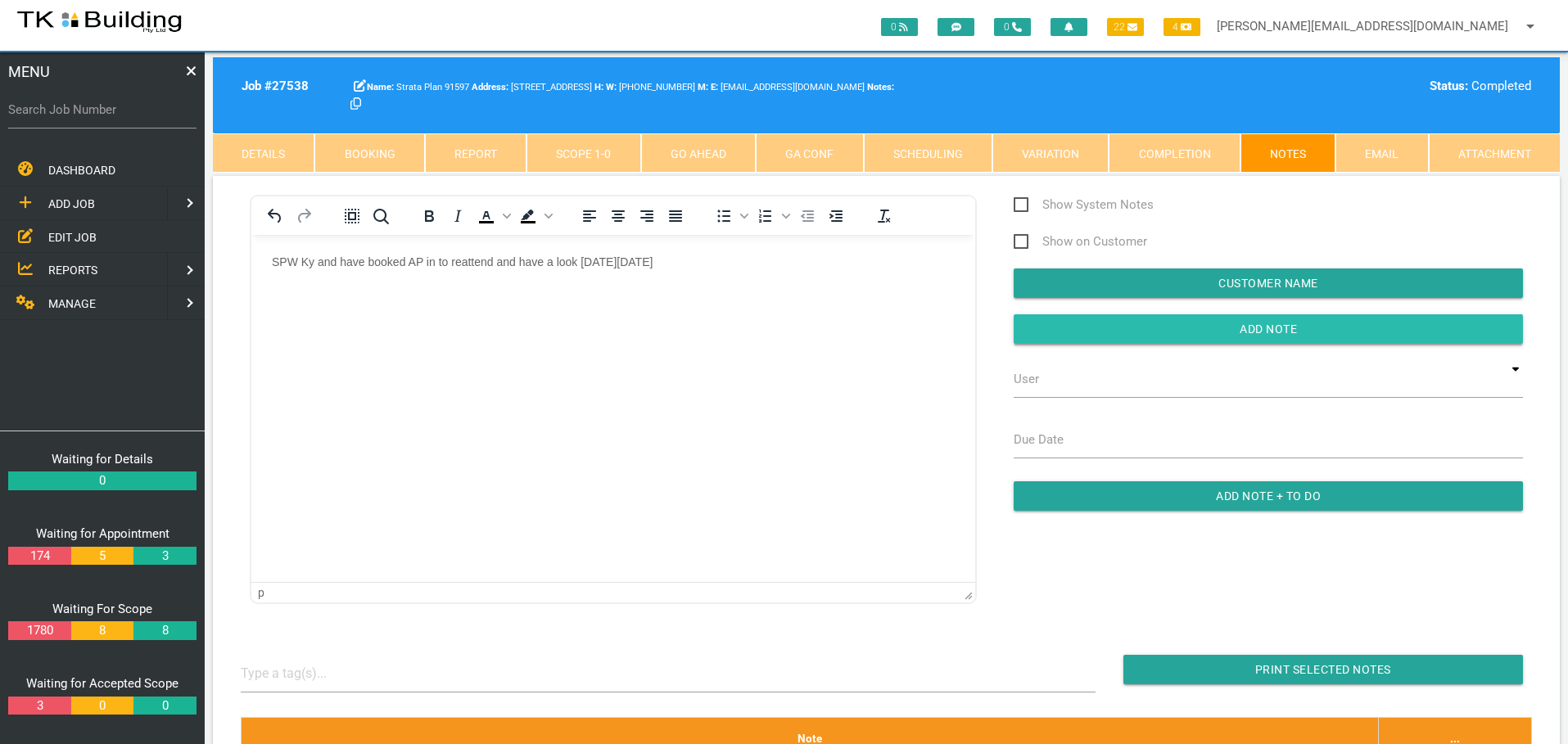
click at [1070, 330] on input "button" at bounding box center [1269, 329] width 509 height 30
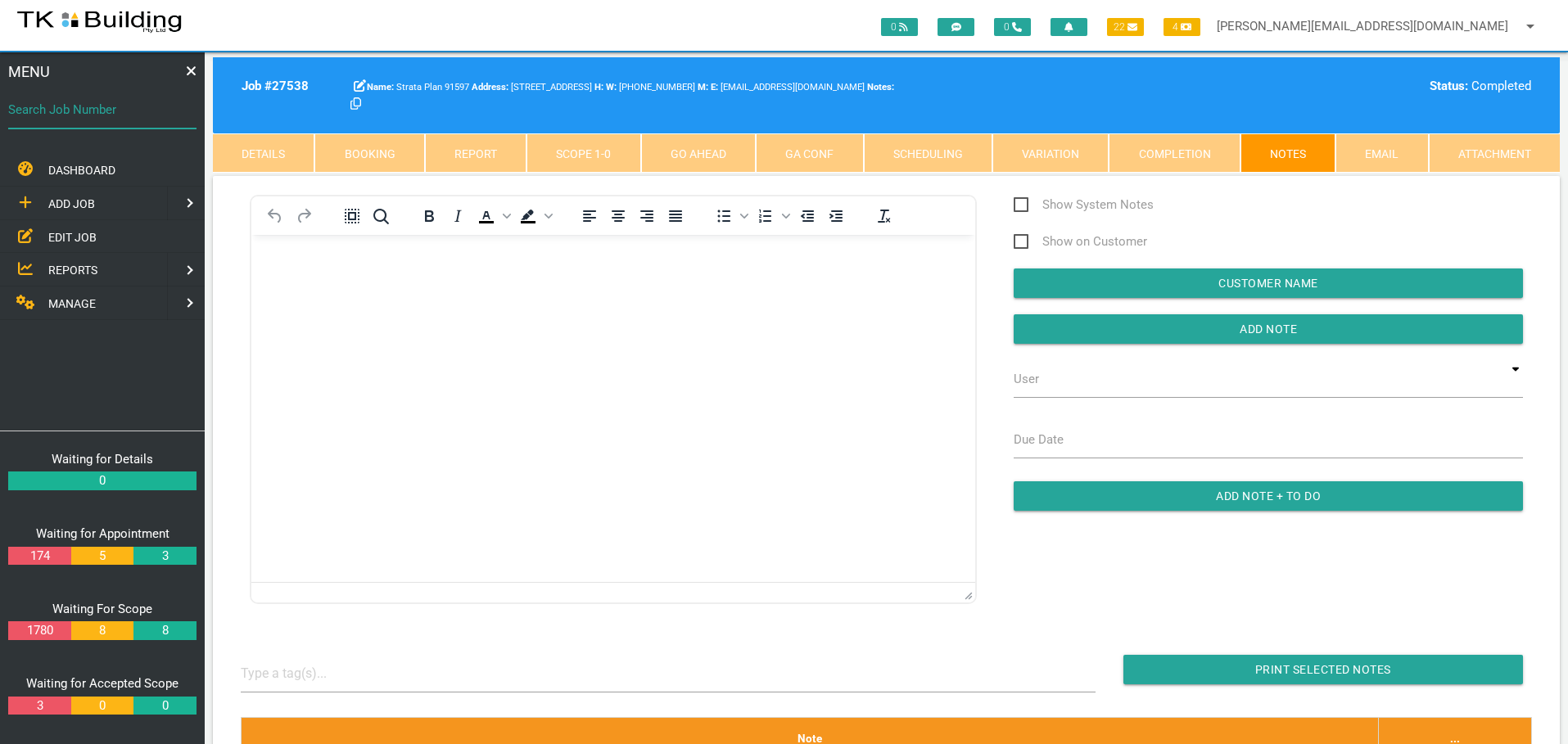
click at [63, 124] on input "Search Job Number" at bounding box center [103, 110] width 189 height 38
type input "28081"
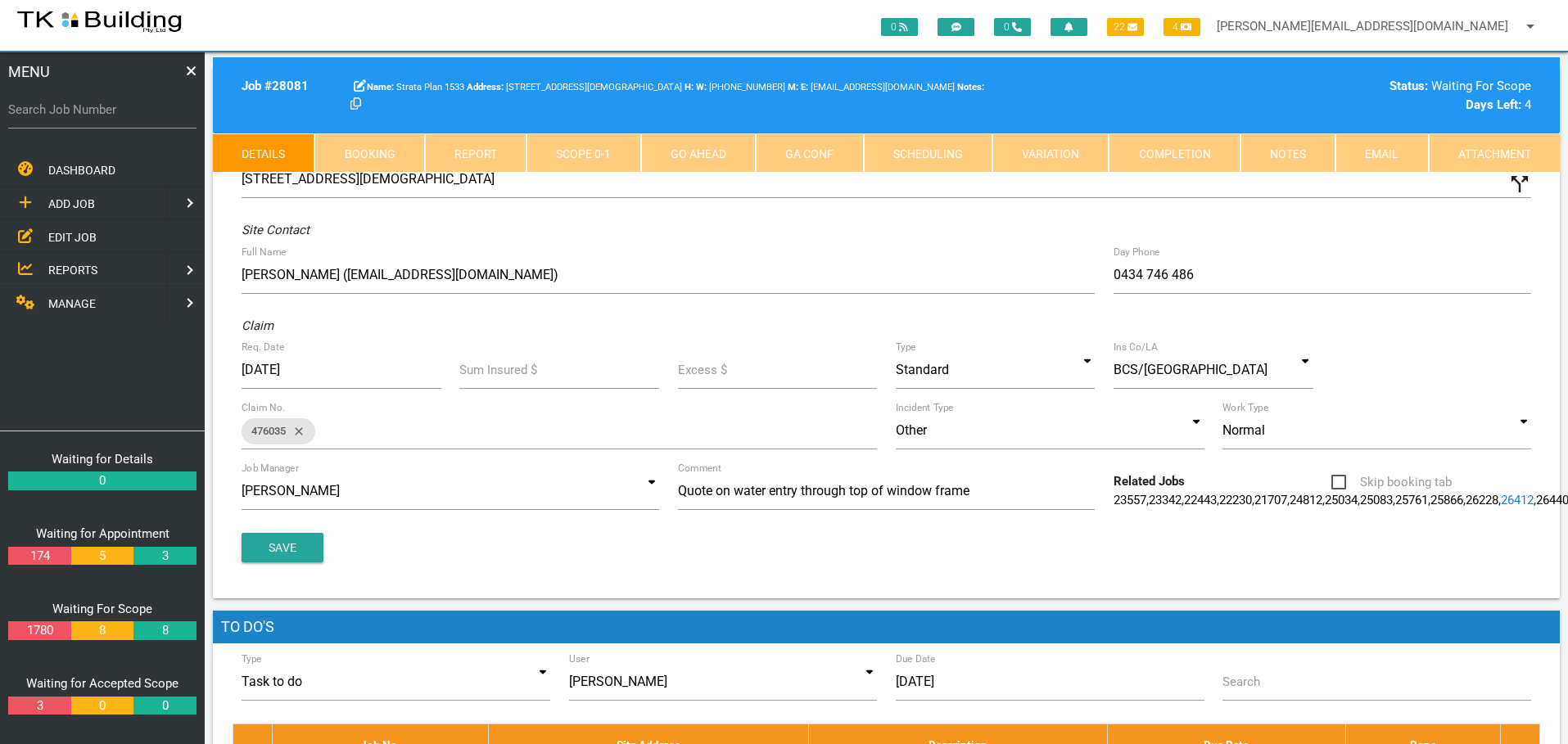
click at [406, 149] on link "Booking" at bounding box center [369, 152] width 110 height 39
select select "7"
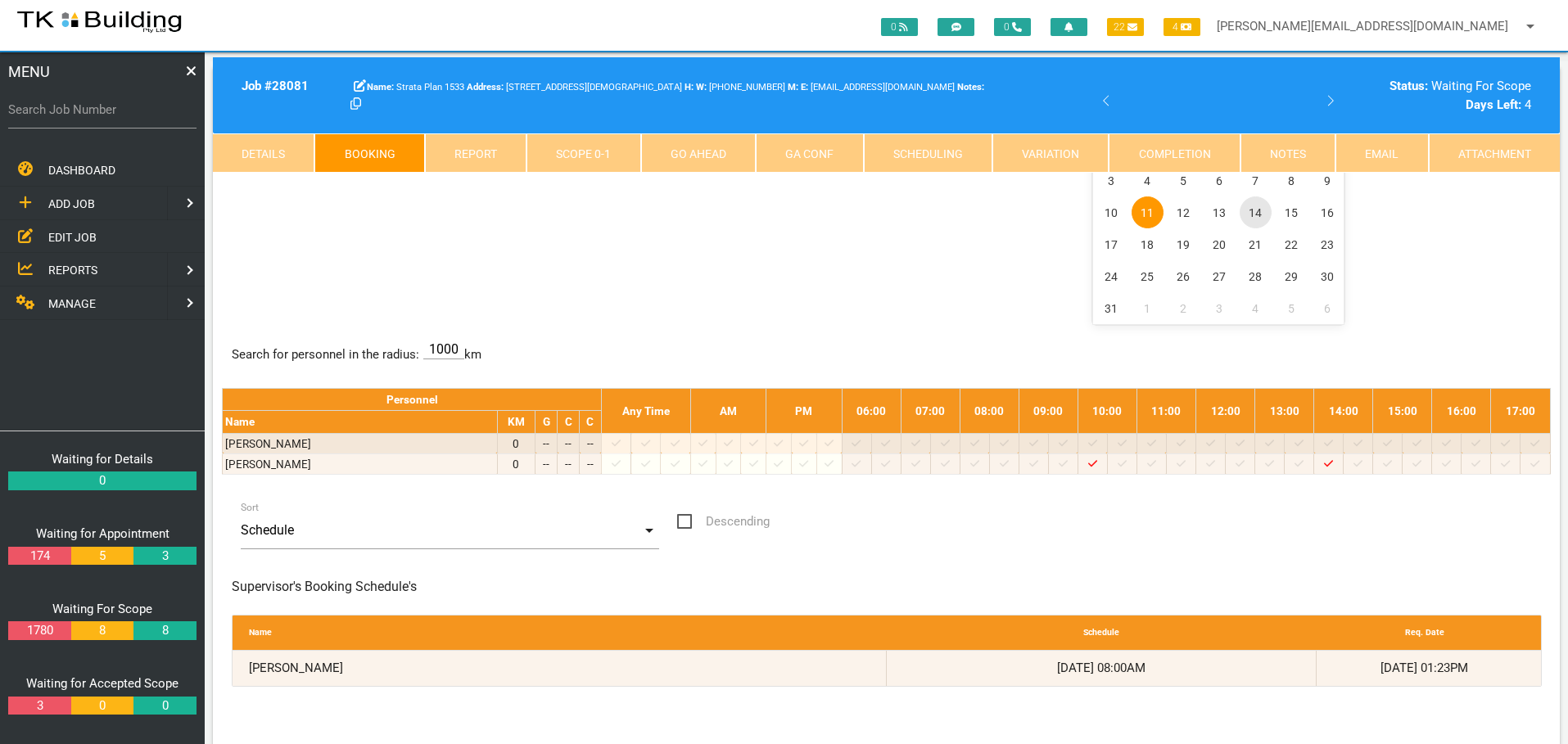
click at [1255, 211] on span "14" at bounding box center [1256, 212] width 32 height 32
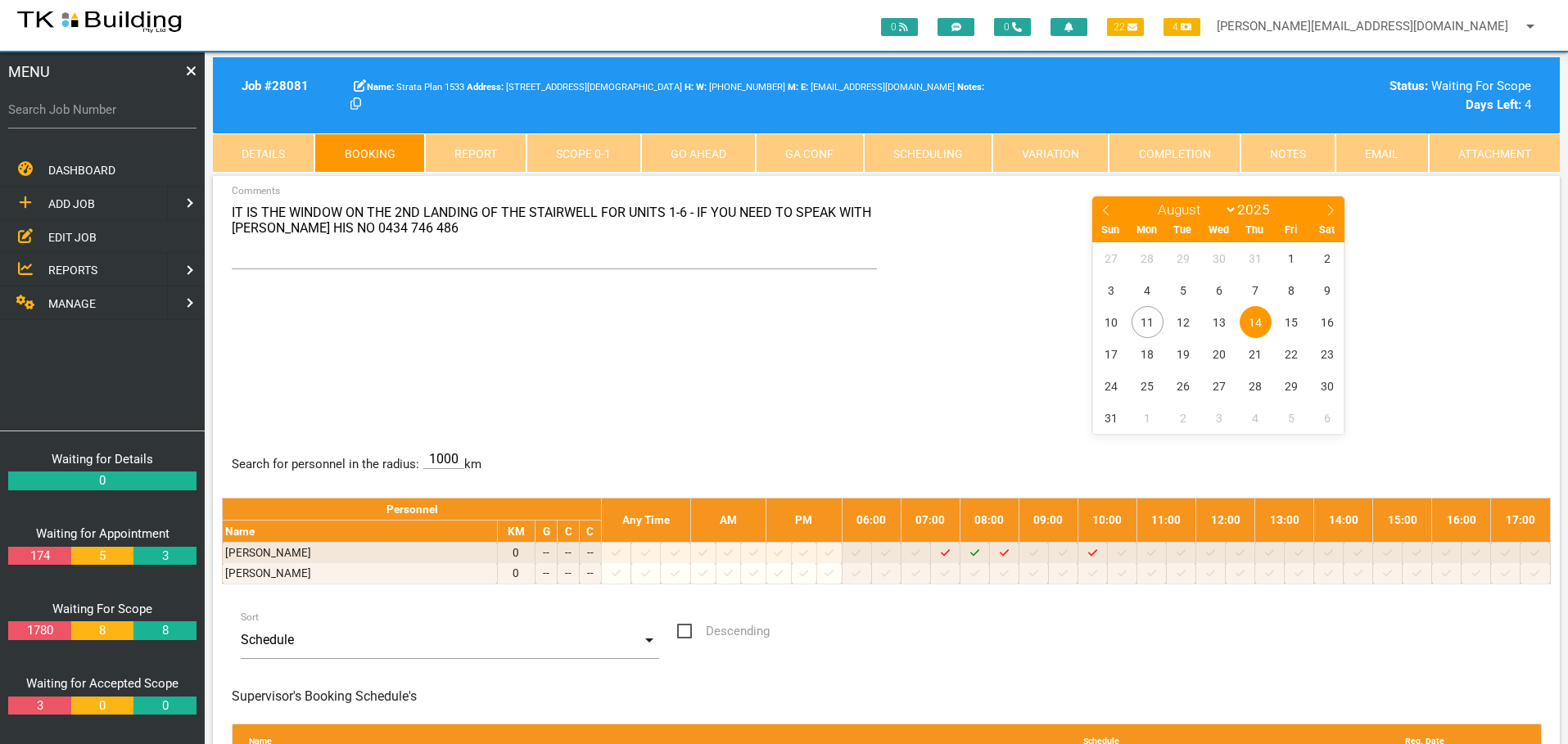
click at [113, 115] on label "Search Job Number" at bounding box center [103, 111] width 189 height 19
click at [113, 115] on input "Search Job Number" at bounding box center [103, 110] width 189 height 38
type input "28078"
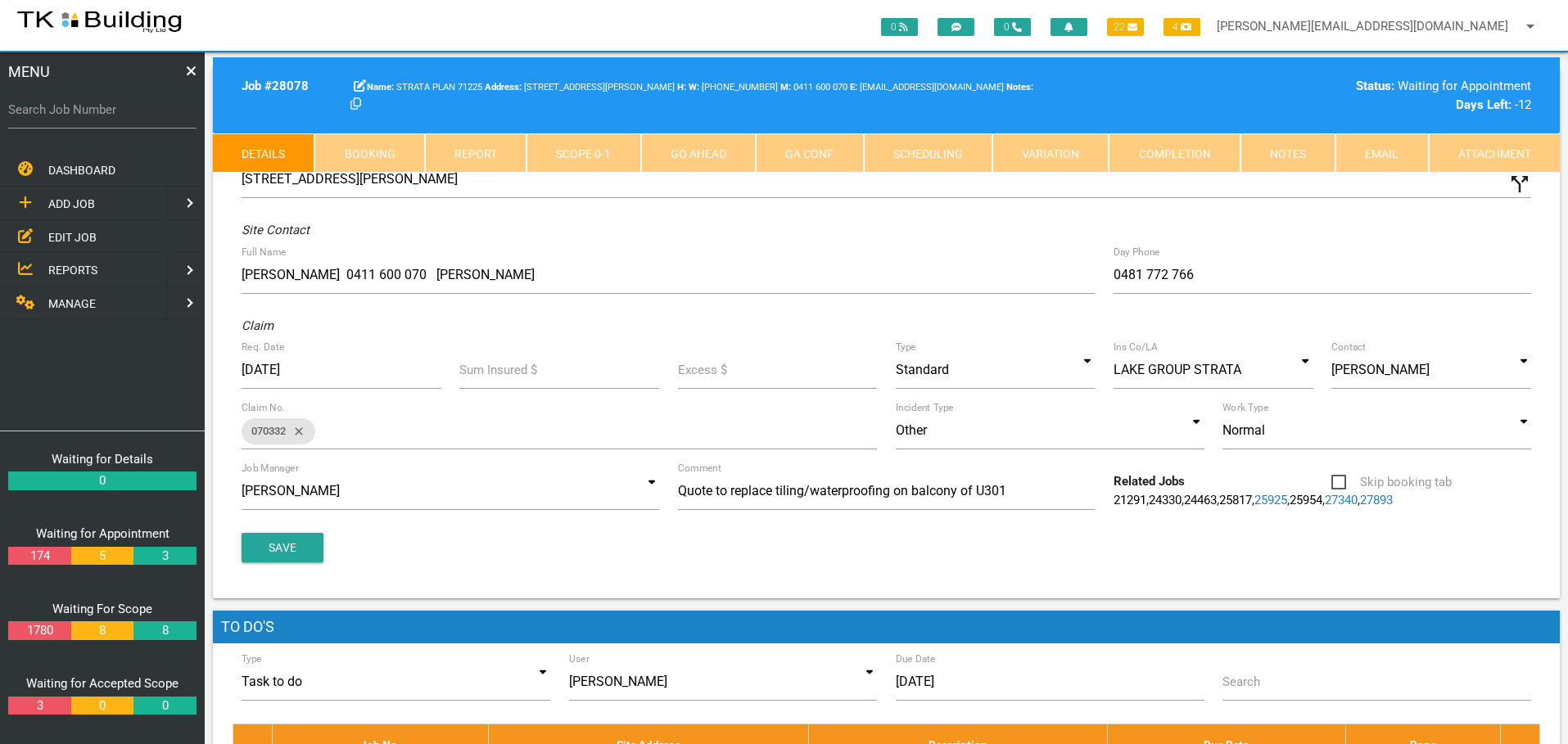
click at [358, 148] on link "Booking" at bounding box center [369, 152] width 110 height 39
select select "7"
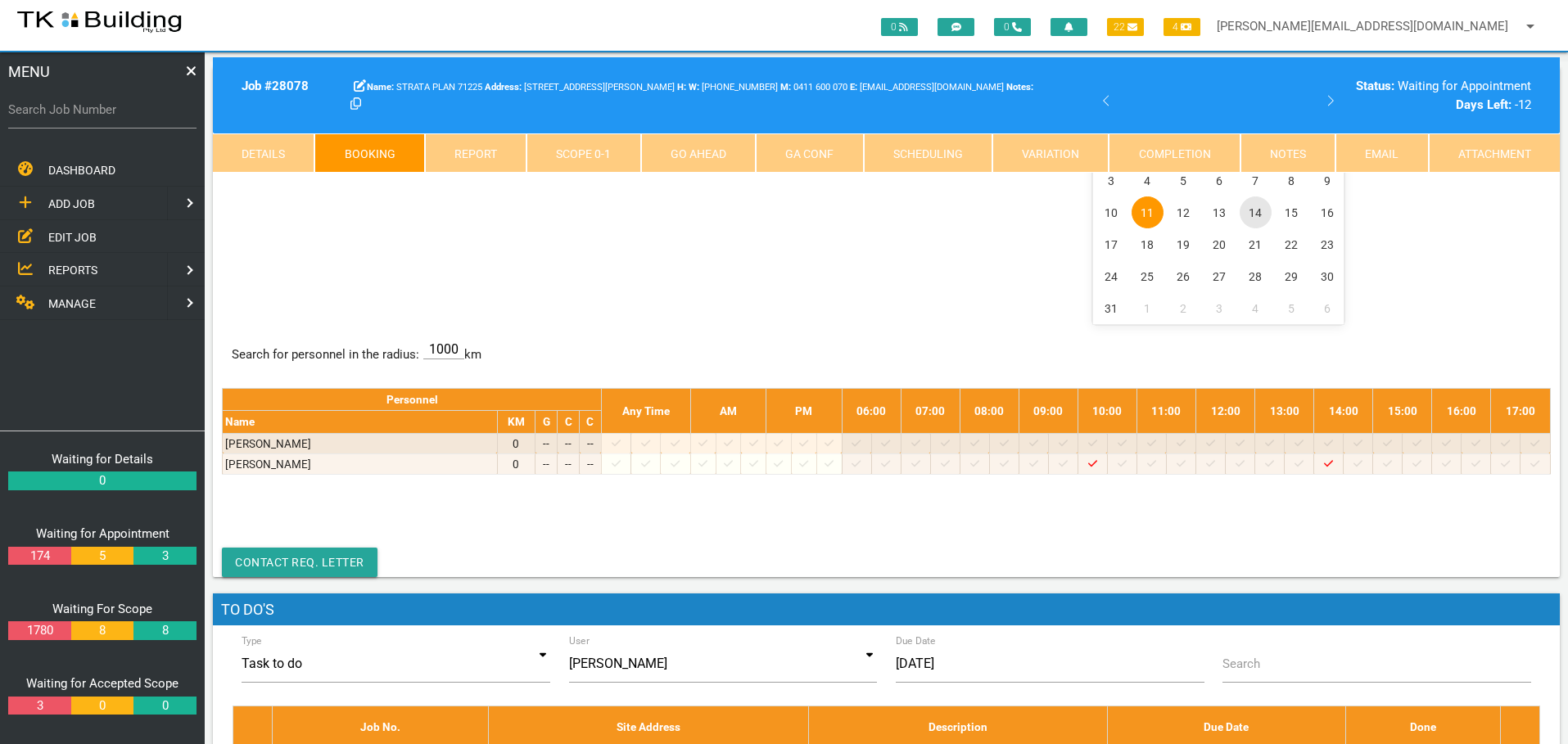
click at [1255, 211] on span "14" at bounding box center [1256, 212] width 32 height 32
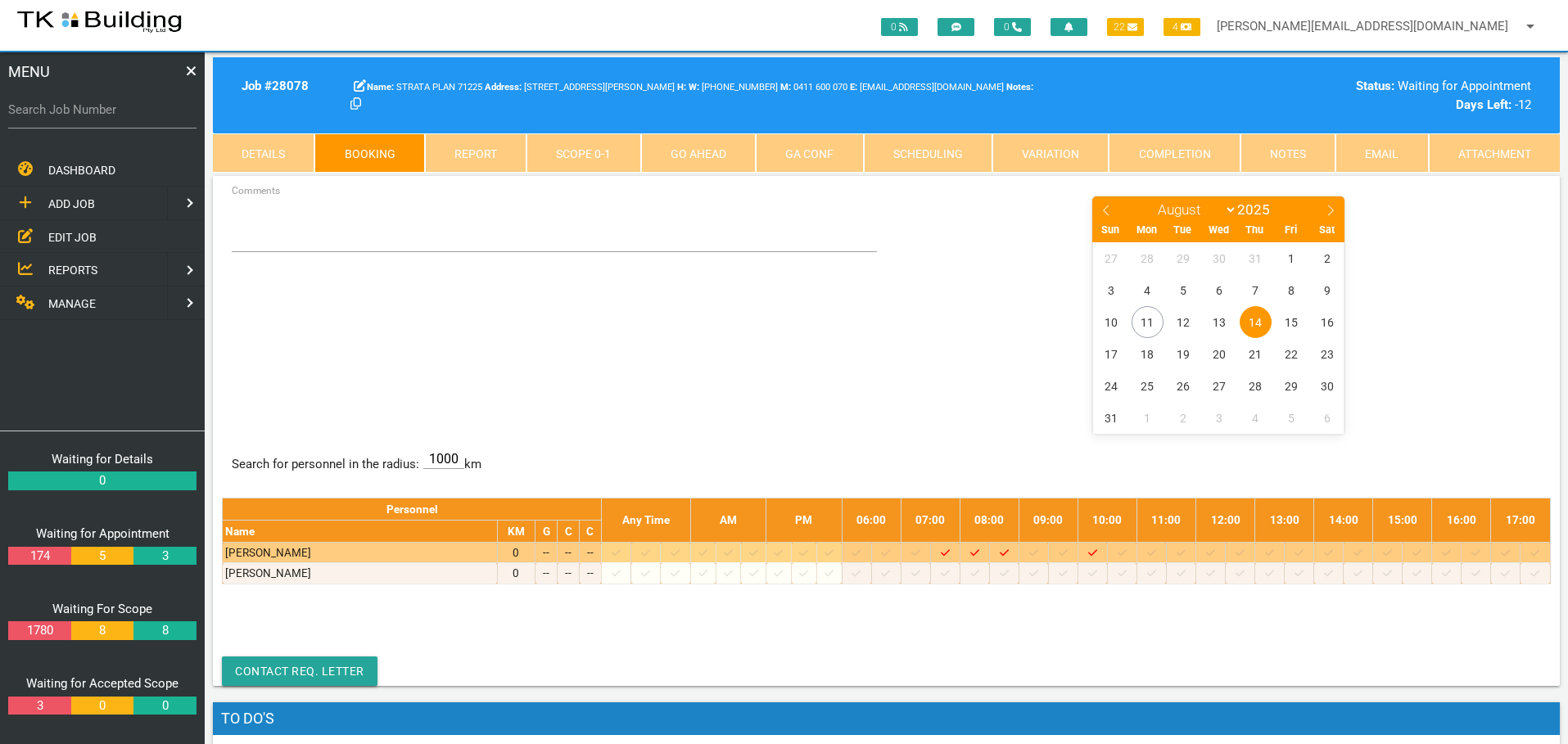
drag, startPoint x: 966, startPoint y: 464, endPoint x: 828, endPoint y: 551, distance: 163.1
click at [828, 551] on div "Search for personnel in the radius: 1000 km Personnel Any Time AM PM 06:00 07:0…" at bounding box center [886, 527] width 1329 height 154
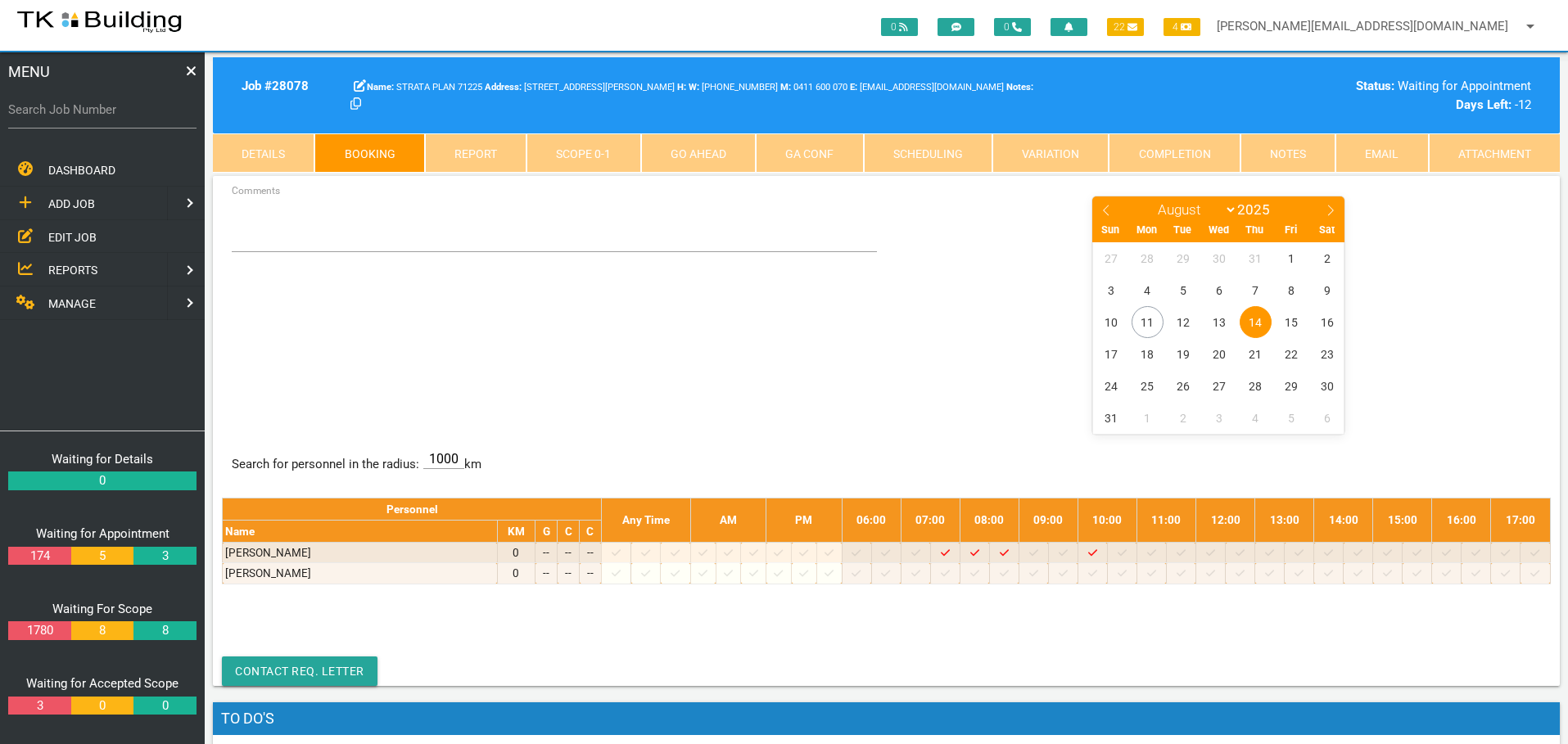
click at [89, 131] on div "Search Job Number" at bounding box center [103, 112] width 189 height 44
click at [112, 114] on label "Search Job Number" at bounding box center [103, 111] width 189 height 19
click at [112, 114] on input "Search Job Number" at bounding box center [103, 110] width 189 height 38
type input "28102"
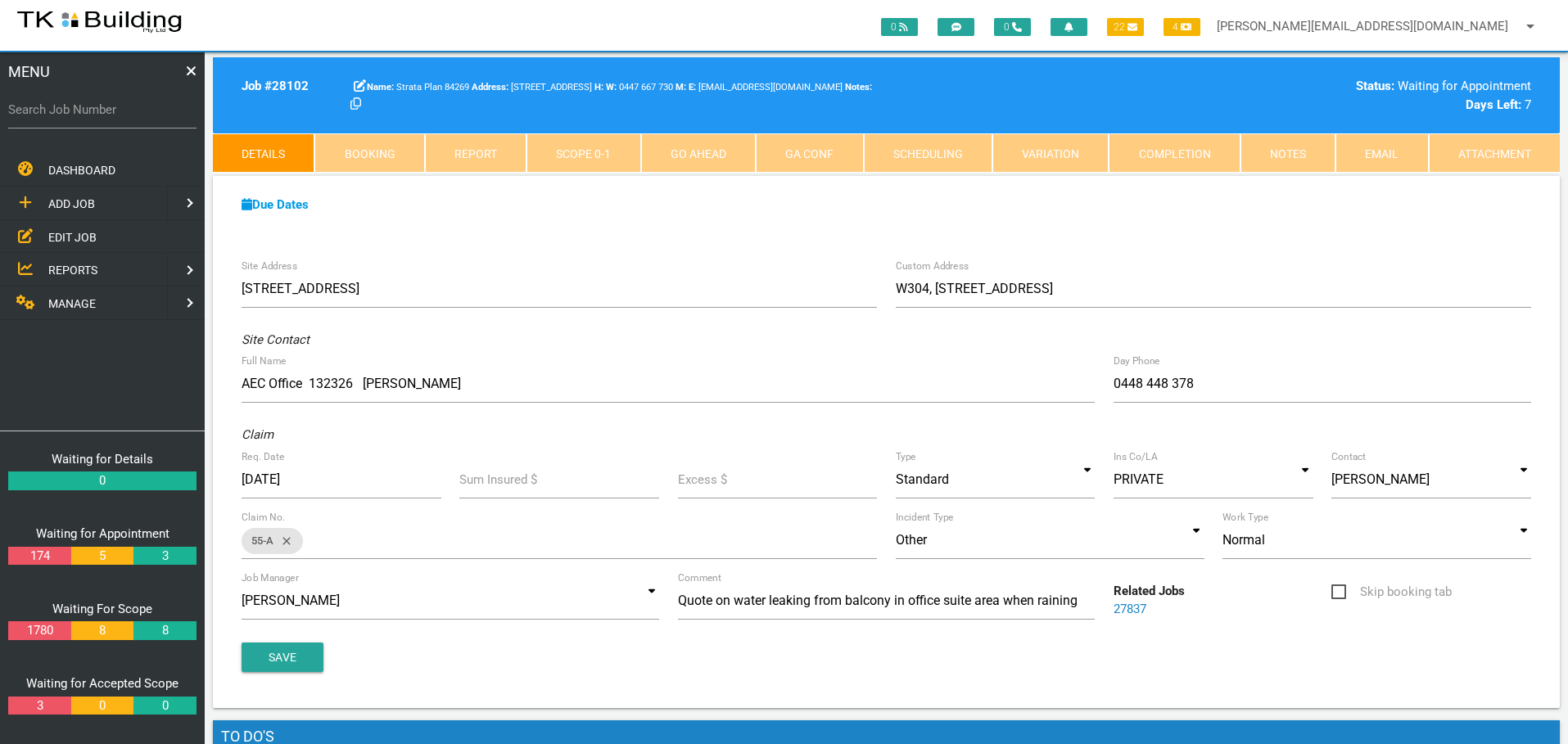
click at [357, 150] on link "Booking" at bounding box center [369, 152] width 110 height 39
select select "7"
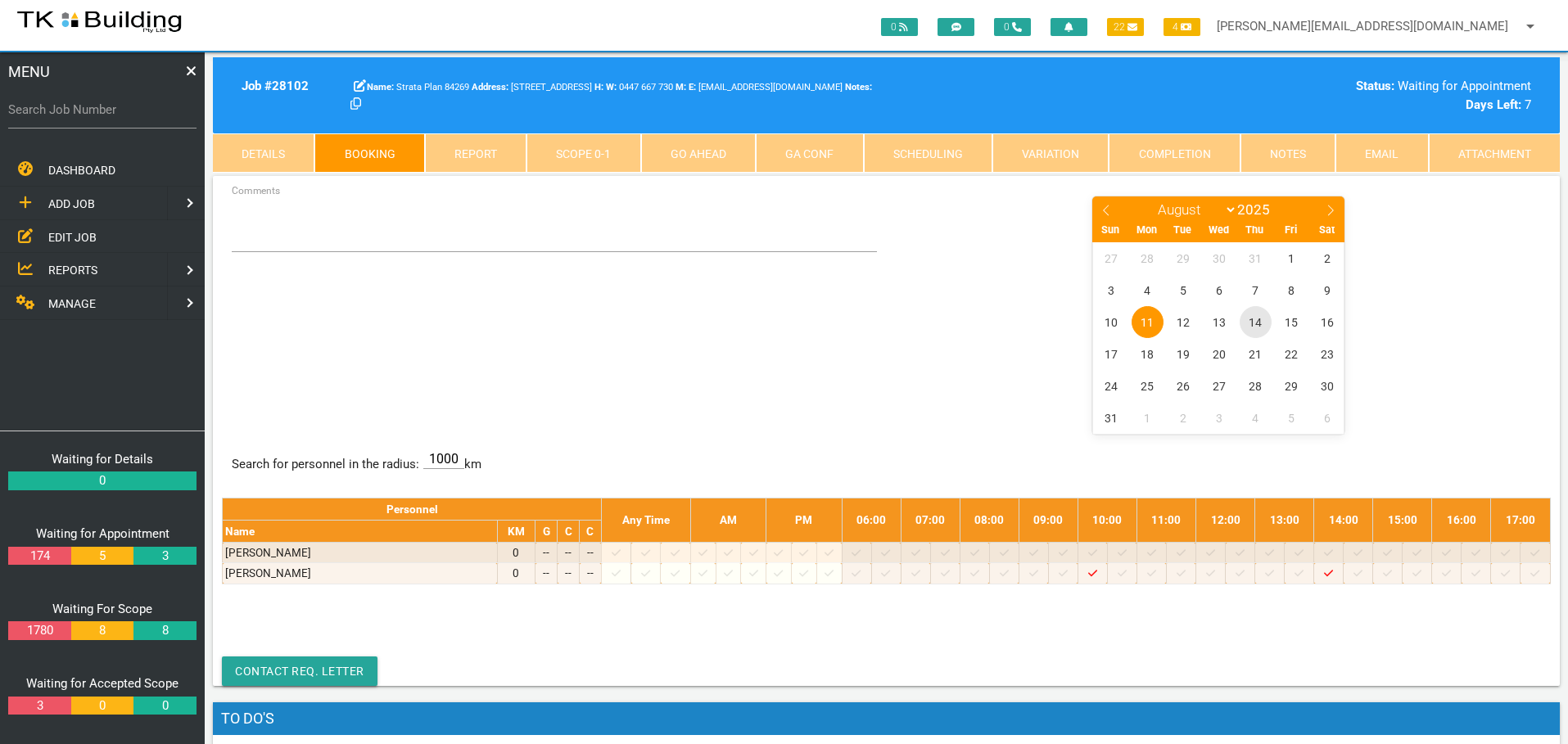
click at [1255, 322] on span "14" at bounding box center [1256, 322] width 32 height 32
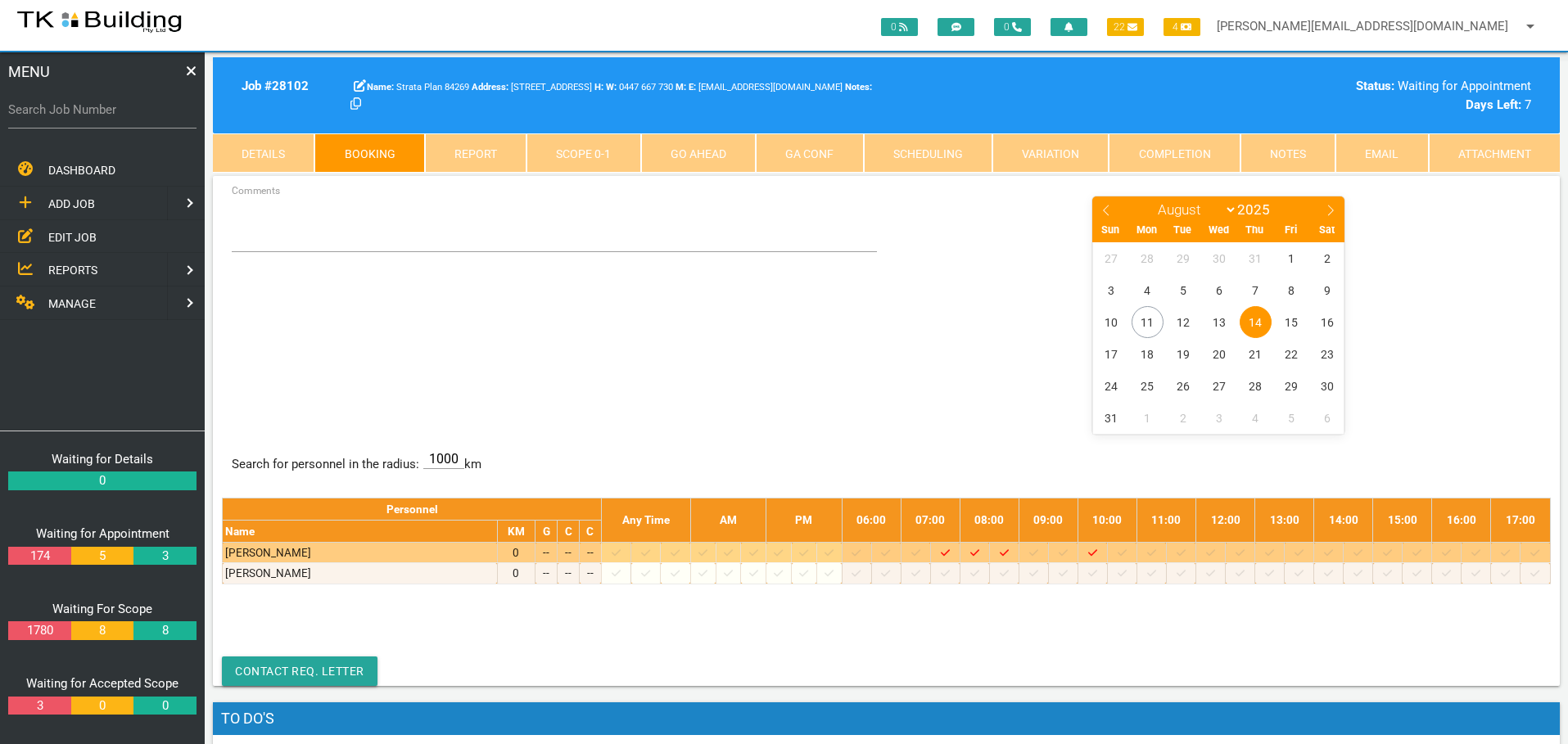
click at [1156, 553] on icon at bounding box center [1151, 552] width 9 height 7
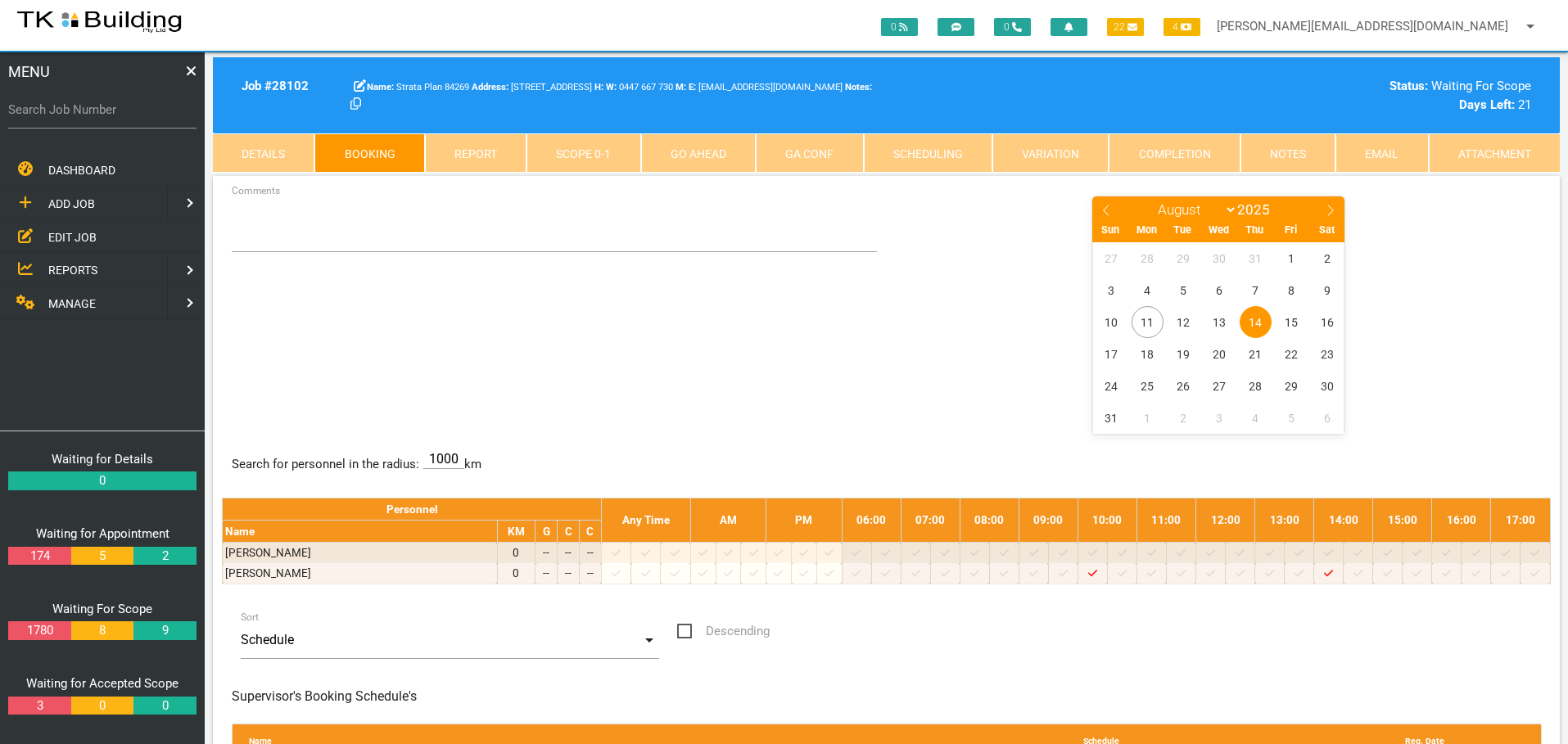
click at [1265, 323] on span "14" at bounding box center [1256, 322] width 32 height 32
click at [262, 235] on textarea "Comments" at bounding box center [555, 223] width 646 height 57
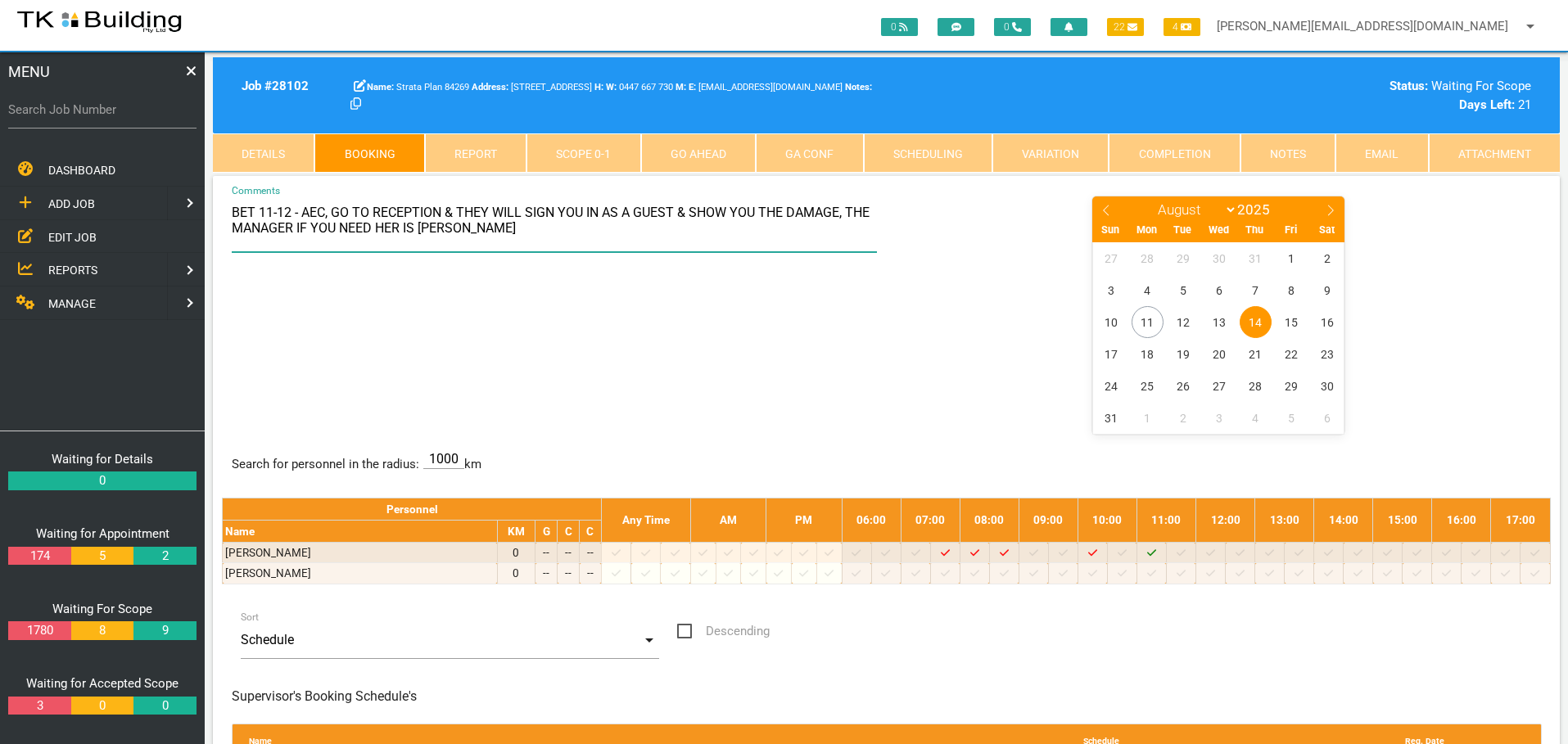
type textarea "BET 11-12 - AEC, GO TO RECEPTION & THEY WILL SIGN YOU IN AS A GUEST & SHOW YOU …"
click at [596, 325] on div "BET 11-12 - AEC, GO TO RECEPTION & THEY WILL SIGN YOU IN AS A GUEST & SHOW YOU …" at bounding box center [886, 313] width 1329 height 238
click at [557, 344] on div "BET 11-12 - AEC, GO TO RECEPTION & THEY WILL SIGN YOU IN AS A GUEST & SHOW YOU …" at bounding box center [886, 313] width 1329 height 238
click at [249, 151] on link "Details" at bounding box center [263, 152] width 102 height 39
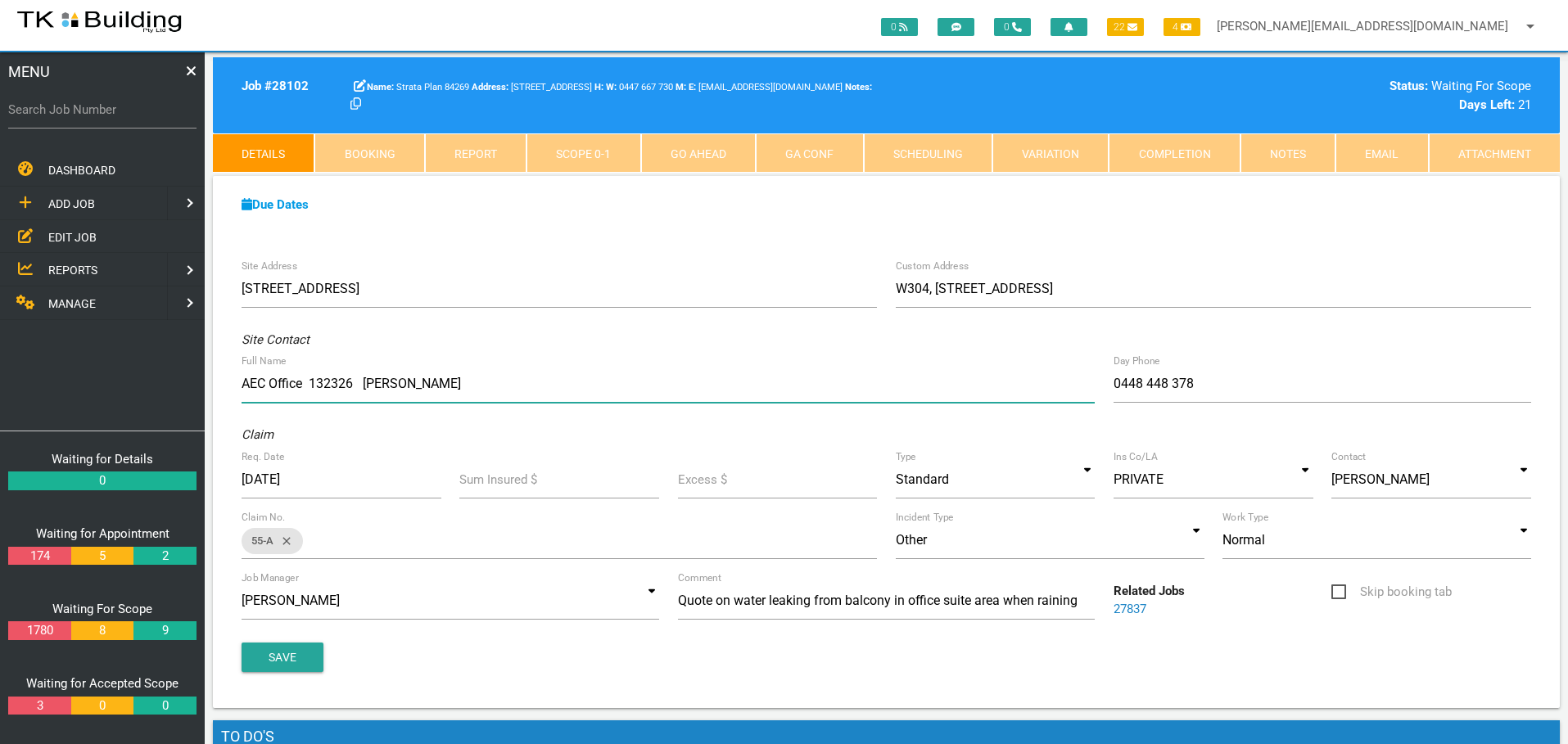
click at [311, 382] on input "AEC Office 132326 Ali Sayed" at bounding box center [667, 384] width 853 height 38
type input "AEC Office 02 9127 2914 Ali Sayed"
click at [282, 650] on button "Save" at bounding box center [282, 656] width 82 height 30
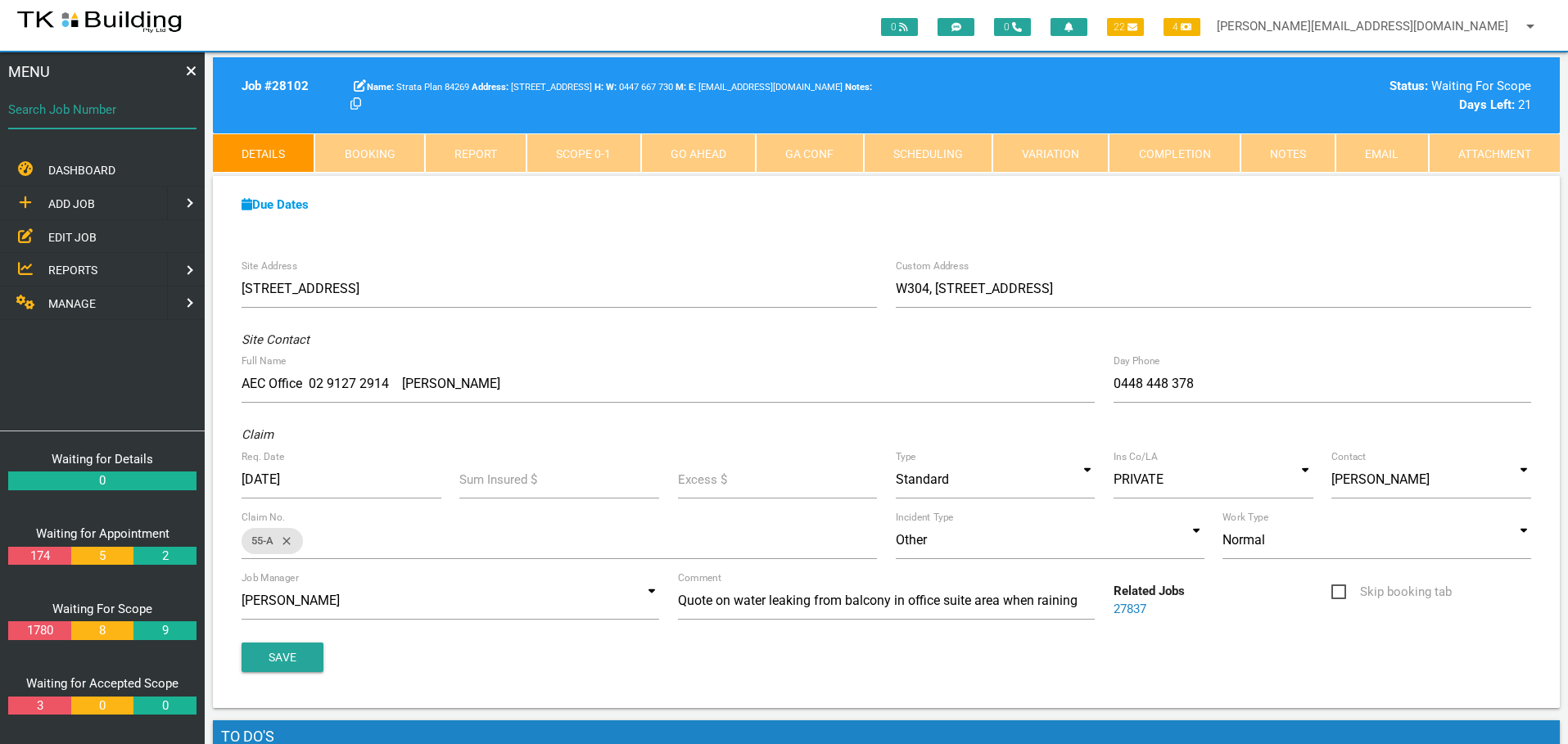
click at [112, 123] on input "Search Job Number" at bounding box center [103, 110] width 189 height 38
type input "27653"
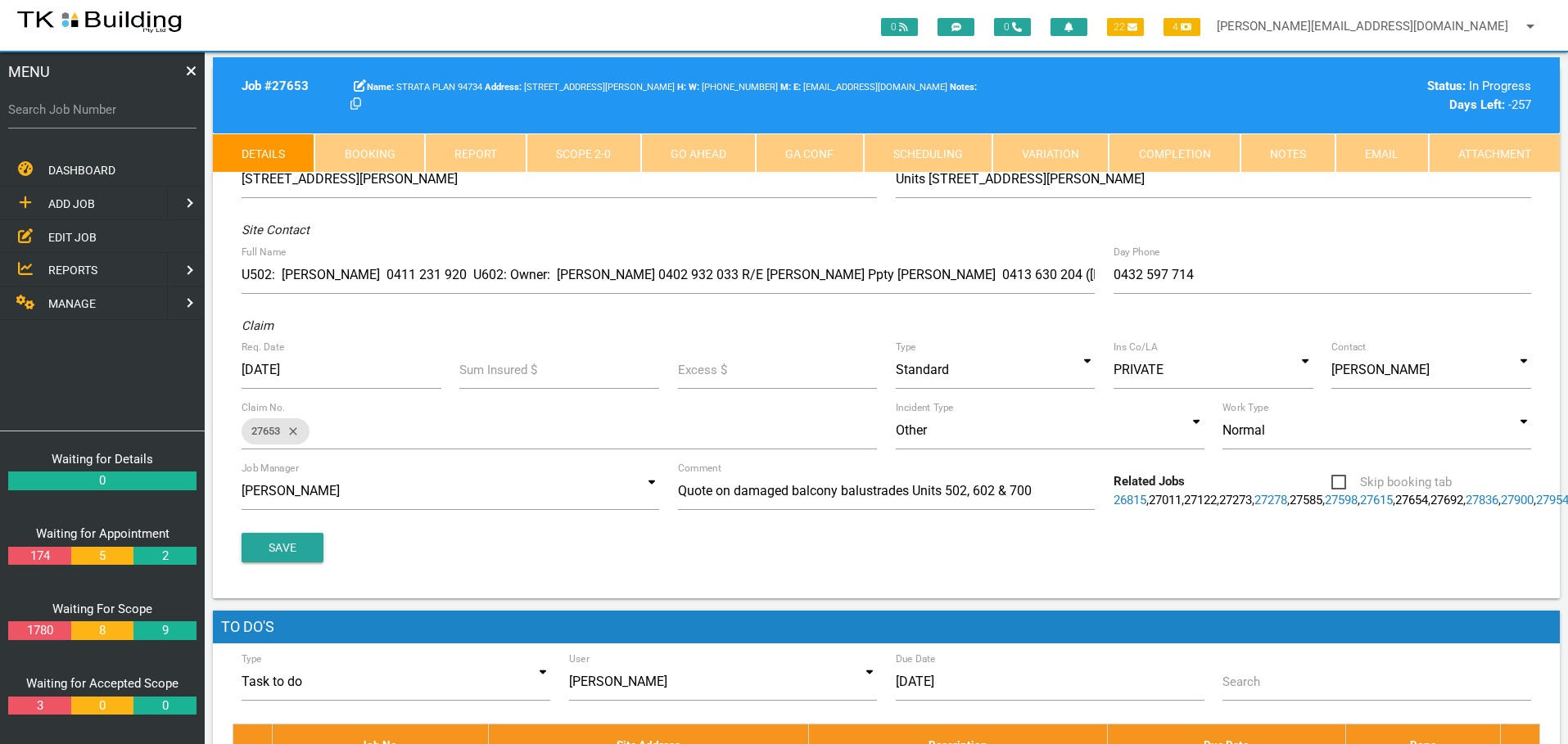
click at [1295, 164] on link "Notes" at bounding box center [1289, 152] width 95 height 39
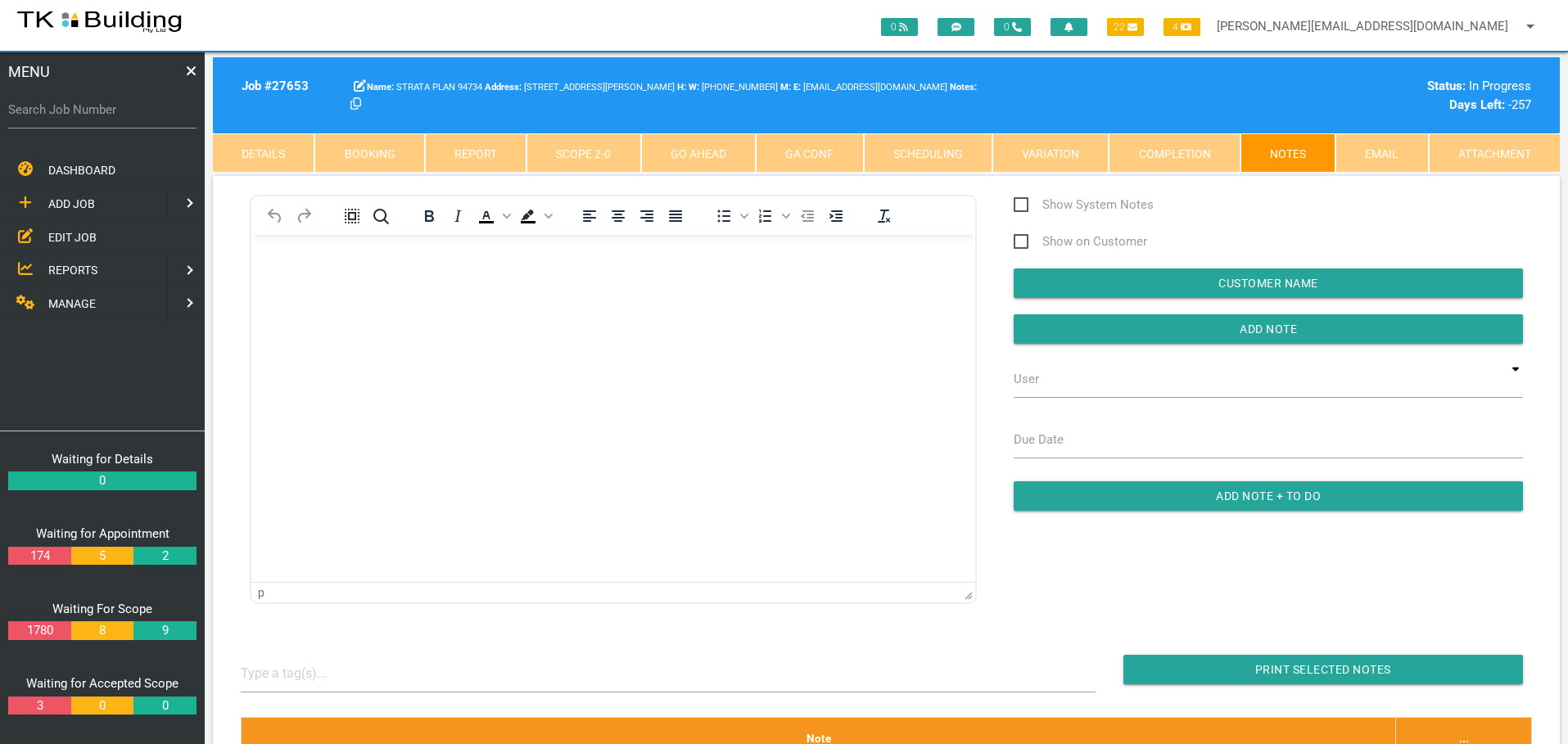
click at [325, 292] on body "Rich Text Area. Press ALT-0 for help." at bounding box center [613, 281] width 723 height 54
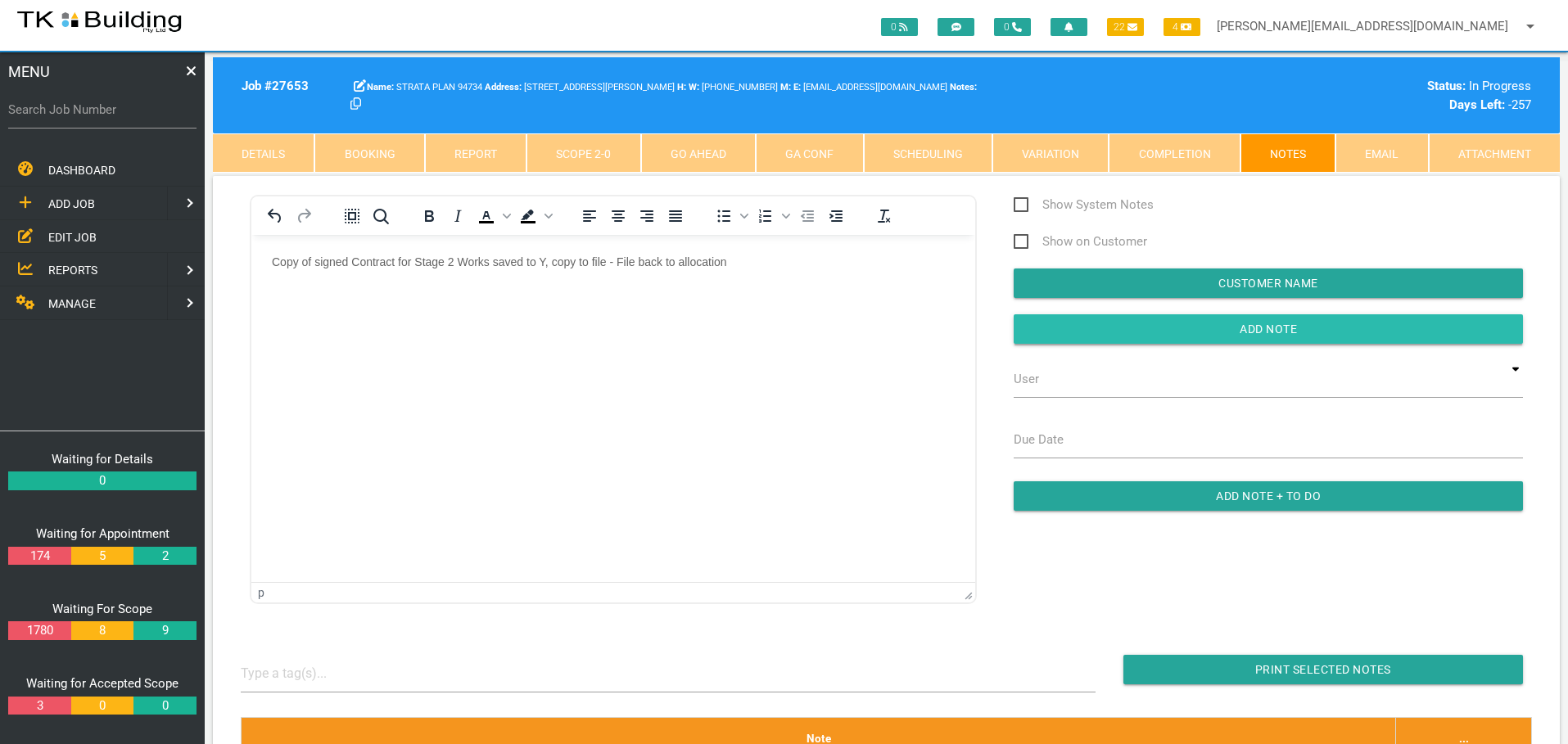
click at [1122, 322] on input "button" at bounding box center [1269, 329] width 509 height 30
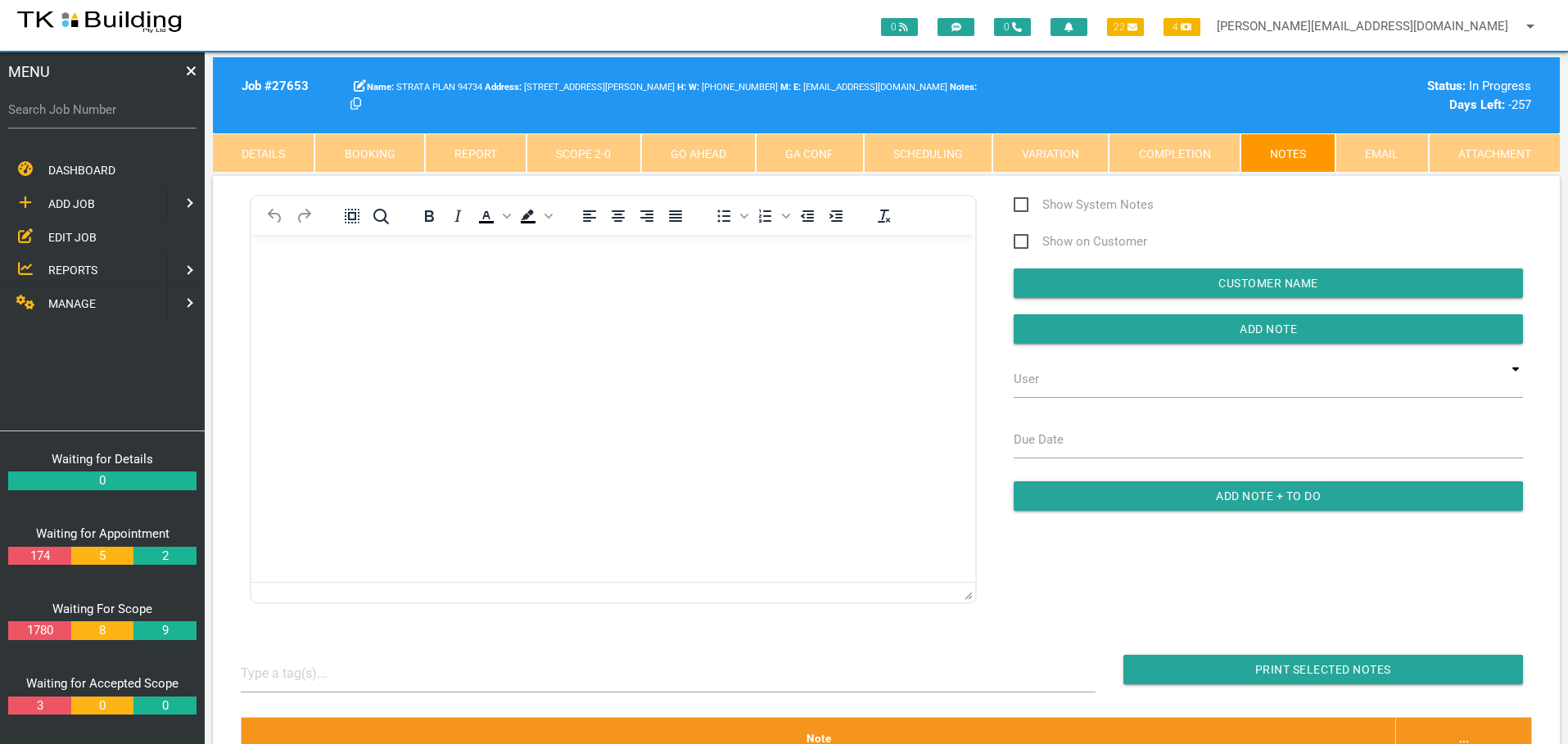
click at [78, 271] on span "REPORTS" at bounding box center [73, 271] width 50 height 13
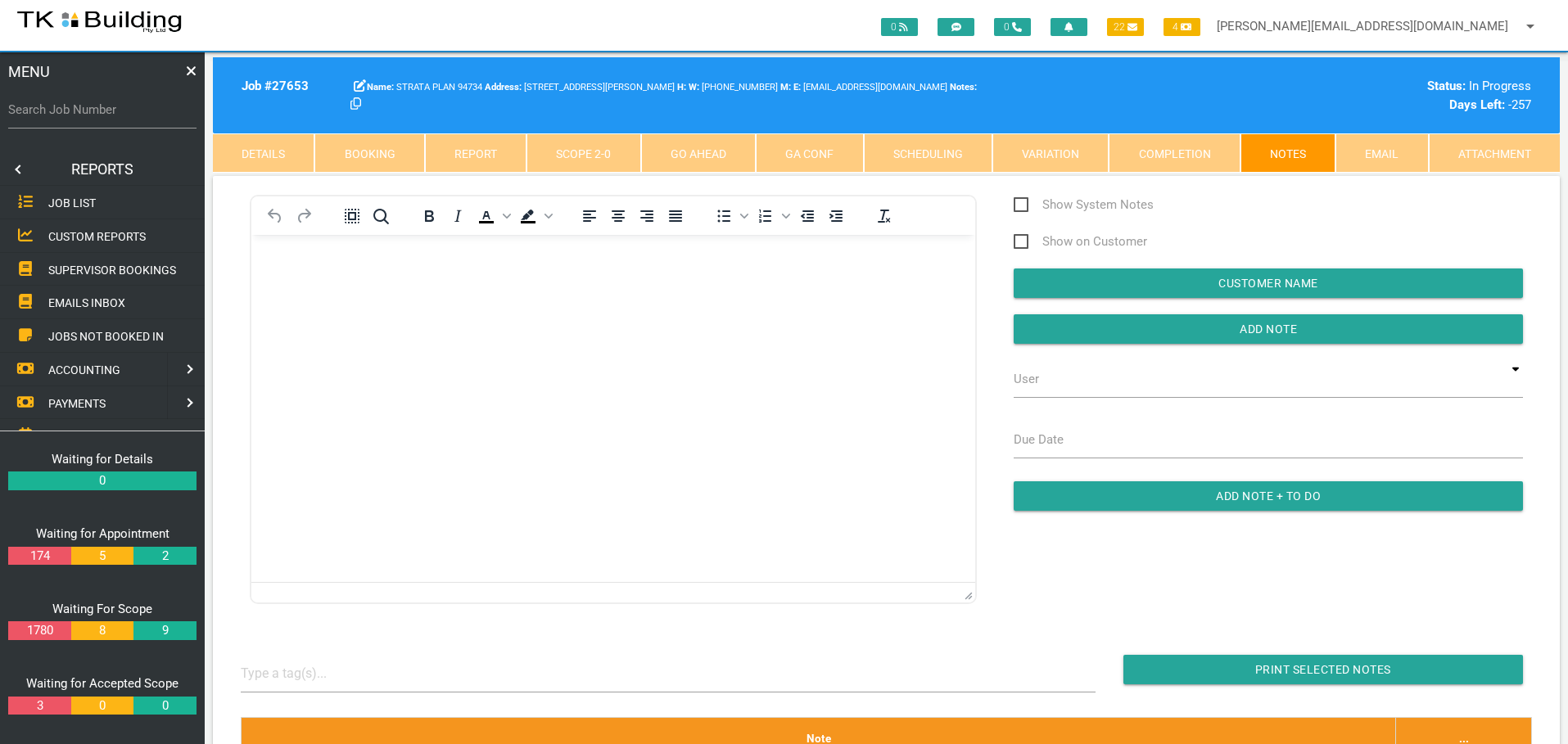
click at [78, 271] on span "SUPERVISOR BOOKINGS" at bounding box center [112, 270] width 128 height 13
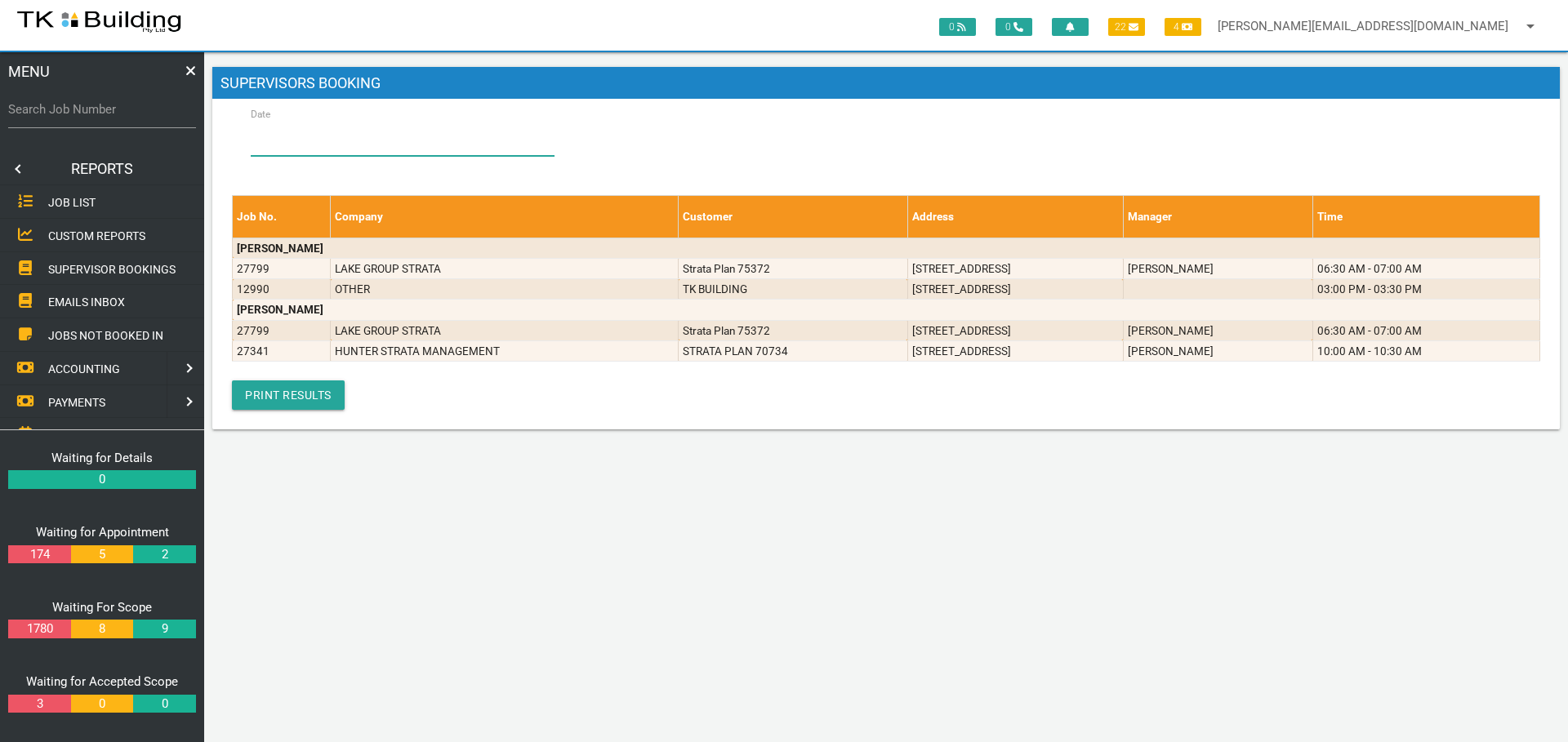
click at [336, 140] on input "Date" at bounding box center [403, 138] width 304 height 38
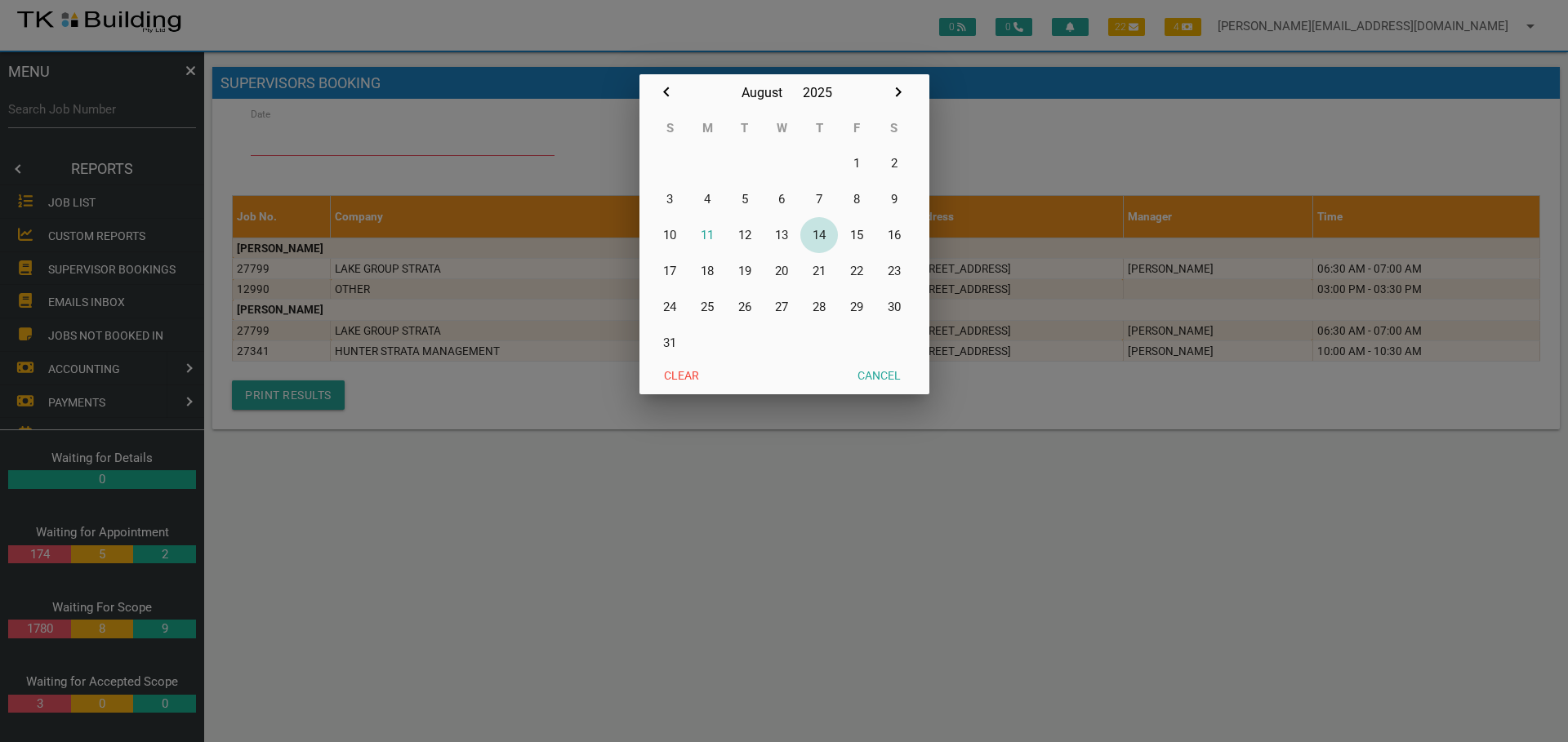
click at [823, 234] on button "14" at bounding box center [819, 236] width 38 height 36
type input "14/08/2025"
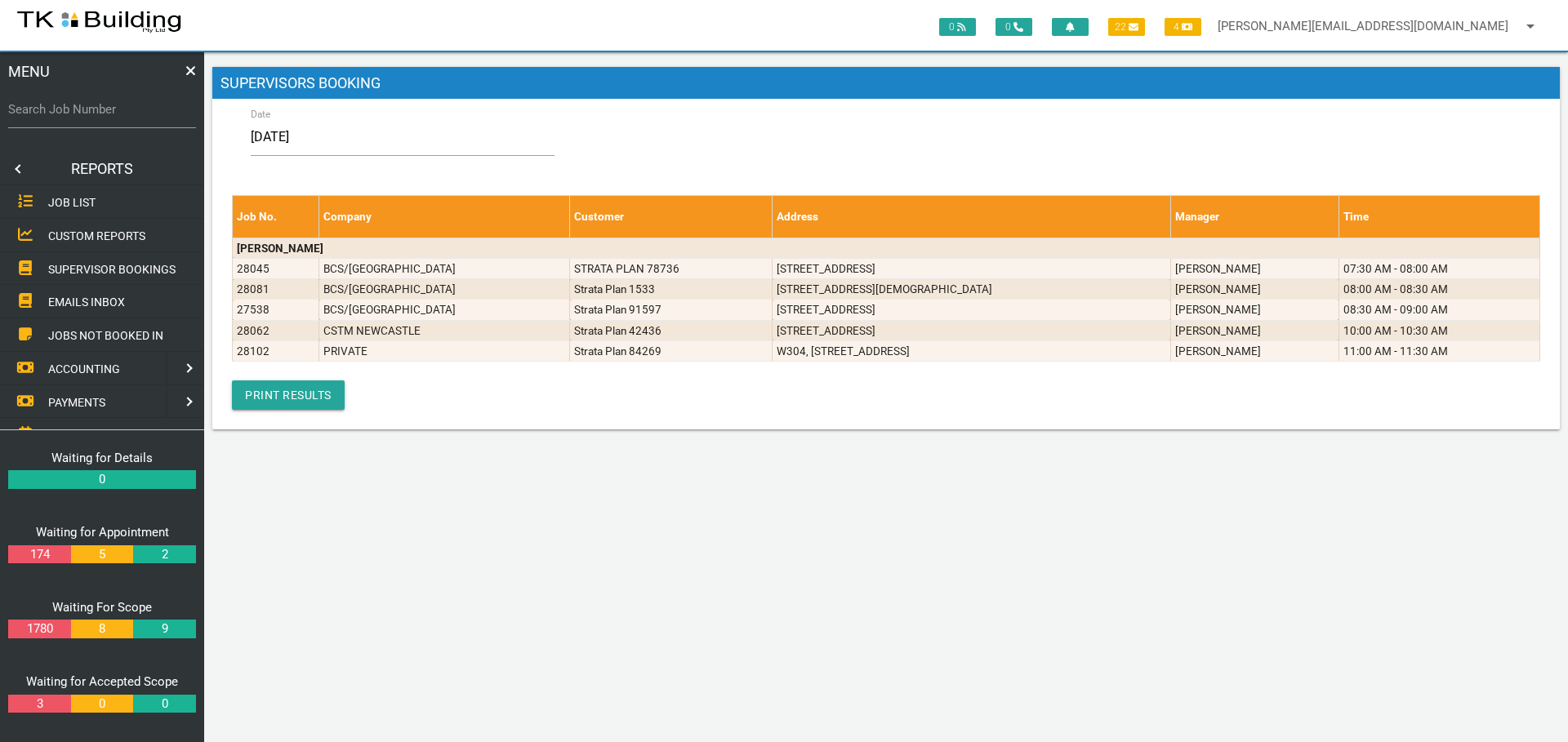
click at [119, 116] on label "Search Job Number" at bounding box center [103, 110] width 188 height 19
click at [119, 116] on input "Search Job Number" at bounding box center [103, 109] width 188 height 38
type input "27729"
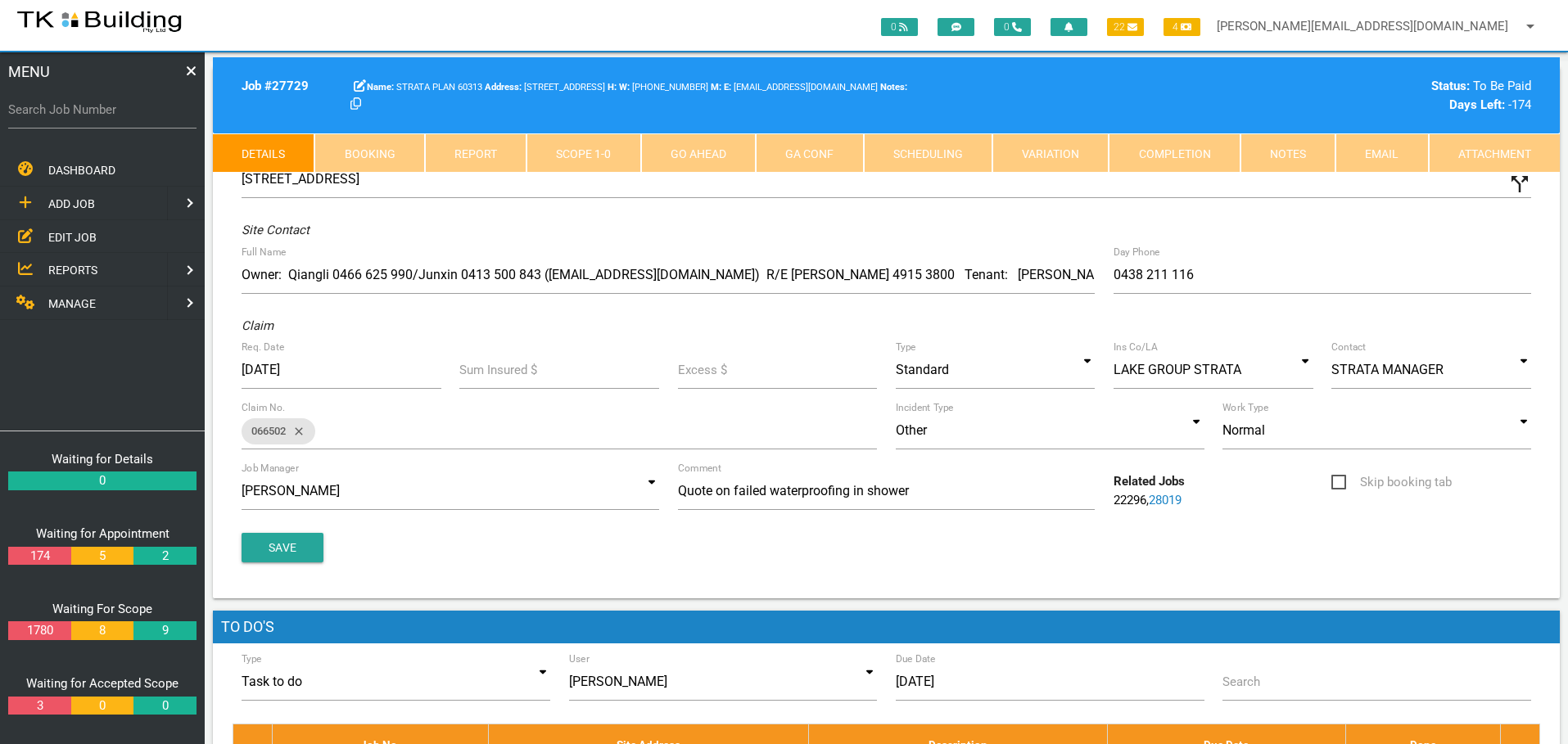
click at [1297, 151] on link "Notes" at bounding box center [1289, 152] width 95 height 39
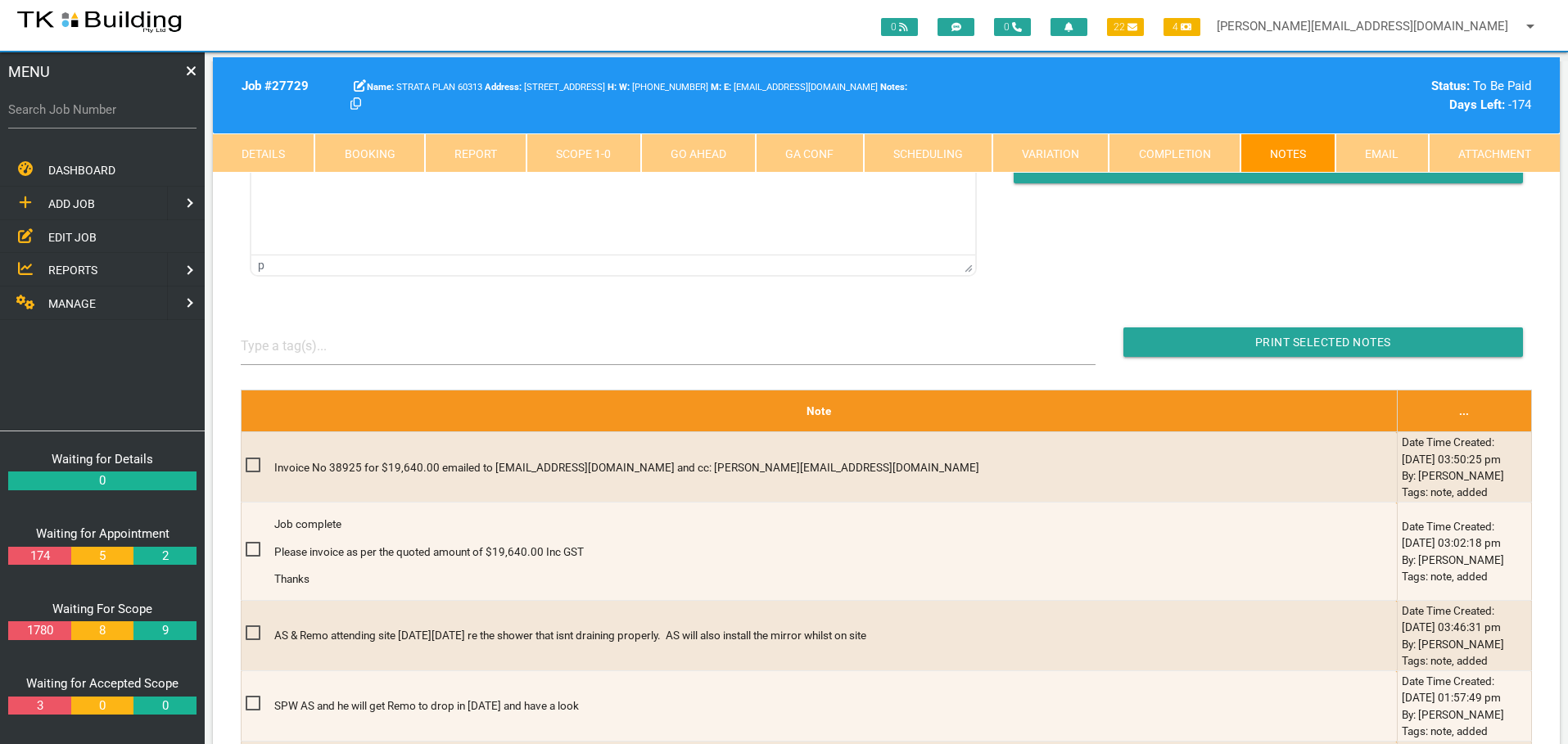
scroll to position [82, 0]
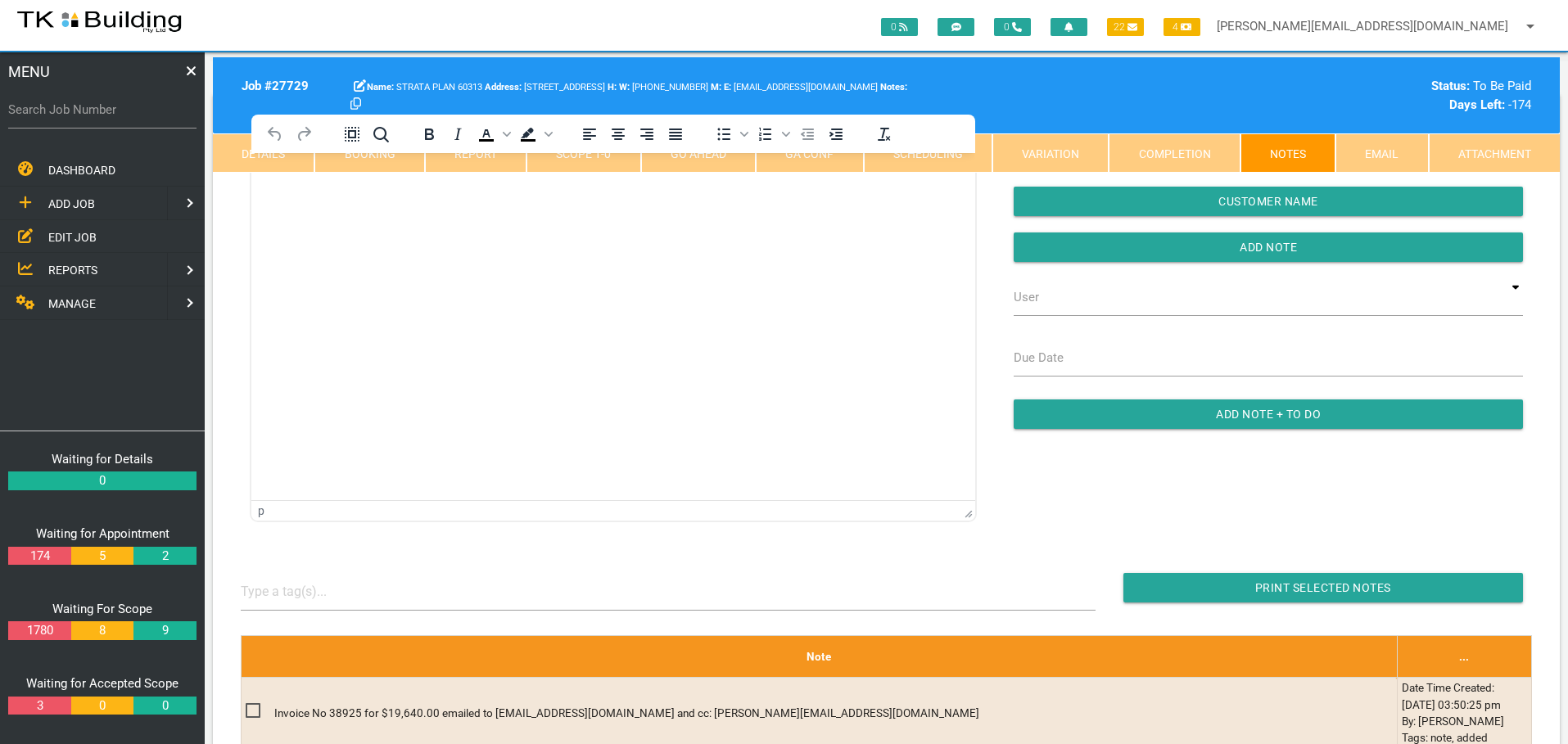
click at [67, 234] on span "EDIT JOB" at bounding box center [72, 236] width 49 height 13
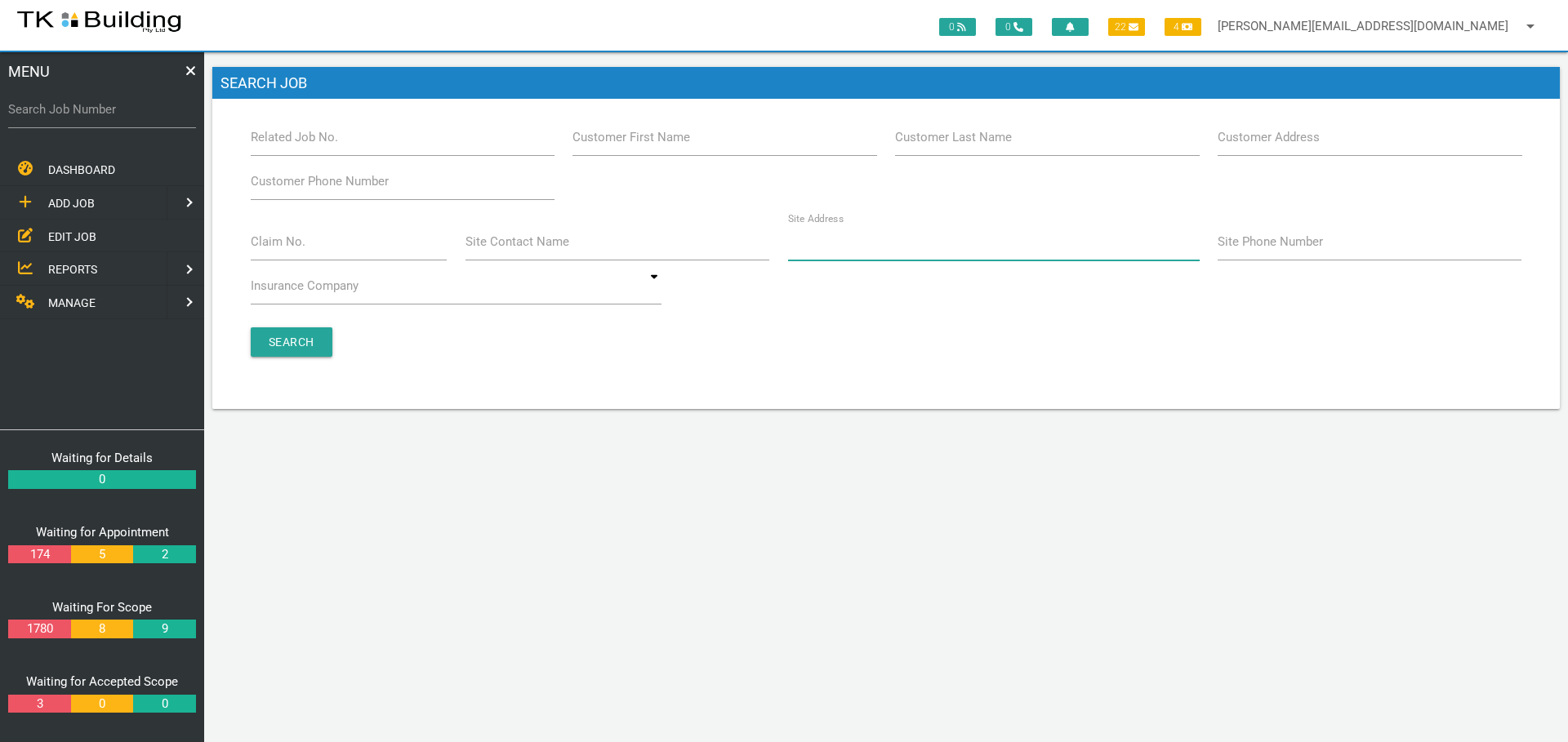
click at [887, 245] on input "Site Address" at bounding box center [993, 242] width 411 height 38
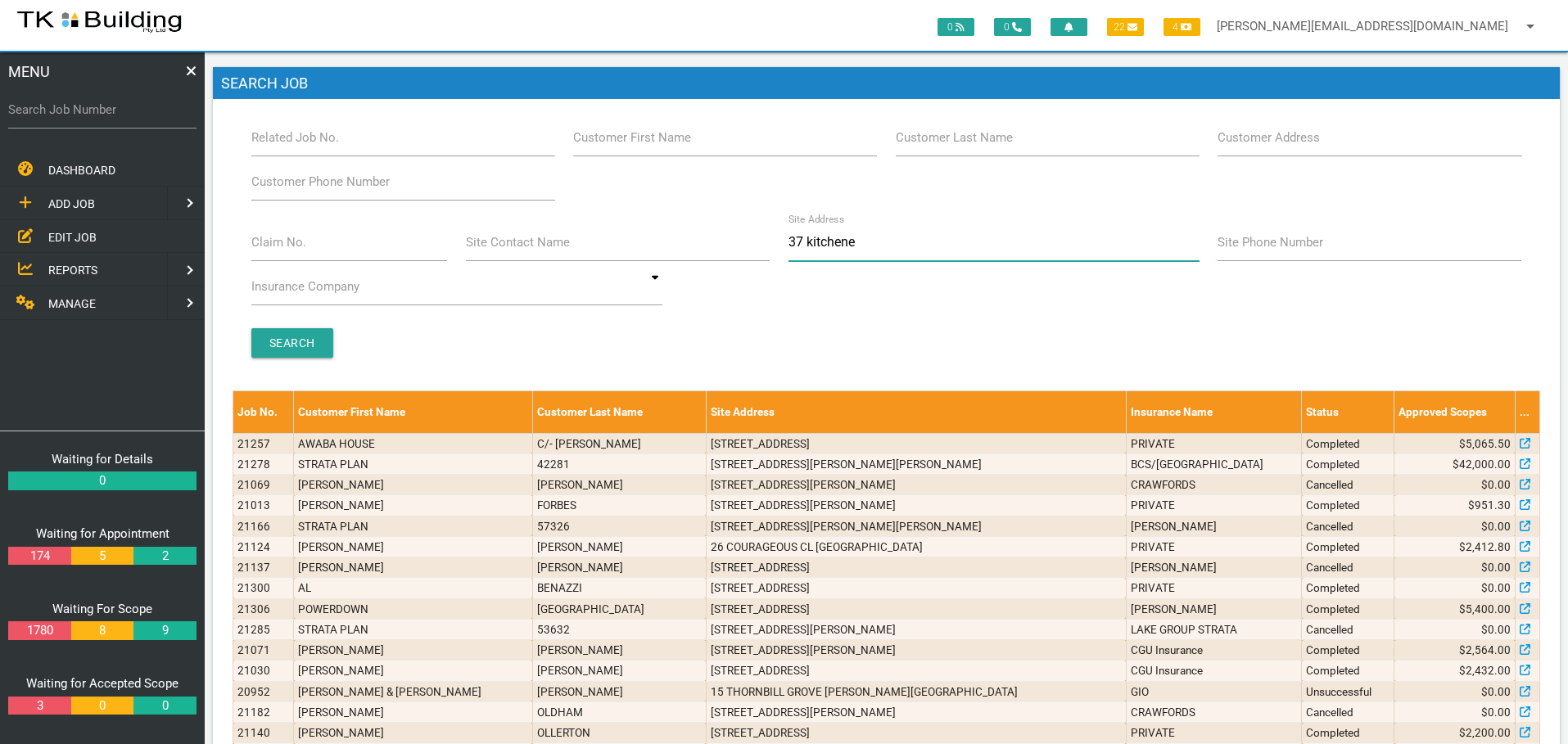
type input "37 kitchener"
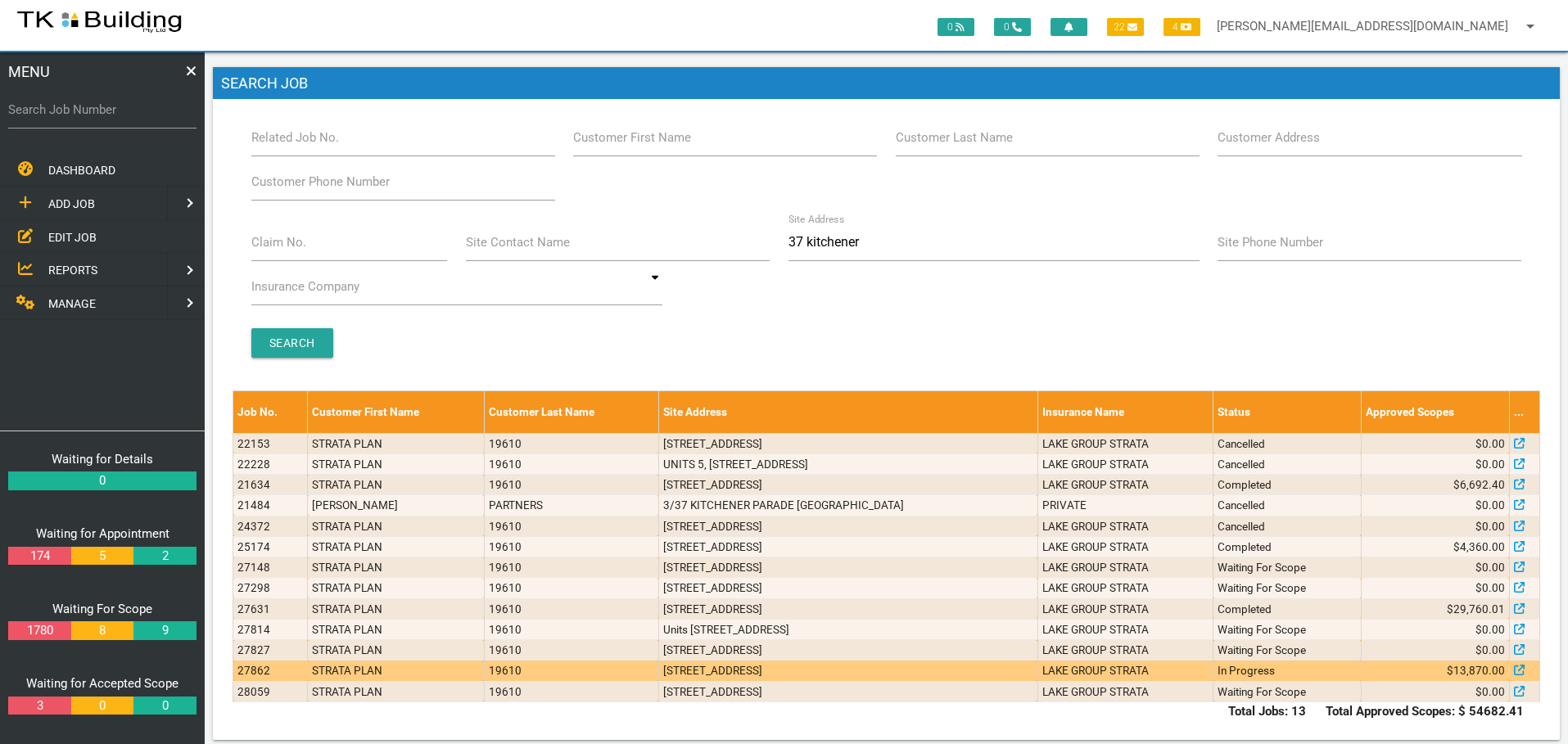
click at [946, 675] on td "1/37 Kitchener Parade, The Hill NSW 2300, Australia" at bounding box center [848, 670] width 379 height 20
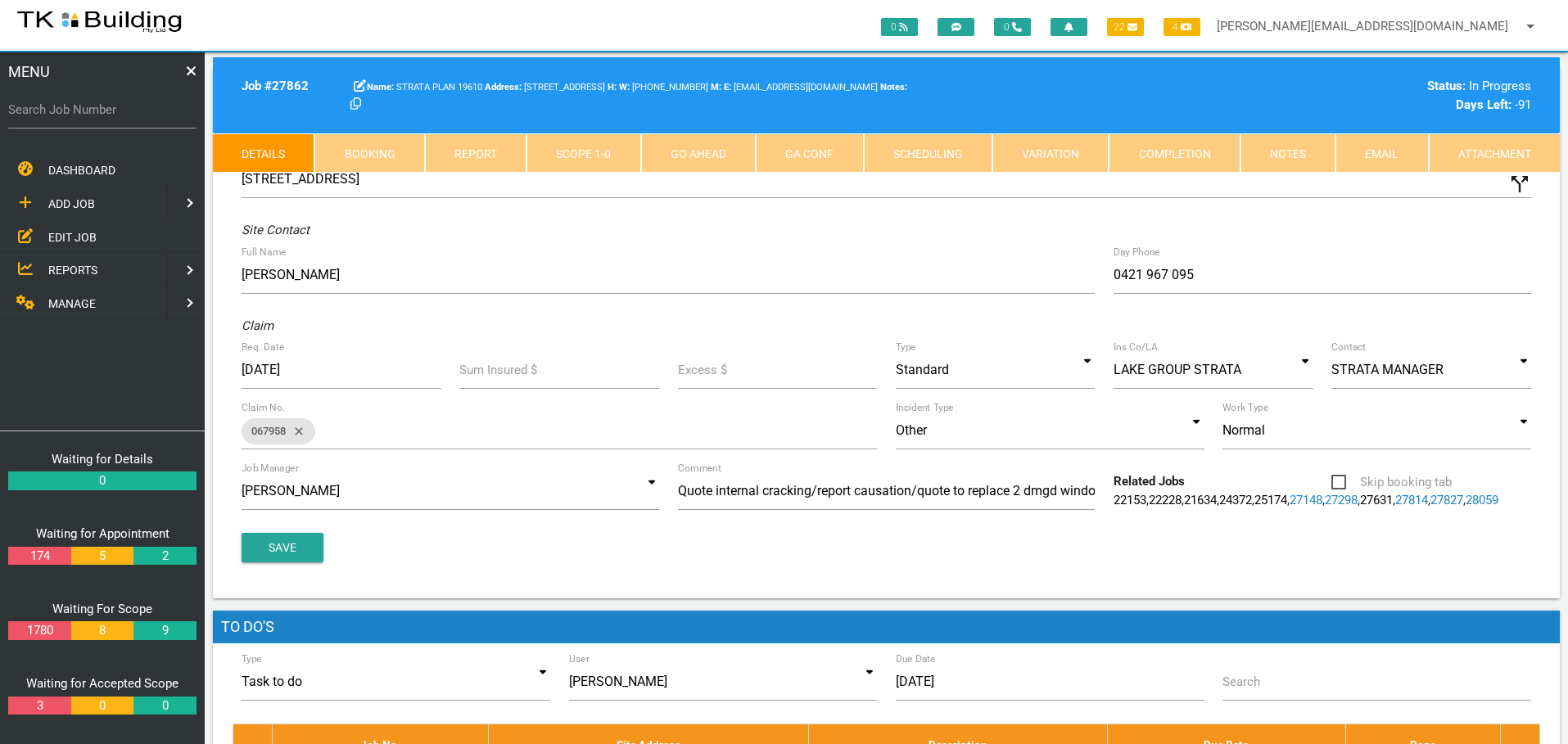
click at [1296, 153] on link "Notes" at bounding box center [1289, 152] width 95 height 39
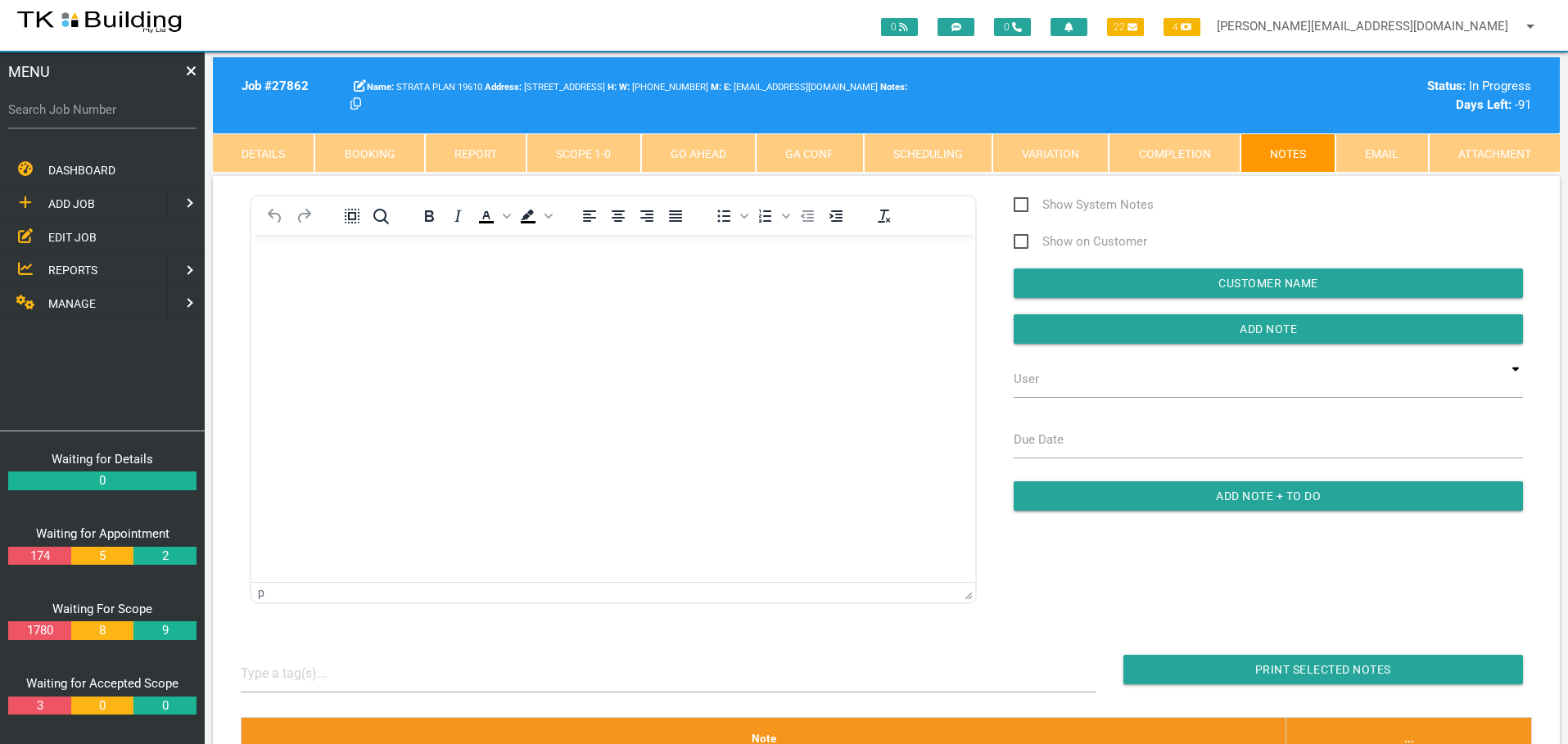
click at [580, 160] on link "Scope 1 - 0" at bounding box center [582, 152] width 113 height 39
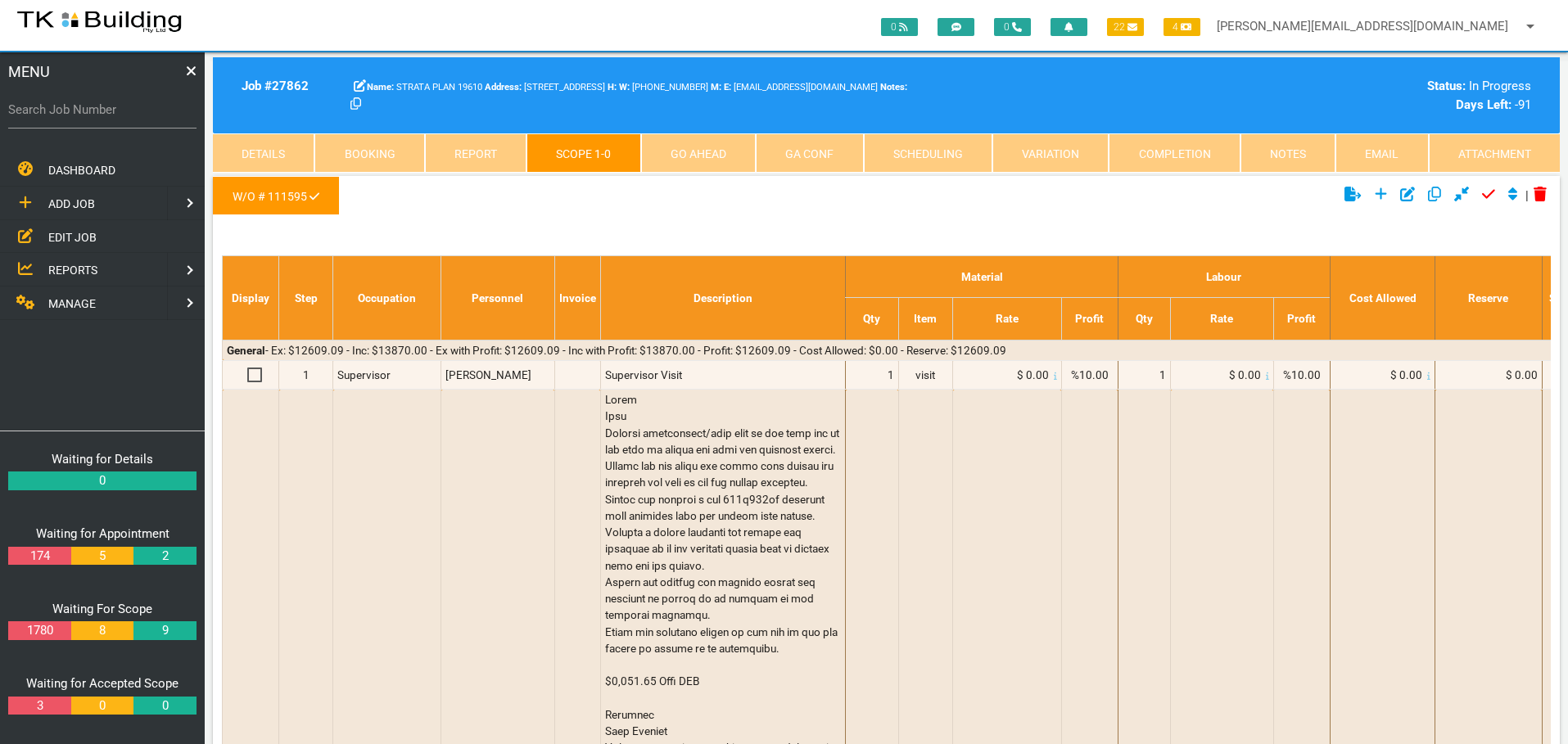
click at [1286, 146] on link "Notes" at bounding box center [1289, 152] width 95 height 39
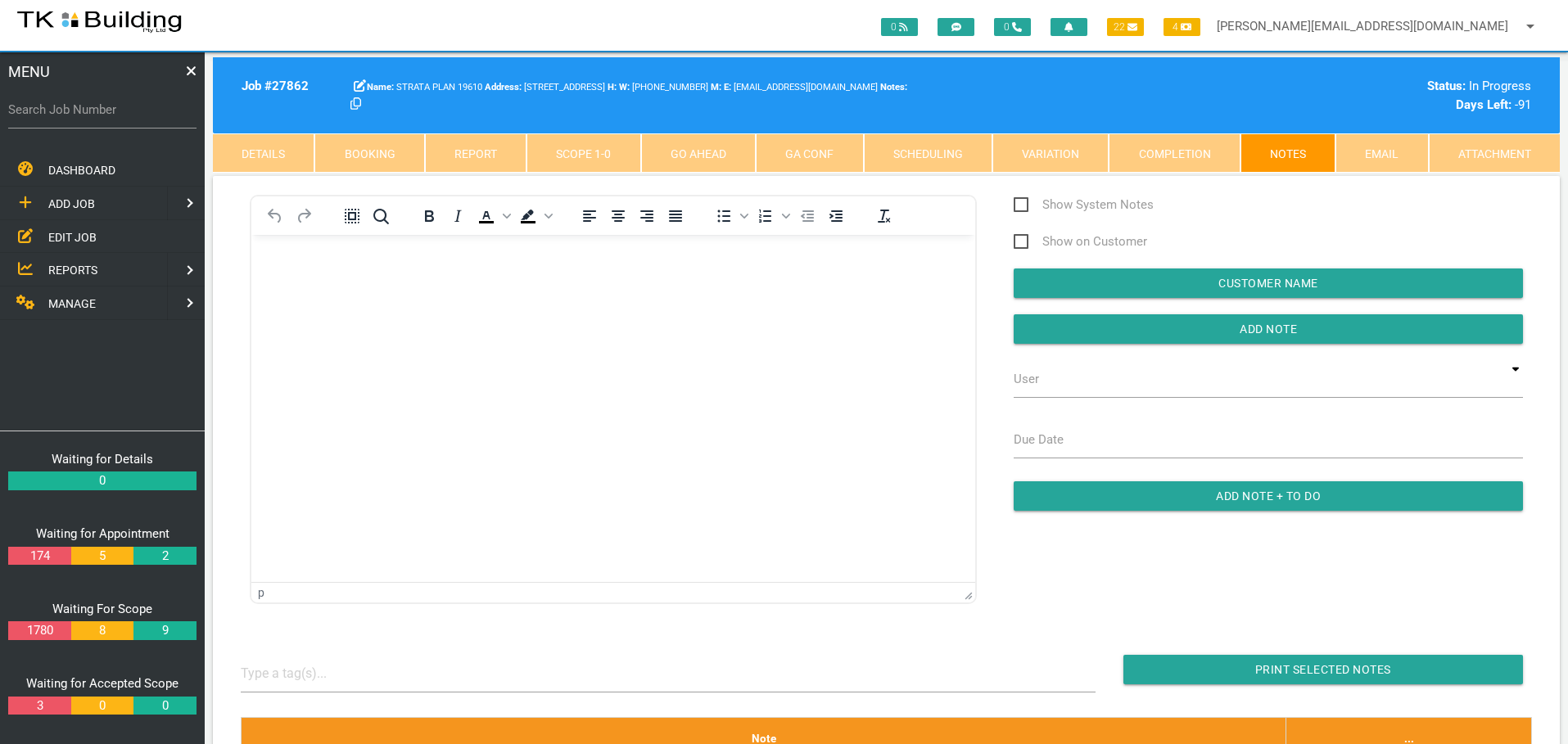
click at [80, 236] on span "EDIT JOB" at bounding box center [72, 236] width 49 height 13
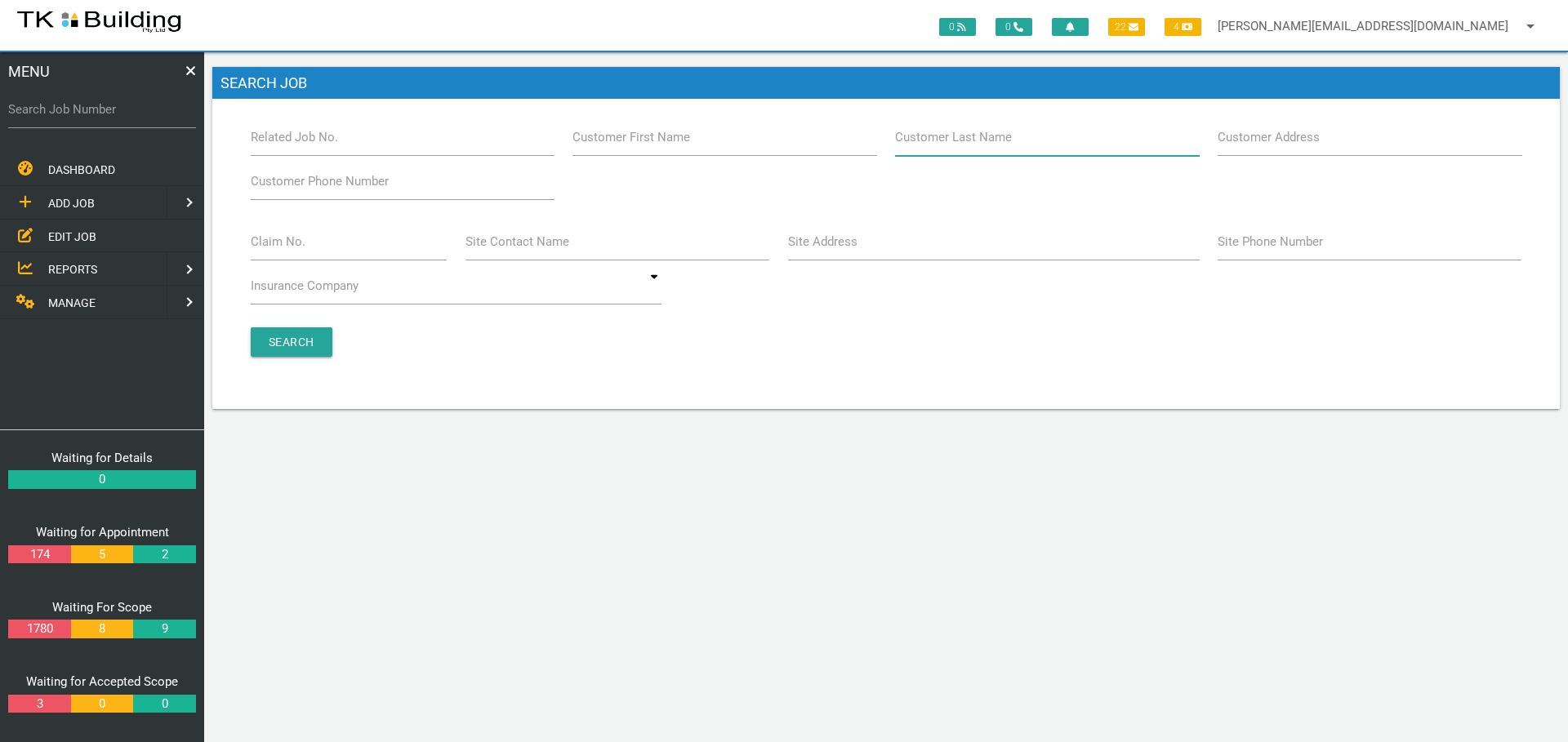
click at [1008, 146] on input "Customer Last Name" at bounding box center [1047, 138] width 304 height 38
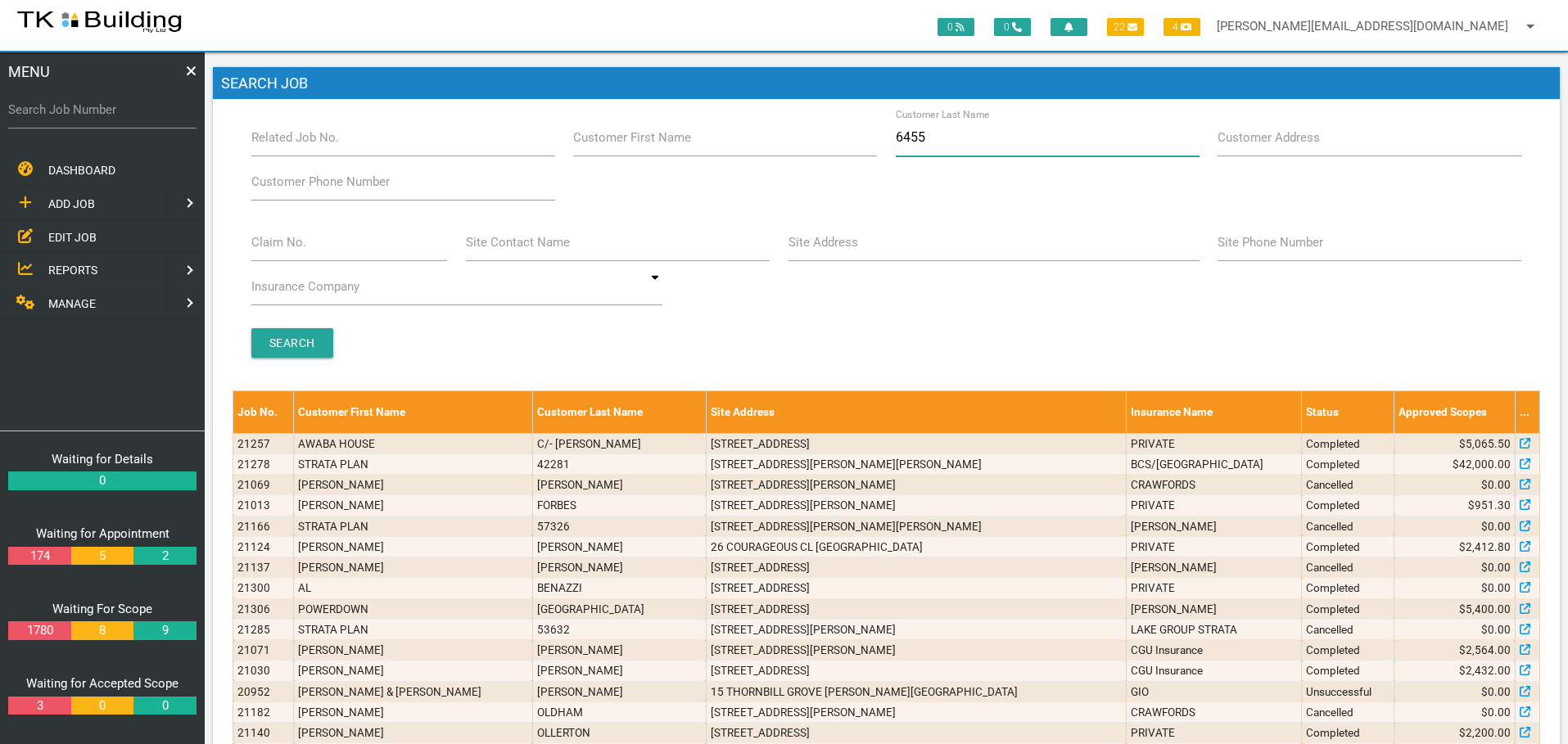
type input "64555"
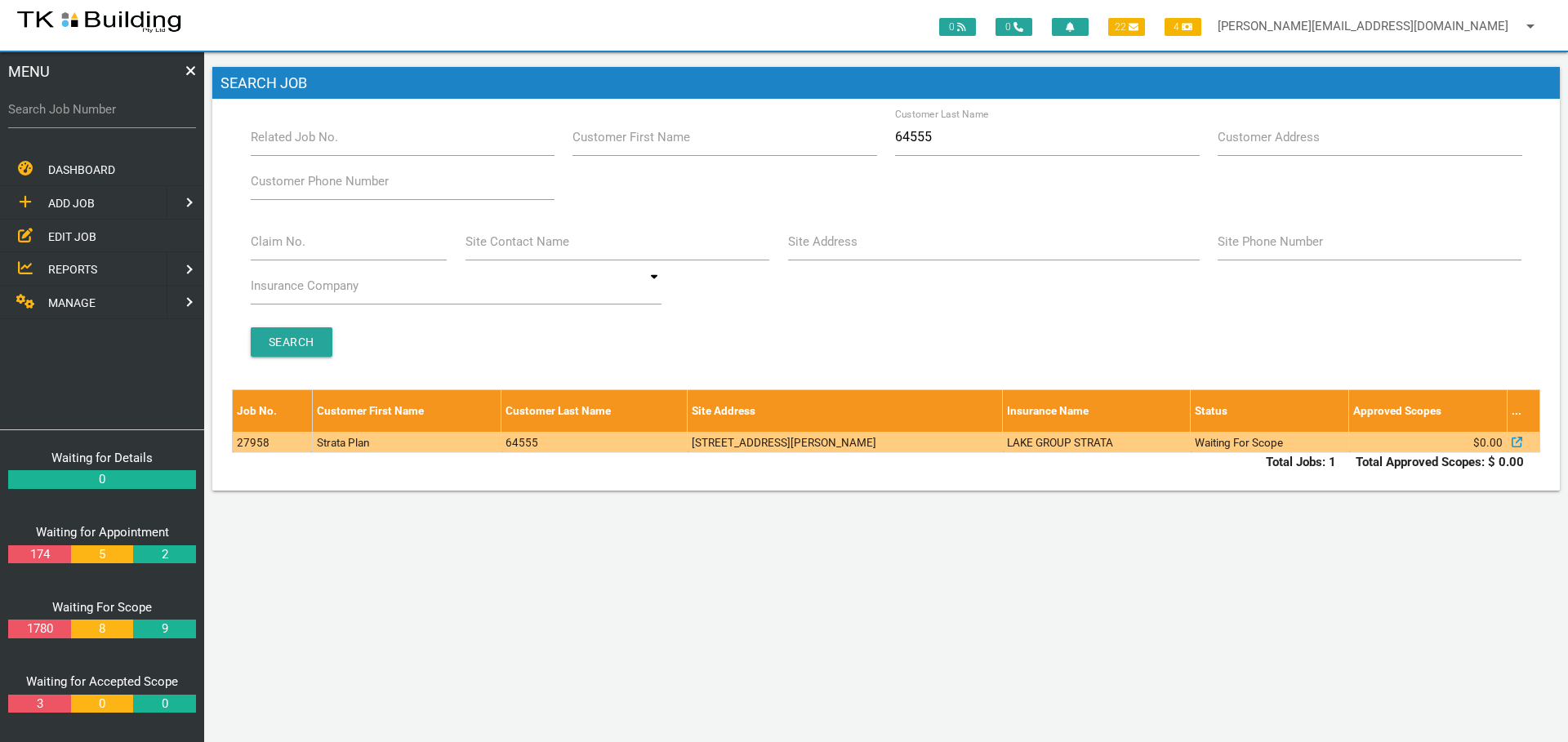
click at [1140, 447] on td "LAKE GROUP STRATA" at bounding box center [1097, 441] width 188 height 20
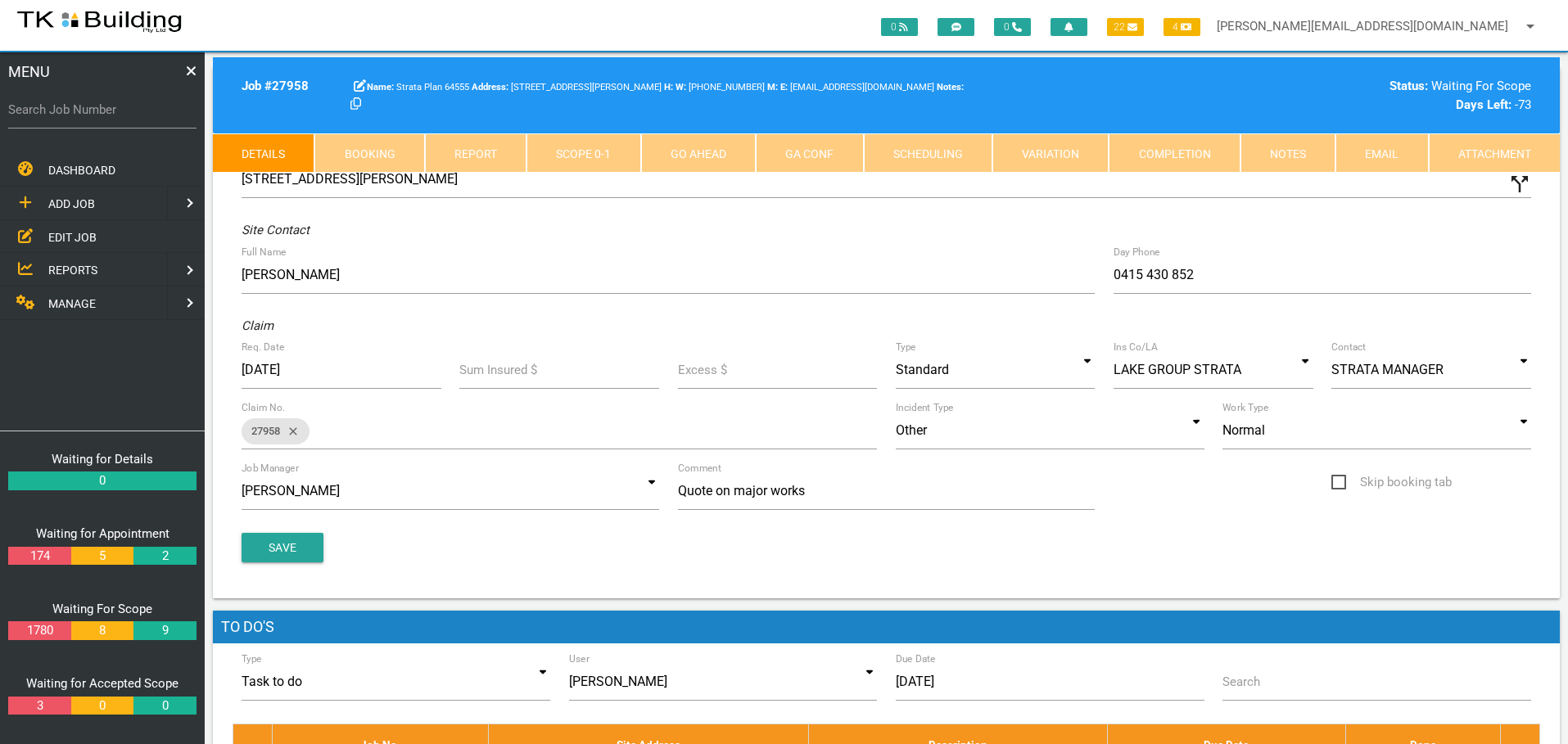
click at [1317, 147] on link "Notes" at bounding box center [1289, 152] width 95 height 39
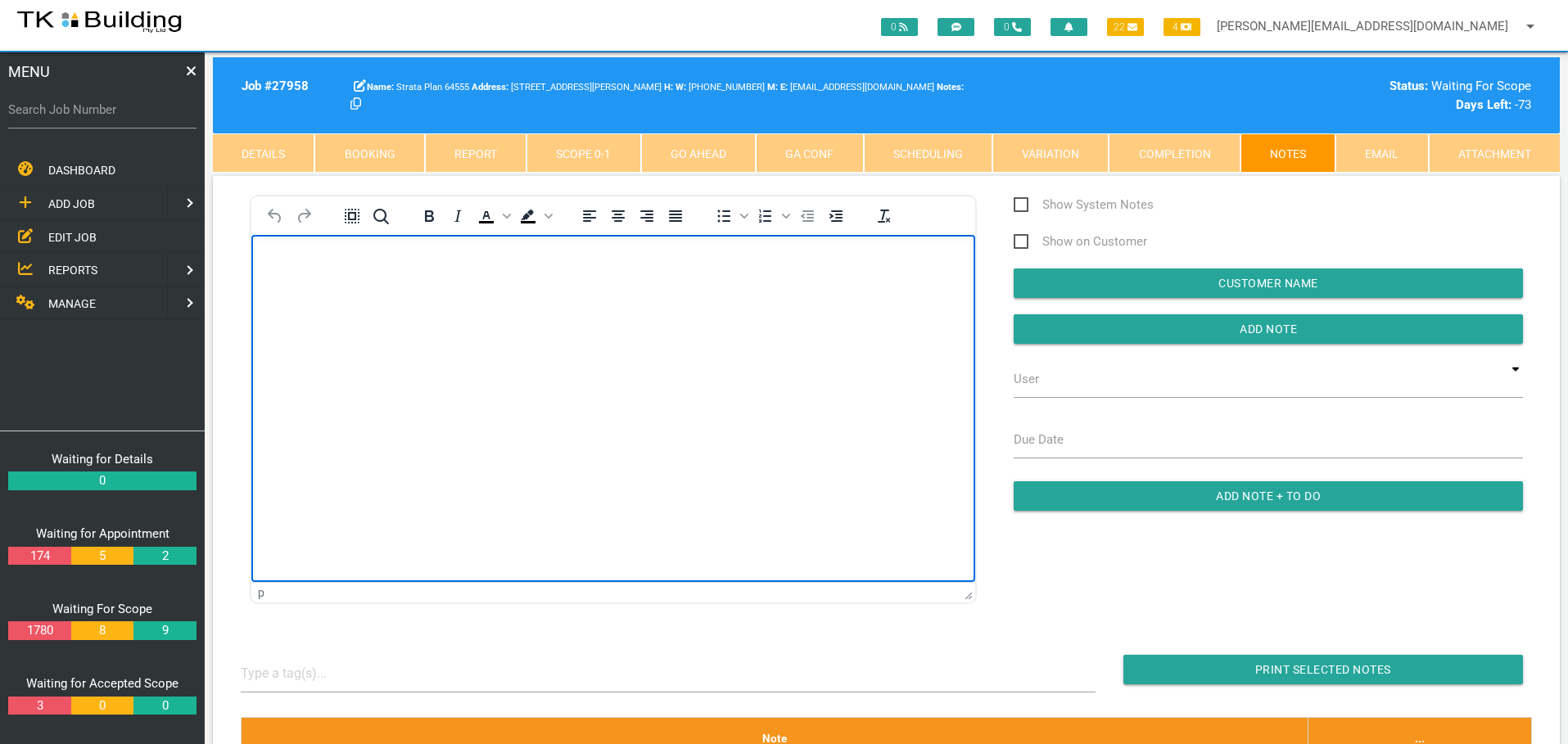
click at [321, 299] on body "Rich Text Area. Press ALT-0 for help." at bounding box center [613, 281] width 723 height 54
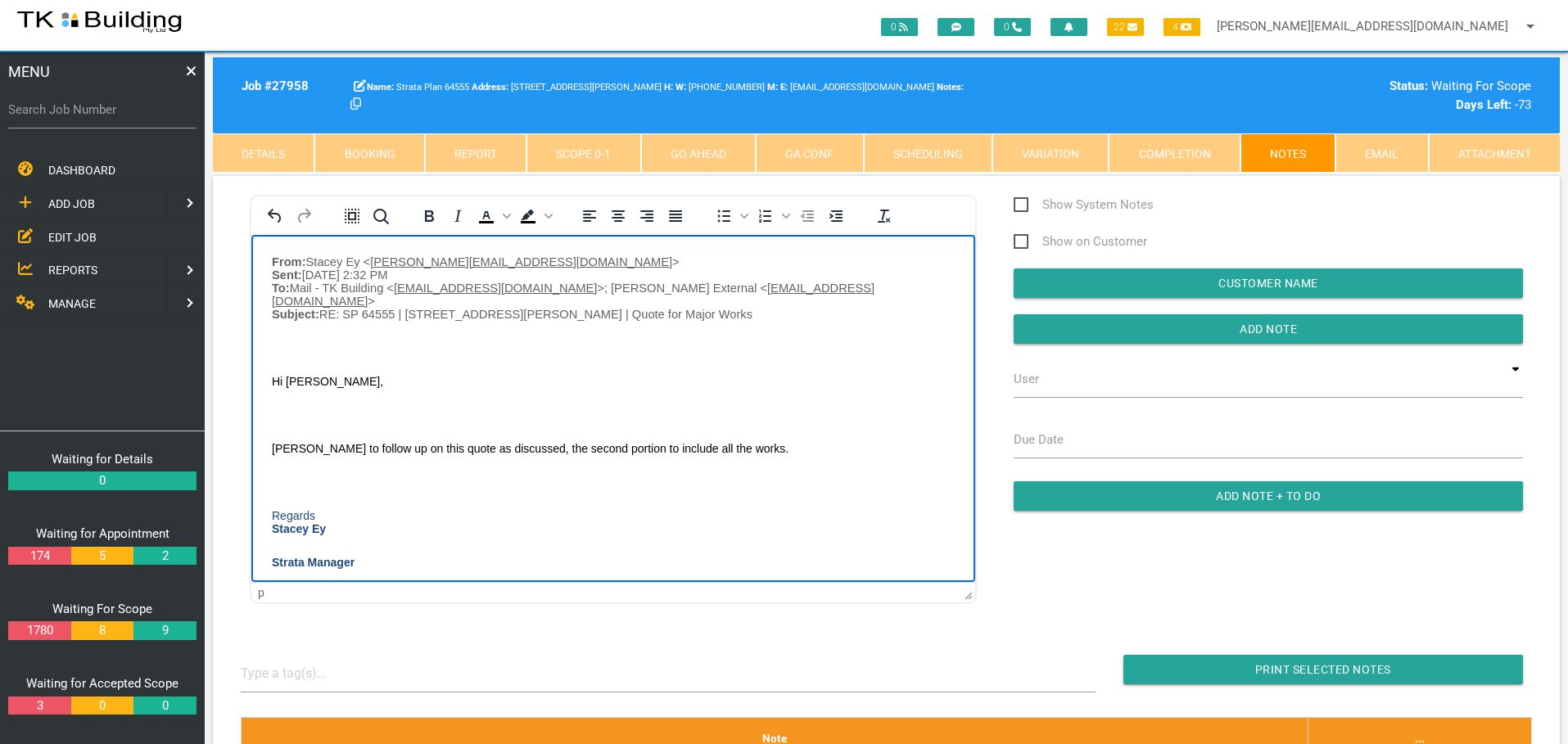
click at [281, 332] on body "From: Stacey Ey < stacey@lakegroupstrata.com > Sent: Wednesday, 6 August 2025 2…" at bounding box center [613, 432] width 723 height 354
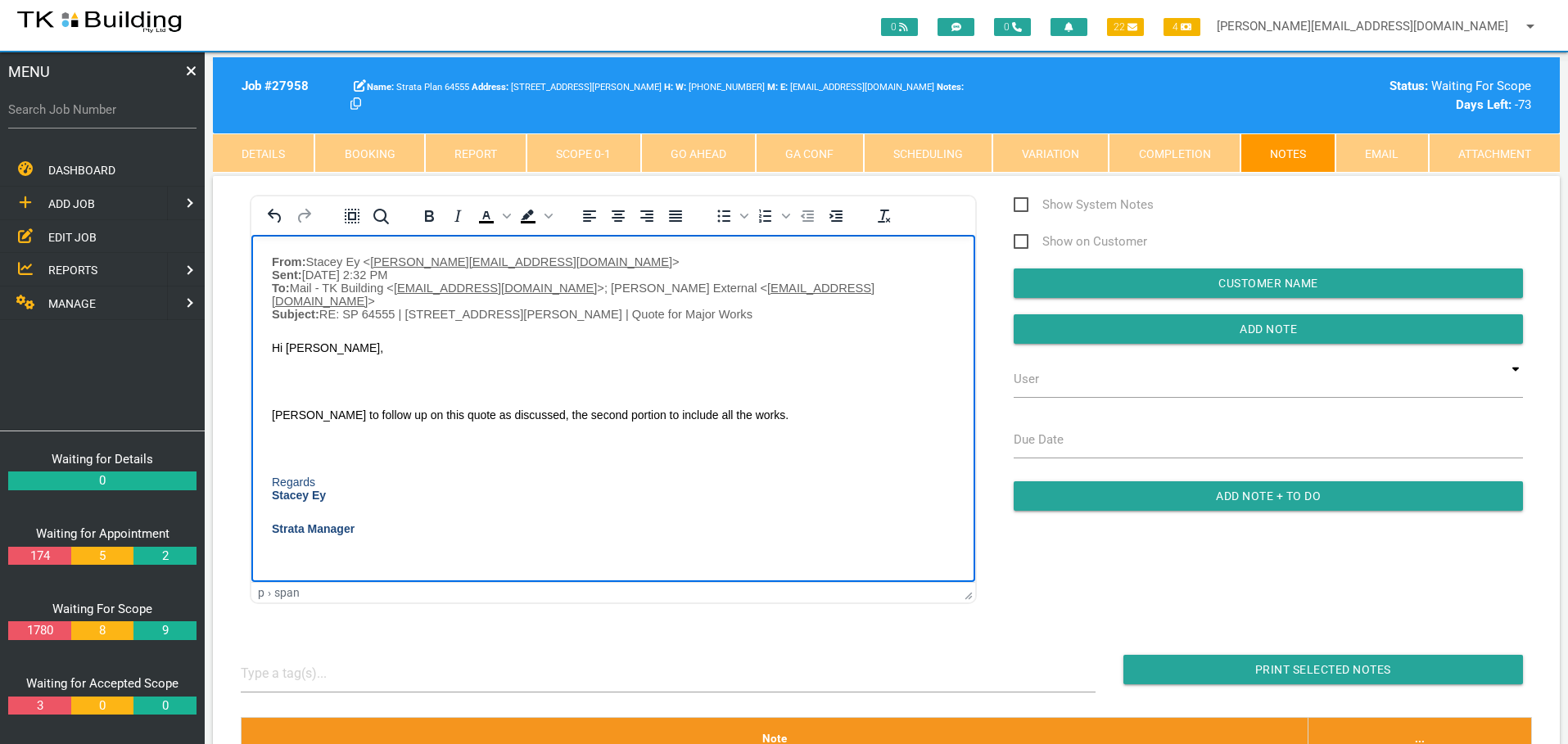
click at [283, 374] on p "Rich Text Area. Press ALT-0 for help." at bounding box center [613, 381] width 683 height 13
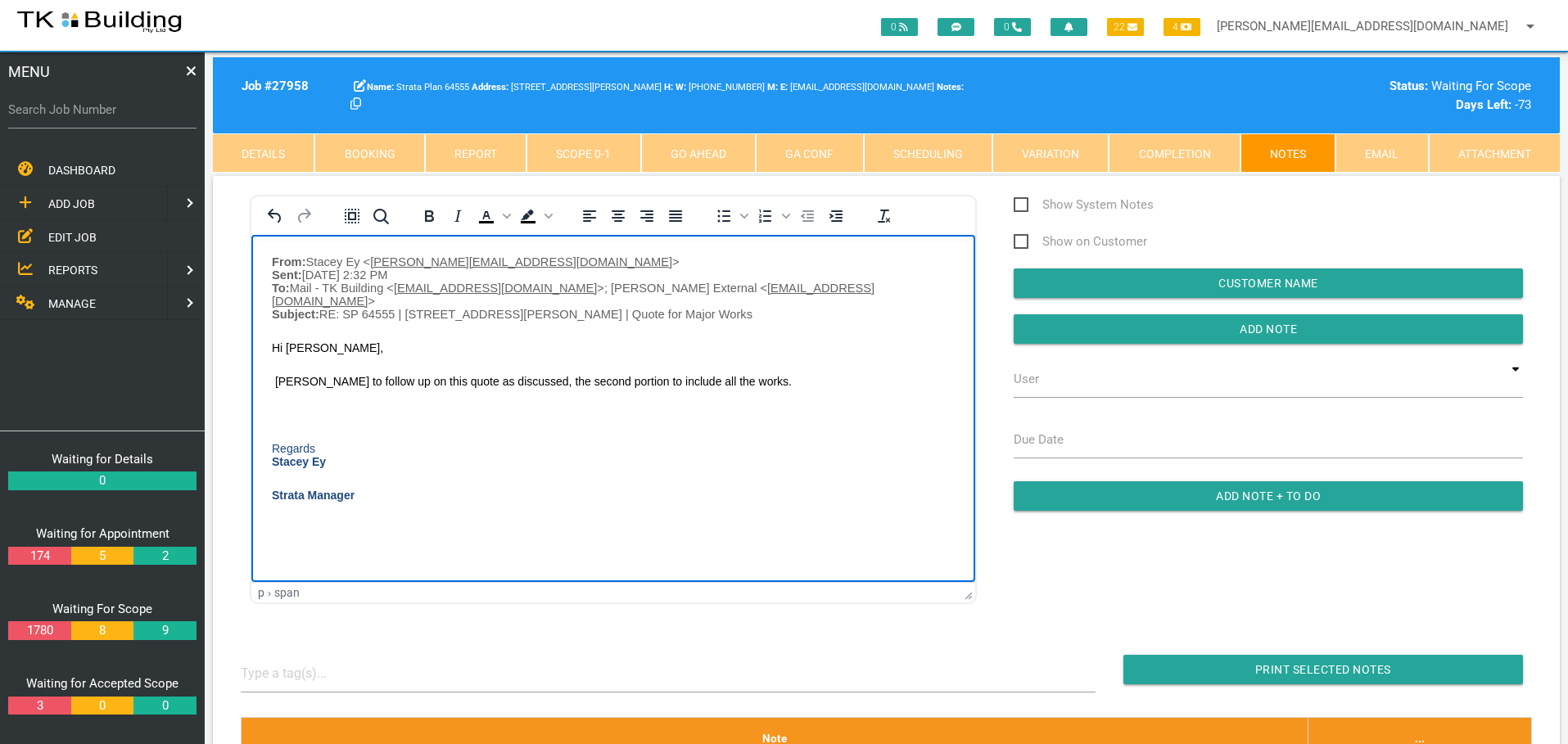
click at [285, 408] on p "Rich Text Area. Press ALT-0 for help." at bounding box center [613, 414] width 683 height 13
click at [269, 259] on body "From: Stacey Ey < stacey@lakegroupstrata.com > Sent: Wednesday, 6 August 2025 2…" at bounding box center [613, 381] width 723 height 253
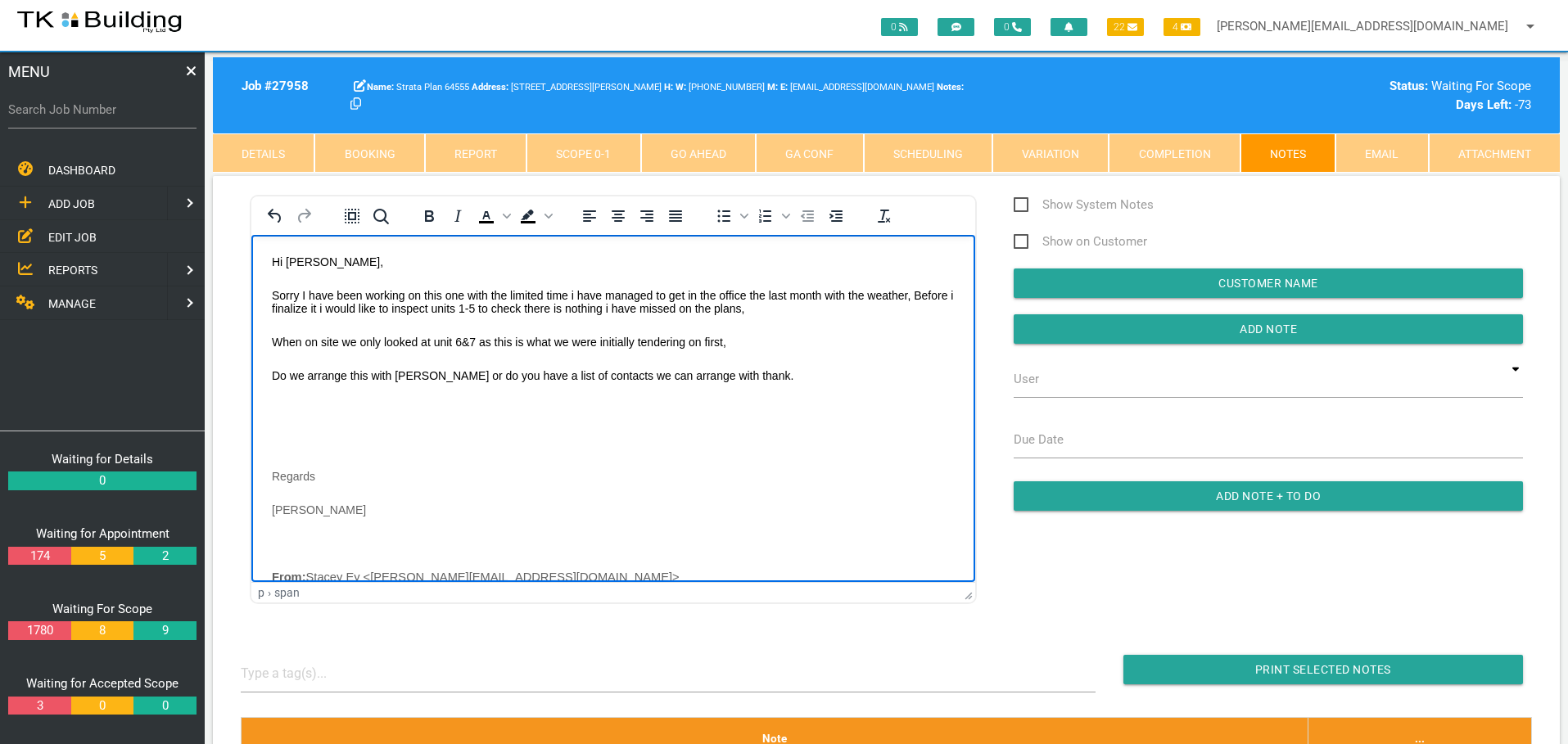
click at [271, 392] on body "Hi Stacey, Sorry I have been working on this one with the limited time i have m…" at bounding box center [613, 538] width 723 height 569
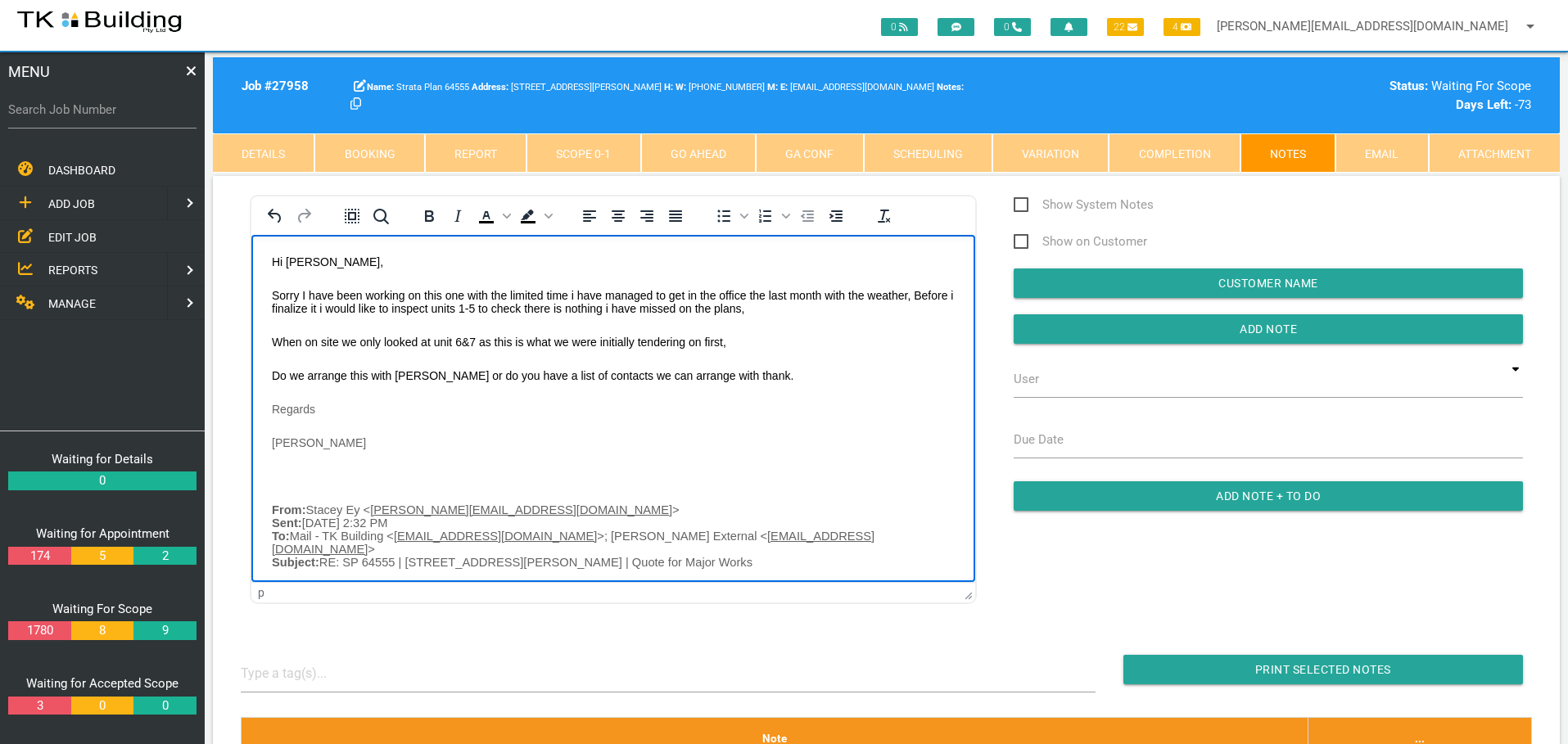
click at [285, 460] on body "Hi Stacey, Sorry I have been working on this one with the limited time i have m…" at bounding box center [613, 505] width 723 height 502
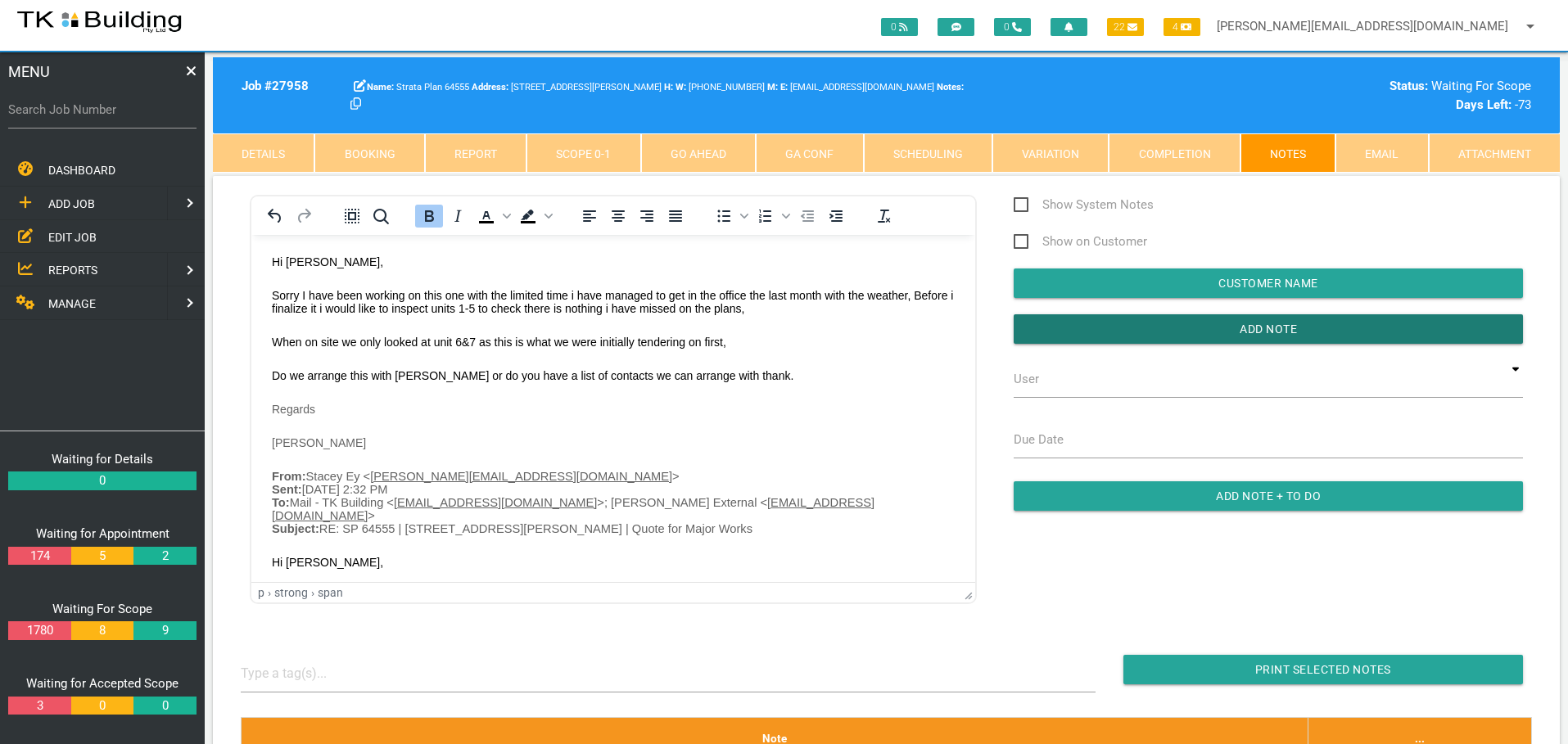
drag, startPoint x: 1141, startPoint y: 326, endPoint x: 1035, endPoint y: 347, distance: 108.1
click at [1140, 326] on input "button" at bounding box center [1269, 329] width 509 height 30
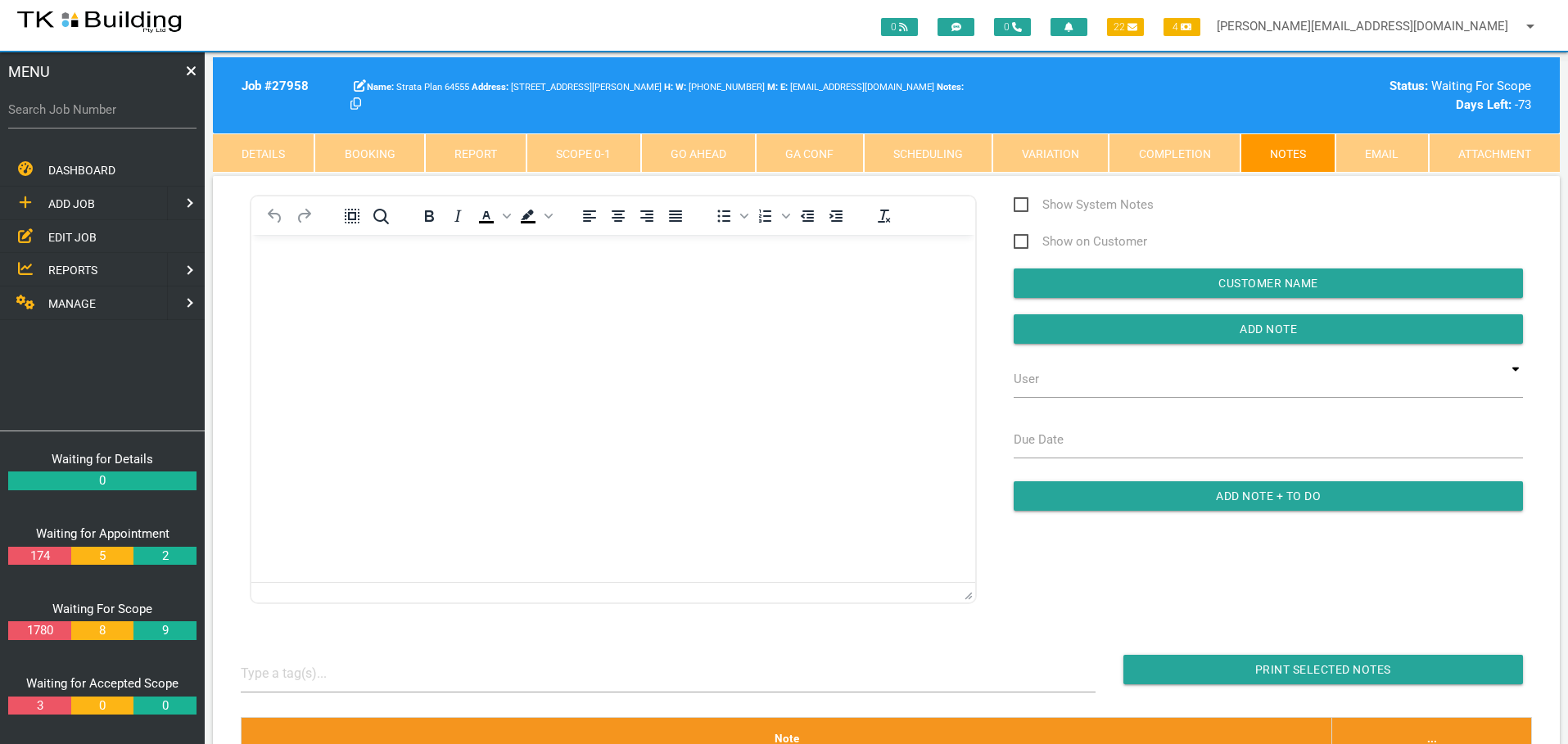
click at [516, 201] on div "To open the popup, press Shift+Enter To open the popup, press Shift+Enter" at bounding box center [485, 216] width 160 height 32
click at [61, 232] on span "EDIT JOB" at bounding box center [72, 236] width 49 height 13
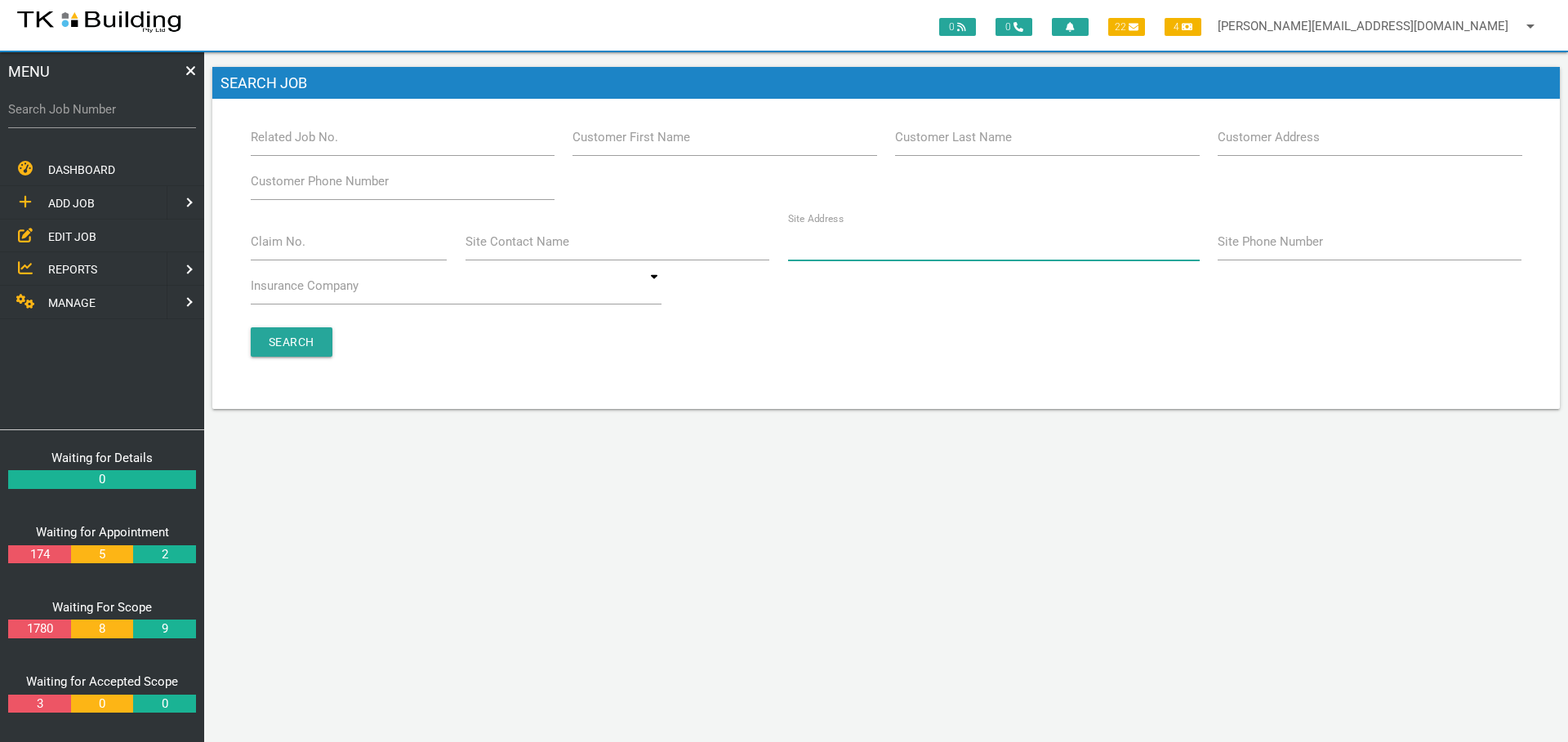
click at [876, 249] on input "Site Address" at bounding box center [993, 242] width 411 height 38
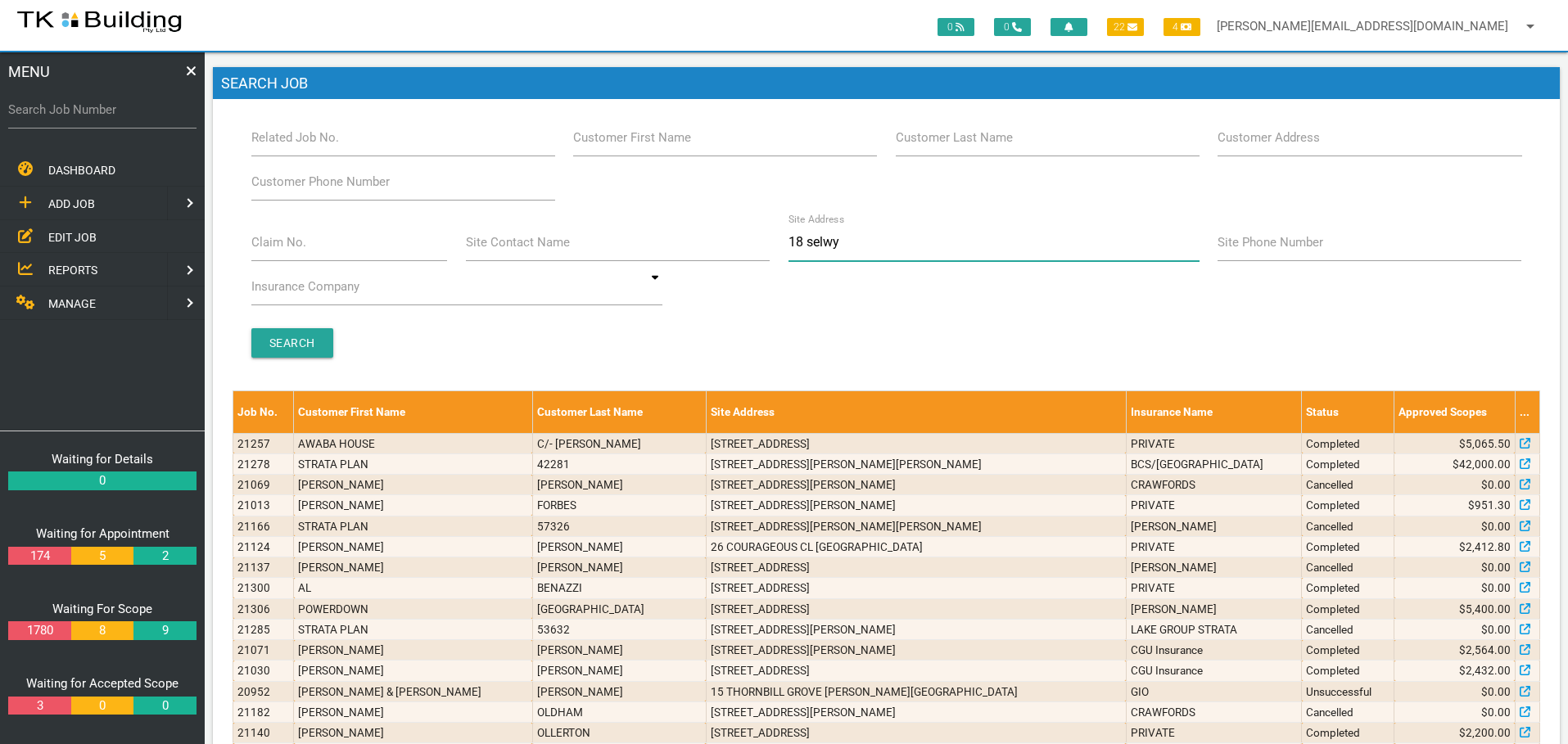
type input "18 selwyn"
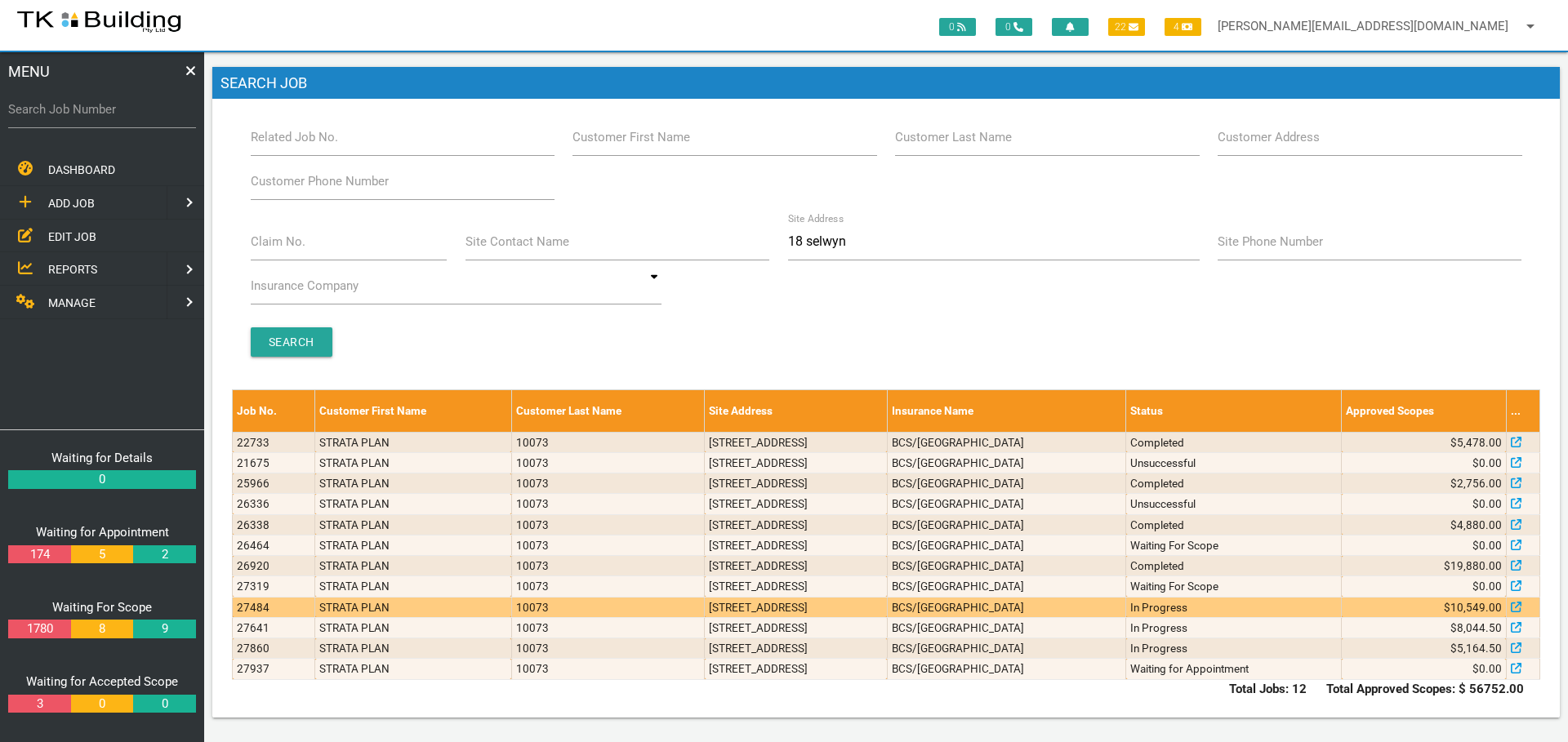
click at [887, 604] on td "Units 4 & 8, 18 Selwyn St, Merewether NSW 2291" at bounding box center [795, 606] width 182 height 20
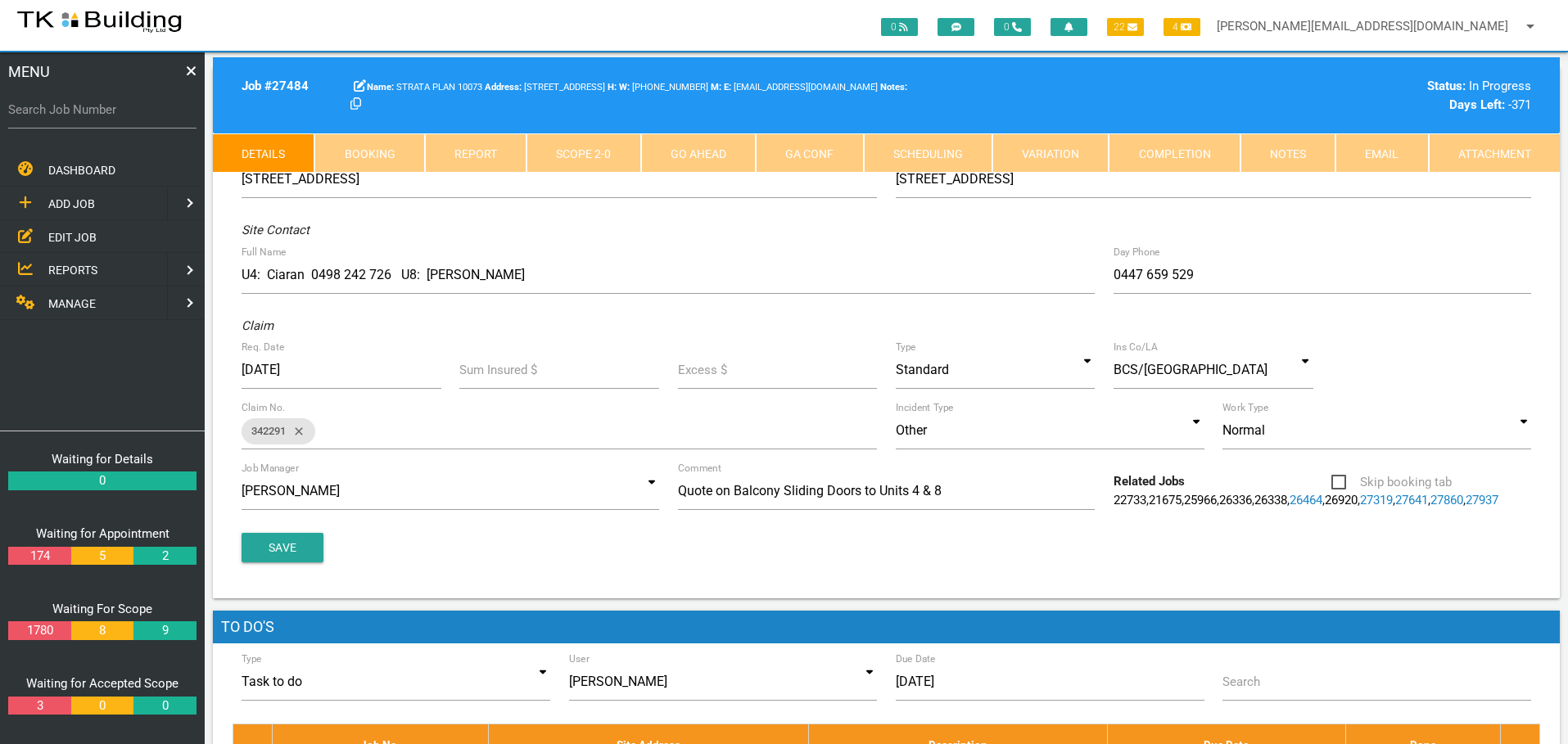
click at [363, 149] on link "Booking" at bounding box center [369, 152] width 110 height 39
select select "7"
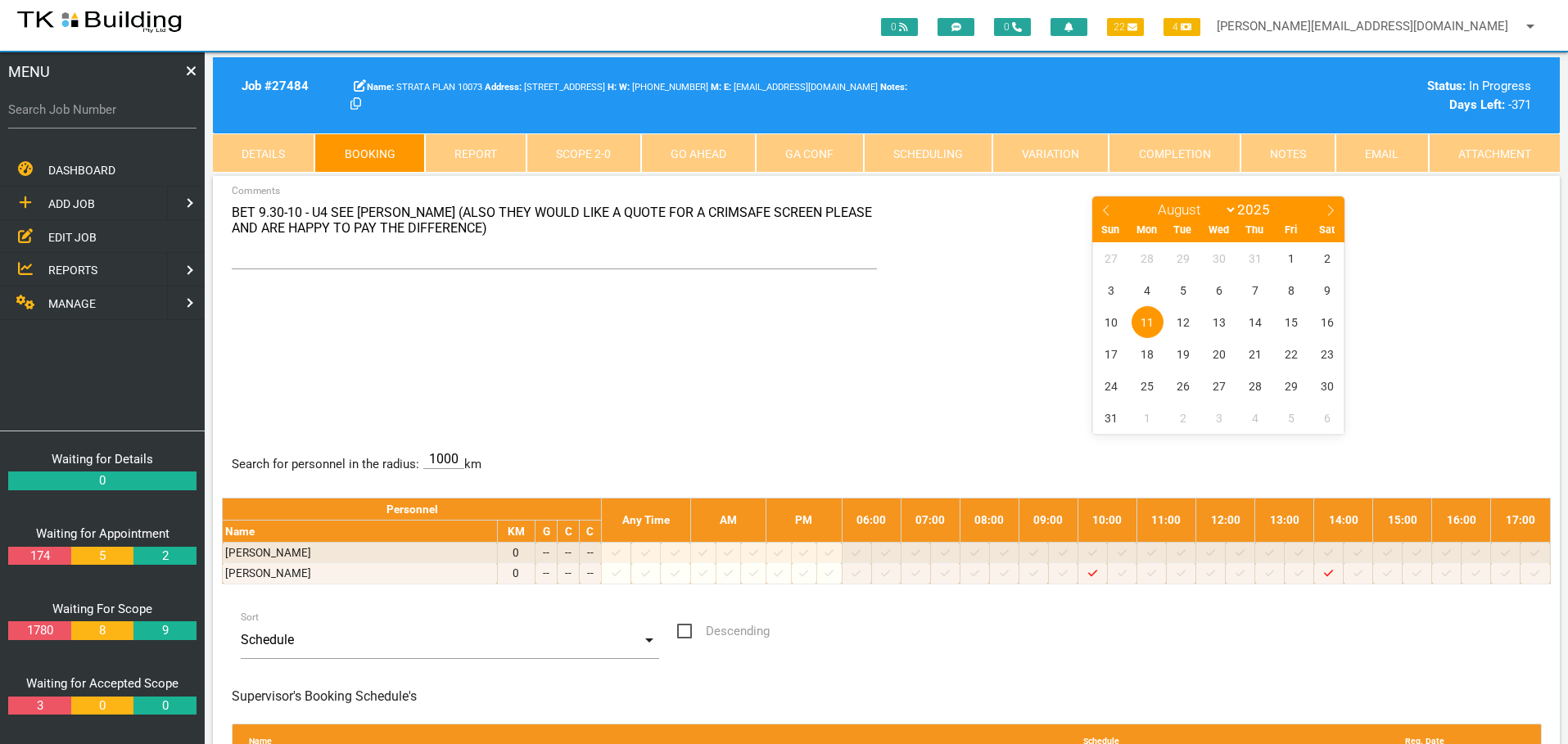
click at [1303, 155] on link "Notes" at bounding box center [1289, 152] width 95 height 39
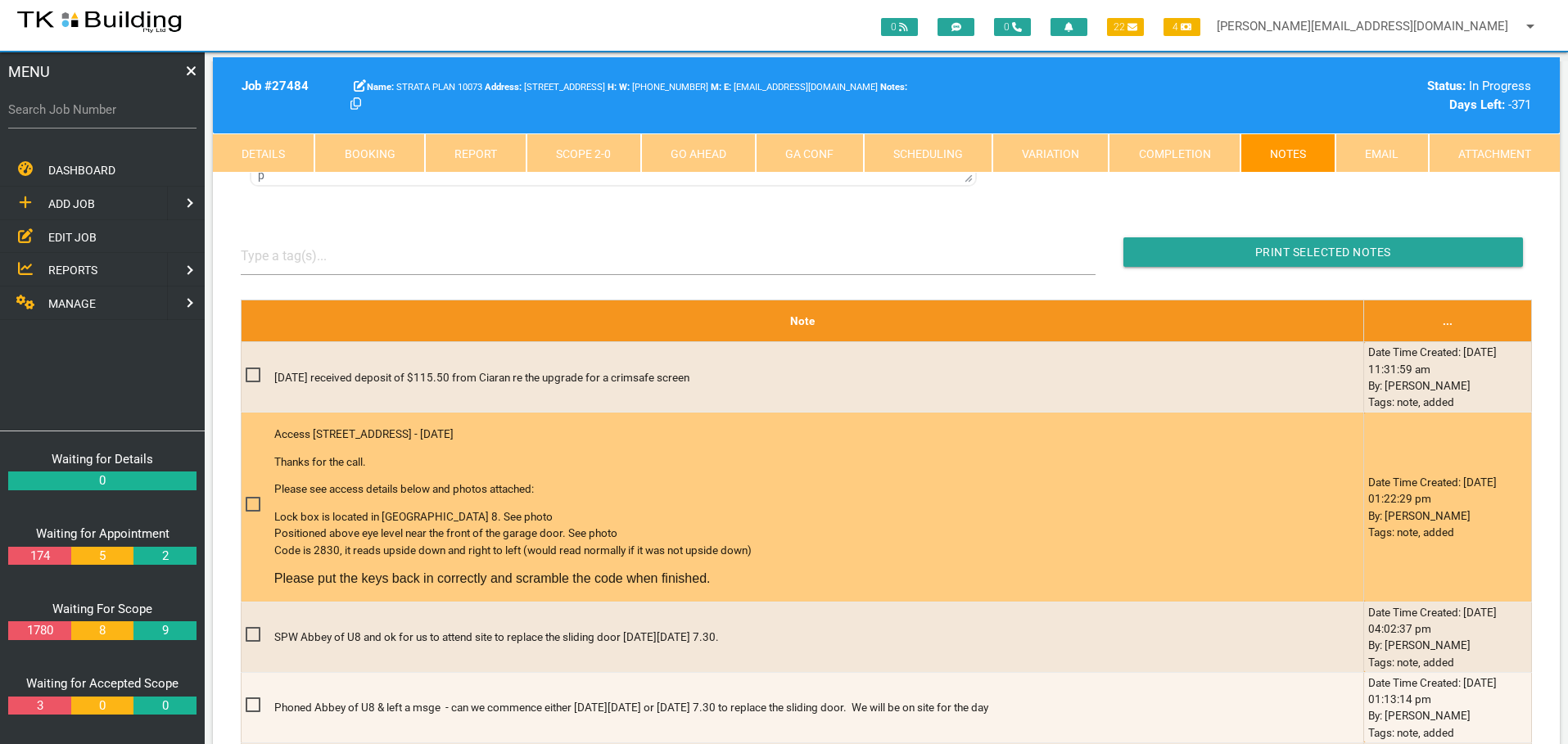
scroll to position [654, 0]
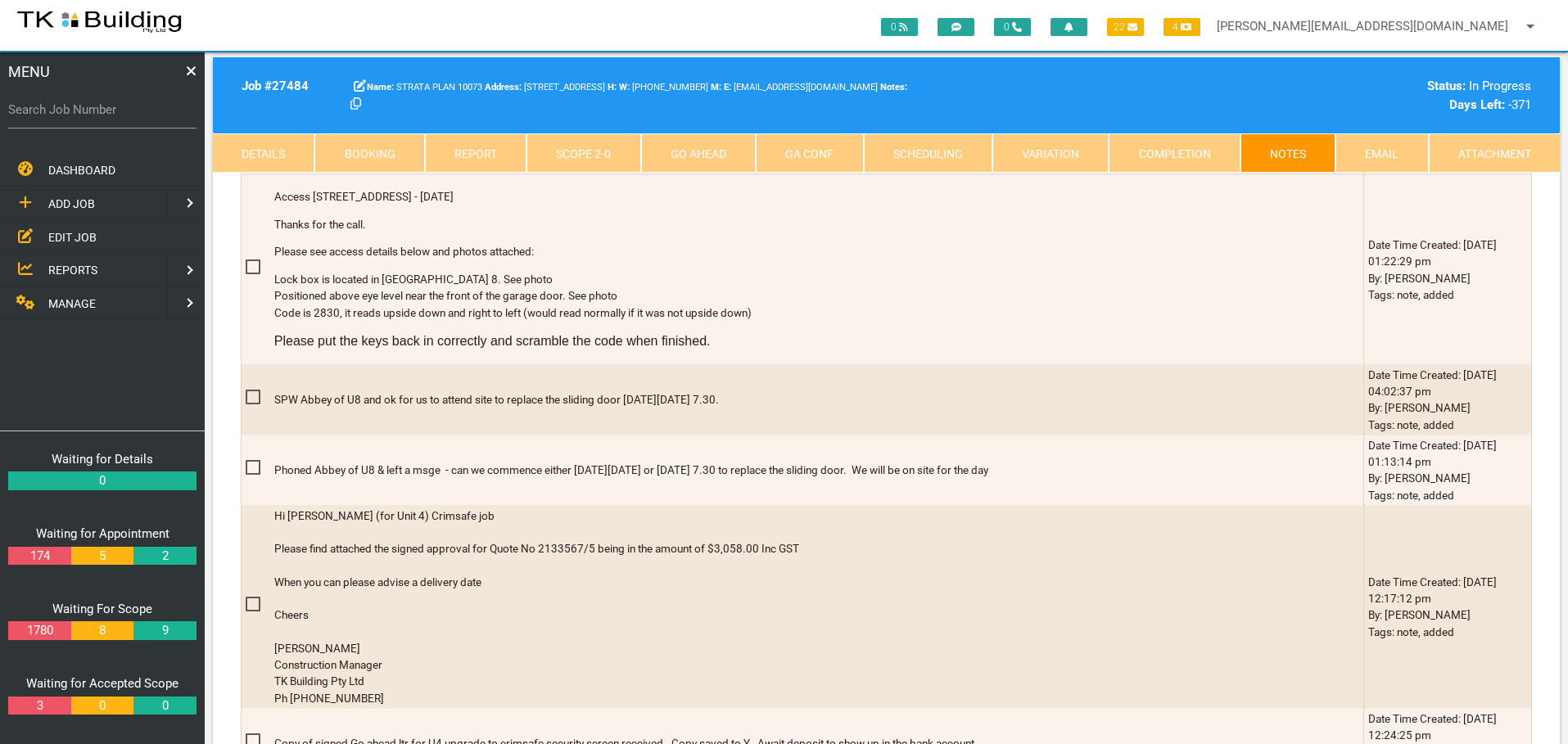
click at [609, 152] on link "Scope 2 - 0" at bounding box center [582, 152] width 113 height 39
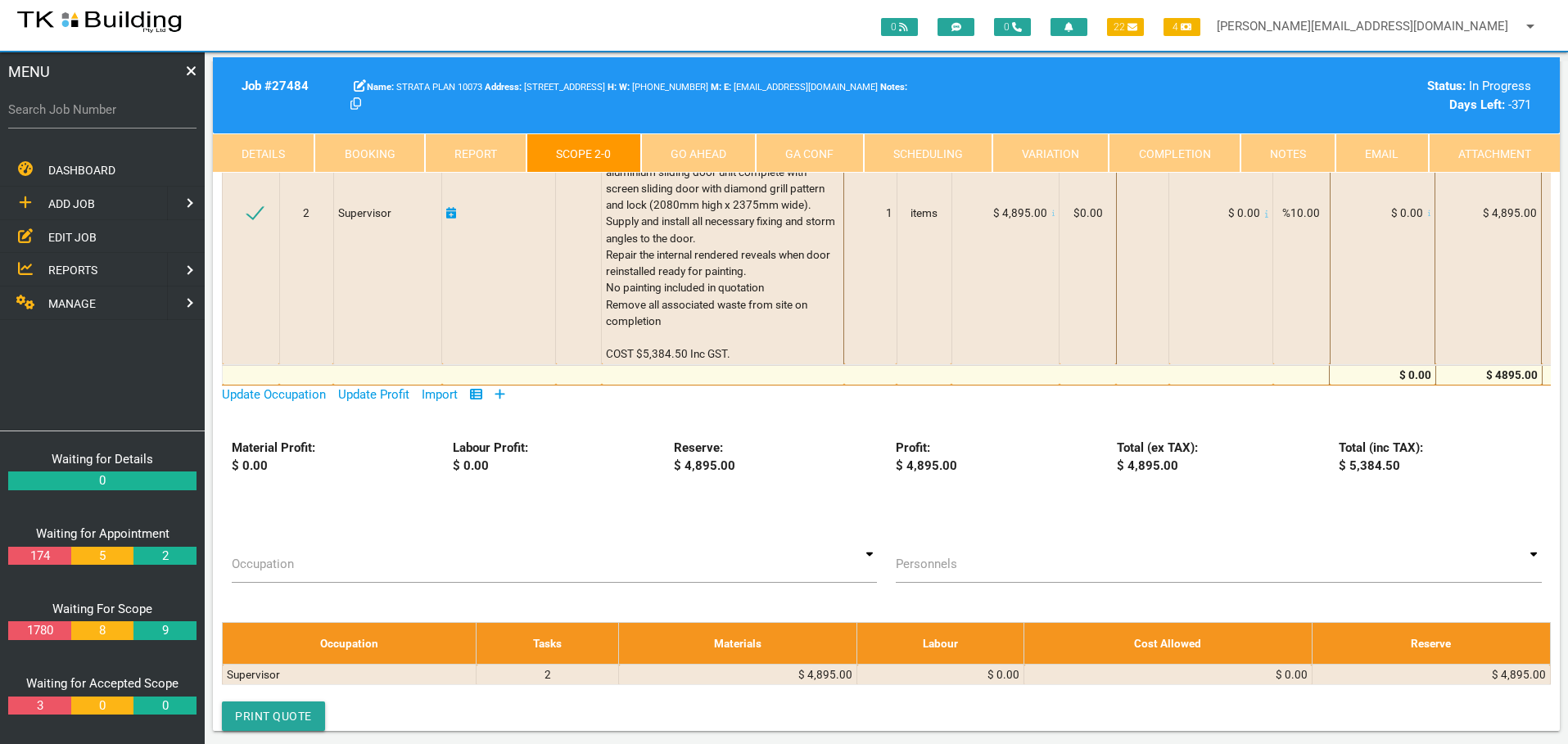
scroll to position [0, 0]
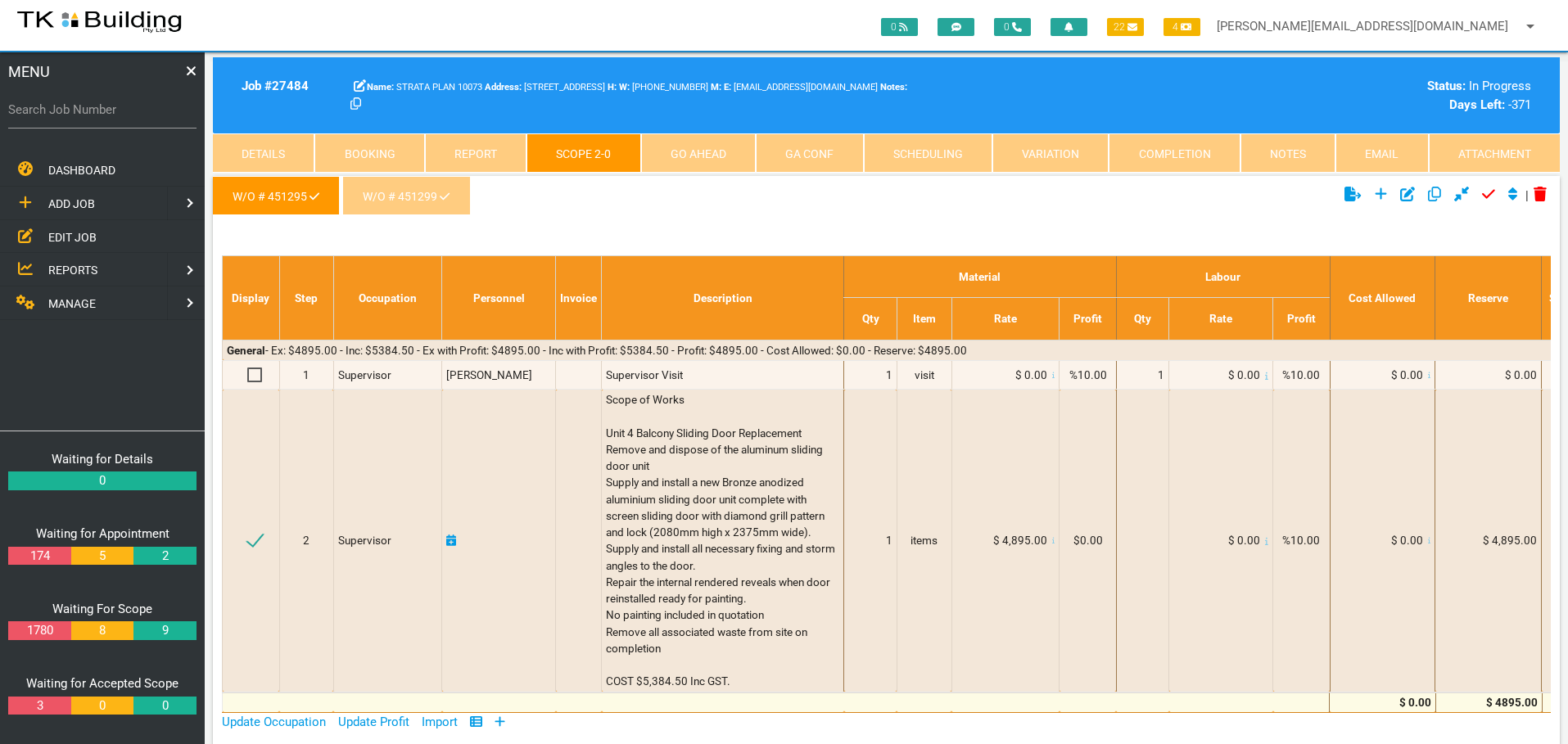
click at [434, 199] on link "W/O # 451299" at bounding box center [406, 195] width 128 height 39
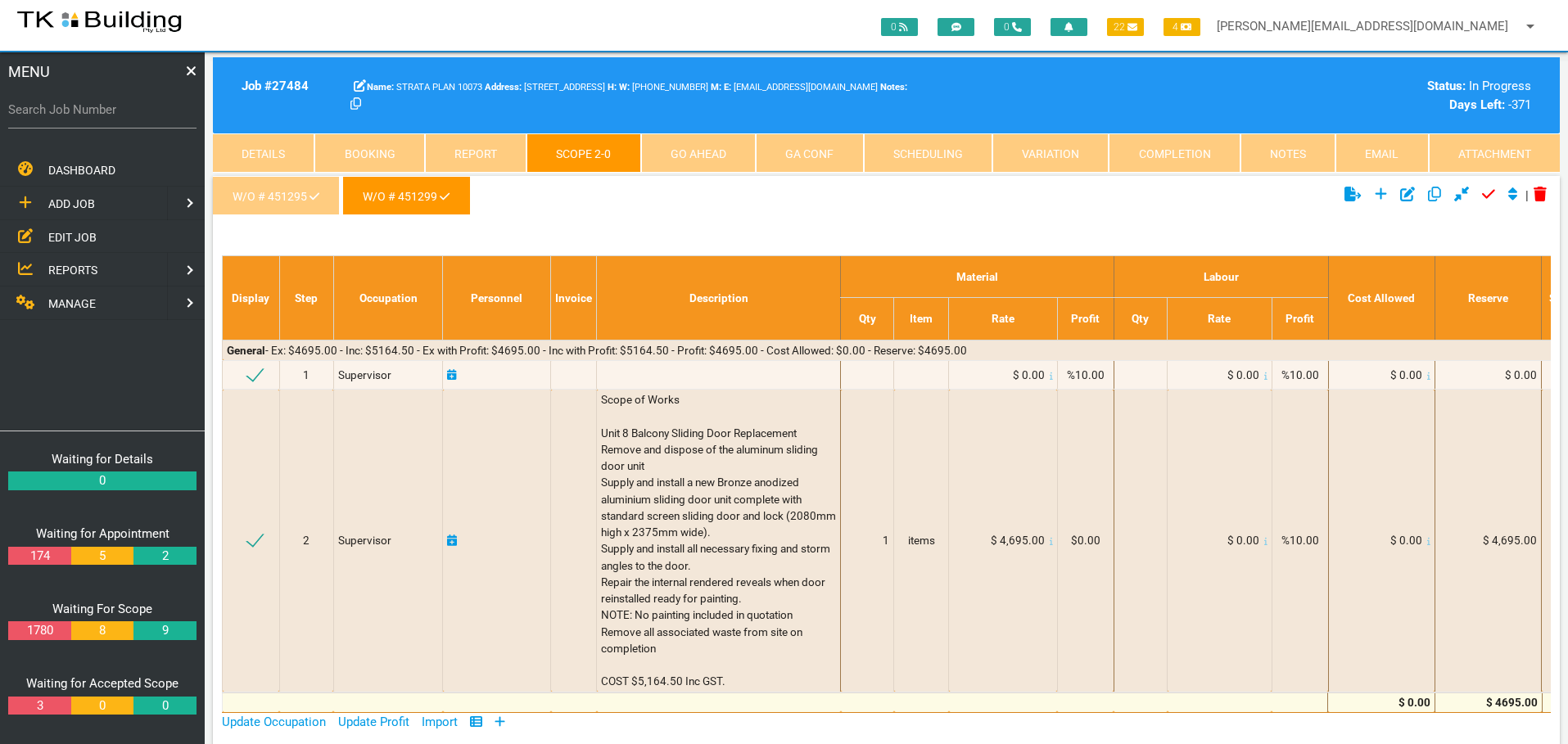
drag, startPoint x: 68, startPoint y: 241, endPoint x: 146, endPoint y: 212, distance: 83.2
click at [68, 241] on span "EDIT JOB" at bounding box center [72, 236] width 49 height 13
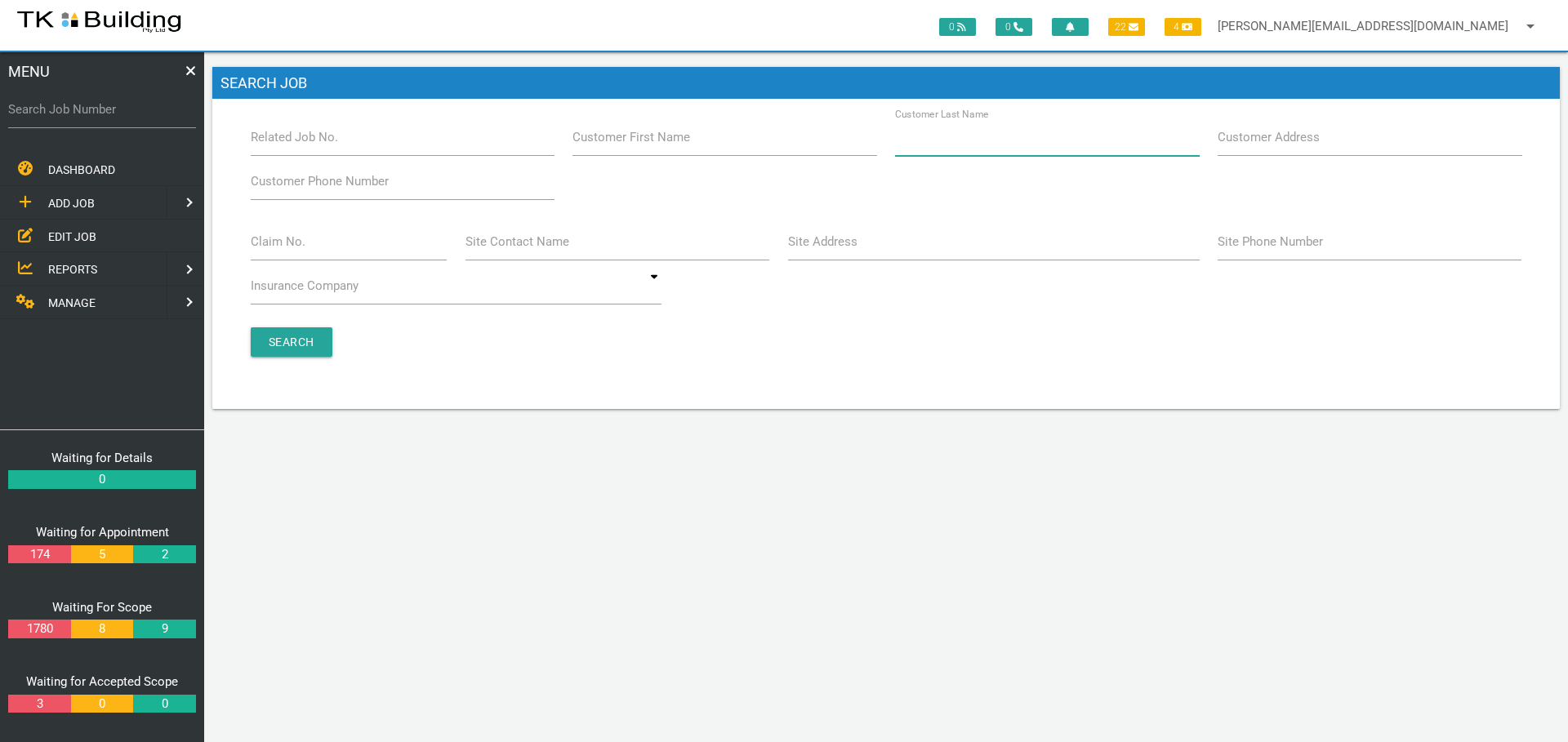
click at [959, 148] on input "Customer Last Name" at bounding box center [1047, 138] width 304 height 38
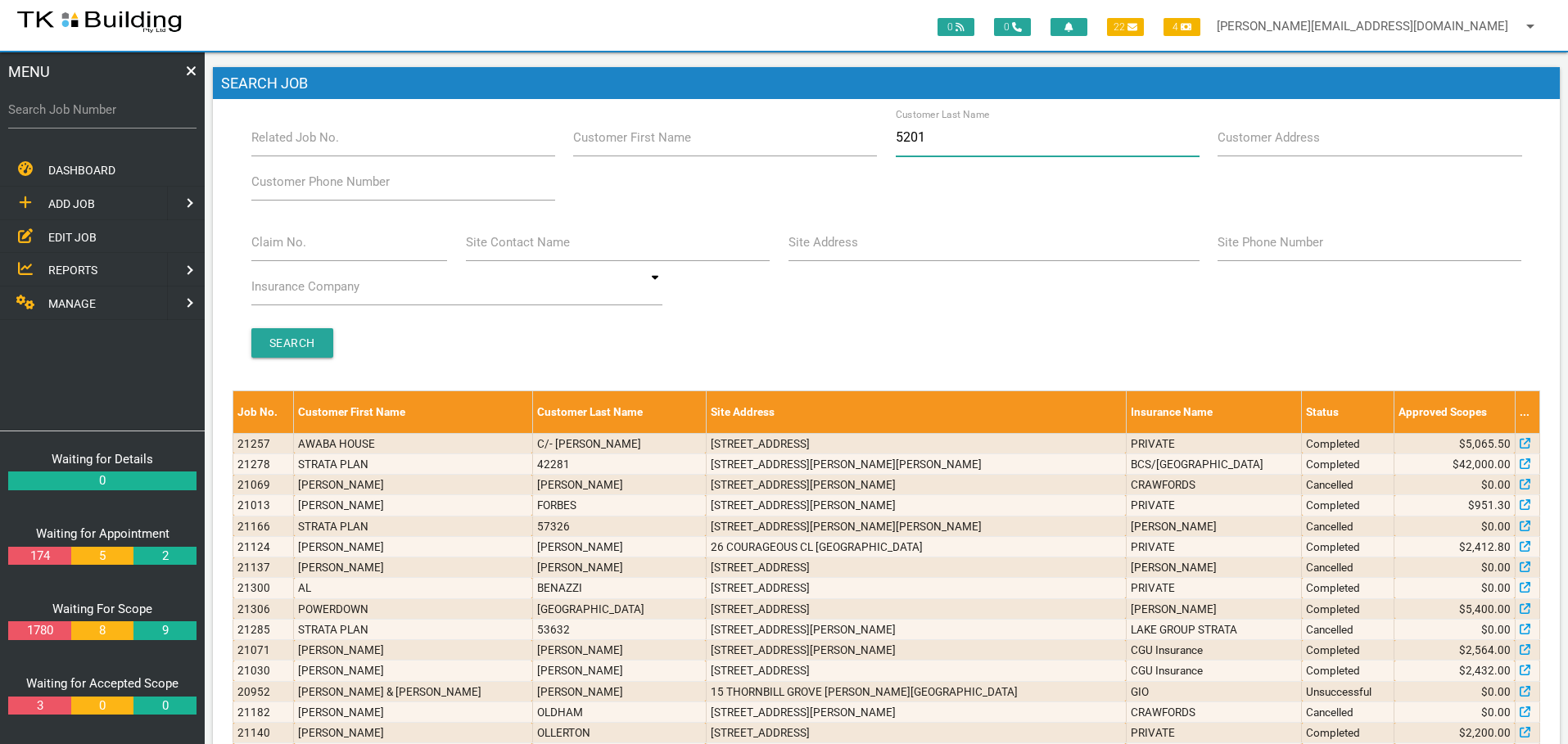
type input "52010"
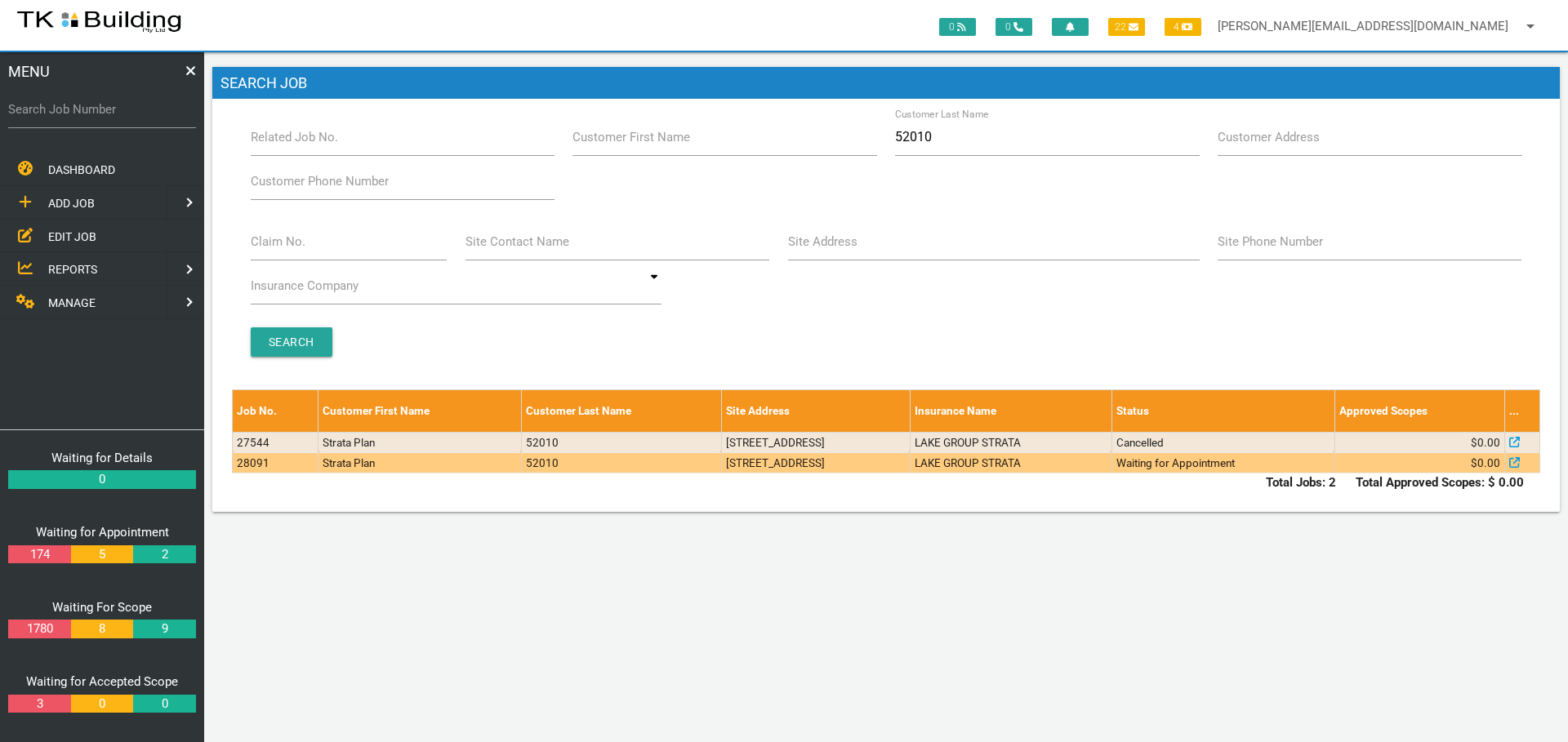
click at [902, 472] on td "3/98 Myall Rd, Cardiff NSW 2285, Australia" at bounding box center [815, 462] width 188 height 20
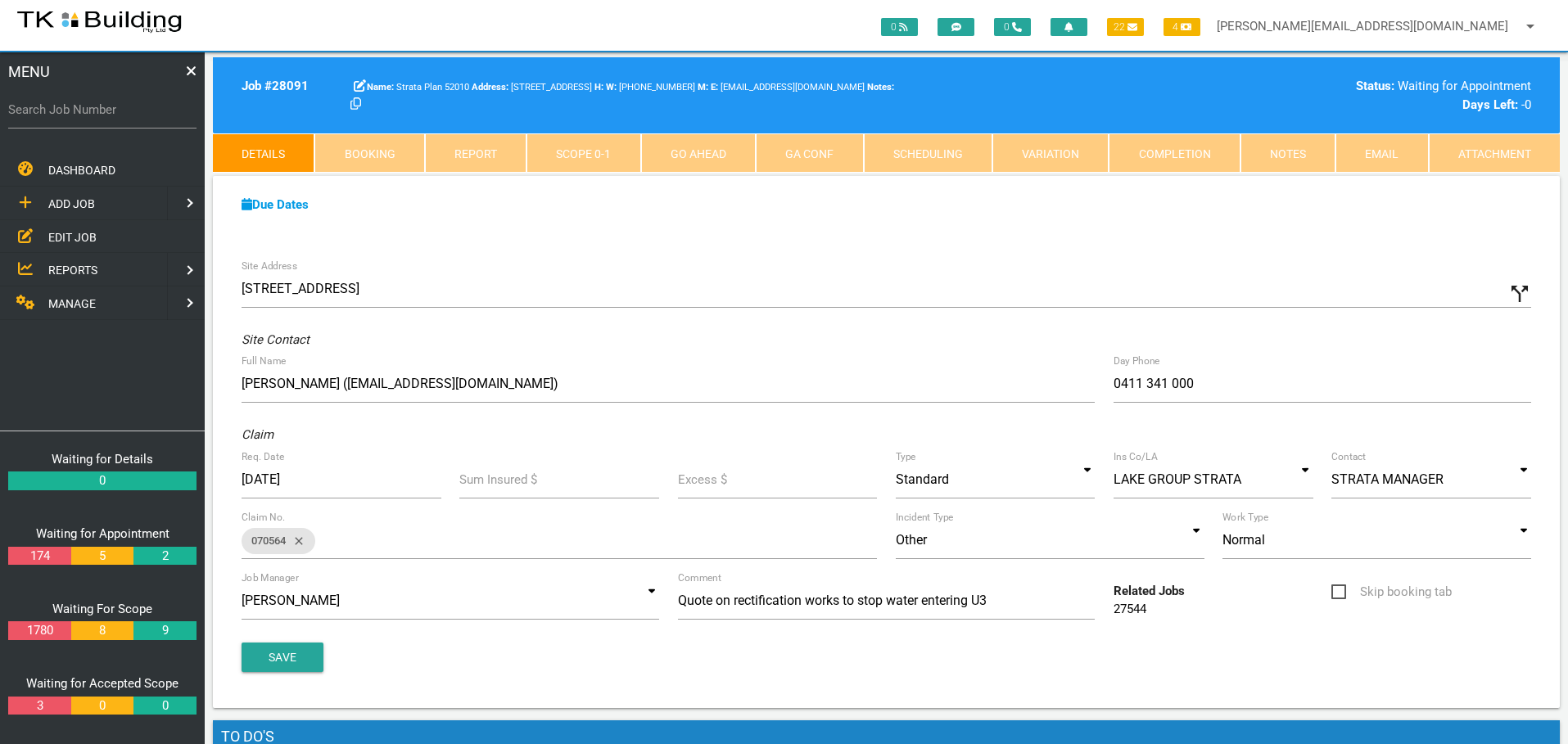
click at [87, 270] on span "REPORTS" at bounding box center [73, 271] width 50 height 13
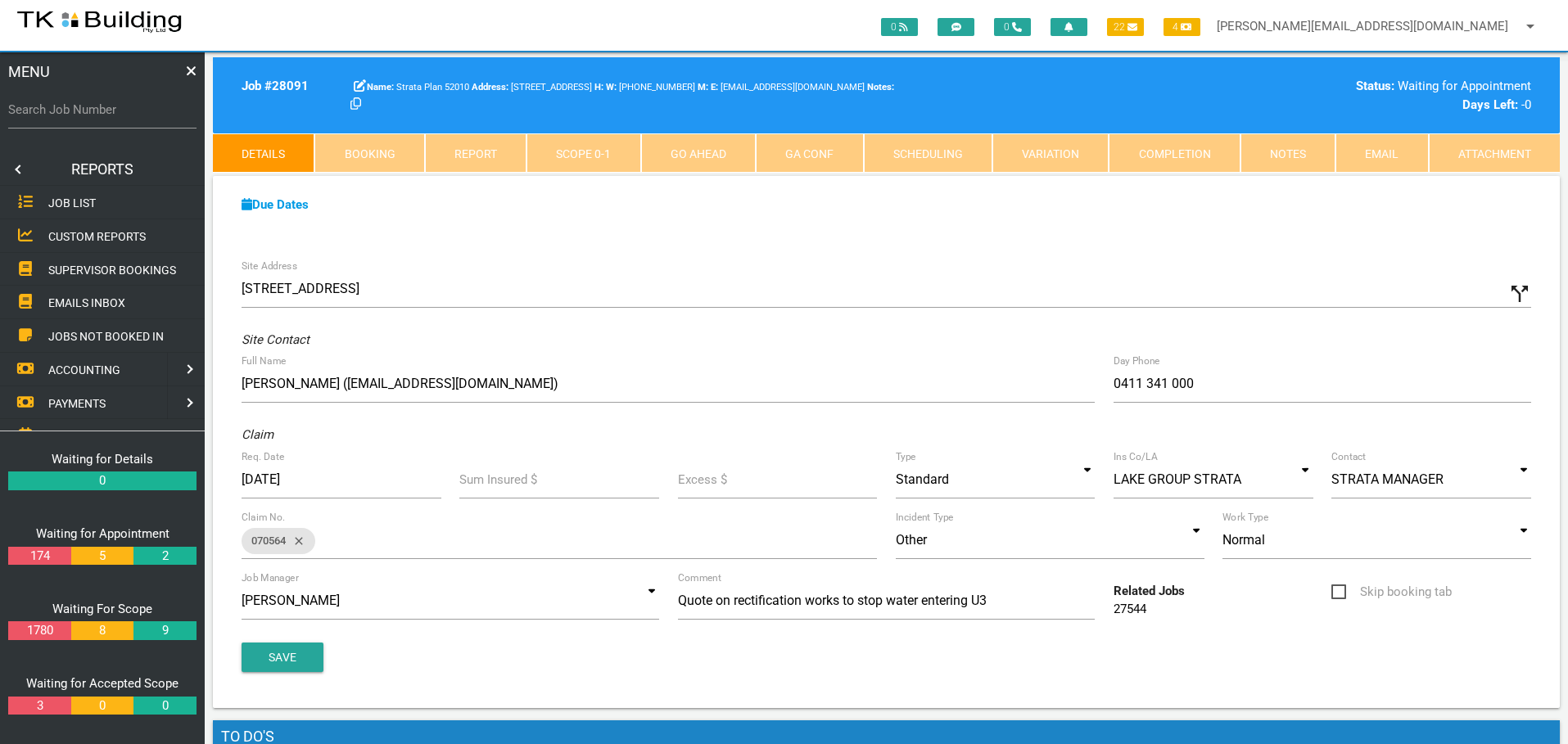
click at [87, 270] on span "SUPERVISOR BOOKINGS" at bounding box center [112, 270] width 128 height 13
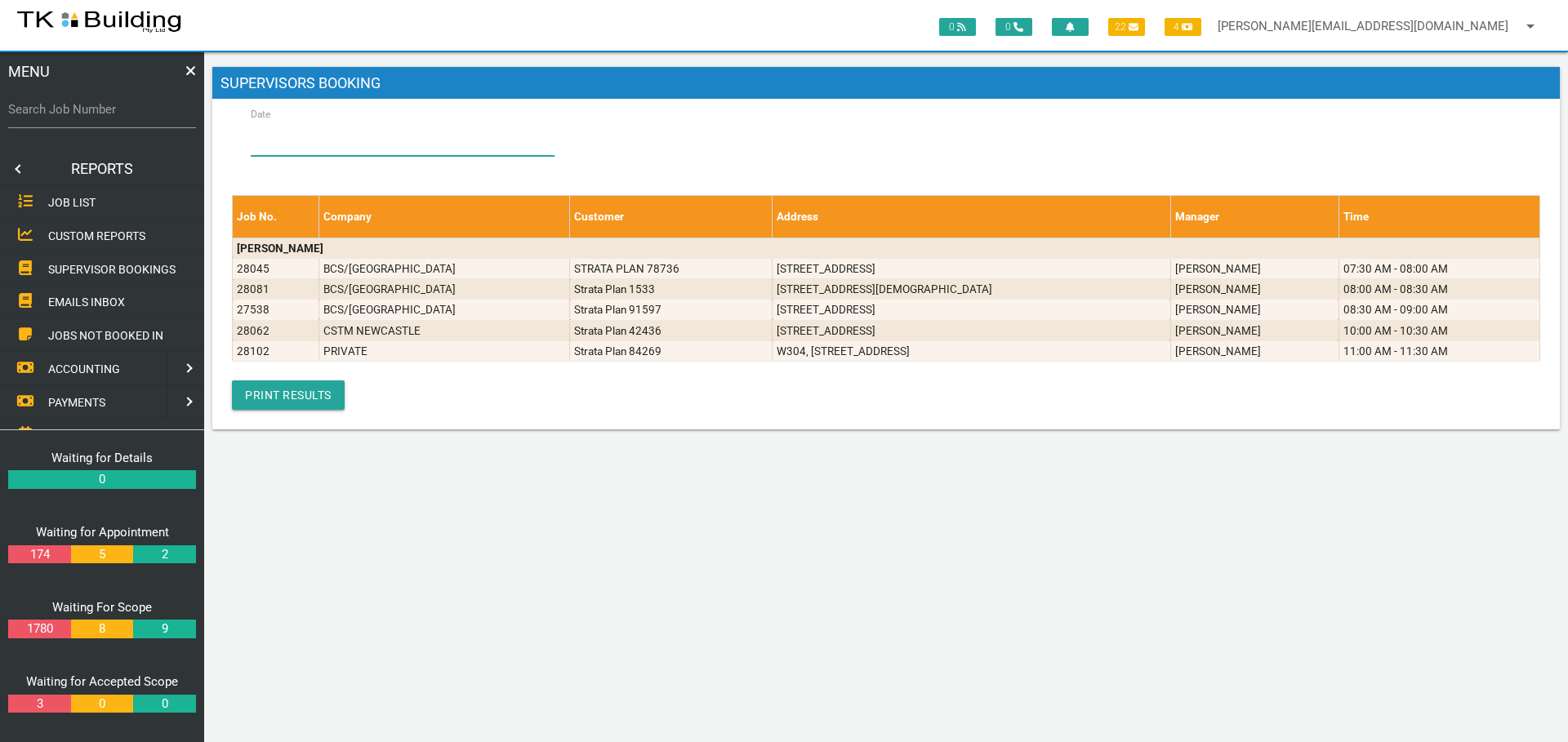
click at [313, 133] on input "Date" at bounding box center [403, 138] width 304 height 38
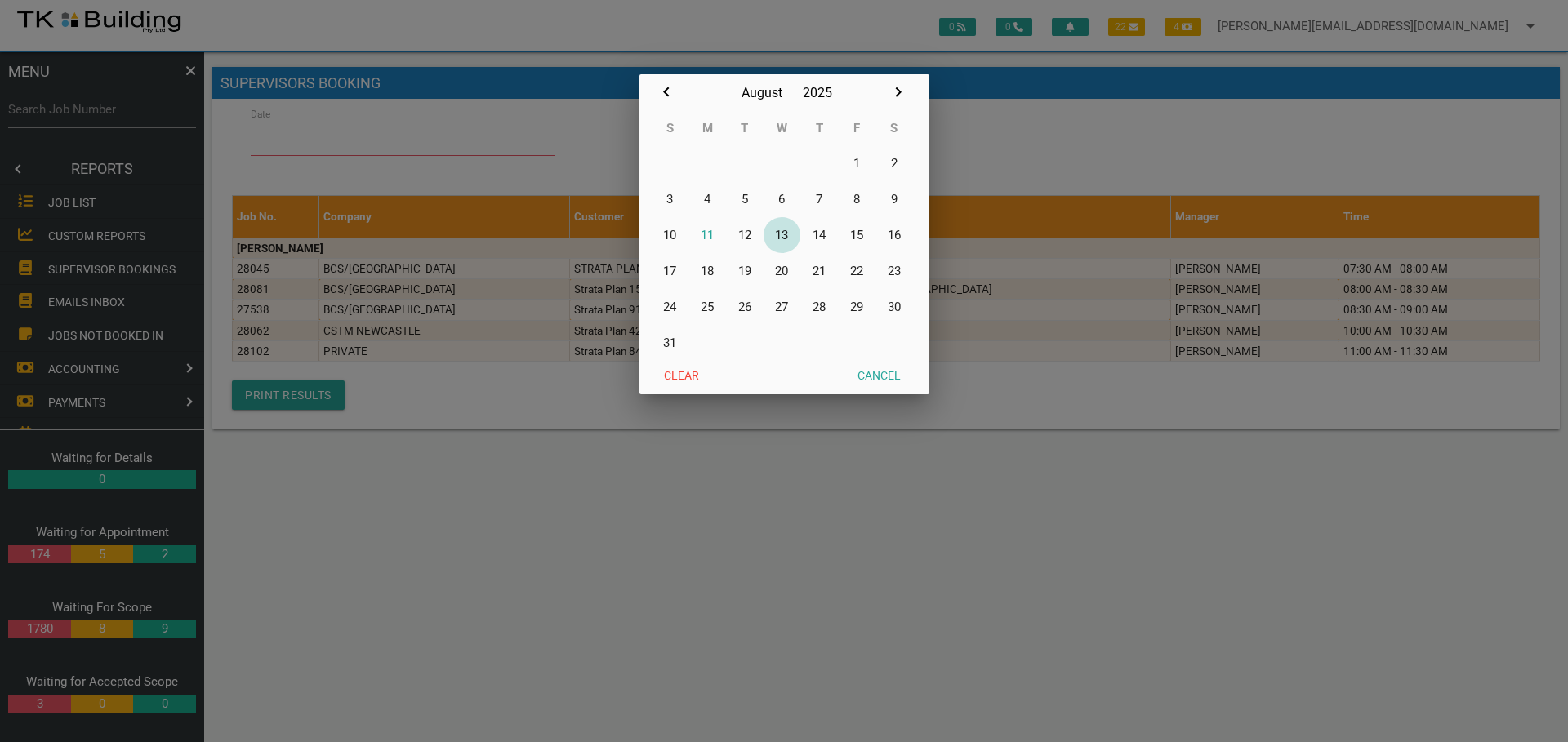
click at [776, 234] on button "13" at bounding box center [782, 236] width 38 height 36
type input "13/08/2025"
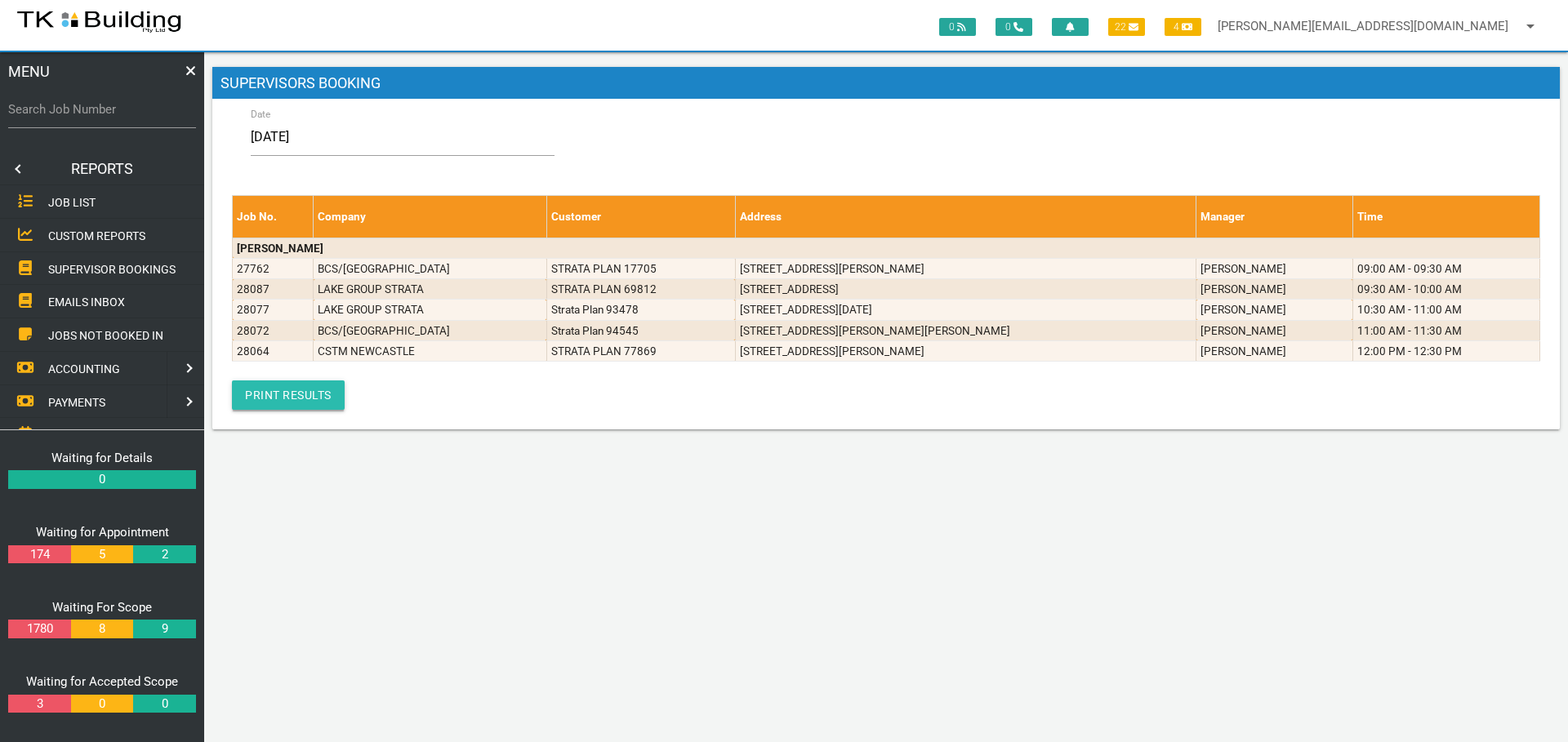
click at [309, 399] on link "Print Results" at bounding box center [288, 394] width 113 height 29
click at [17, 168] on link at bounding box center [16, 169] width 32 height 32
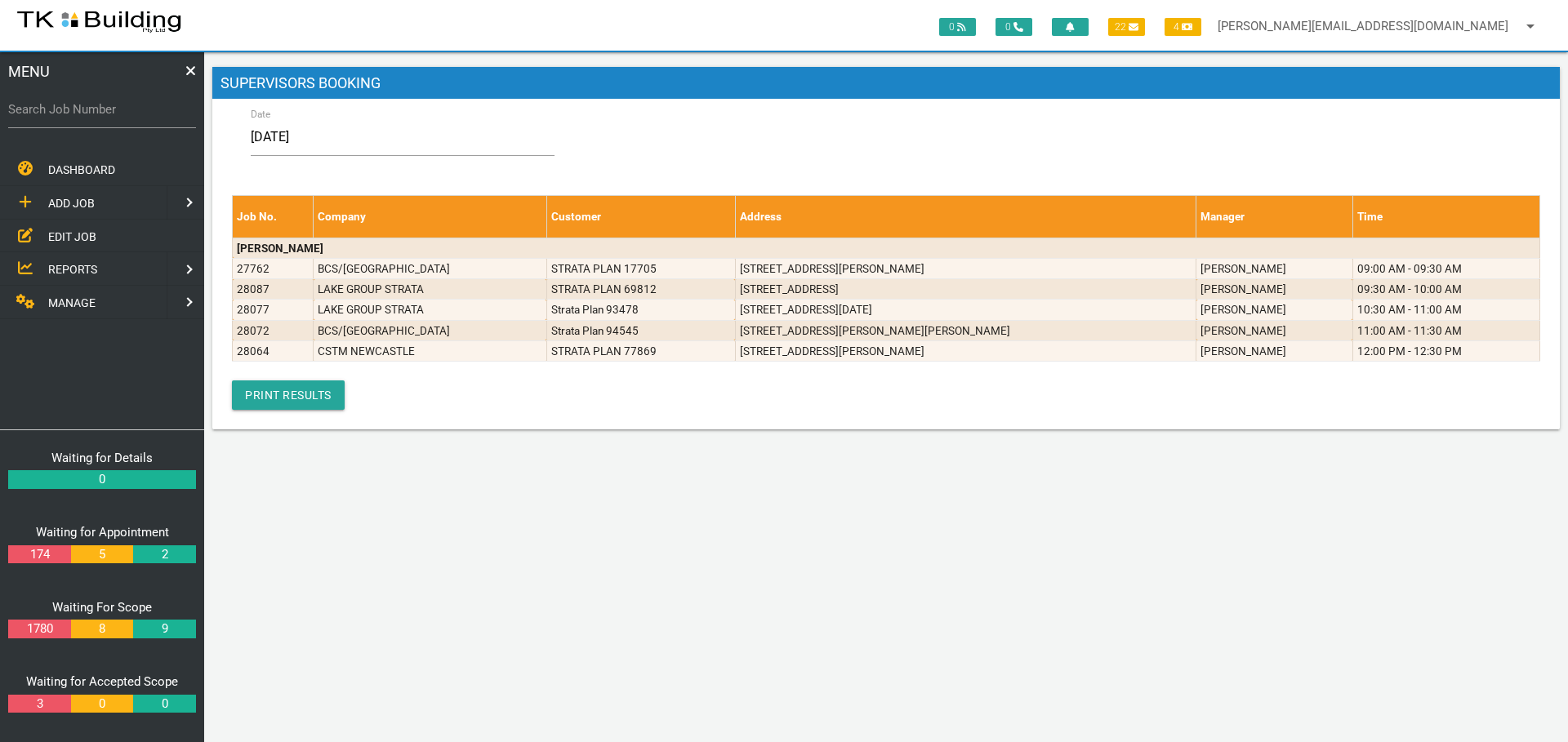
click at [72, 240] on span "EDIT JOB" at bounding box center [72, 236] width 48 height 13
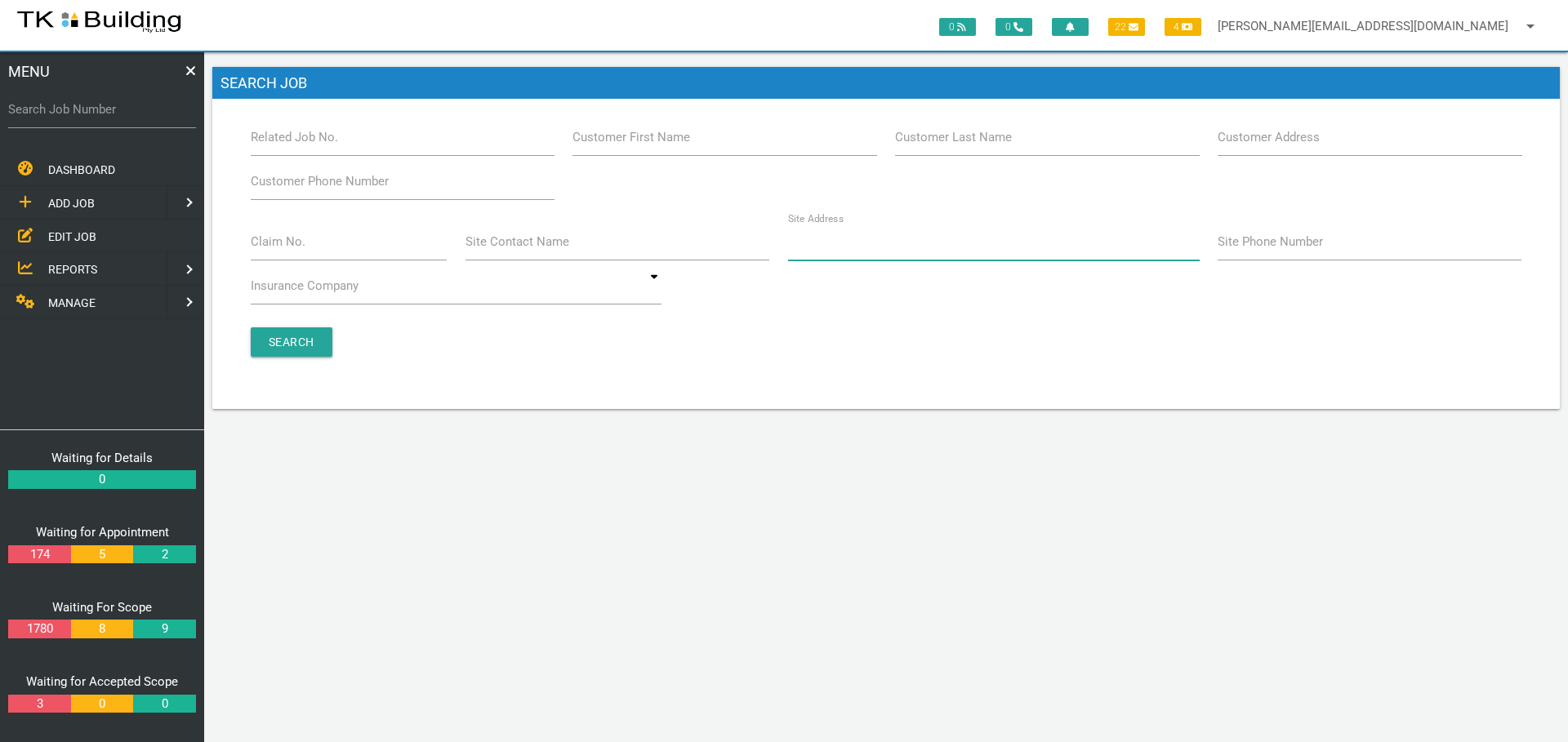
click at [908, 250] on input "Site Address" at bounding box center [993, 242] width 411 height 38
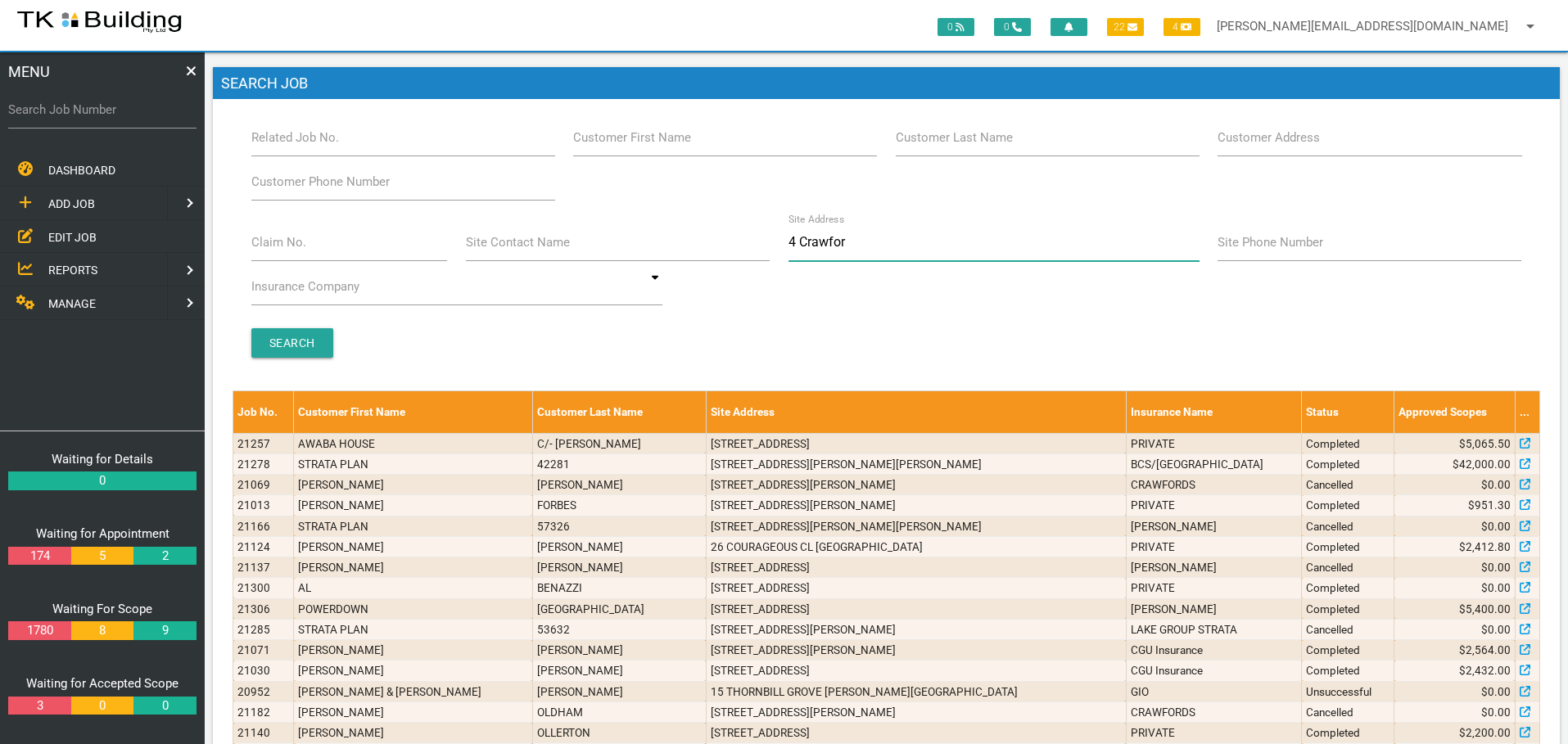
type input "4 Crawford"
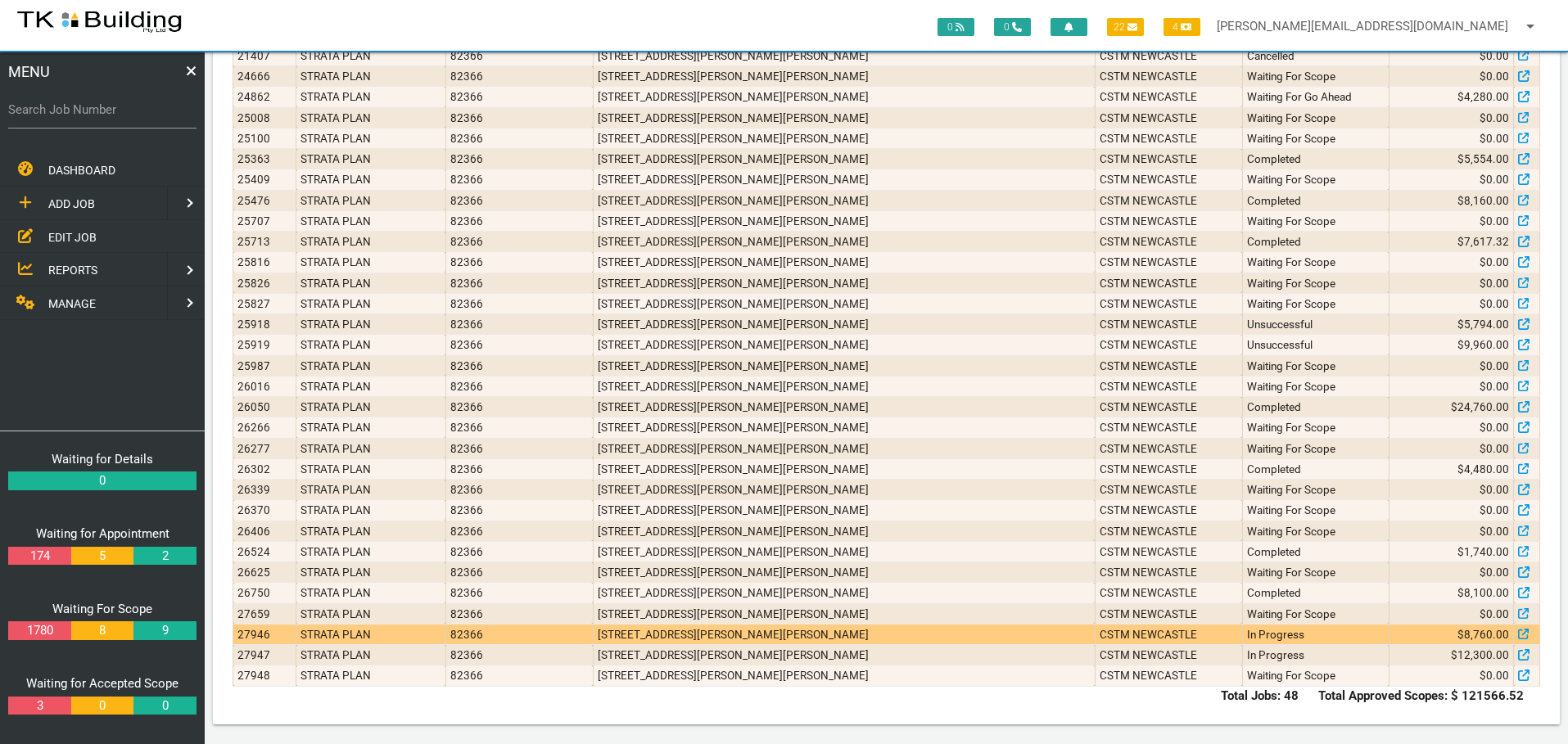
scroll to position [740, 0]
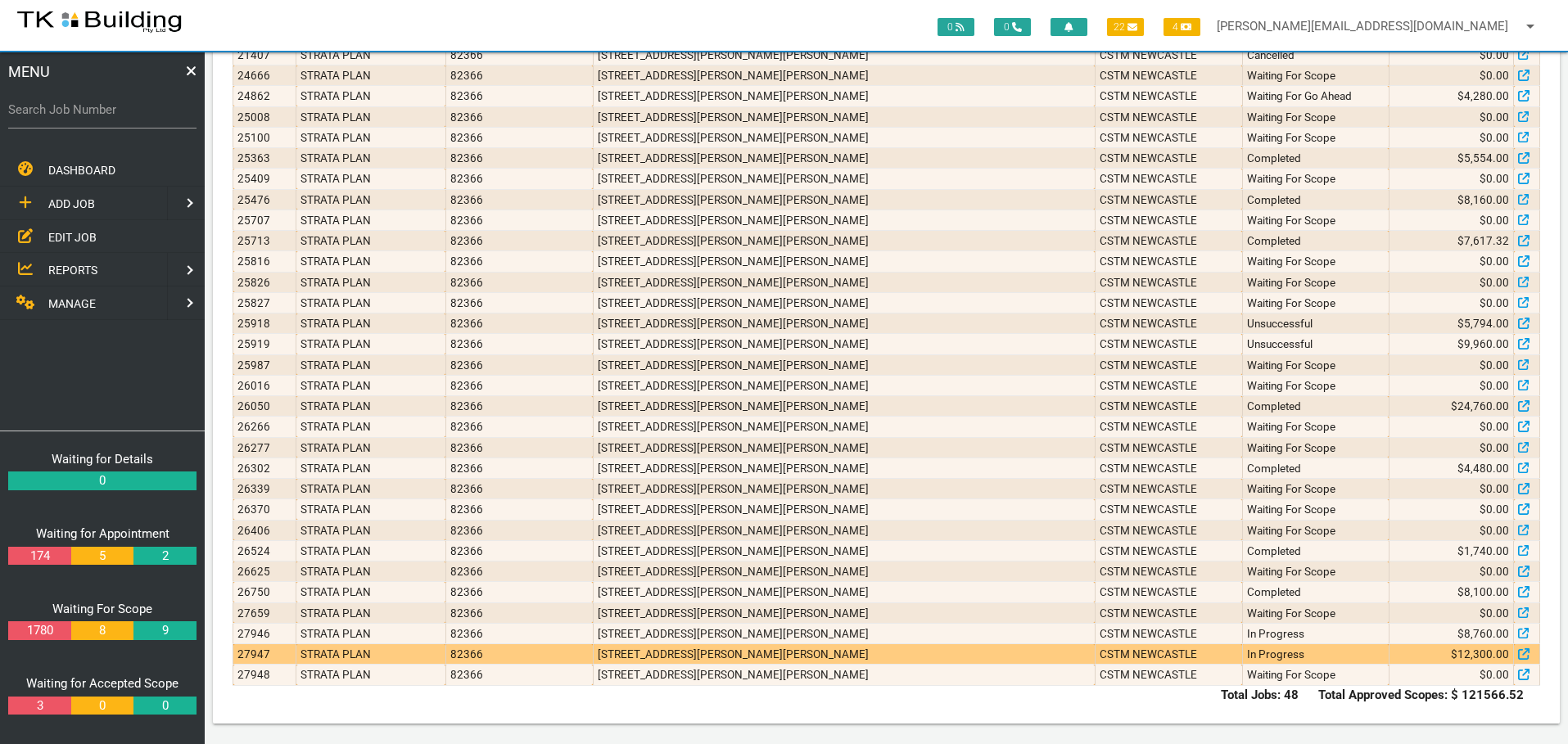
click at [923, 649] on td "4/4 Crawford Ln, Mount Hutton NSW 2290, Australia" at bounding box center [844, 654] width 502 height 20
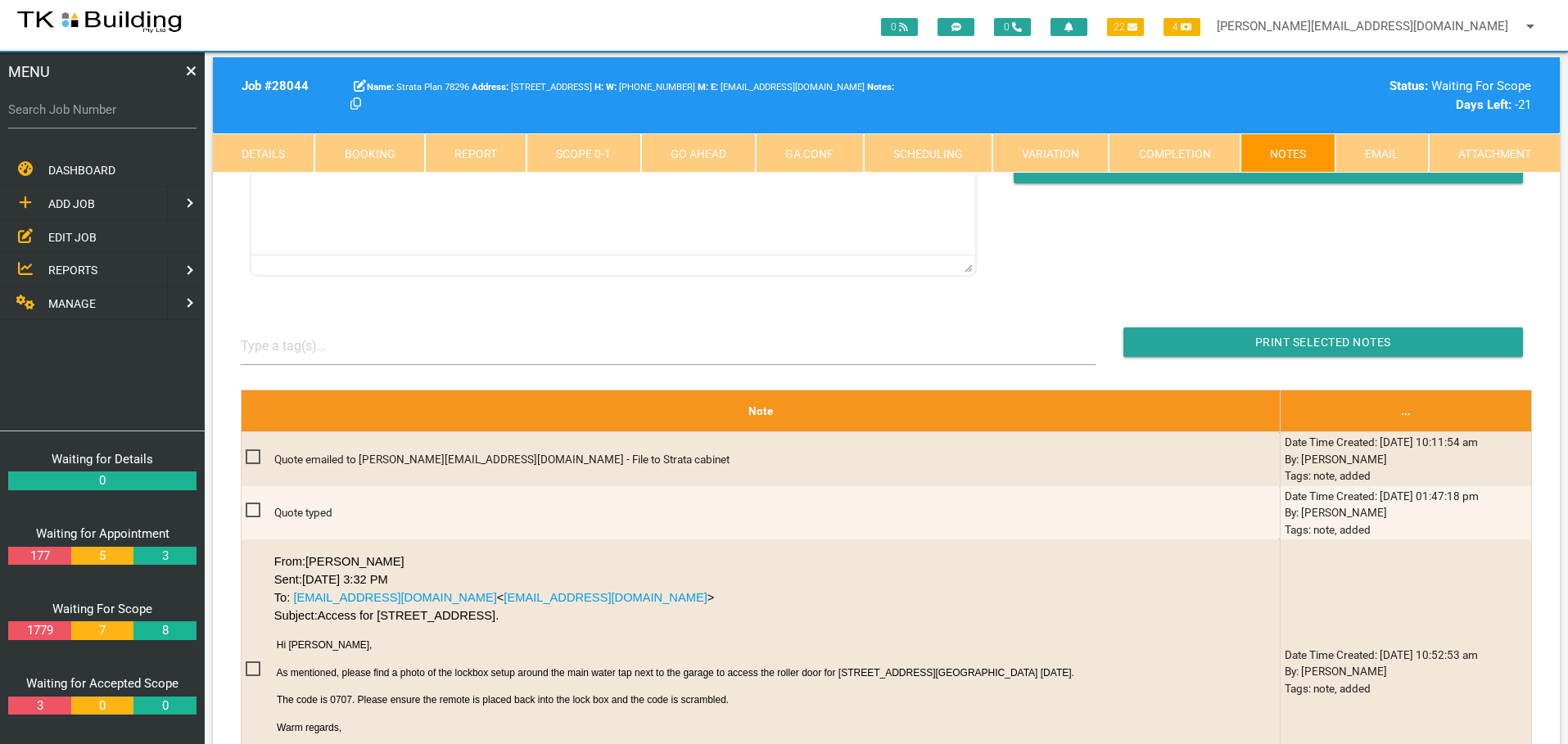
click at [82, 113] on label "Search Job Number" at bounding box center [103, 111] width 189 height 19
click at [82, 113] on input "Search Job Number" at bounding box center [103, 110] width 189 height 38
type input "28077"
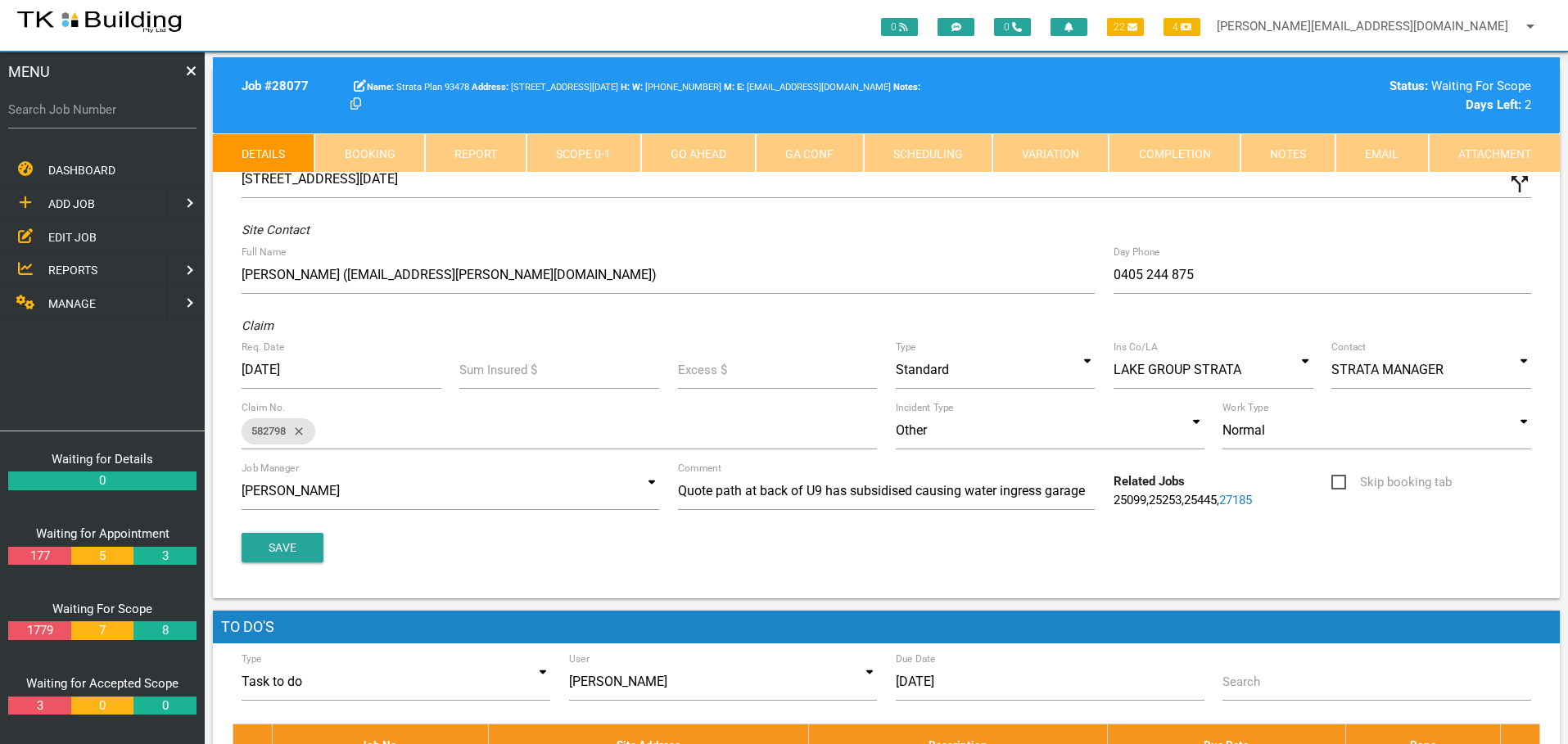
click at [384, 145] on link "Booking" at bounding box center [369, 152] width 110 height 39
select select "7"
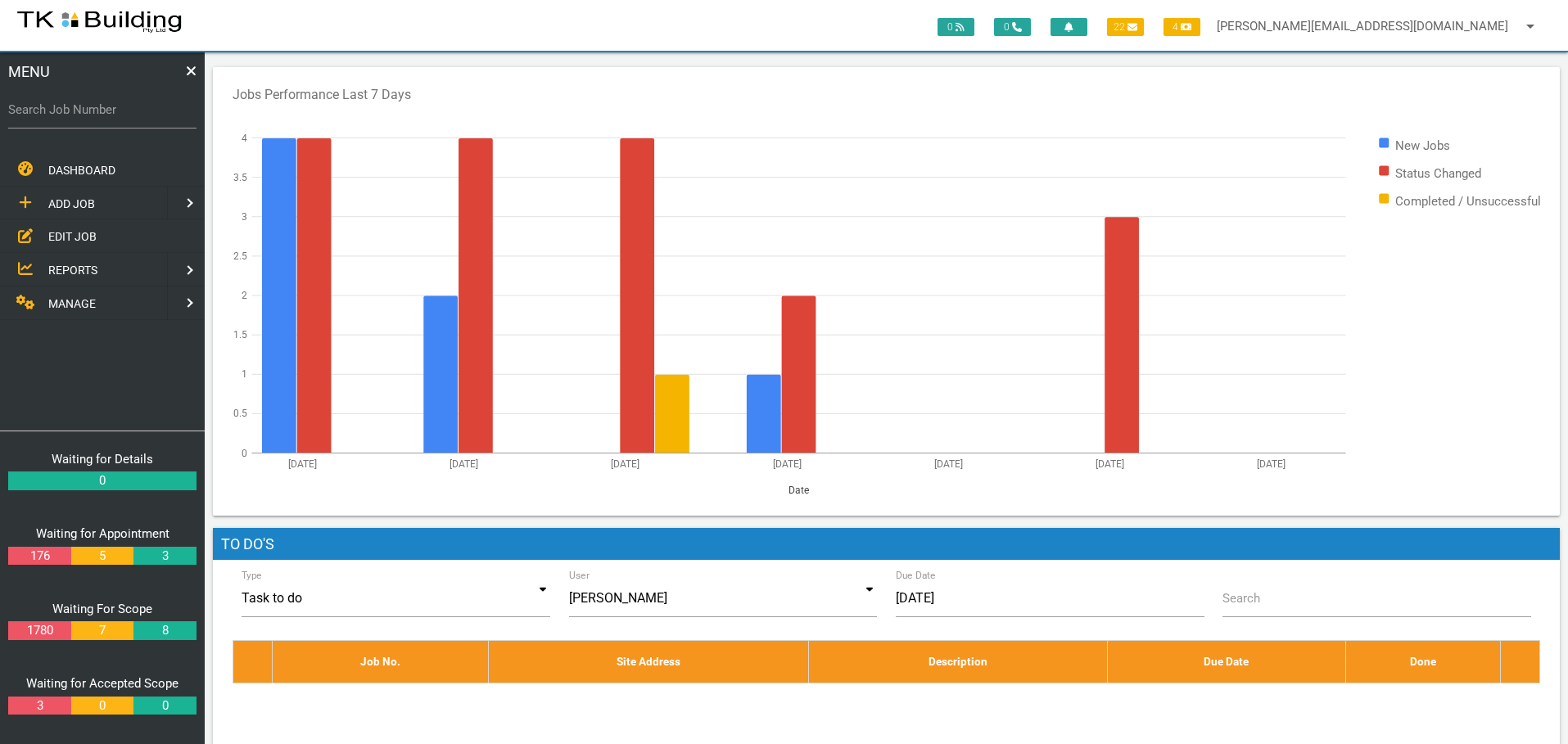
click at [64, 234] on span "EDIT JOB" at bounding box center [72, 236] width 49 height 13
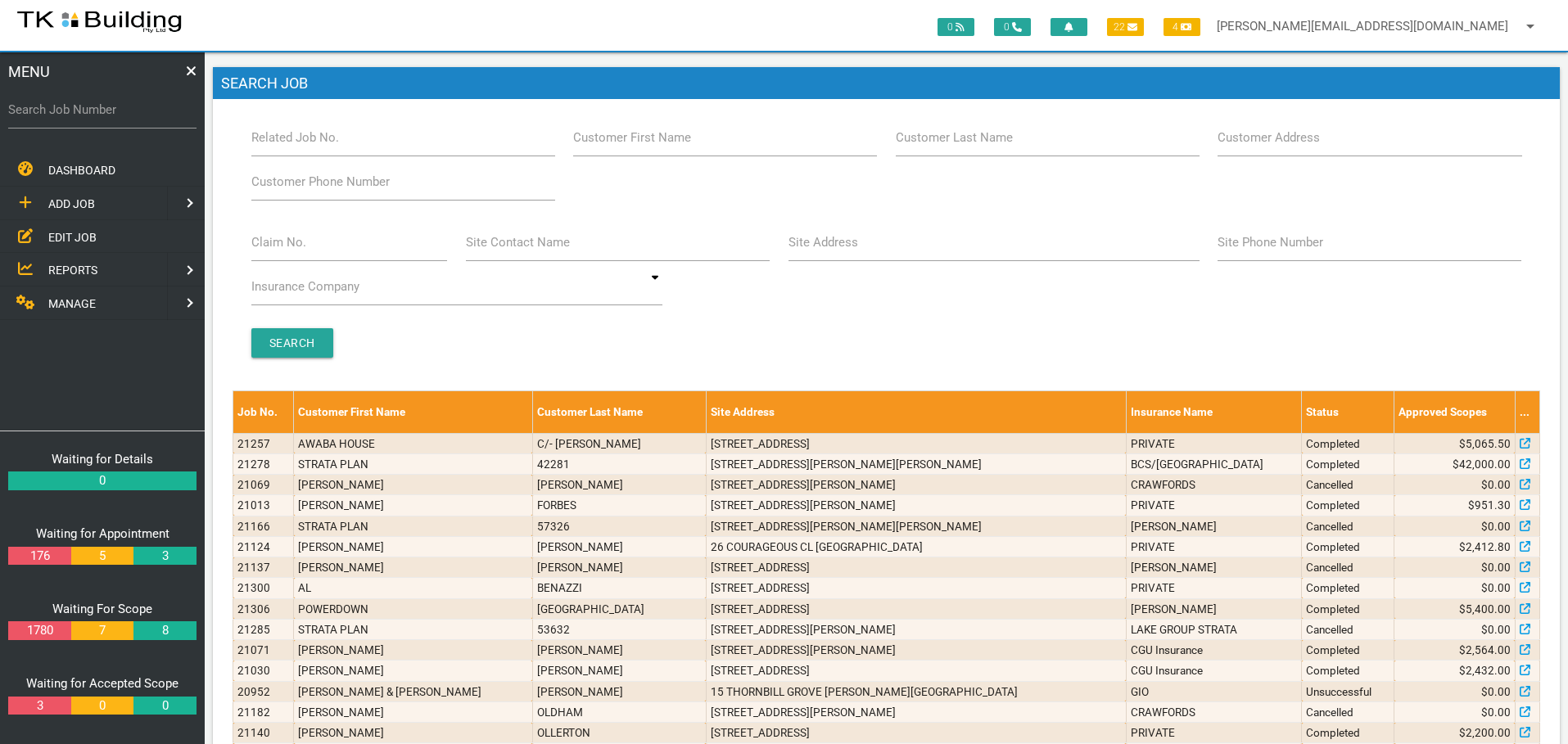
click at [980, 144] on label "Customer Last Name" at bounding box center [954, 138] width 117 height 19
click at [980, 144] on input "Customer Last Name" at bounding box center [1048, 138] width 304 height 38
type input "70028"
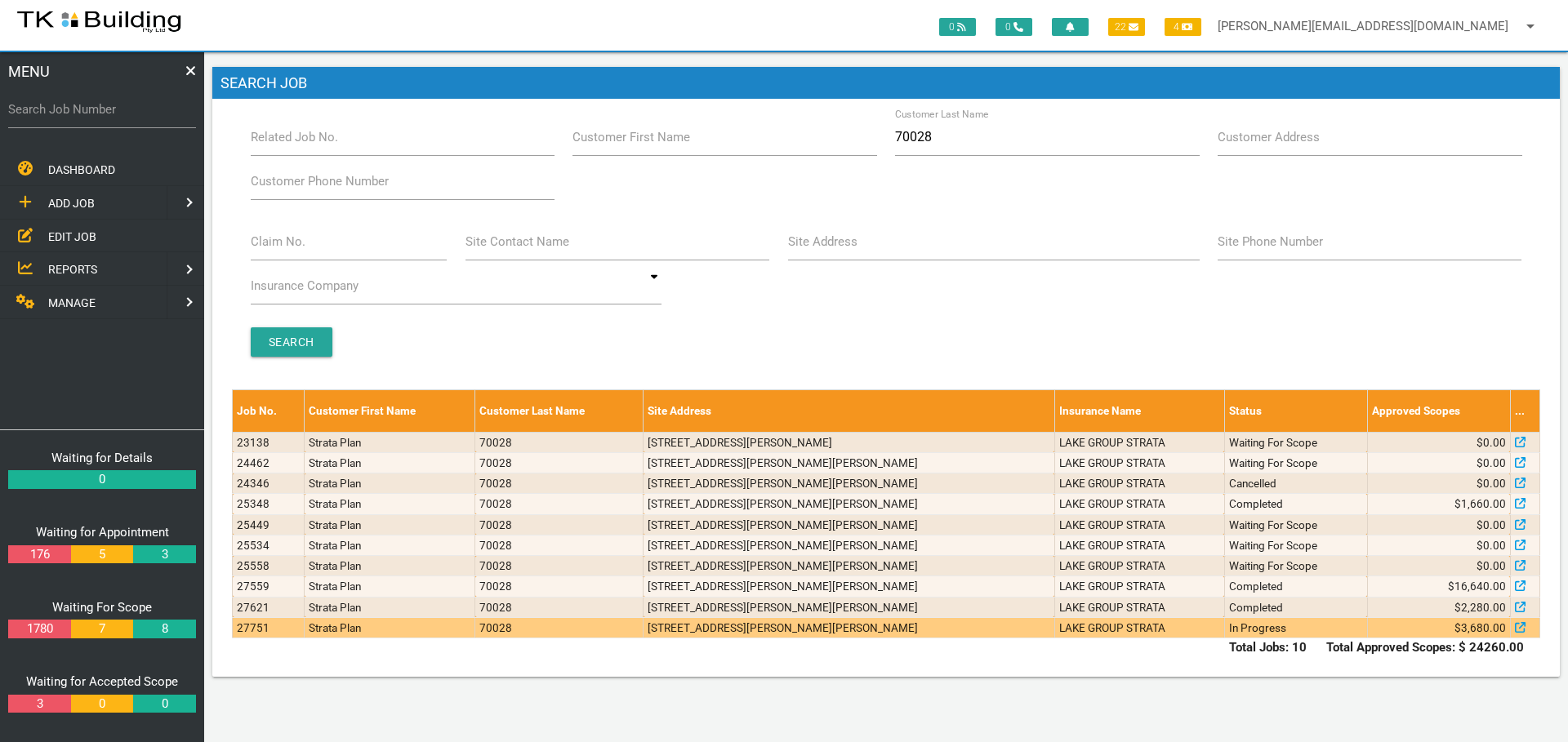
click at [1305, 632] on td "In Progress" at bounding box center [1295, 627] width 143 height 20
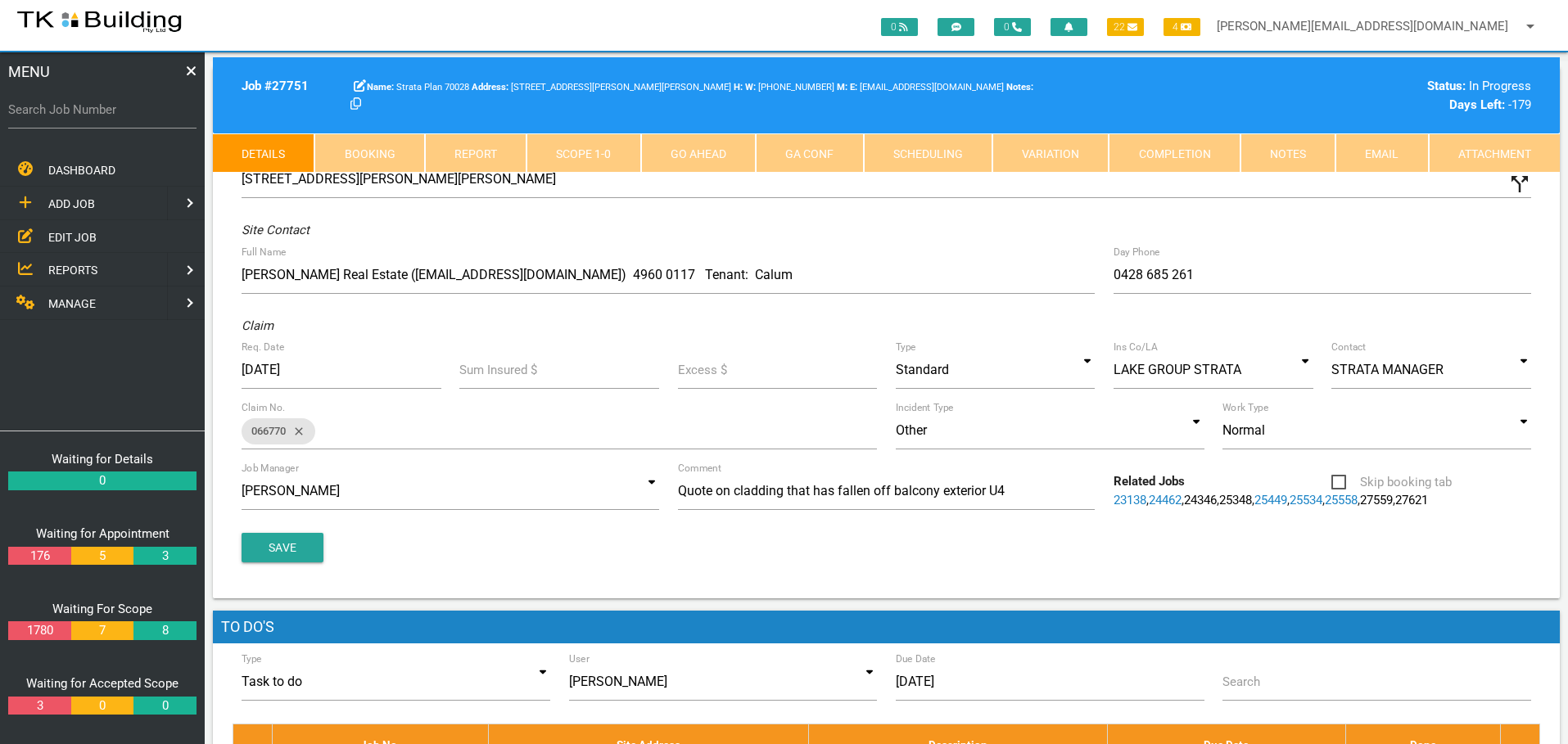
click at [593, 149] on link "Scope 1 - 0" at bounding box center [582, 152] width 113 height 39
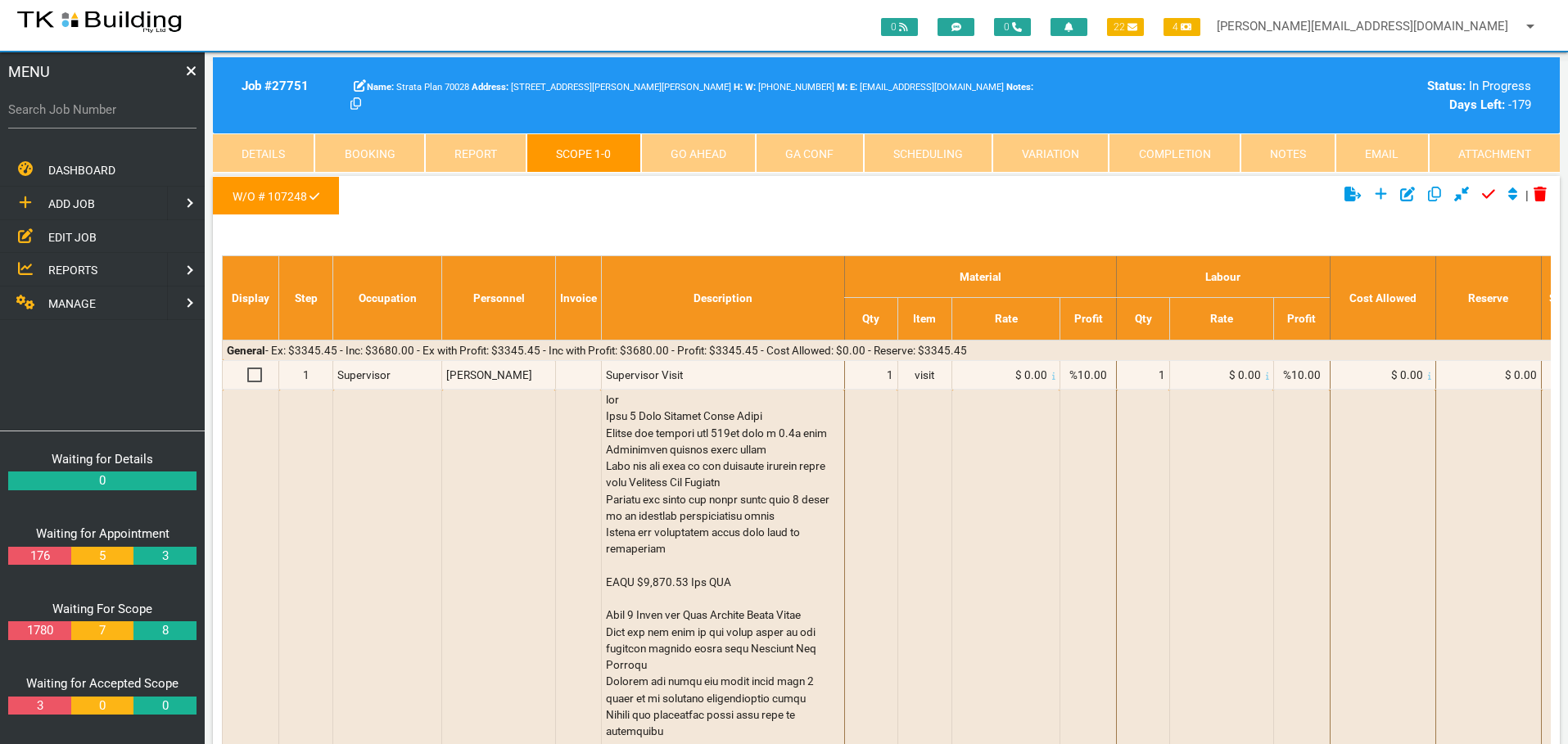
click at [1282, 151] on link "Notes" at bounding box center [1289, 152] width 95 height 39
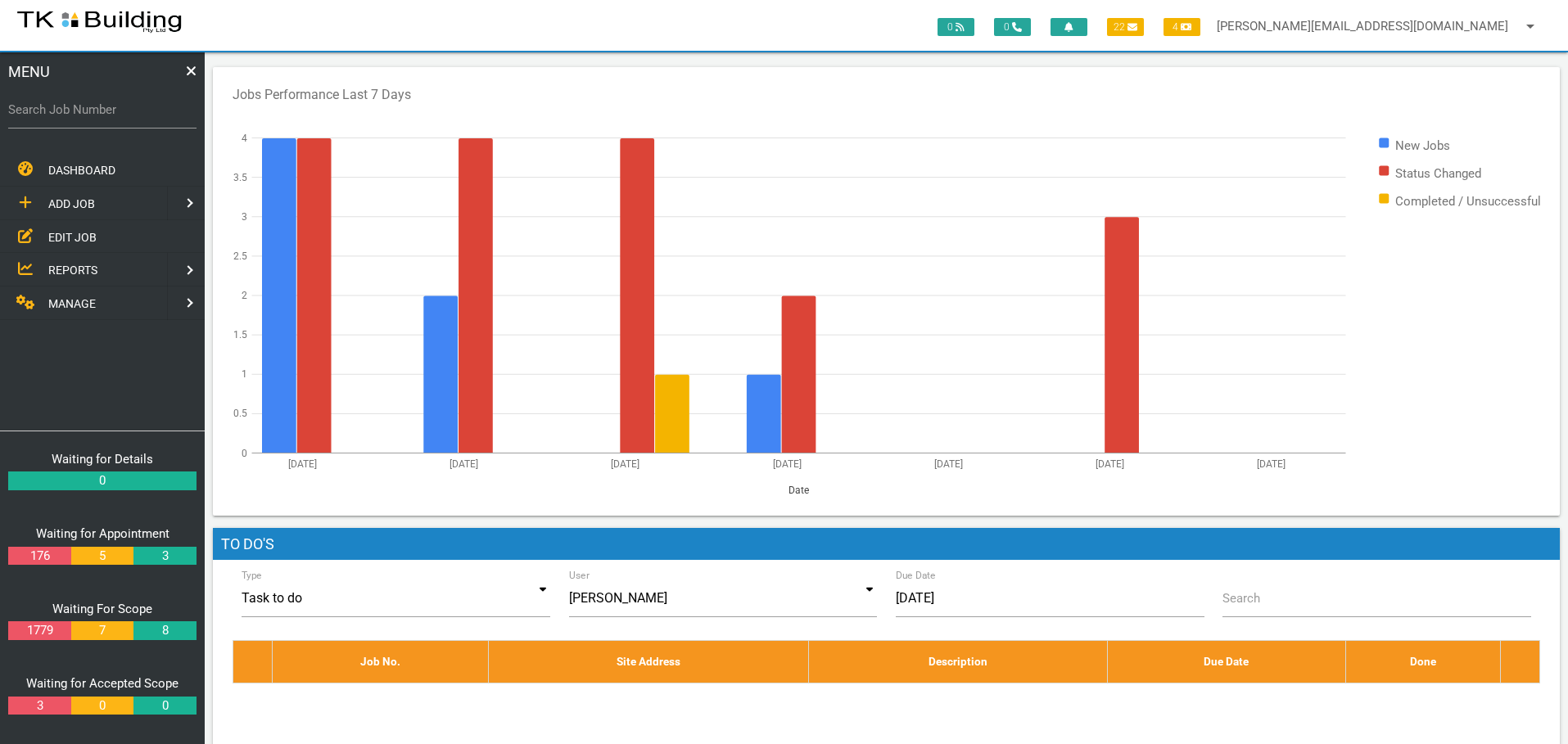
click at [79, 235] on span "EDIT JOB" at bounding box center [72, 236] width 49 height 13
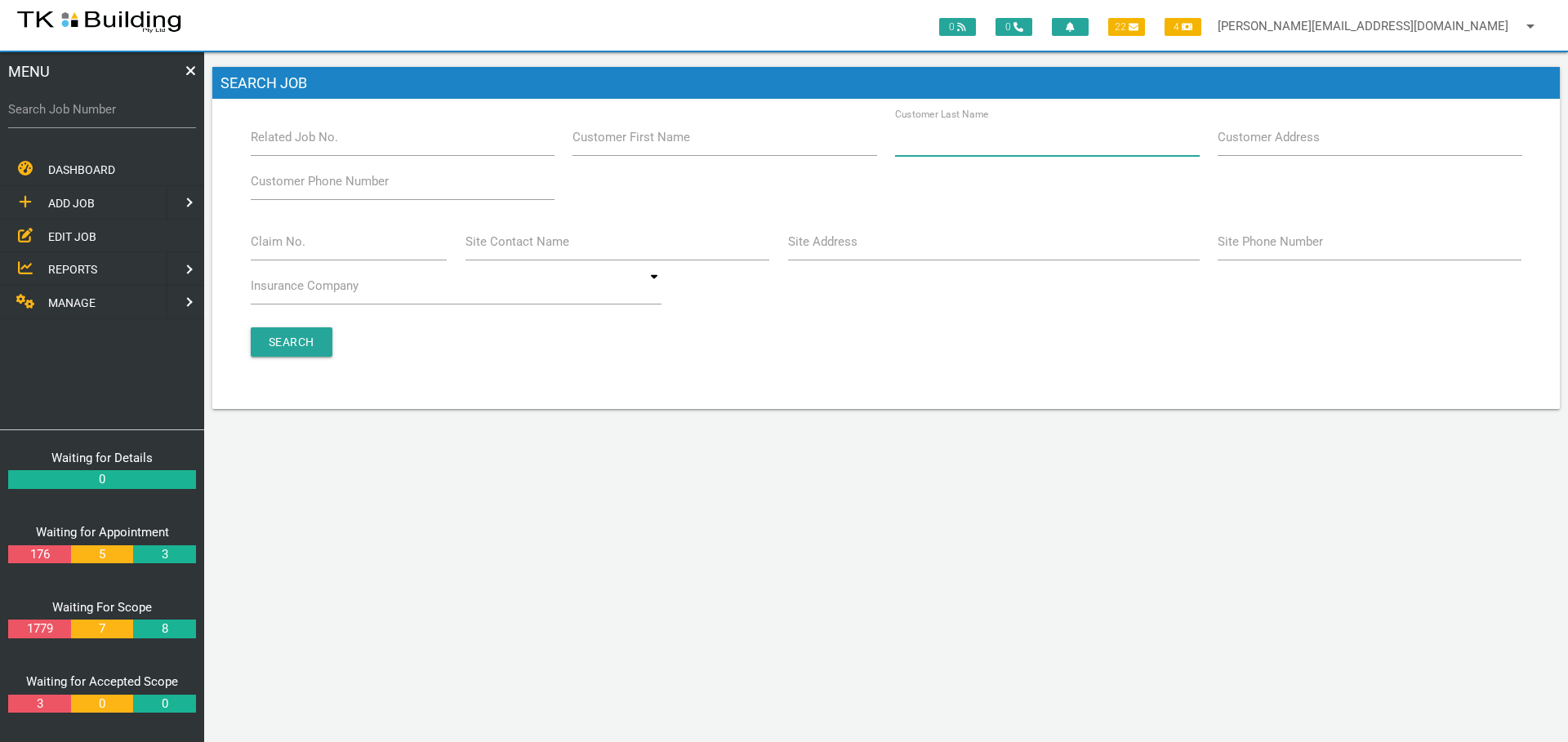
click at [980, 147] on input "Customer Last Name" at bounding box center [1047, 138] width 304 height 38
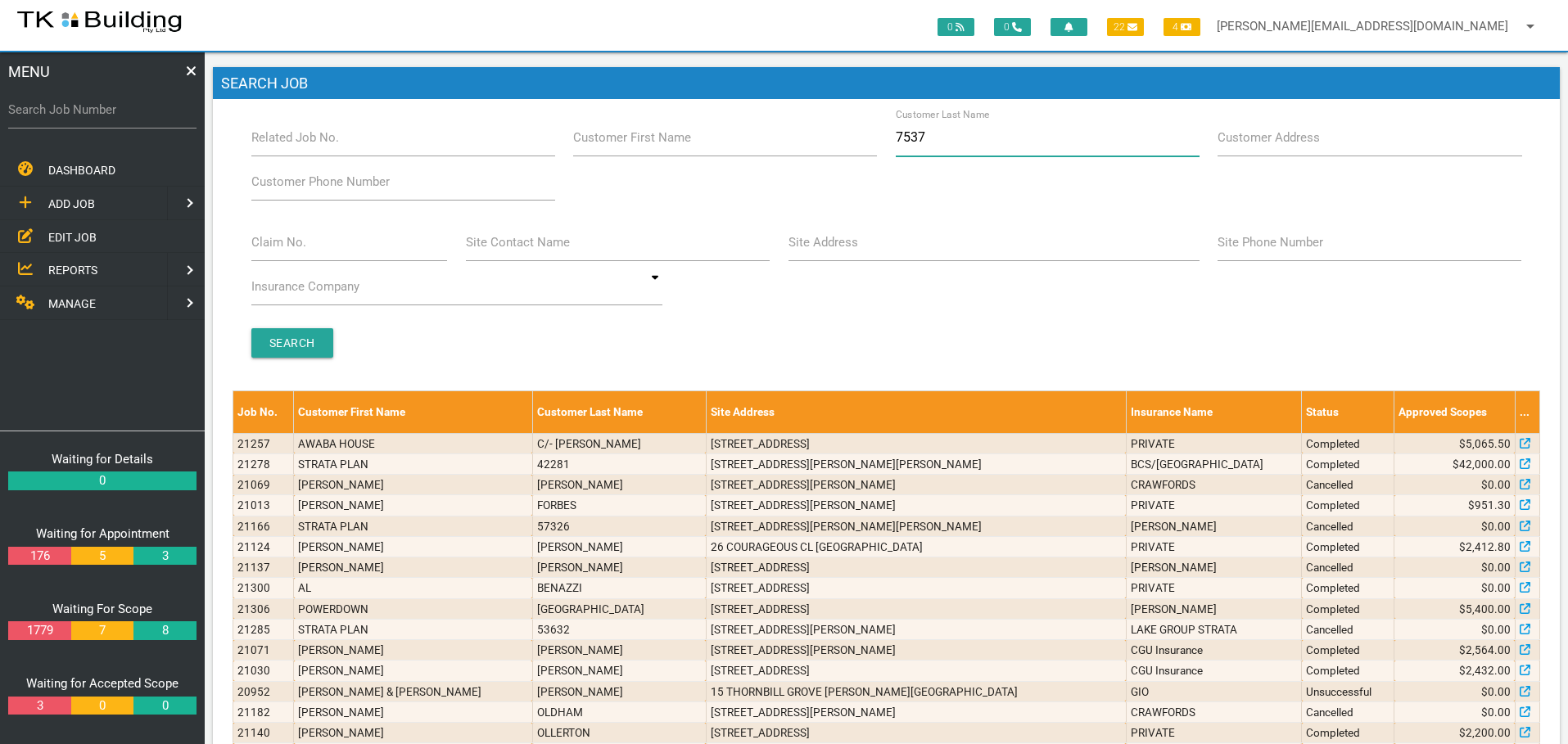
type input "75372"
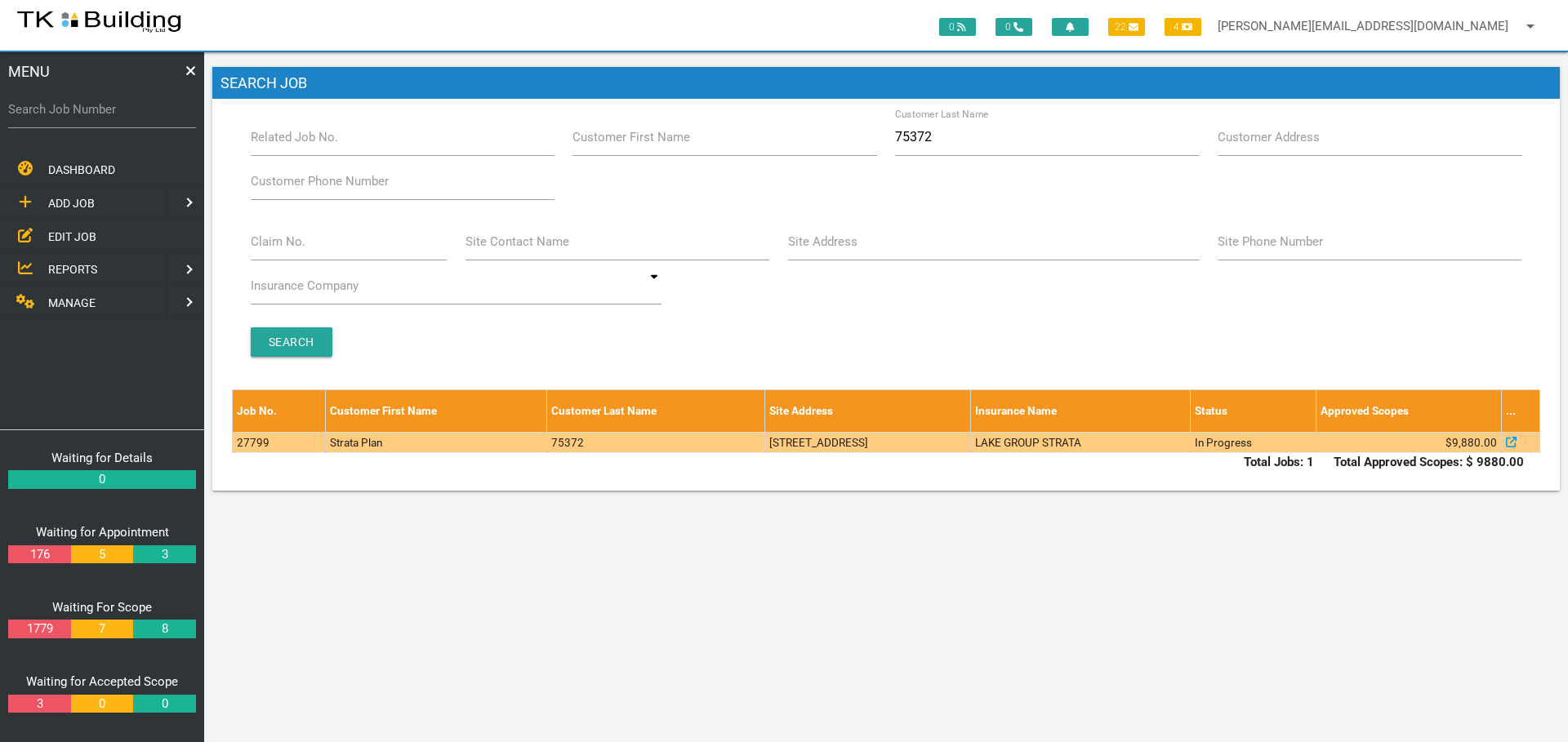
click at [971, 439] on td "710 Hunter St, Newcastle West NSW 2302, Australia" at bounding box center [868, 441] width 206 height 20
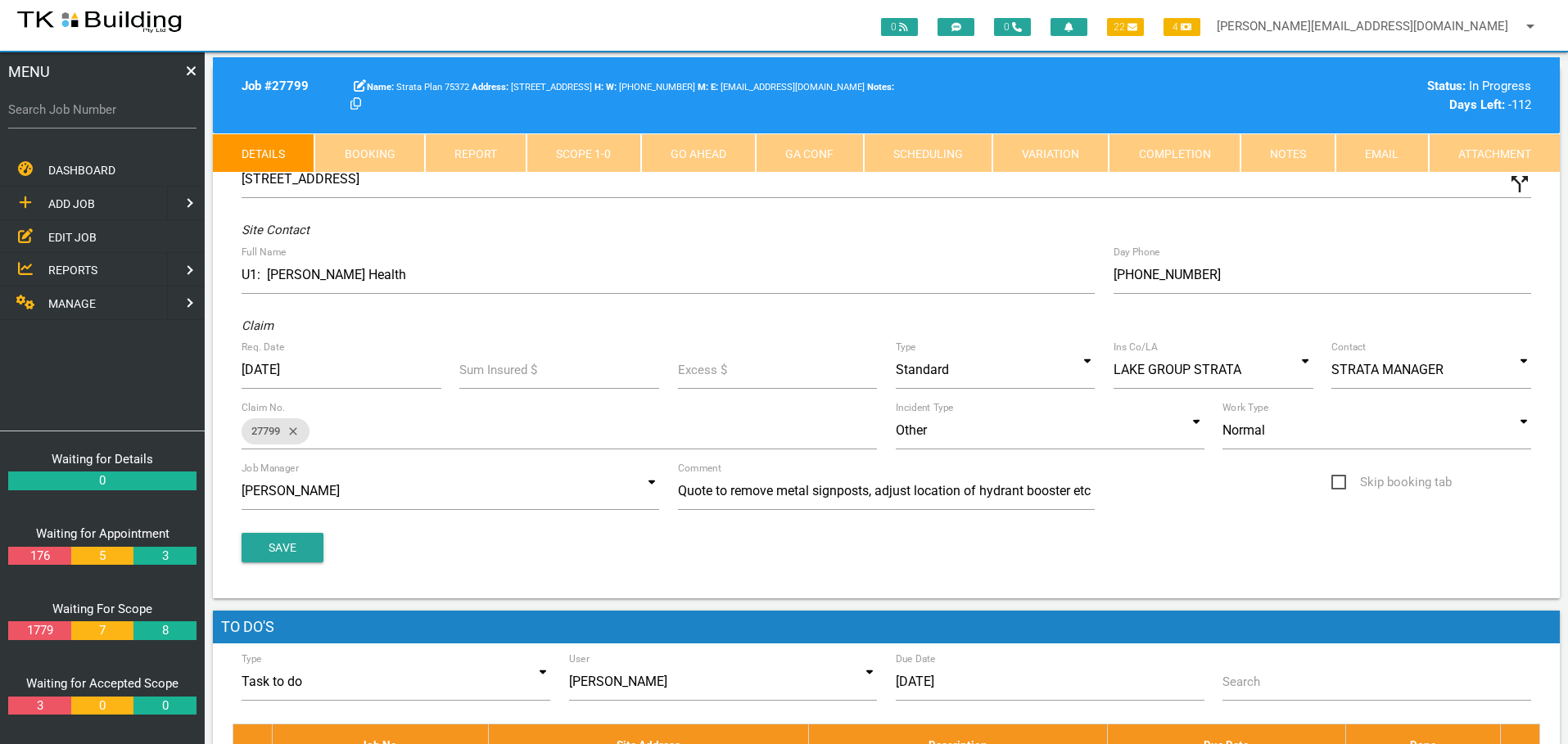
click at [1292, 159] on link "Notes" at bounding box center [1289, 152] width 95 height 39
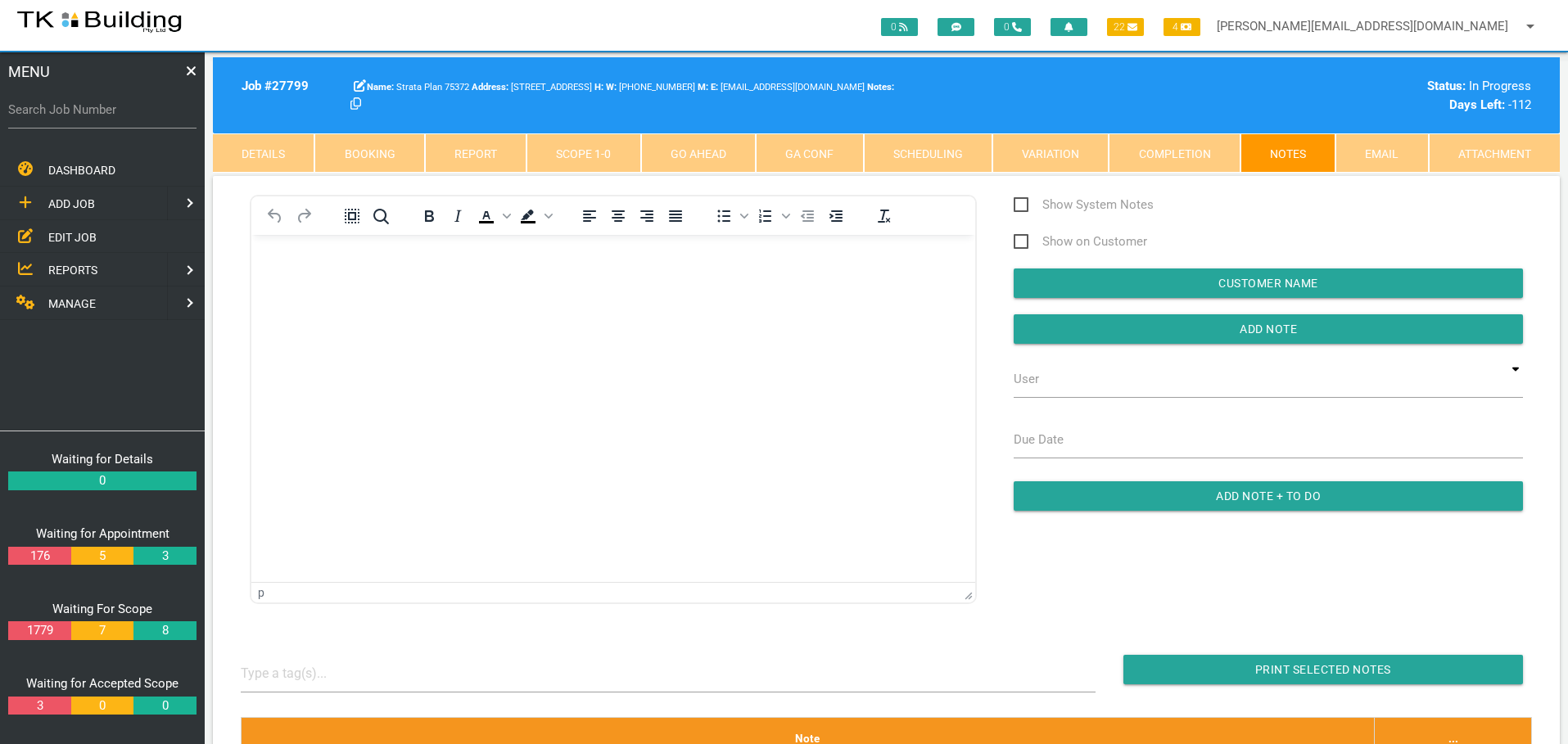
click at [313, 298] on body "Rich Text Area. Press ALT-0 for help." at bounding box center [613, 281] width 723 height 54
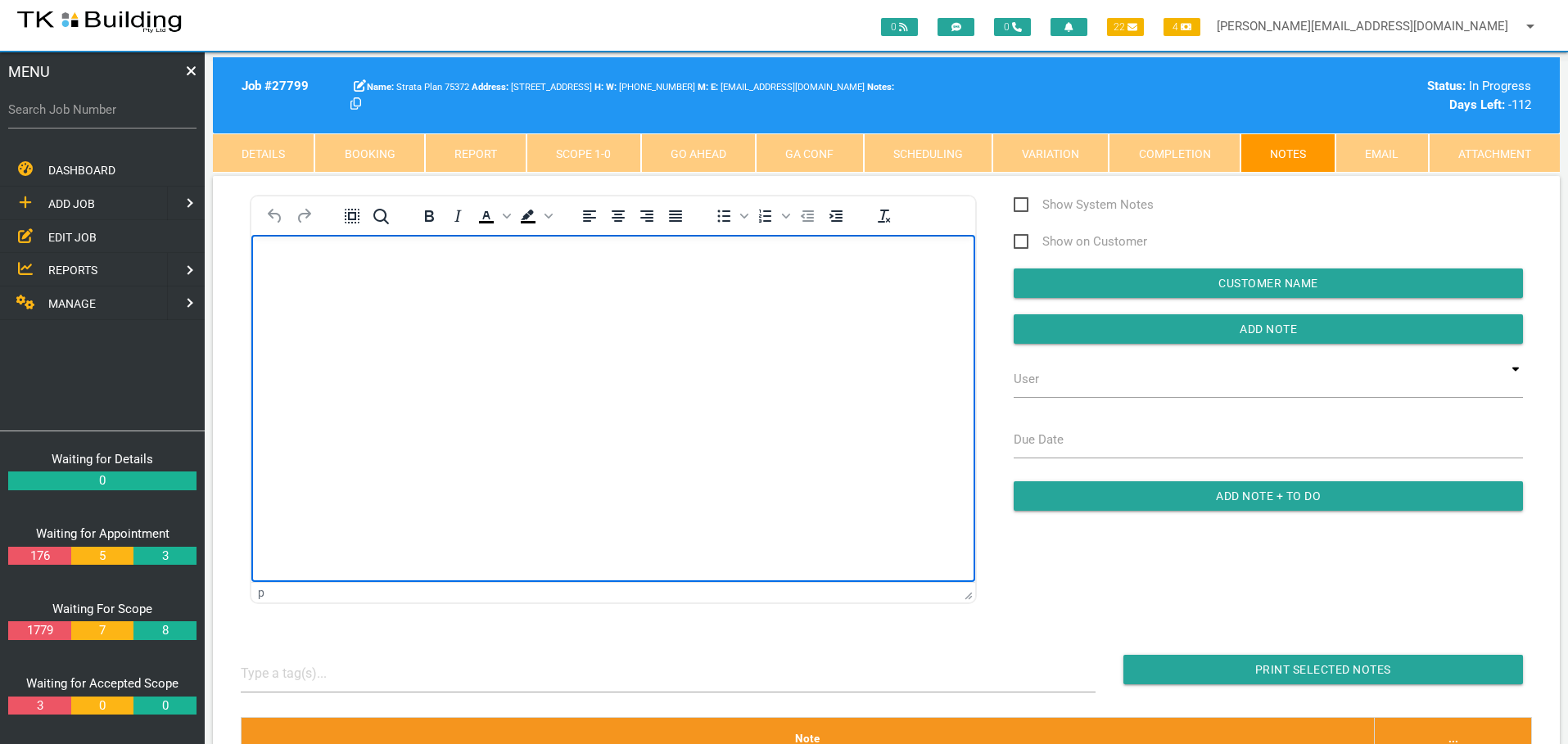
click at [270, 252] on html at bounding box center [613, 271] width 723 height 74
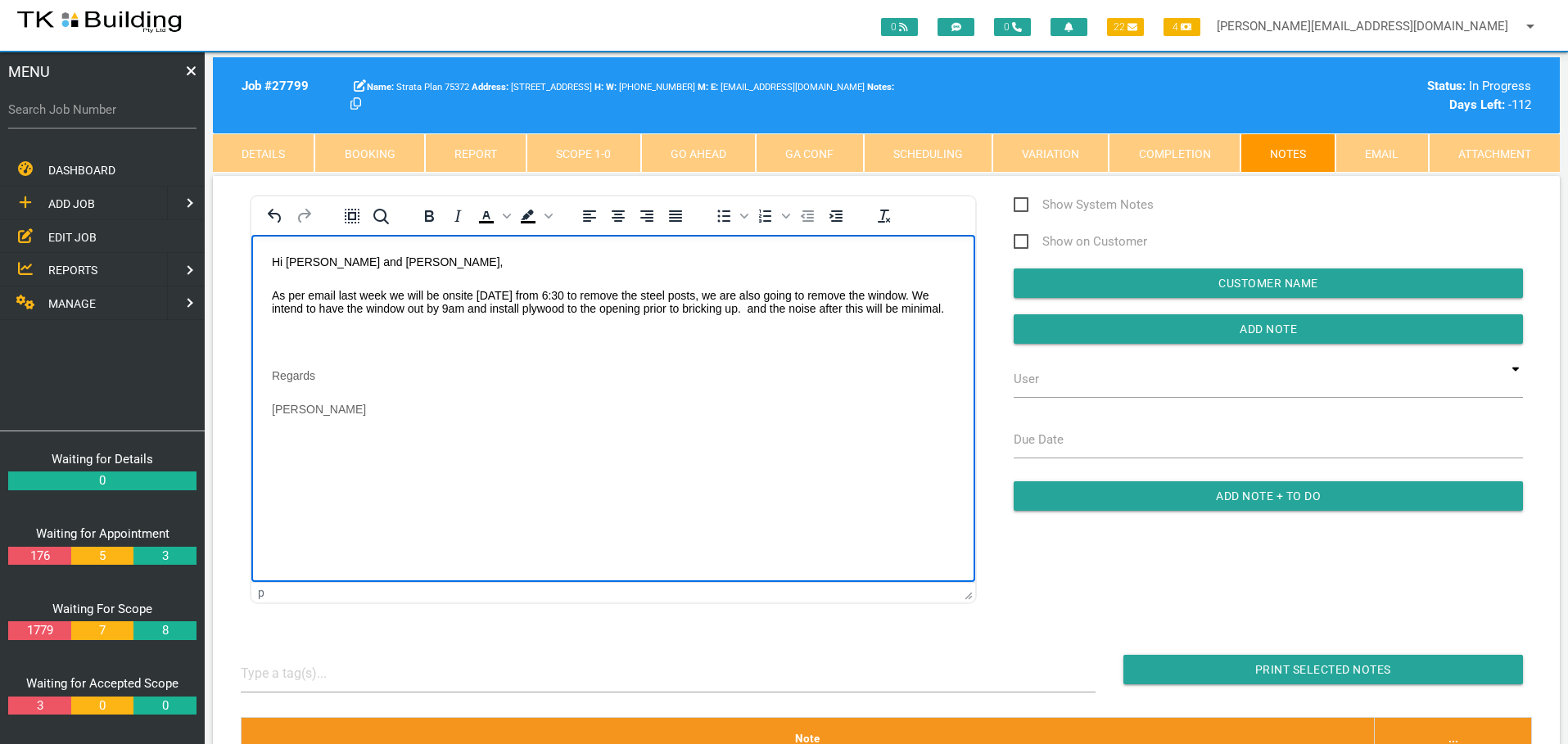
click at [294, 334] on p "Rich Text Area. Press ALT-0 for help." at bounding box center [613, 341] width 683 height 13
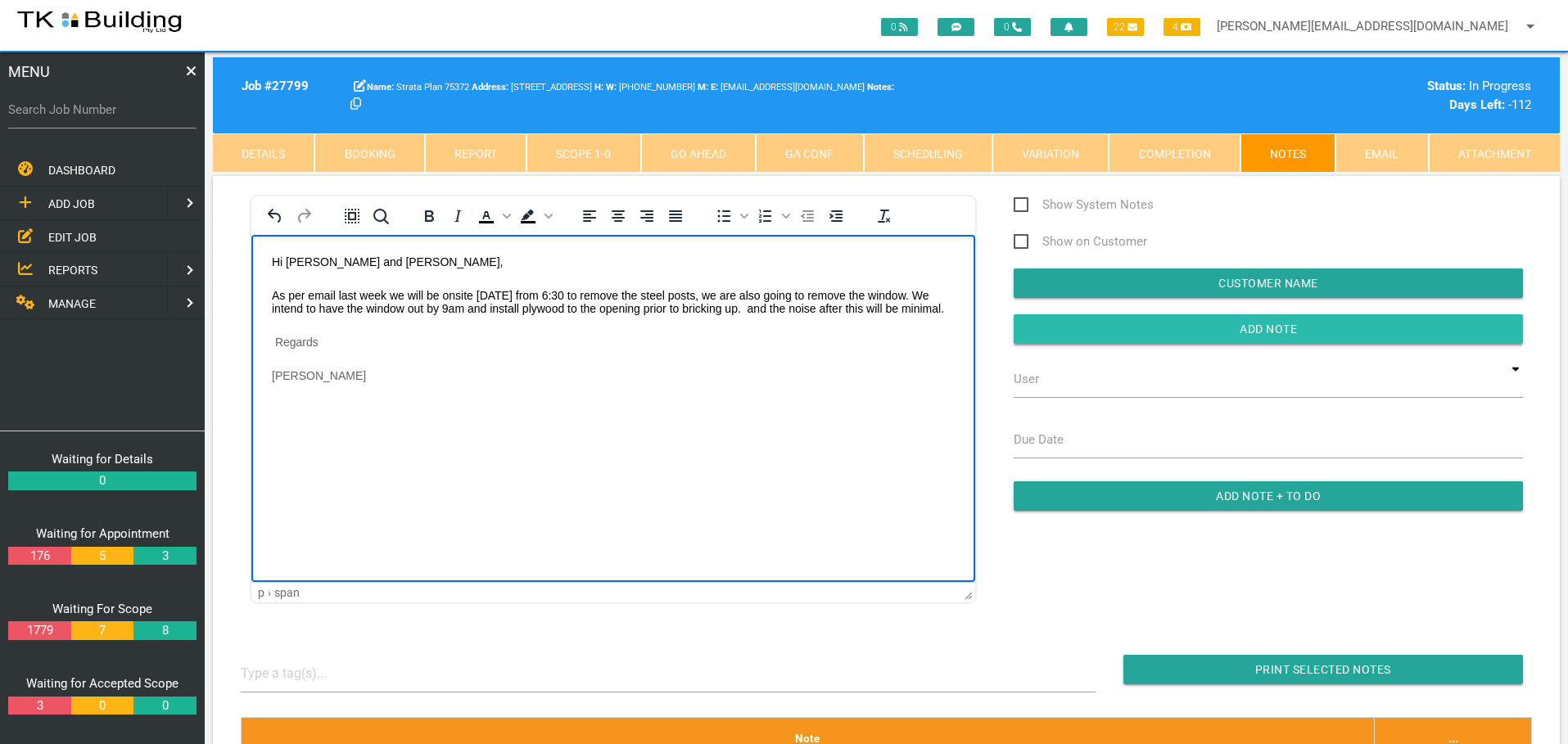
click at [1104, 335] on input "Add Note" at bounding box center [1269, 329] width 509 height 30
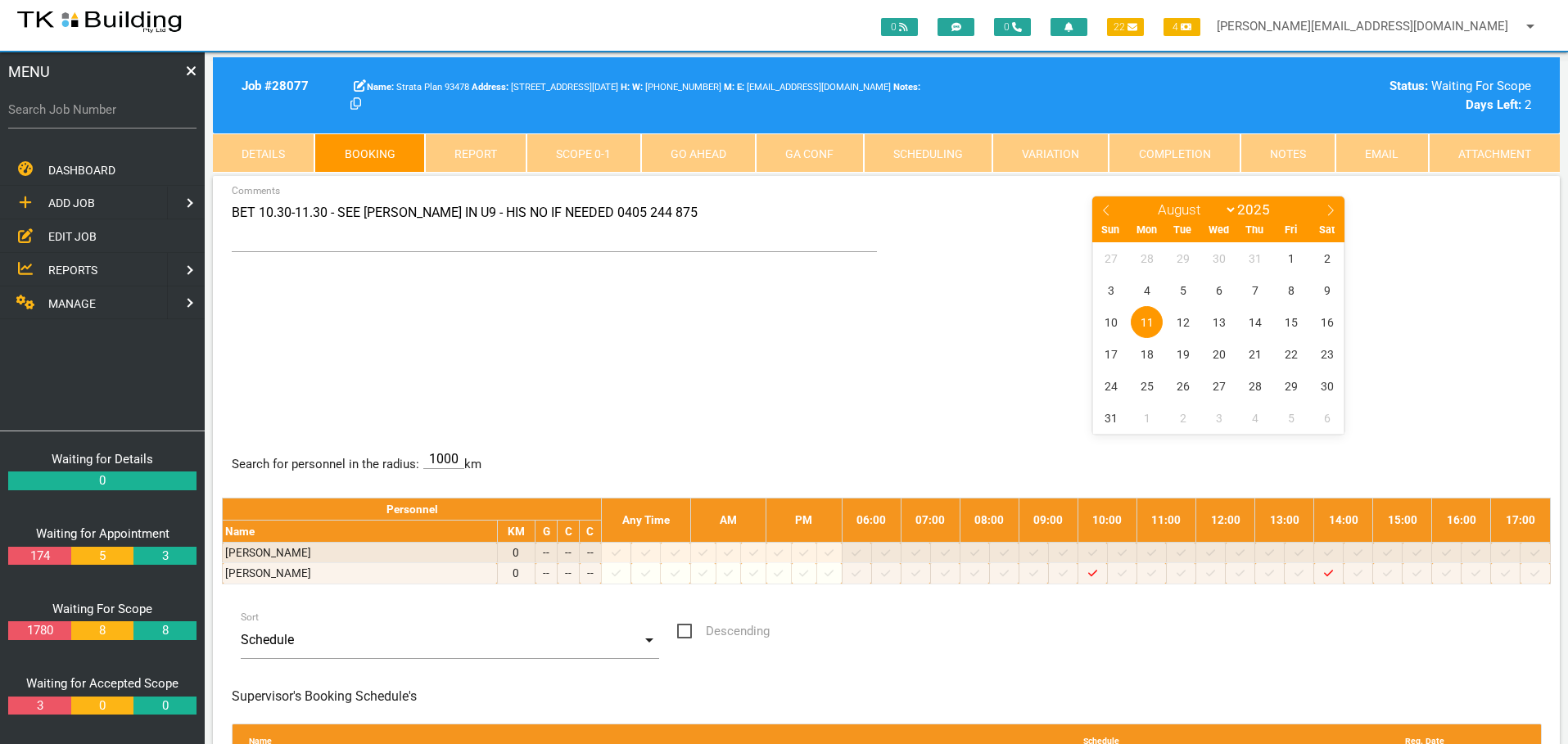
select select "7"
click at [111, 119] on input "Search Job Number" at bounding box center [103, 110] width 189 height 38
type input "27762"
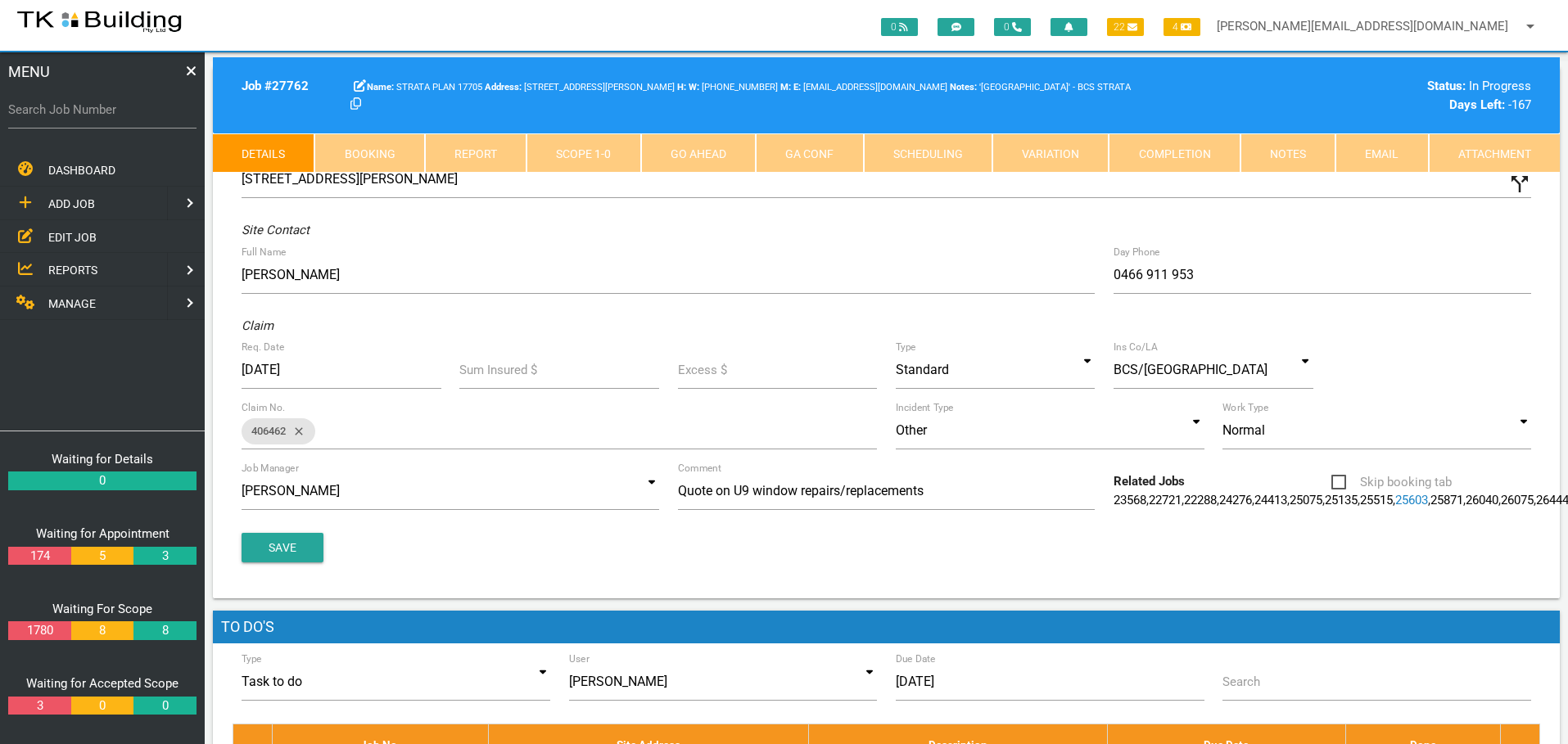
click at [1293, 161] on link "Notes" at bounding box center [1289, 152] width 95 height 39
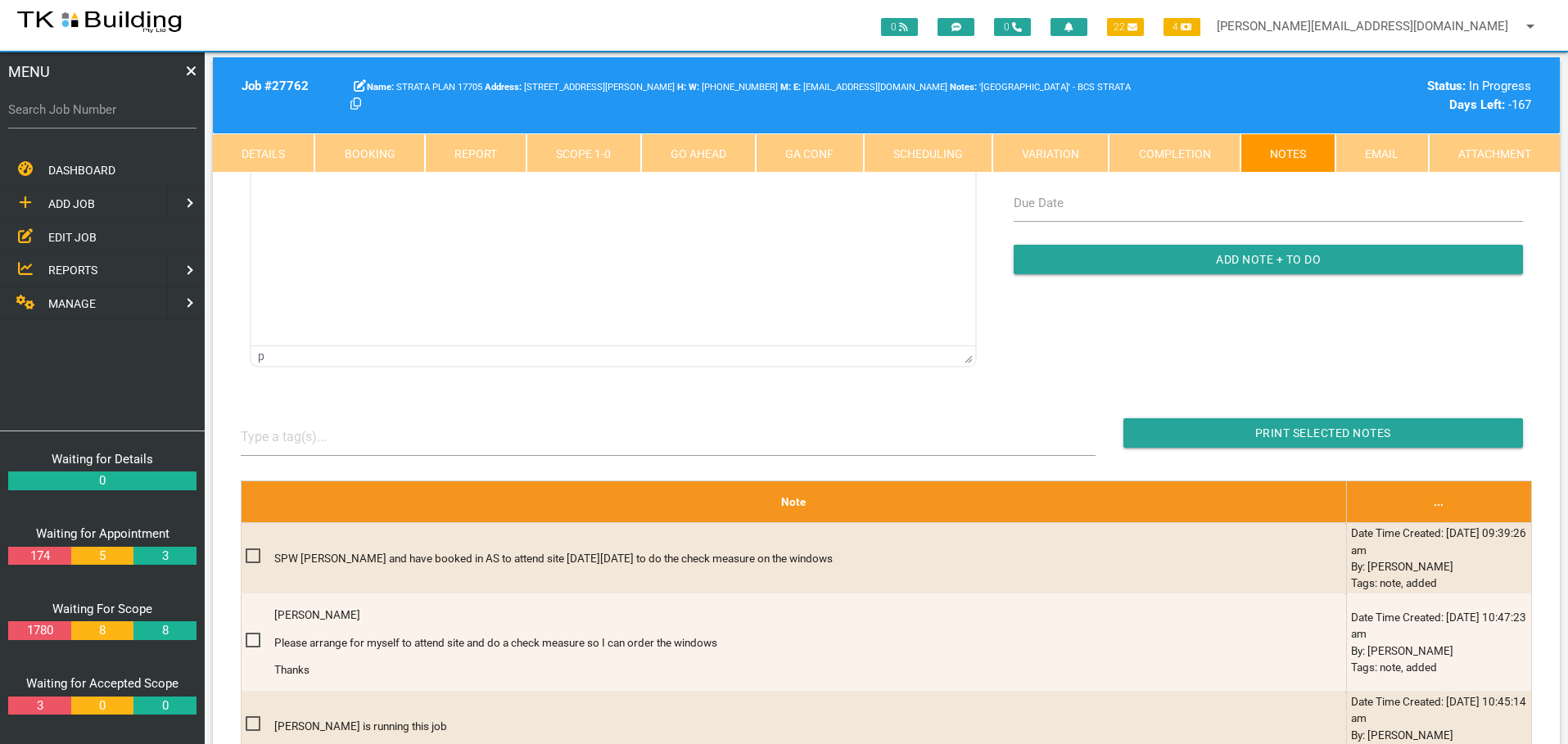
scroll to position [246, 0]
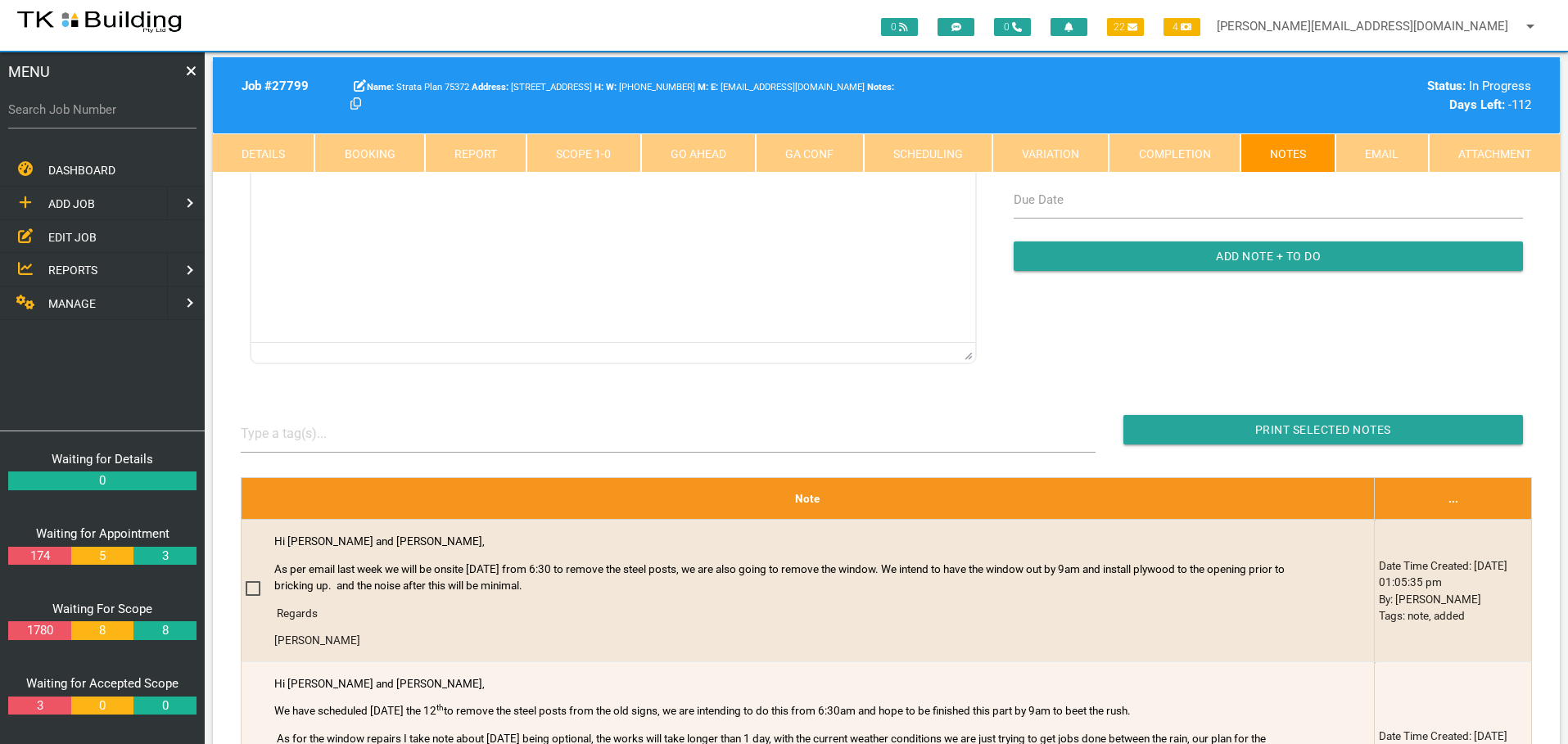
scroll to position [246, 0]
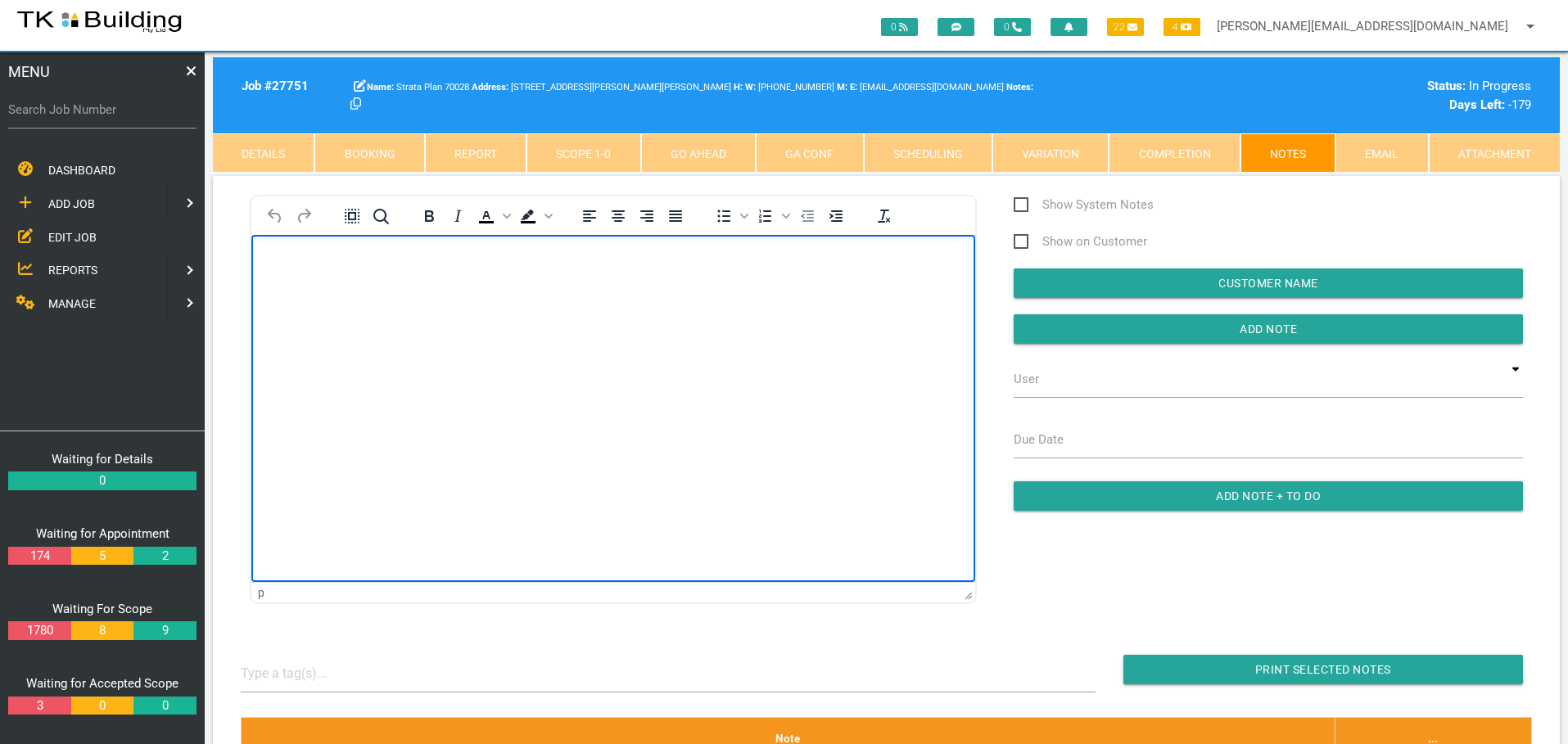
click at [276, 262] on p "Rich Text Area. Press ALT-0 for help." at bounding box center [613, 261] width 683 height 13
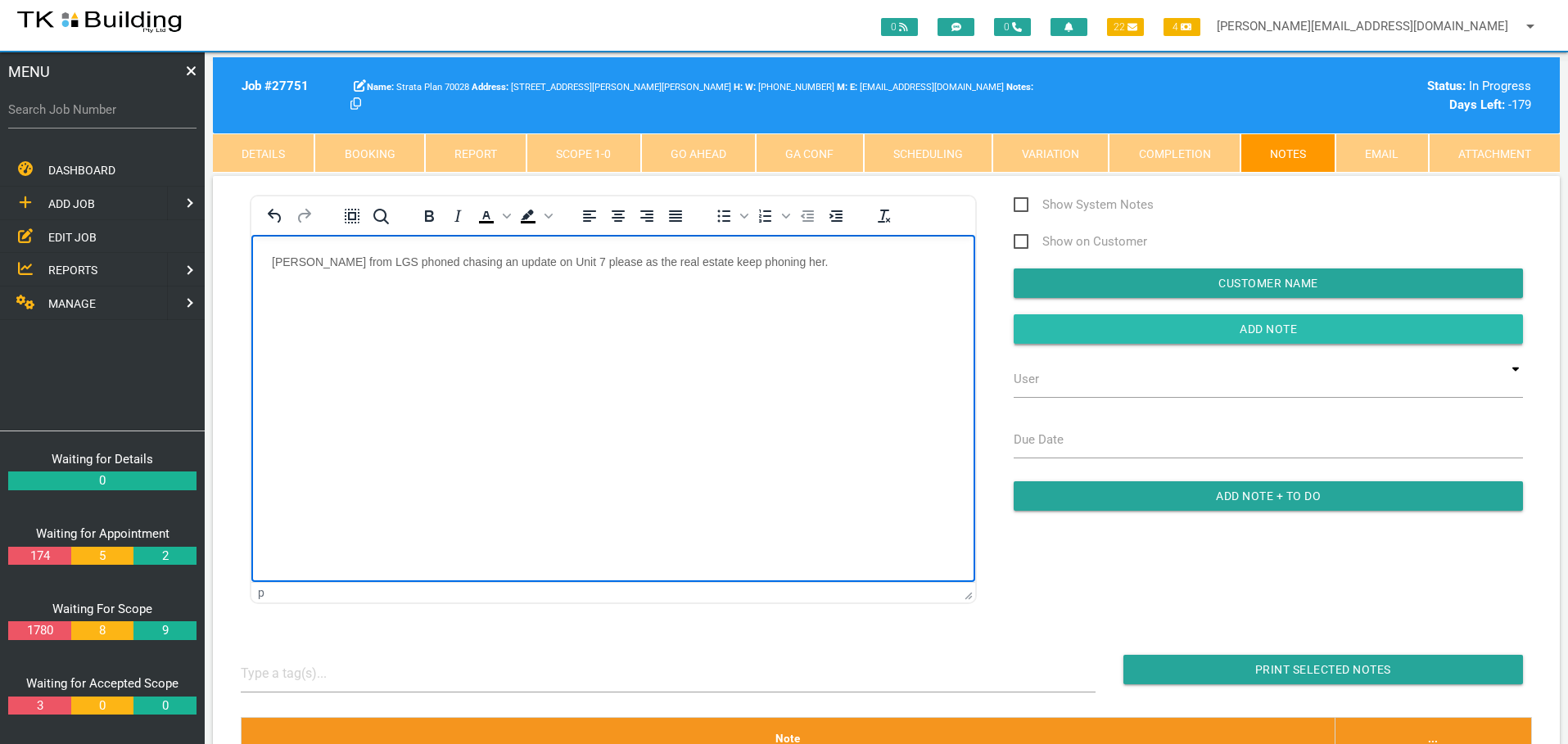
click at [1130, 329] on input "Add Note" at bounding box center [1269, 329] width 509 height 30
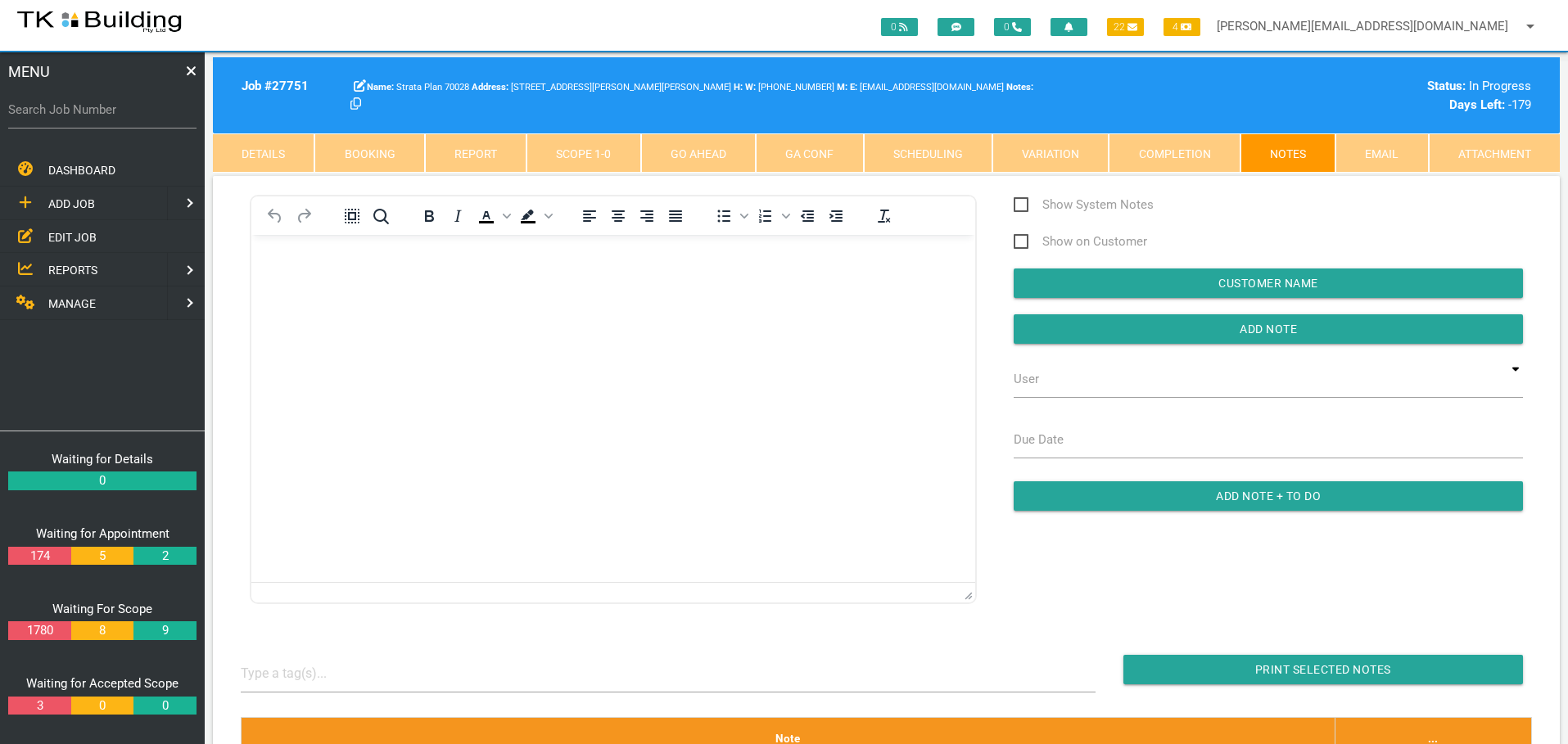
click at [112, 117] on label "Search Job Number" at bounding box center [103, 111] width 189 height 19
click at [119, 123] on input "Search Job Number" at bounding box center [103, 110] width 189 height 38
type input "27734"
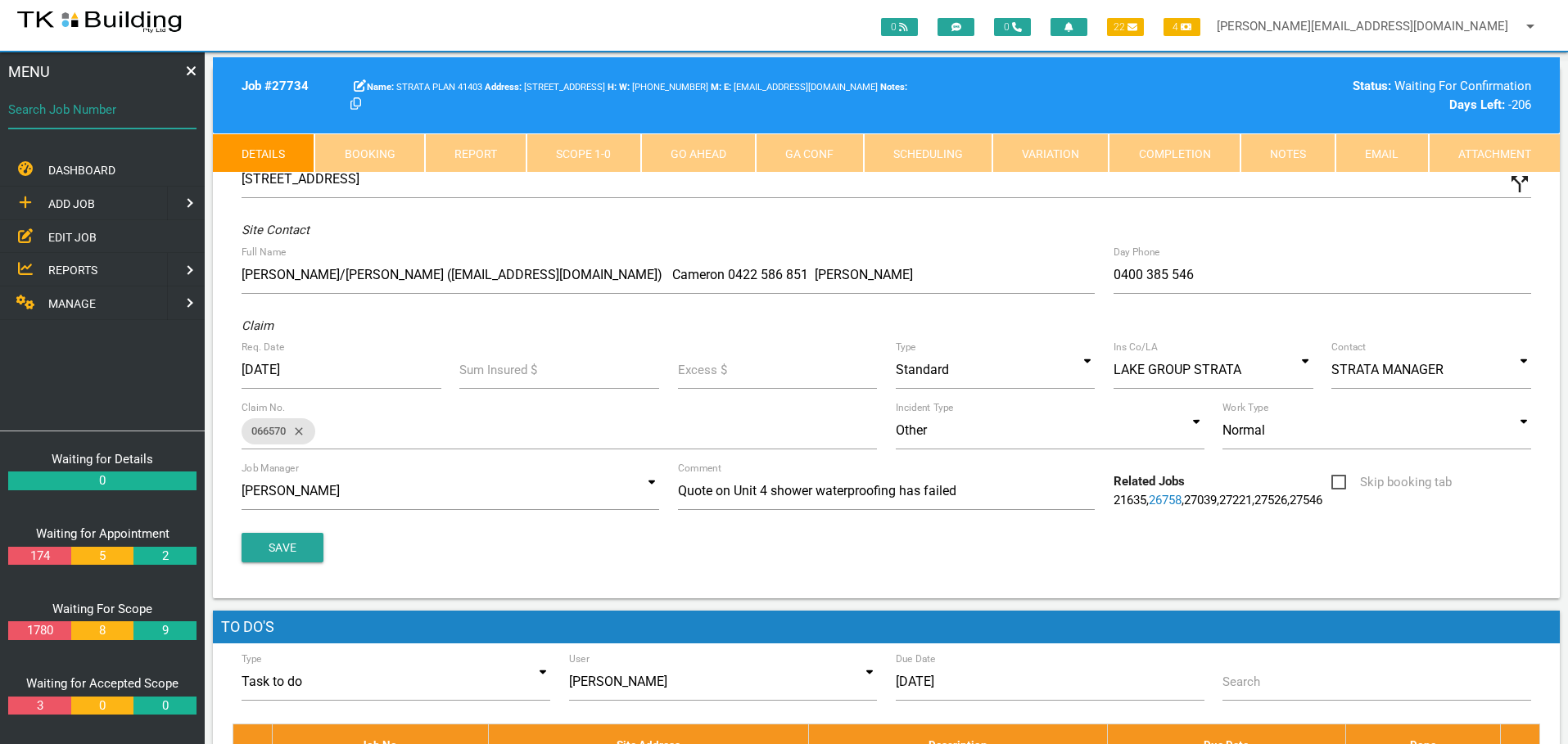
click at [92, 122] on input "Search Job Number" at bounding box center [103, 110] width 189 height 38
type input "27615"
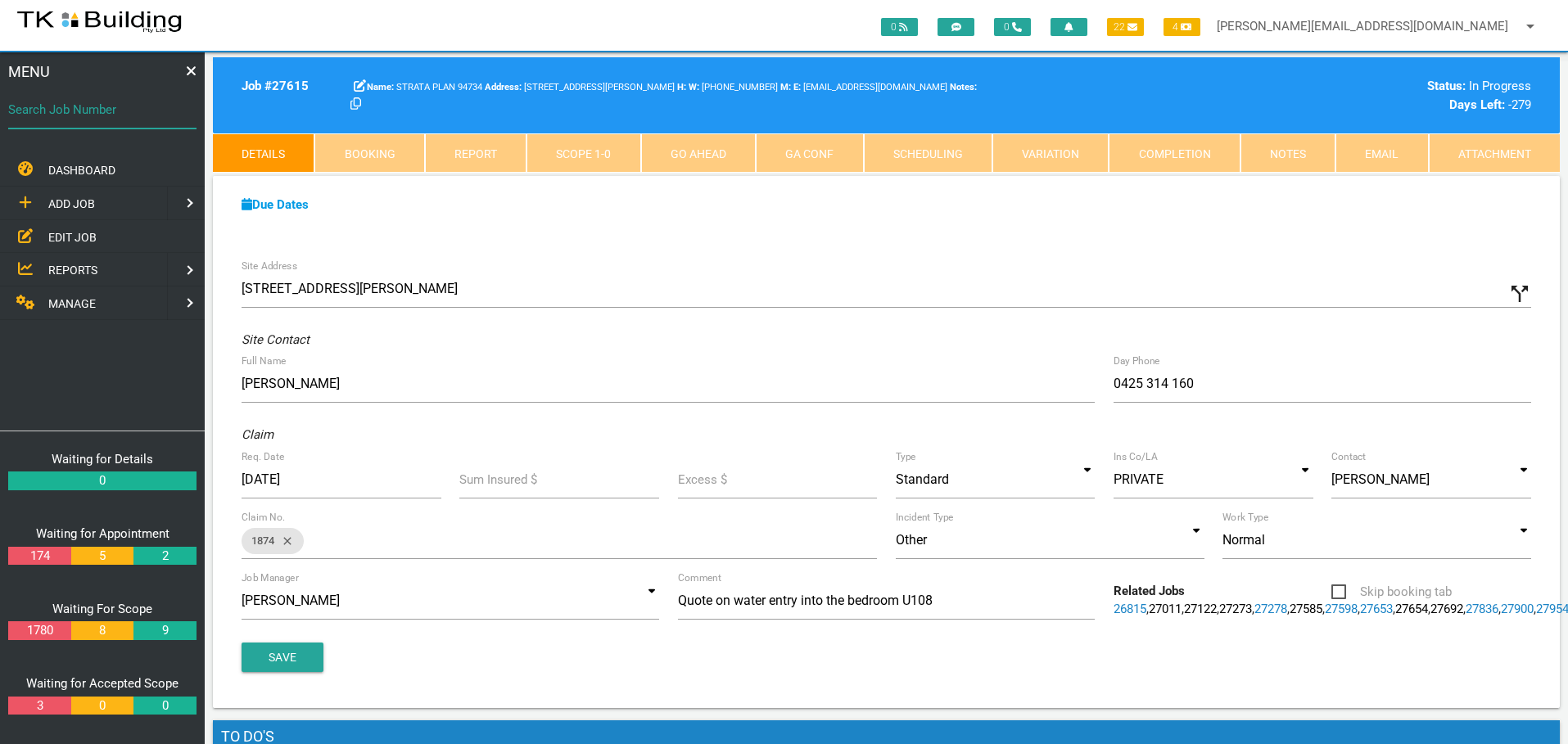
click at [107, 125] on input "Search Job Number" at bounding box center [103, 110] width 189 height 38
type input "27363"
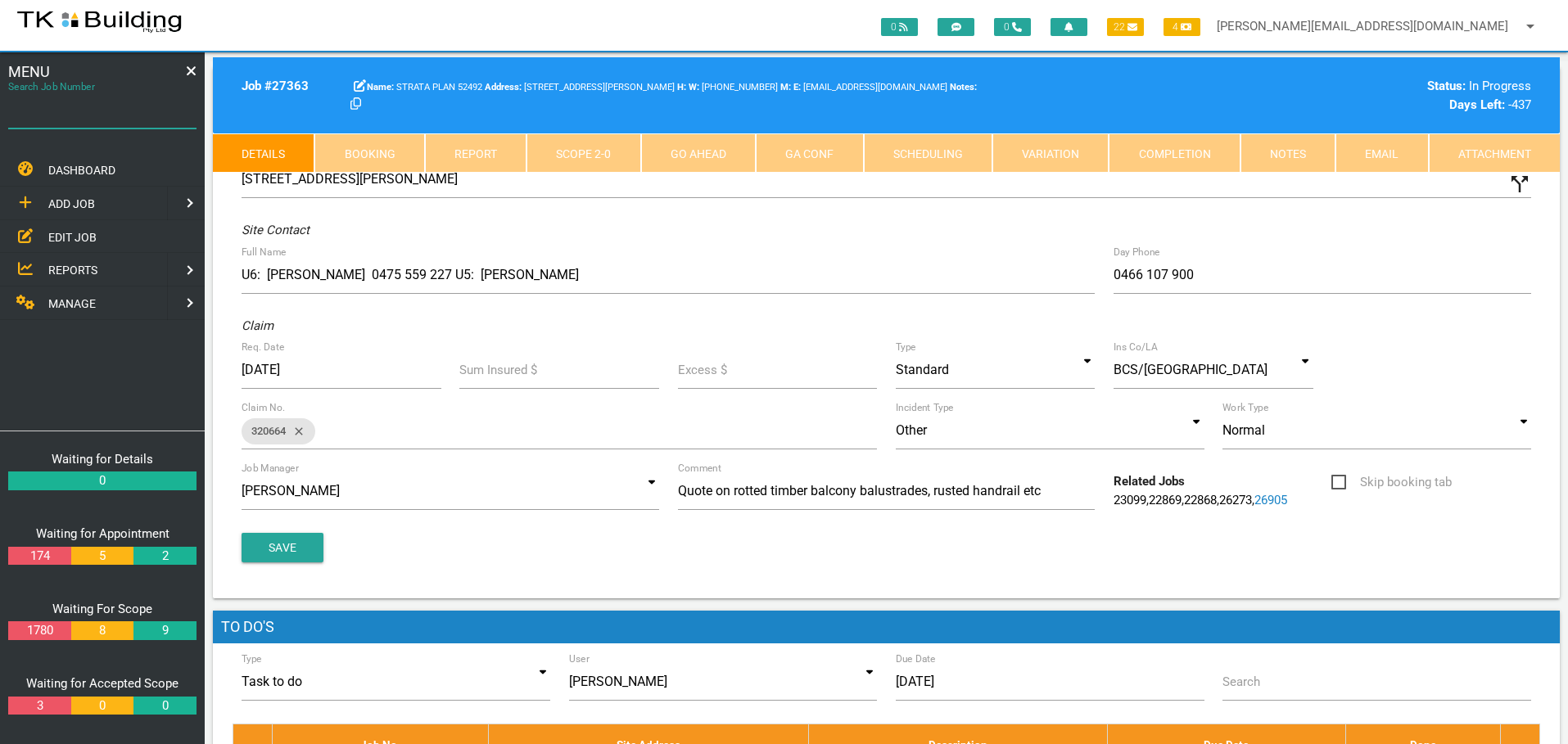
click at [30, 119] on input "Search Job Number" at bounding box center [103, 110] width 189 height 38
type input "27205"
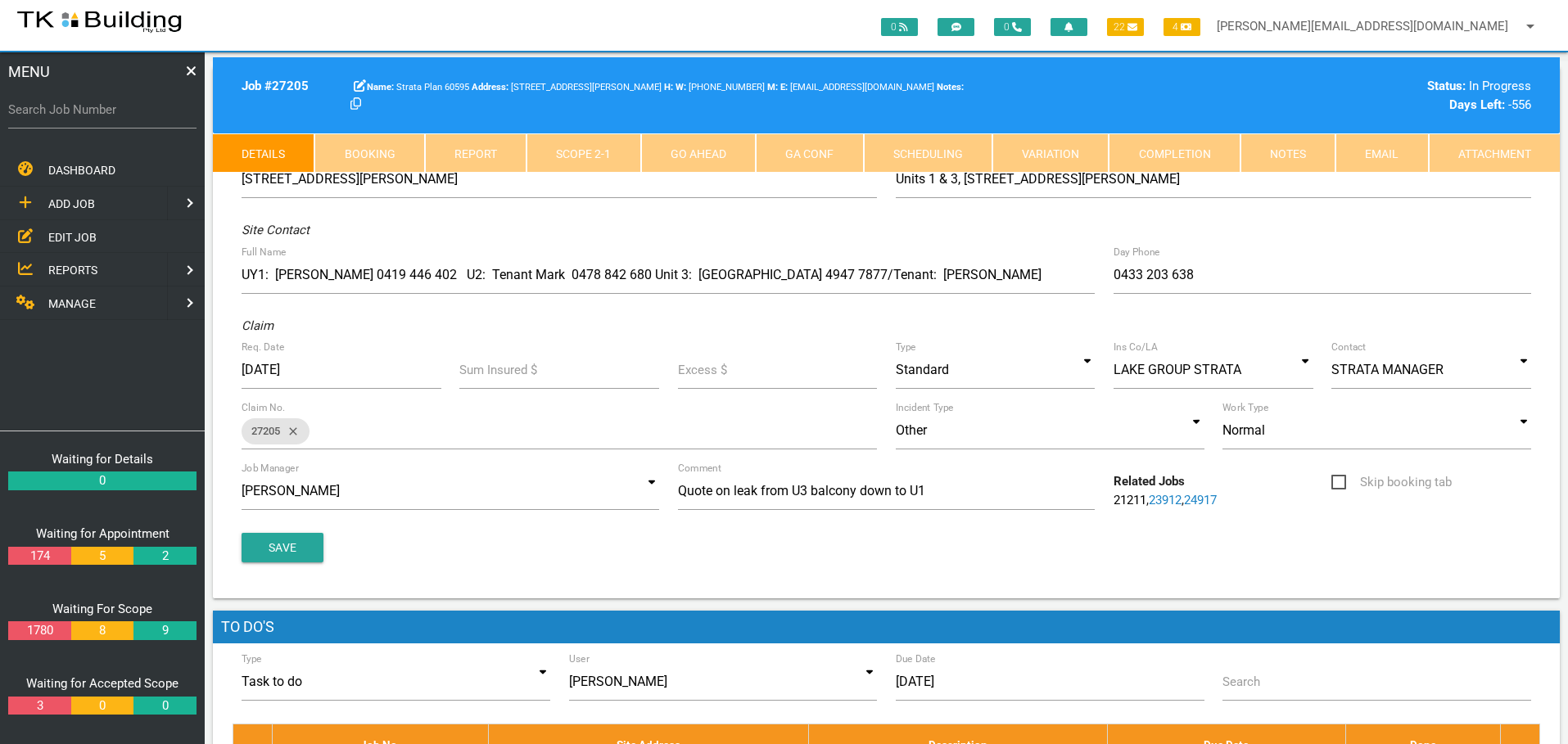
click at [116, 114] on label "Search Job Number" at bounding box center [103, 111] width 189 height 19
click at [116, 114] on input "Search Job Number" at bounding box center [103, 110] width 189 height 38
type input "27734"
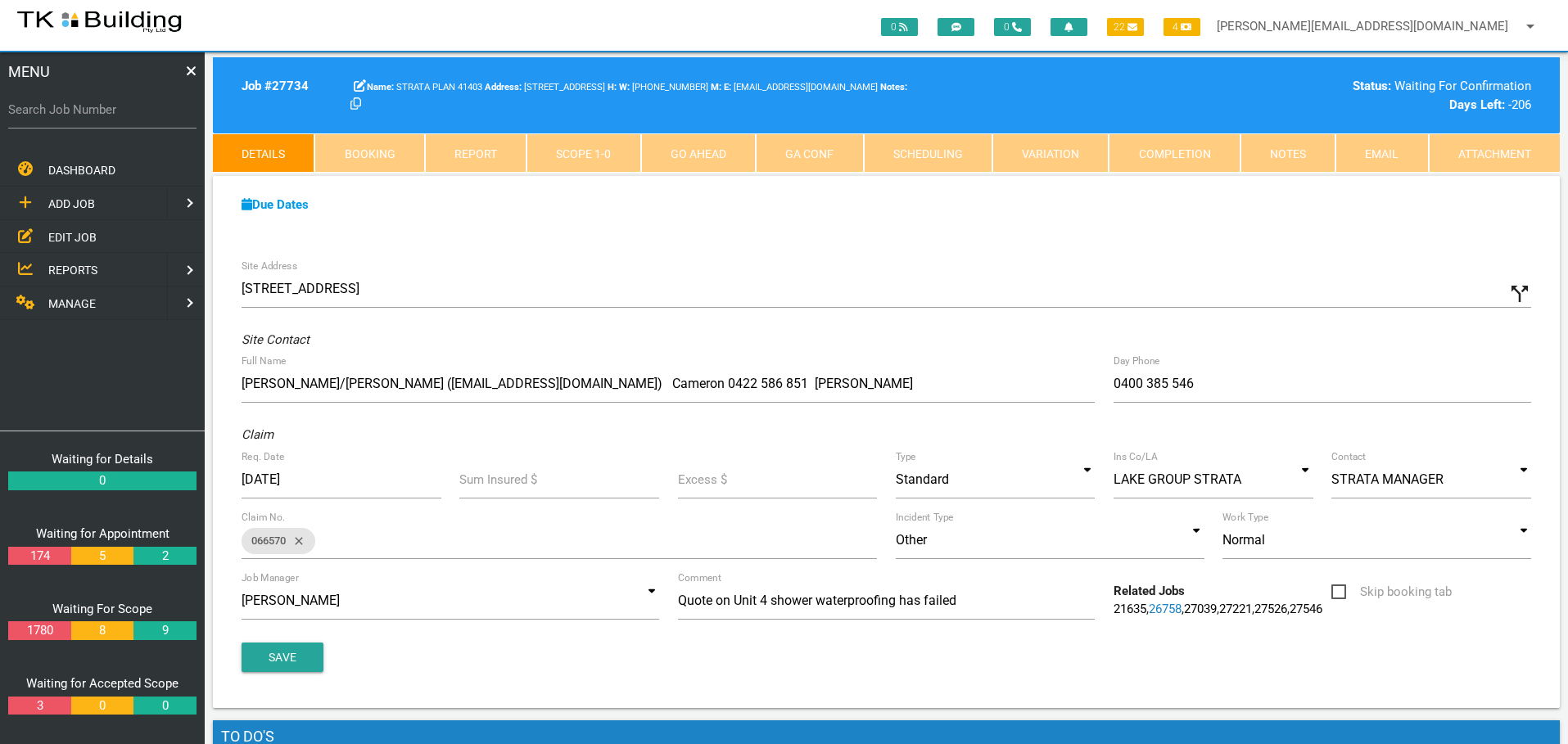
click at [1303, 154] on link "Notes" at bounding box center [1289, 152] width 95 height 39
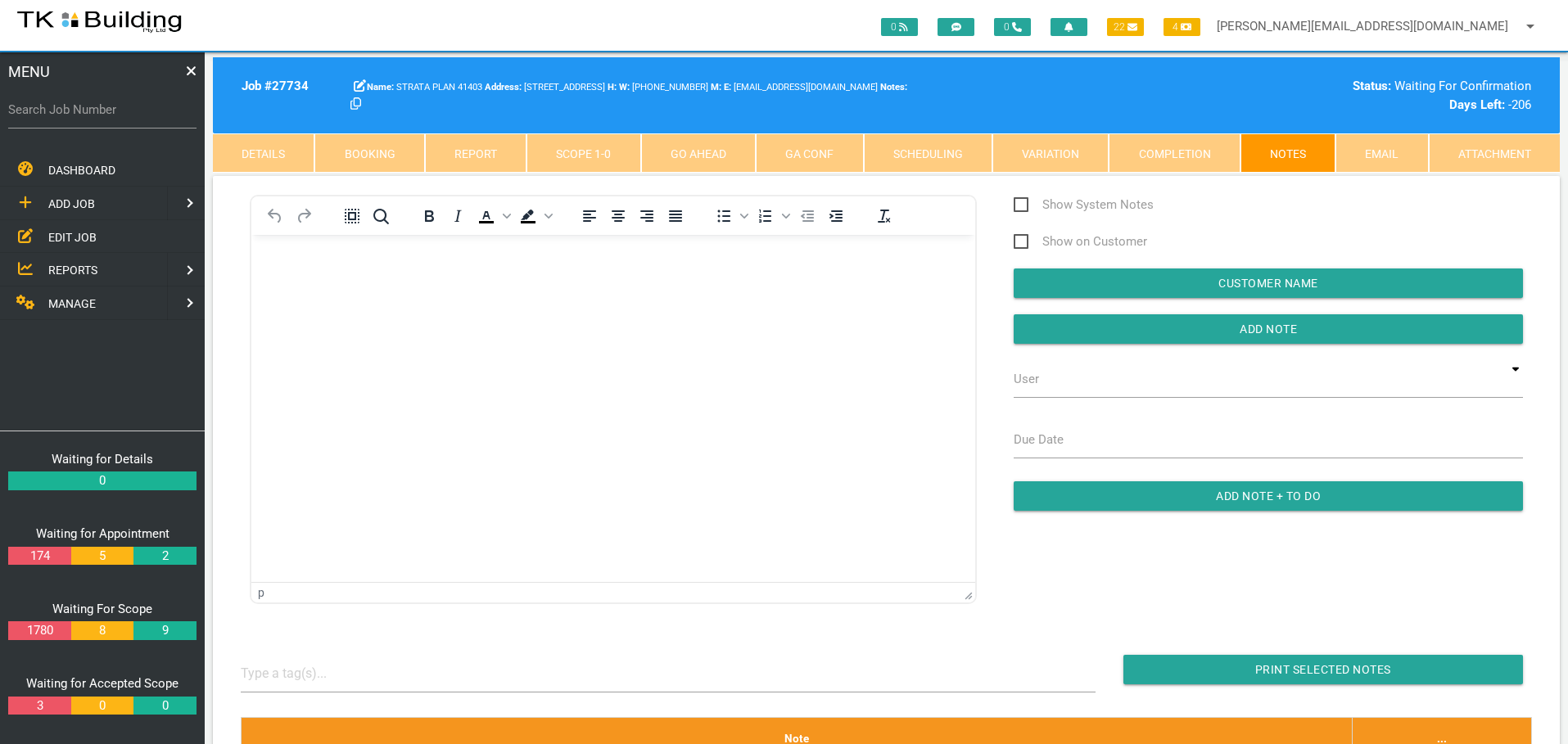
click at [98, 118] on label "Search Job Number" at bounding box center [103, 111] width 189 height 19
click at [98, 118] on input "Search Job Number" at bounding box center [103, 110] width 189 height 38
type input "27571"
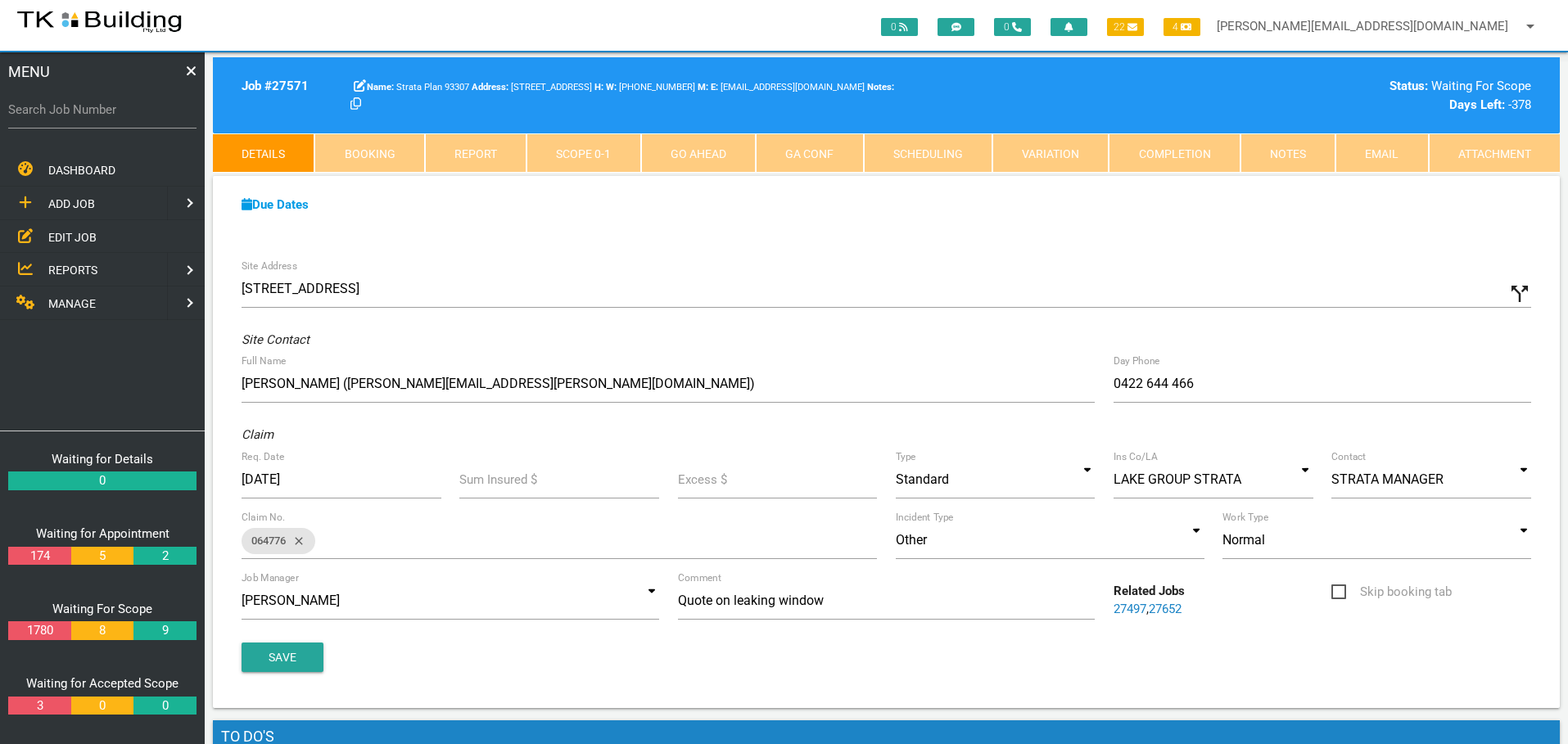
click at [398, 160] on link "Booking" at bounding box center [369, 152] width 110 height 39
select select "7"
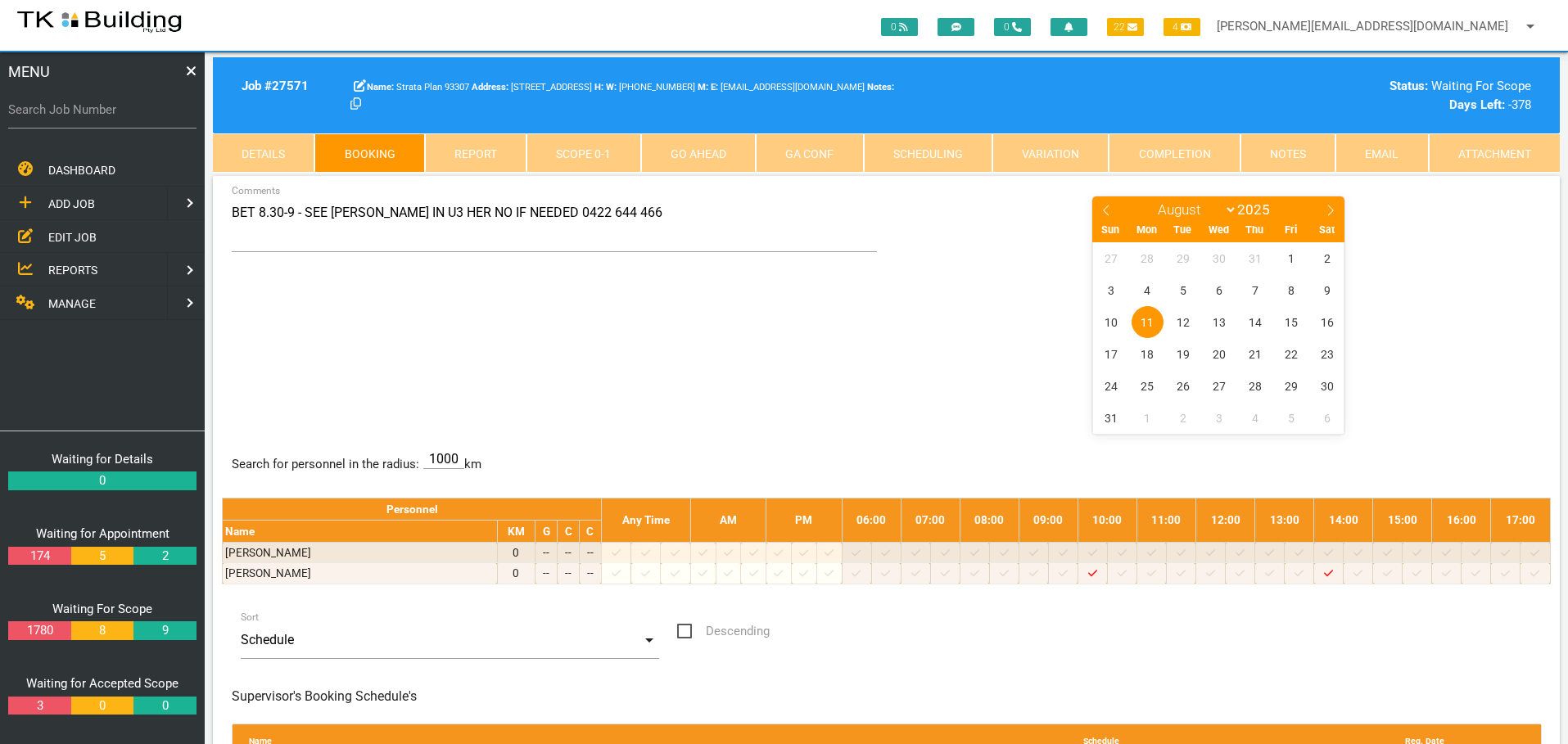
click at [1322, 151] on link "Notes" at bounding box center [1289, 152] width 95 height 39
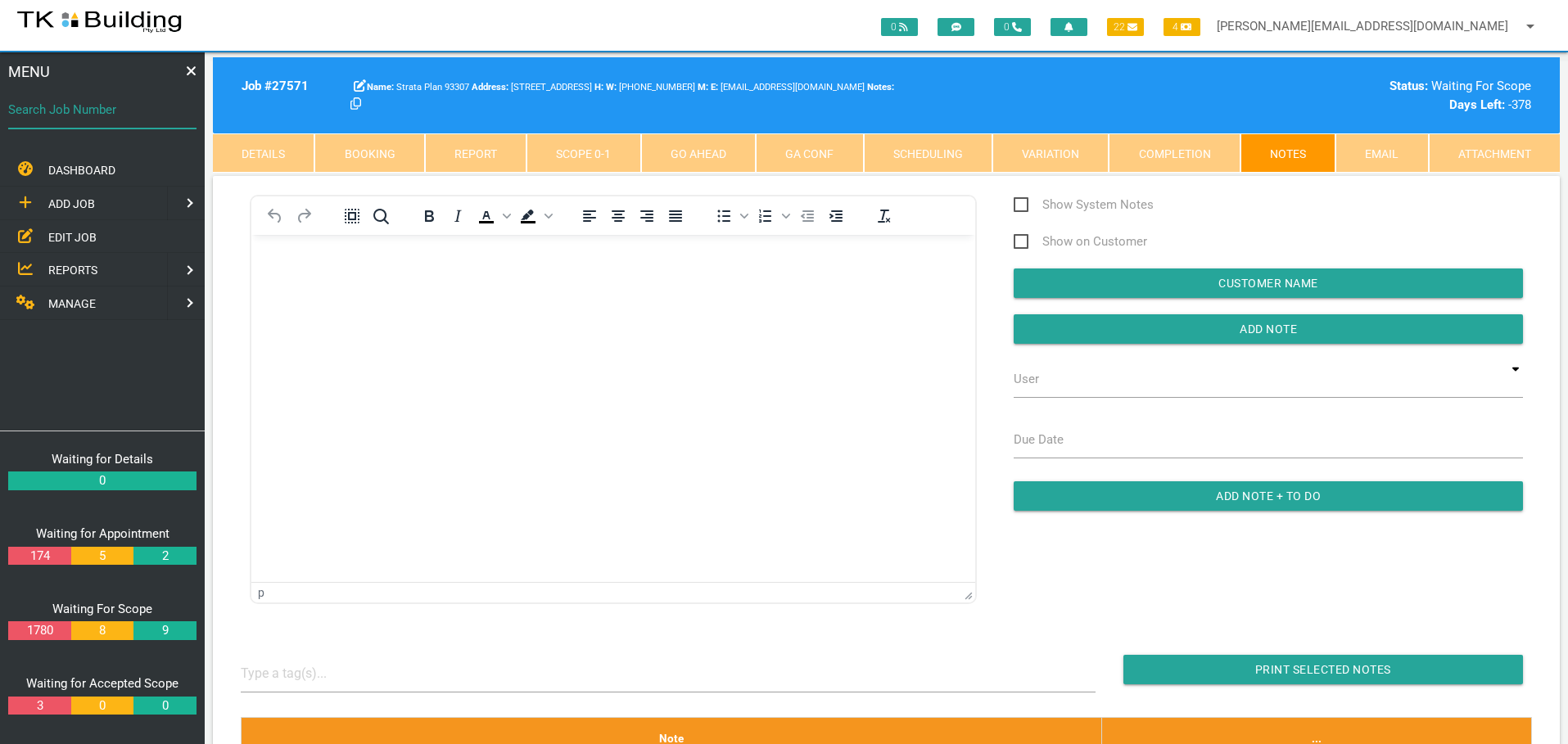
click at [92, 124] on input "Search Job Number" at bounding box center [103, 110] width 189 height 38
type input "27991"
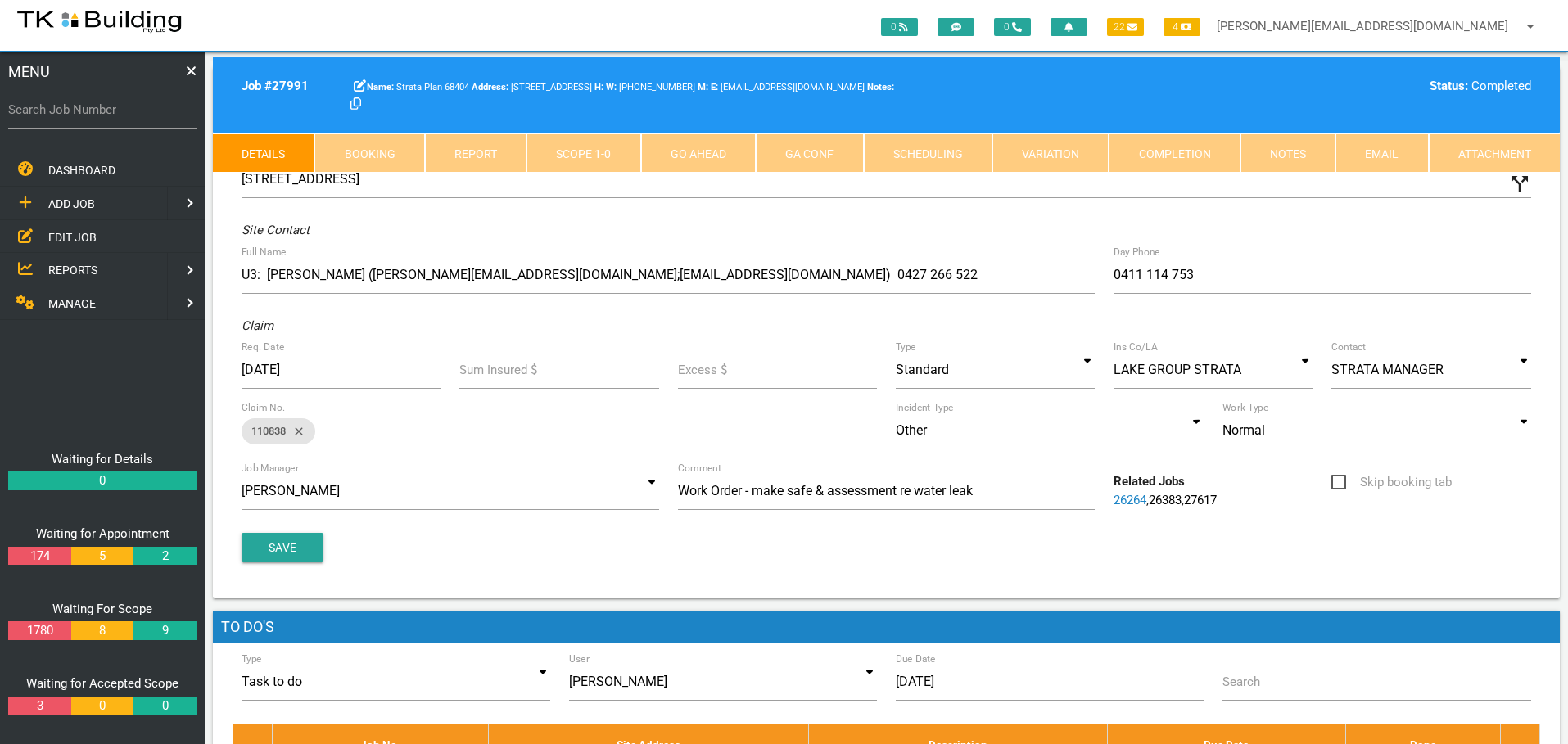
click at [1279, 149] on link "Notes" at bounding box center [1289, 152] width 95 height 39
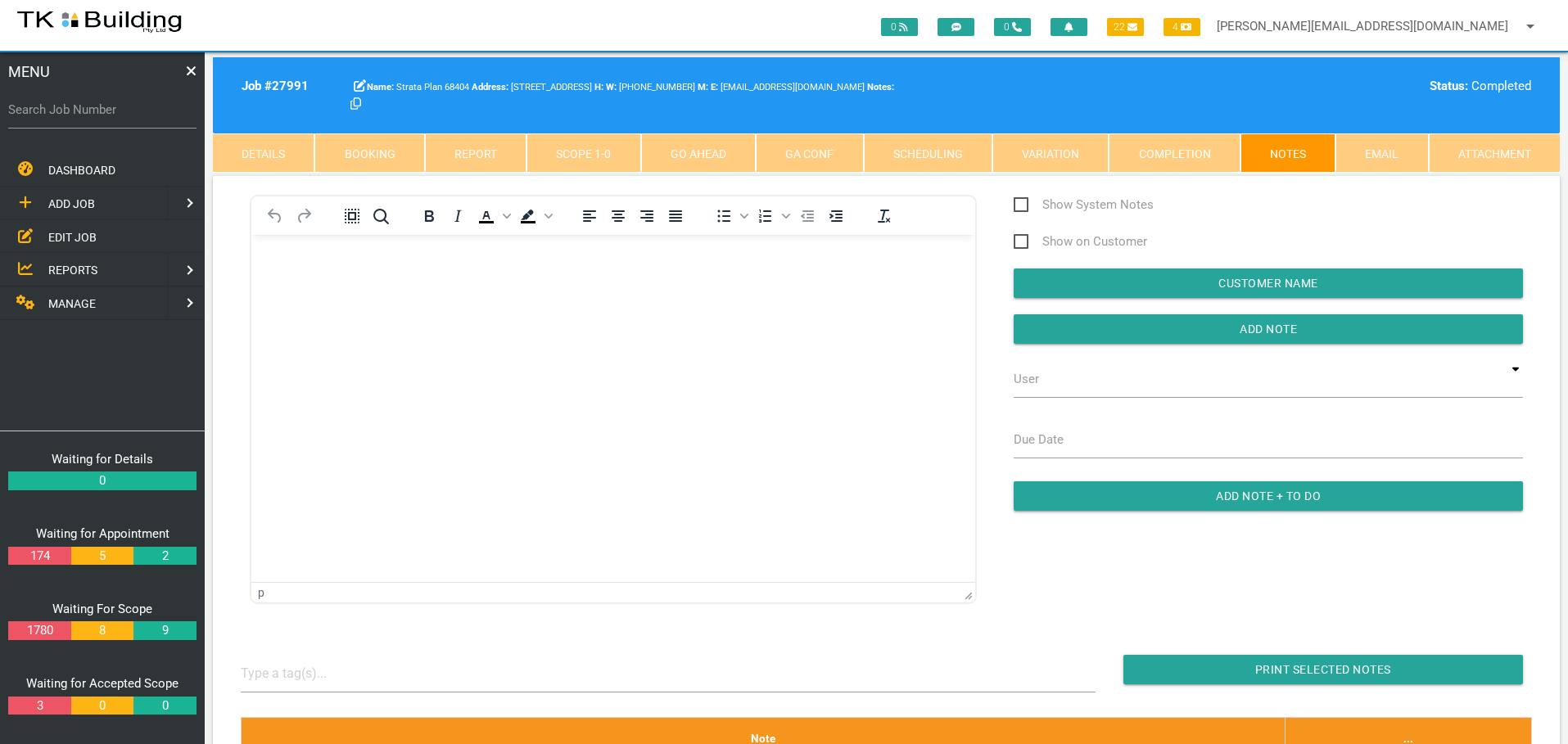
click at [71, 234] on span "EDIT JOB" at bounding box center [72, 236] width 49 height 13
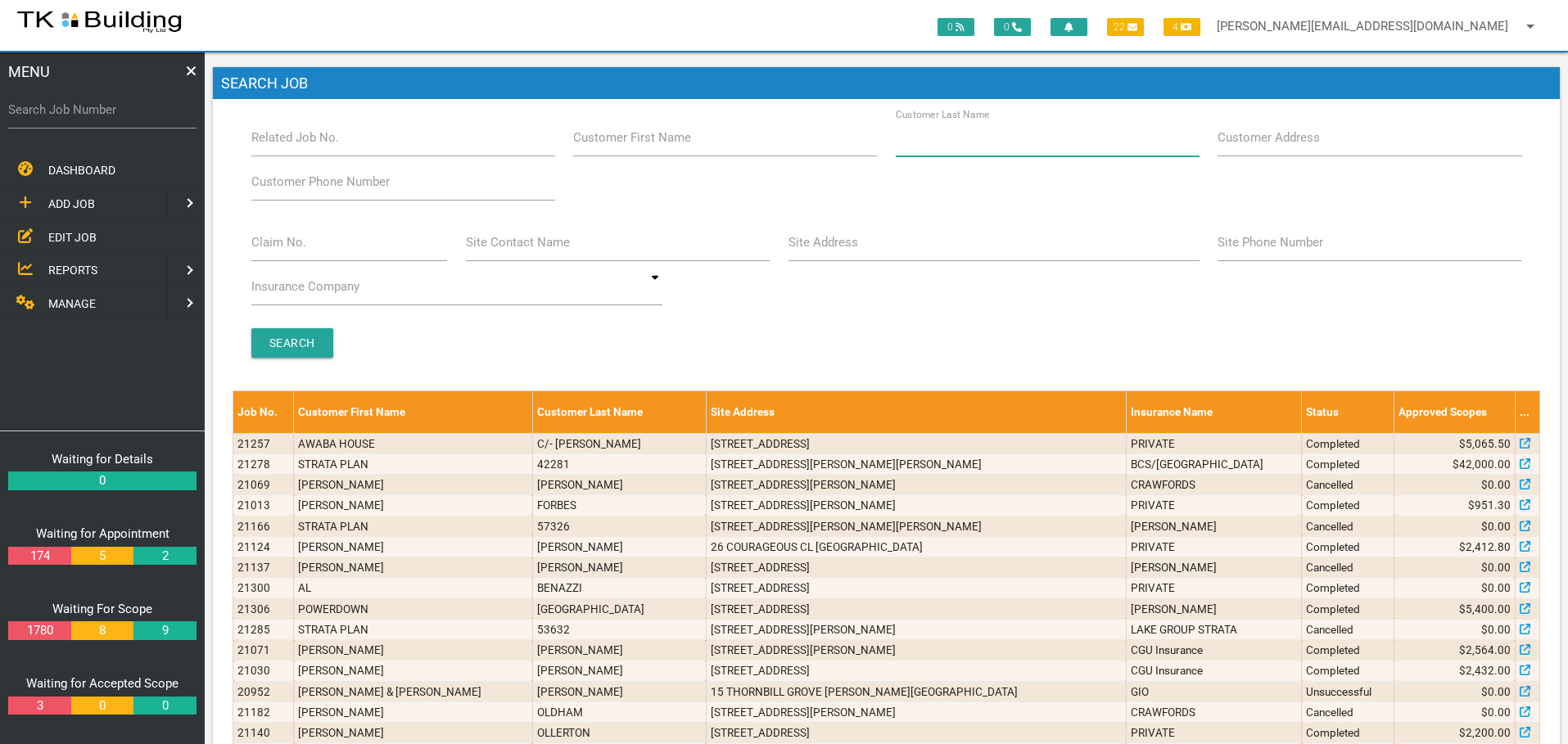
click at [1014, 153] on input "Customer Last Name" at bounding box center [1048, 138] width 304 height 38
type input "96937"
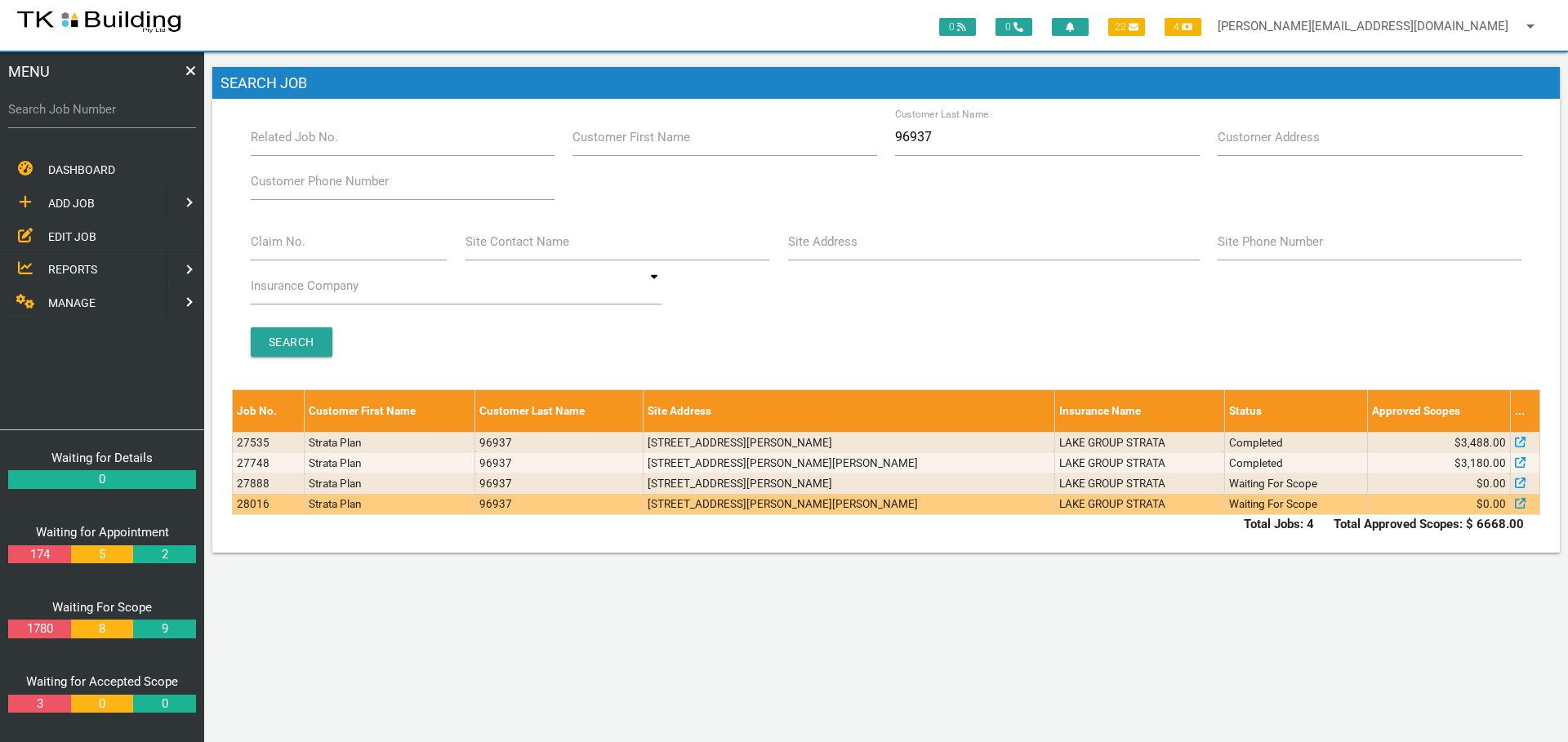
click at [1056, 506] on td "LAKE GROUP STRATA" at bounding box center [1138, 504] width 170 height 20
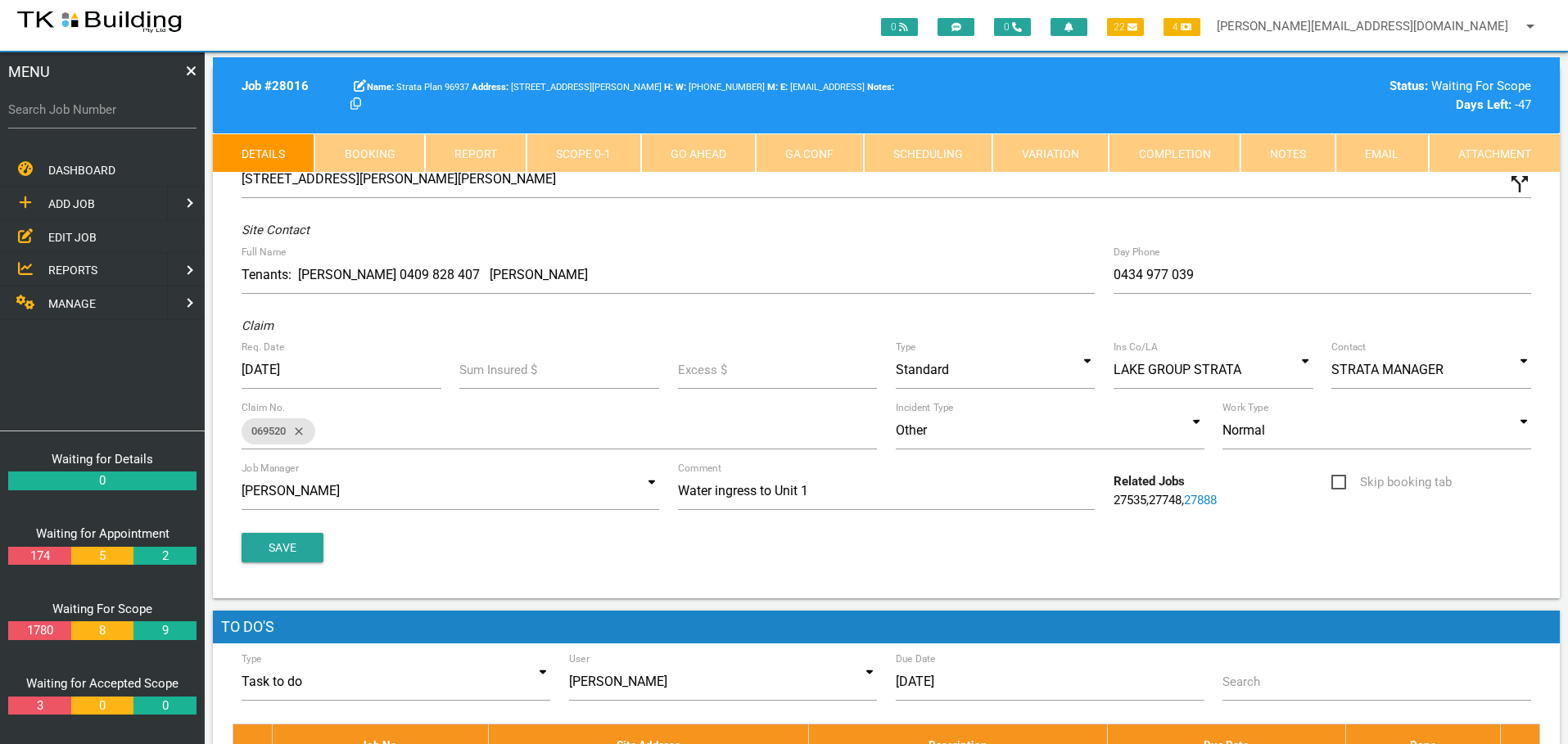
click at [1299, 143] on link "Notes" at bounding box center [1289, 152] width 95 height 39
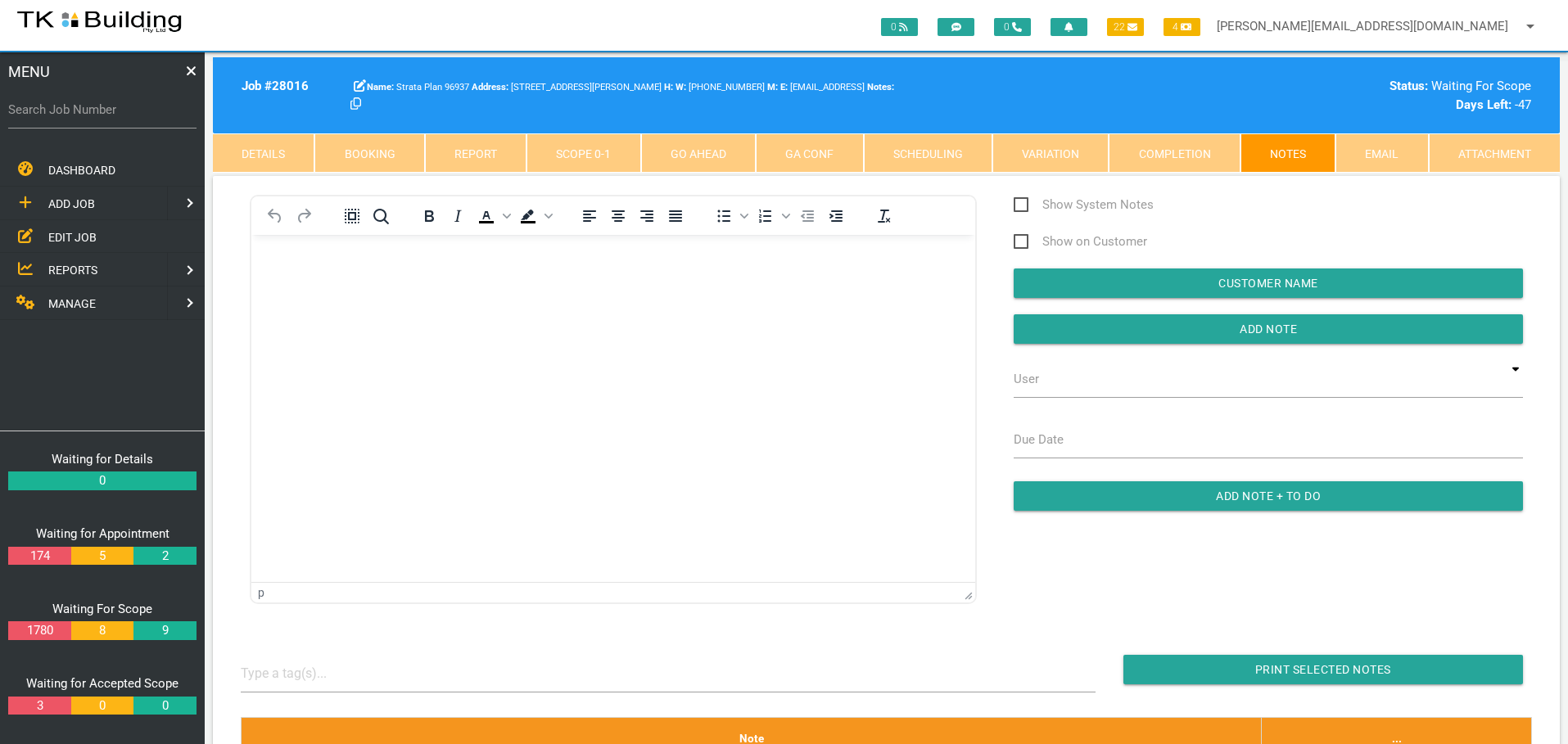
click at [281, 152] on link "Details" at bounding box center [263, 152] width 102 height 39
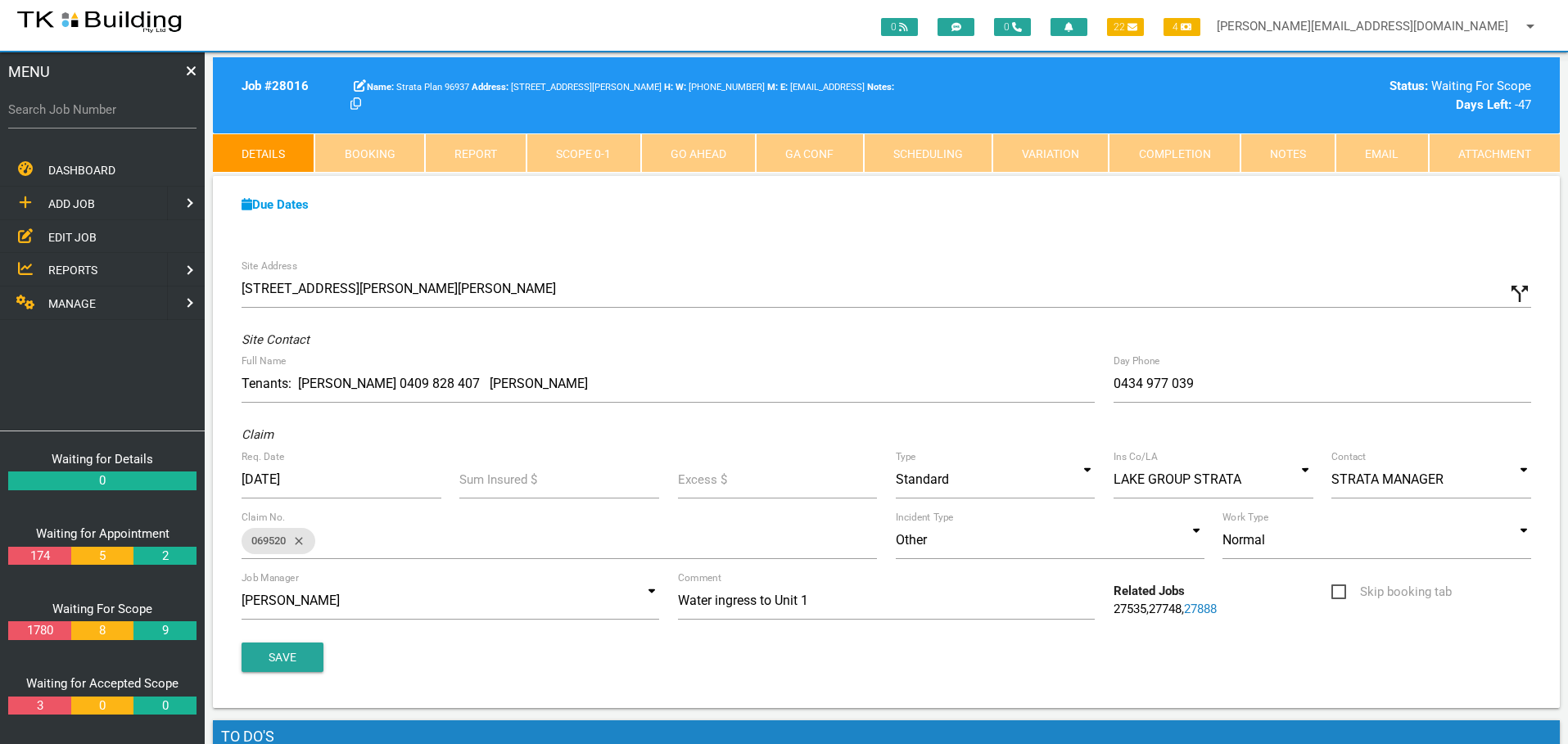
click at [1174, 613] on link "27748" at bounding box center [1165, 608] width 32 height 14
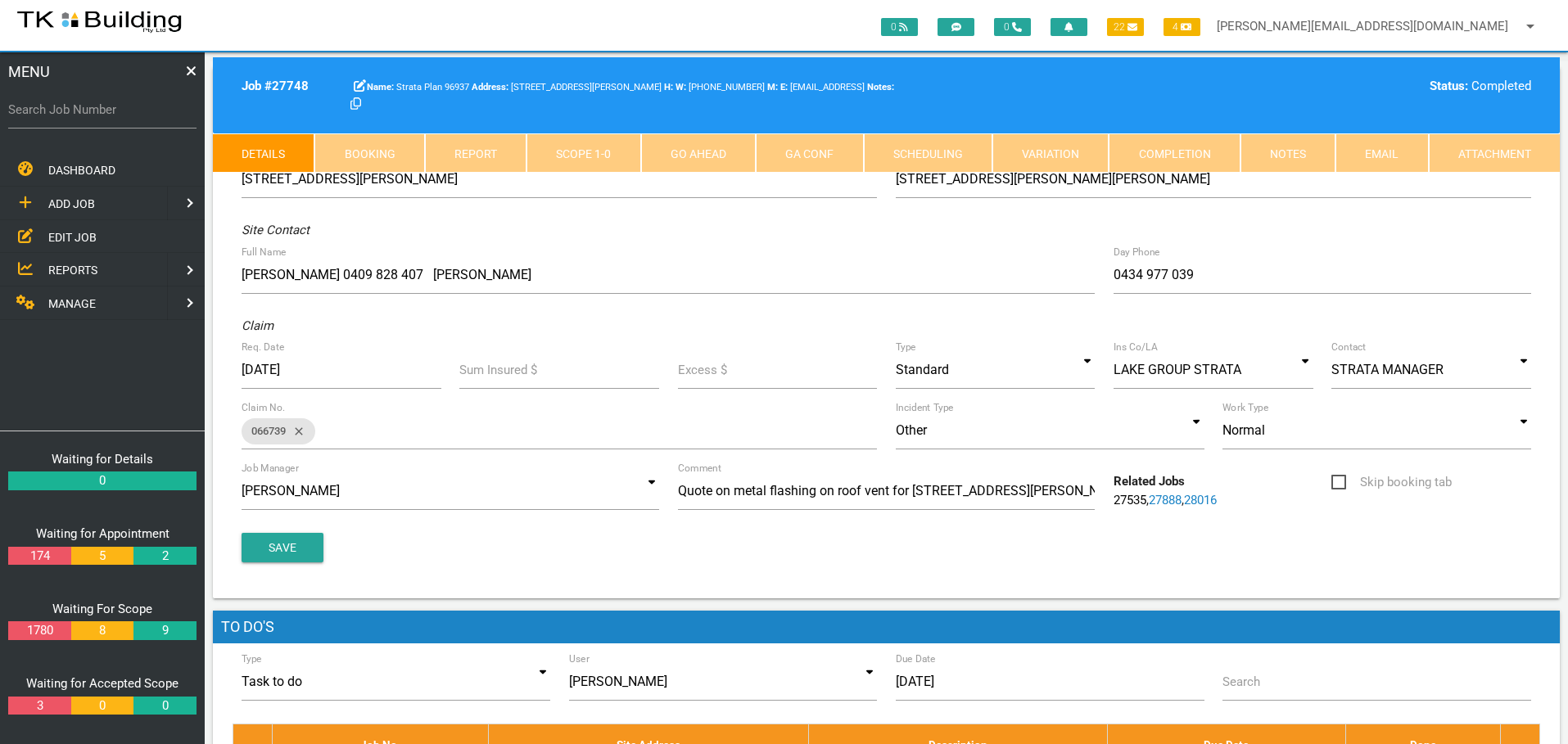
click at [1285, 149] on link "Notes" at bounding box center [1289, 152] width 95 height 39
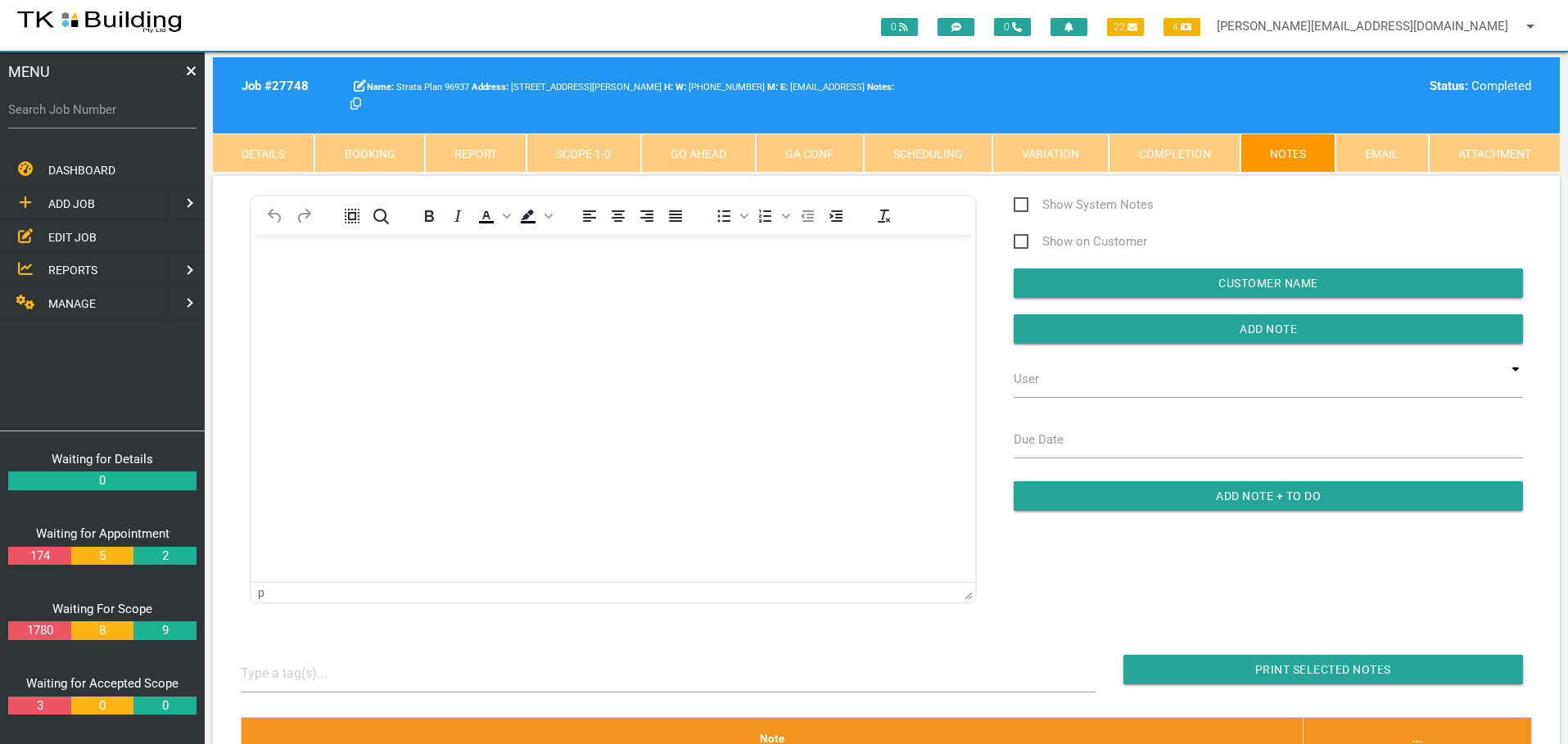
click at [602, 138] on link "Scope 1 - 0" at bounding box center [582, 152] width 113 height 39
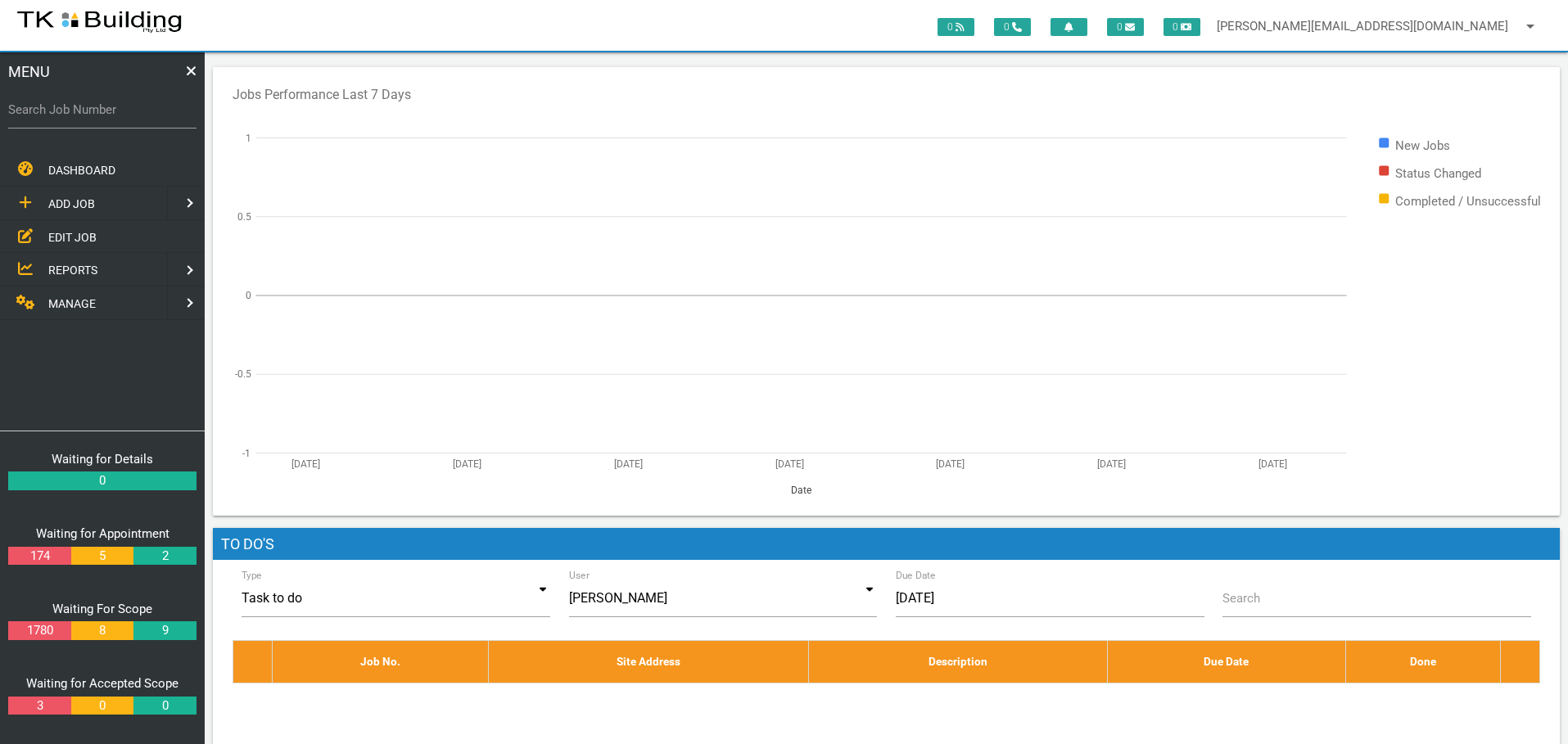
click at [100, 115] on label "Search Job Number" at bounding box center [103, 111] width 189 height 19
click at [100, 115] on input "Search Job Number" at bounding box center [103, 110] width 189 height 38
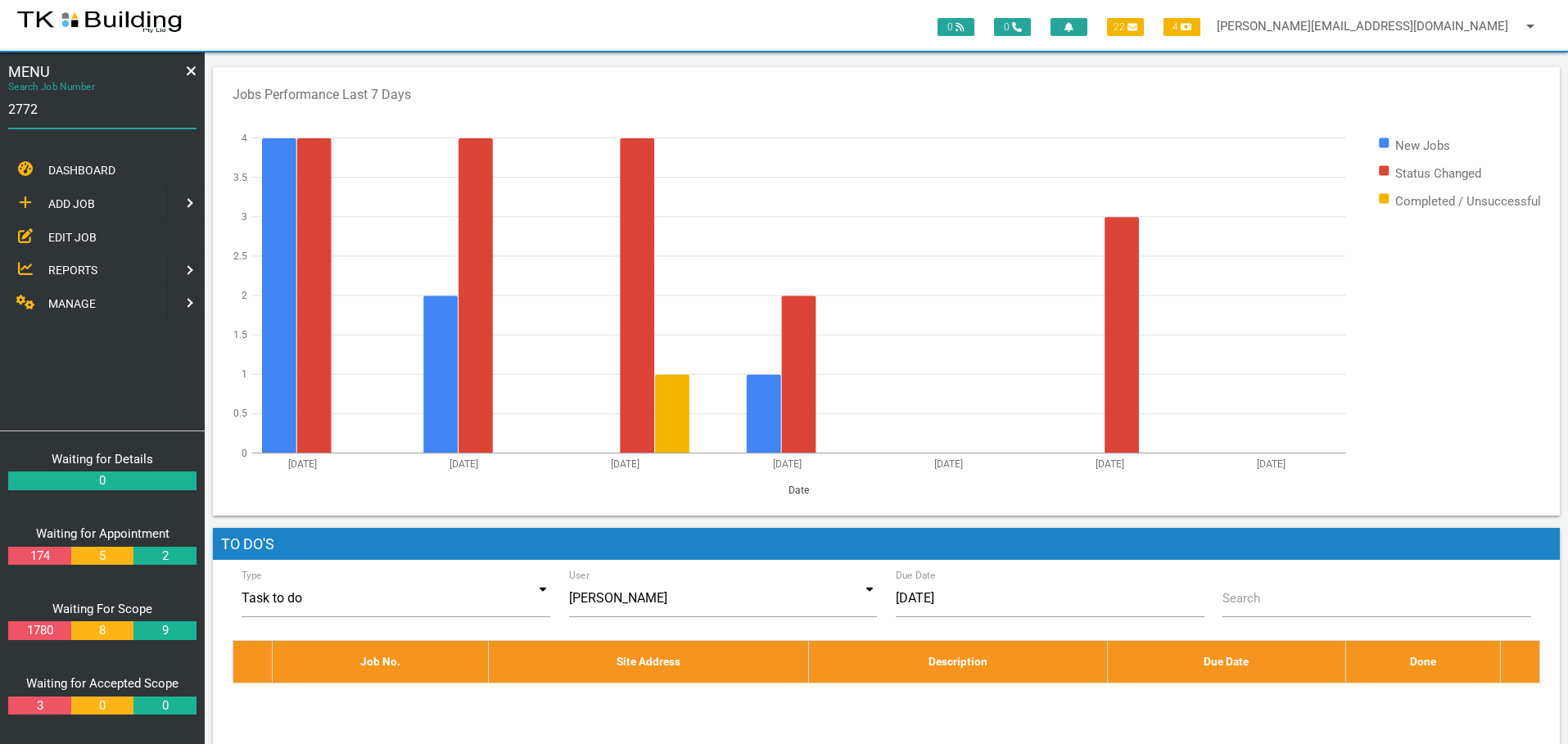
type input "27729"
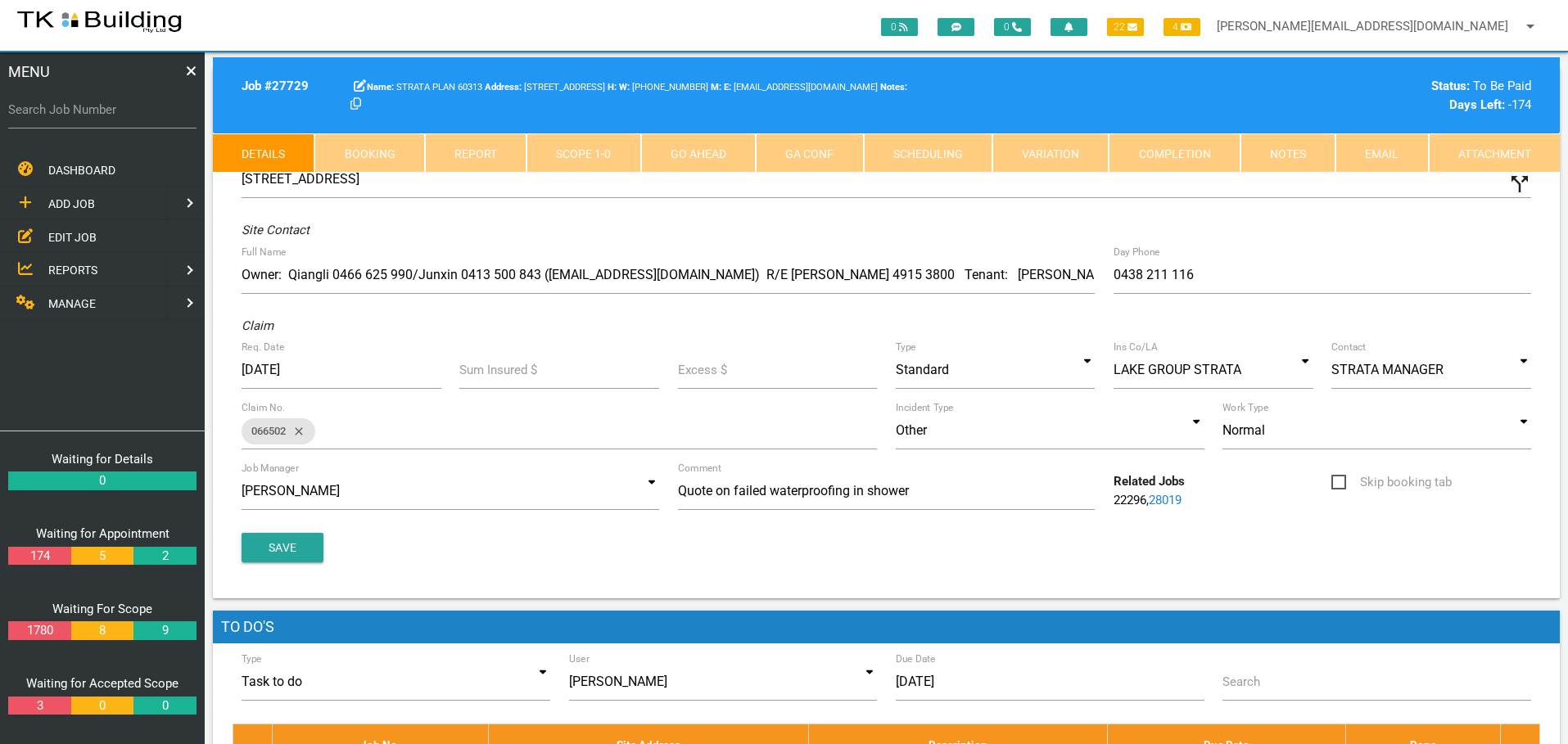
click at [1270, 156] on link "Notes" at bounding box center [1289, 152] width 95 height 39
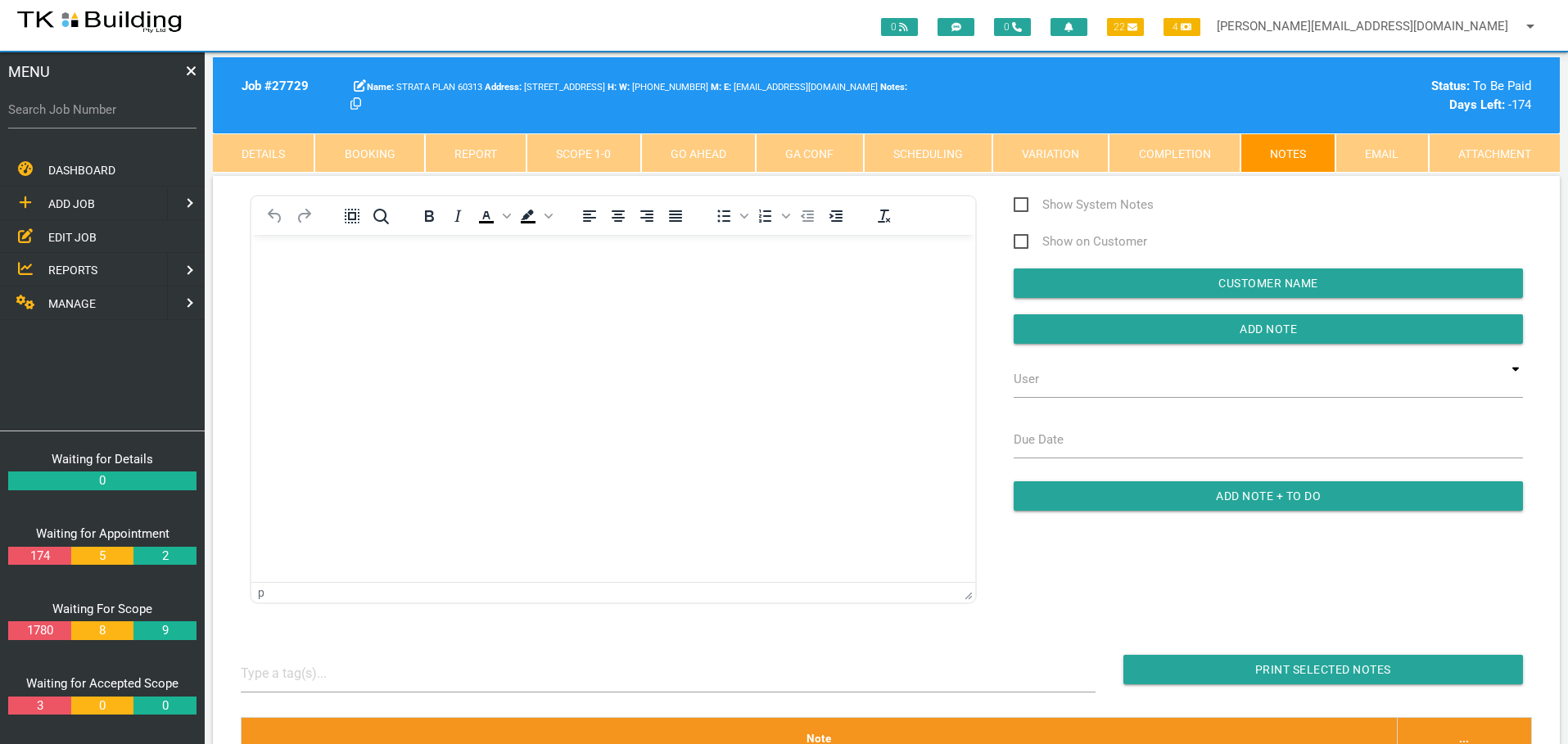
click at [320, 282] on body "Rich Text Area. Press ALT-0 for help." at bounding box center [613, 281] width 723 height 54
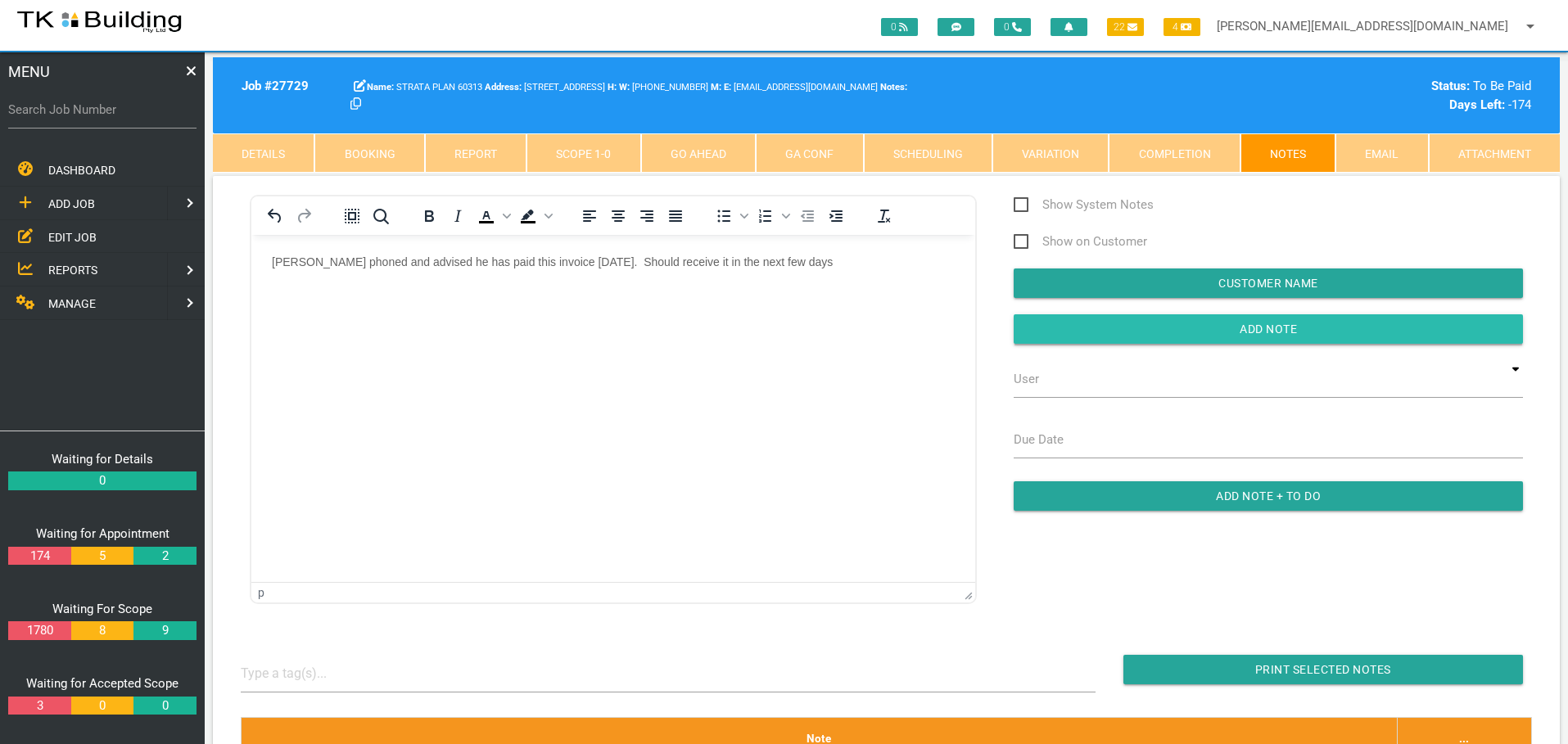
click at [1072, 323] on input "button" at bounding box center [1269, 329] width 509 height 30
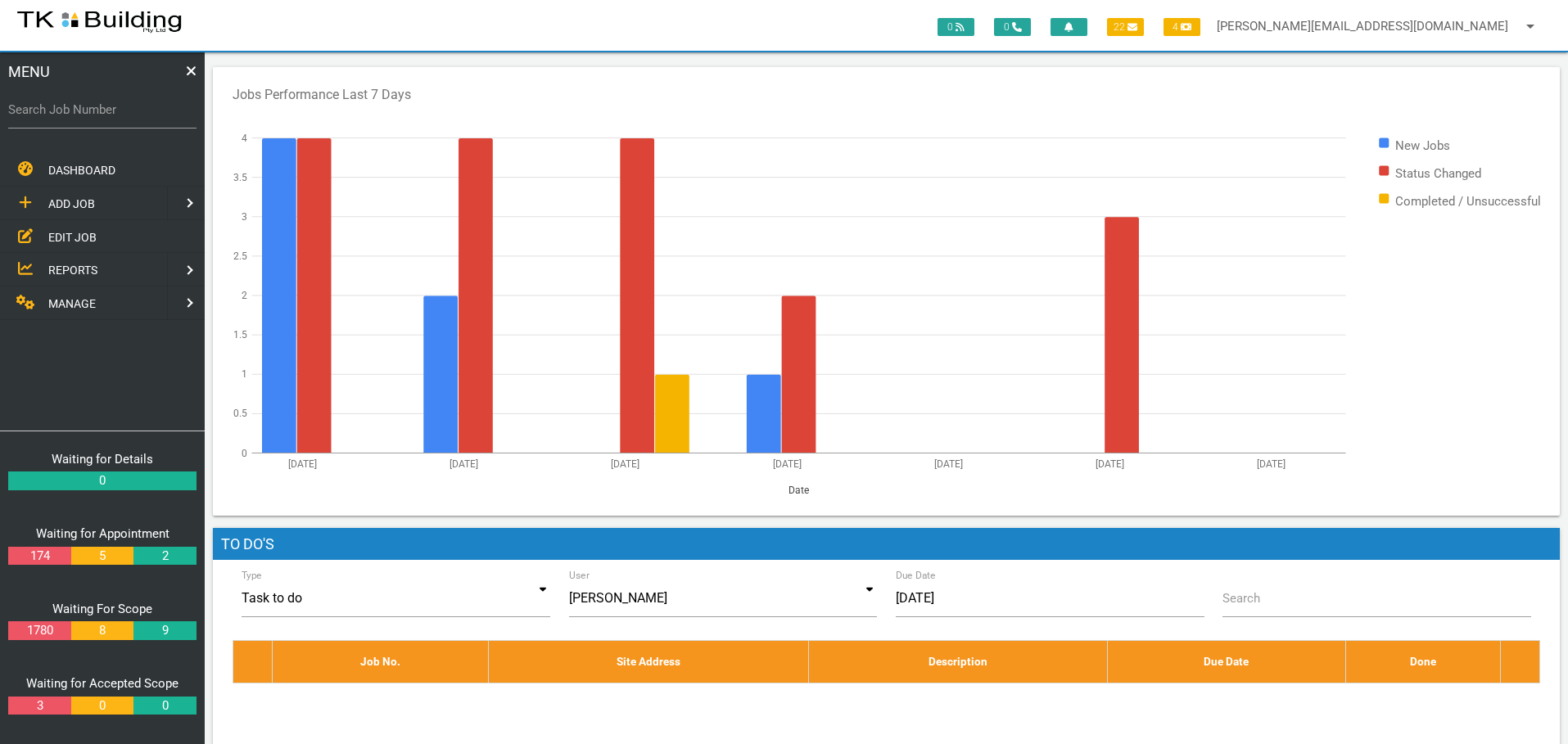
click at [56, 231] on span "EDIT JOB" at bounding box center [72, 236] width 49 height 13
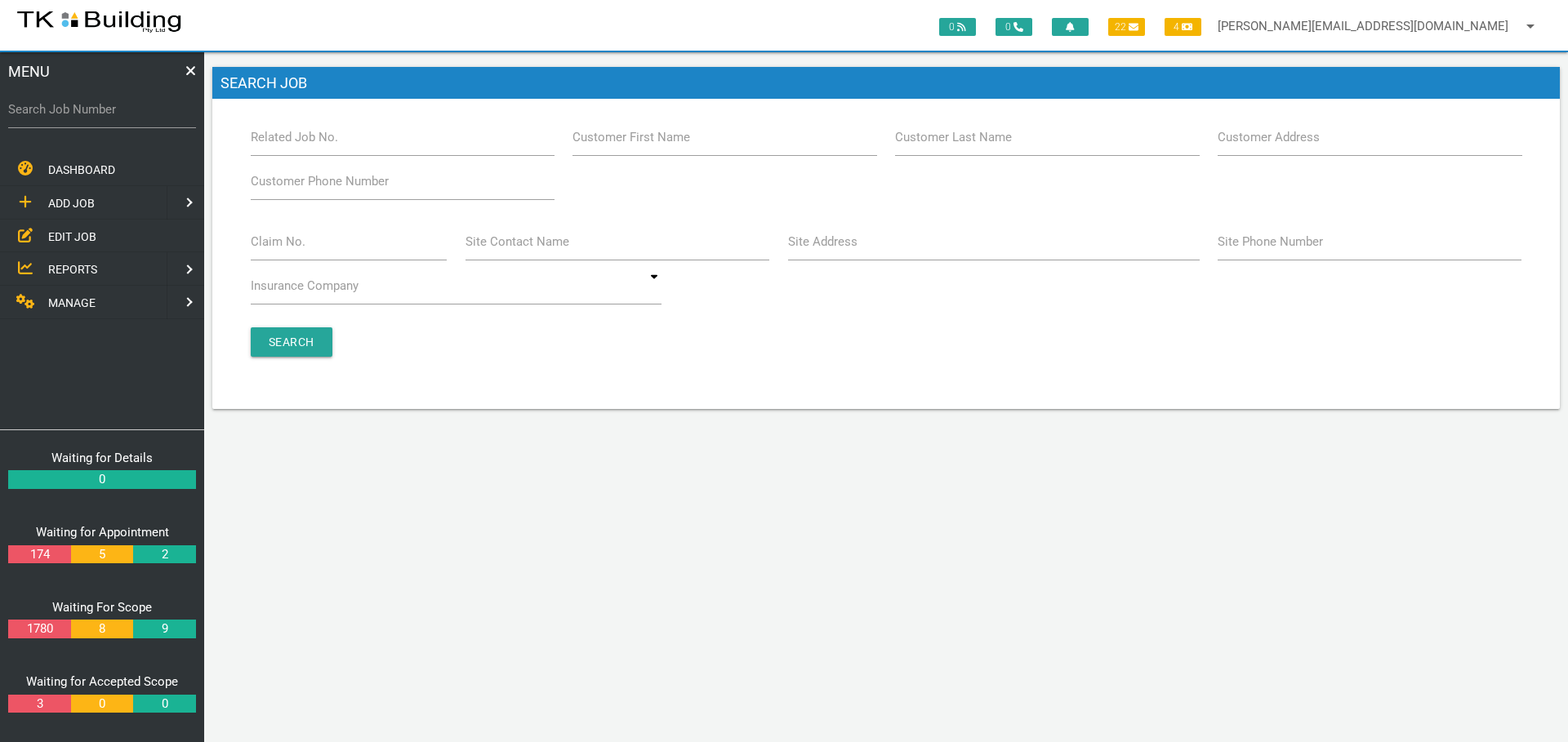
click at [846, 249] on label "Site Address" at bounding box center [822, 242] width 69 height 19
click at [846, 249] on input "Site Address" at bounding box center [993, 242] width 411 height 38
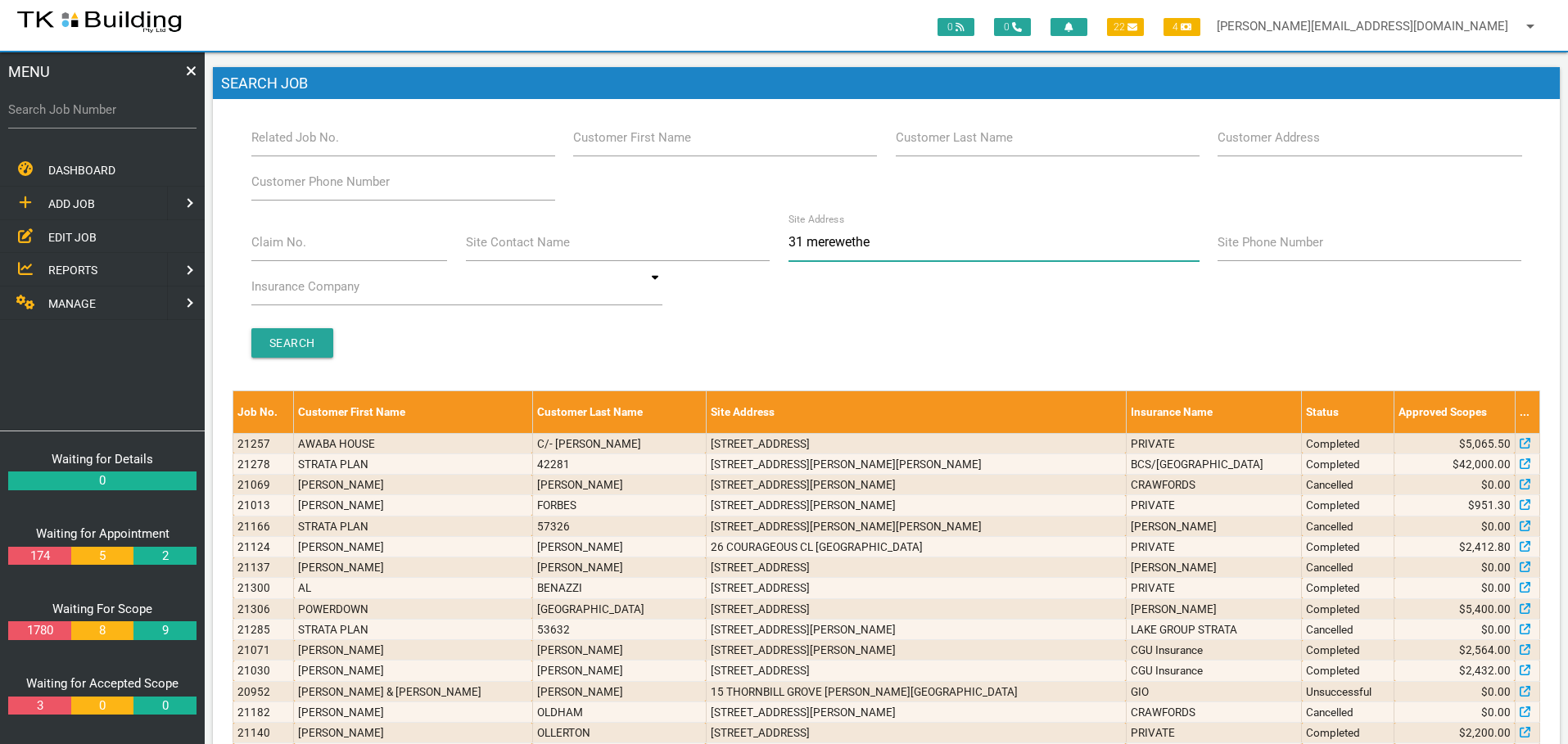
type input "31 merewether"
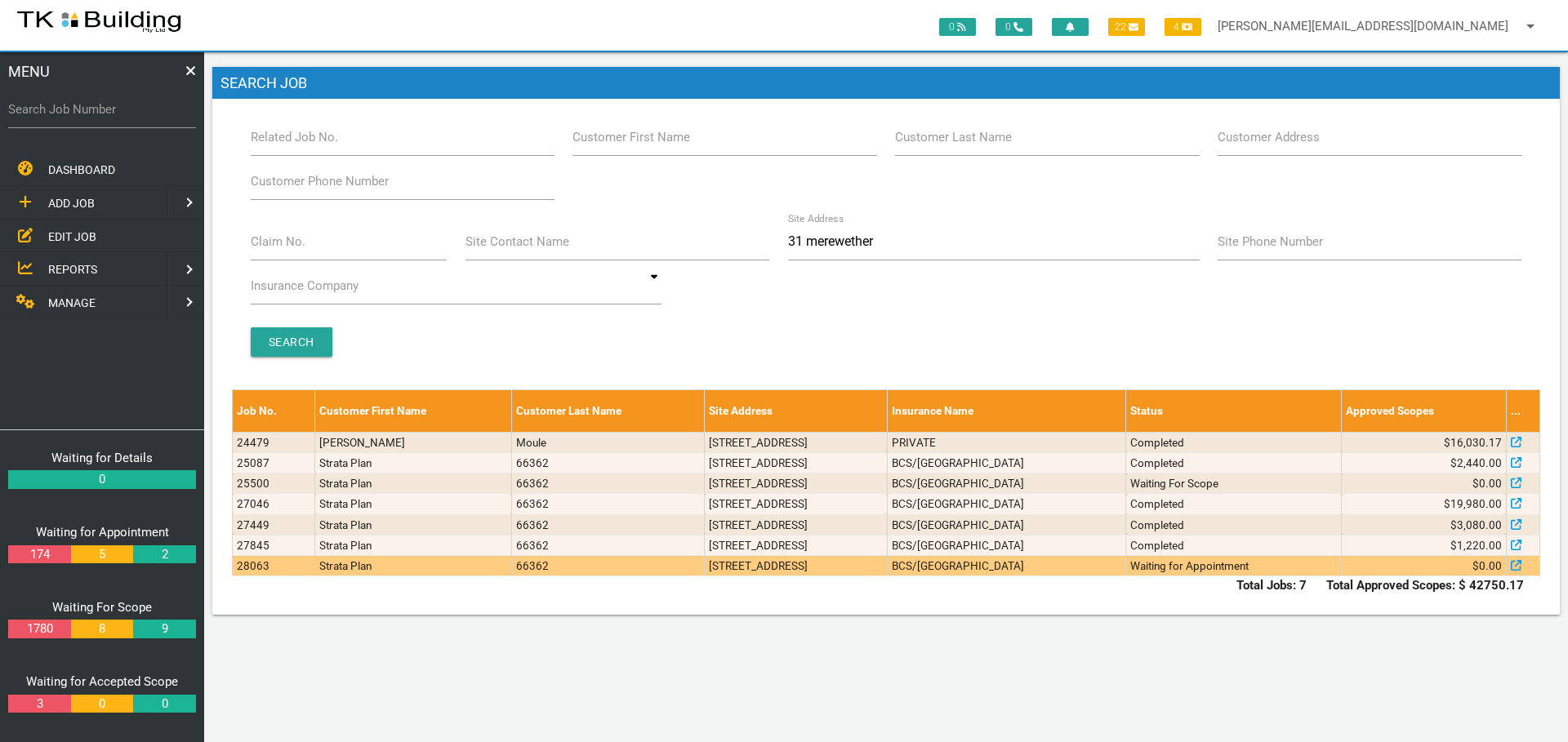
click at [887, 571] on td "[STREET_ADDRESS]" at bounding box center [795, 565] width 182 height 20
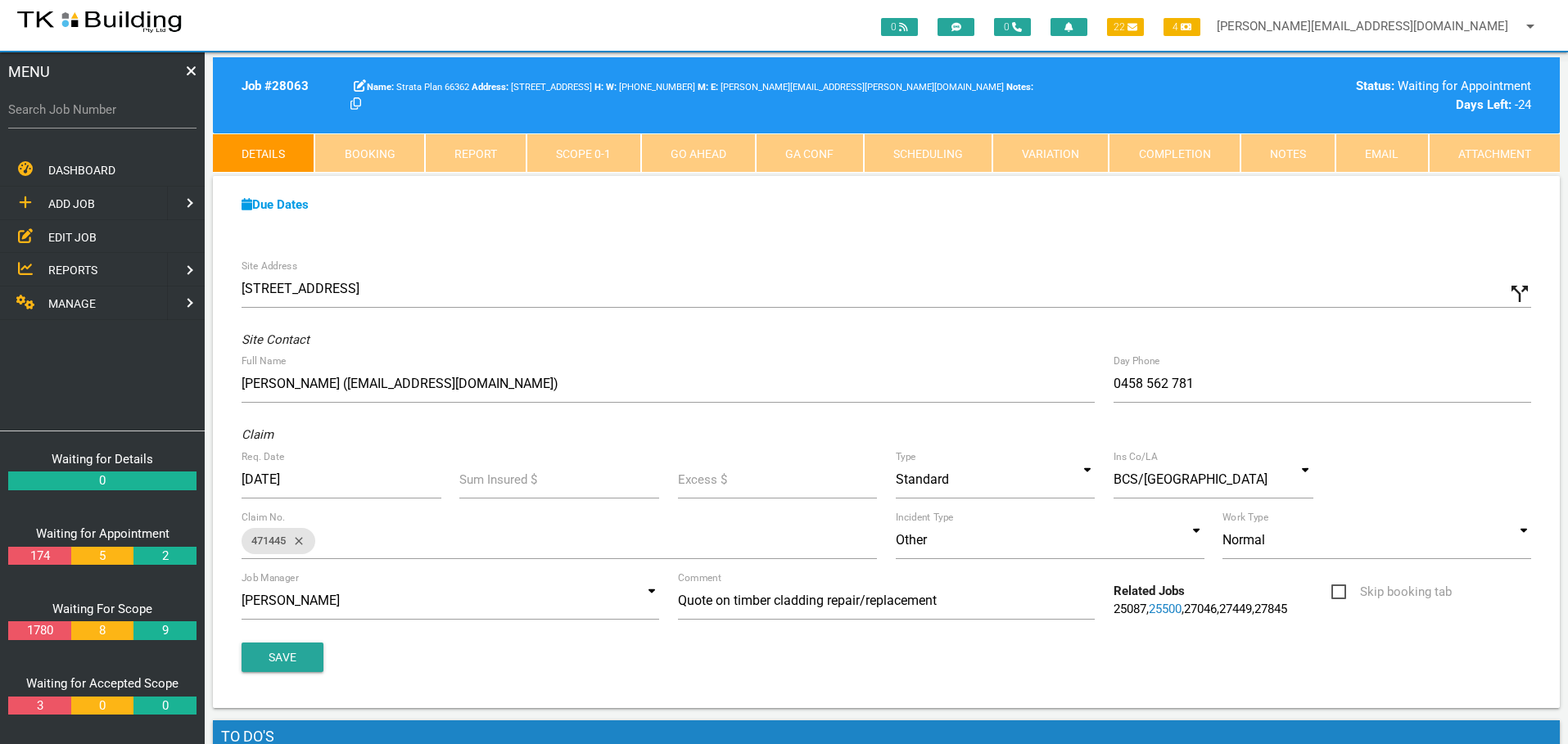
click at [1275, 155] on link "Notes" at bounding box center [1289, 152] width 95 height 39
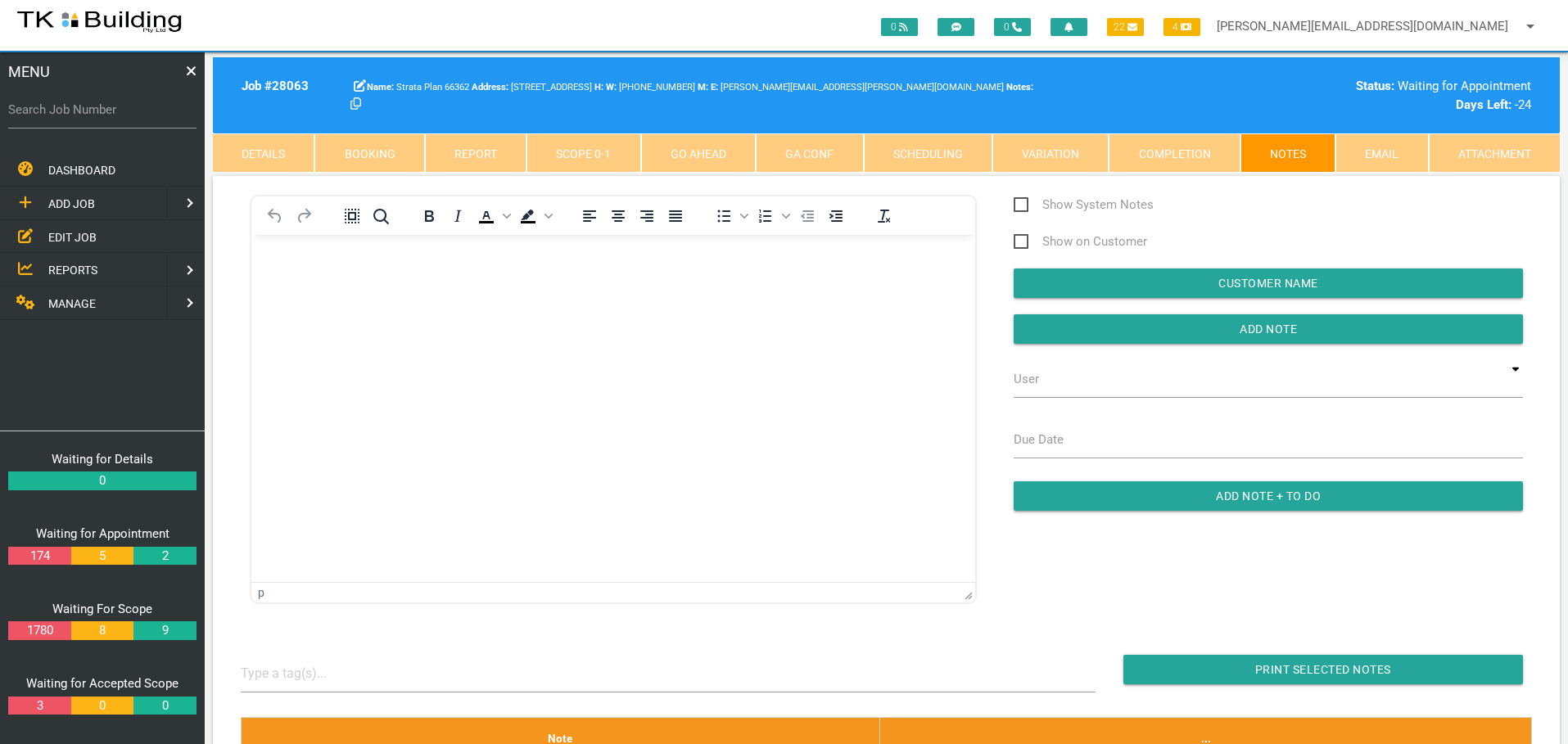
click at [293, 147] on link "Details" at bounding box center [263, 152] width 102 height 39
